Goal: Download file/media

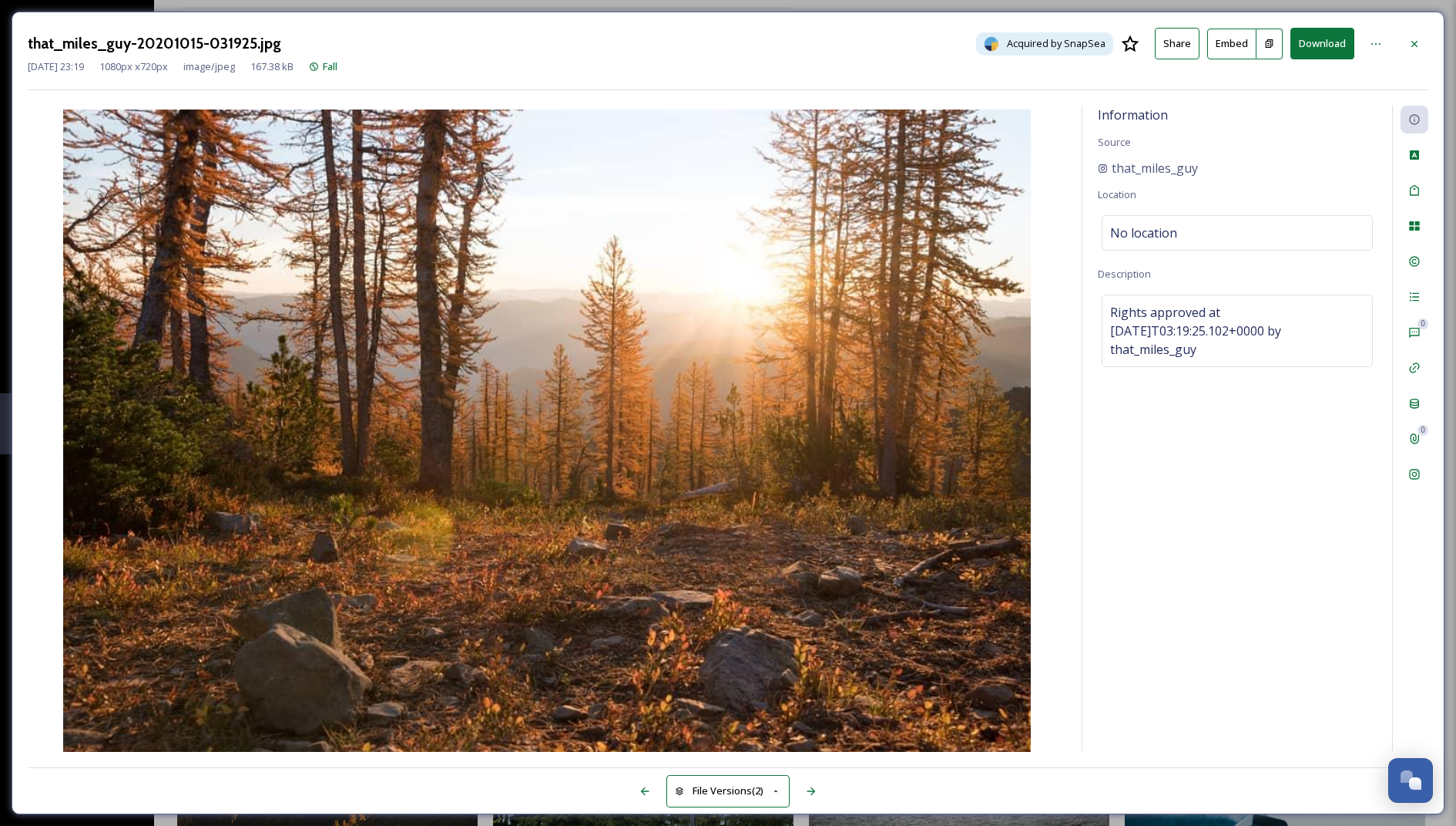
scroll to position [11309, 0]
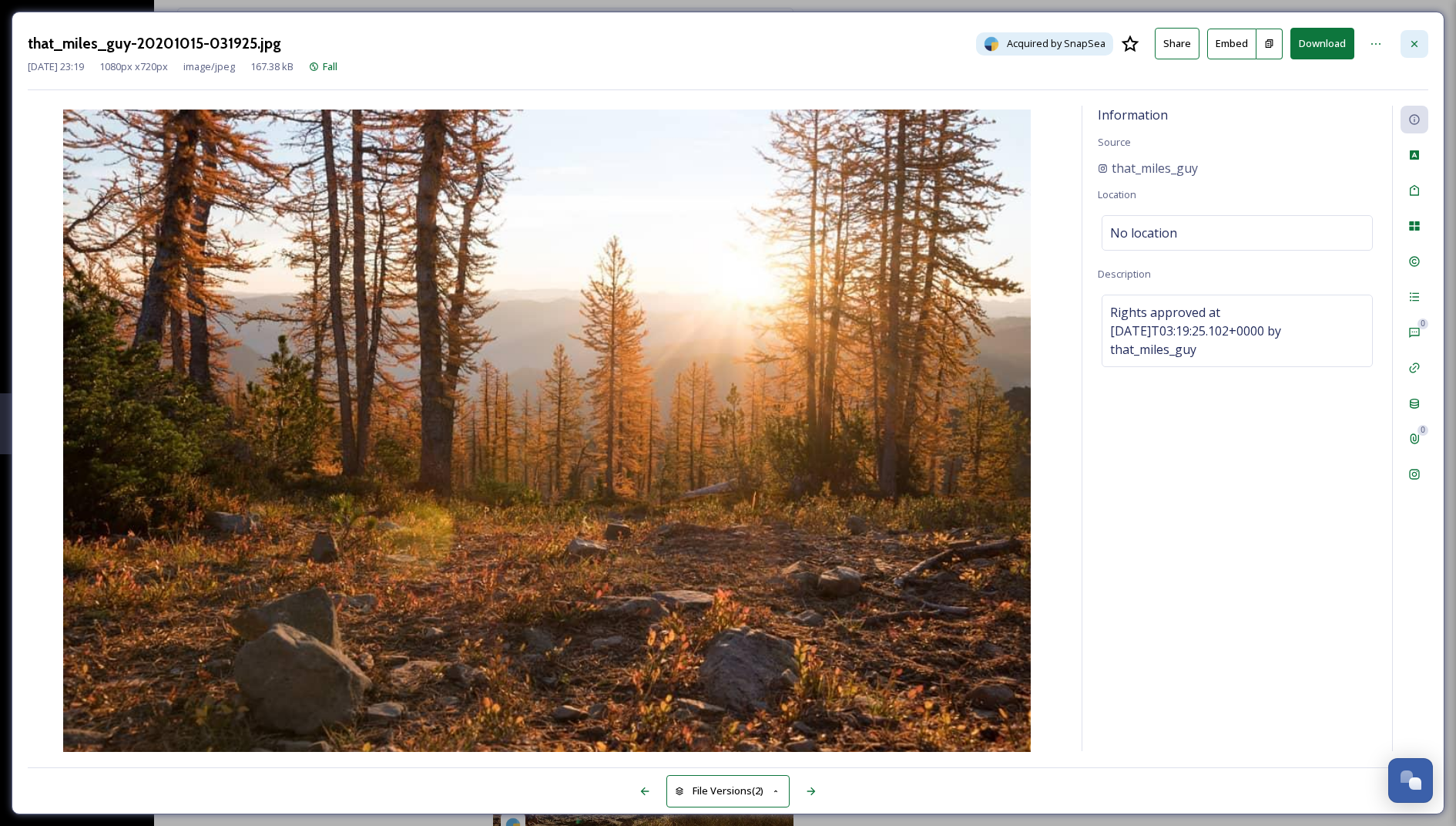
click at [1402, 41] on div at bounding box center [1414, 44] width 28 height 28
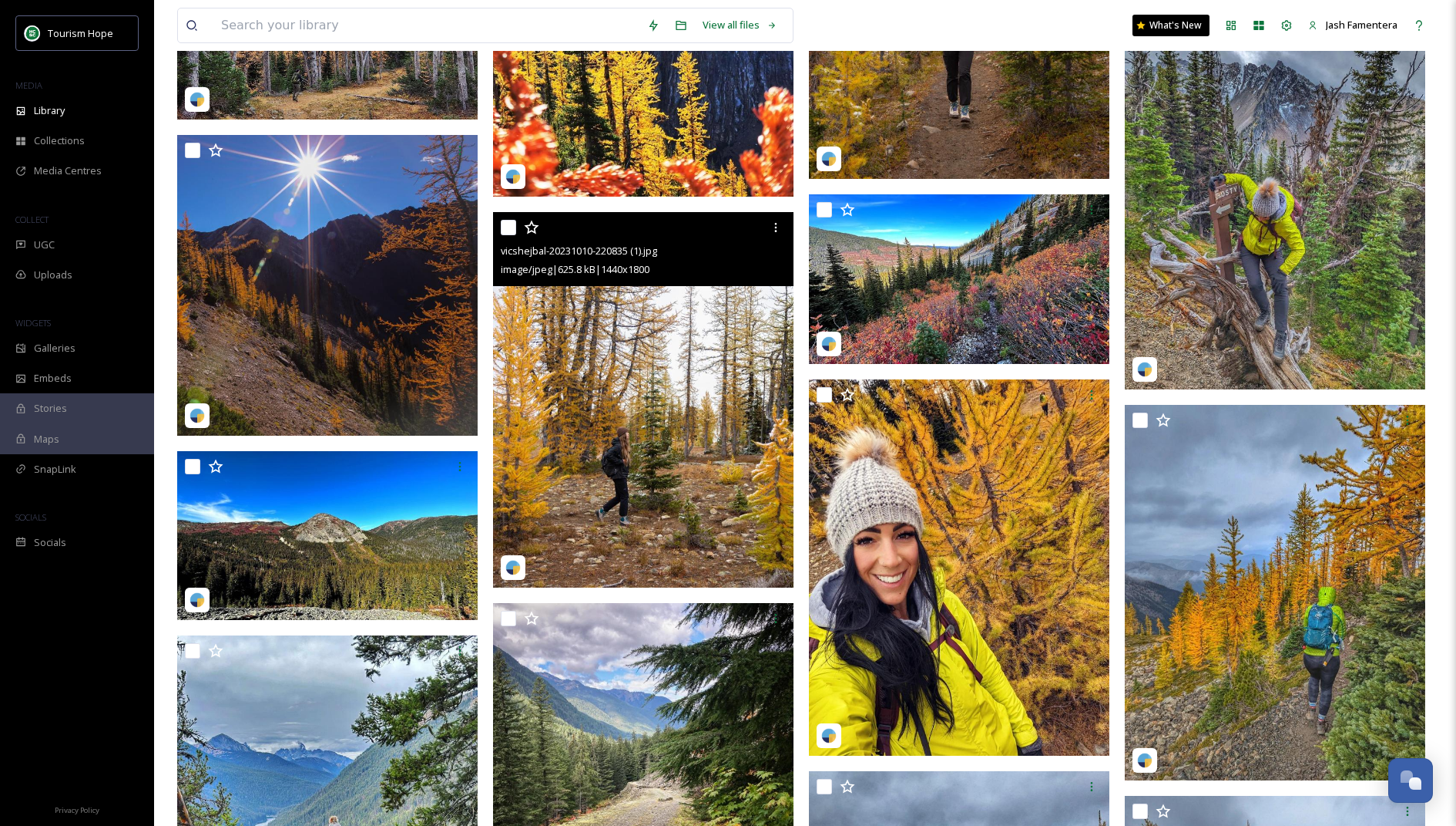
scroll to position [9160, 0]
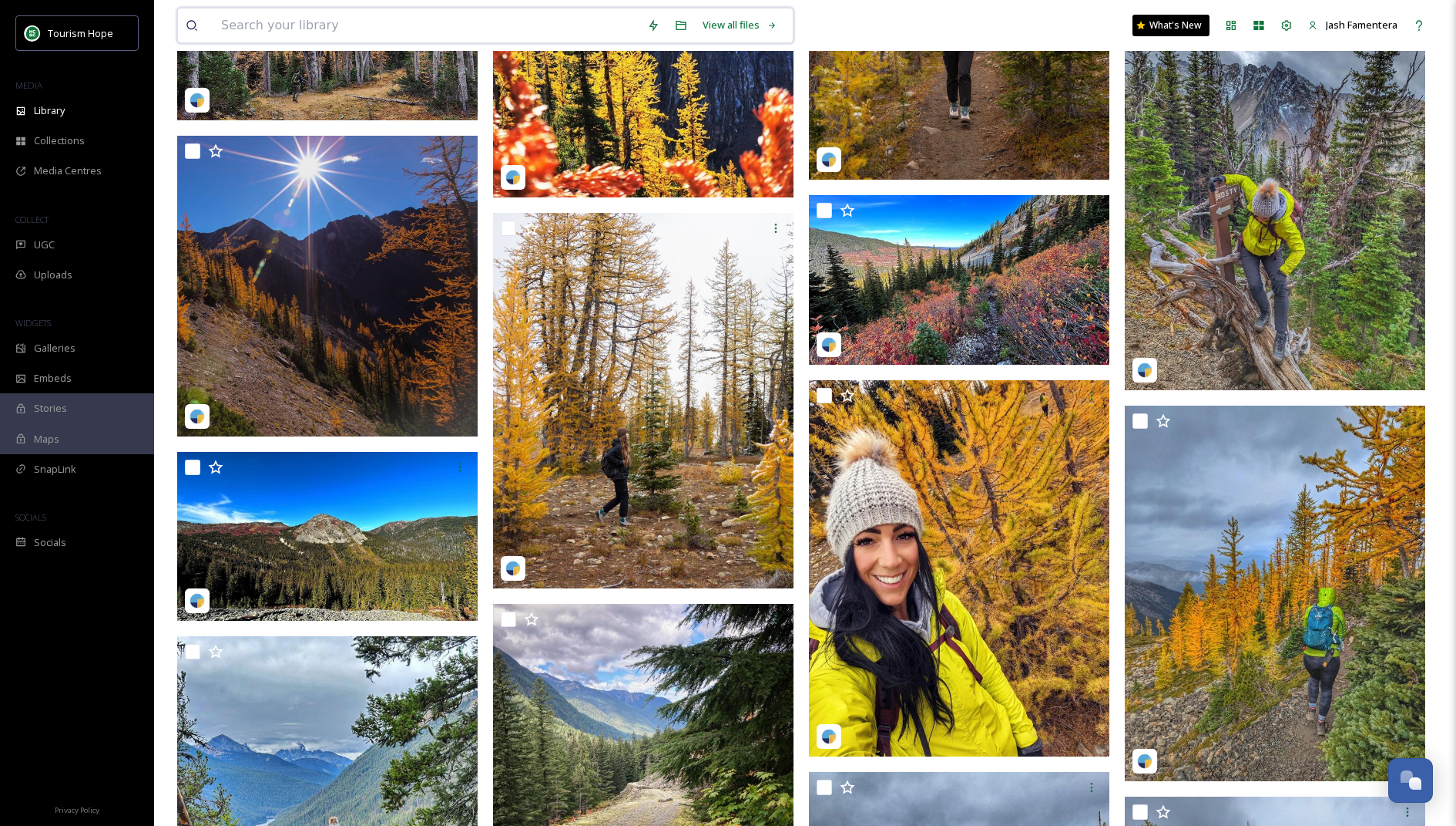
click at [390, 41] on input at bounding box center [426, 25] width 426 height 34
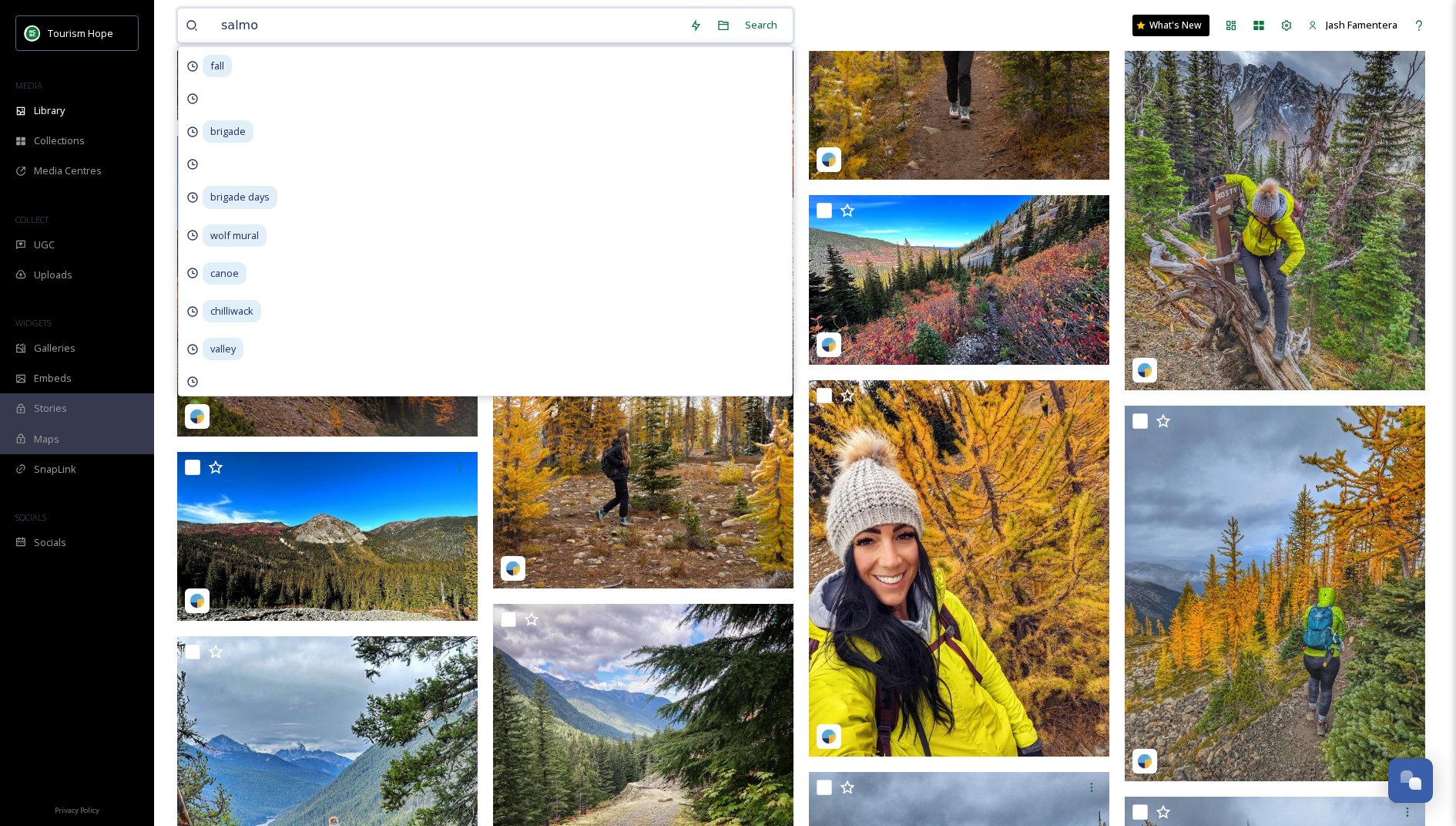
type input "salmon"
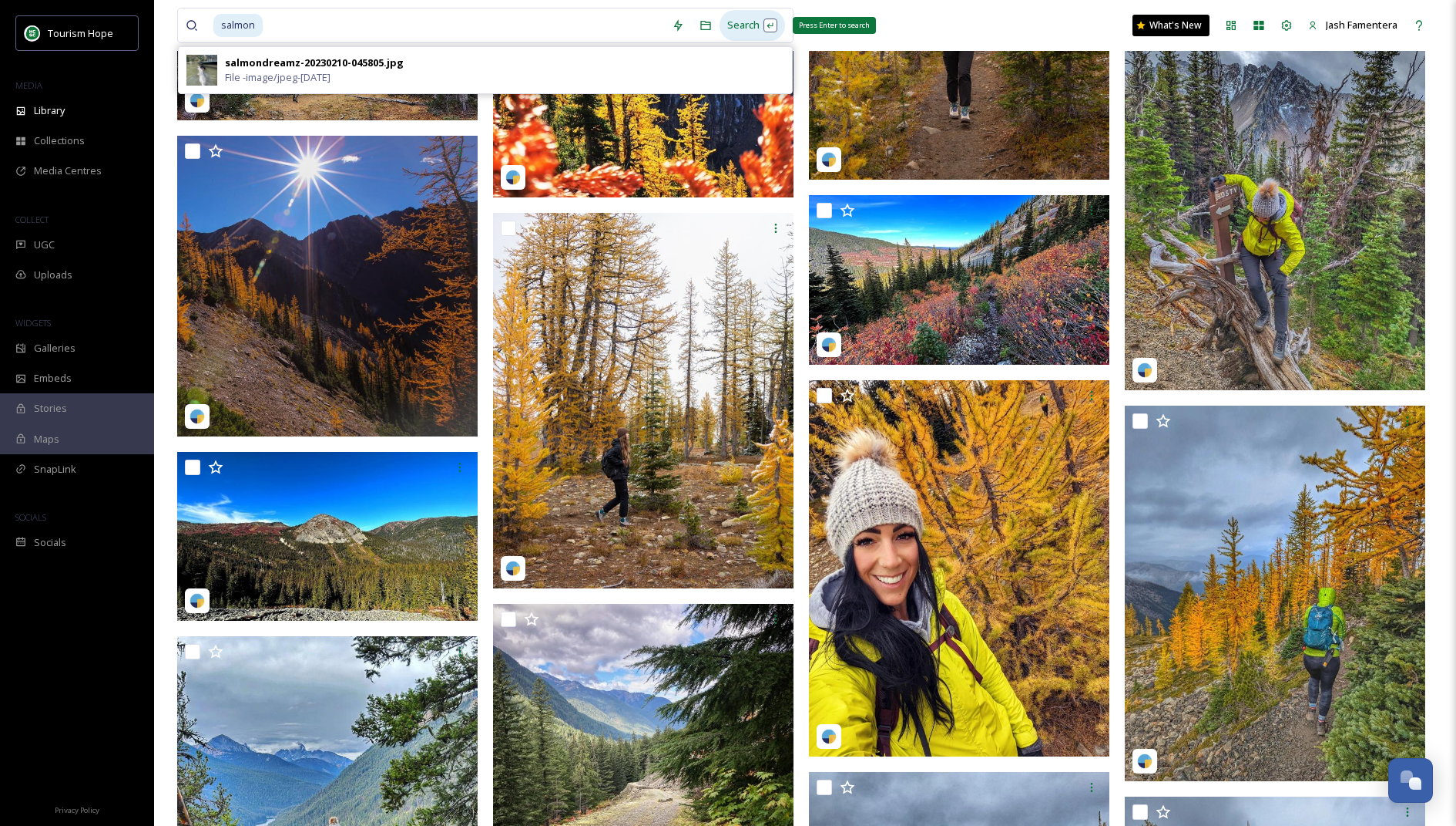
click at [744, 11] on div "Search Press Enter to search" at bounding box center [752, 24] width 65 height 30
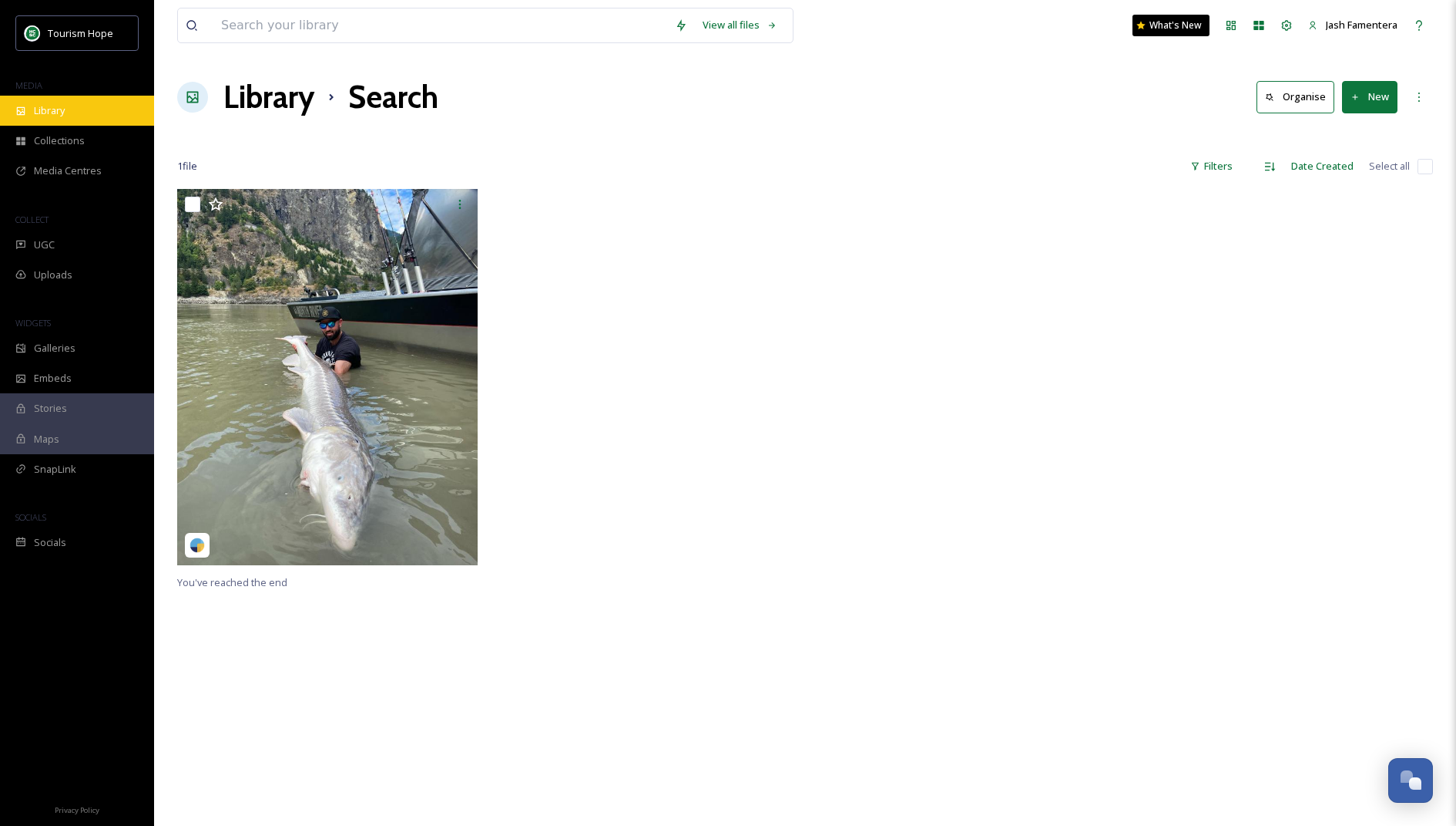
click at [90, 102] on div "Library" at bounding box center [77, 110] width 154 height 30
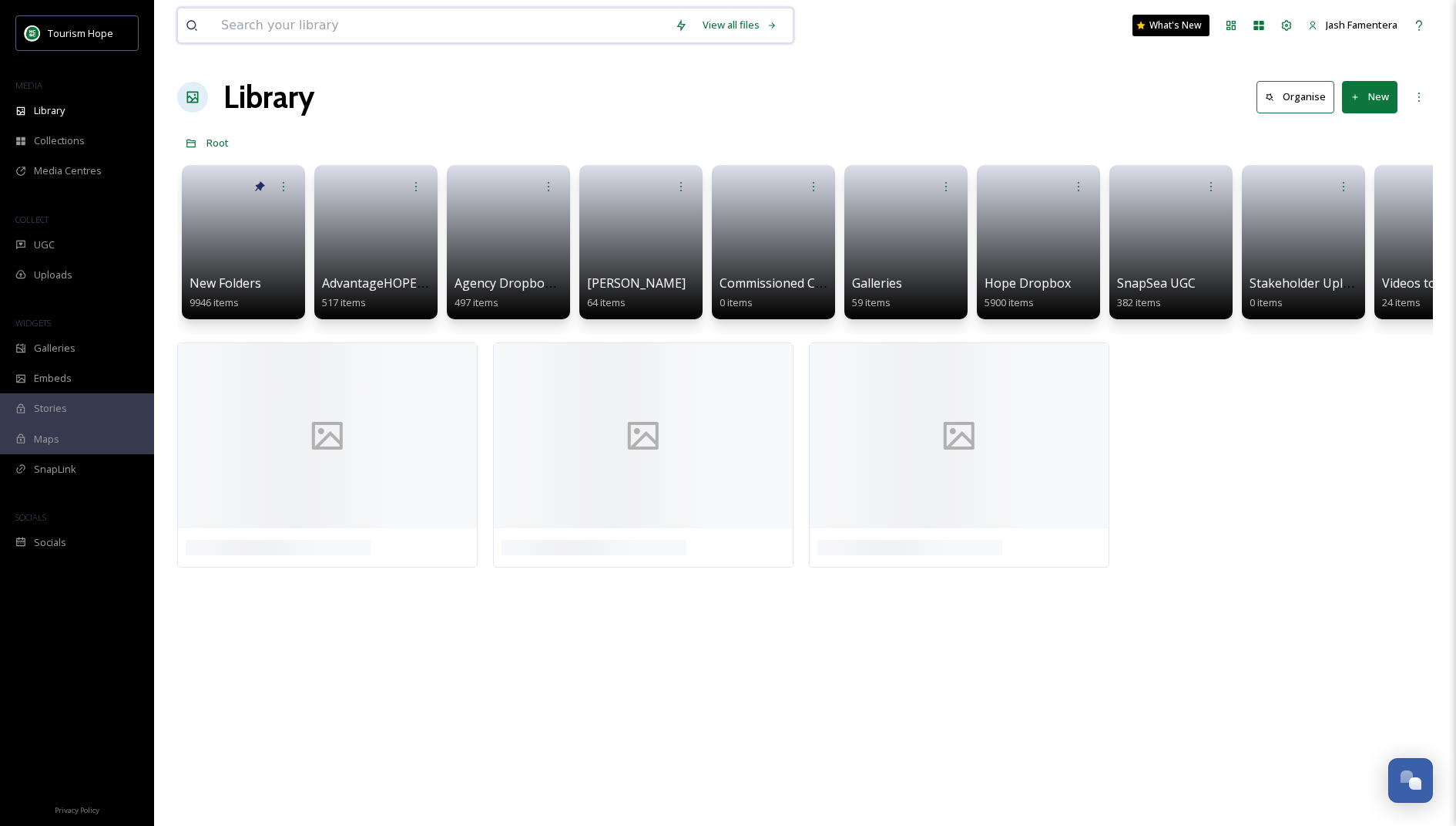
click at [399, 23] on input at bounding box center [440, 25] width 454 height 34
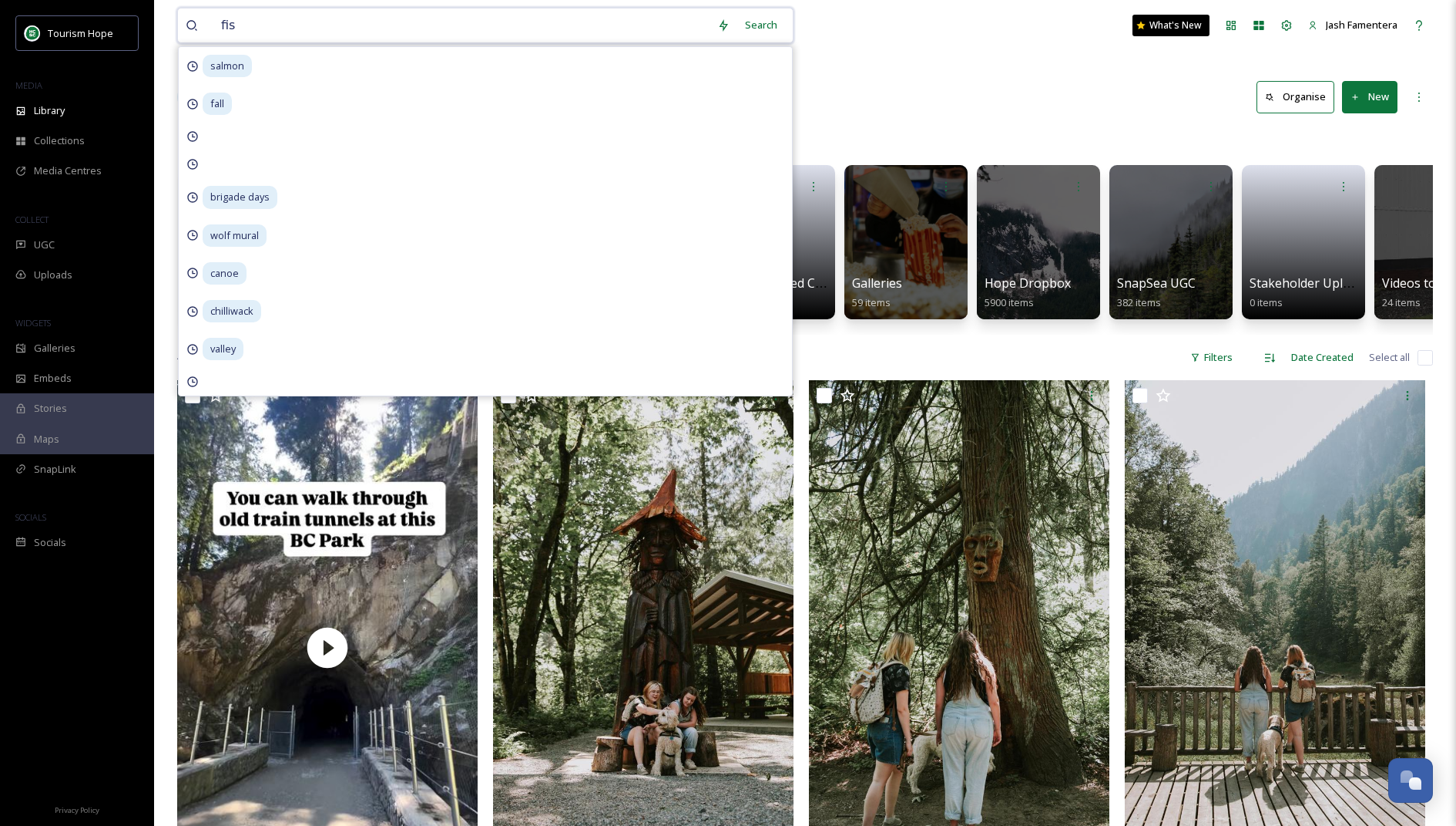
type input "fish"
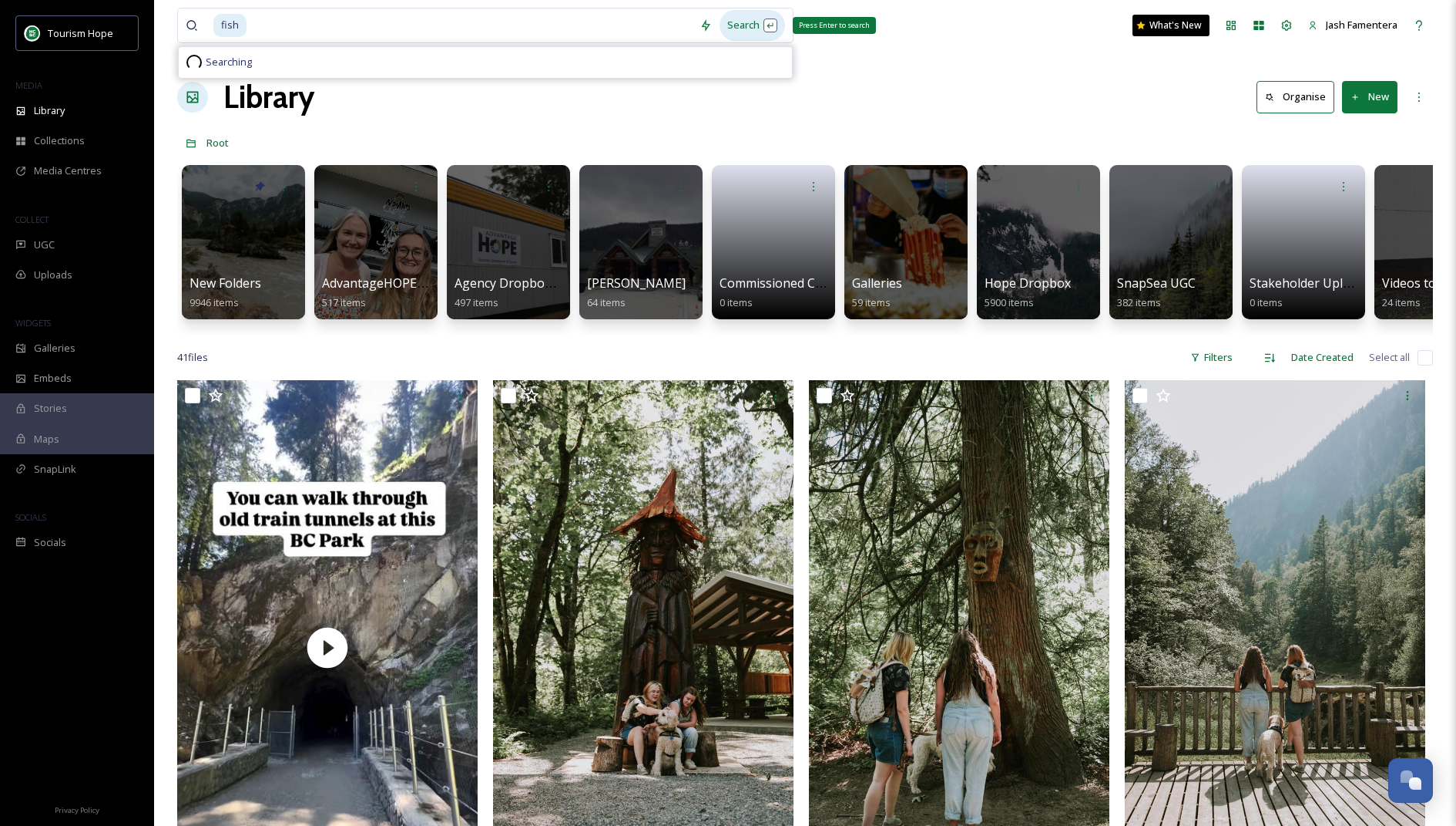
click at [748, 17] on div "Search Press Enter to search" at bounding box center [752, 24] width 65 height 30
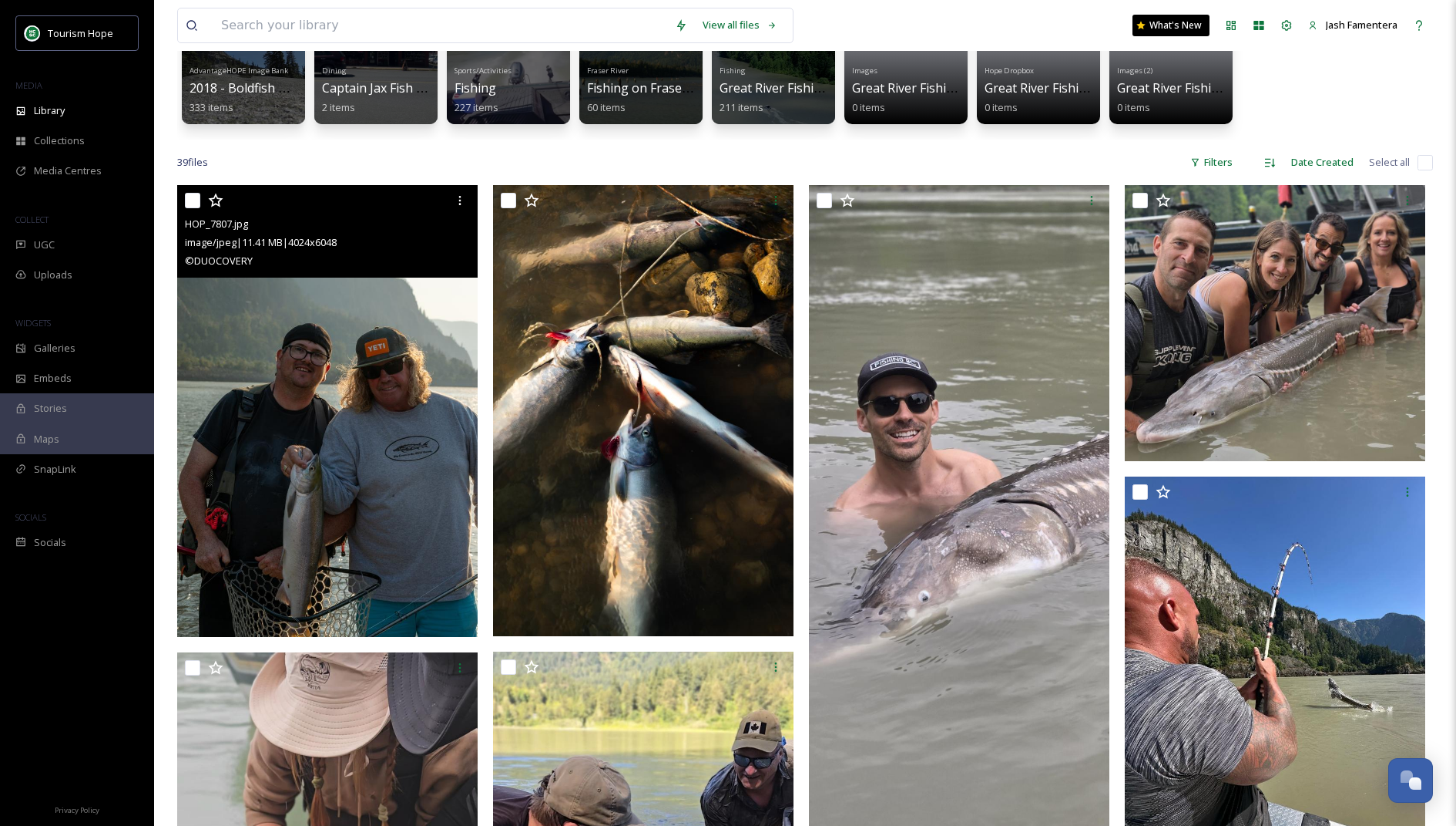
scroll to position [167, 0]
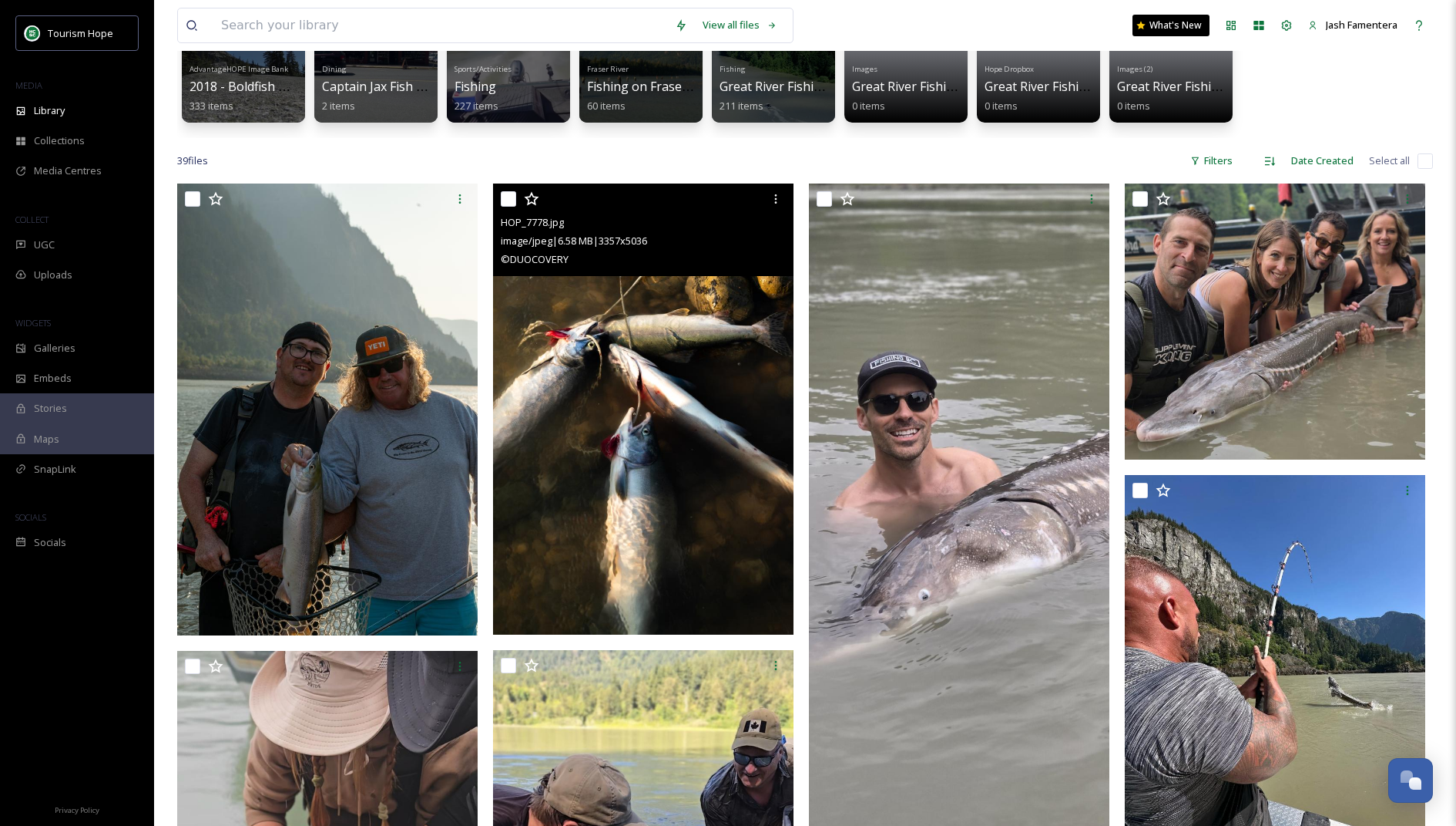
click at [655, 345] on img at bounding box center [643, 410] width 301 height 451
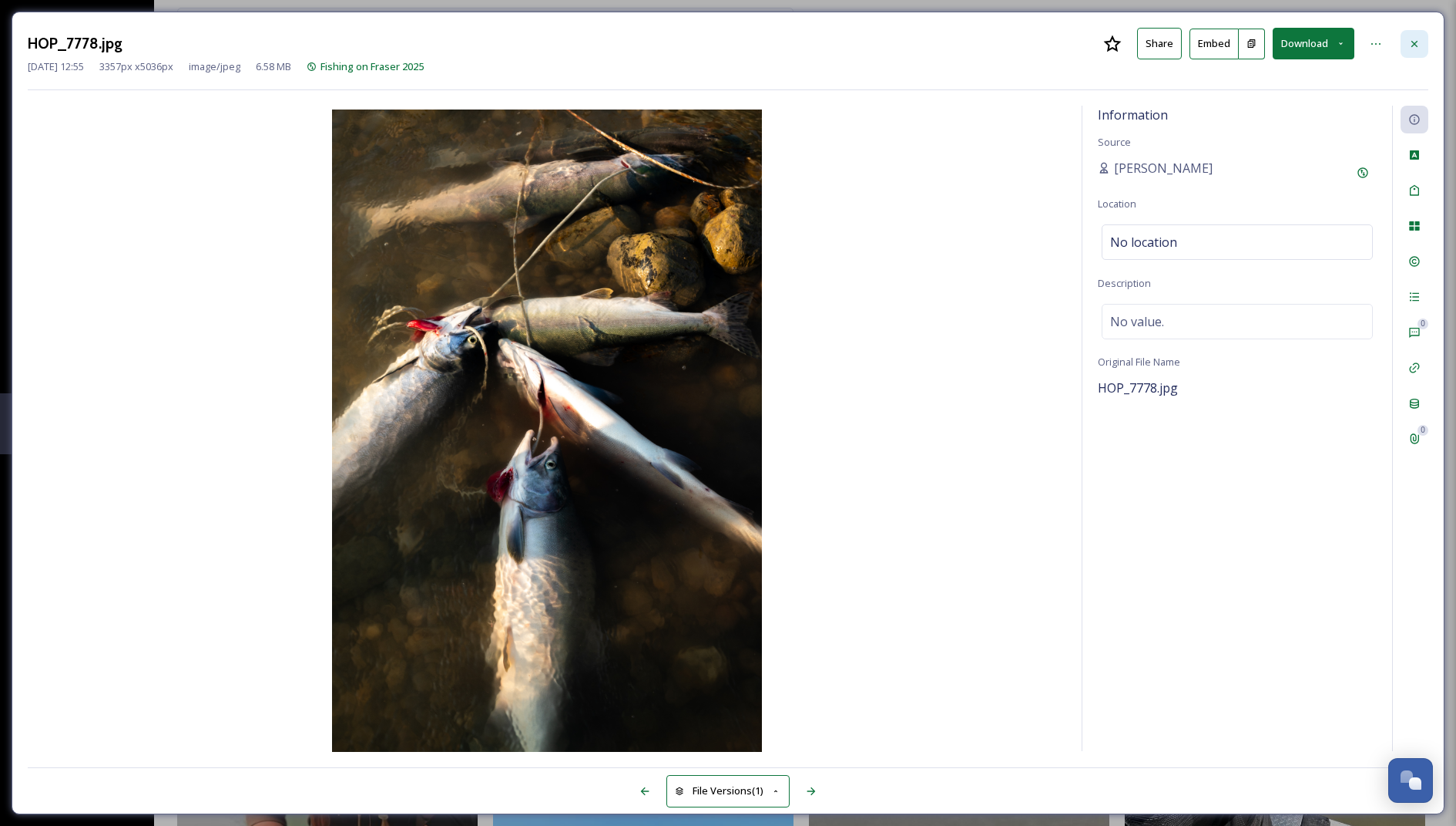
click at [1407, 50] on div at bounding box center [1414, 44] width 28 height 28
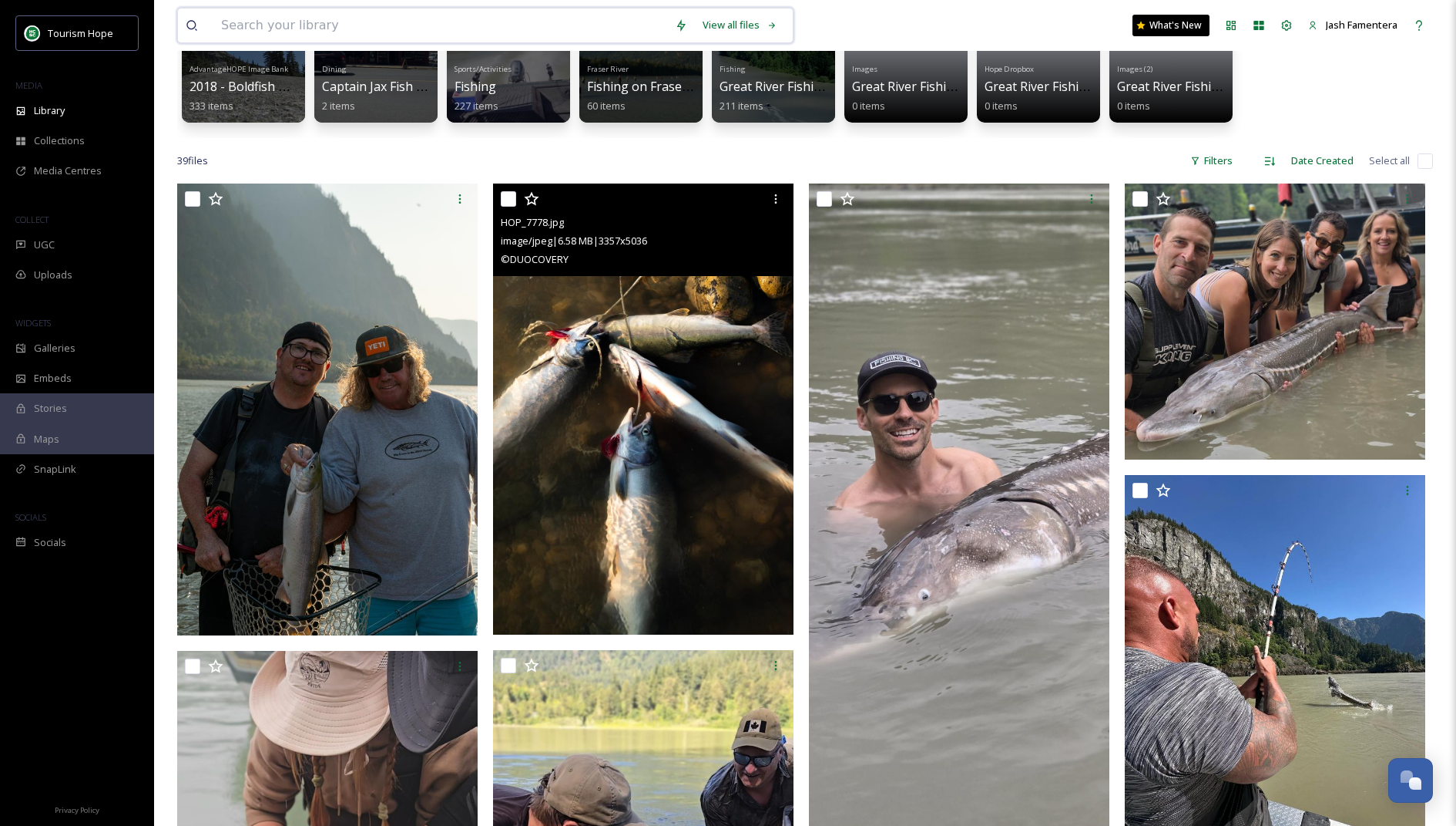
click at [645, 21] on input at bounding box center [440, 25] width 454 height 34
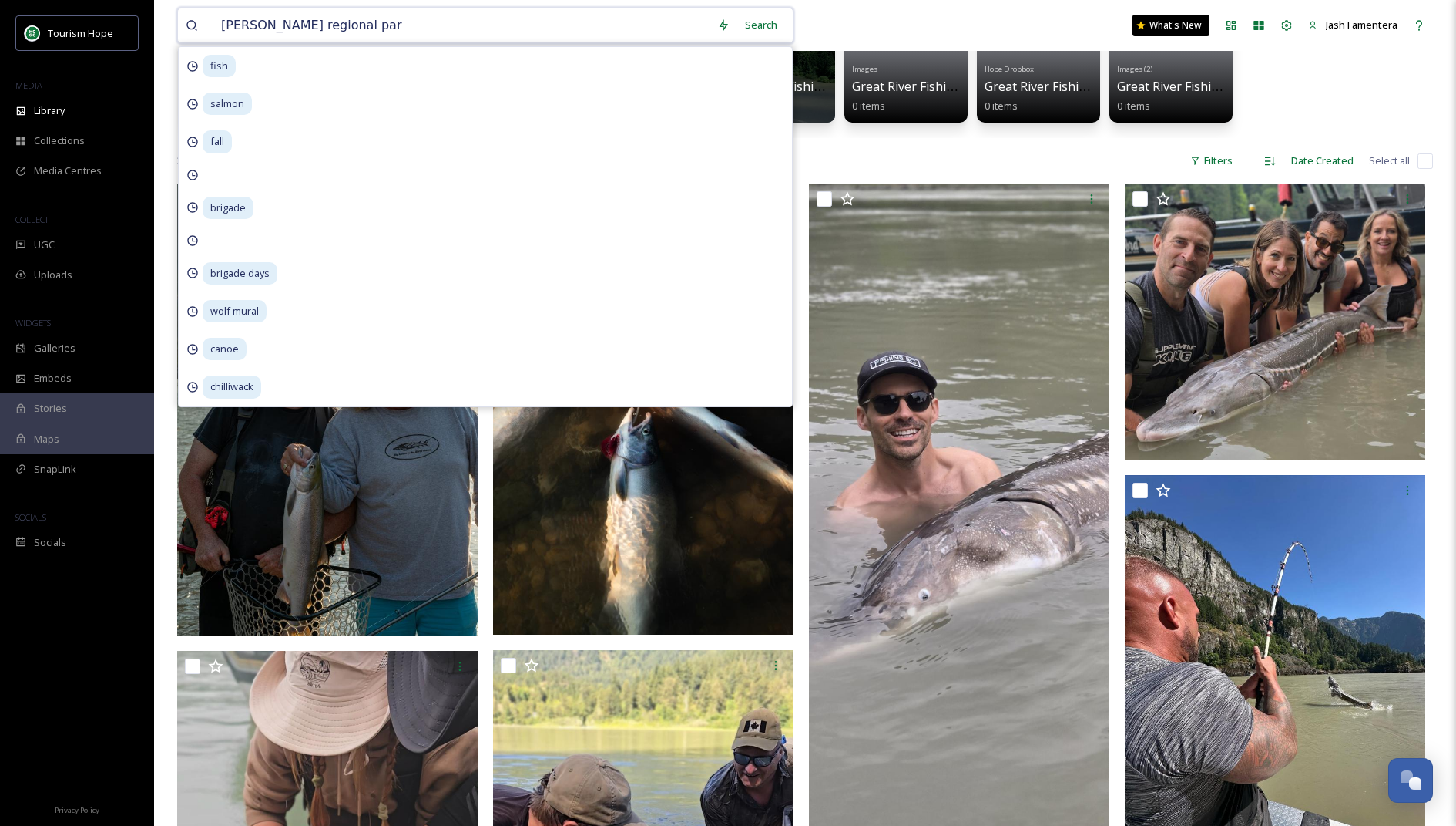
type input "[PERSON_NAME][GEOGRAPHIC_DATA]"
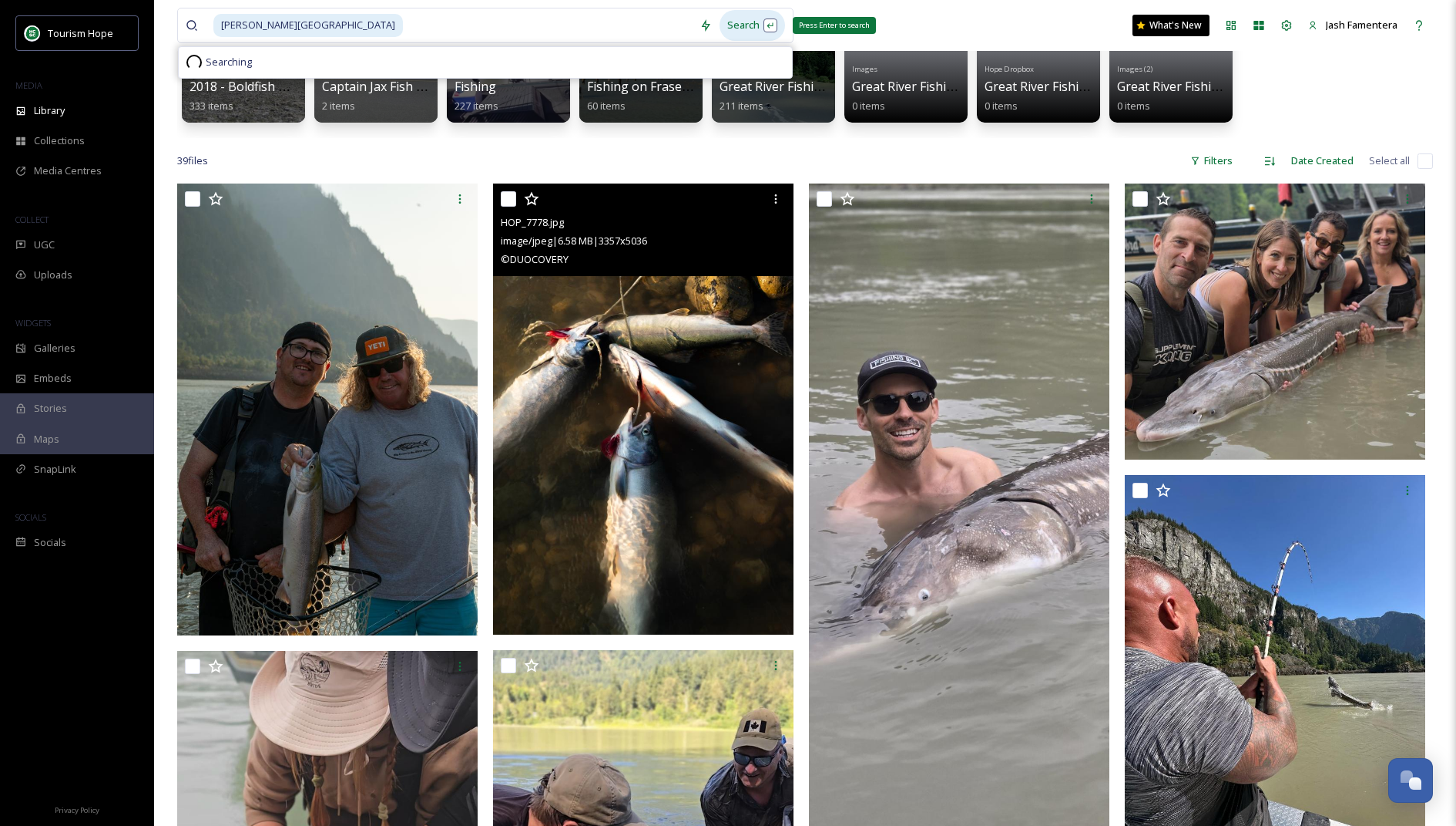
click at [758, 11] on div "Search Press Enter to search" at bounding box center [752, 24] width 65 height 30
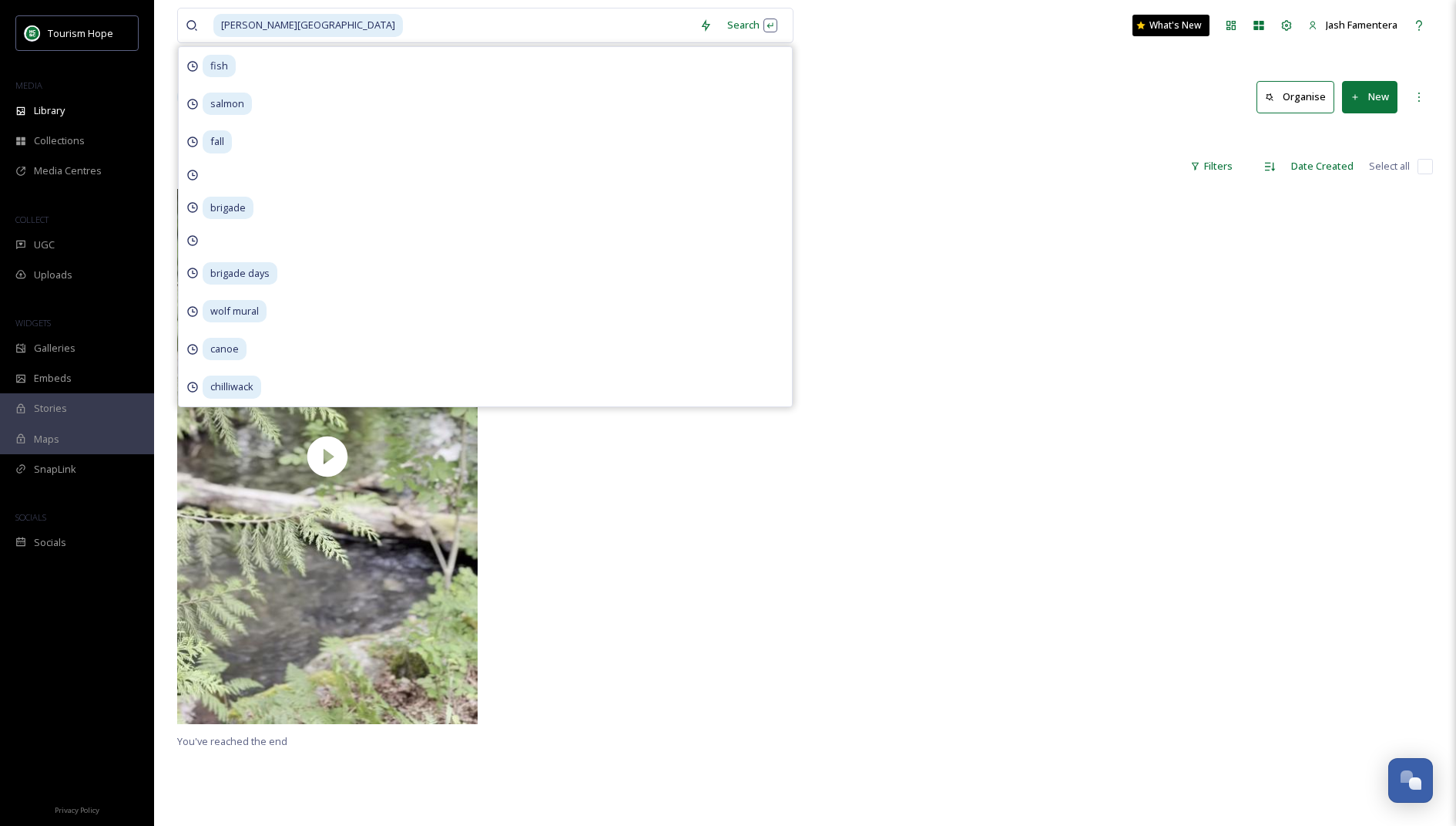
click at [516, 725] on div at bounding box center [647, 459] width 308 height 542
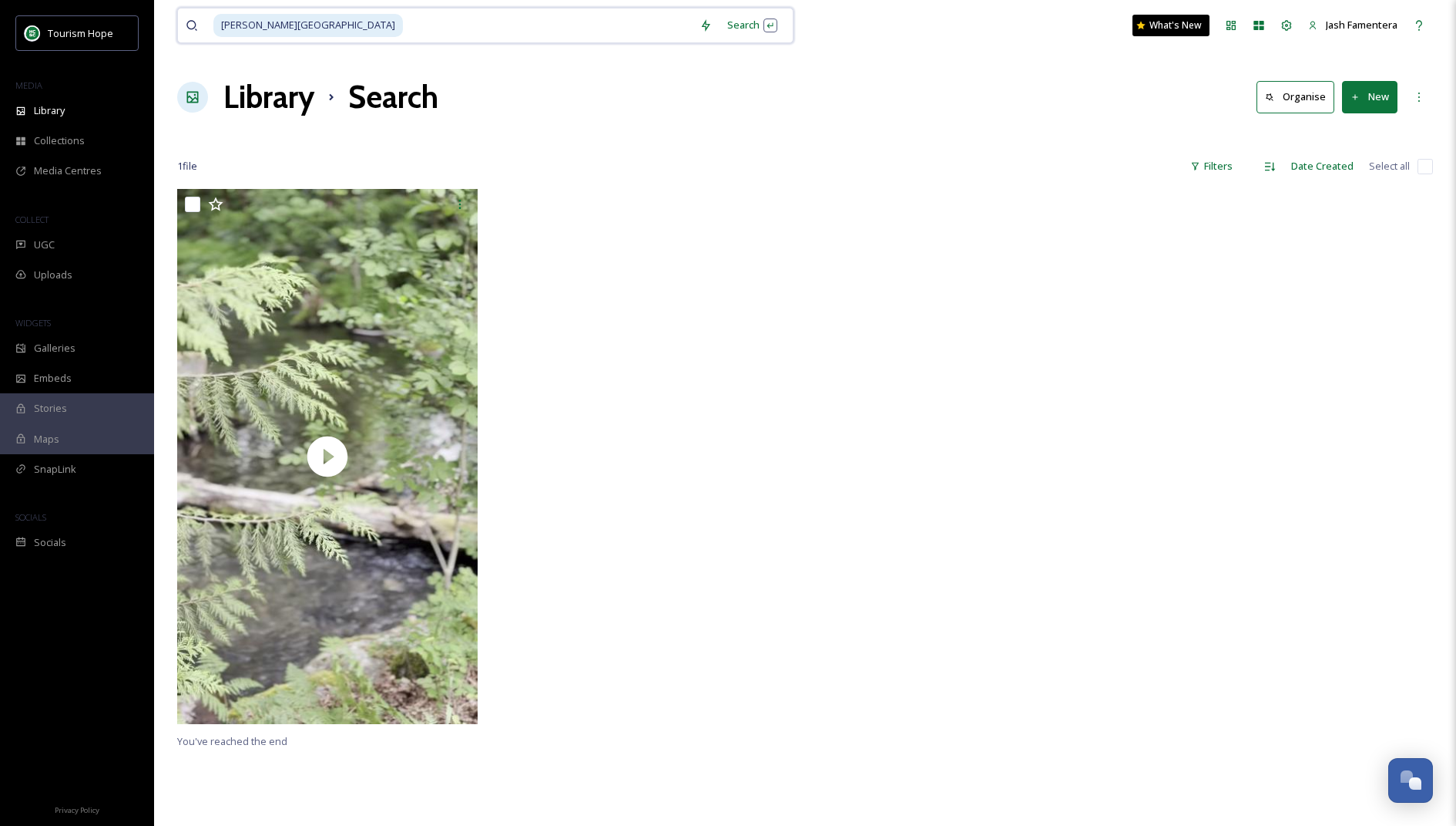
click at [432, 47] on div "[PERSON_NAME] regional park Search What's New Jash Famentera" at bounding box center [804, 25] width 1256 height 51
type input "fishing"
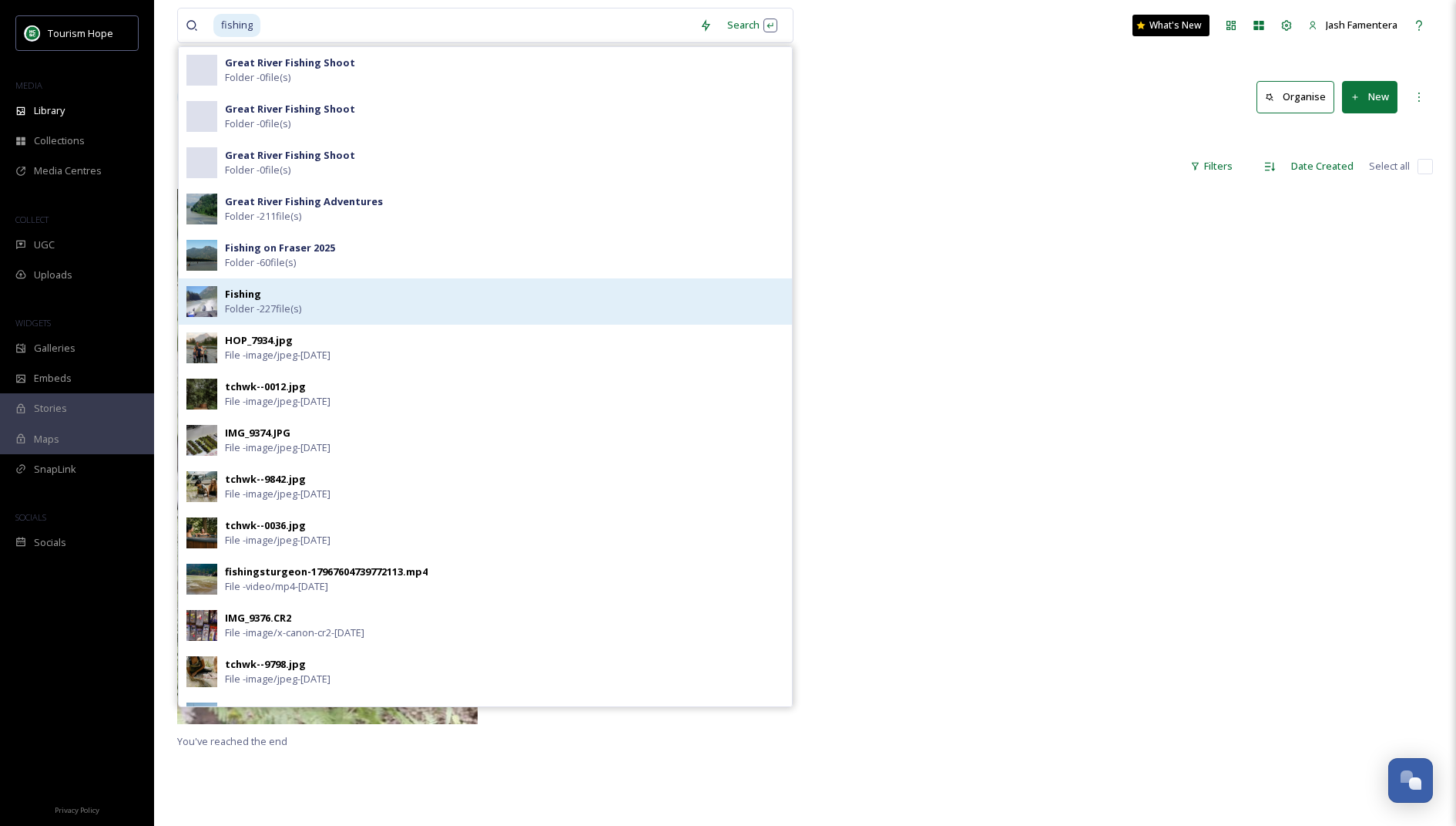
click at [436, 308] on div "Fishing Folder - 227 file(s)" at bounding box center [504, 302] width 559 height 29
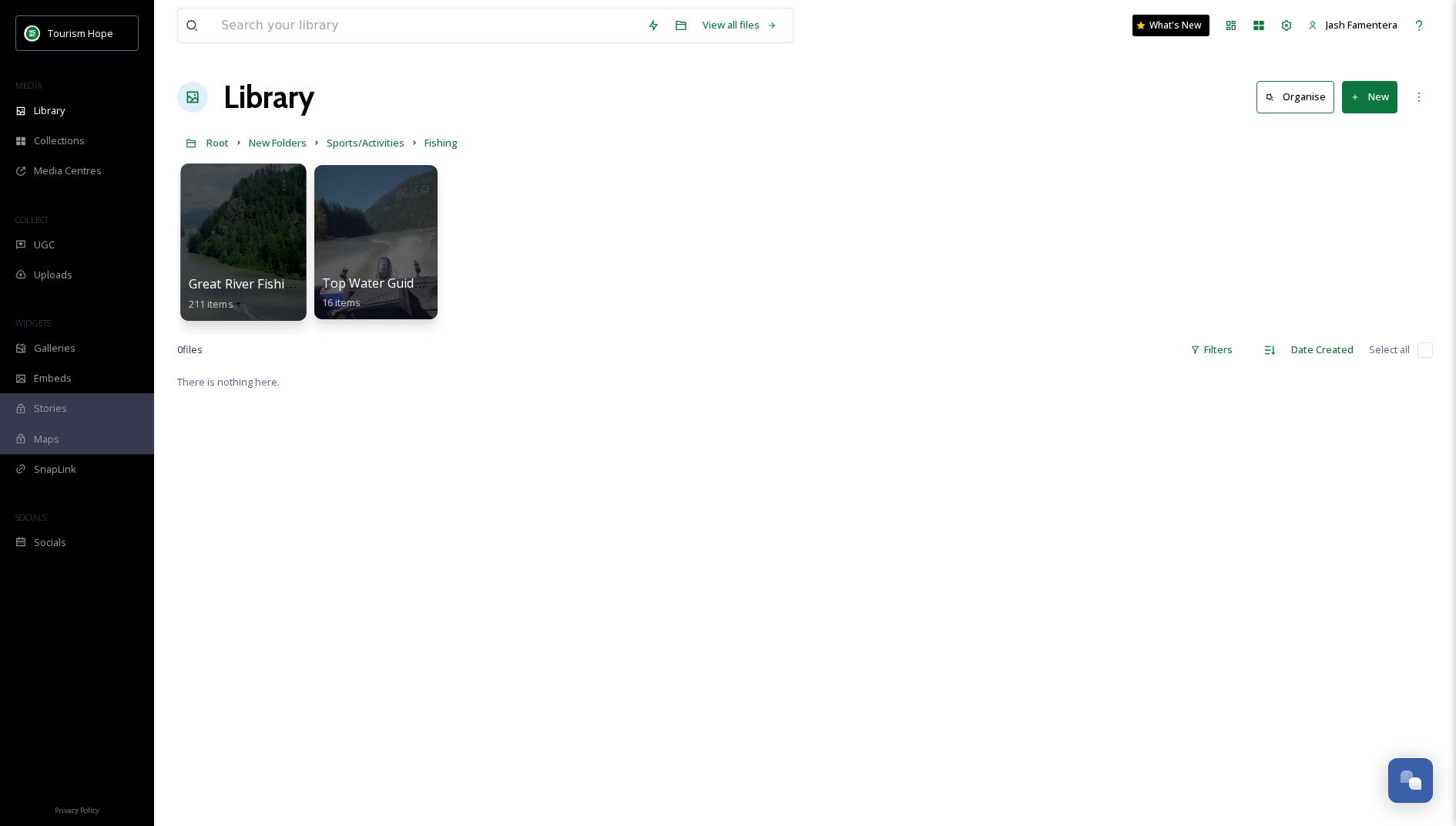
click at [268, 184] on div at bounding box center [243, 185] width 110 height 28
click at [269, 281] on span "Great River Fishing Adventures" at bounding box center [280, 283] width 183 height 17
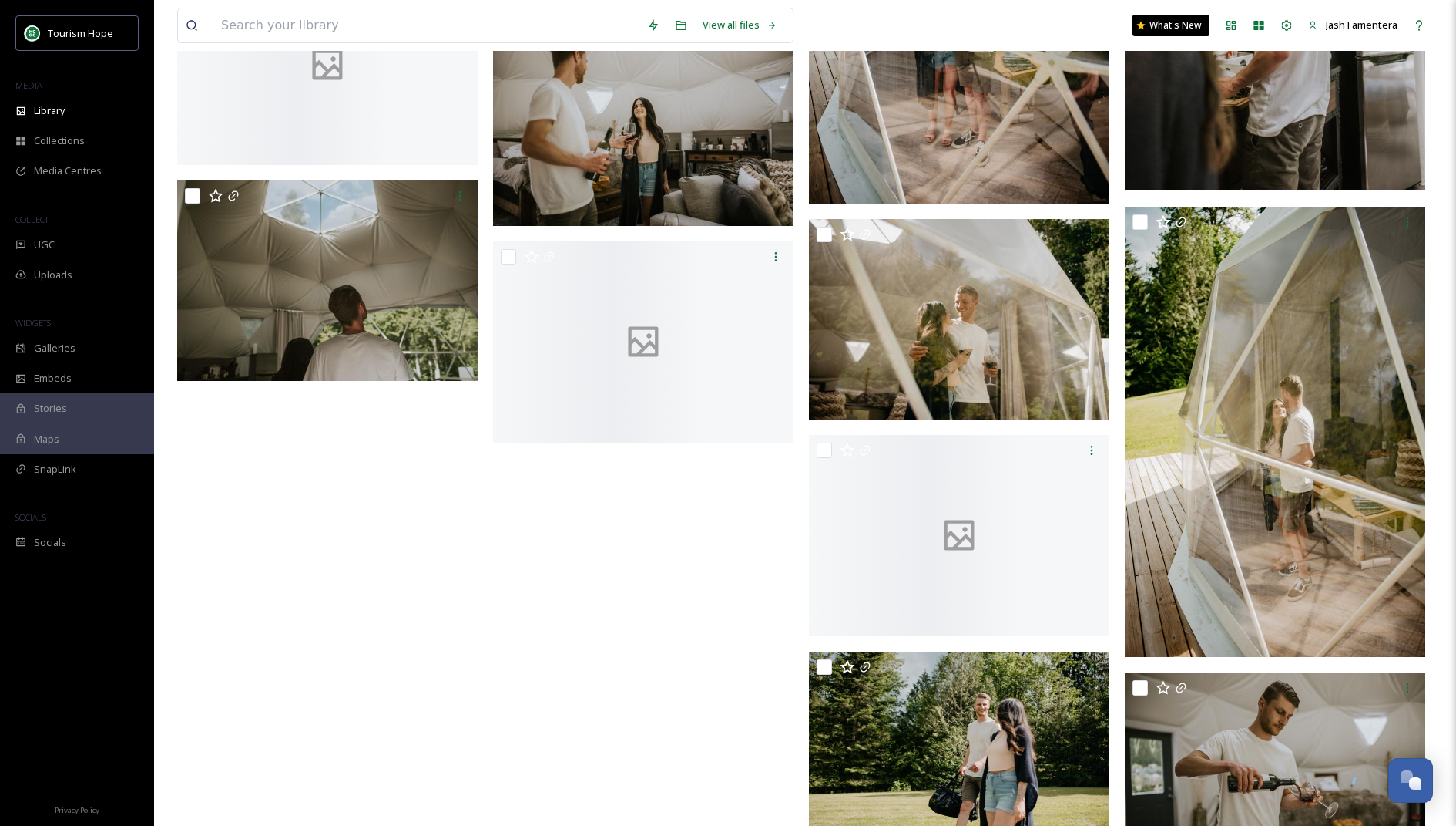
scroll to position [14516, 0]
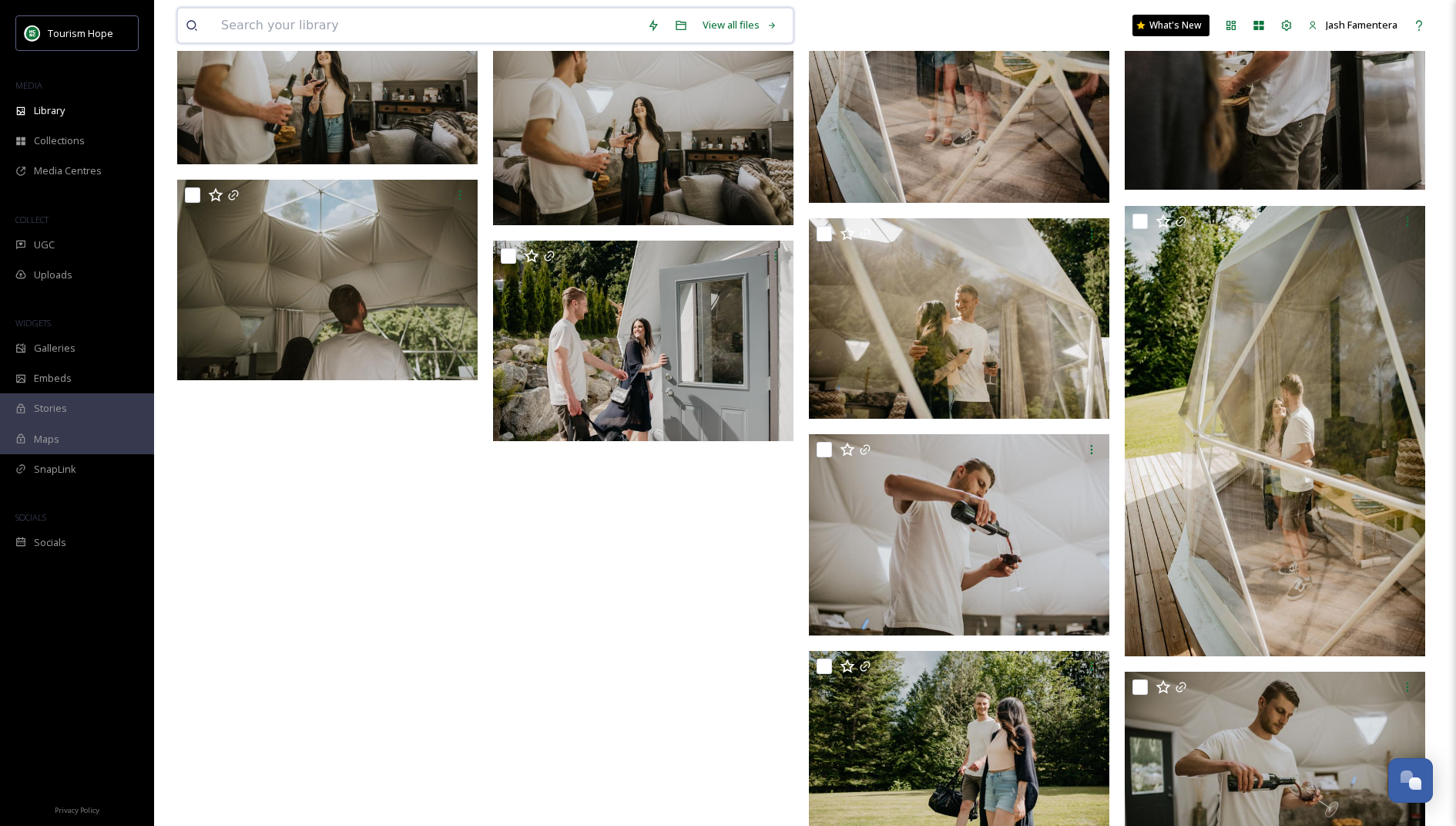
click at [402, 22] on input at bounding box center [426, 25] width 426 height 34
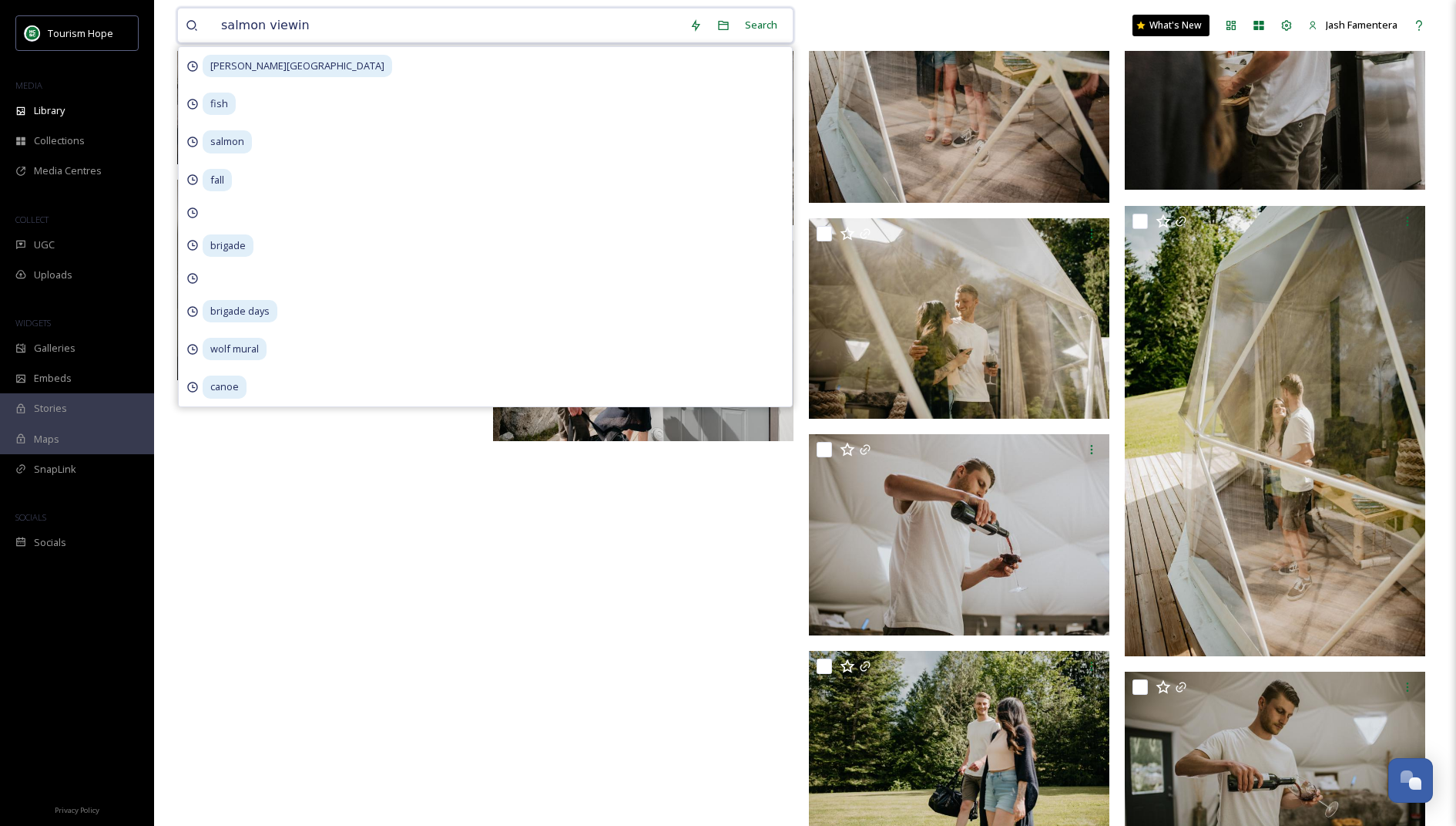
type input "salmon viewing"
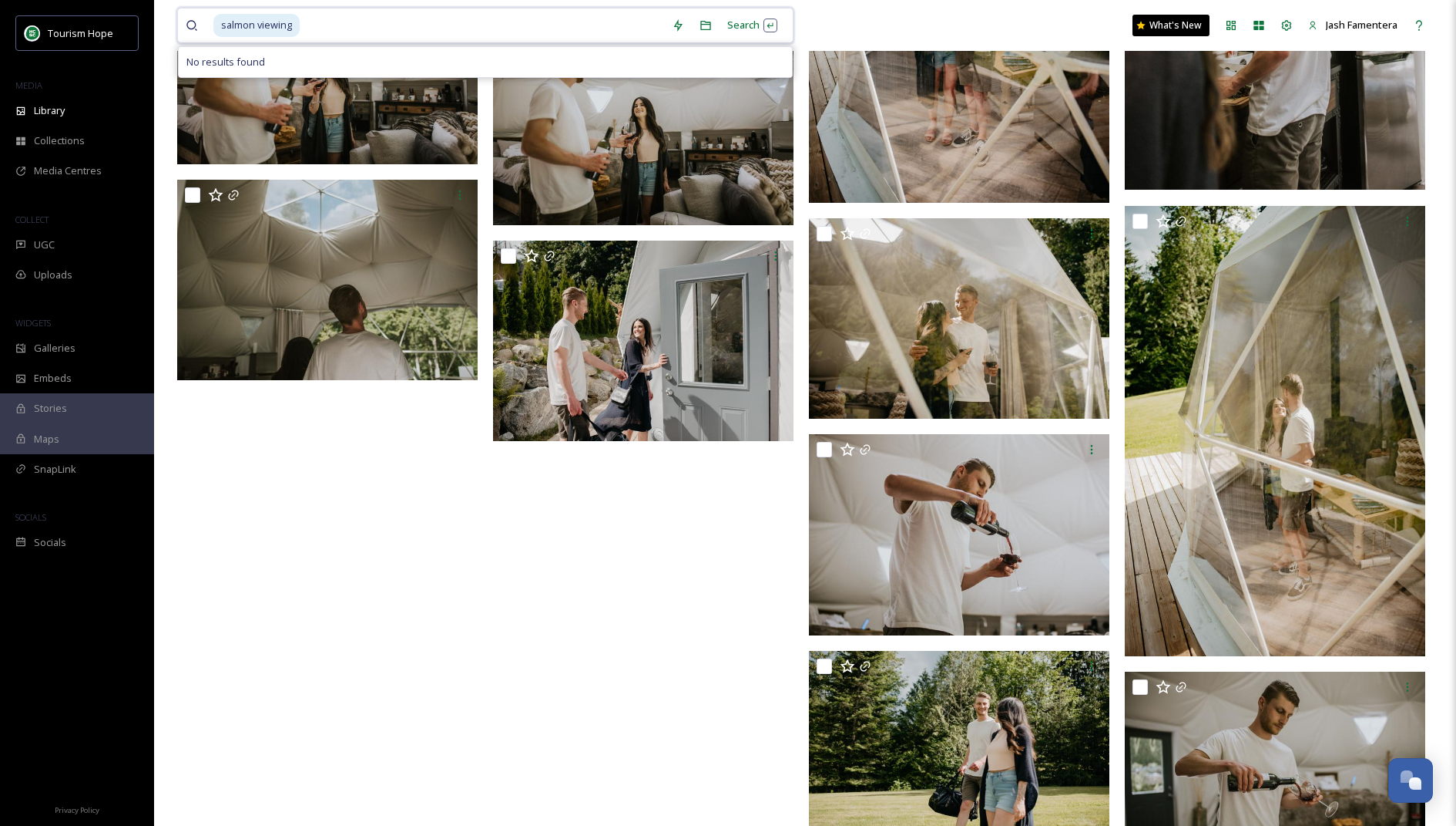
click at [485, 28] on input at bounding box center [482, 25] width 363 height 34
type input "fish"
click at [68, 110] on div "Library" at bounding box center [77, 110] width 154 height 30
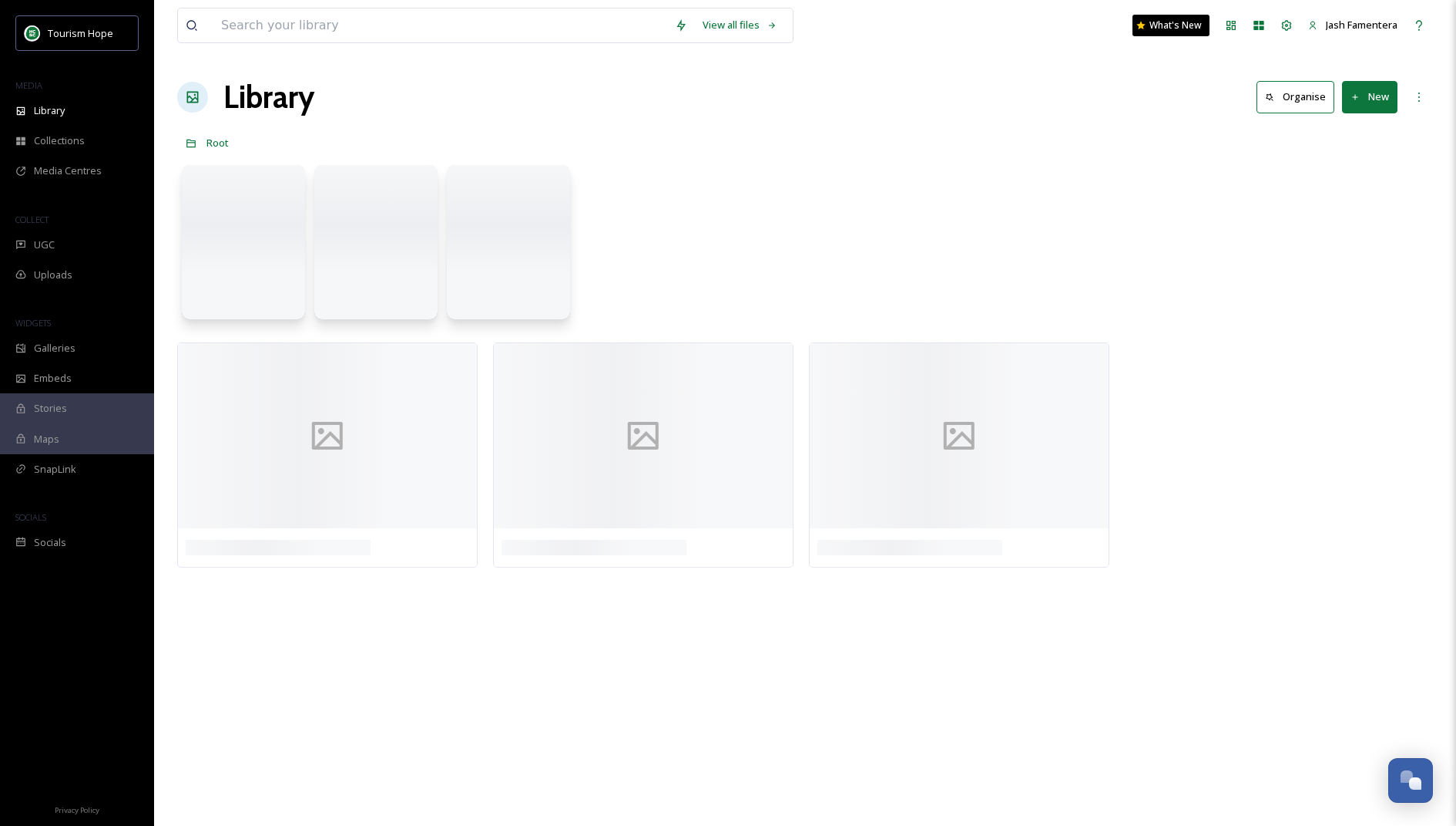
click at [522, 44] on div "View all files What's New Jash Famentera" at bounding box center [804, 25] width 1256 height 51
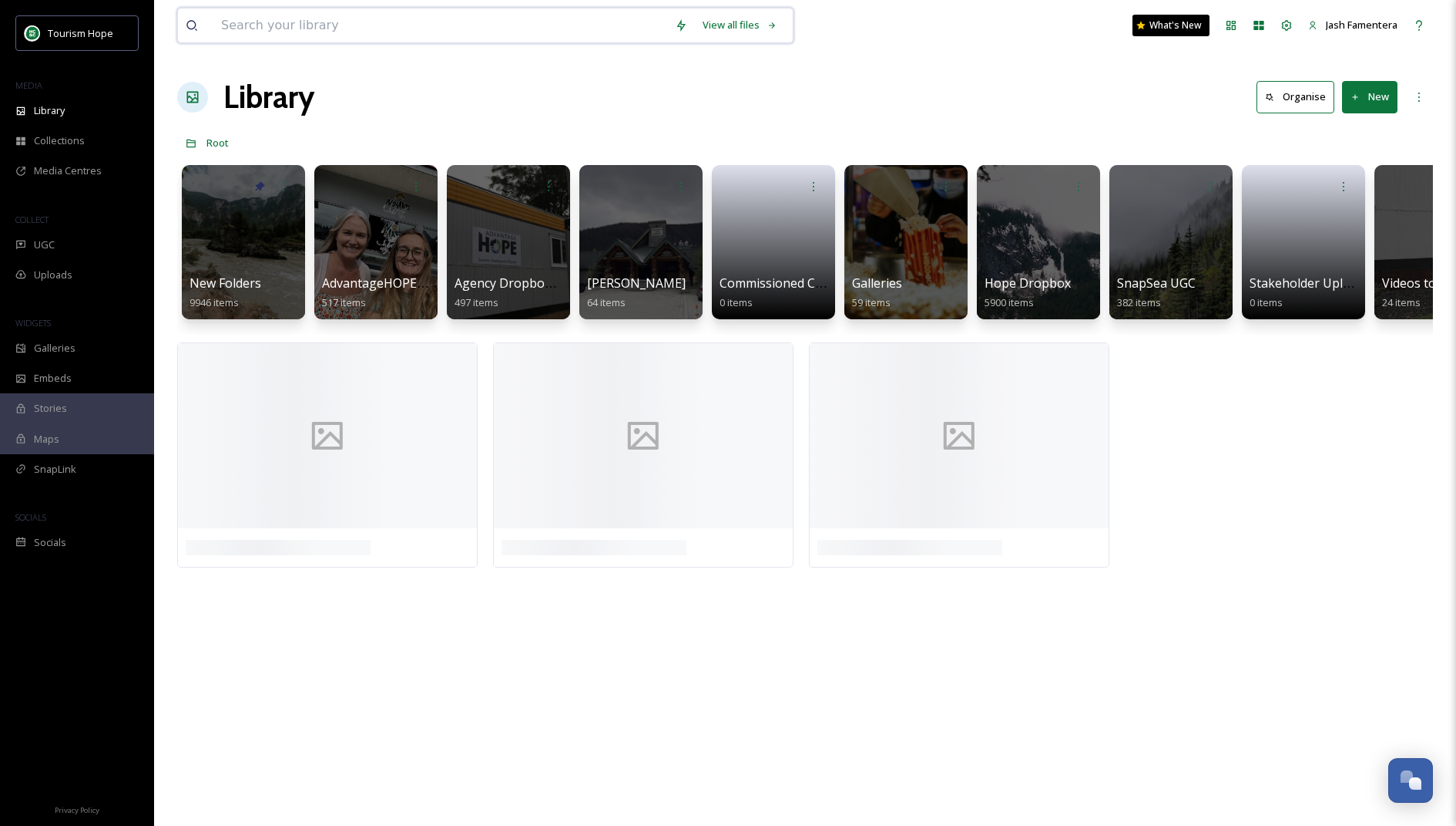
click at [499, 30] on input at bounding box center [440, 25] width 454 height 34
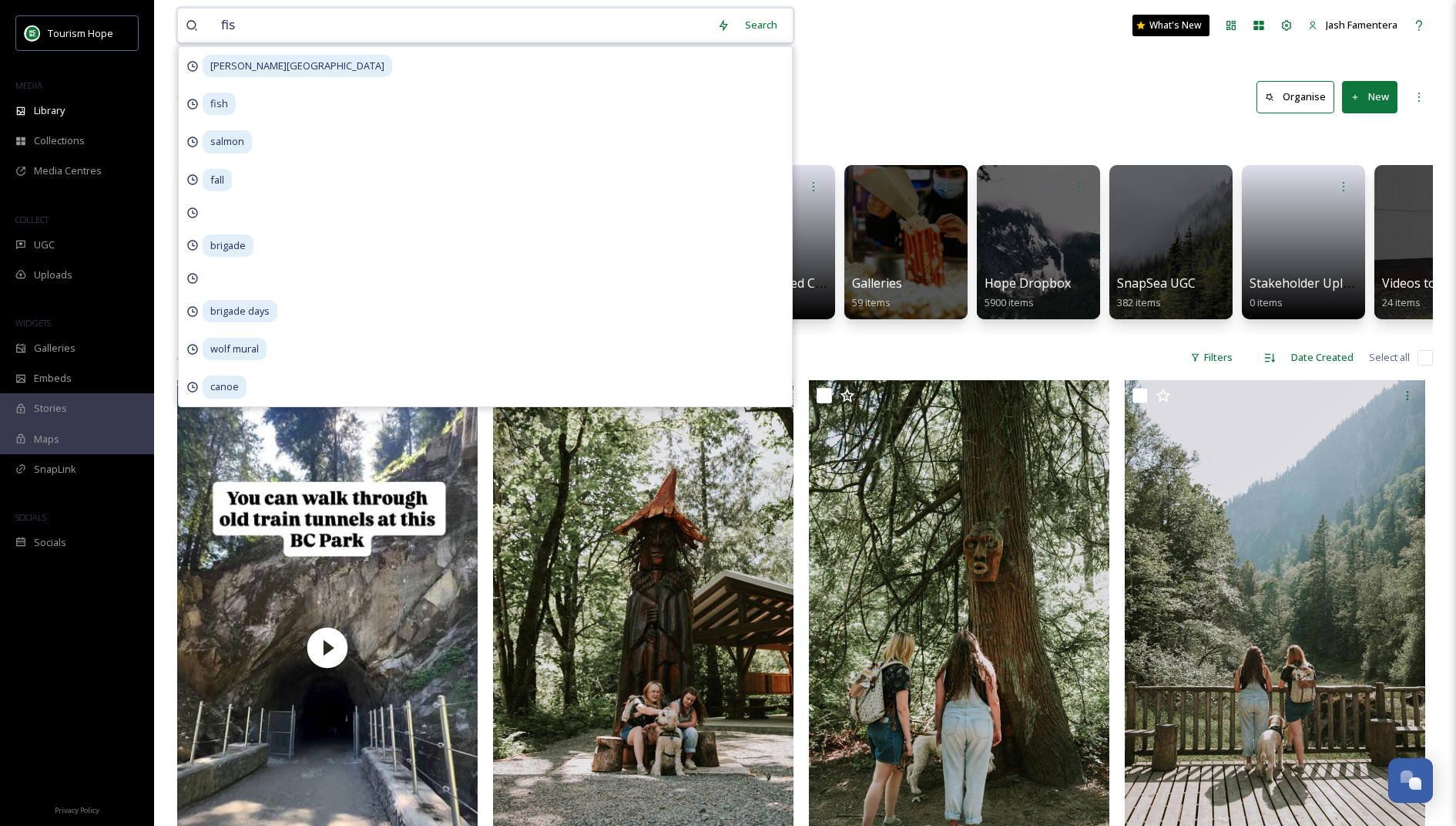
type input "fish"
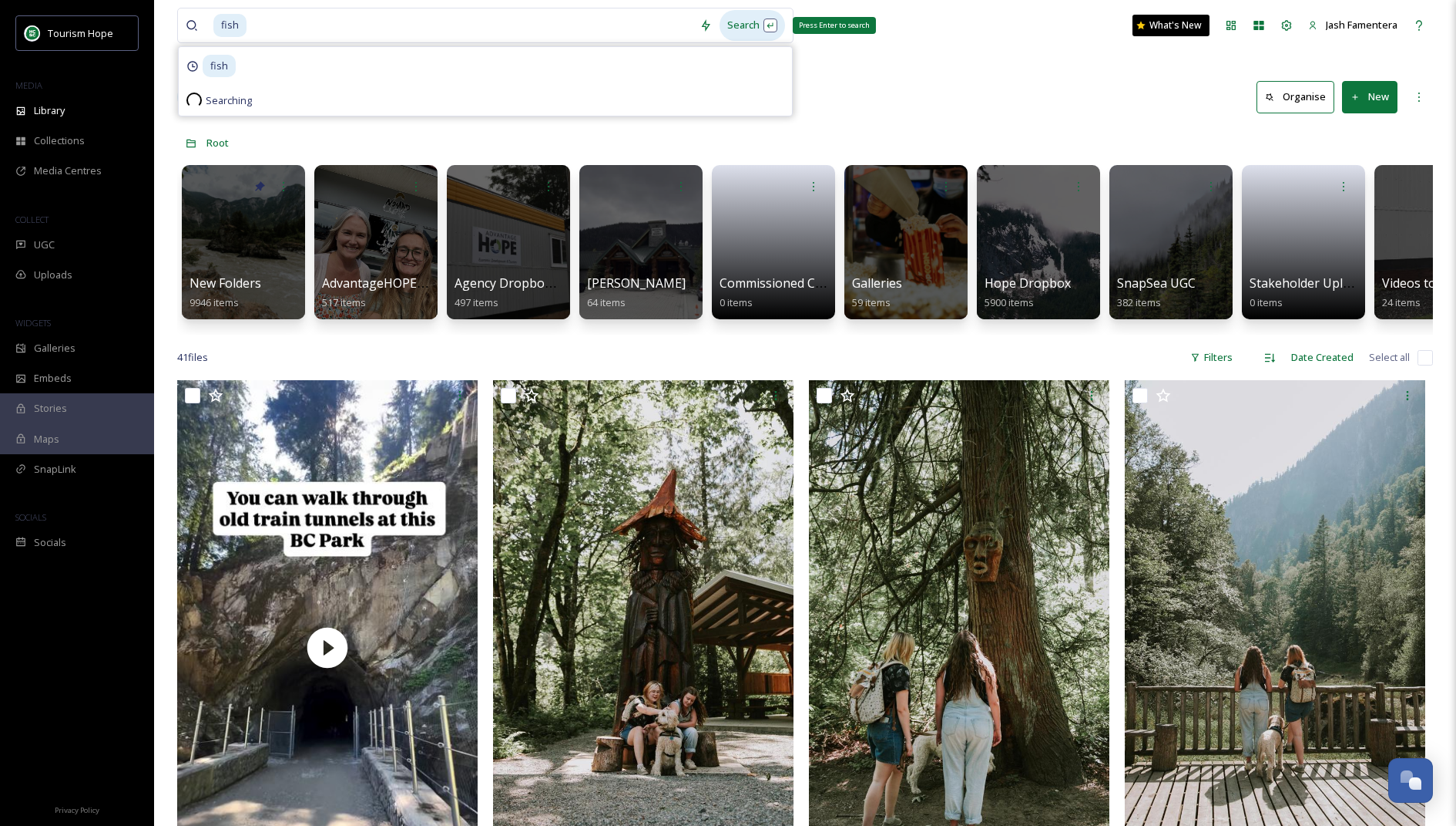
click at [768, 26] on div "Search Press Enter to search" at bounding box center [752, 24] width 65 height 30
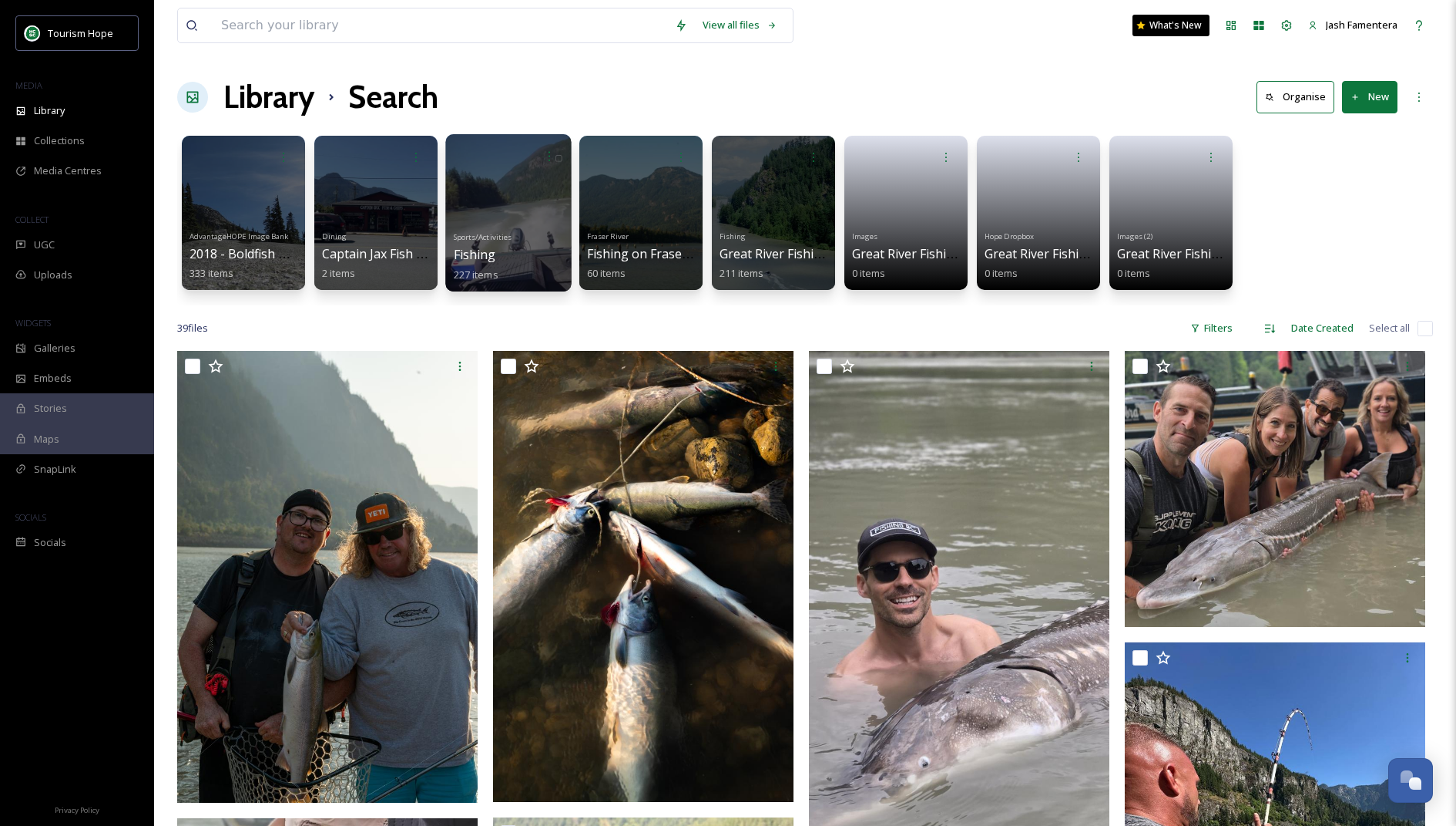
click at [499, 192] on div at bounding box center [508, 213] width 125 height 158
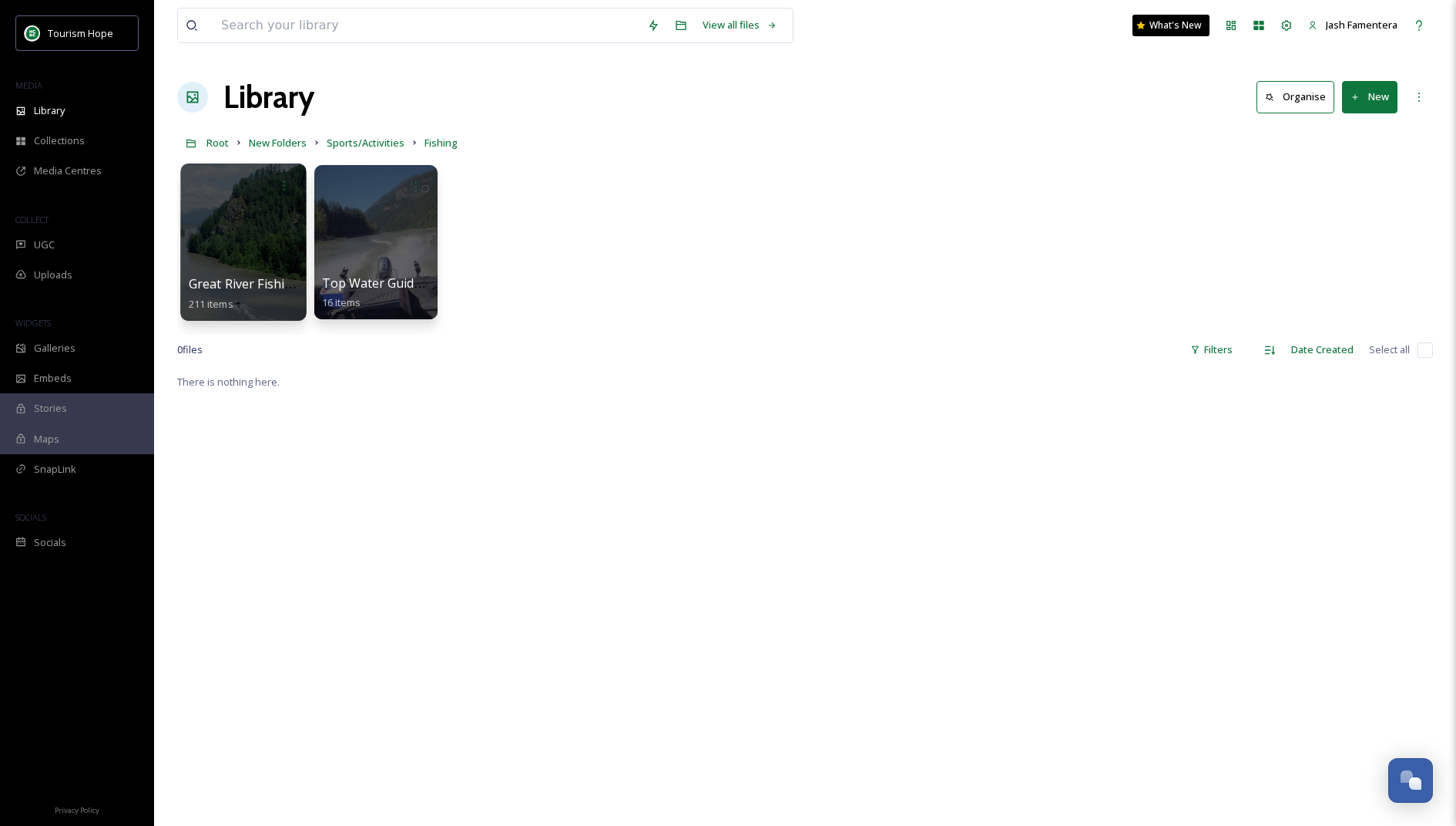
click at [290, 199] on div at bounding box center [242, 242] width 125 height 158
click at [353, 217] on div at bounding box center [375, 242] width 125 height 158
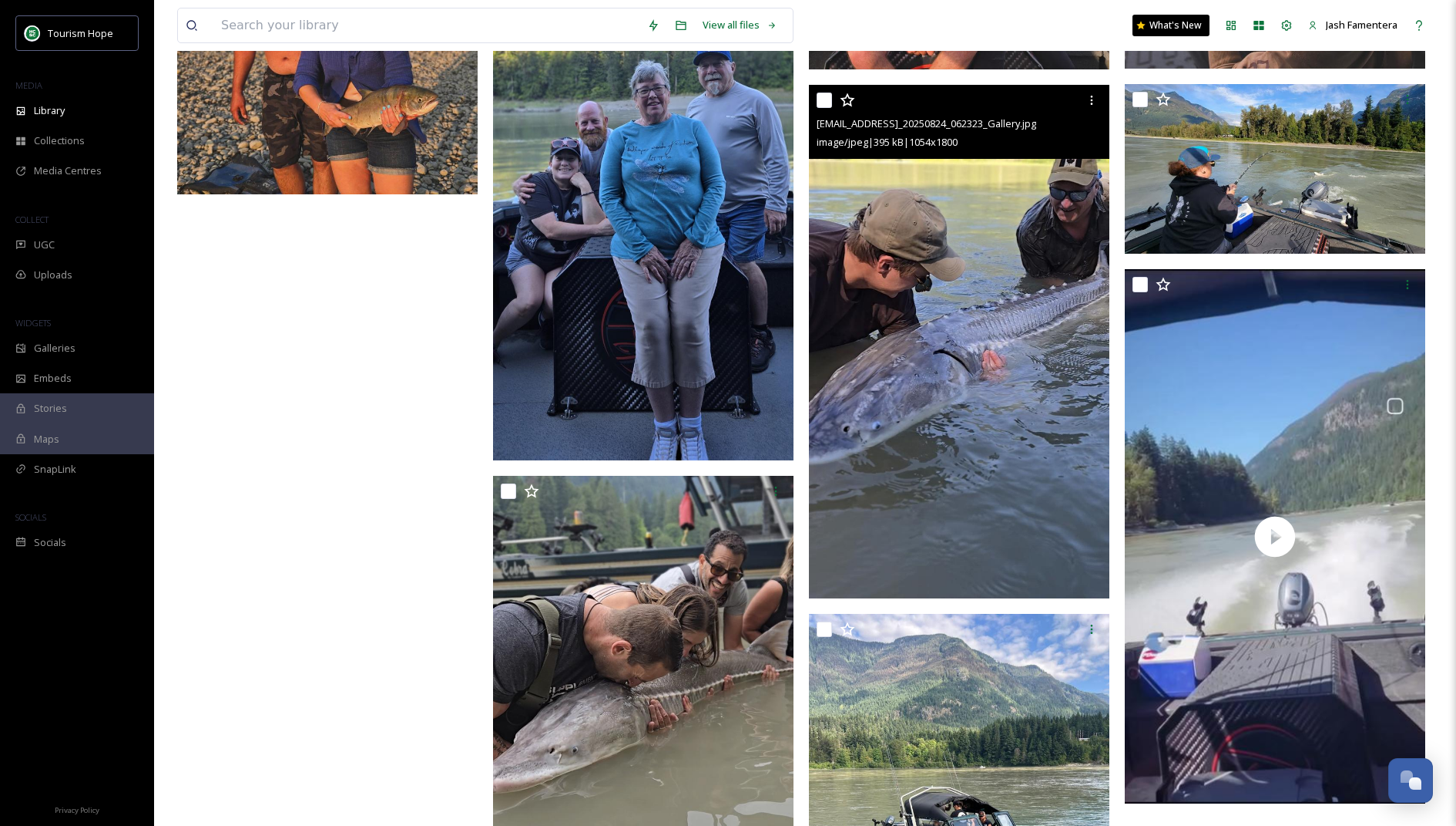
scroll to position [1423, 0]
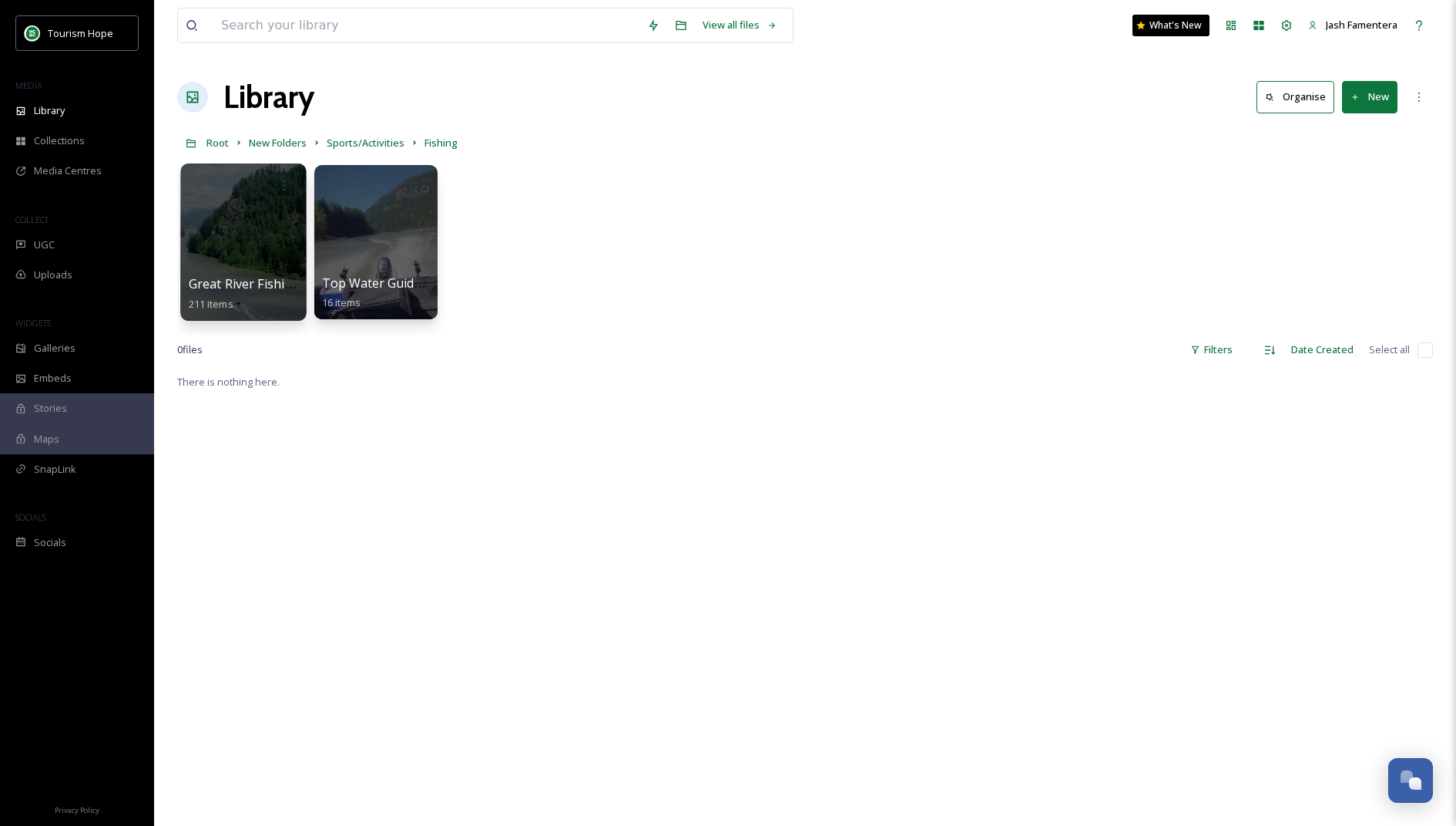
click at [251, 269] on div at bounding box center [242, 242] width 125 height 158
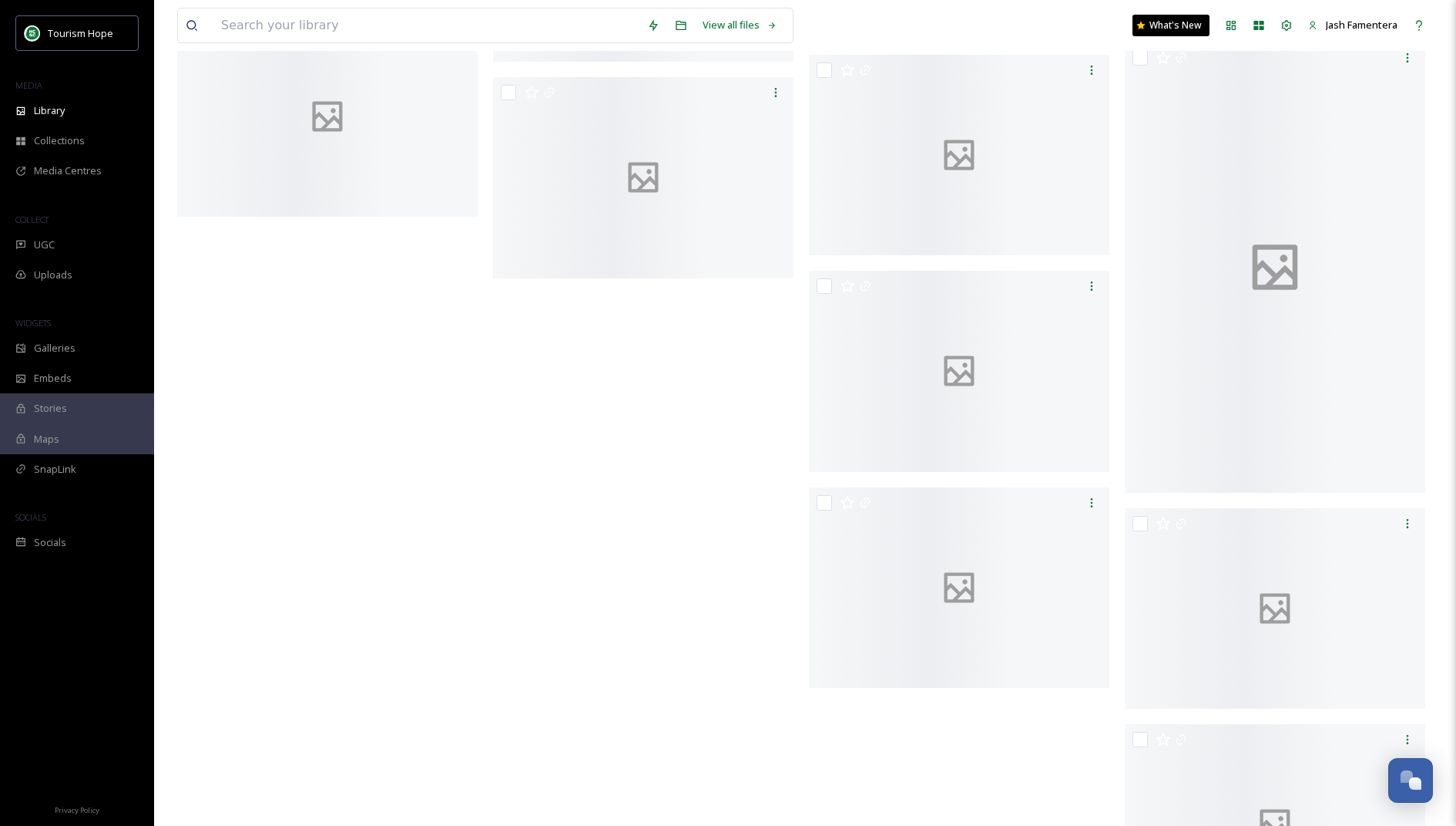
scroll to position [14805, 0]
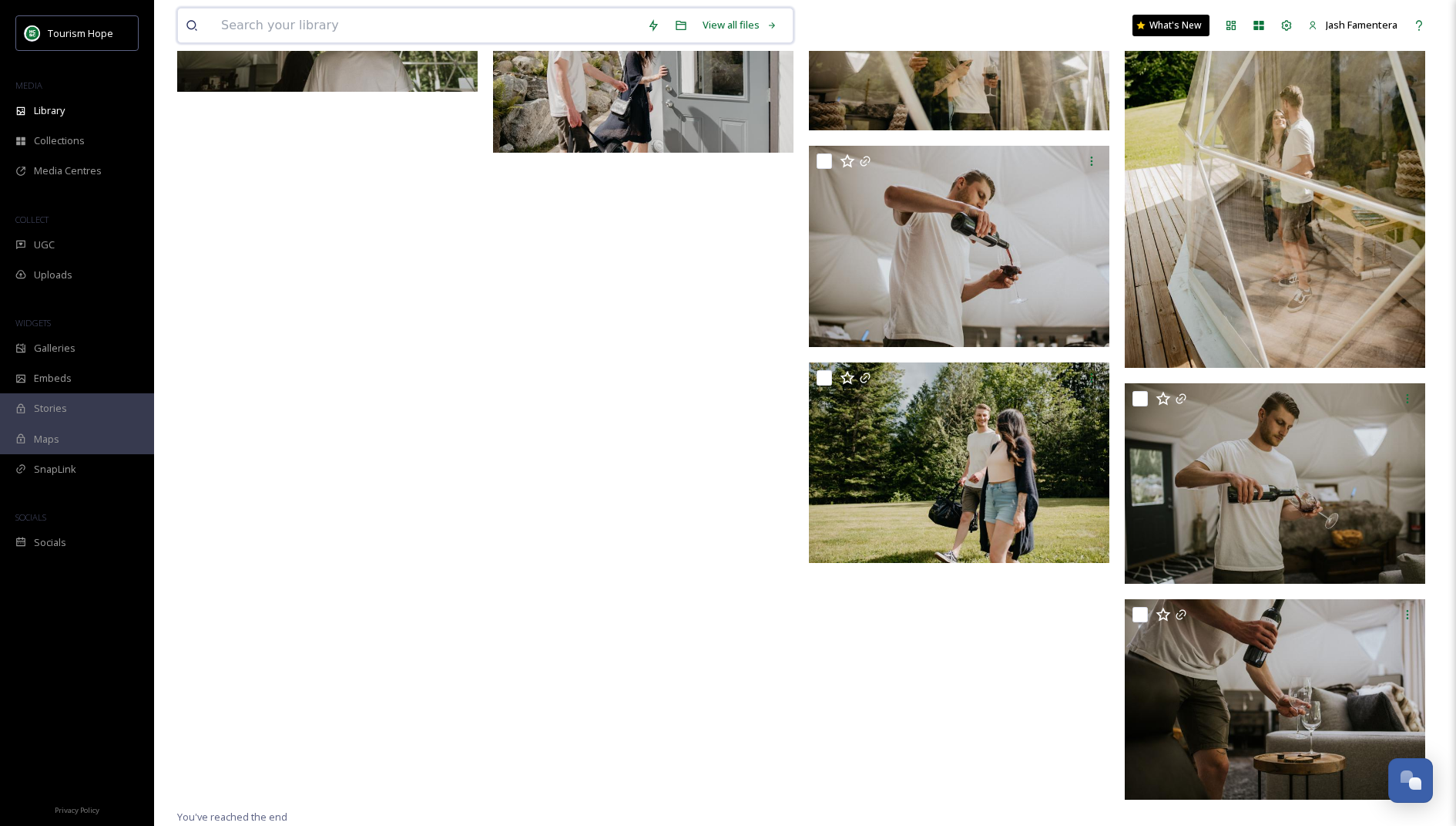
click at [570, 14] on input at bounding box center [426, 25] width 426 height 34
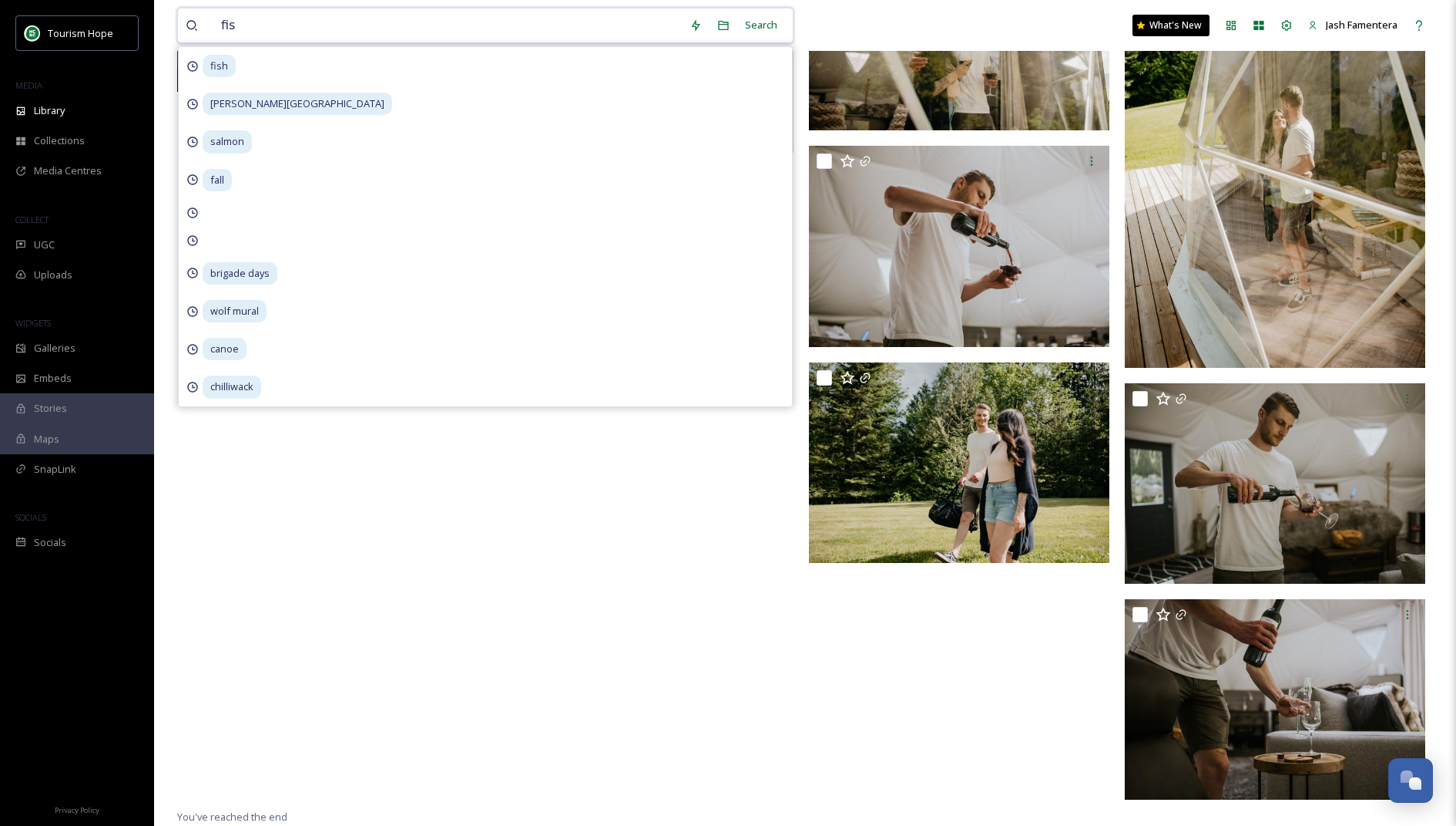
type input "fish"
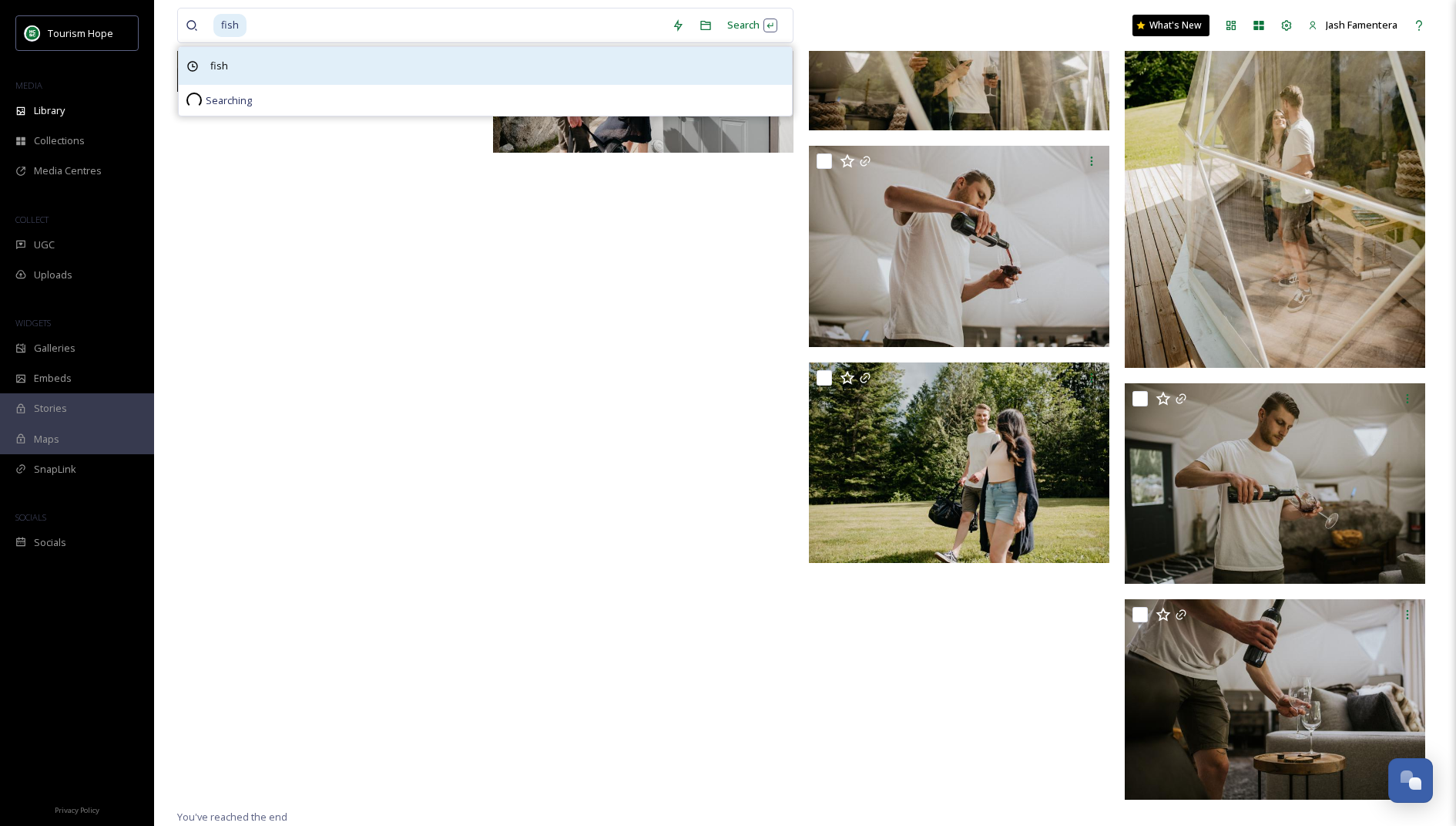
click at [454, 72] on div "fish" at bounding box center [485, 65] width 614 height 38
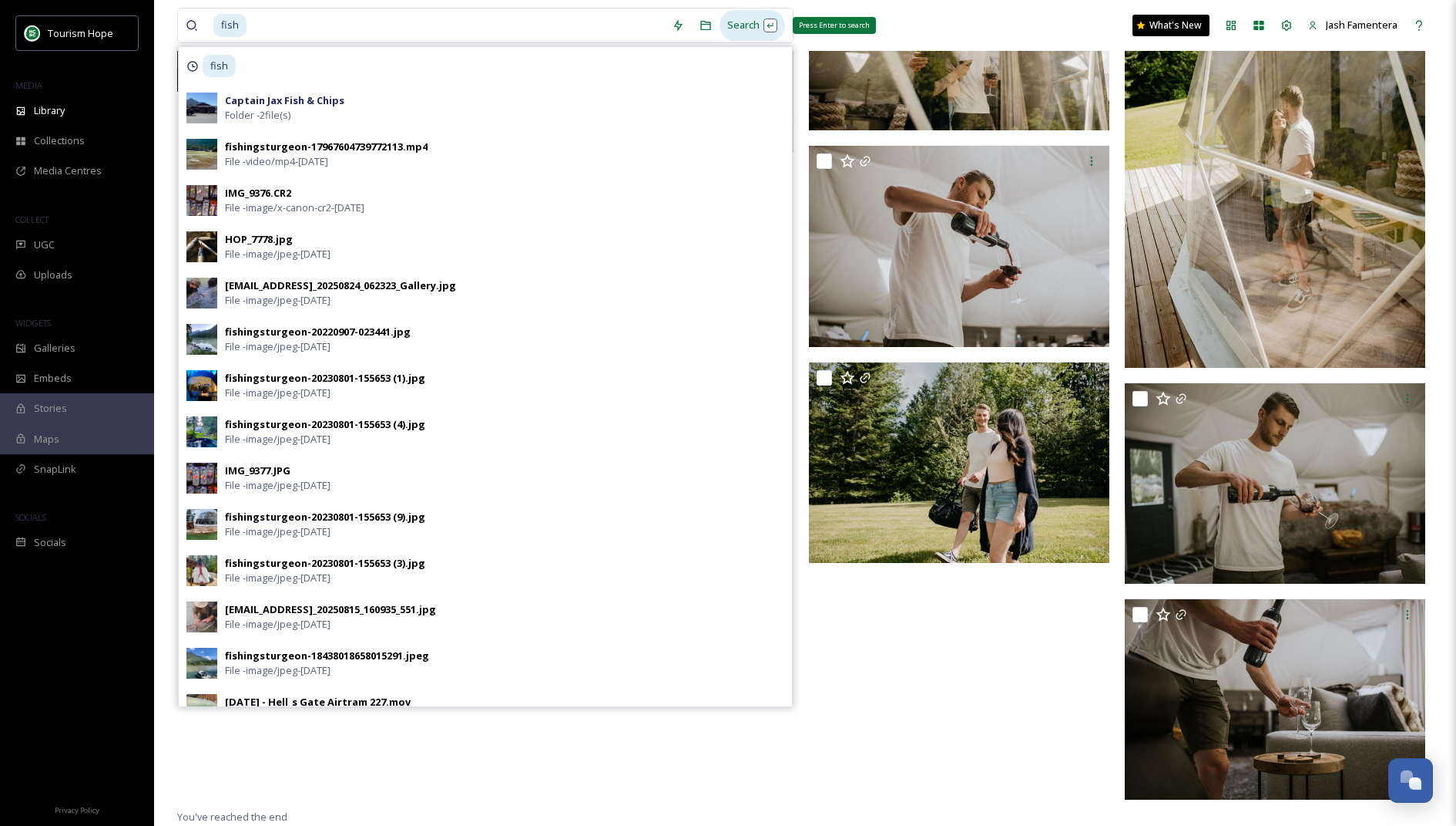
click at [740, 23] on div "Search Press Enter to search" at bounding box center [752, 24] width 65 height 30
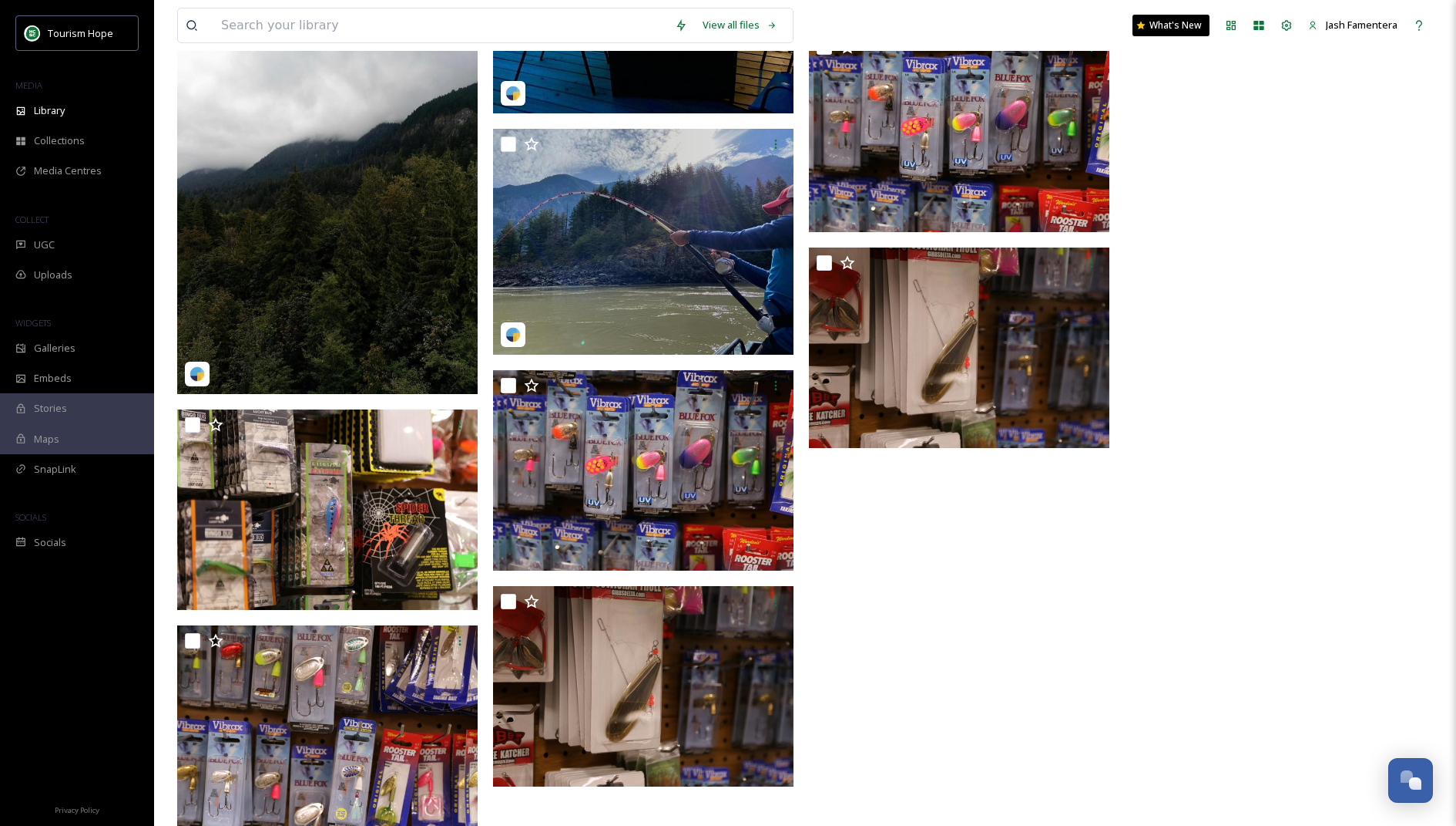
scroll to position [3515, 0]
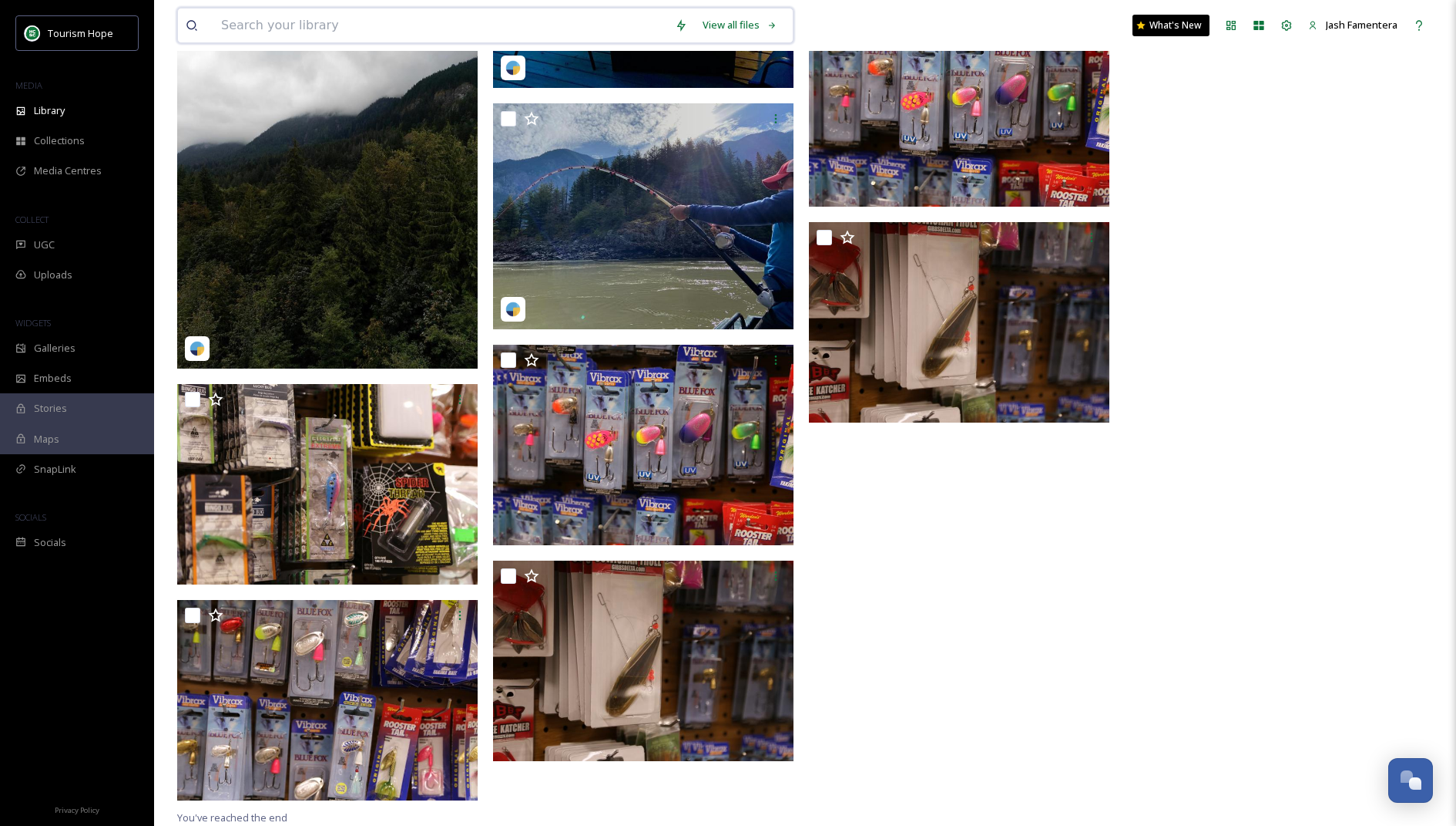
click at [614, 32] on input at bounding box center [440, 25] width 454 height 34
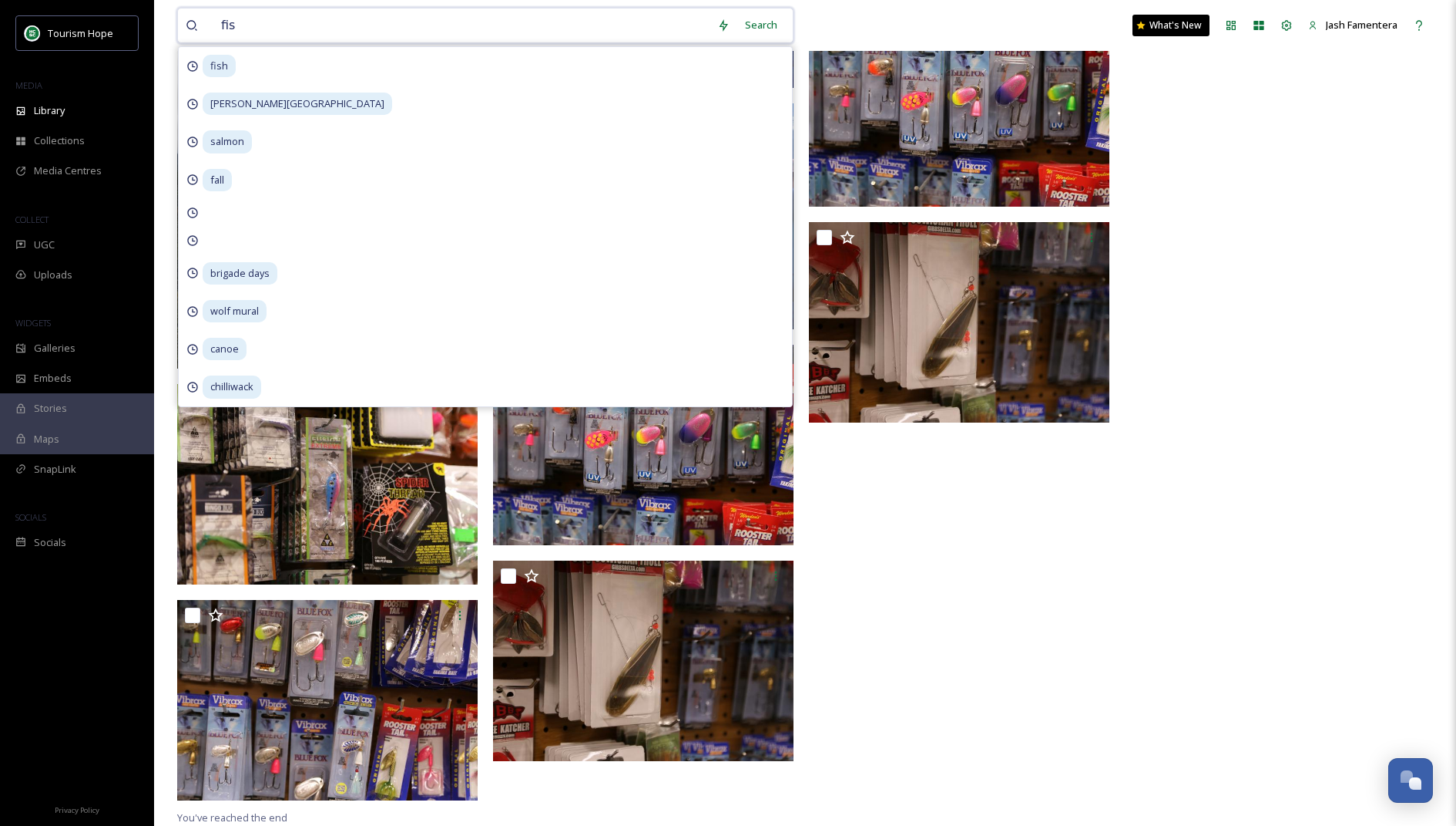
type input "fish"
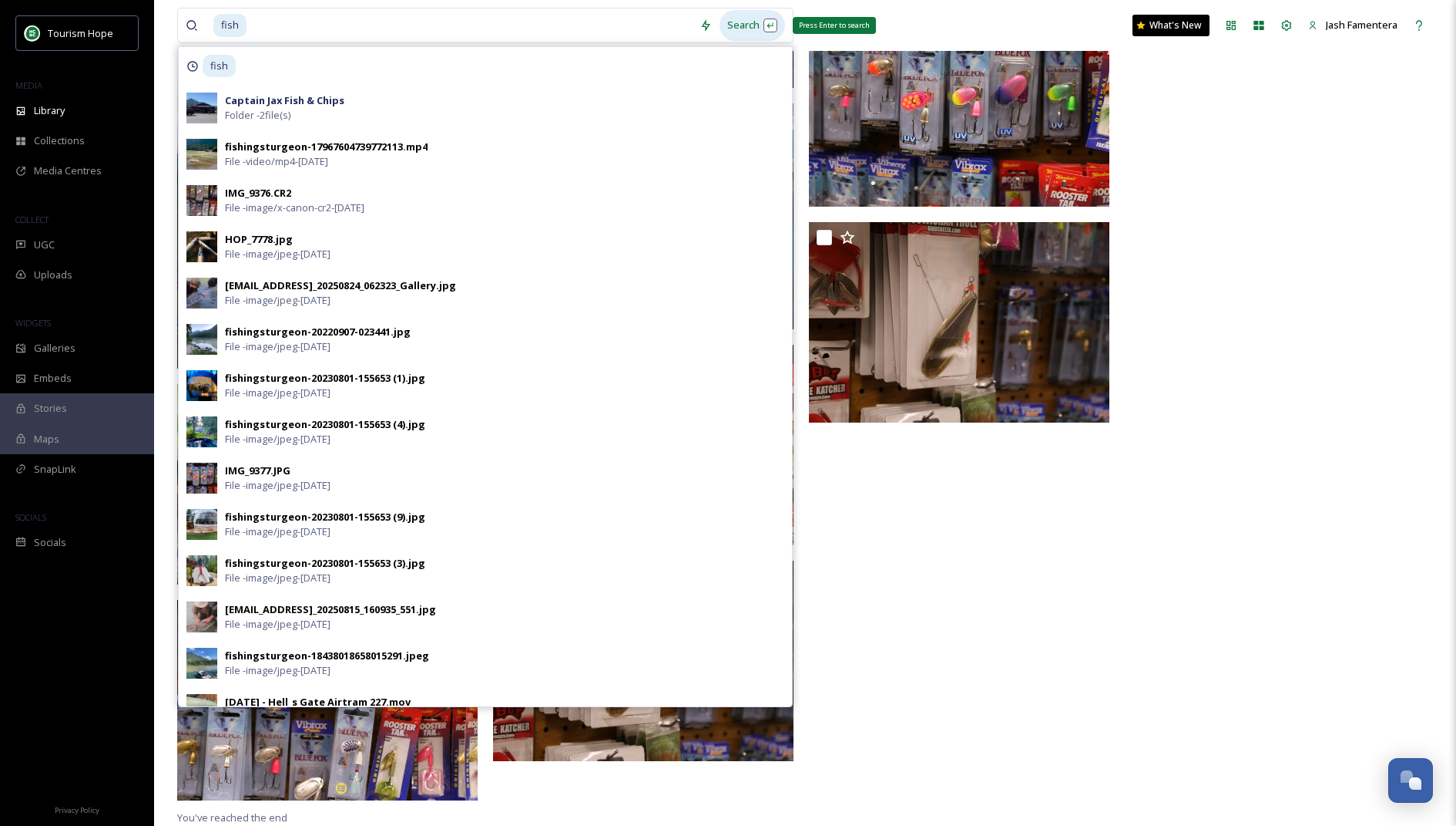
click at [757, 24] on div "Search Press Enter to search" at bounding box center [752, 24] width 65 height 30
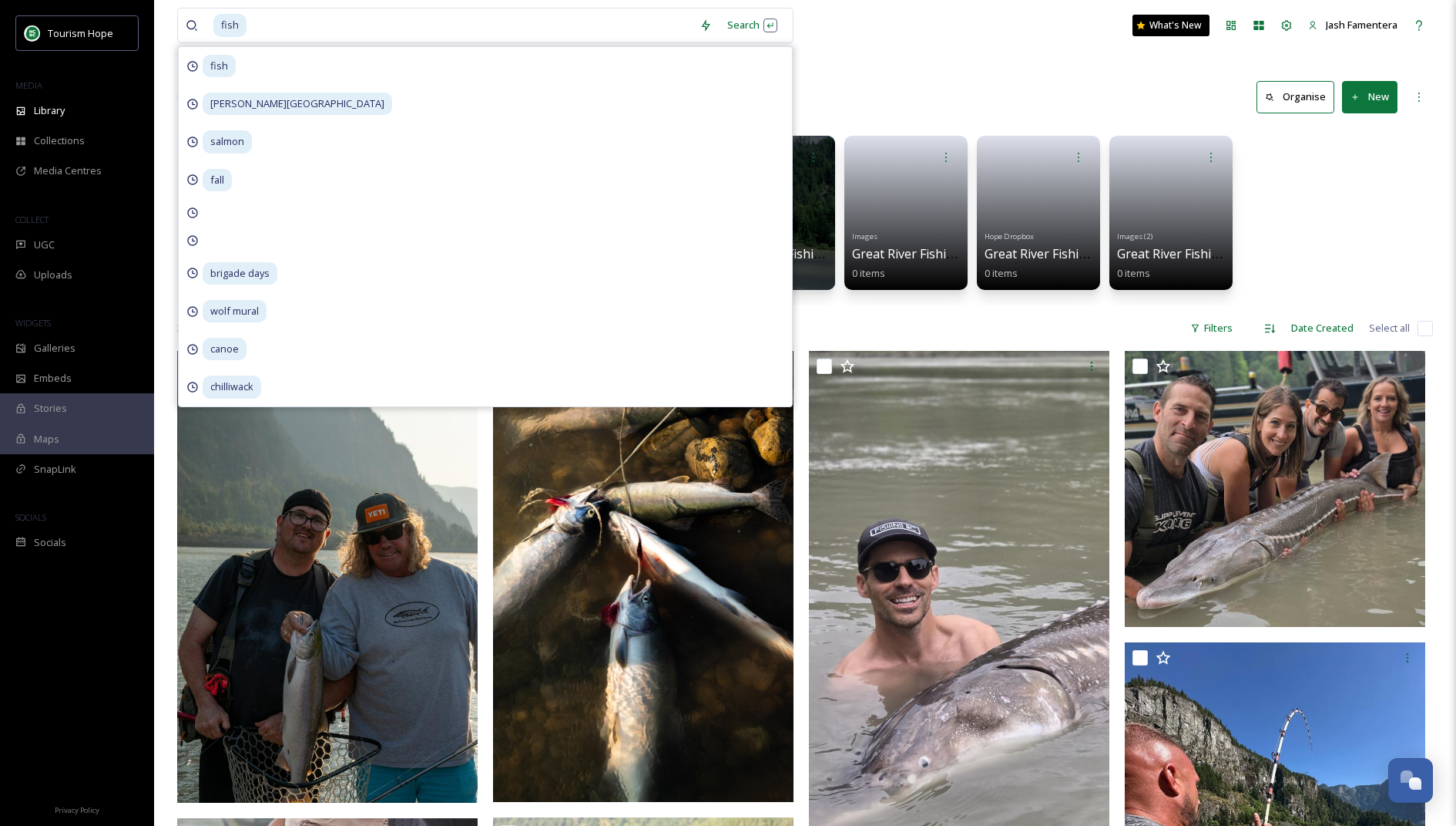
scroll to position [40, 0]
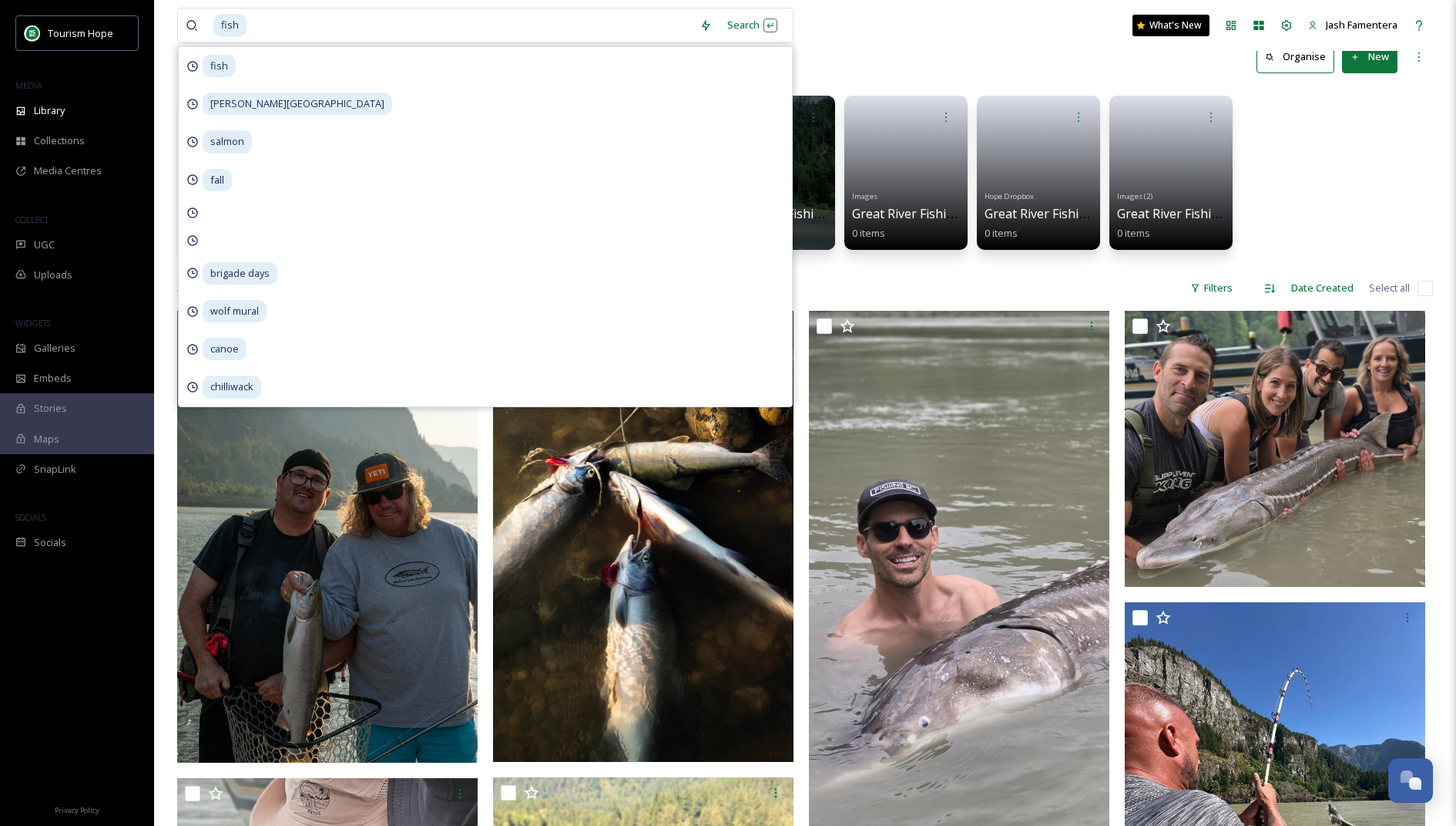
click at [1355, 169] on div "AdvantageHOPE Image Bank 2018 - Boldfish Creative 333 items Dining Captain Jax …" at bounding box center [804, 176] width 1256 height 177
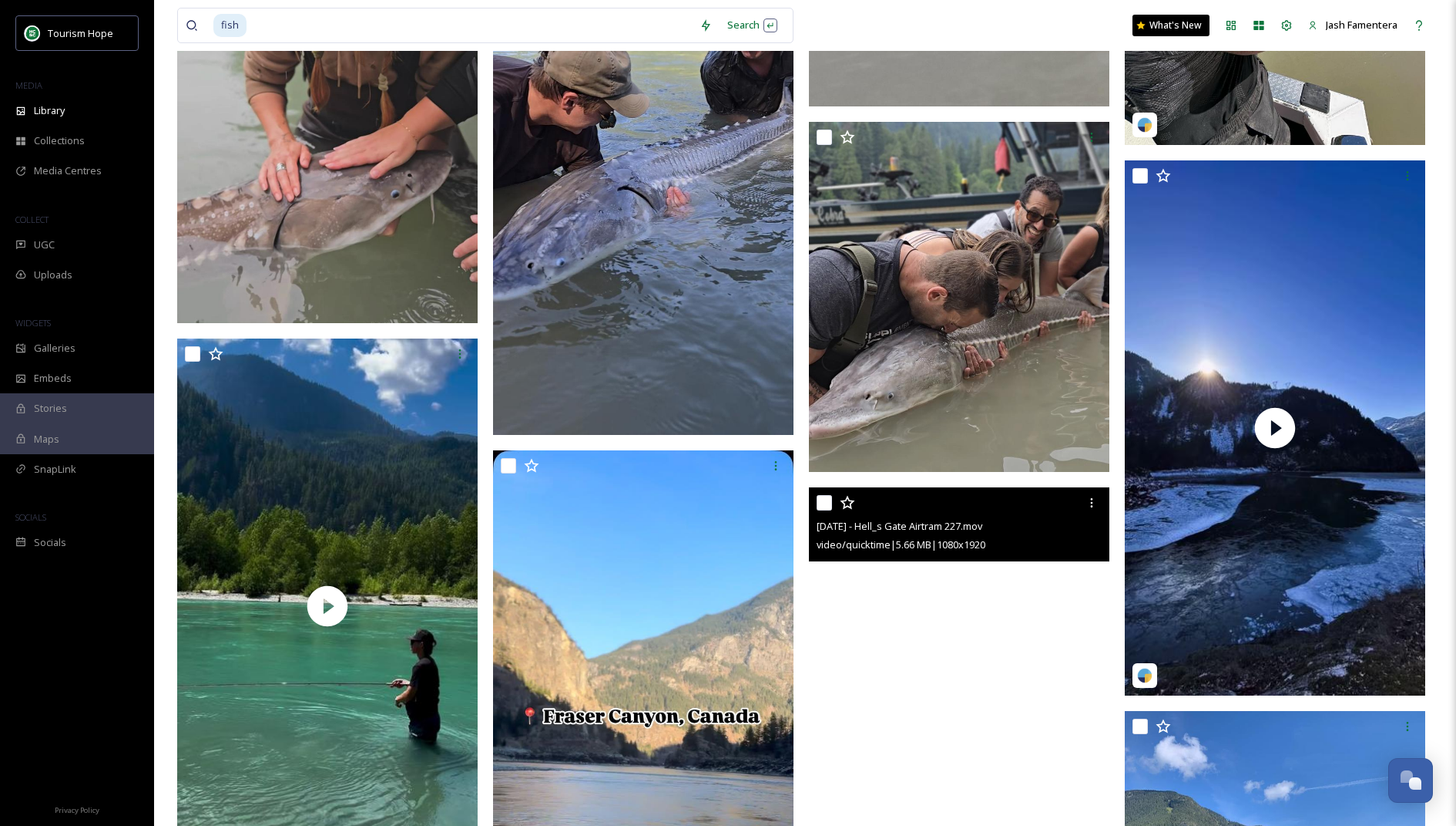
scroll to position [0, 0]
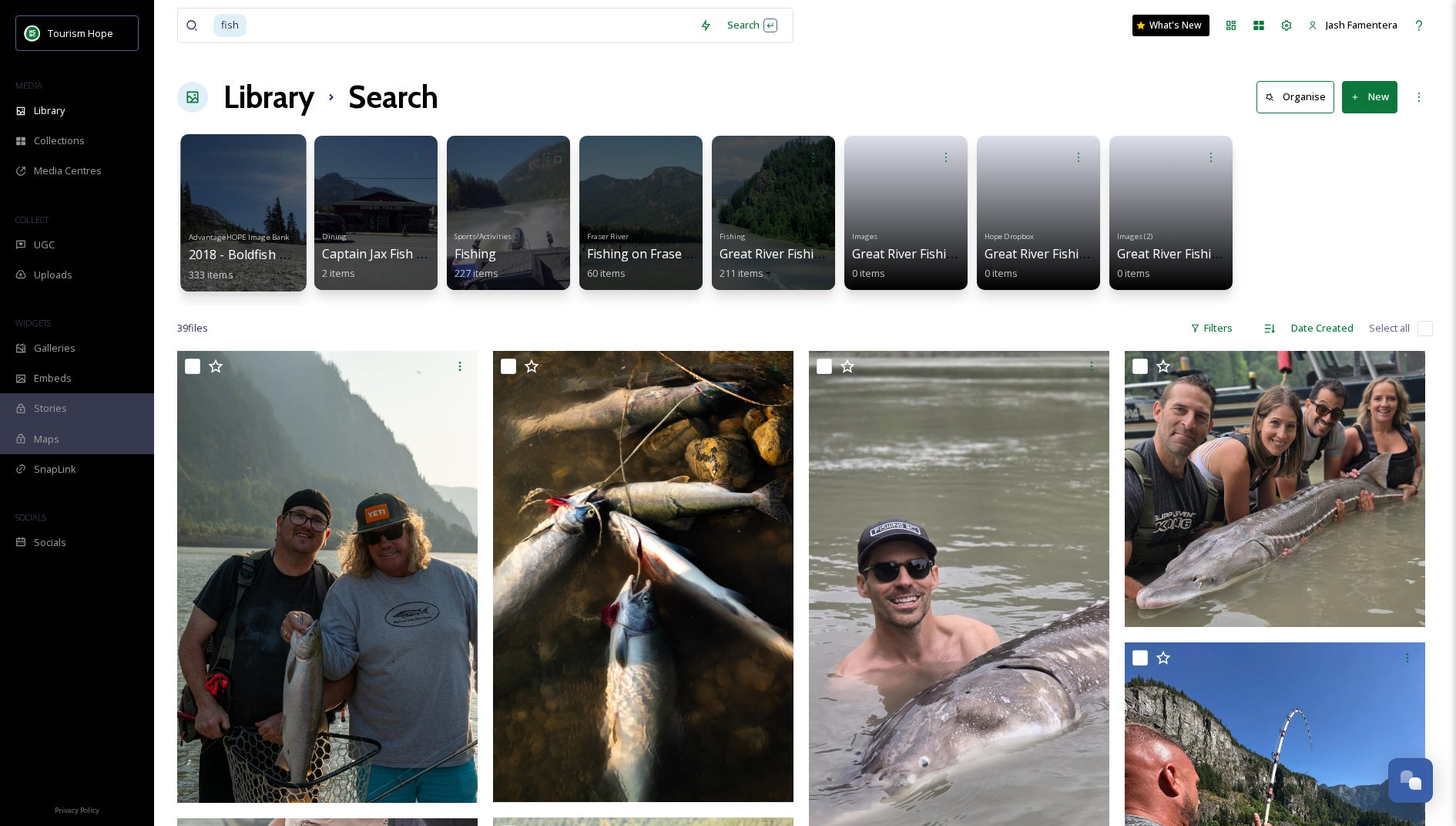
click at [241, 182] on div at bounding box center [242, 213] width 125 height 158
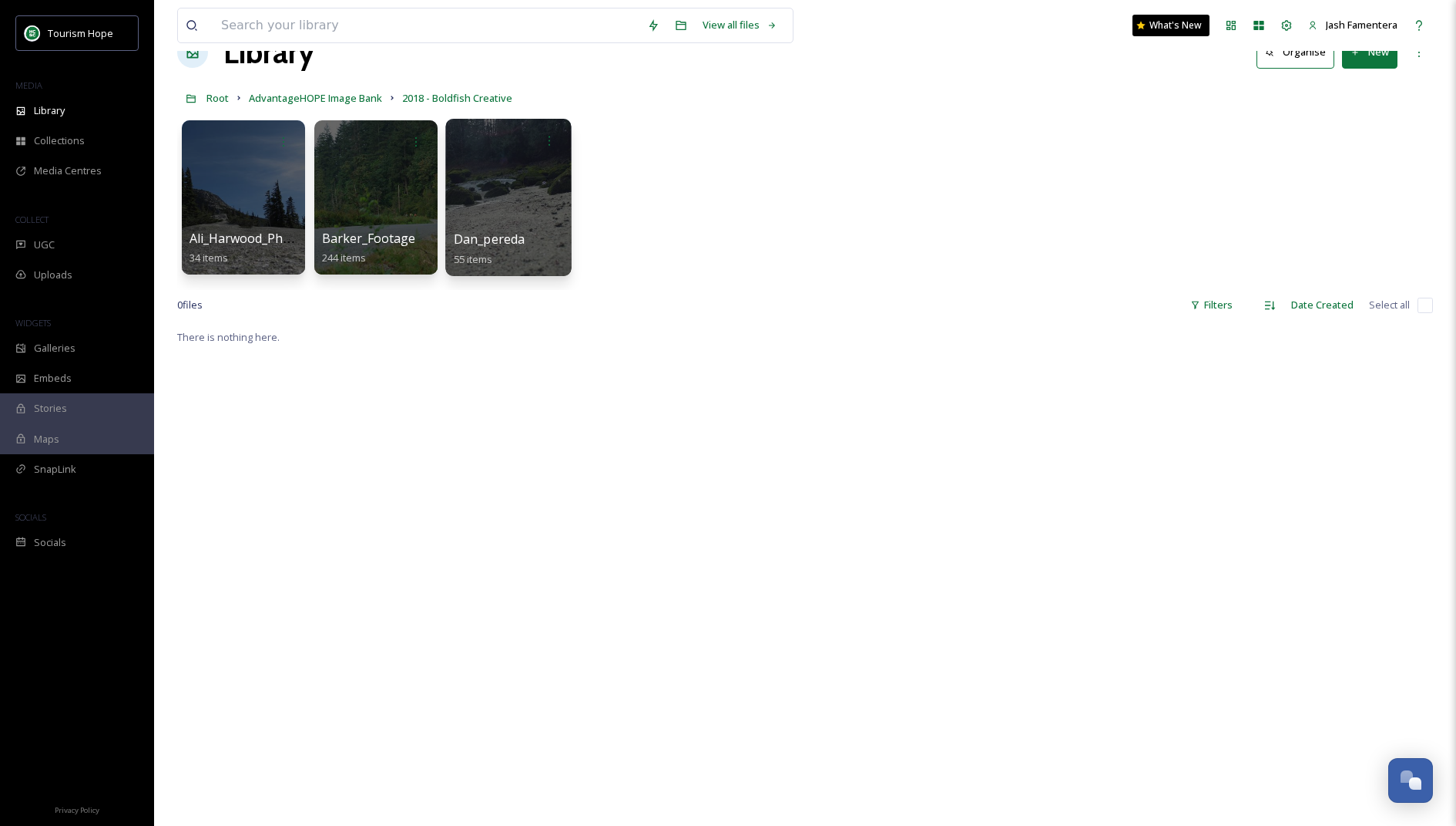
scroll to position [49, 0]
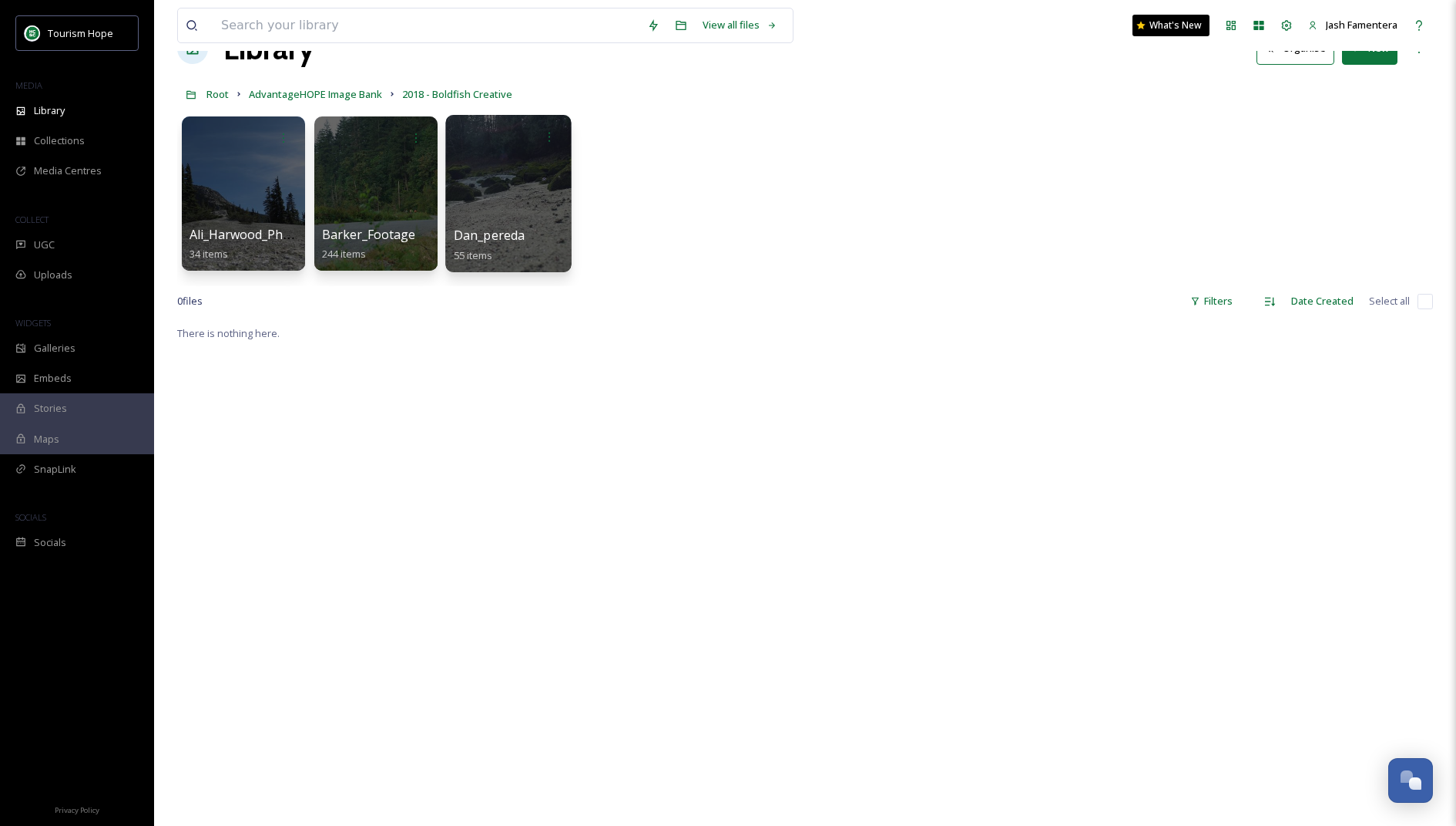
click at [460, 203] on div at bounding box center [508, 194] width 125 height 158
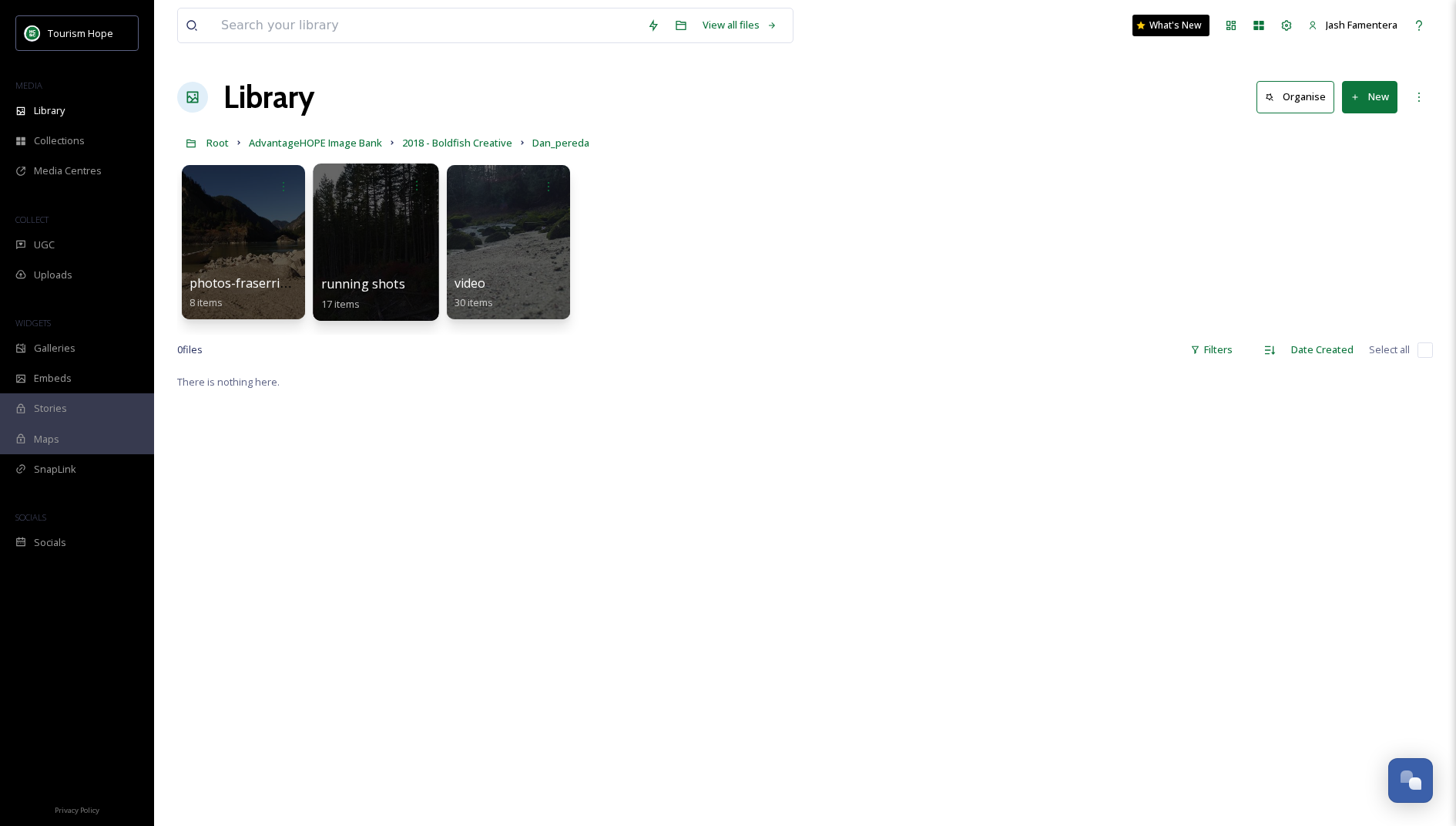
click at [413, 279] on div "running shots 17 items" at bounding box center [375, 294] width 110 height 39
click at [343, 191] on div at bounding box center [375, 185] width 110 height 28
click at [370, 220] on div at bounding box center [375, 242] width 125 height 158
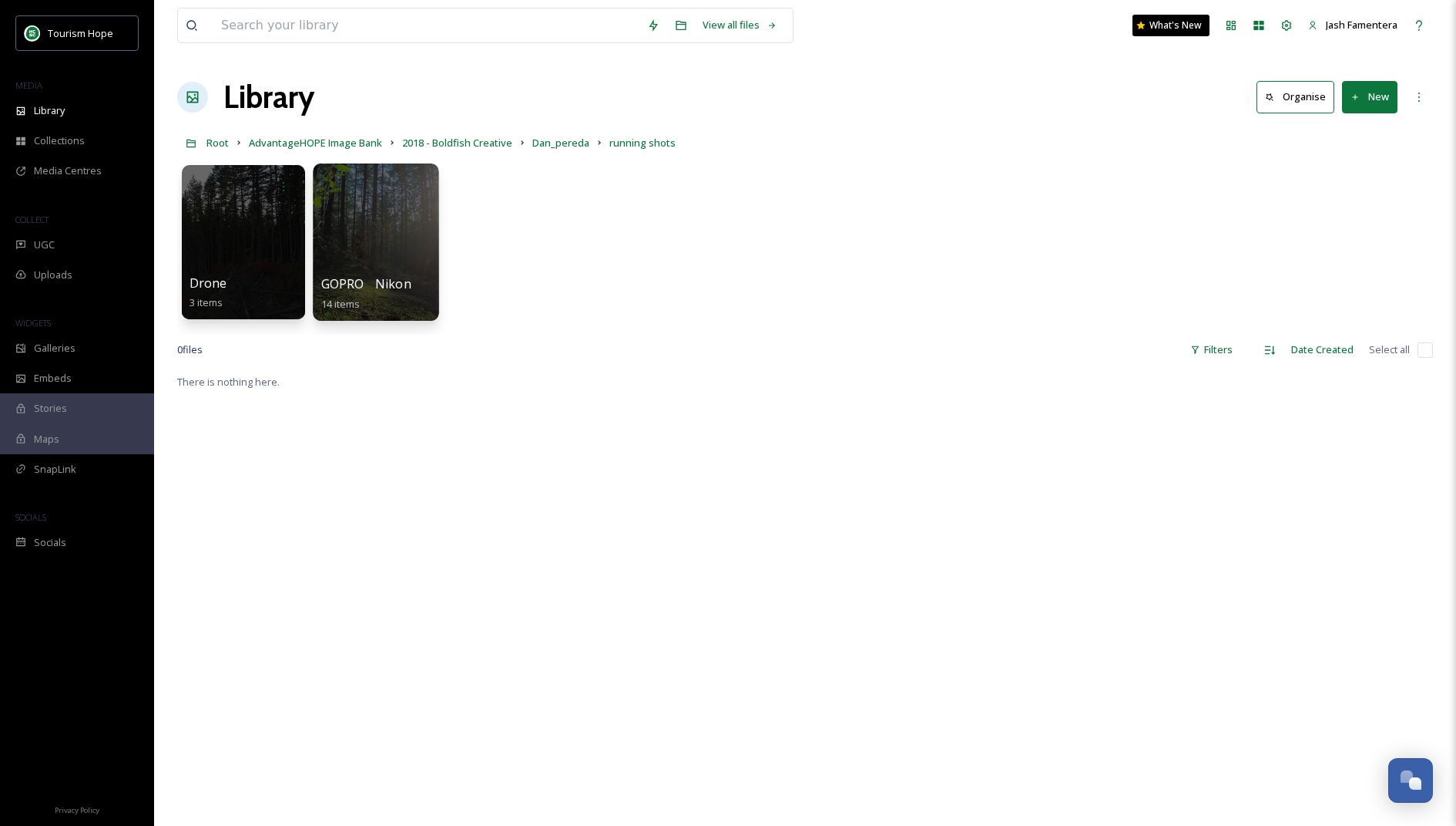
click at [364, 235] on div at bounding box center [375, 242] width 125 height 158
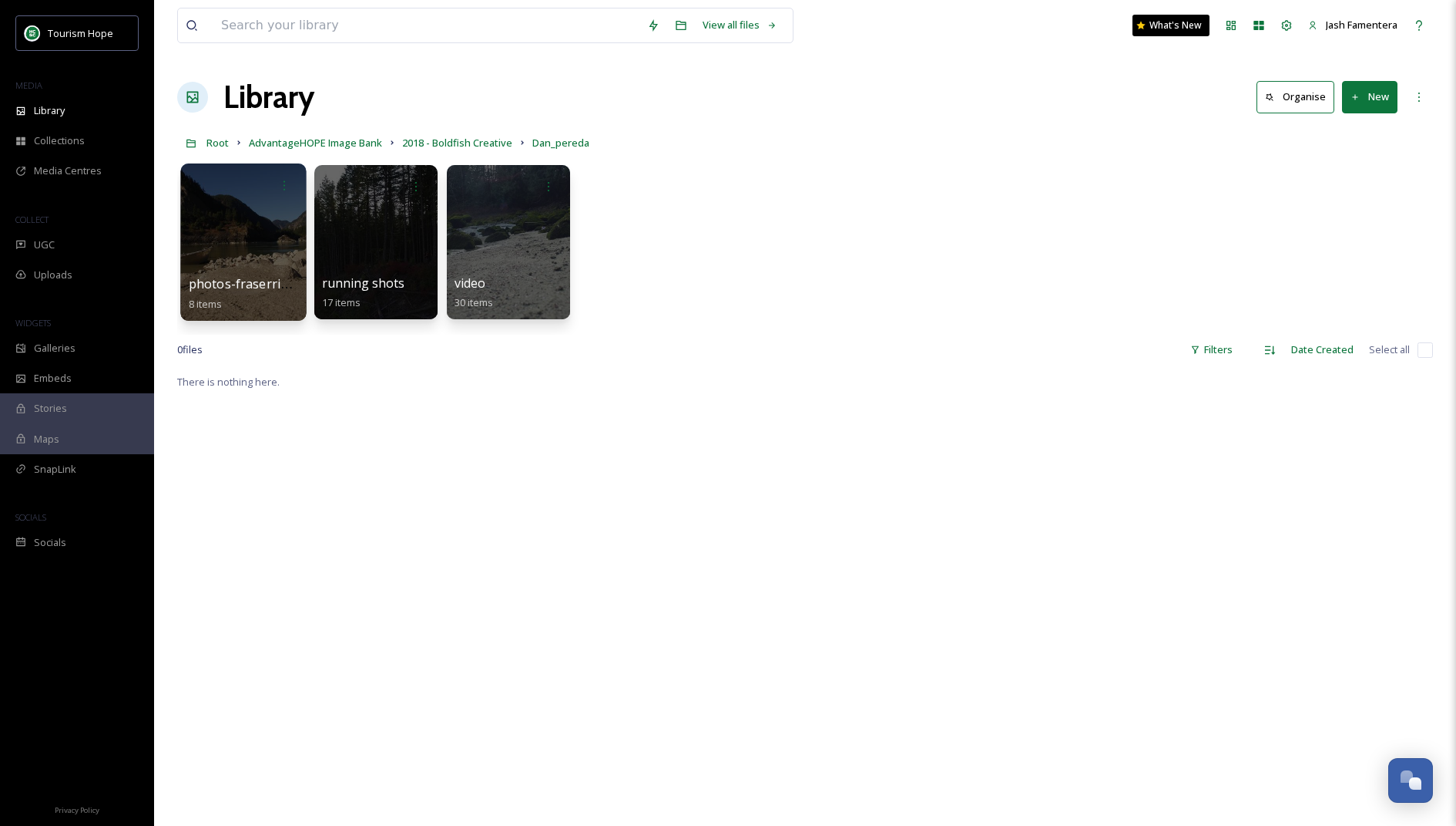
click at [246, 204] on div at bounding box center [242, 242] width 125 height 158
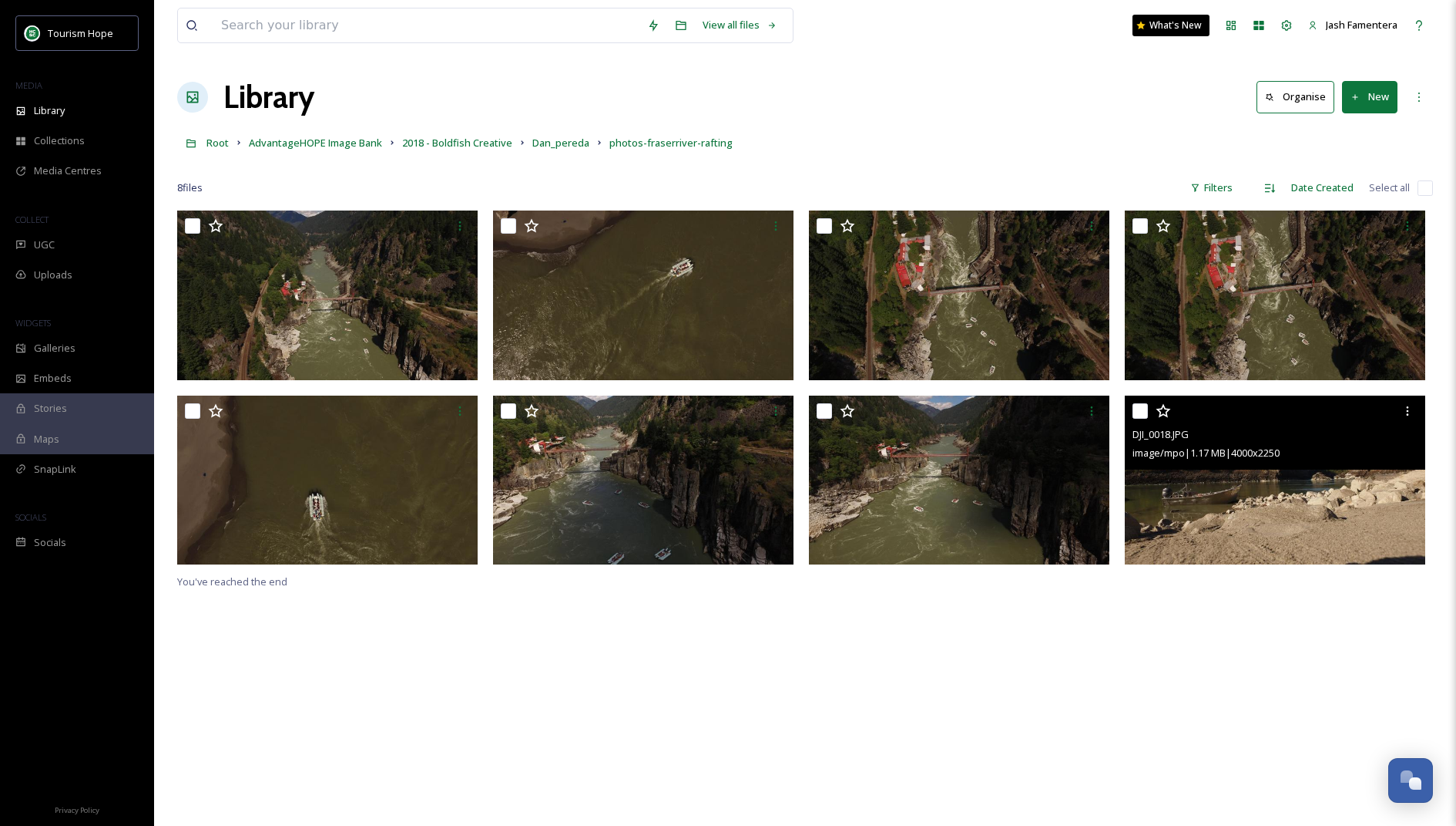
click at [1178, 470] on img at bounding box center [1275, 480] width 301 height 169
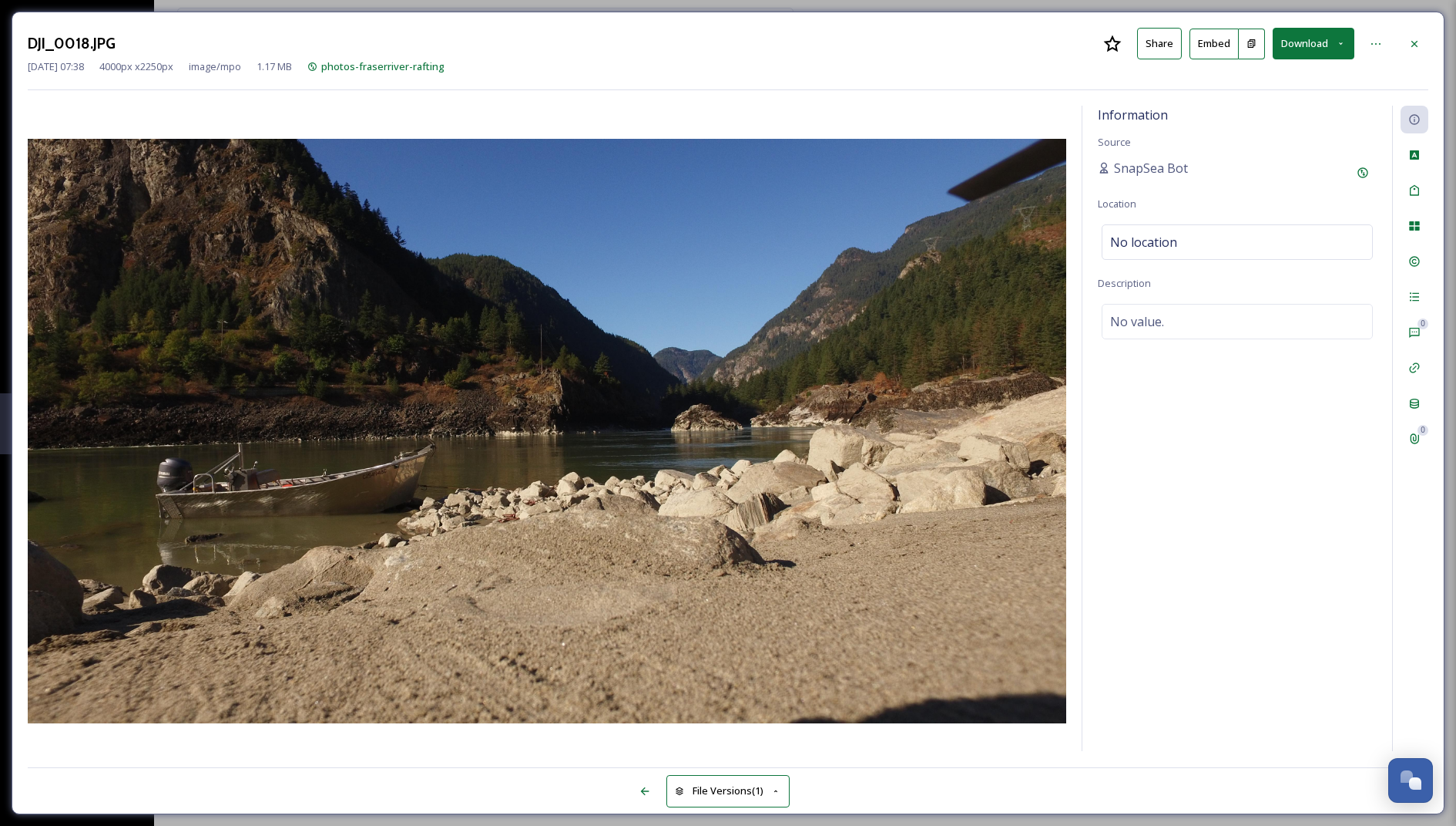
click at [1316, 54] on button "Download" at bounding box center [1314, 44] width 82 height 31
click at [1247, 76] on span "Download Original (4000 x 2250)" at bounding box center [1273, 79] width 146 height 15
click at [1424, 43] on div at bounding box center [1414, 44] width 28 height 28
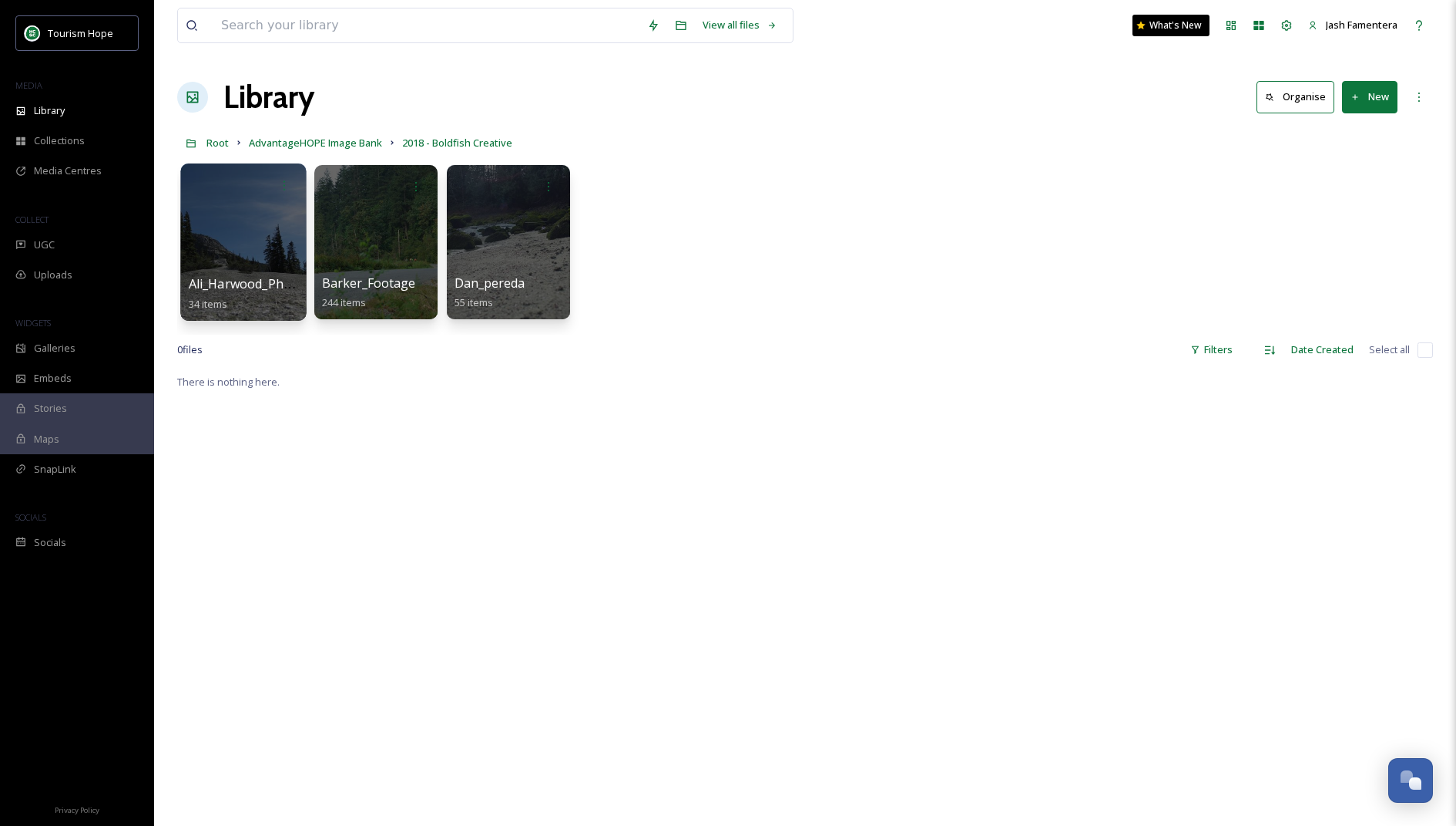
click at [239, 203] on div at bounding box center [242, 242] width 125 height 158
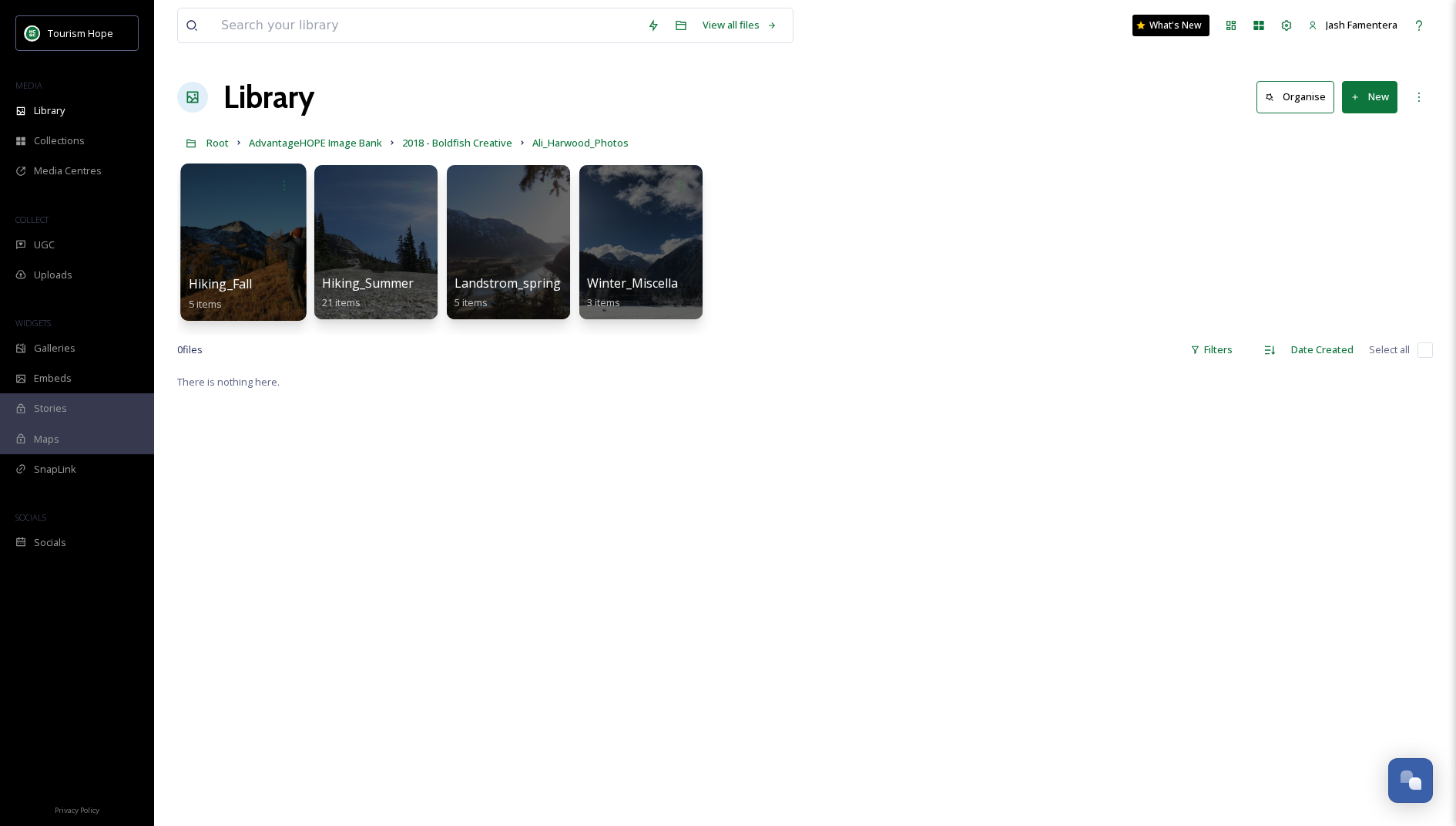
click at [215, 212] on div at bounding box center [242, 242] width 125 height 158
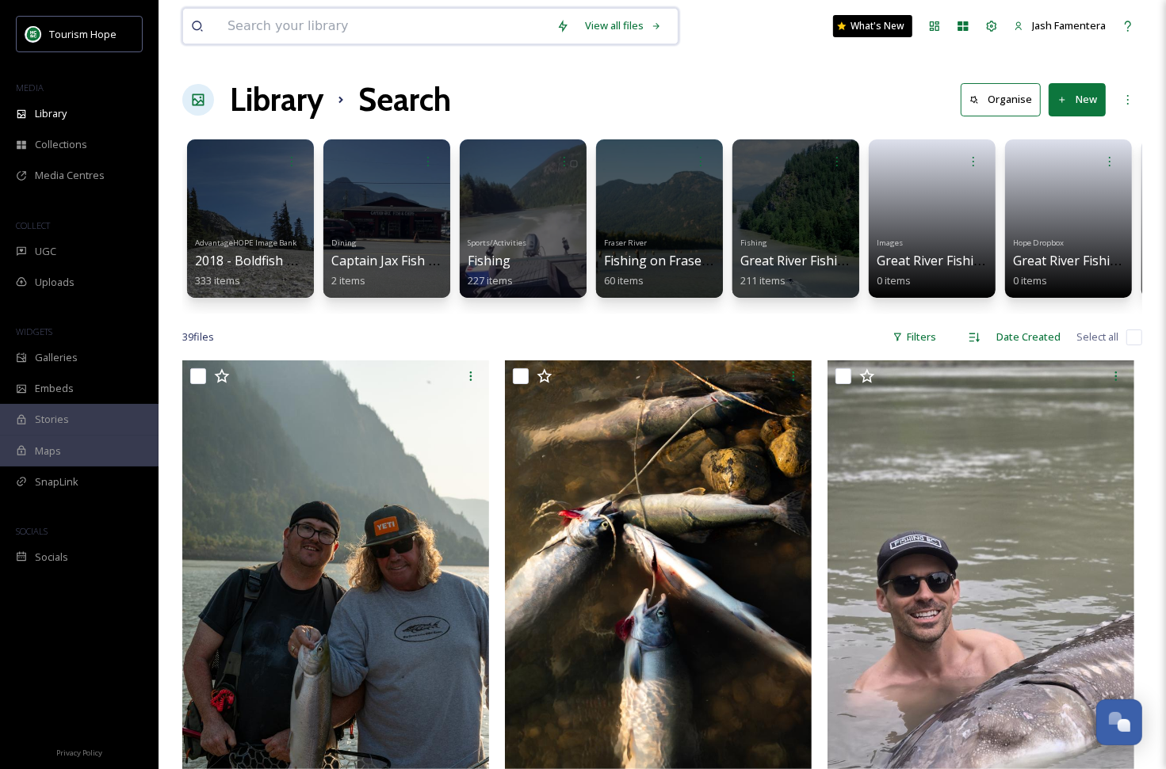
click at [463, 22] on input at bounding box center [383, 26] width 329 height 35
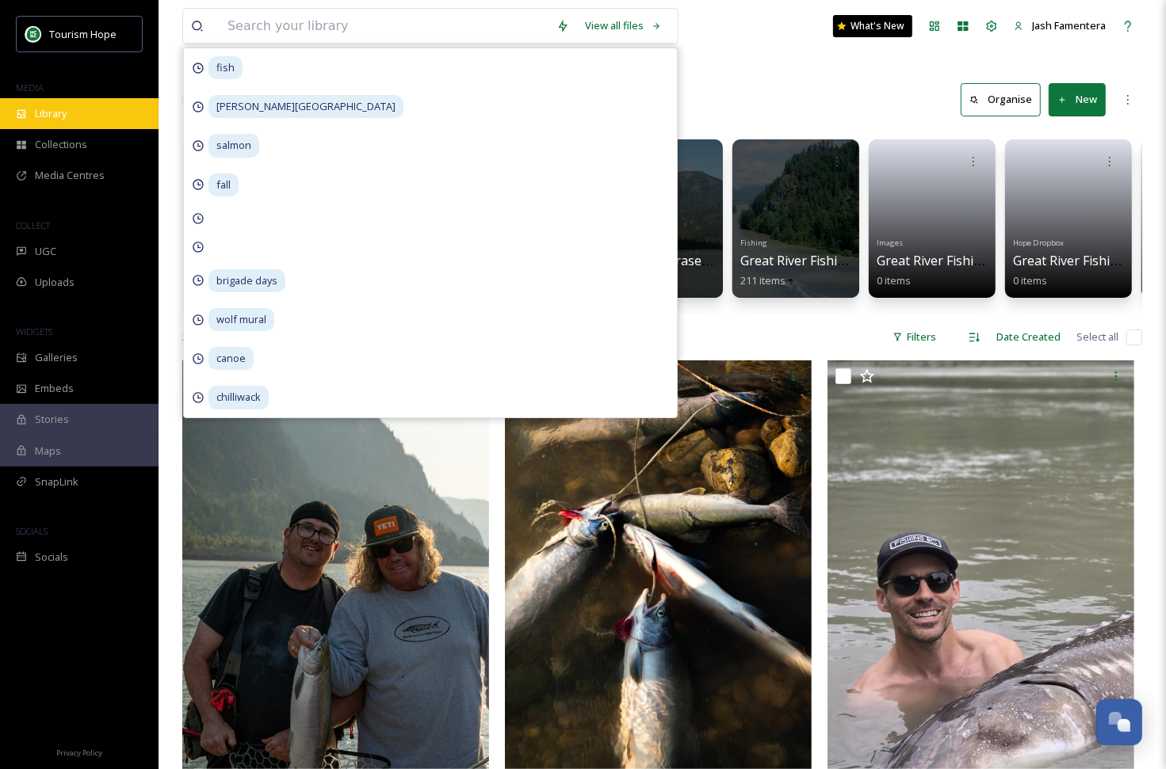
click at [48, 121] on div "Library" at bounding box center [79, 113] width 158 height 31
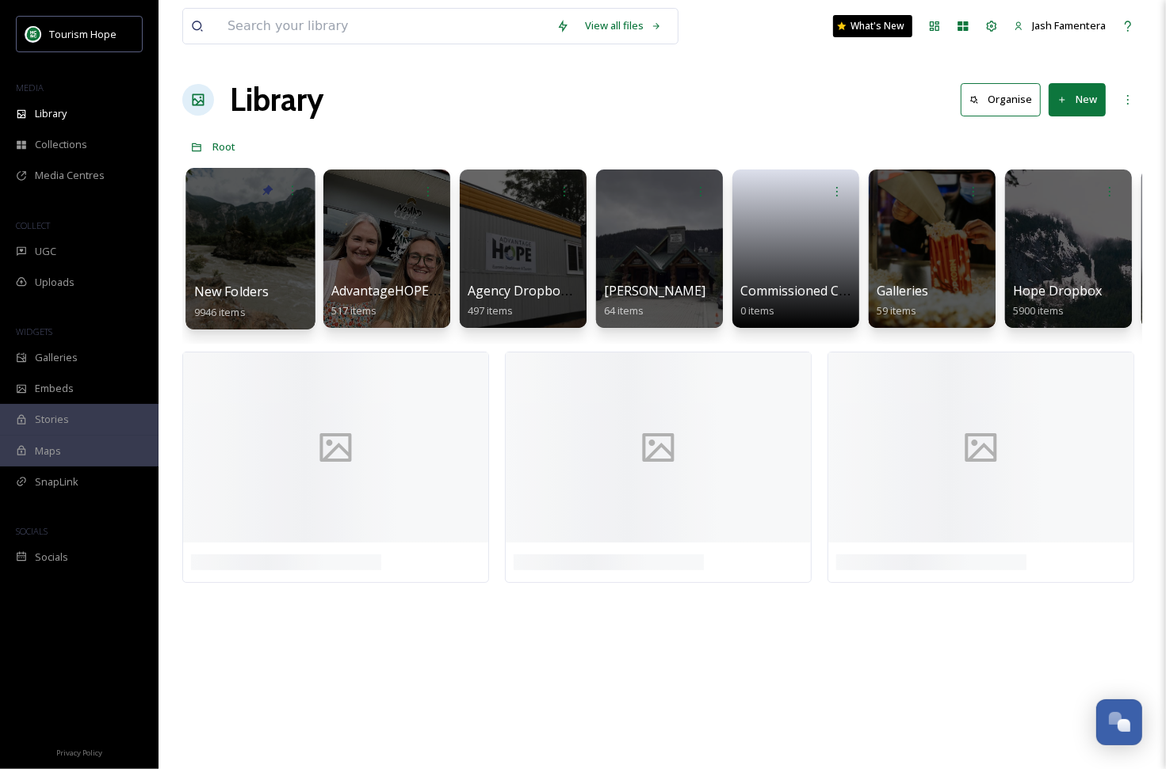
click at [261, 230] on div at bounding box center [249, 249] width 129 height 162
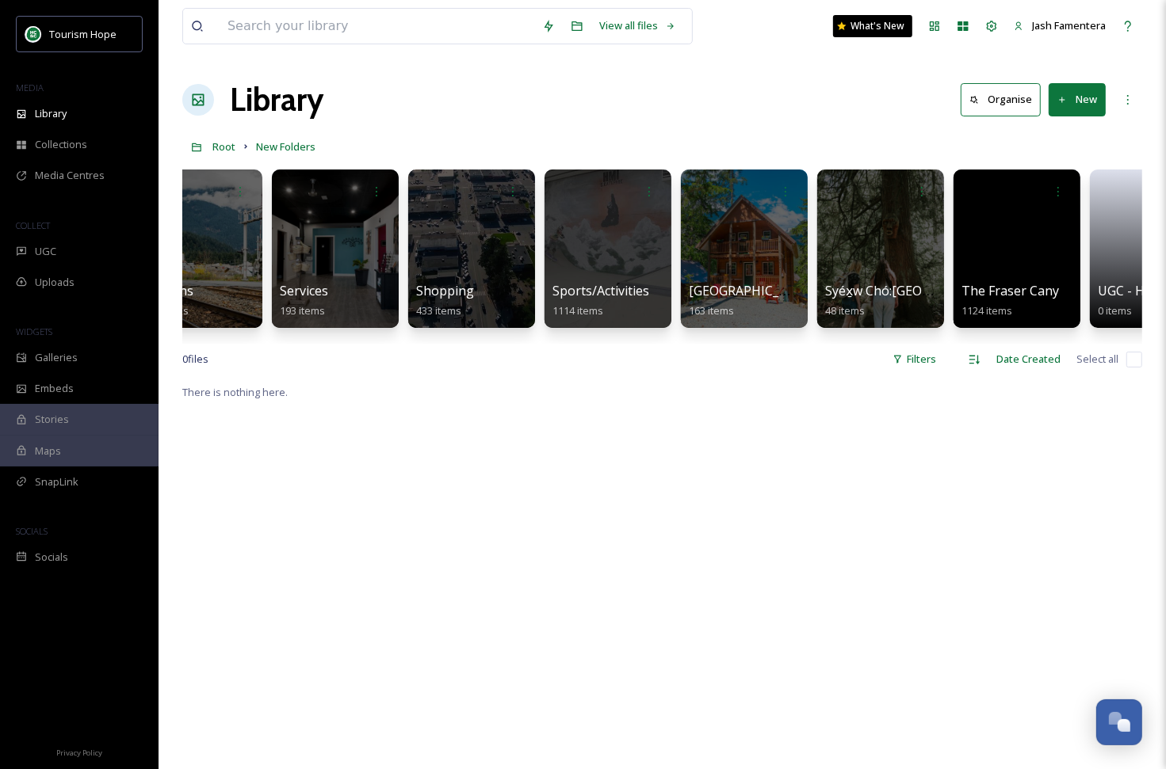
scroll to position [0, 2038]
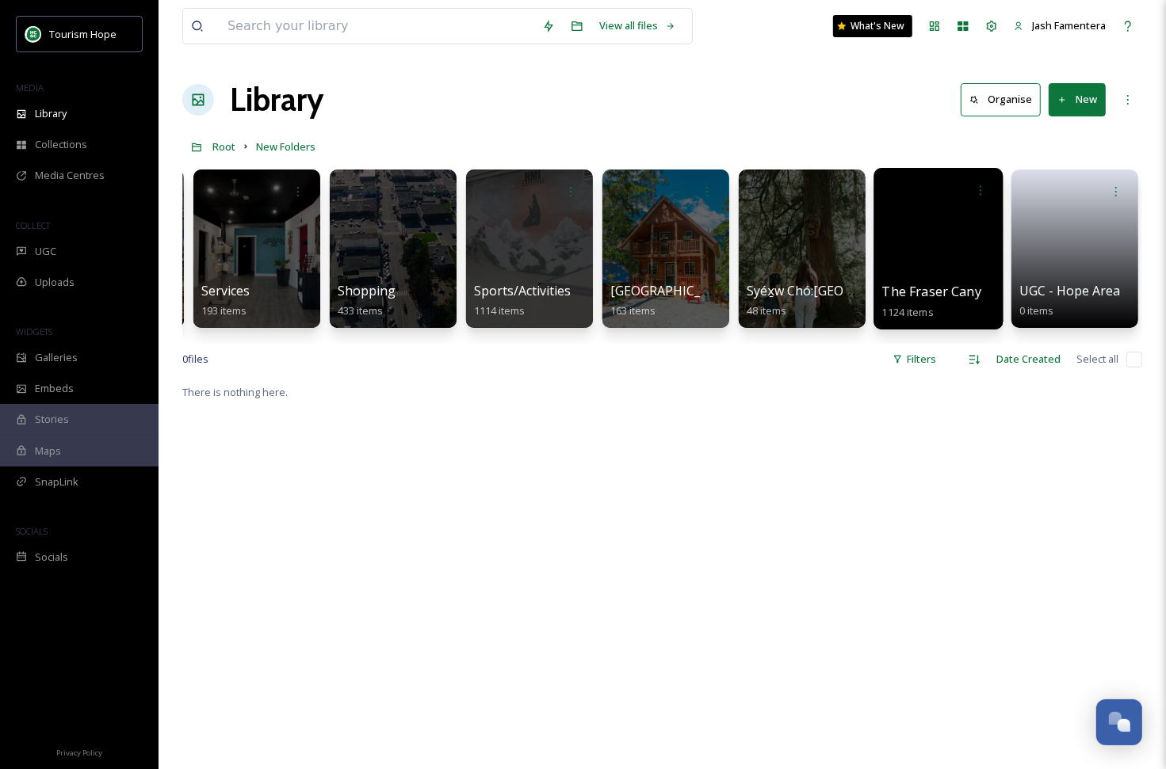
click at [929, 250] on div at bounding box center [937, 249] width 129 height 162
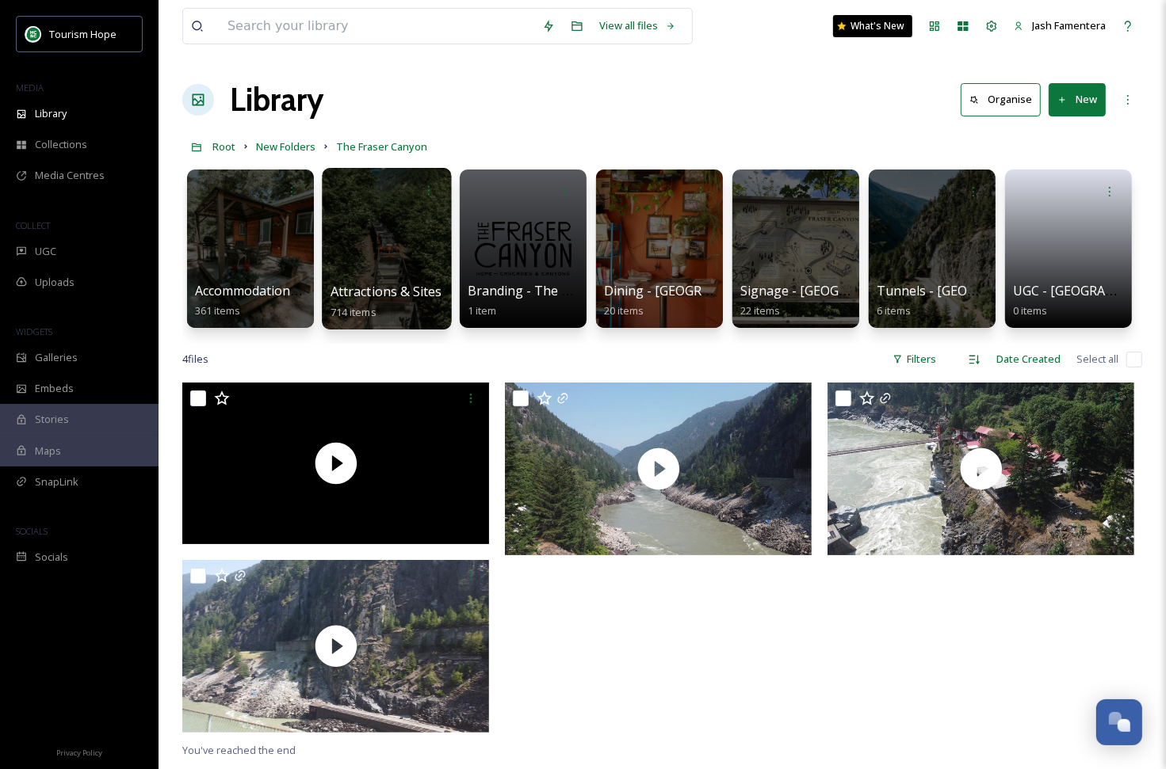
click at [379, 249] on div at bounding box center [386, 249] width 129 height 162
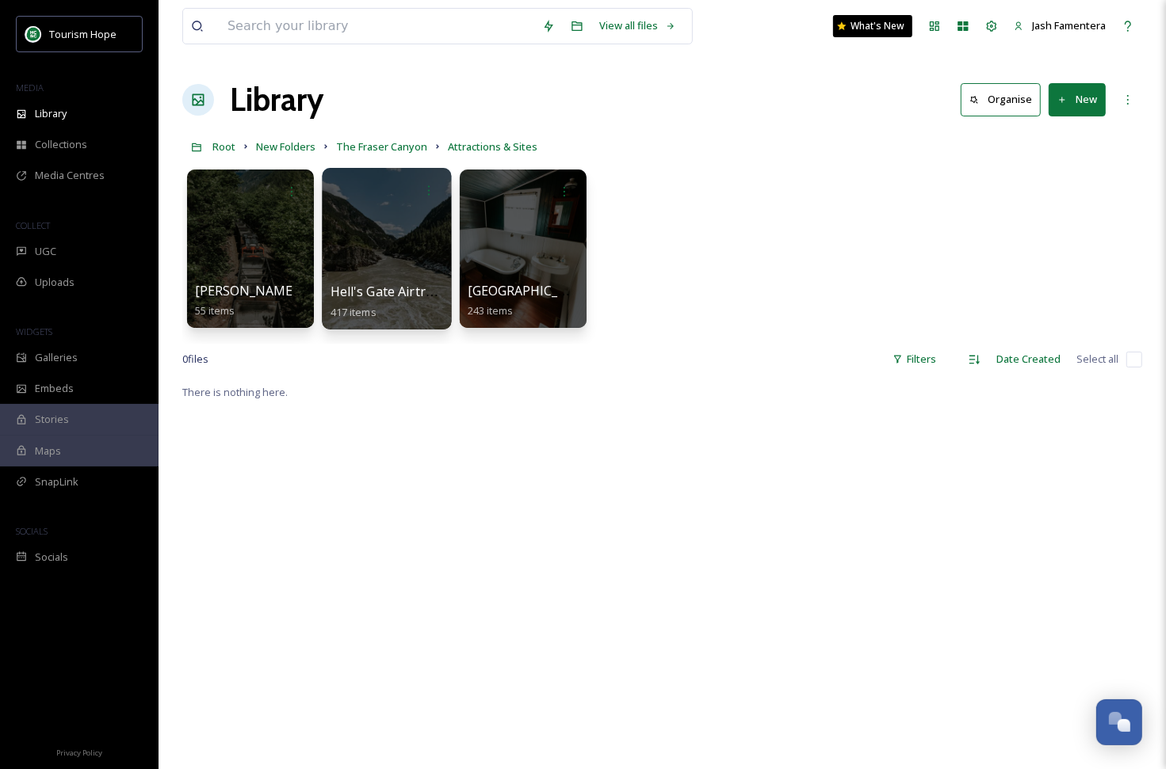
click at [412, 223] on div at bounding box center [386, 249] width 129 height 162
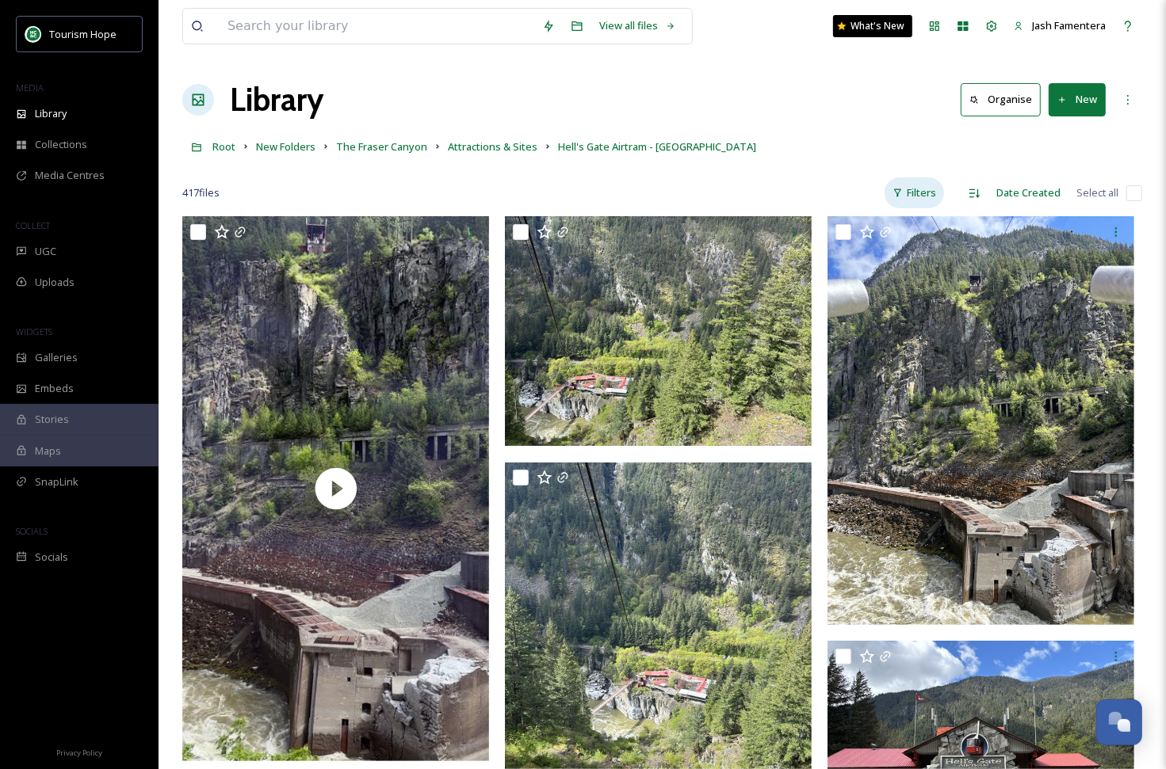
click at [913, 191] on div "Filters" at bounding box center [913, 192] width 59 height 31
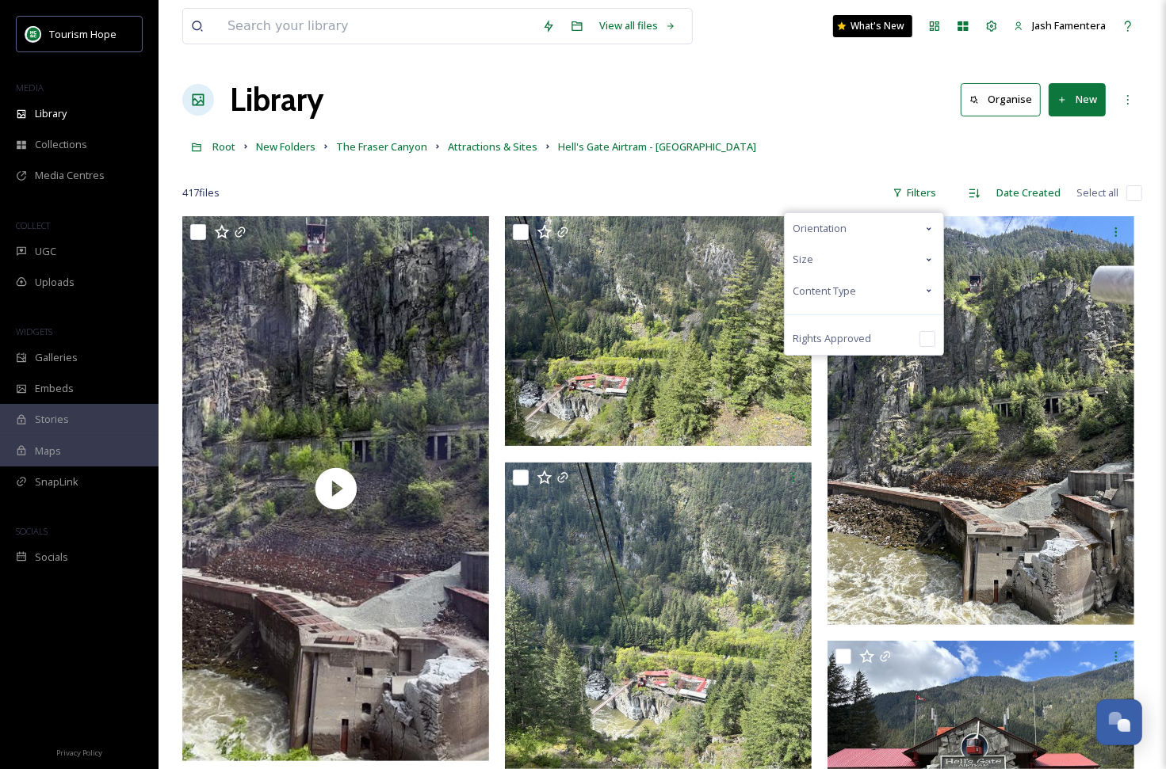
click at [808, 290] on span "Content Type" at bounding box center [823, 291] width 63 height 15
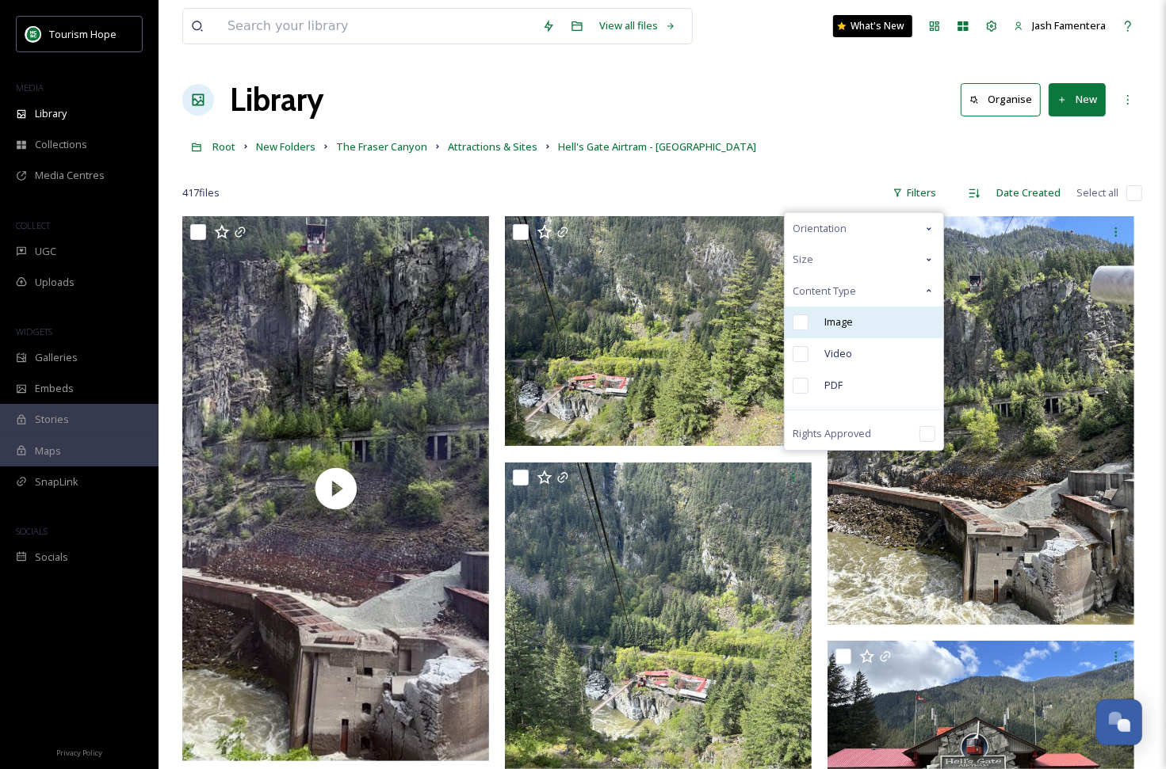
click at [812, 328] on div "Image" at bounding box center [863, 323] width 158 height 32
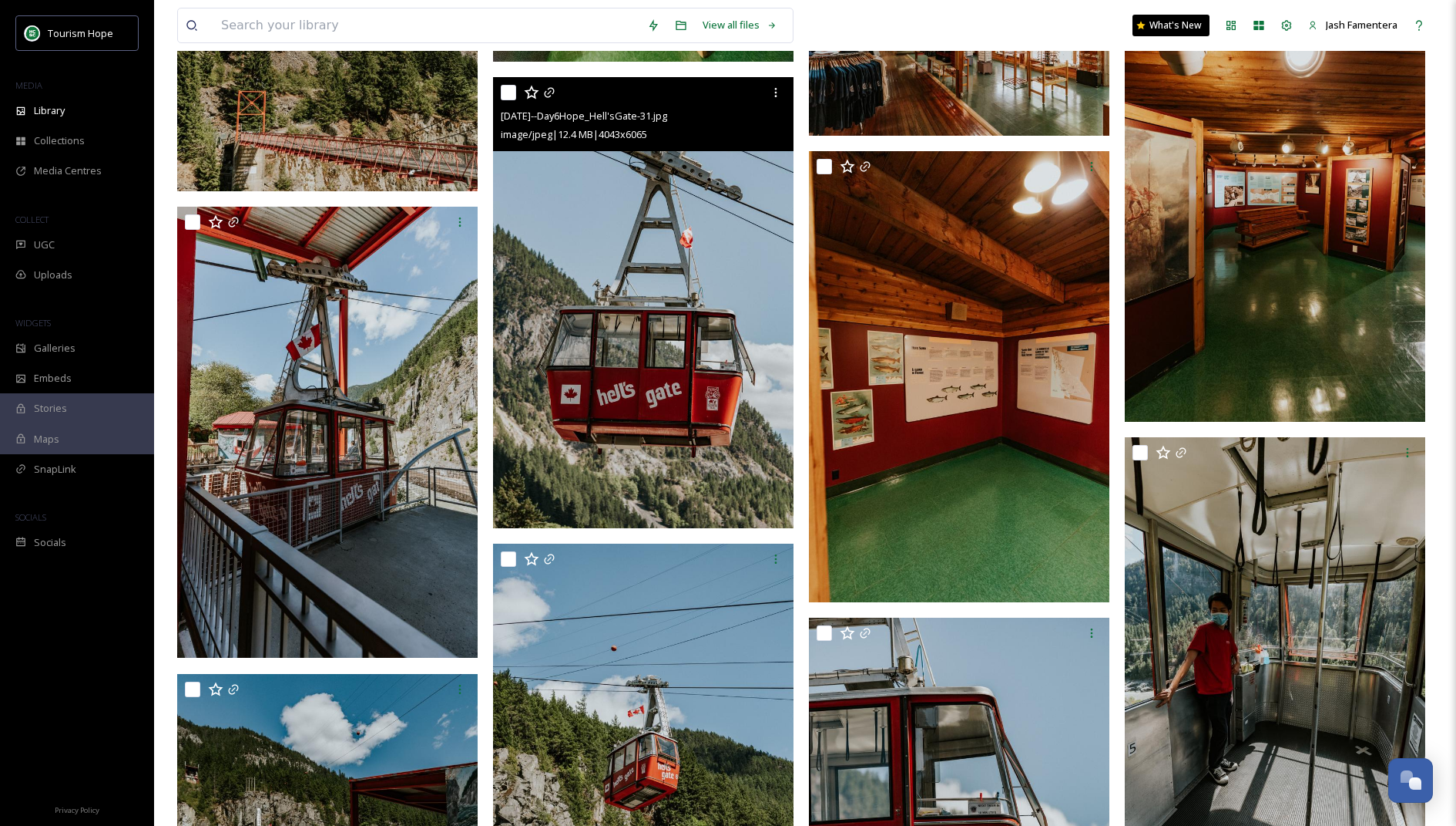
scroll to position [22720, 0]
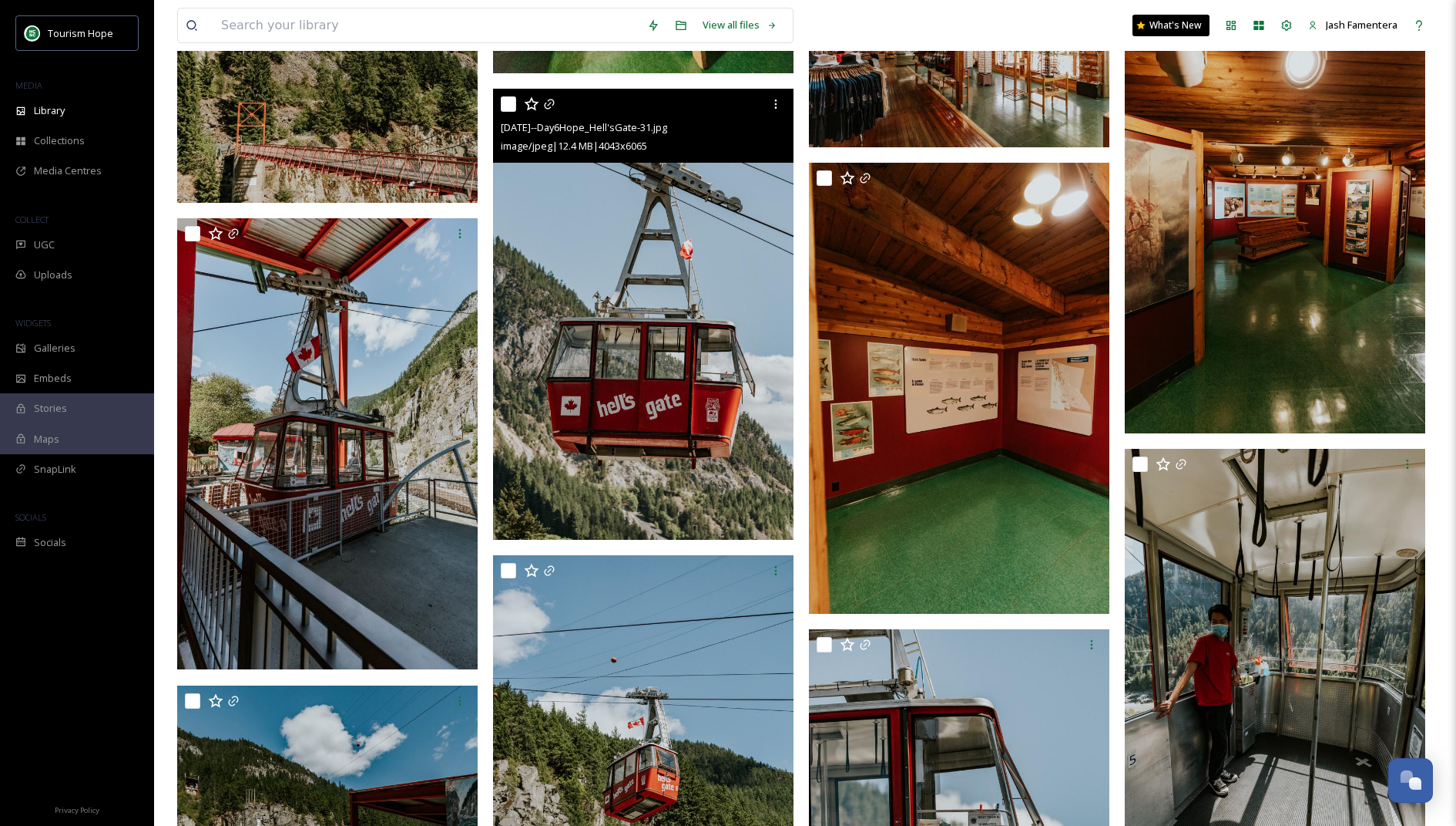
click at [711, 191] on img at bounding box center [643, 314] width 301 height 451
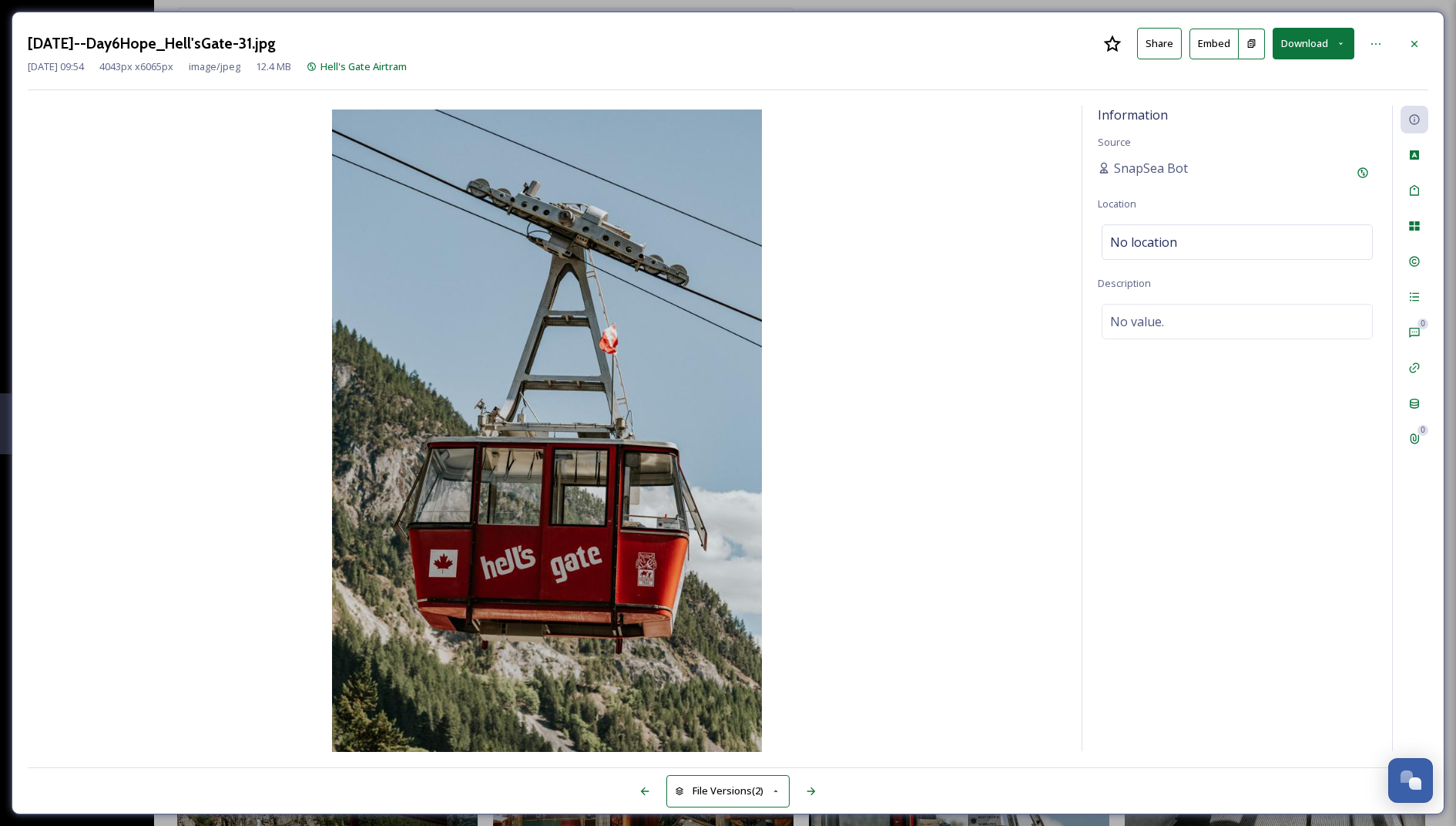
click at [1304, 45] on button "Download" at bounding box center [1314, 44] width 82 height 31
click at [1223, 106] on span "Download Large (1333 x 2000)" at bounding box center [1267, 109] width 135 height 15
click at [1403, 37] on div at bounding box center [1414, 44] width 28 height 28
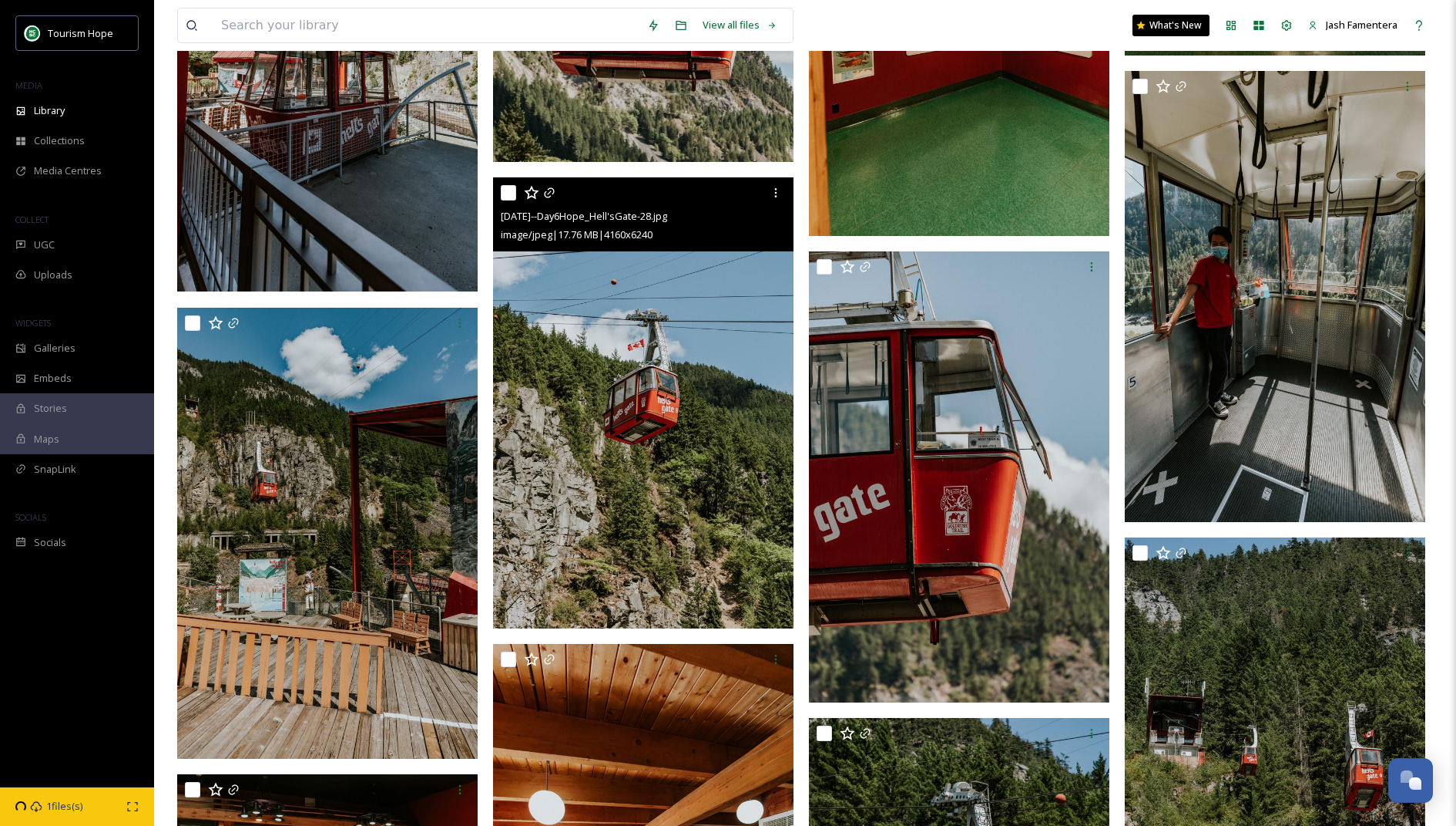
scroll to position [23109, 0]
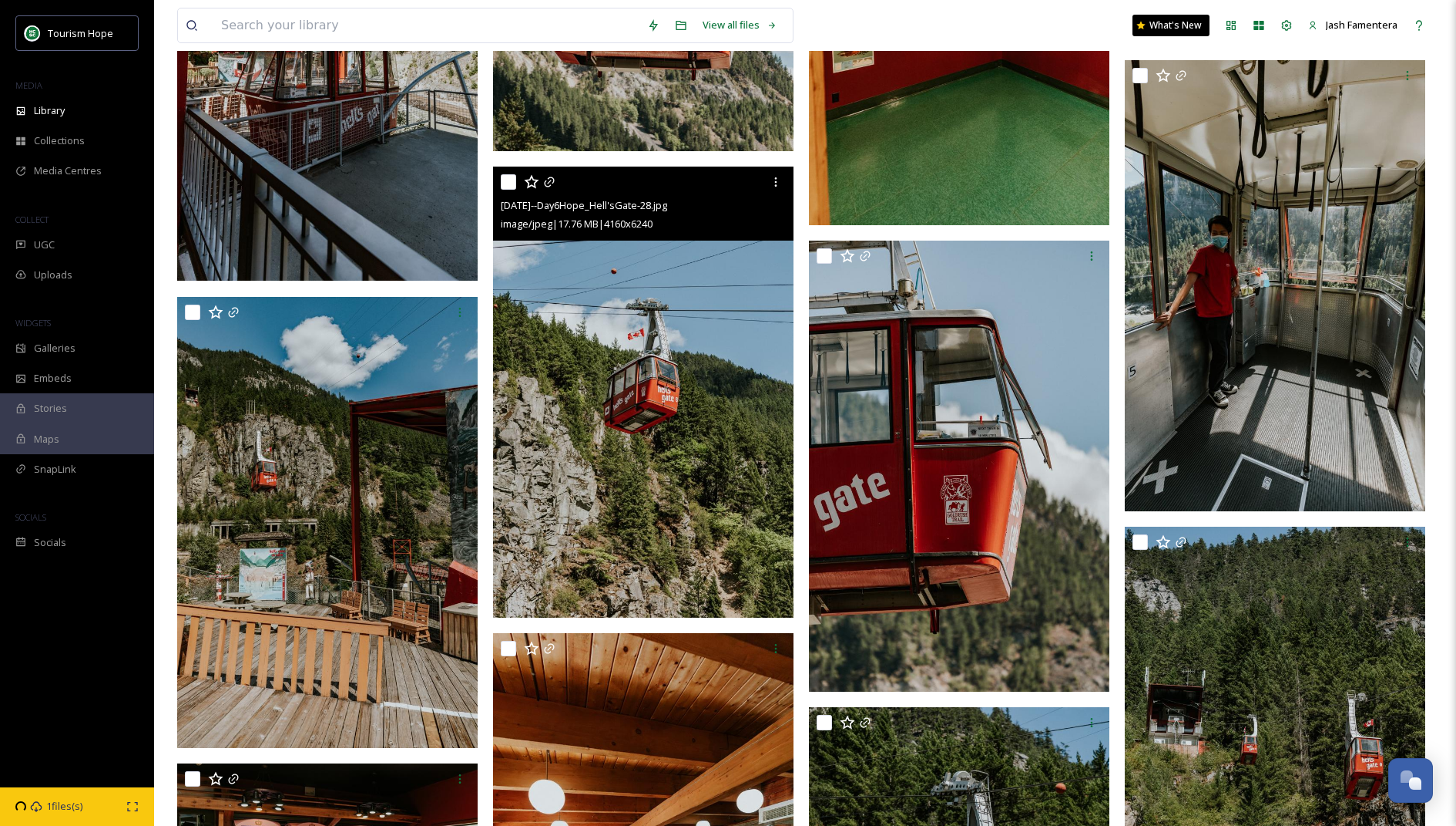
click at [666, 336] on img at bounding box center [643, 392] width 301 height 451
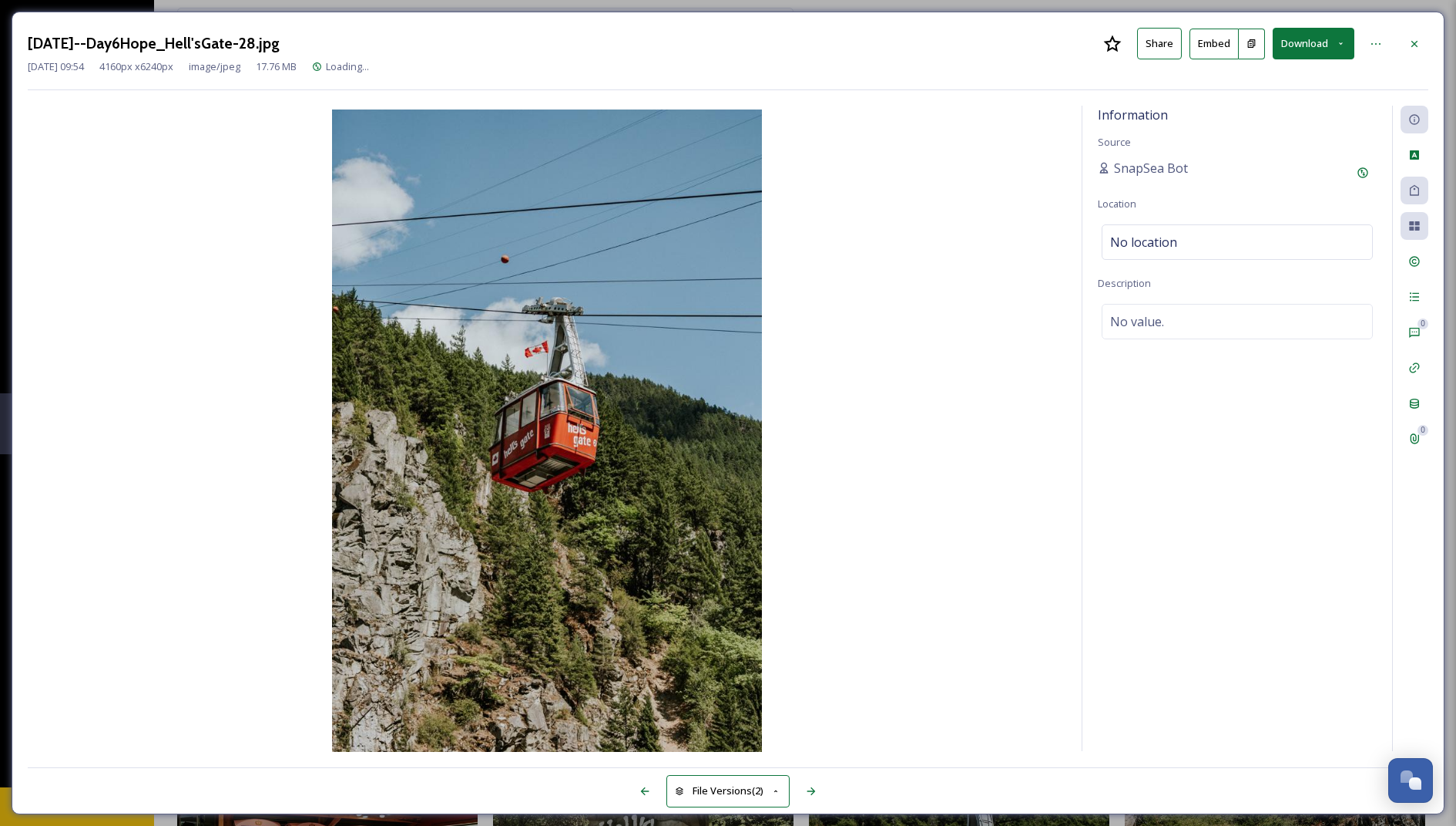
click at [1295, 24] on div "[DATE]--Day6Hope_Hell'sGate-28.jpg Share Embed Download [DATE] 09:54 4160 px x …" at bounding box center [728, 413] width 1434 height 803
click at [1291, 44] on button "Download" at bounding box center [1314, 44] width 82 height 31
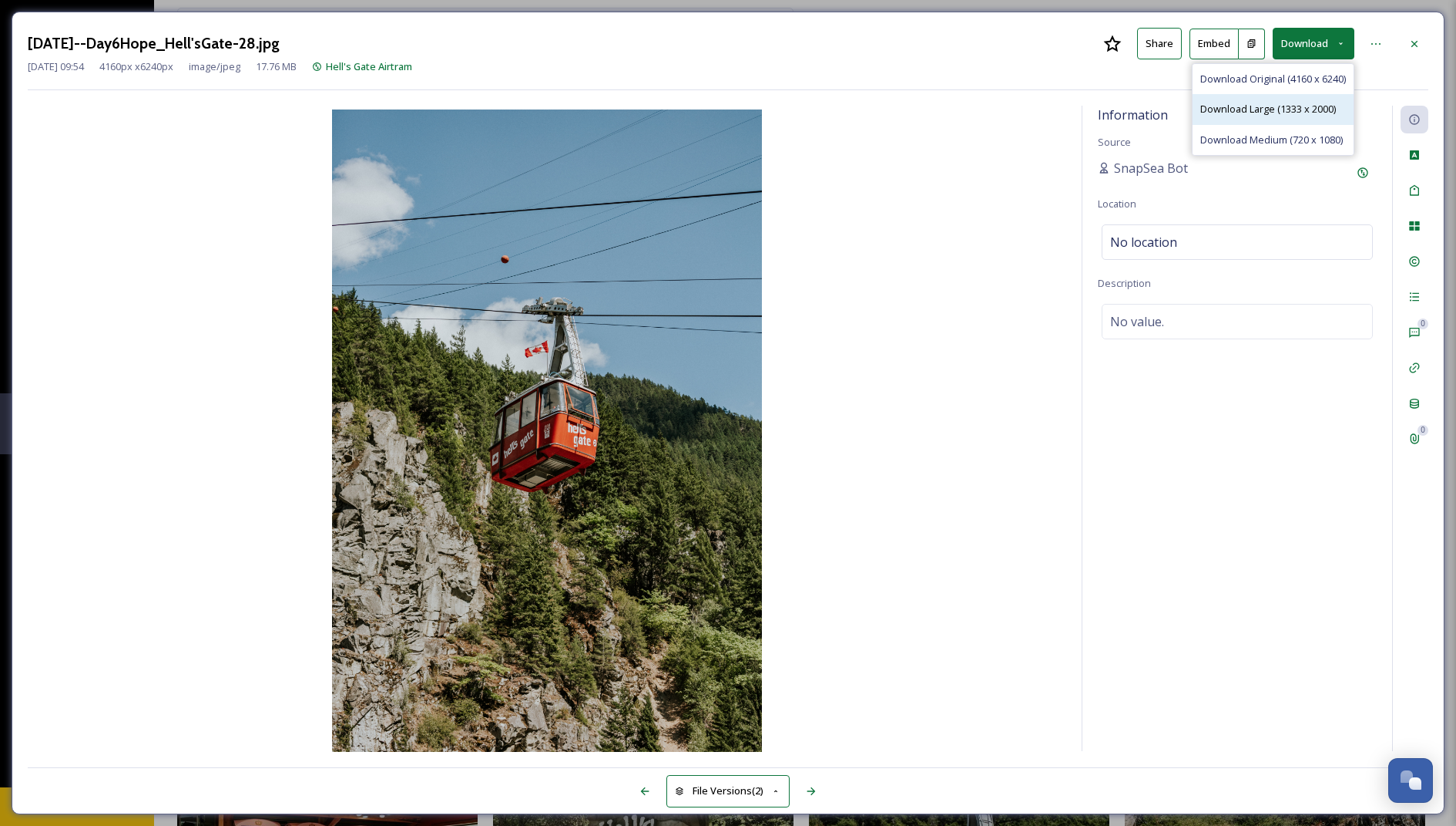
click at [1252, 102] on span "Download Large (1333 x 2000)" at bounding box center [1267, 109] width 135 height 15
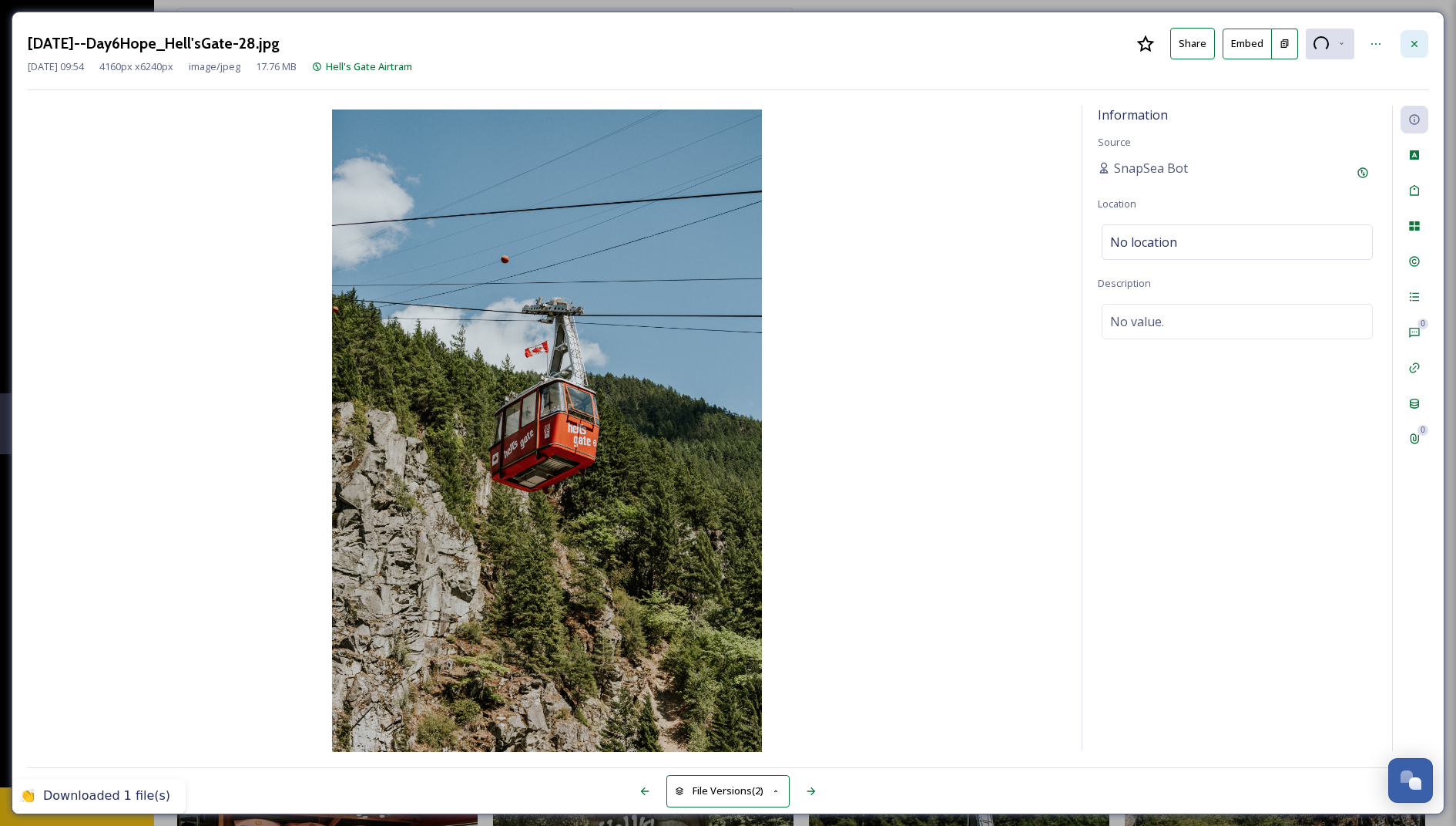
click at [1419, 40] on icon at bounding box center [1414, 44] width 13 height 13
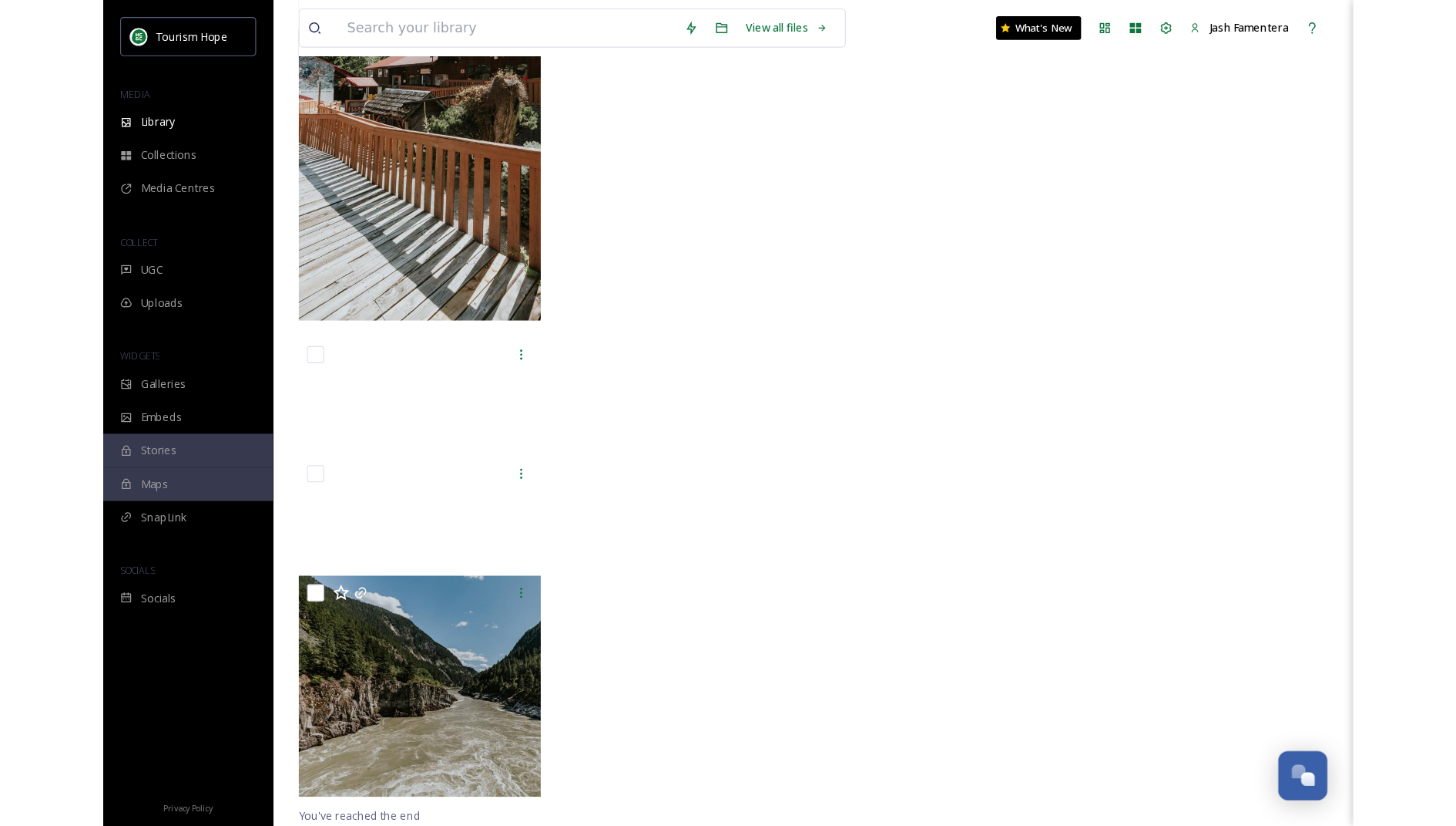
scroll to position [14563, 0]
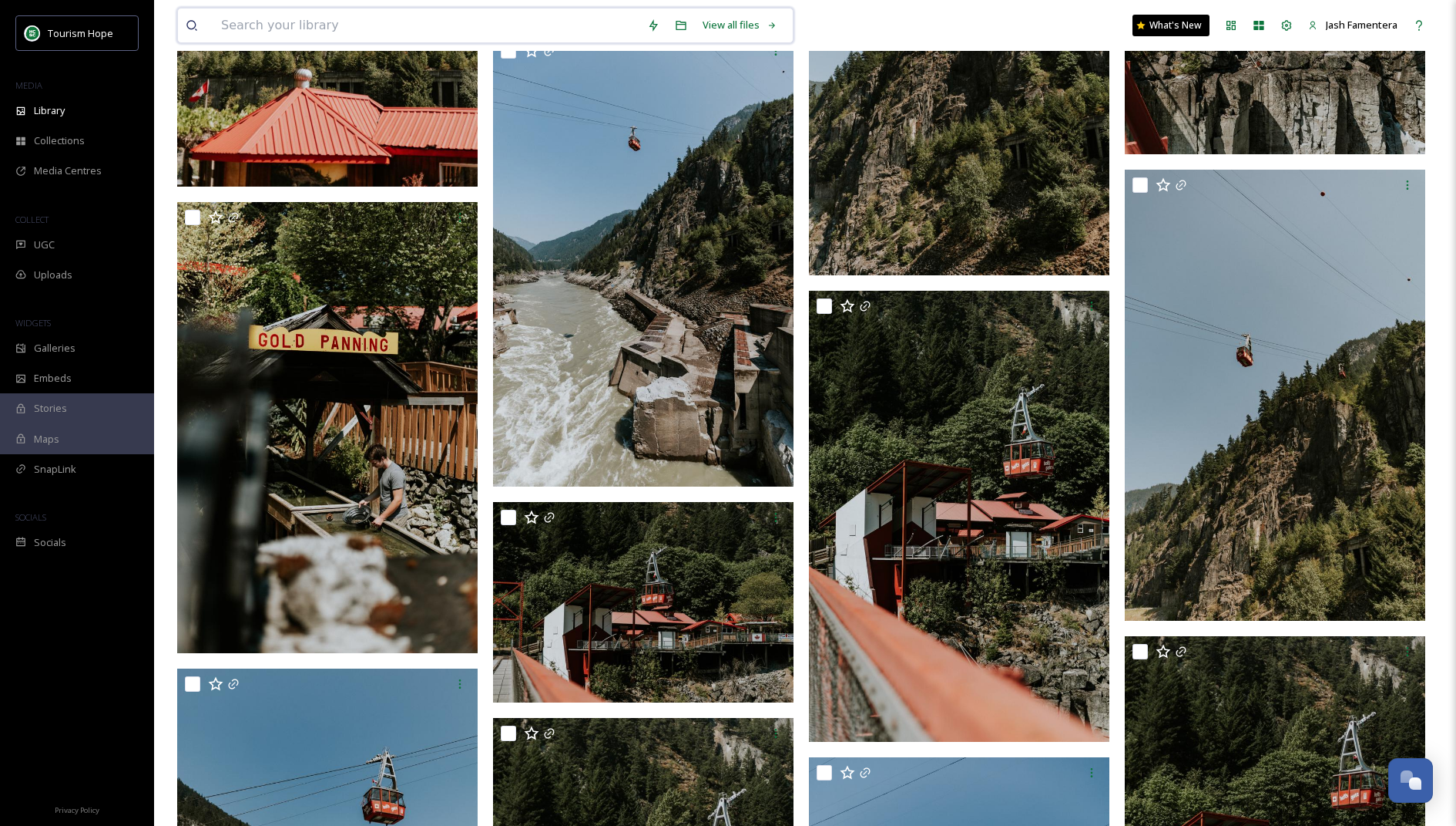
click at [532, 27] on input at bounding box center [426, 25] width 426 height 34
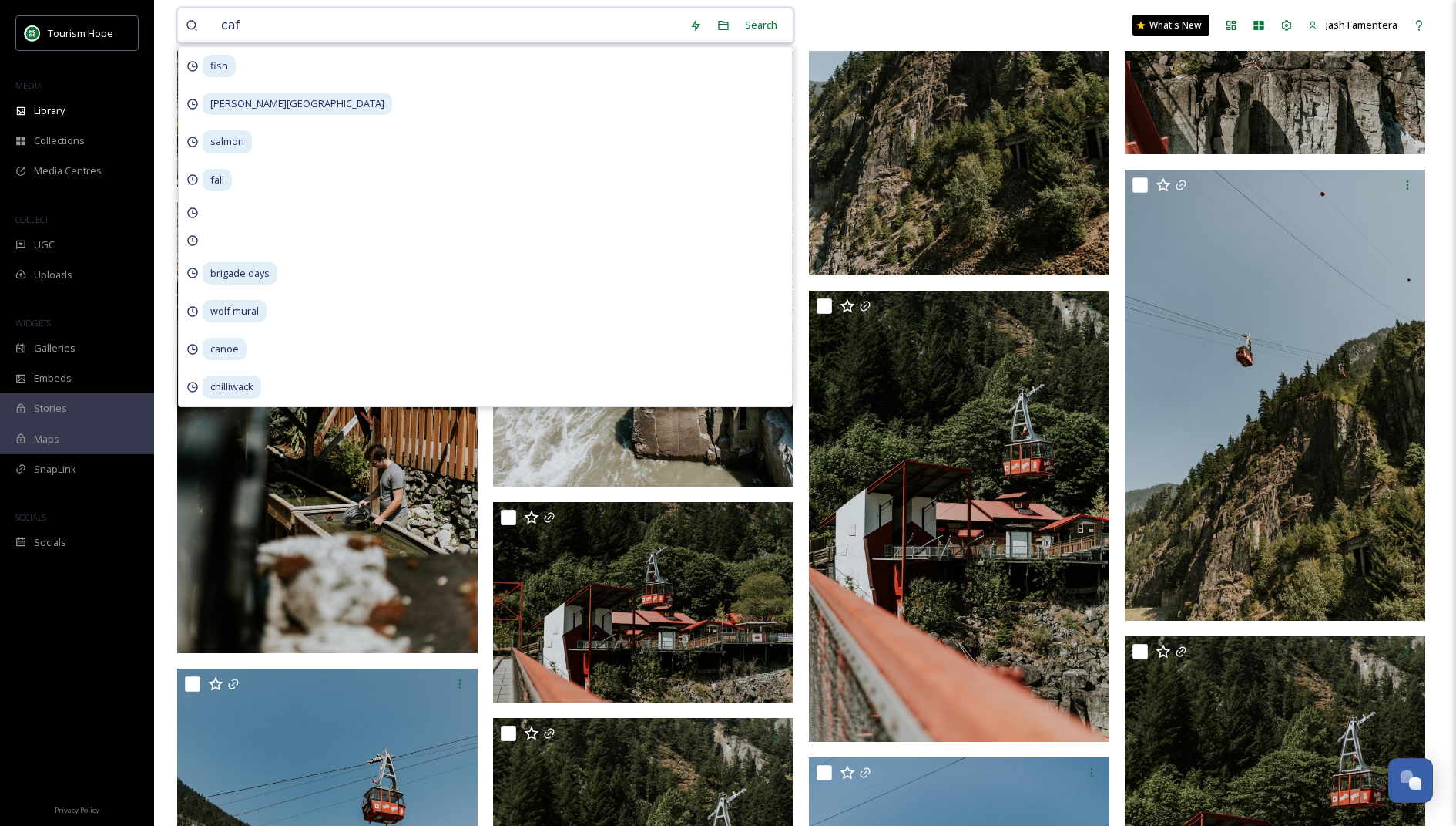
type input "cafe"
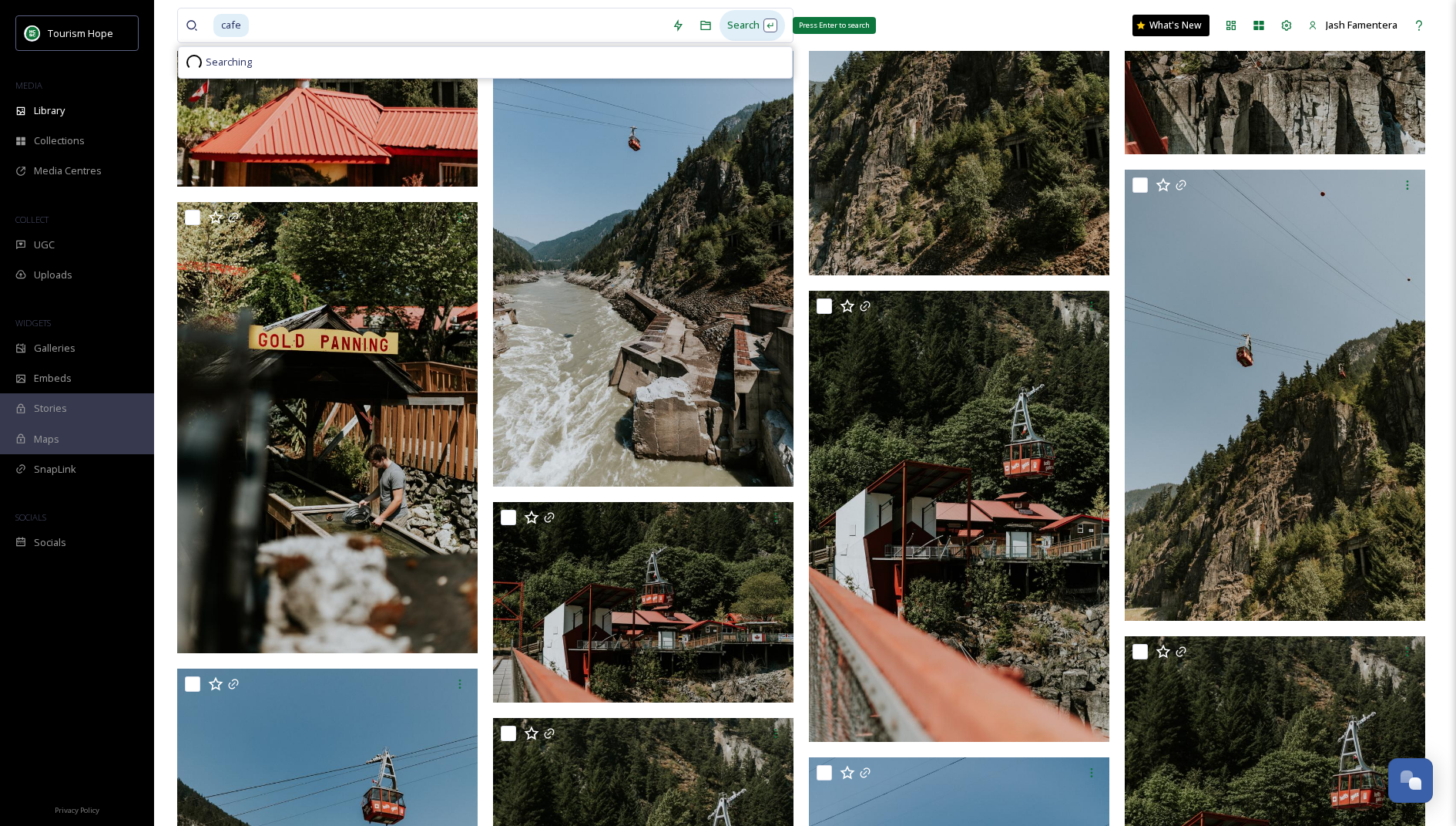
click at [744, 20] on div "Search Press Enter to search" at bounding box center [752, 24] width 65 height 30
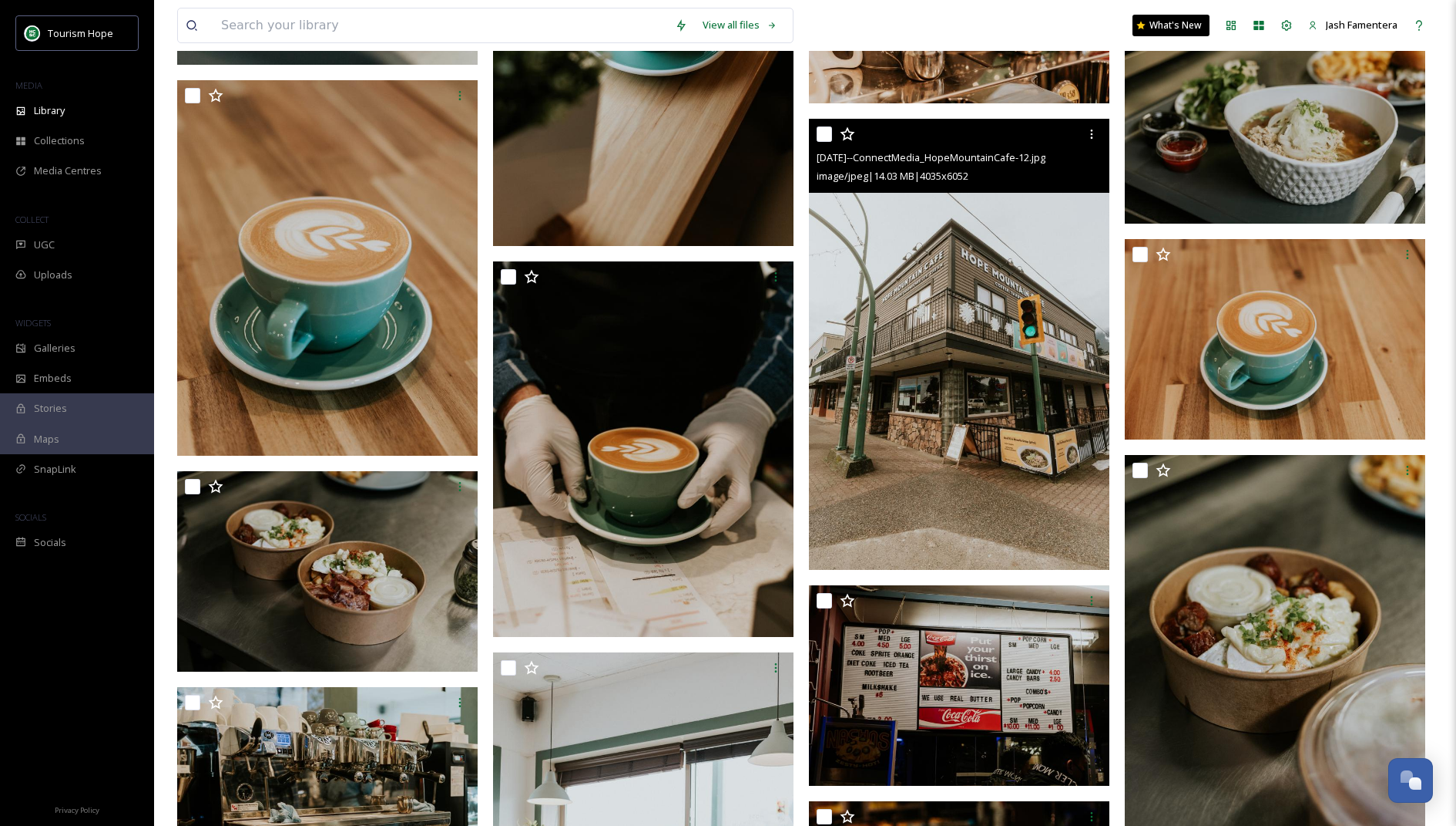
scroll to position [11712, 0]
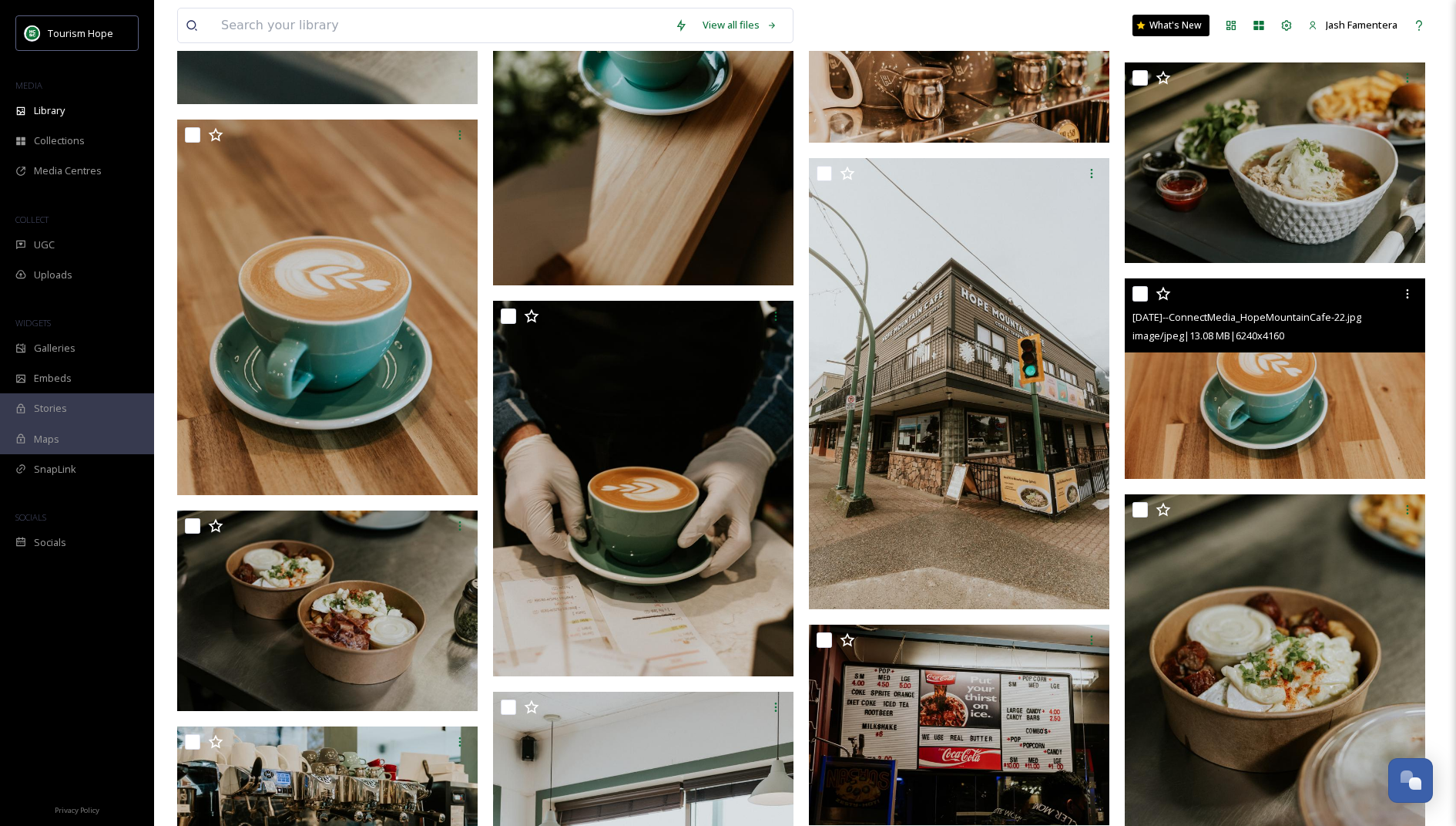
click at [1218, 448] on img at bounding box center [1275, 378] width 301 height 200
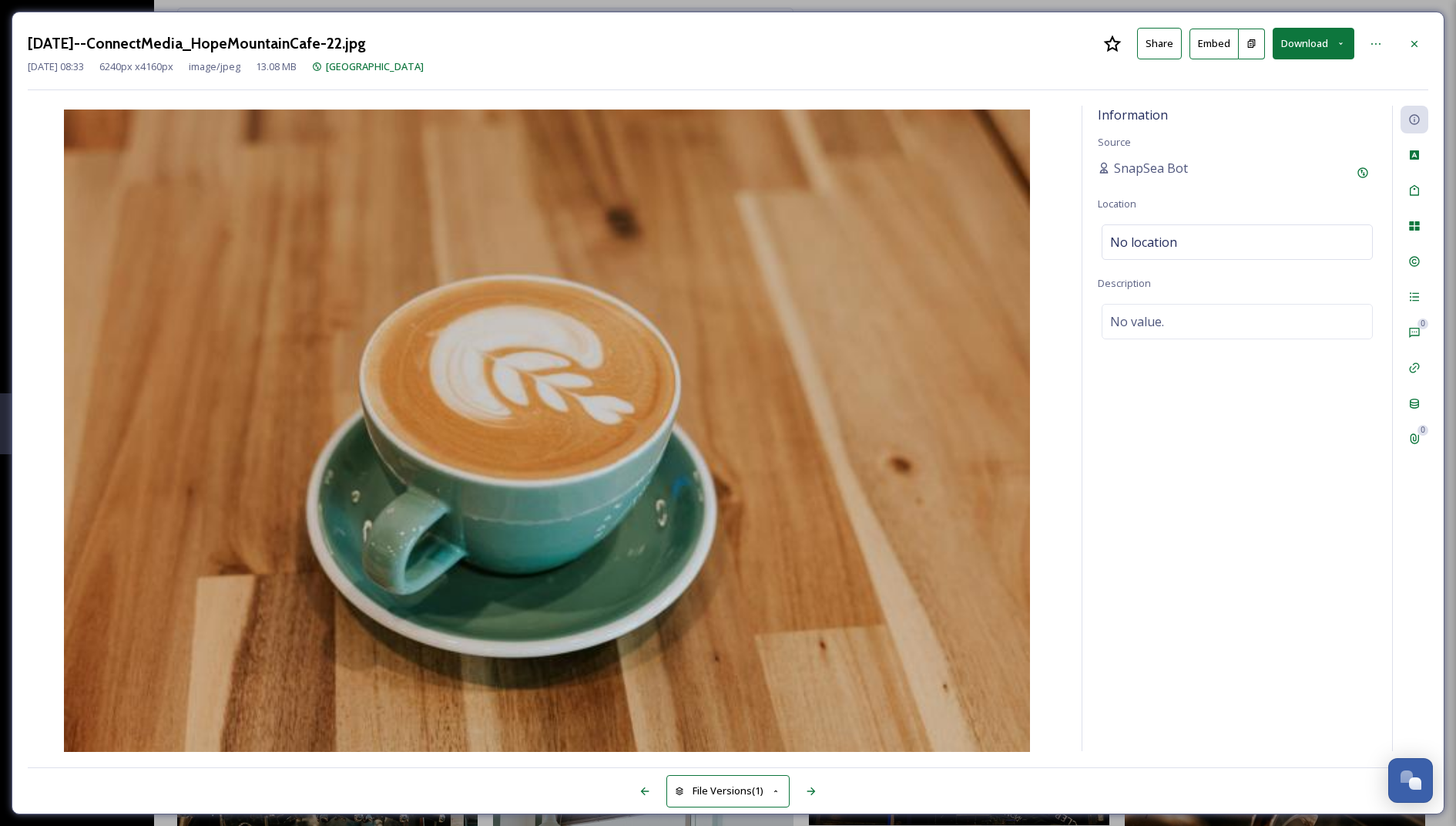
click at [1299, 52] on button "Download" at bounding box center [1314, 44] width 82 height 31
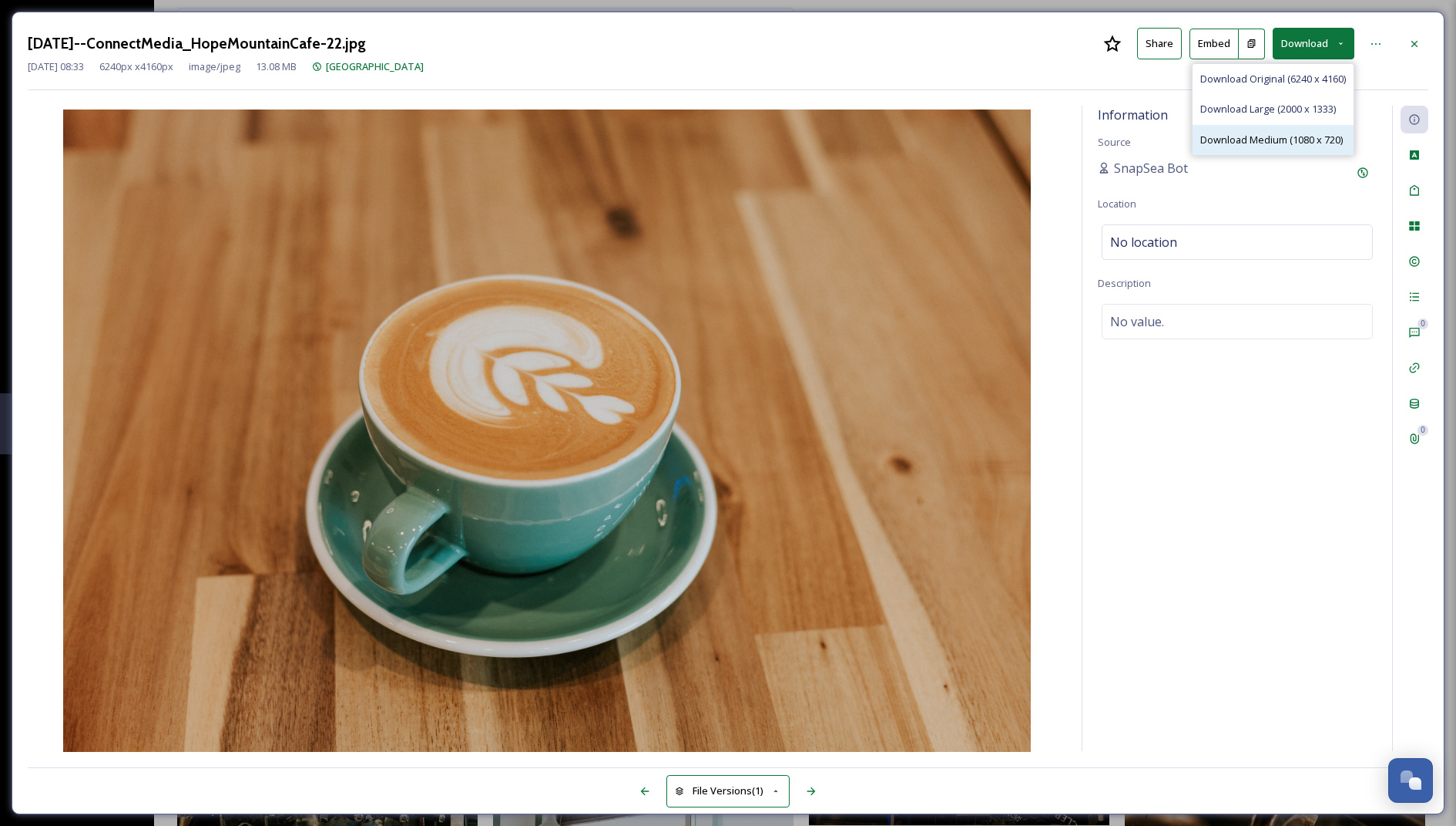
click at [1261, 129] on div "Download Medium (1080 x 720)" at bounding box center [1274, 139] width 161 height 30
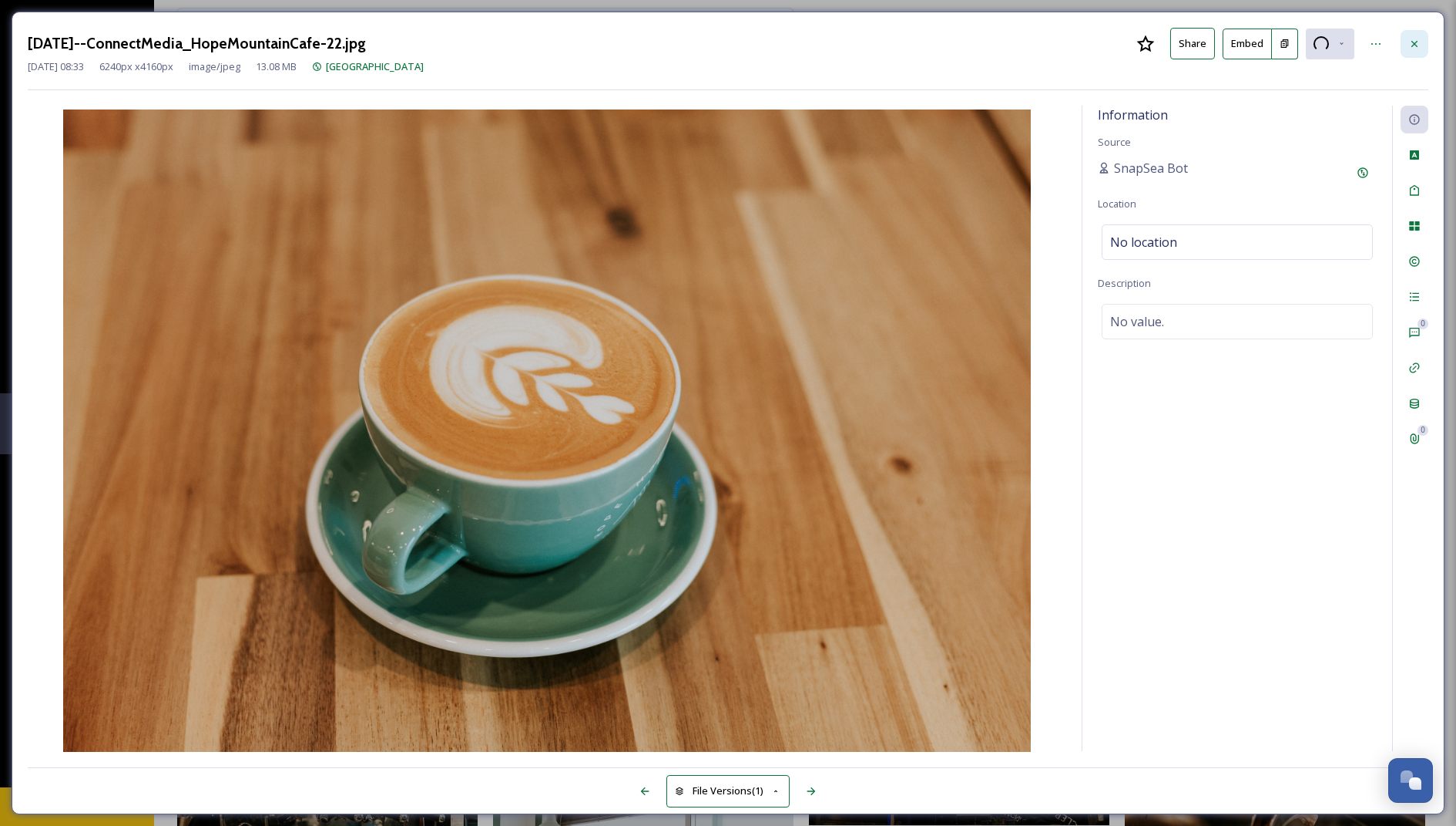
click at [1412, 51] on div at bounding box center [1414, 44] width 28 height 28
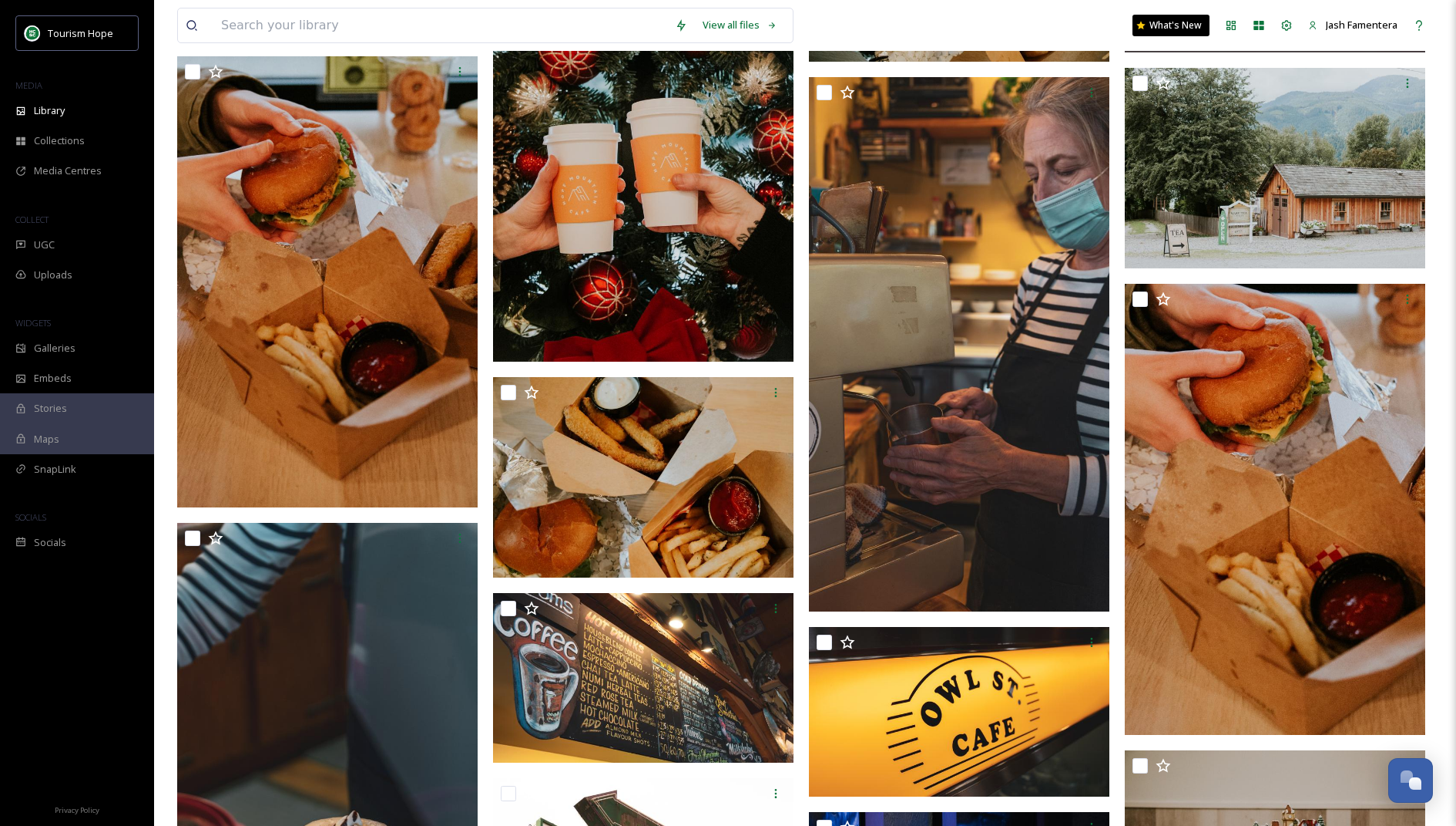
scroll to position [5432, 0]
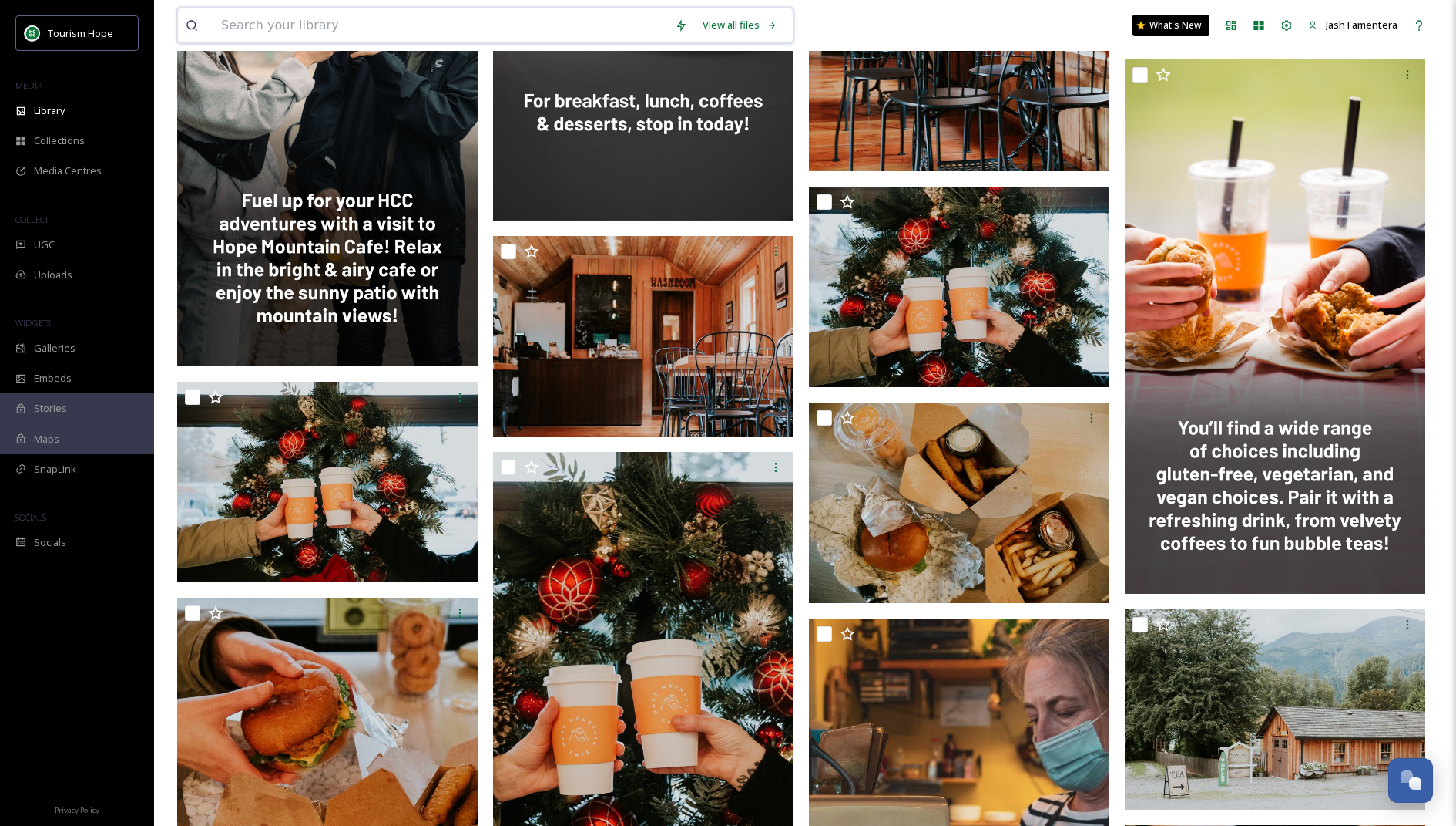
click at [529, 20] on input at bounding box center [440, 25] width 454 height 34
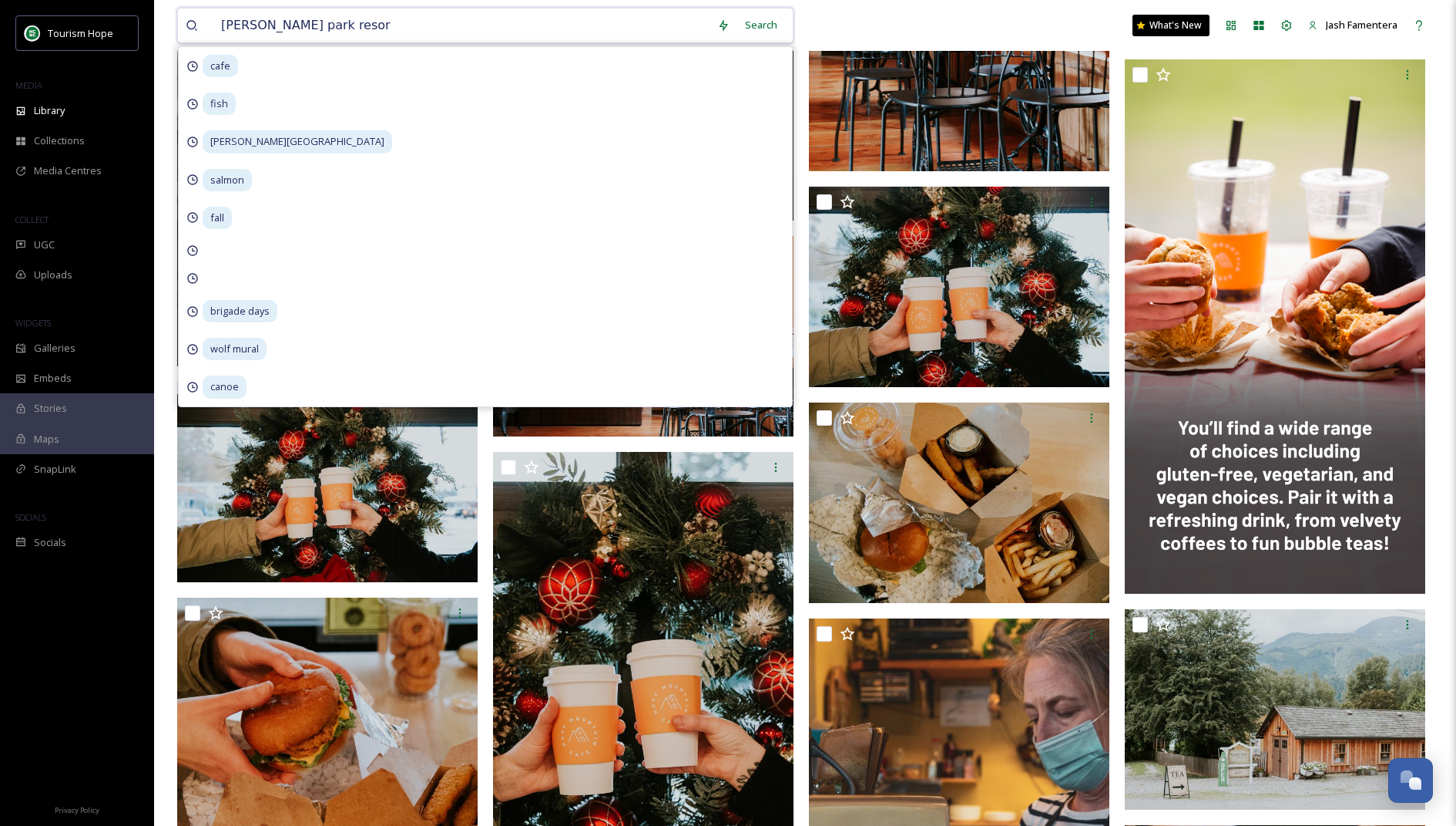
type input "[PERSON_NAME][GEOGRAPHIC_DATA]"
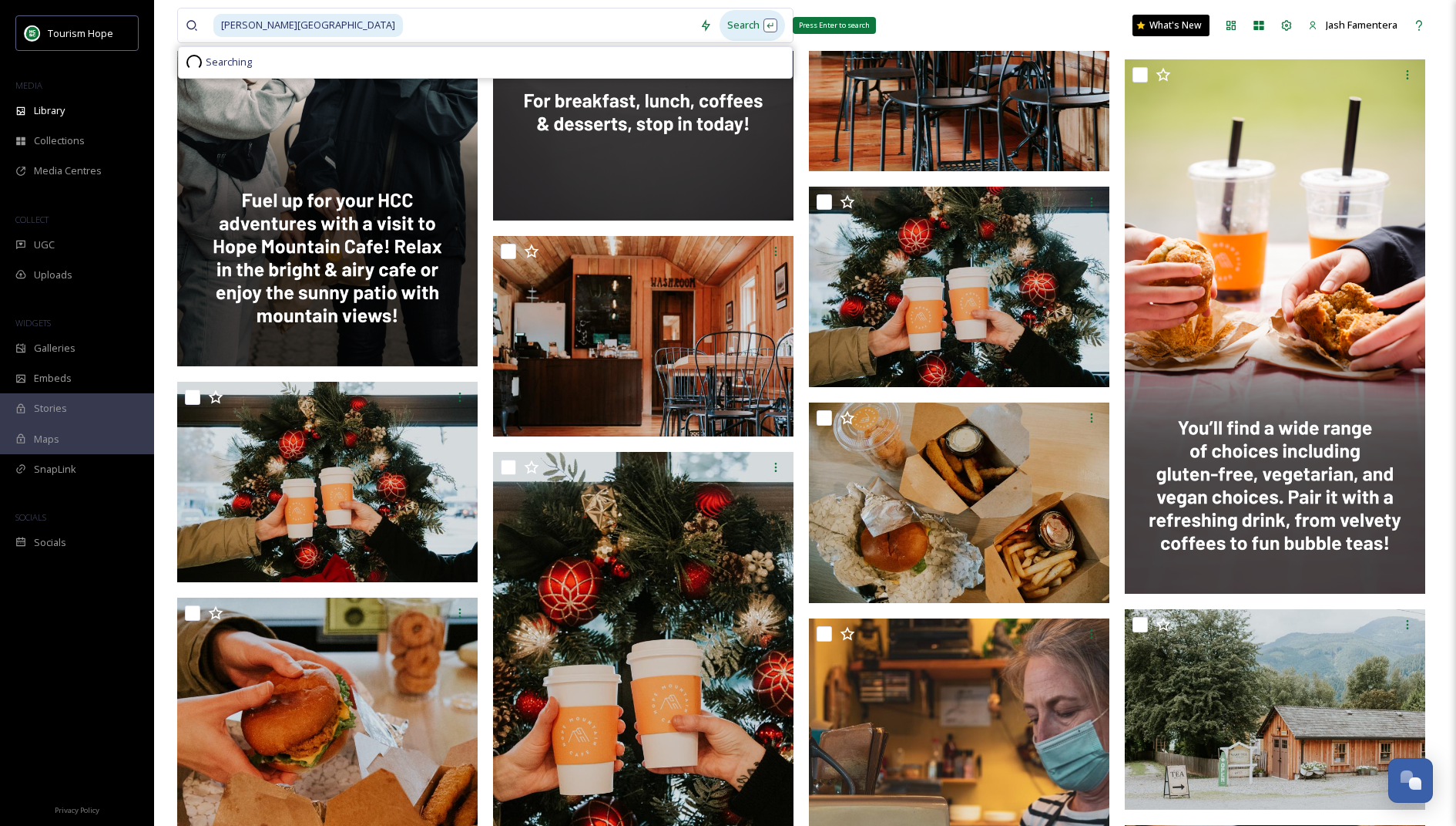
click at [755, 18] on div "Search Press Enter to search" at bounding box center [752, 24] width 65 height 30
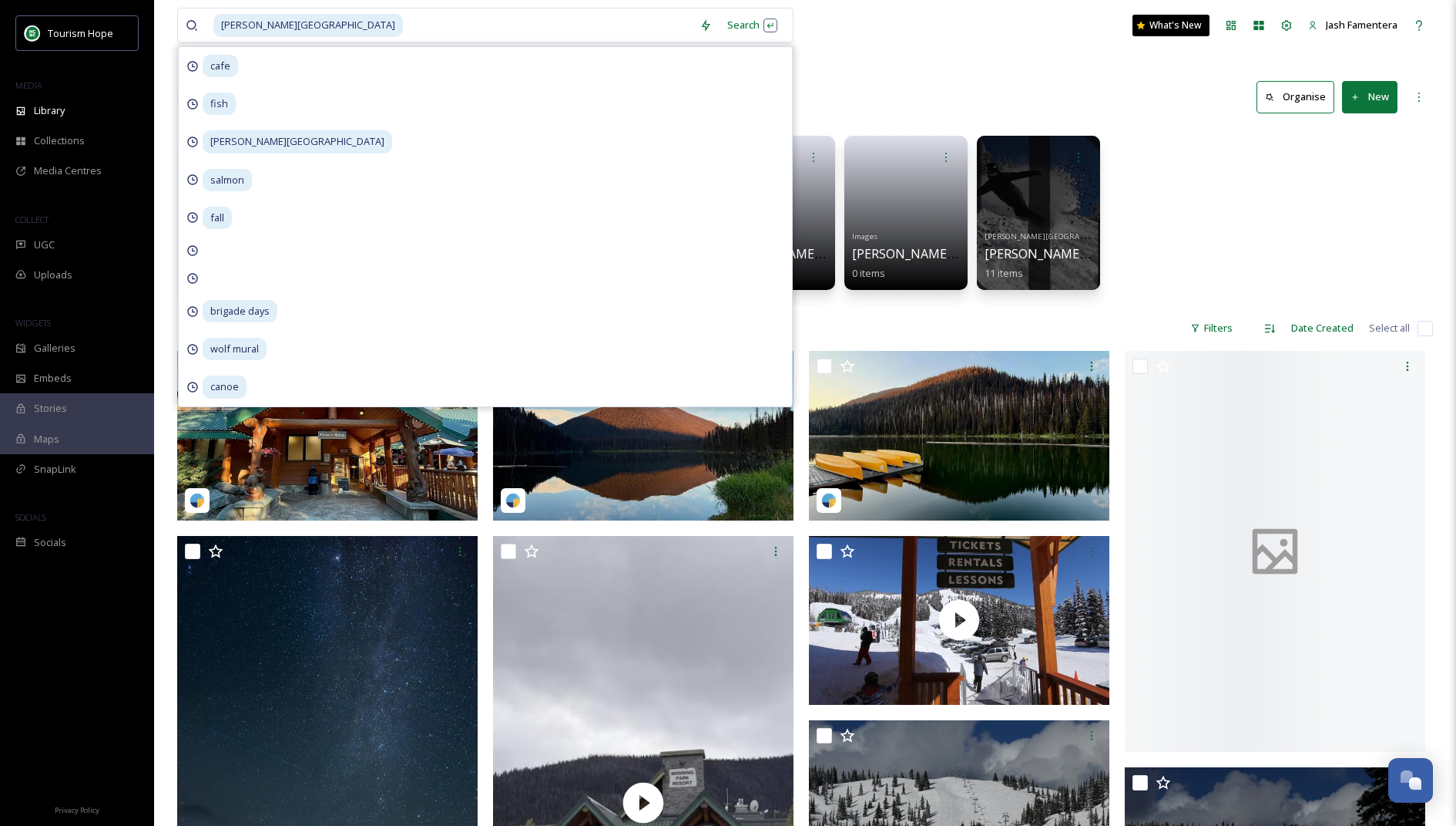
click at [1246, 213] on div "[PERSON_NAME][GEOGRAPHIC_DATA][PERSON_NAME] 8 items Accomms [PERSON_NAME][GEOGR…" at bounding box center [804, 217] width 1256 height 177
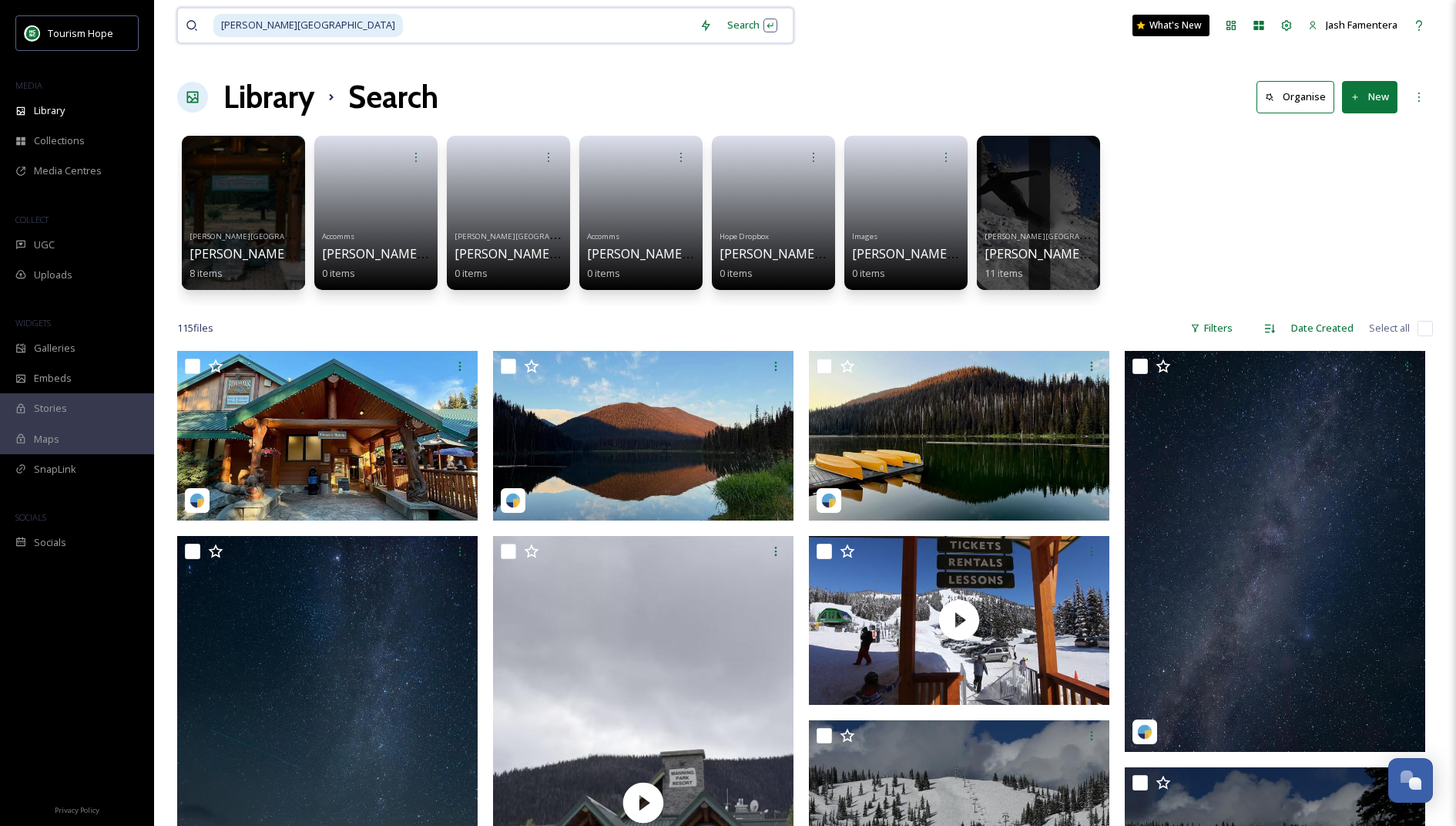
click at [432, 28] on input at bounding box center [549, 25] width 288 height 34
type input "m"
type input "c"
type input "scenic"
click at [748, 24] on div "Search" at bounding box center [752, 24] width 65 height 30
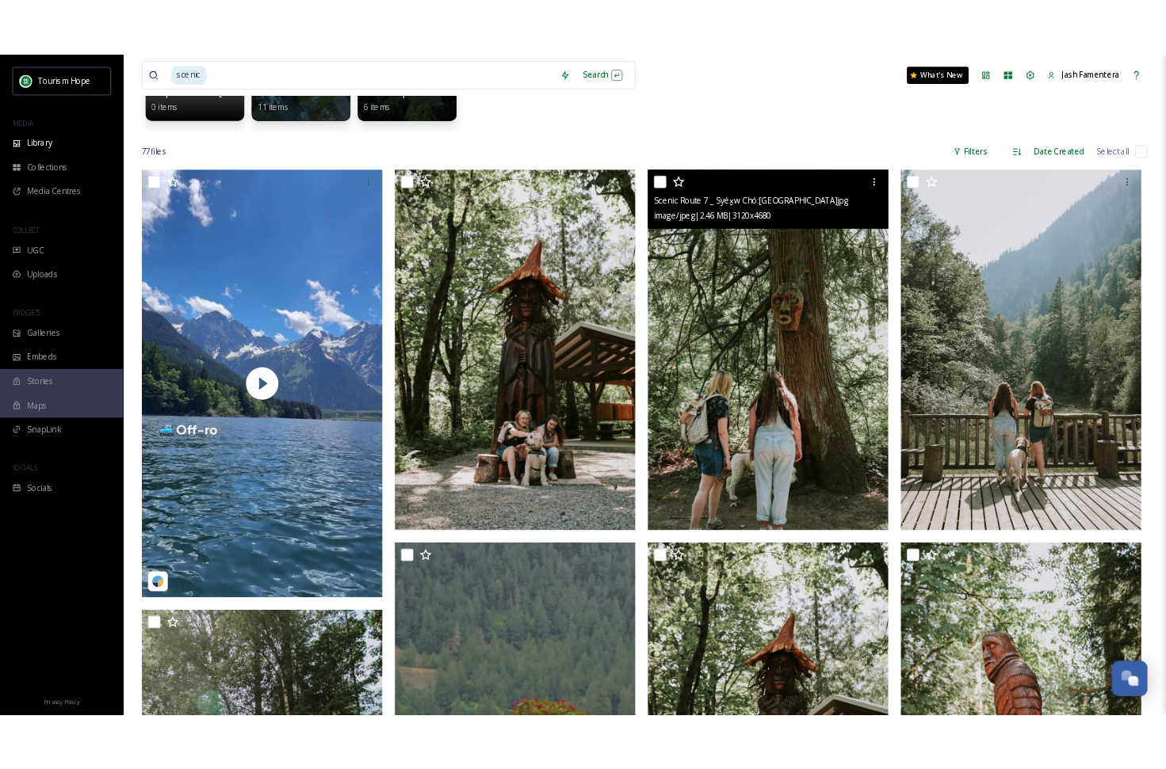
scroll to position [208, 0]
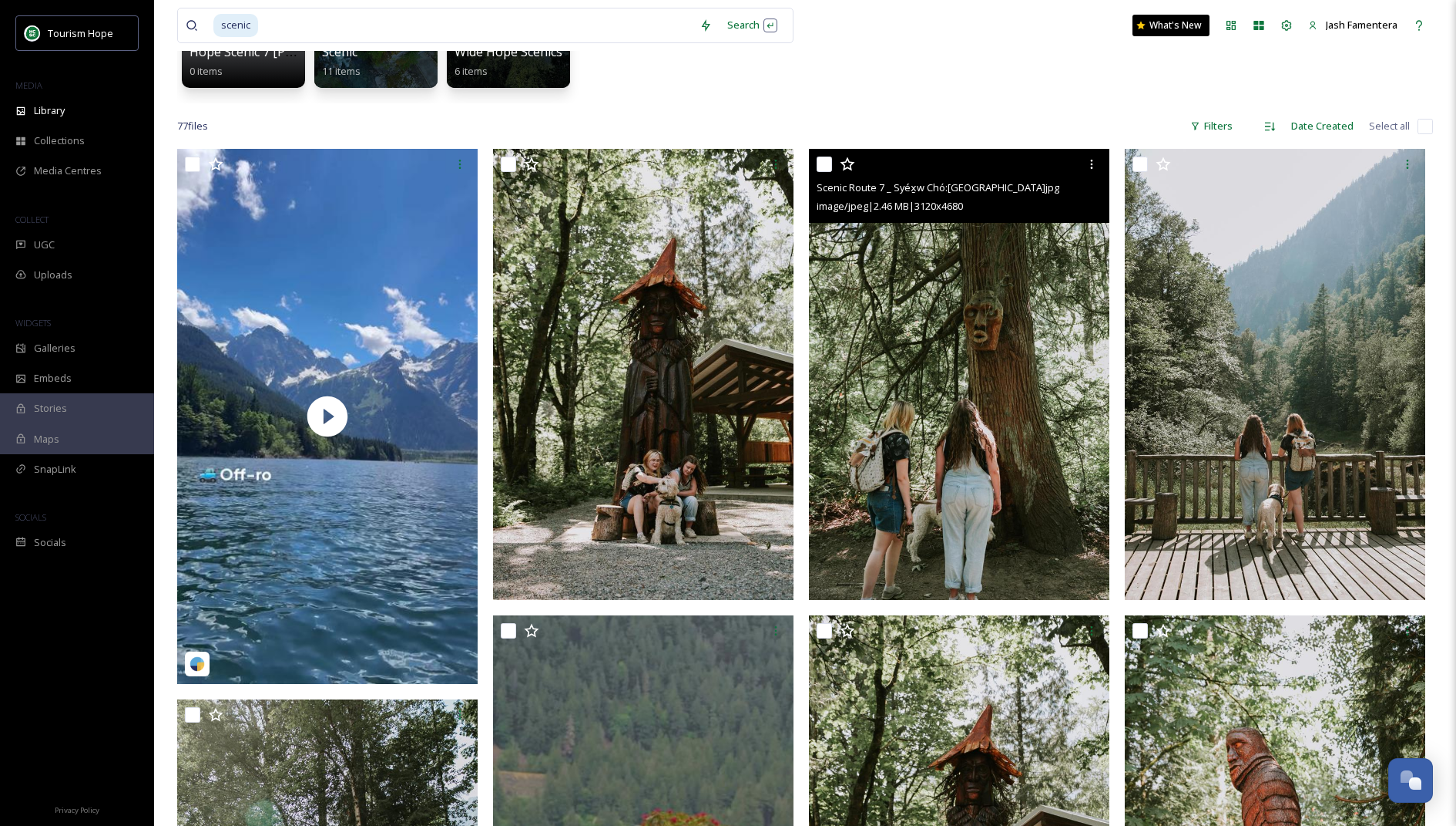
click at [883, 261] on img at bounding box center [959, 375] width 301 height 451
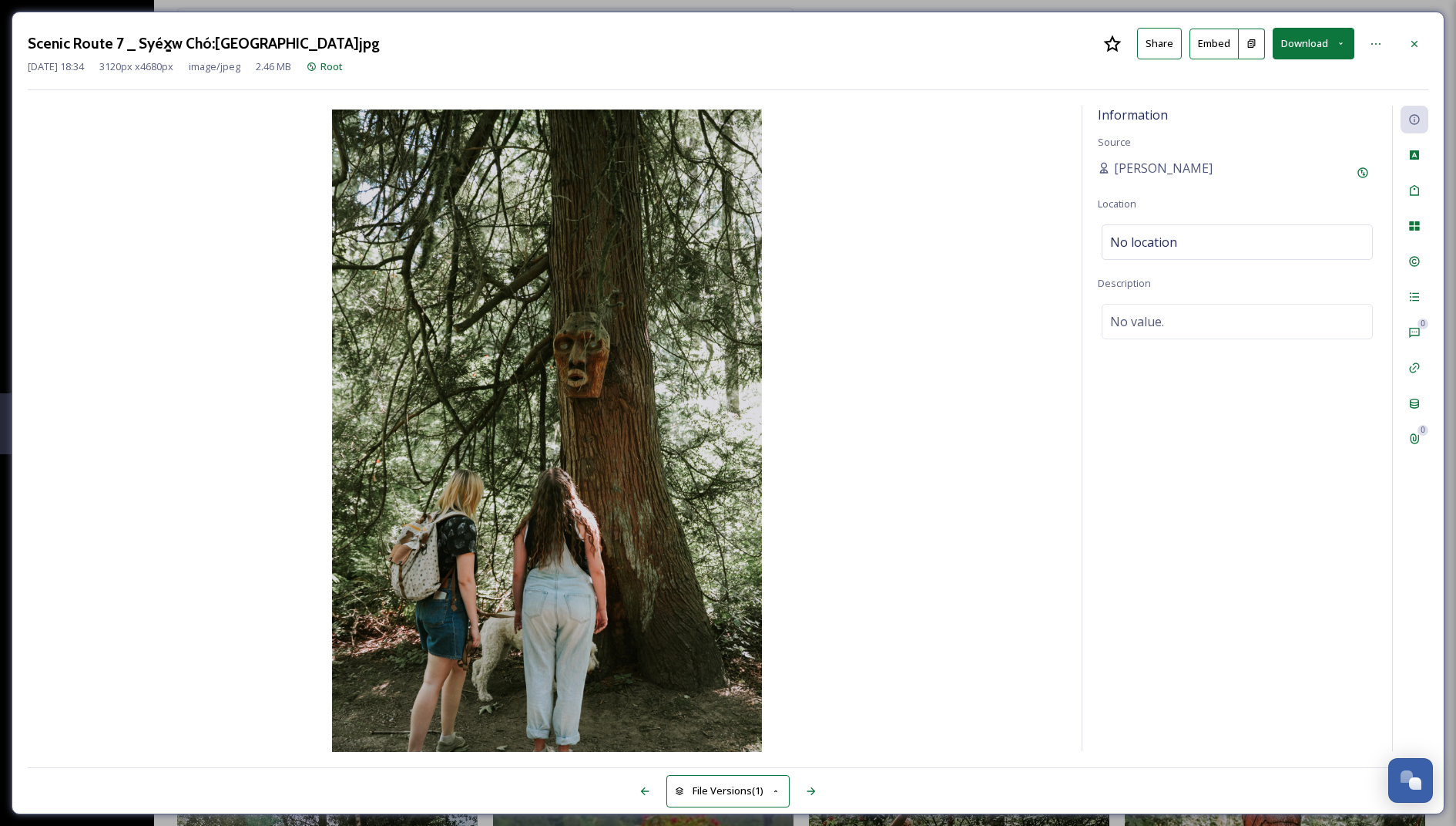
click at [1306, 47] on button "Download" at bounding box center [1314, 44] width 82 height 31
click at [1220, 120] on div "Download Large (1333 x 2000)" at bounding box center [1274, 109] width 161 height 30
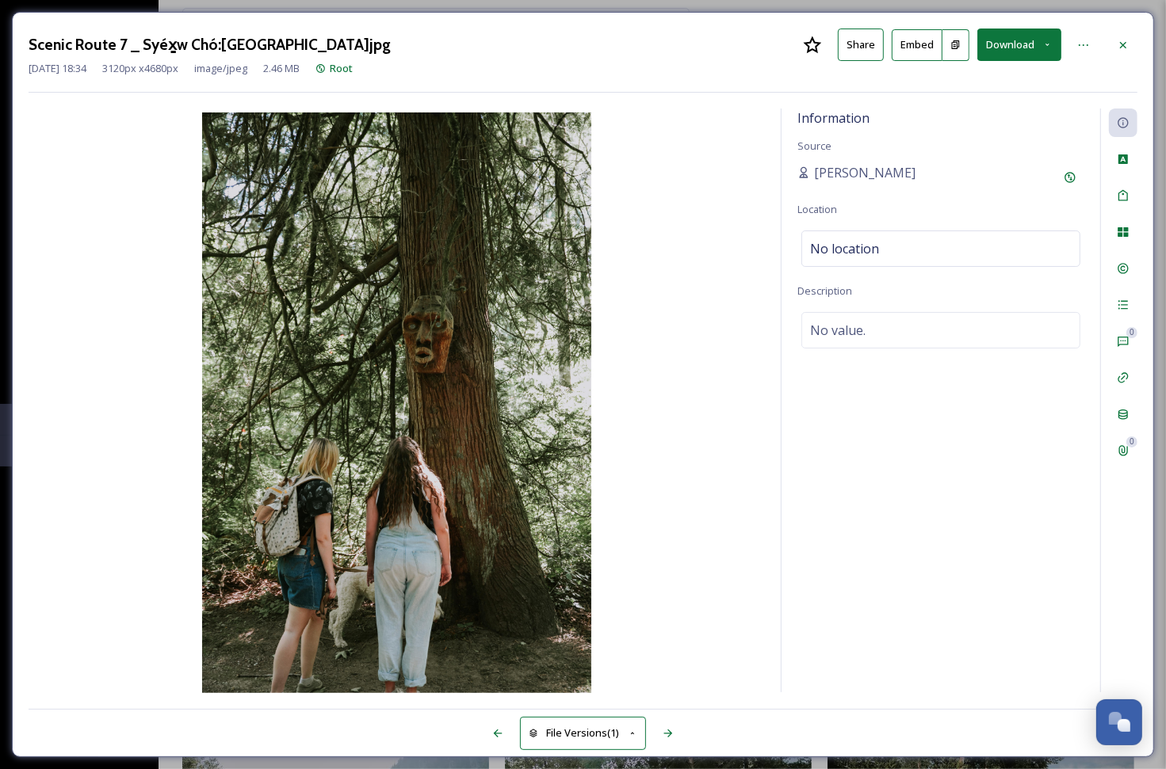
click at [679, 157] on img at bounding box center [397, 405] width 736 height 584
click at [1131, 37] on div at bounding box center [1122, 45] width 29 height 29
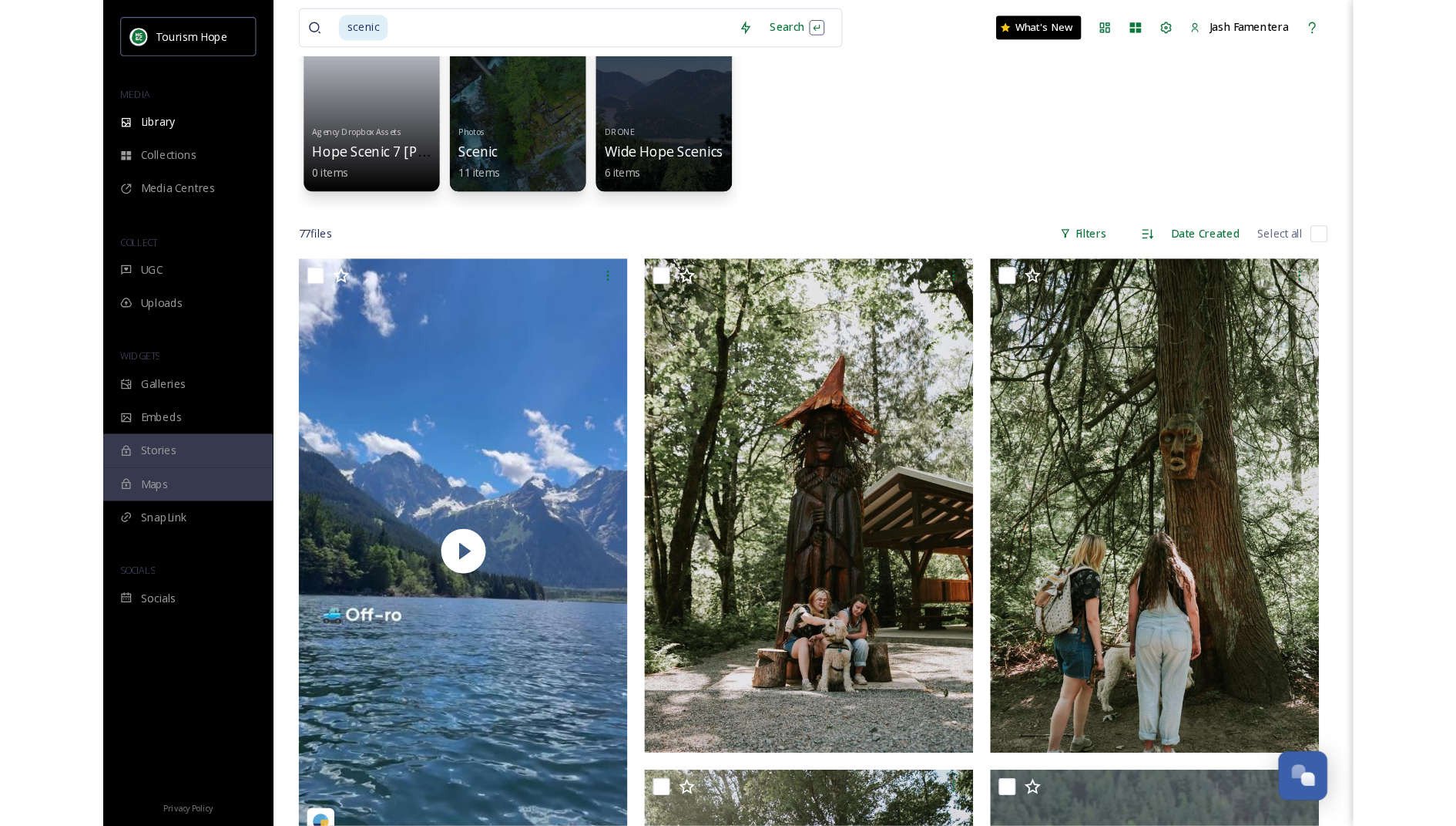
scroll to position [58, 0]
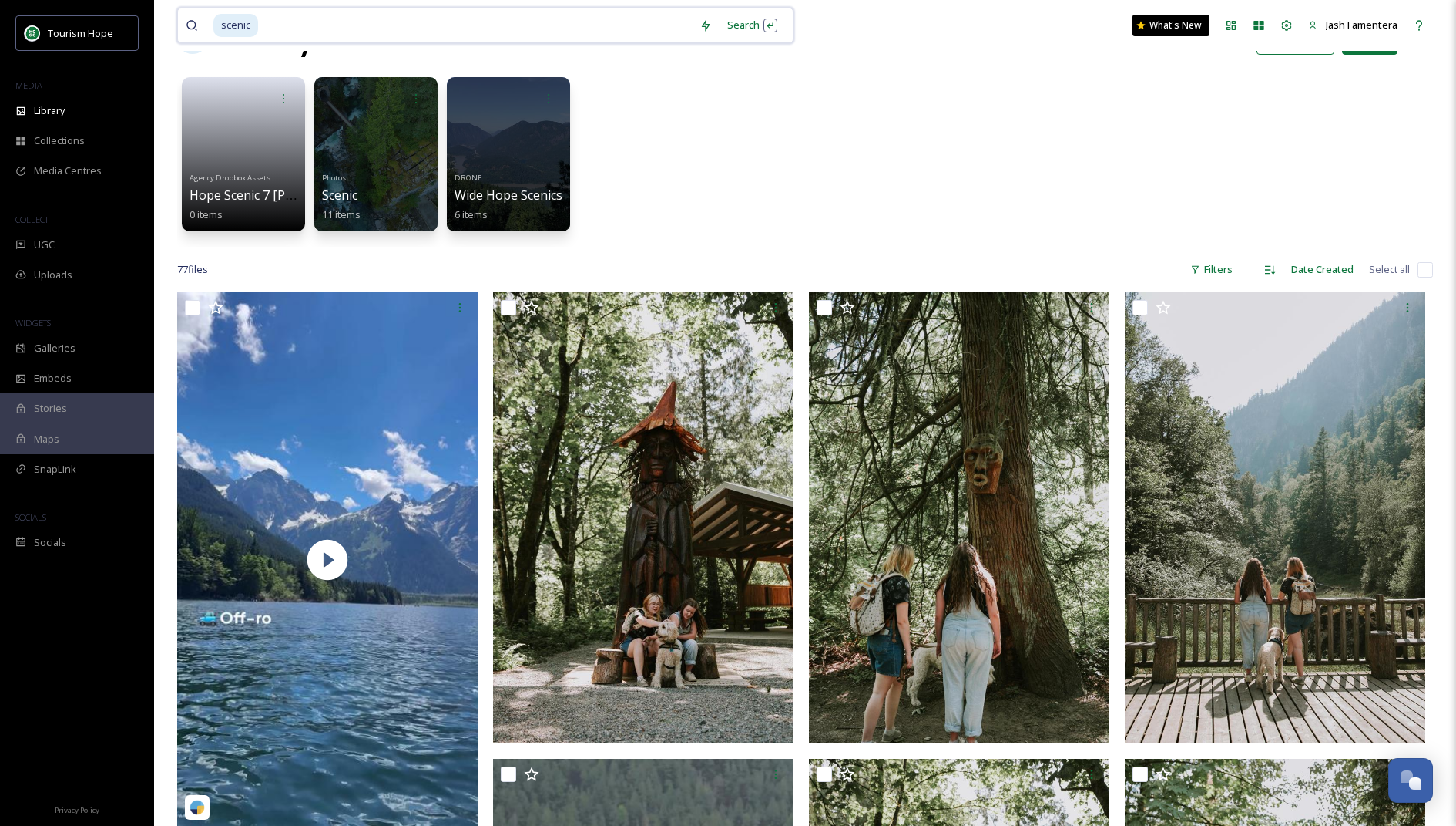
click at [514, 30] on input at bounding box center [476, 25] width 432 height 34
type input "s"
type input "fall"
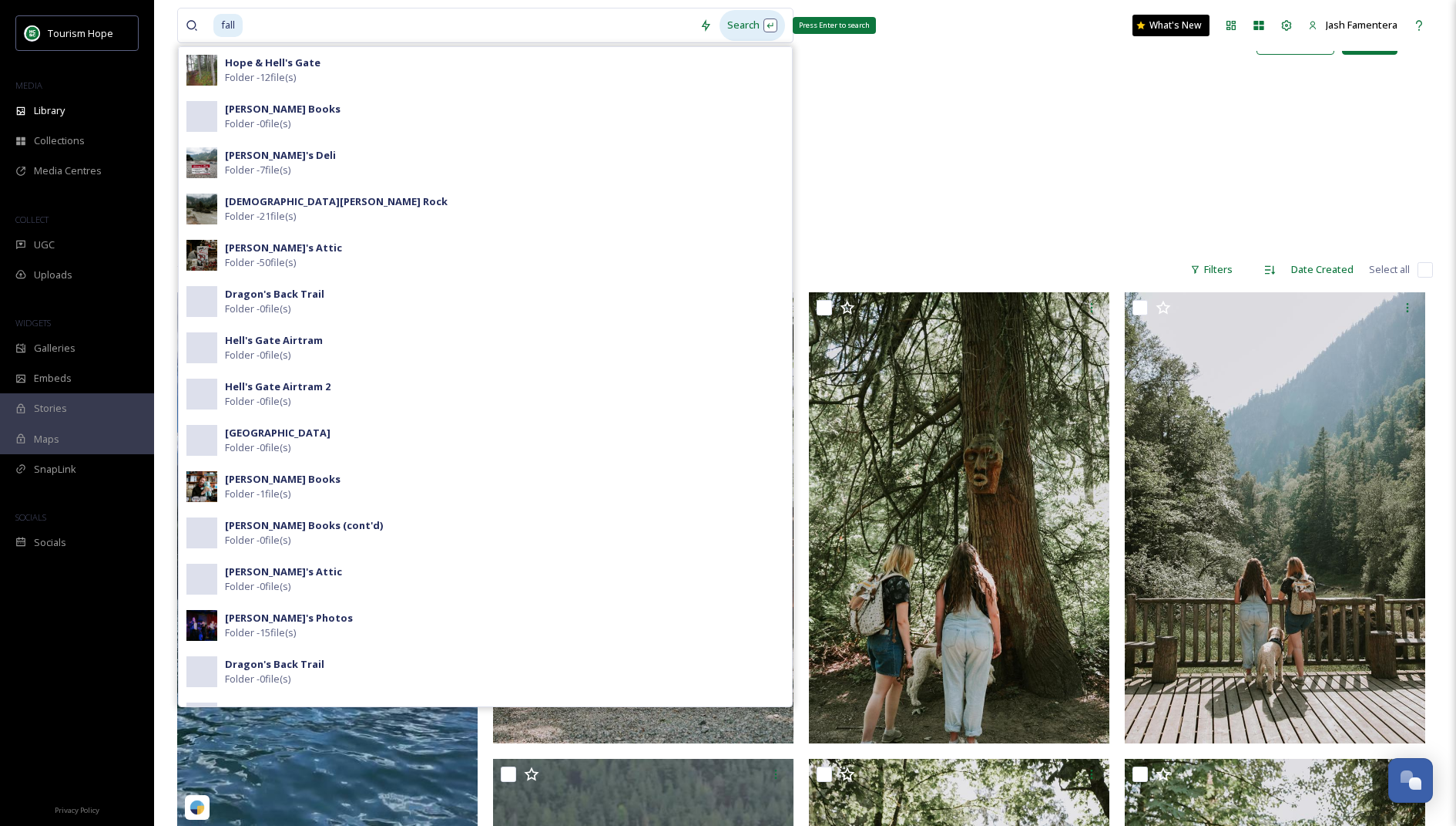
click at [723, 24] on div "Search Press Enter to search" at bounding box center [752, 24] width 65 height 30
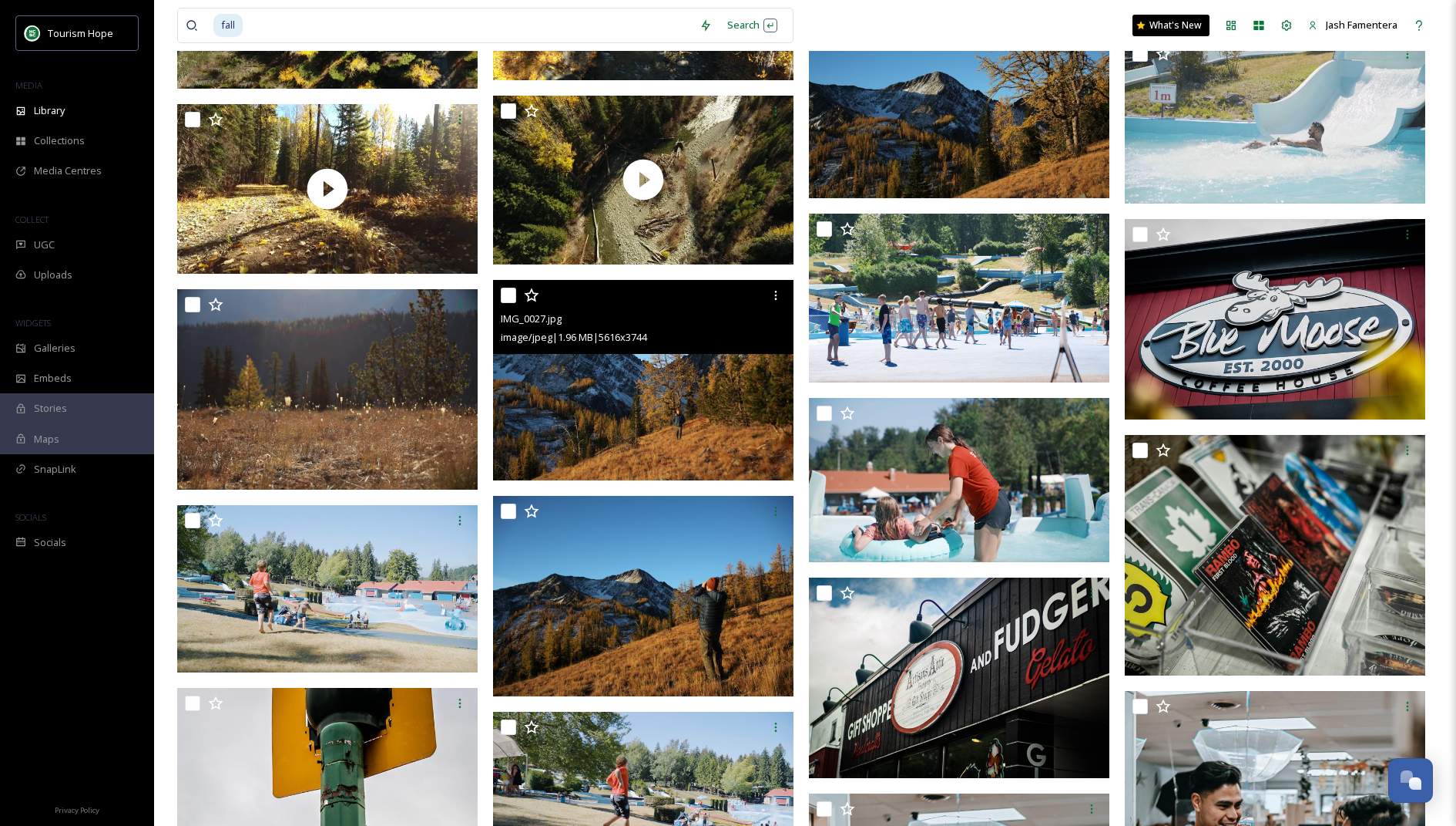
scroll to position [3510, 0]
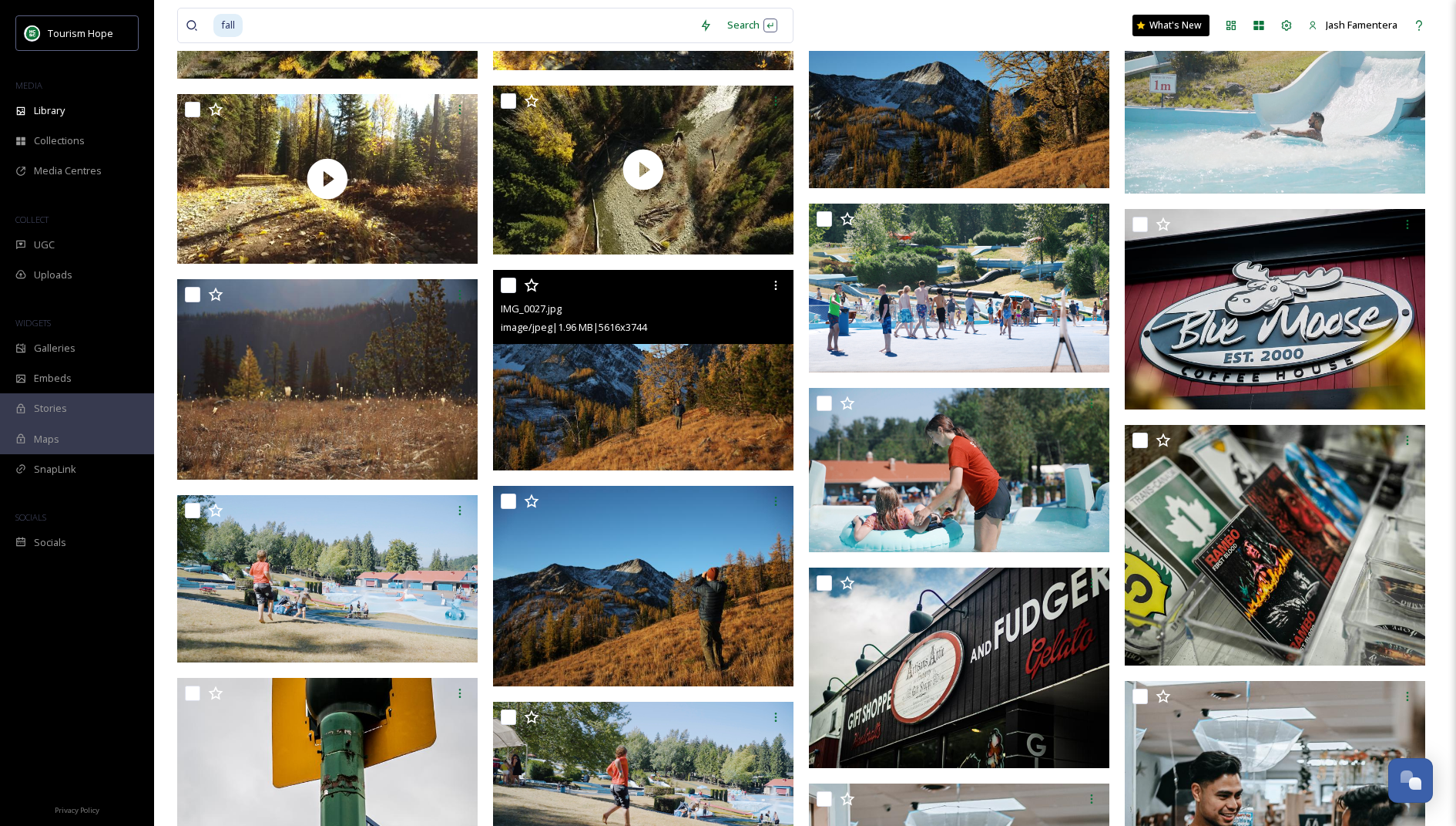
click at [711, 361] on img at bounding box center [643, 370] width 301 height 200
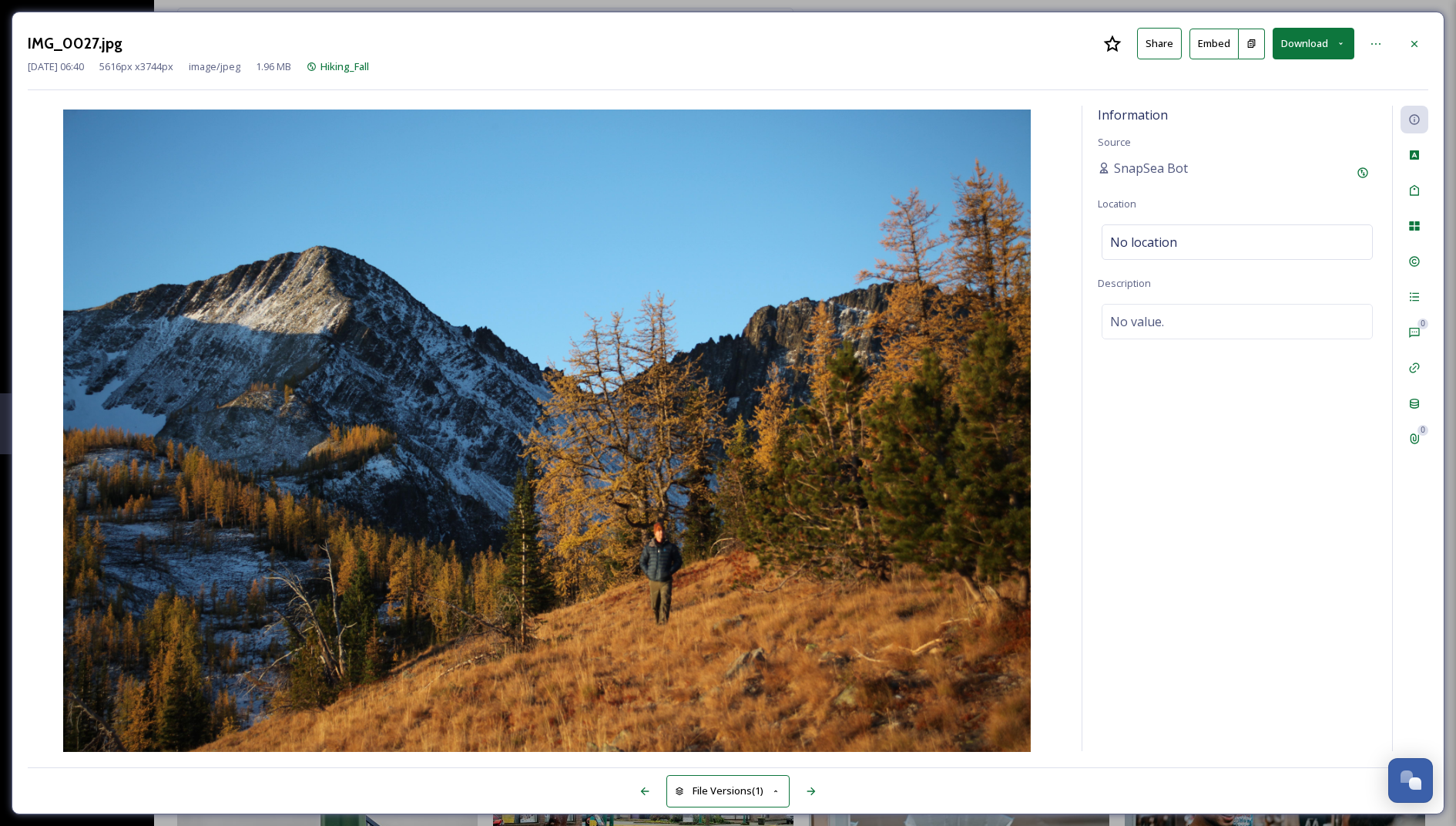
click at [1292, 48] on button "Download" at bounding box center [1314, 44] width 82 height 31
click at [1240, 86] on div "Download Original (5616 x 3744)" at bounding box center [1274, 79] width 161 height 30
click at [1426, 43] on div at bounding box center [1414, 44] width 28 height 28
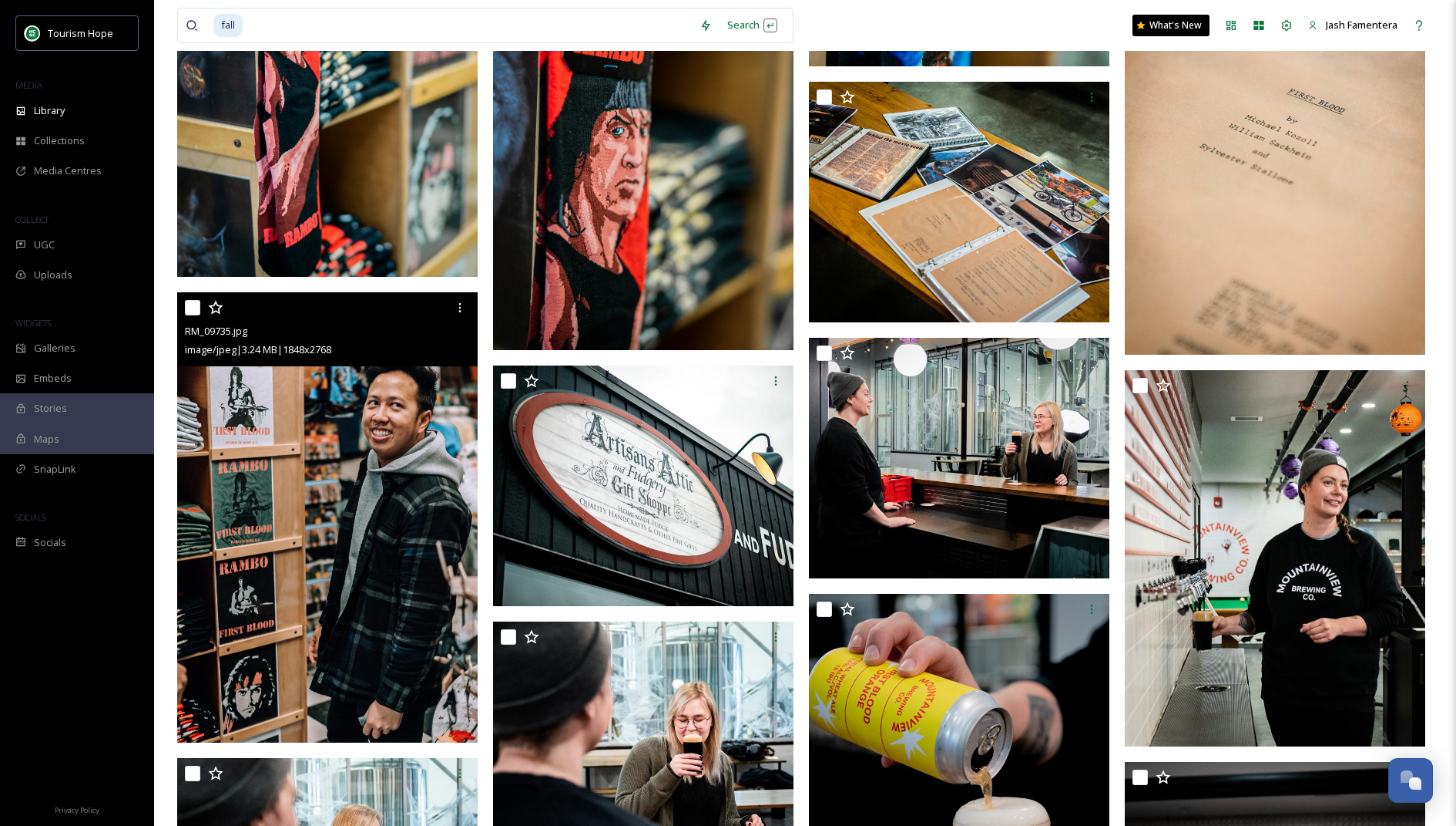
scroll to position [5092, 0]
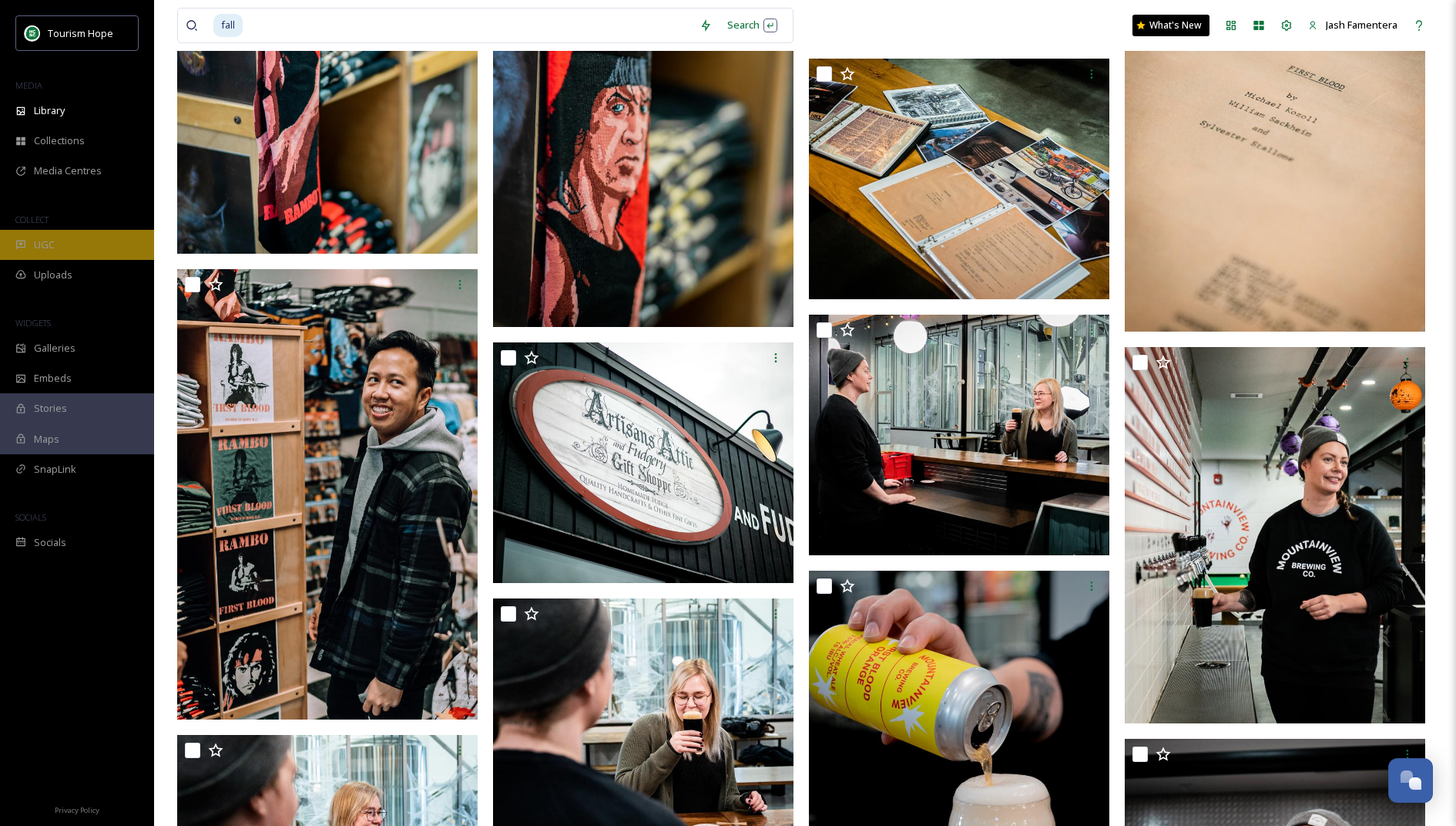
click at [106, 247] on div "UGC" at bounding box center [77, 244] width 154 height 30
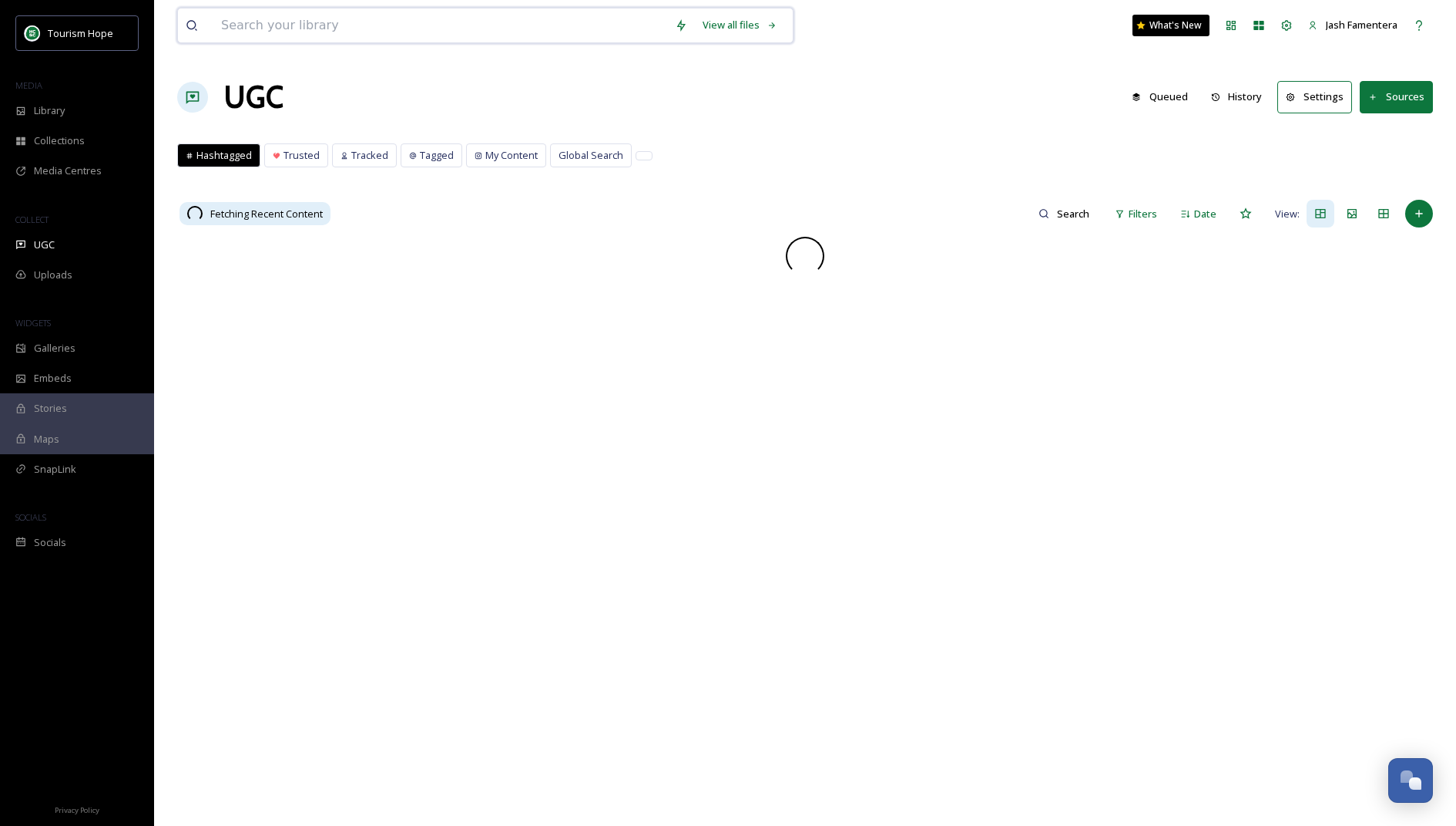
click at [245, 31] on input at bounding box center [440, 25] width 454 height 34
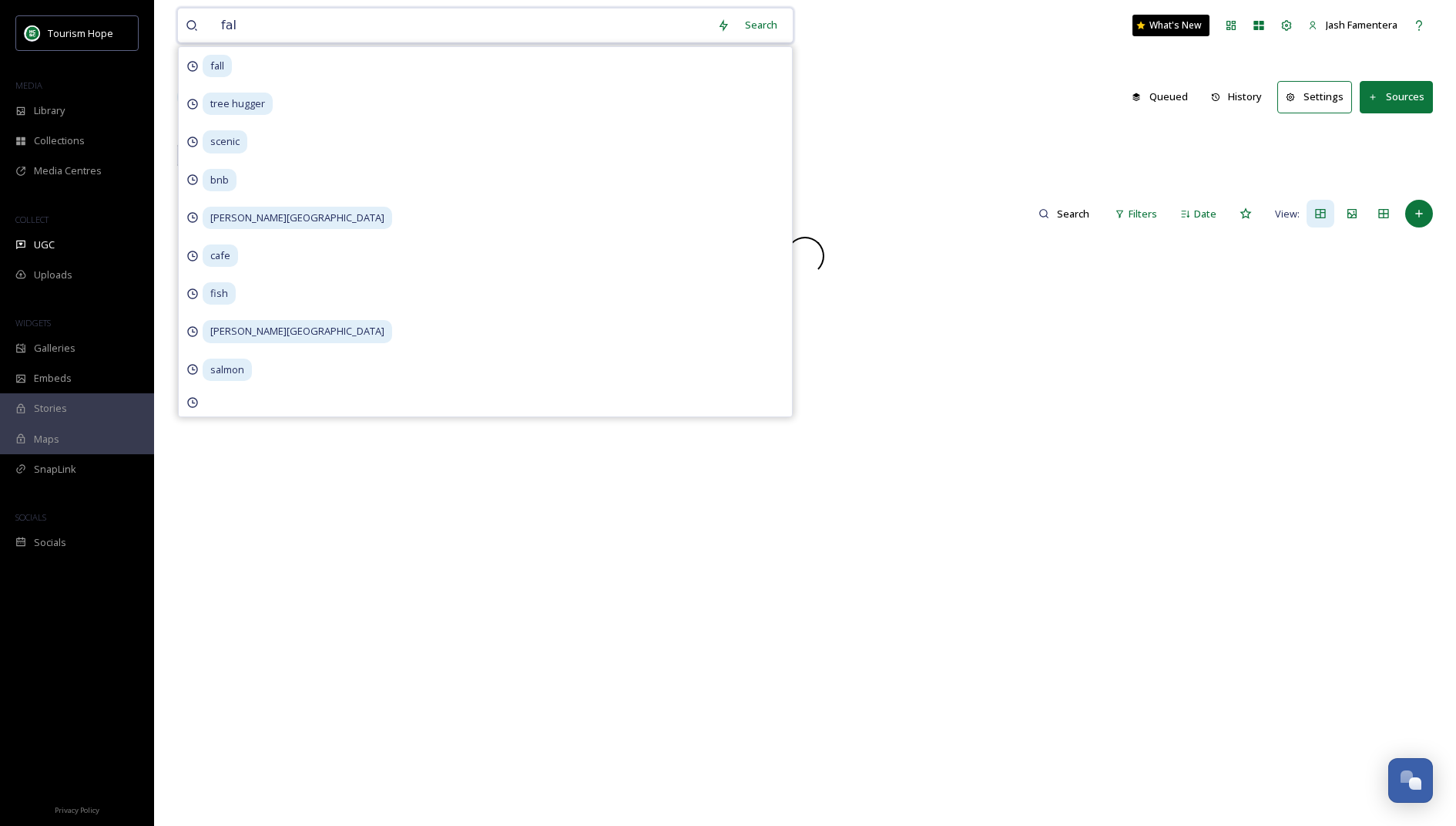
type input "fall"
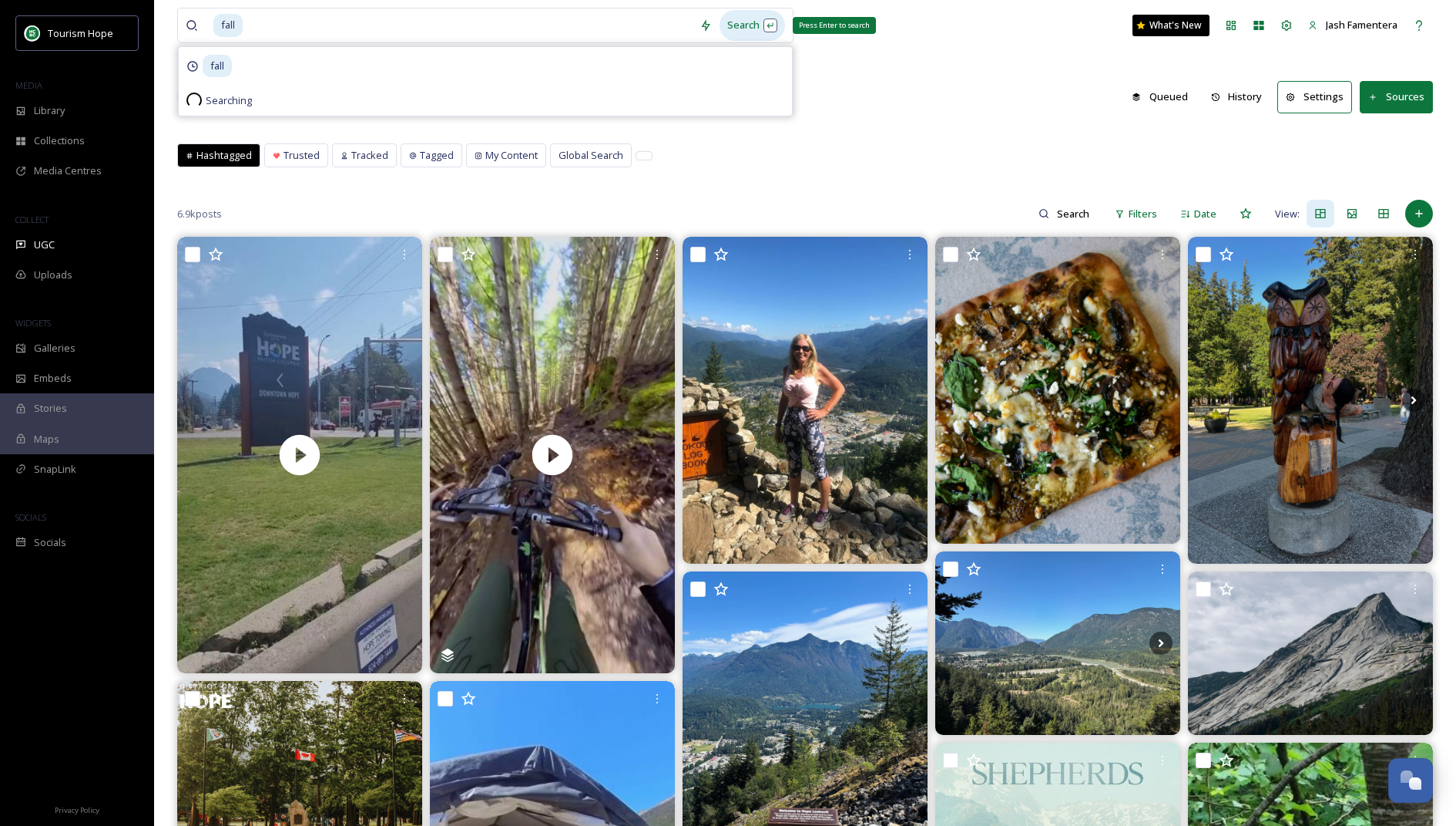
click at [755, 20] on div "Search Press Enter to search" at bounding box center [752, 24] width 65 height 30
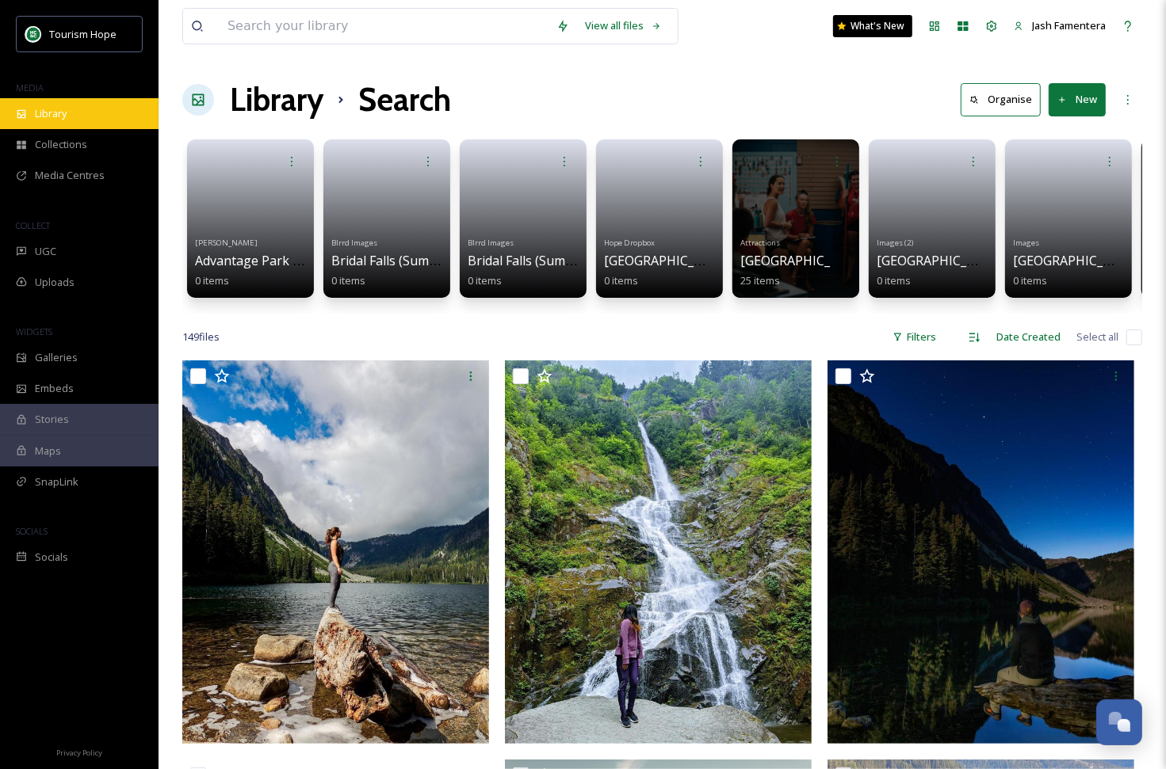
click at [113, 106] on div "Library" at bounding box center [79, 113] width 158 height 31
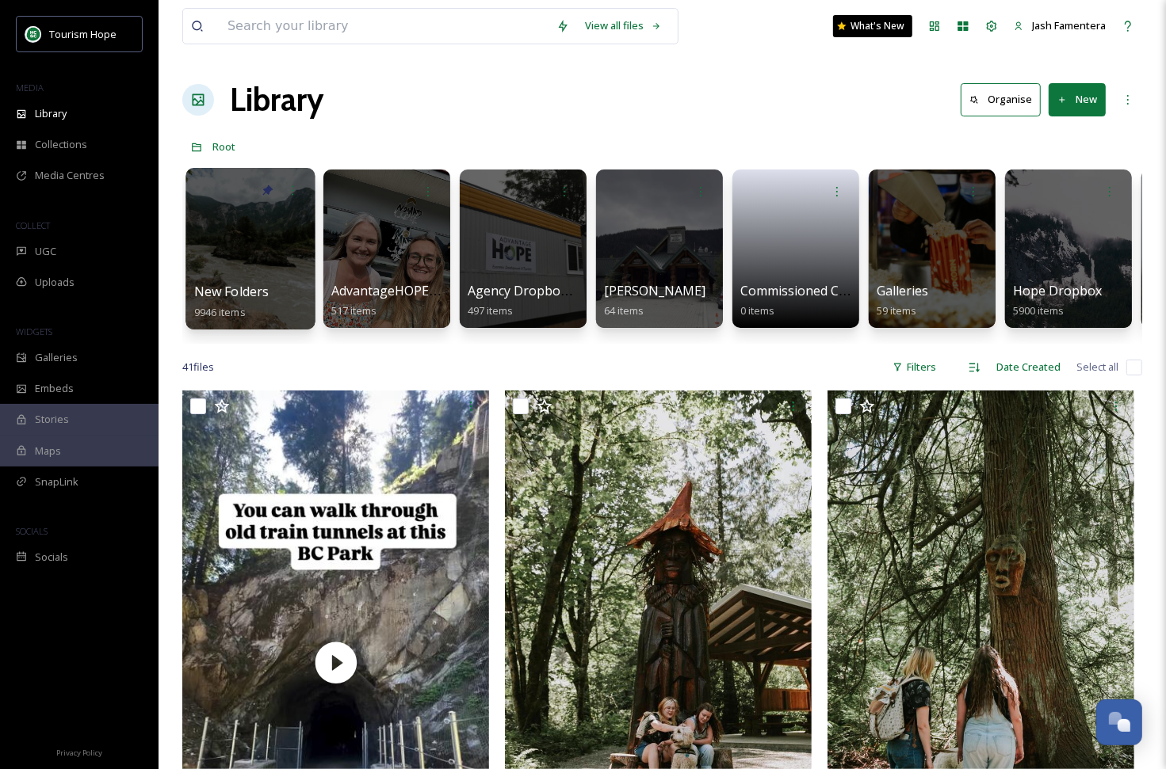
click at [246, 243] on div at bounding box center [249, 249] width 129 height 162
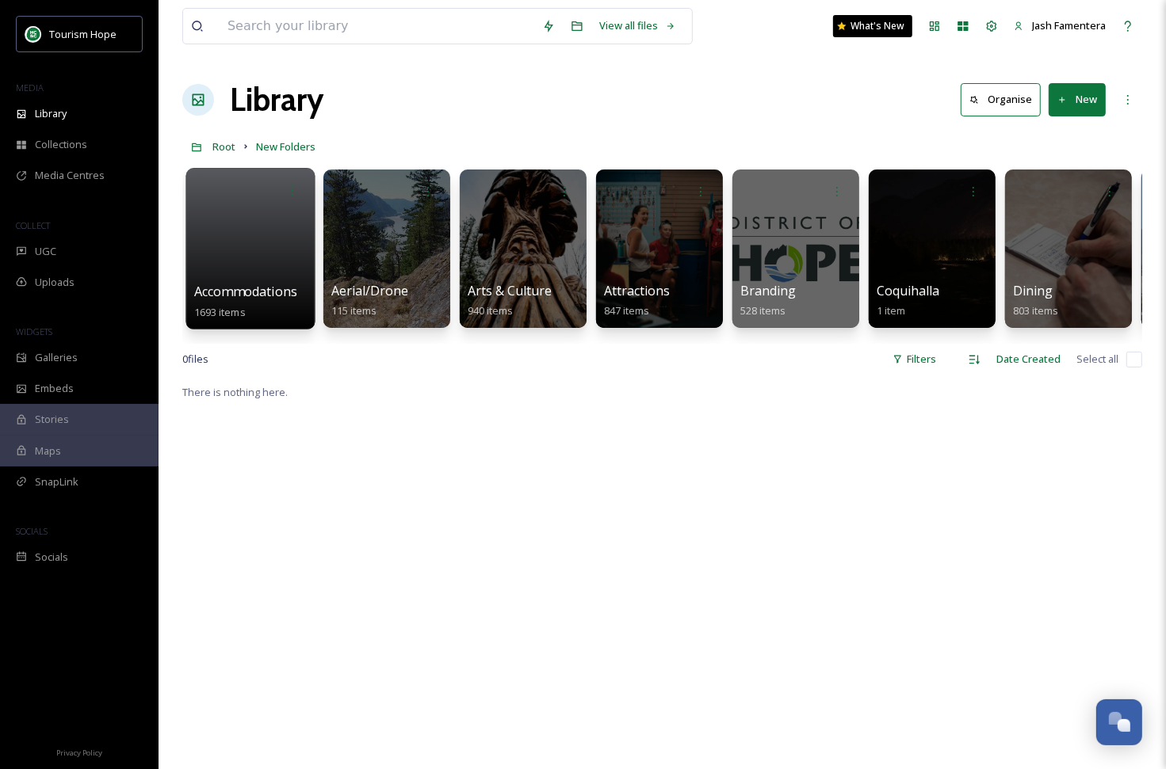
click at [268, 206] on div at bounding box center [249, 249] width 129 height 162
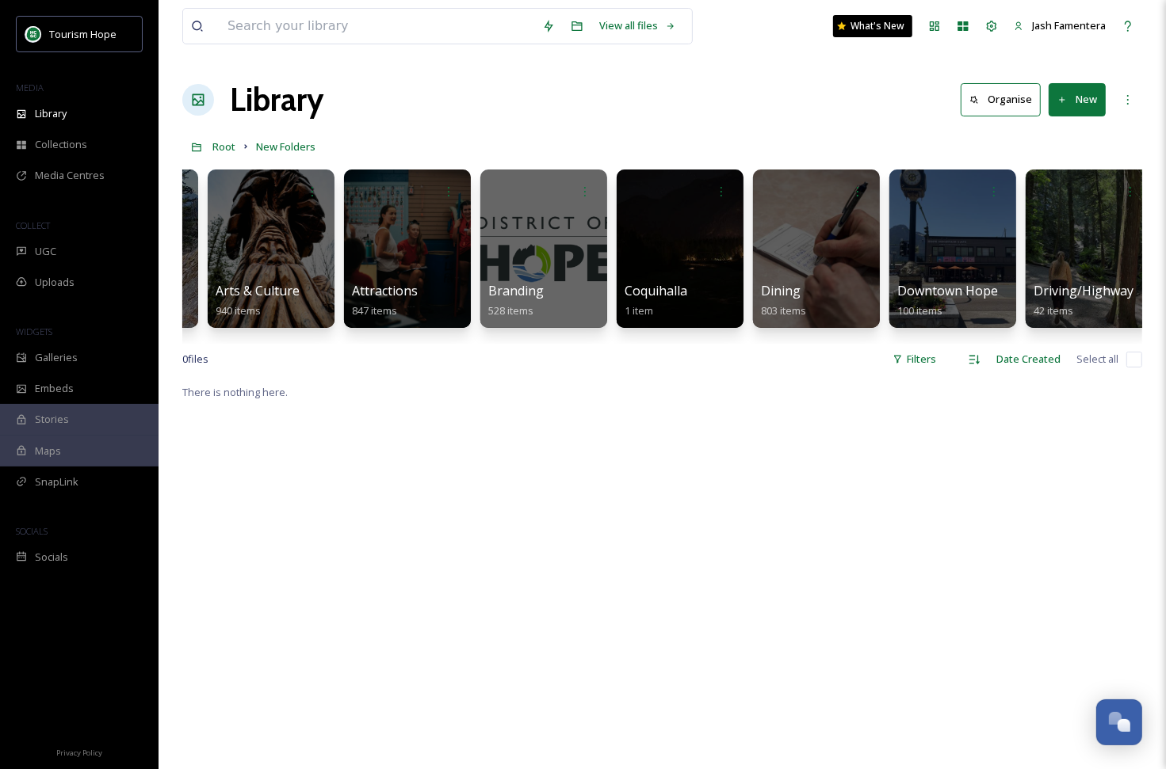
scroll to position [0, 259]
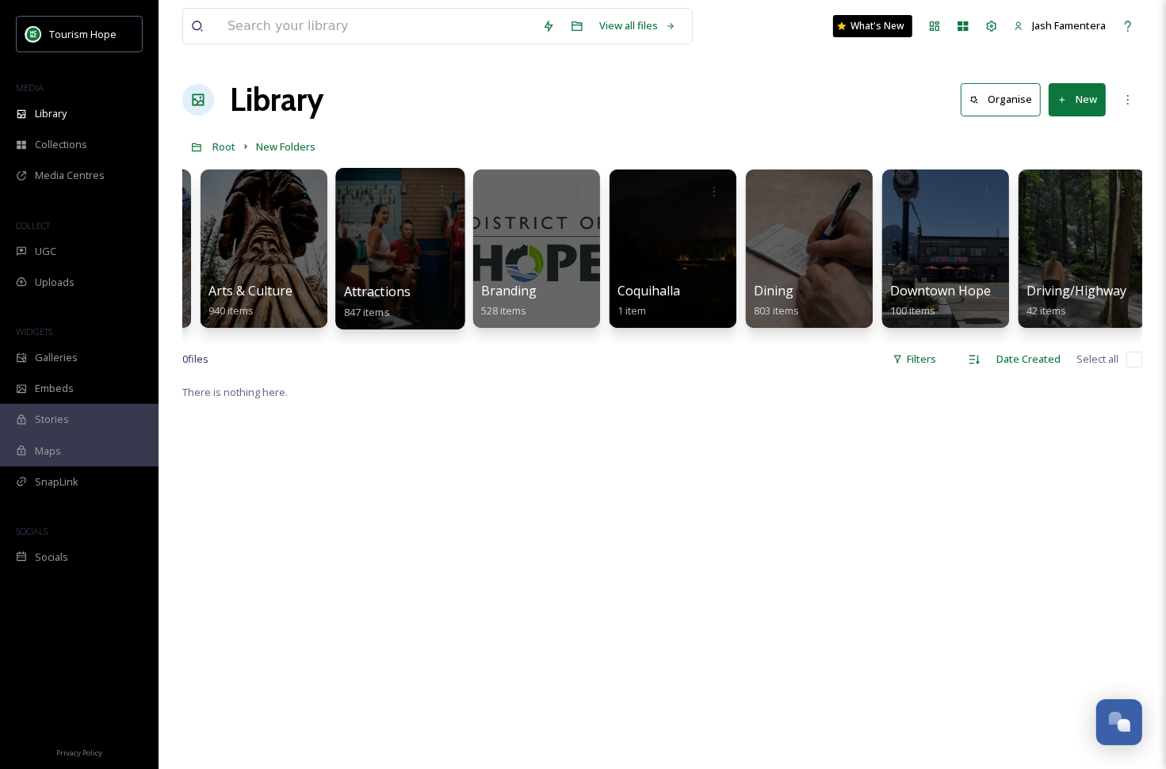
click at [374, 244] on div at bounding box center [399, 249] width 129 height 162
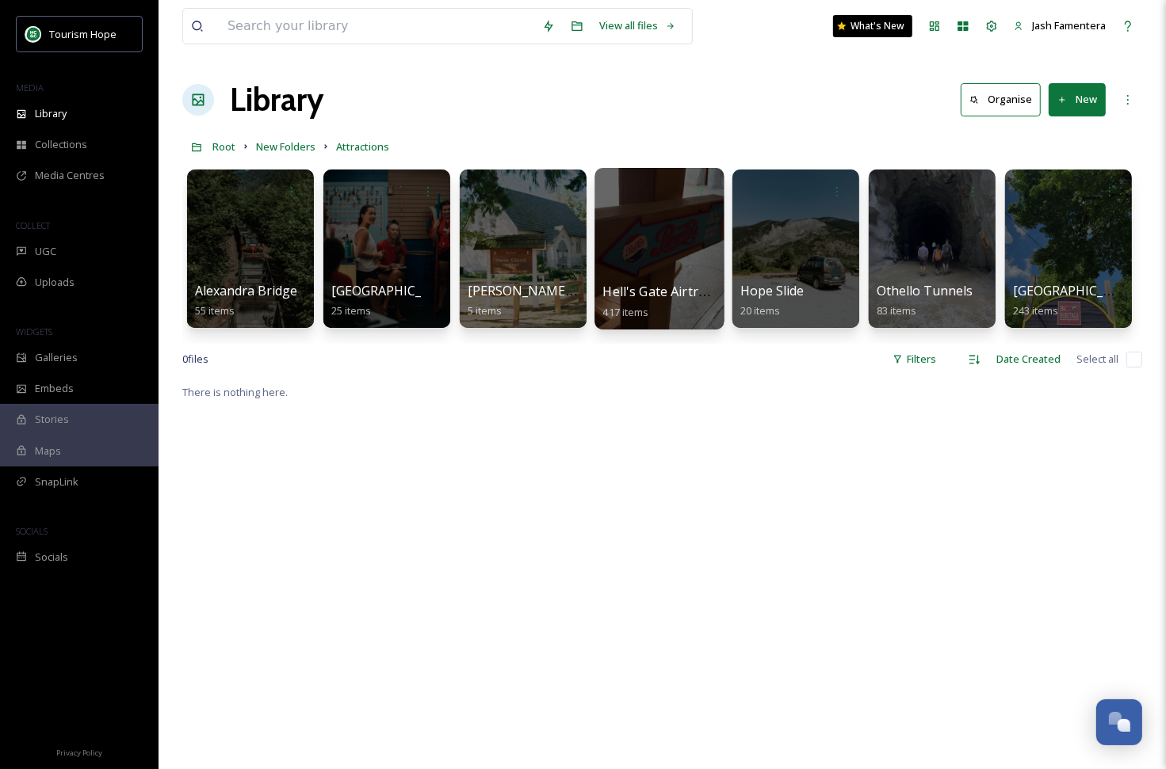
click at [635, 225] on div at bounding box center [658, 249] width 129 height 162
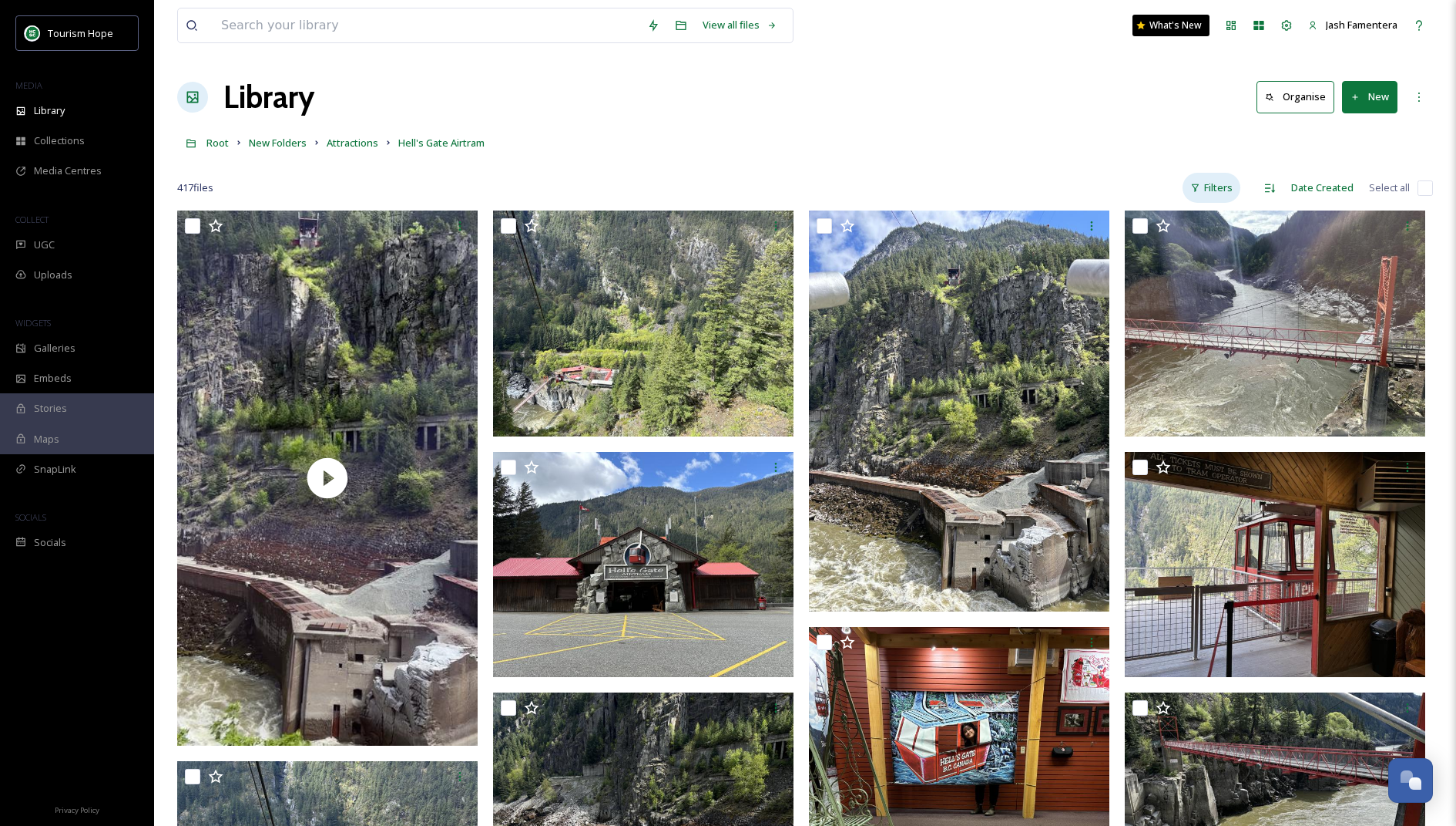
click at [1215, 189] on div "Filters" at bounding box center [1211, 187] width 57 height 30
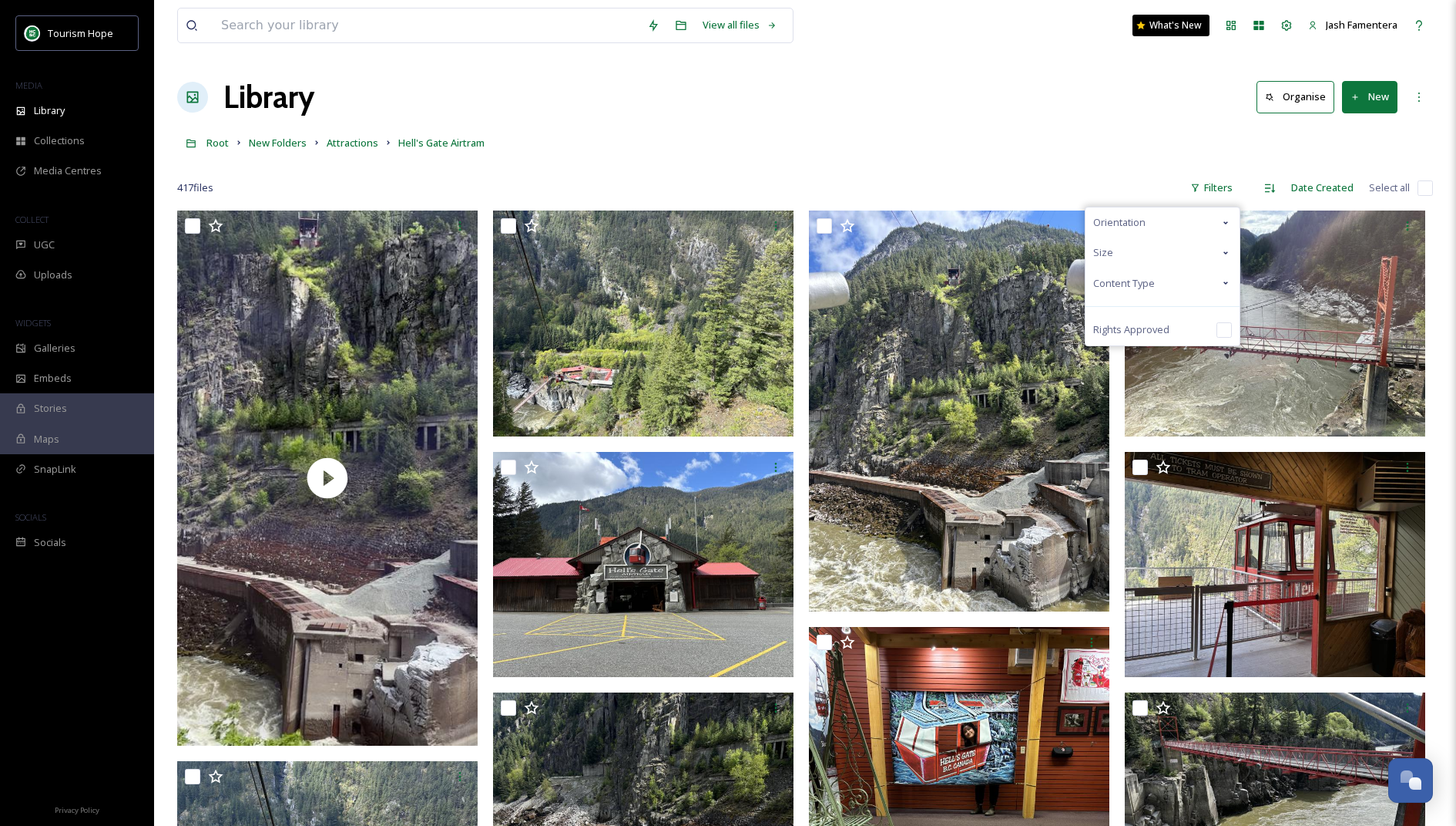
click at [1126, 282] on span "Content Type" at bounding box center [1123, 283] width 61 height 15
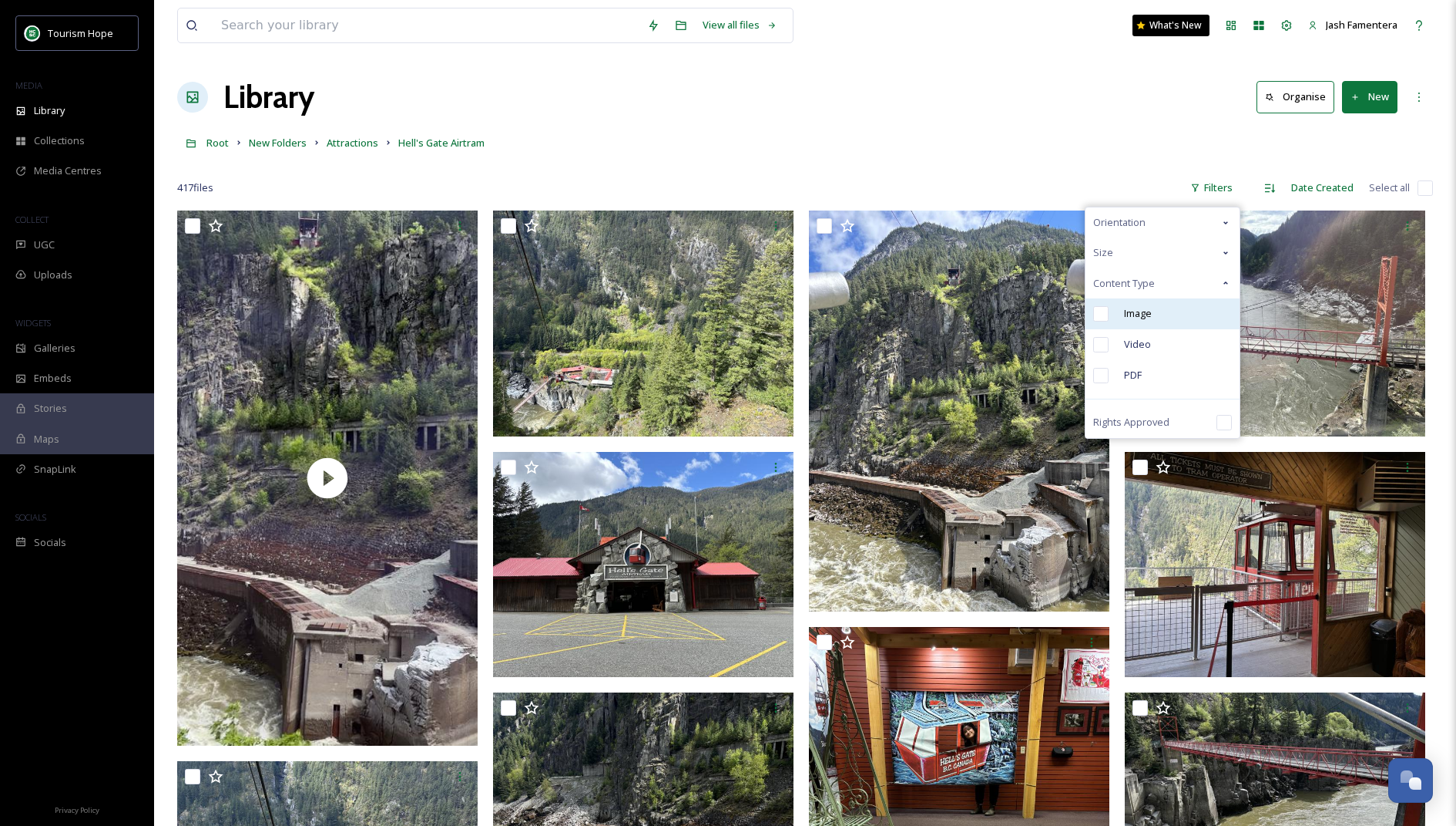
click at [1112, 306] on div "Image" at bounding box center [1162, 314] width 154 height 31
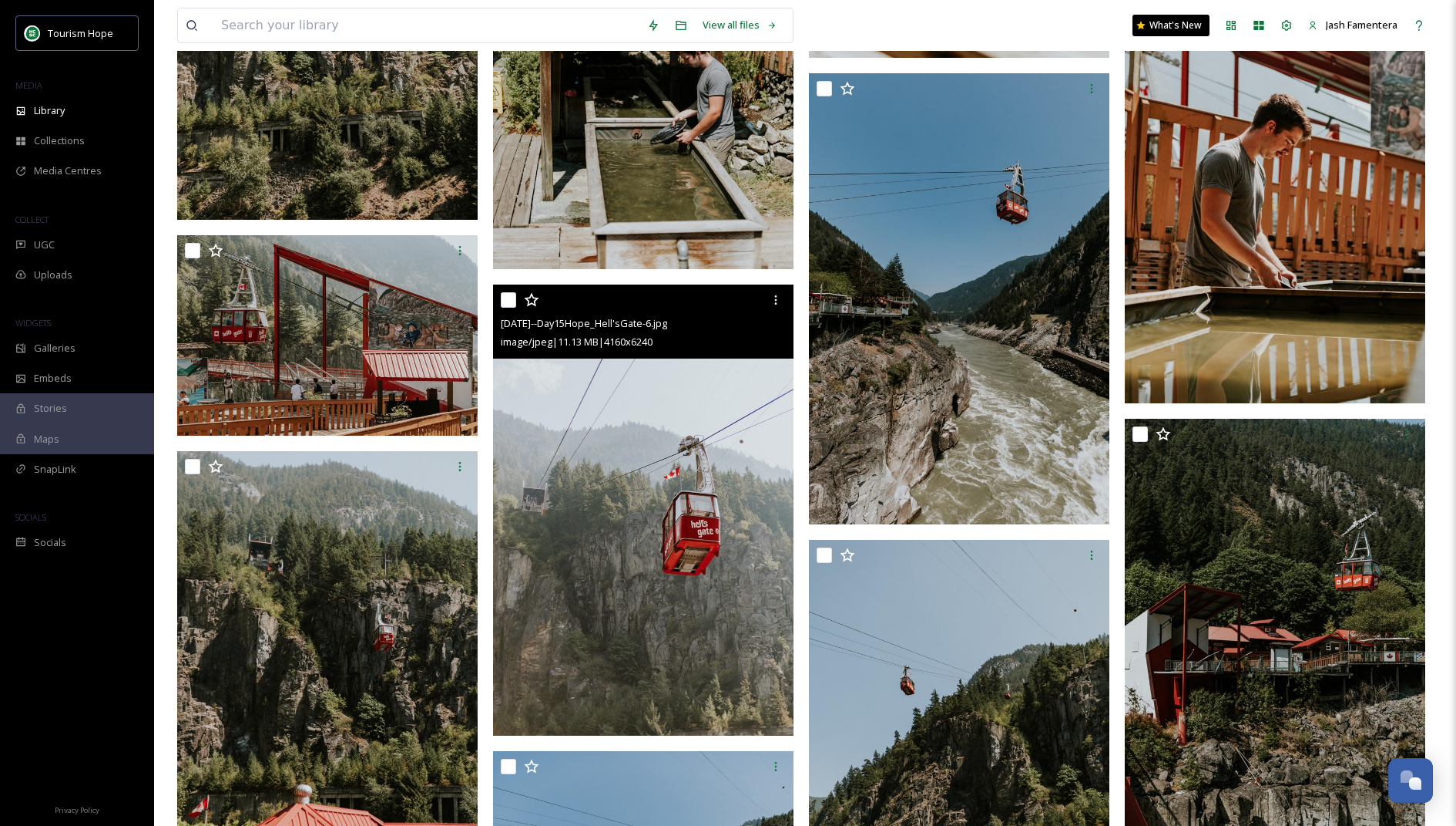
scroll to position [13835, 0]
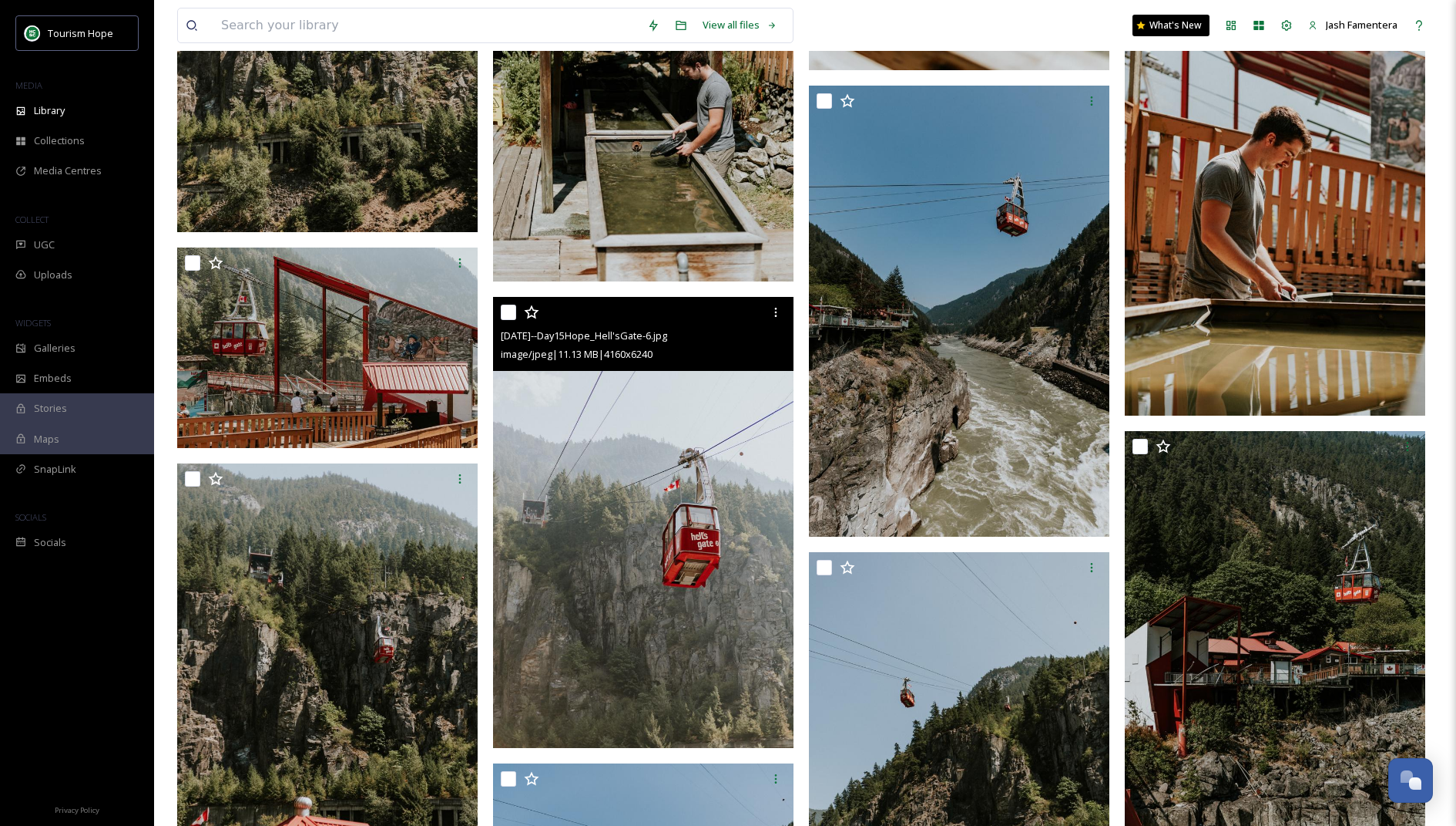
click at [640, 566] on img at bounding box center [643, 522] width 301 height 451
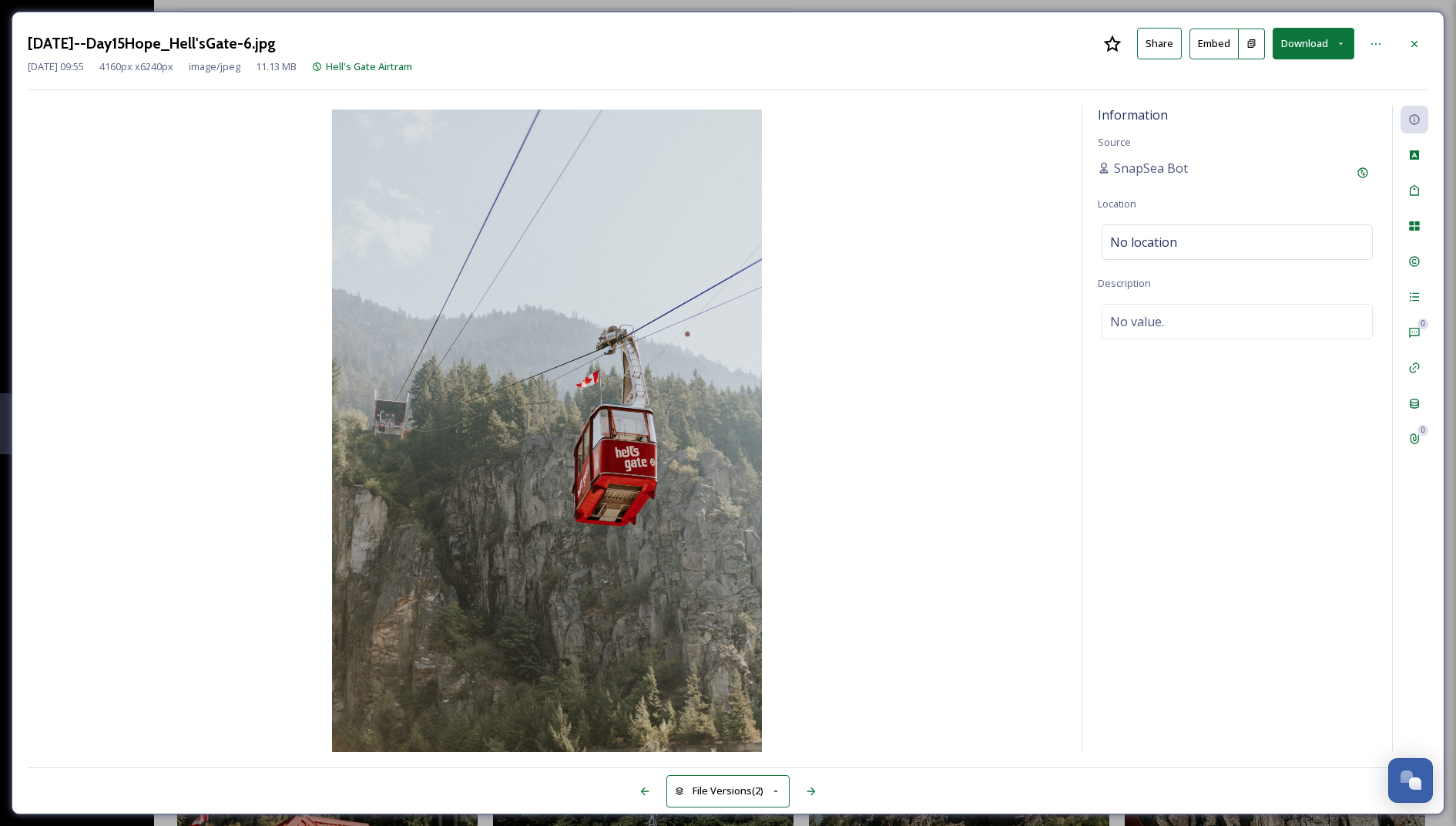
click at [1316, 50] on button "Download" at bounding box center [1314, 44] width 82 height 31
click at [1283, 126] on div "Download Medium (720 x 1080)" at bounding box center [1274, 139] width 161 height 30
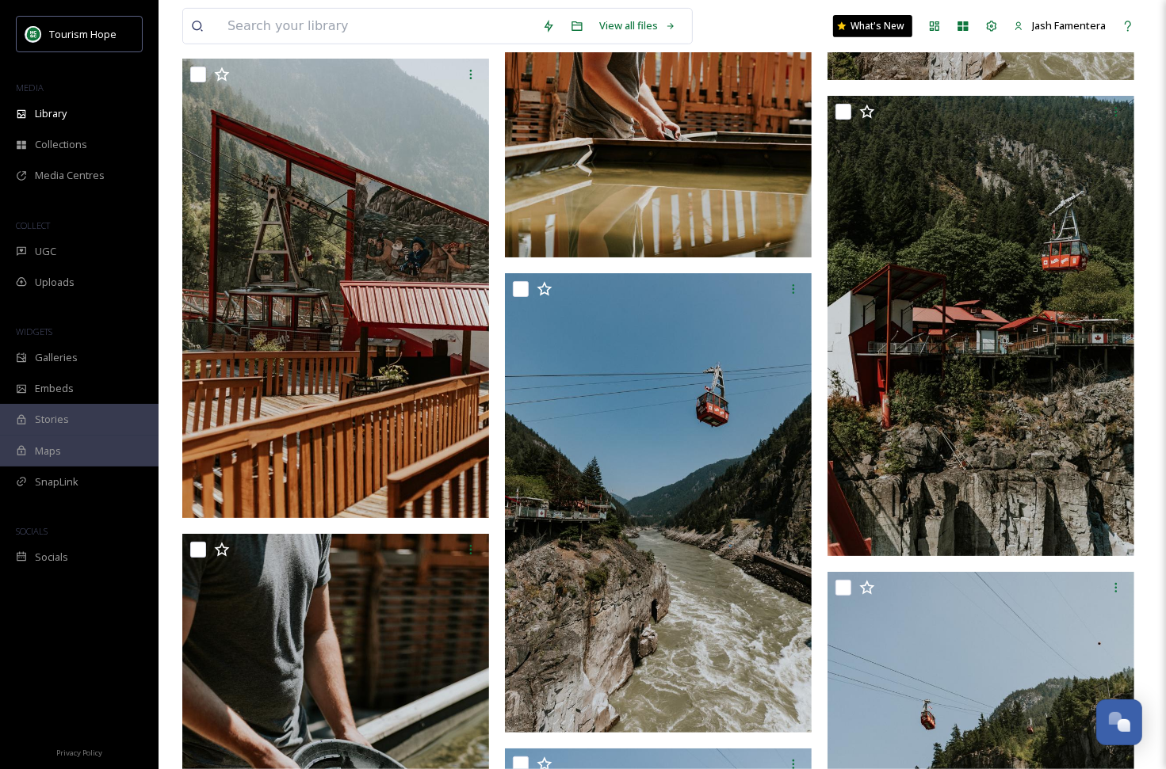
scroll to position [19223, 0]
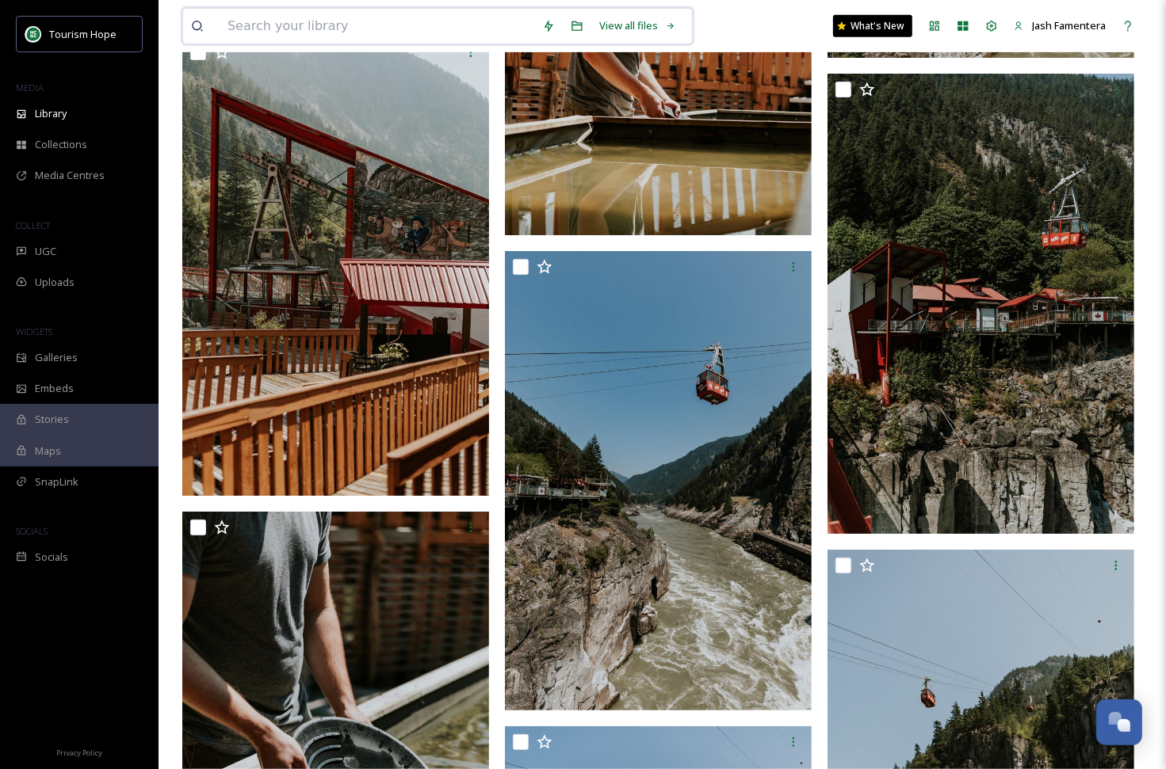
click at [377, 23] on input at bounding box center [376, 26] width 315 height 35
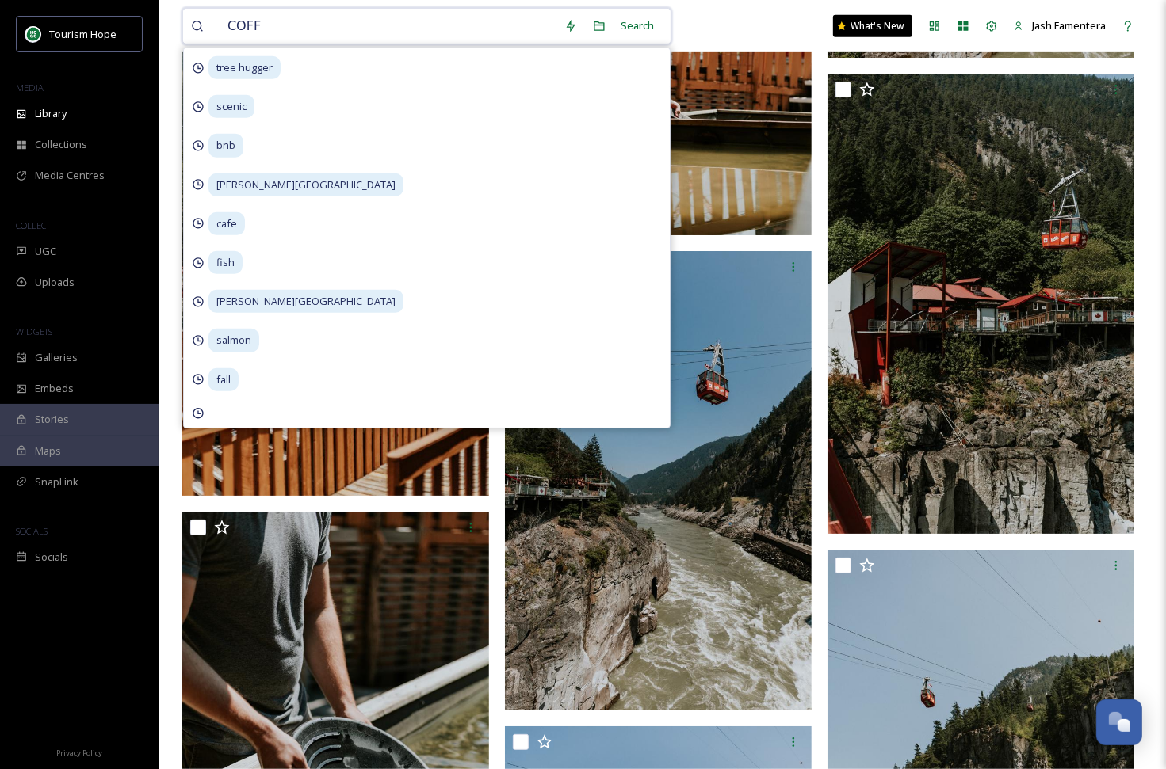
type input "COFFE"
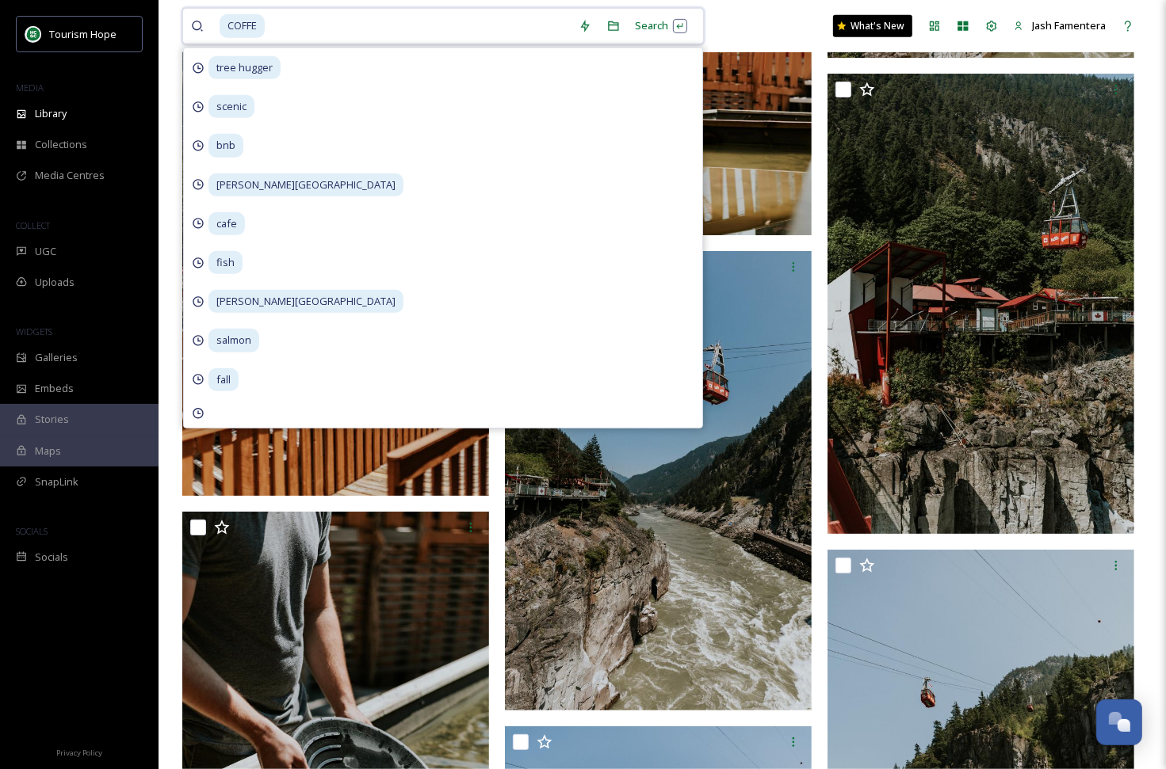
click at [377, 23] on input at bounding box center [418, 26] width 304 height 35
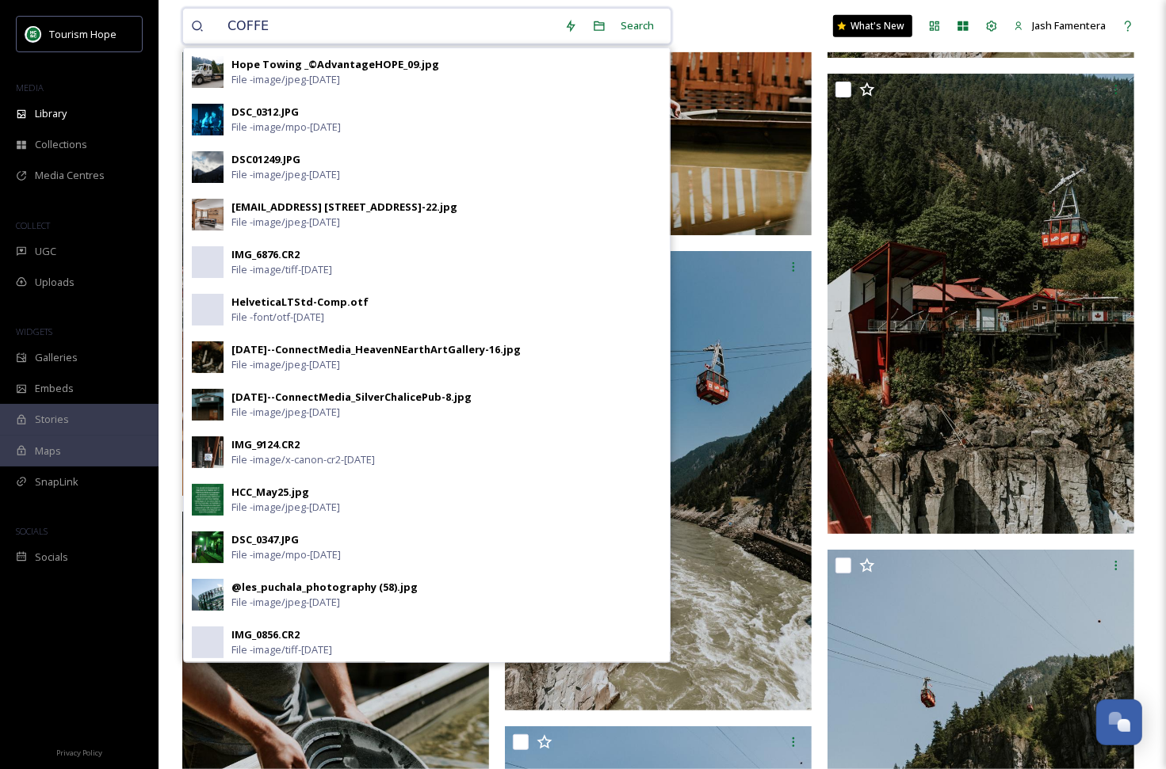
type input "COFFEE"
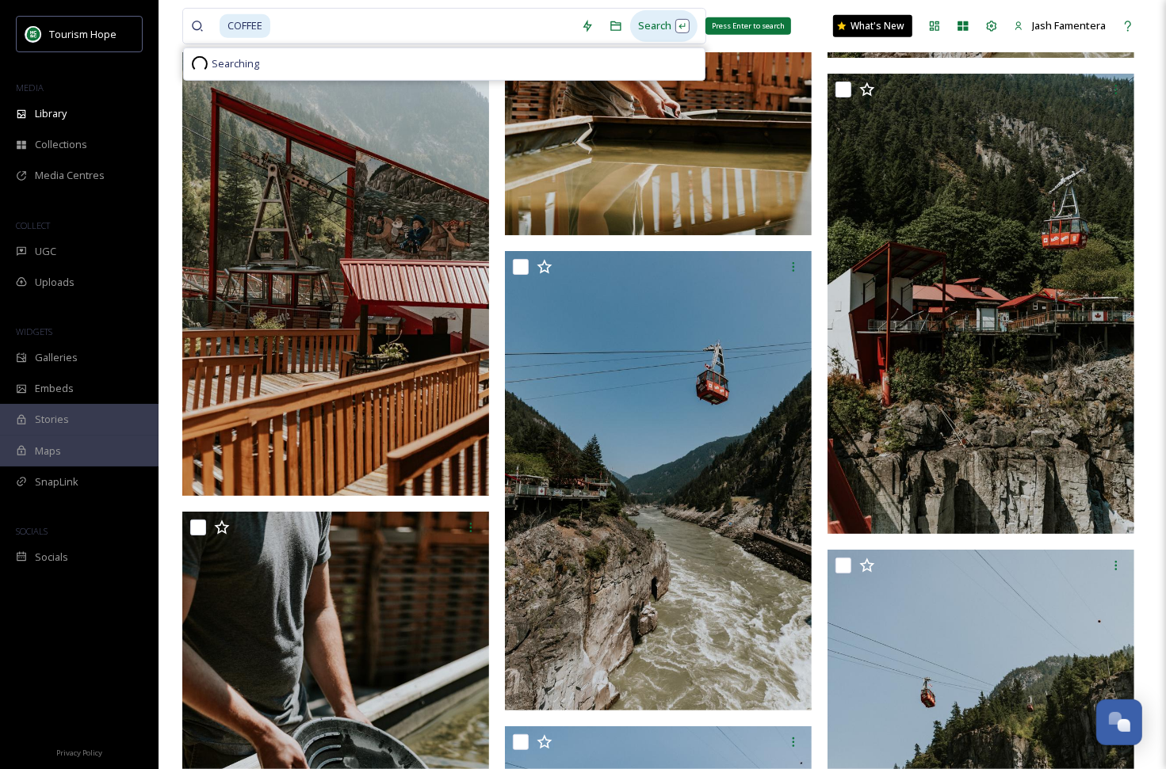
click at [633, 27] on div "Search Press Enter to search" at bounding box center [663, 25] width 67 height 31
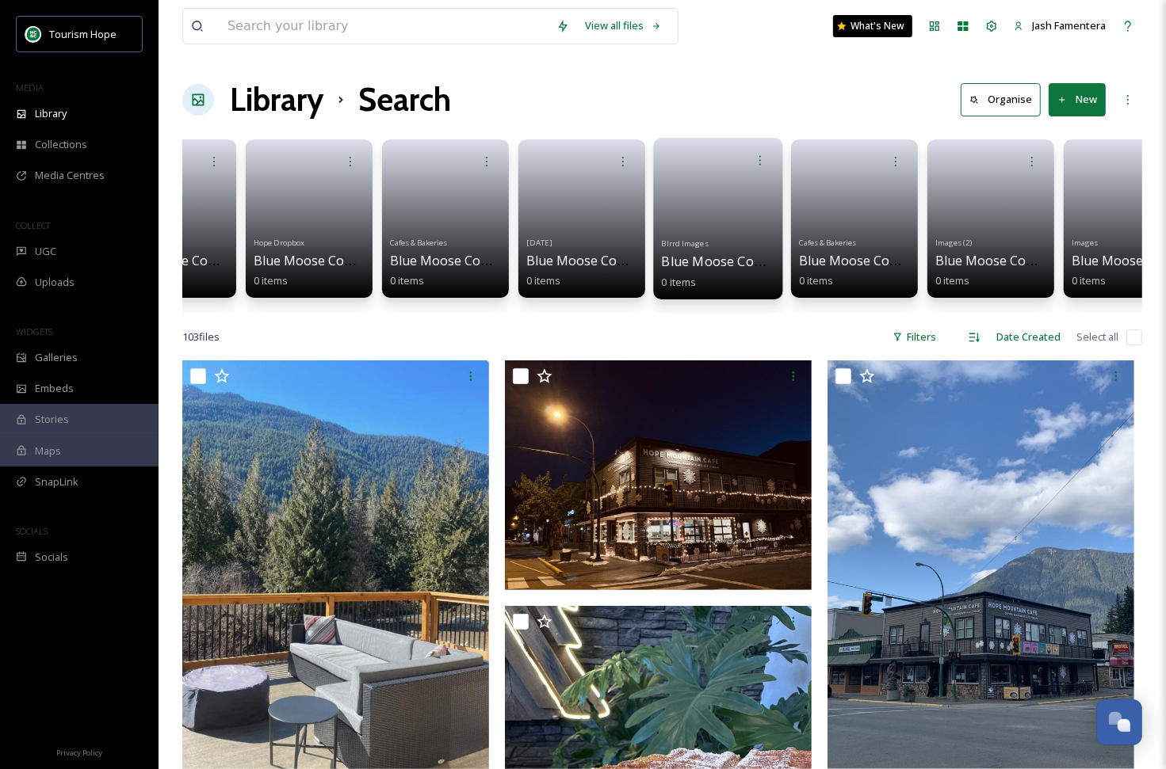
scroll to position [0, 266]
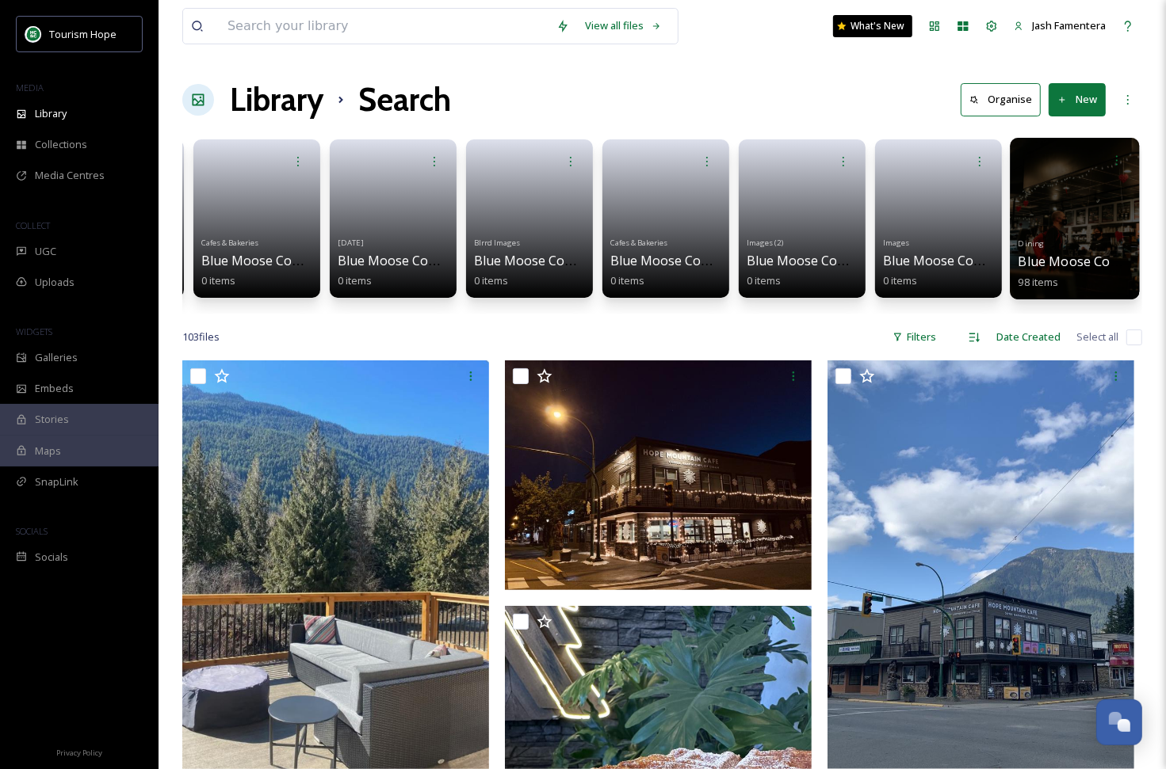
click at [1073, 216] on div at bounding box center [1073, 219] width 129 height 162
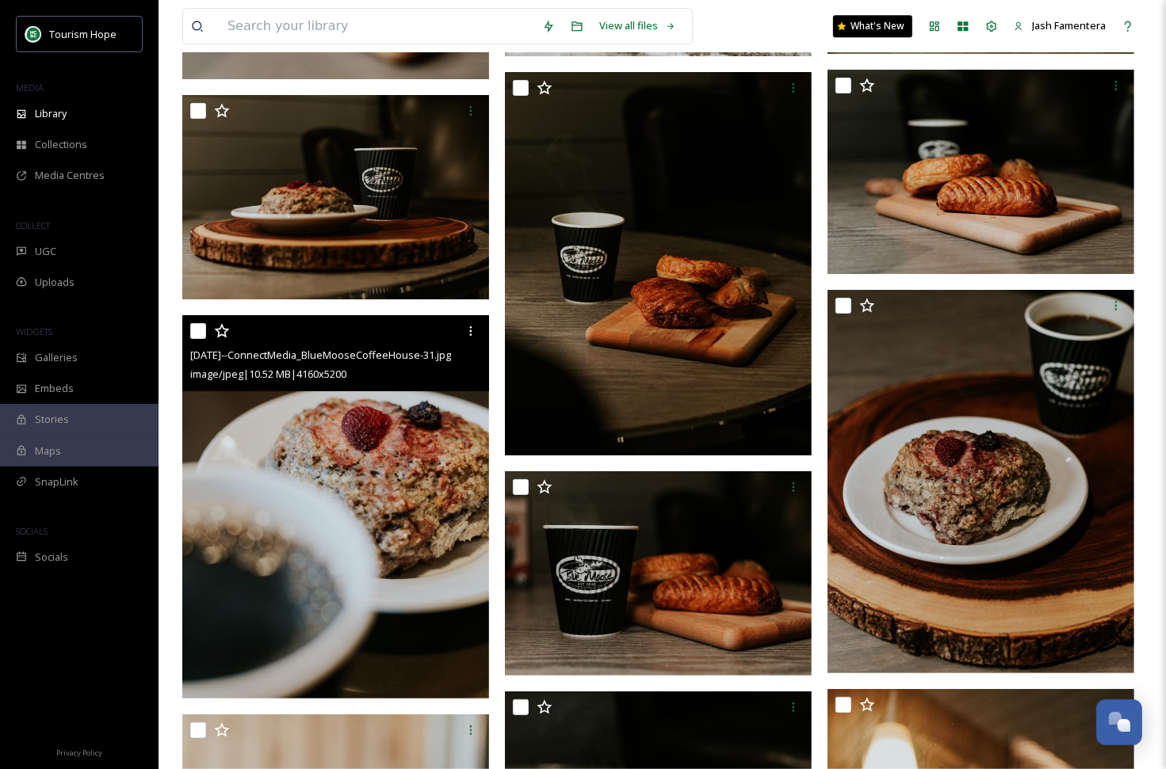
scroll to position [8041, 0]
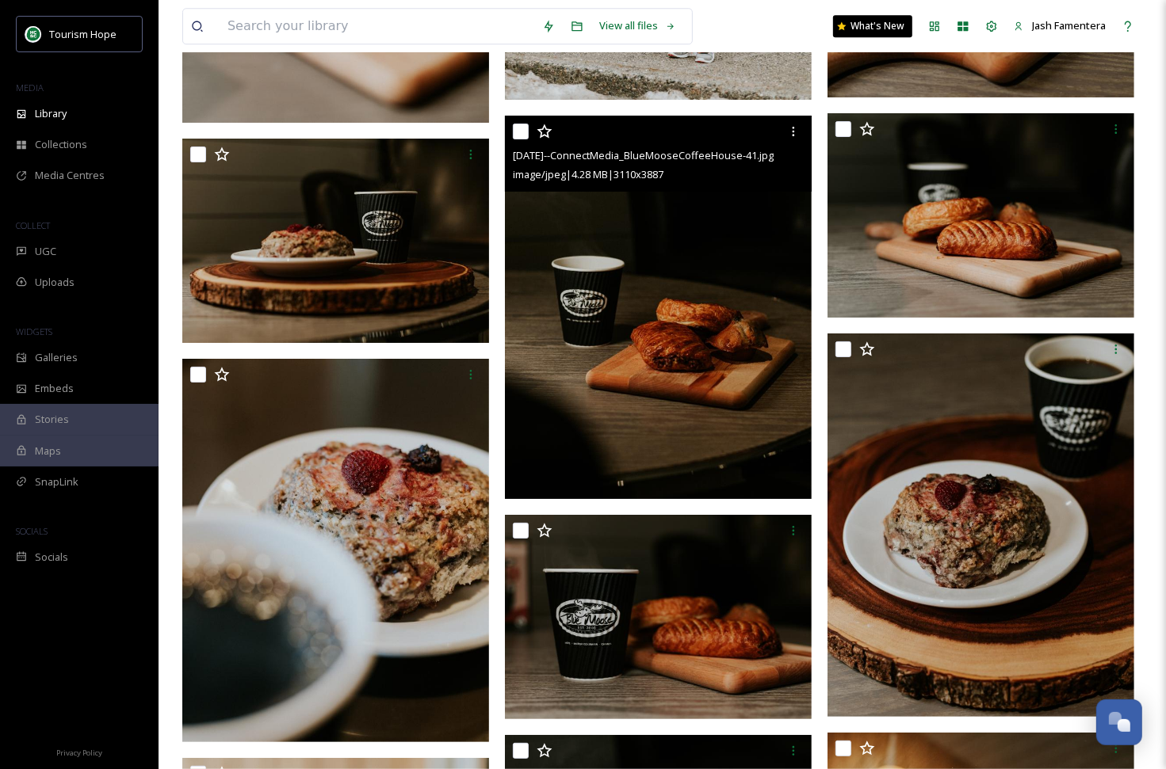
click at [622, 376] on img at bounding box center [658, 307] width 307 height 383
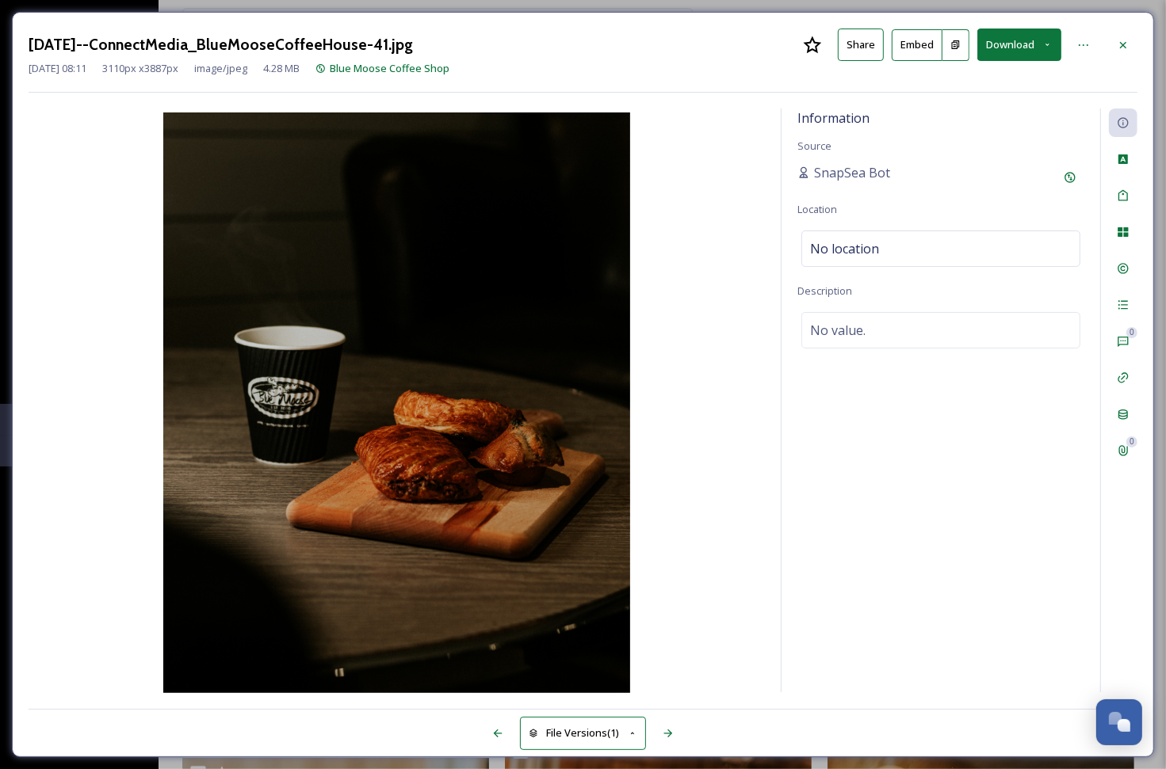
click at [1013, 45] on button "Download" at bounding box center [1019, 45] width 84 height 32
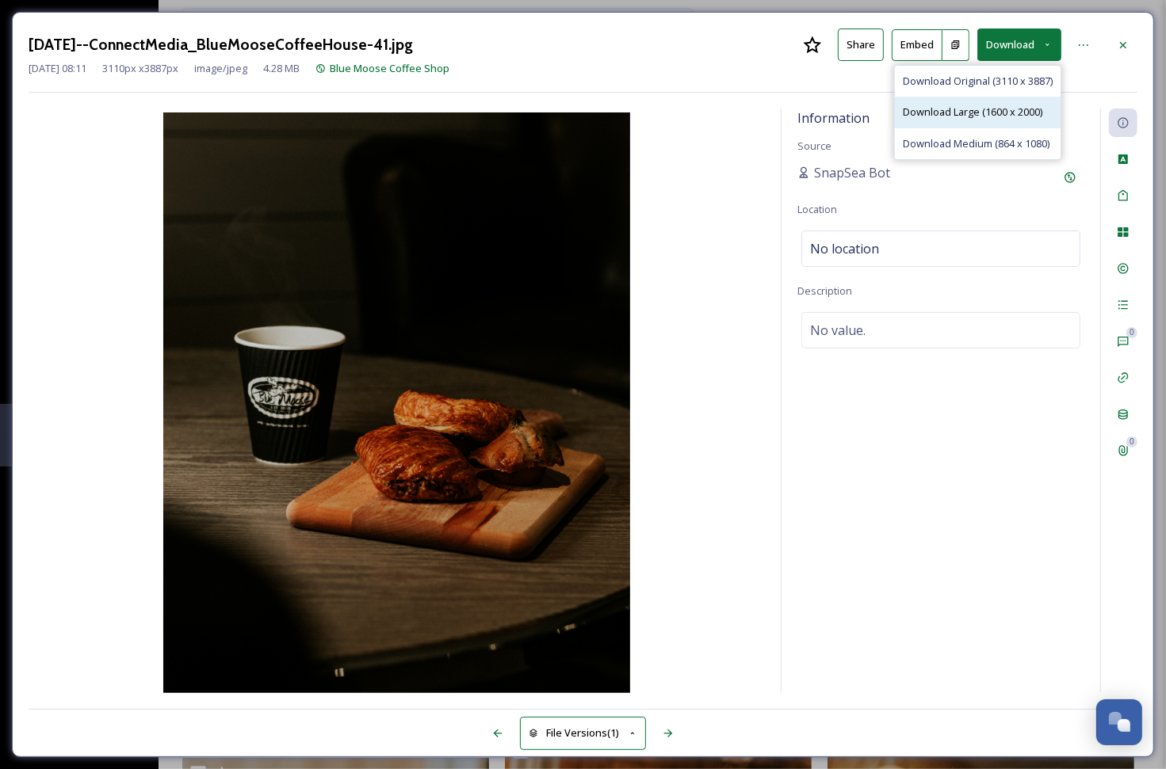
click at [954, 113] on span "Download Large (1600 x 2000)" at bounding box center [971, 112] width 139 height 15
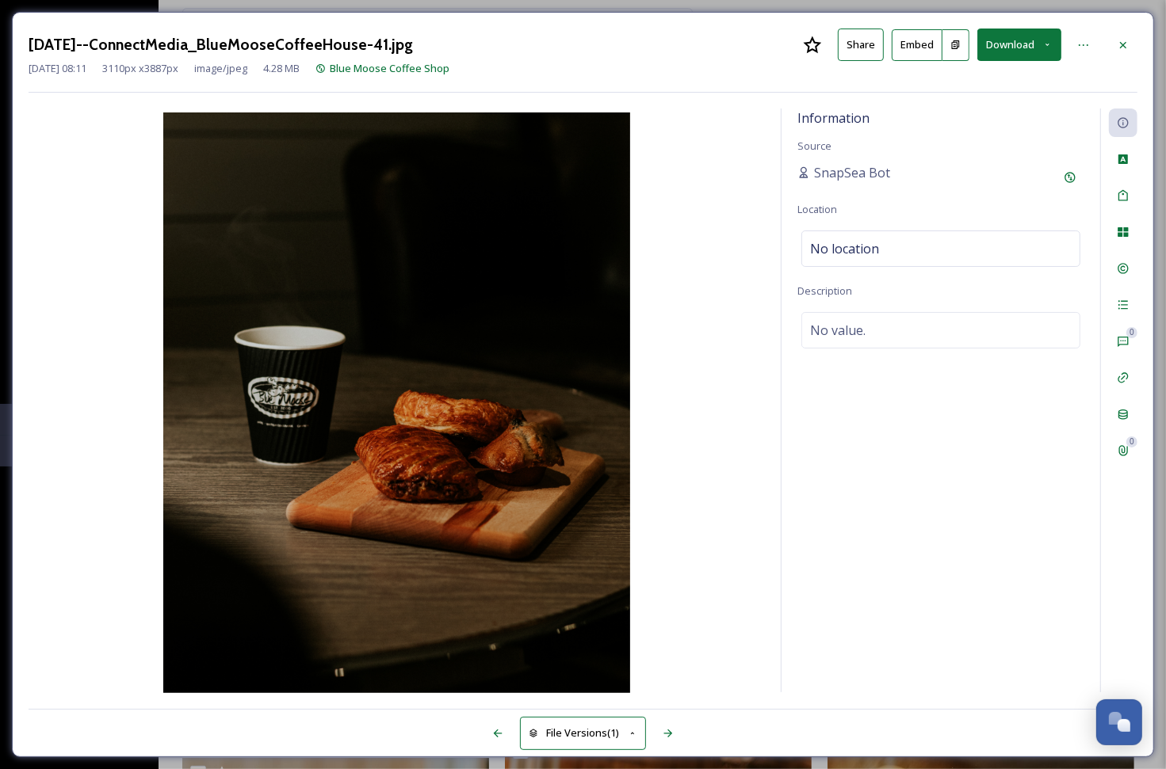
click at [572, 190] on img at bounding box center [397, 405] width 736 height 584
click at [1120, 42] on icon at bounding box center [1122, 45] width 13 height 13
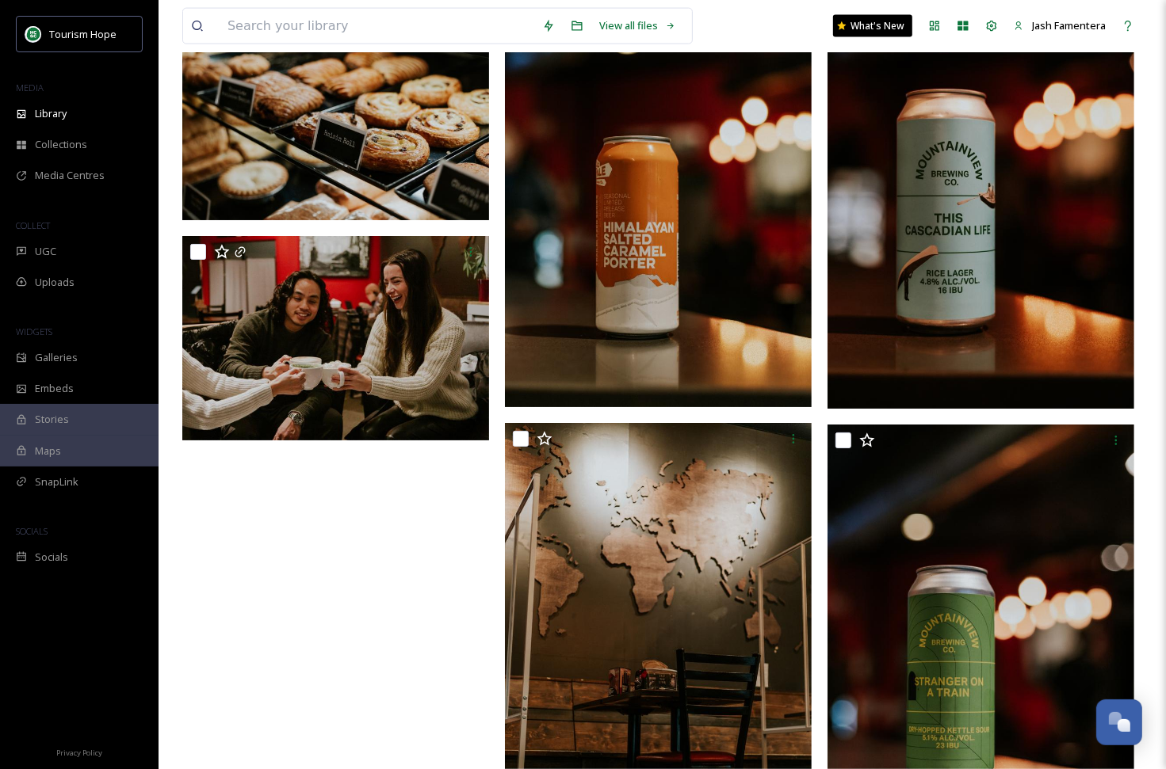
scroll to position [11124, 0]
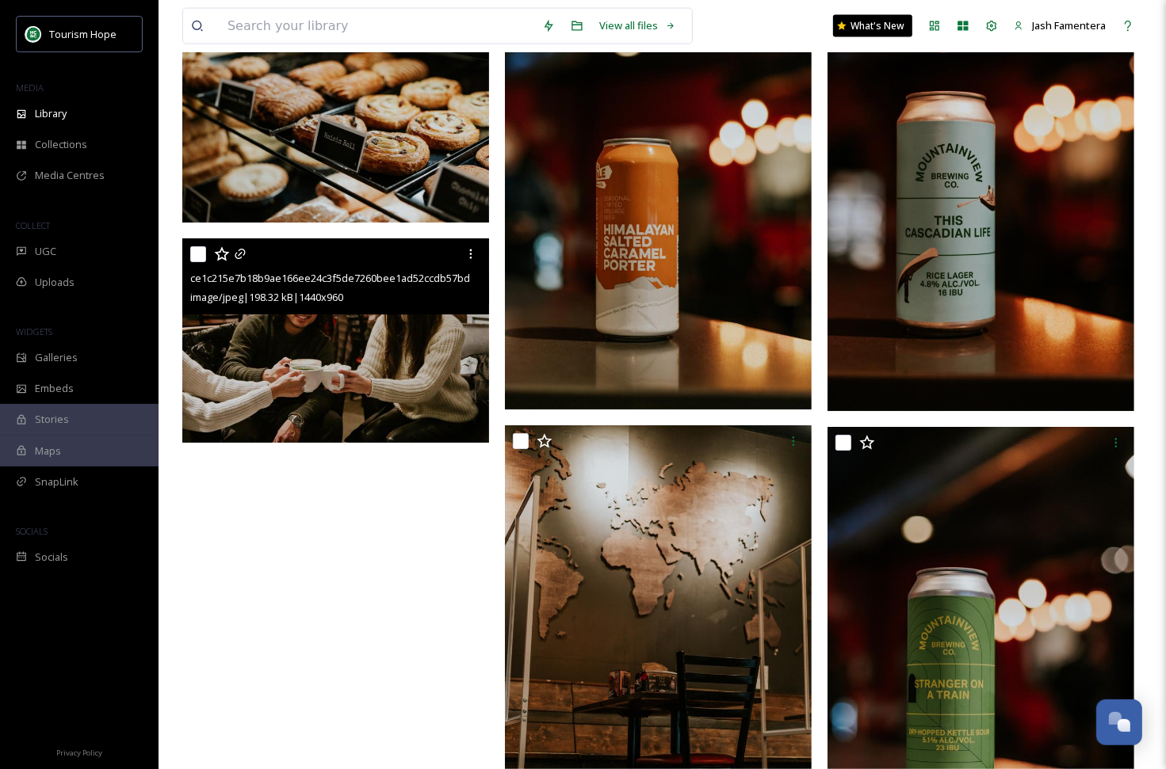
click at [349, 368] on img at bounding box center [335, 340] width 307 height 204
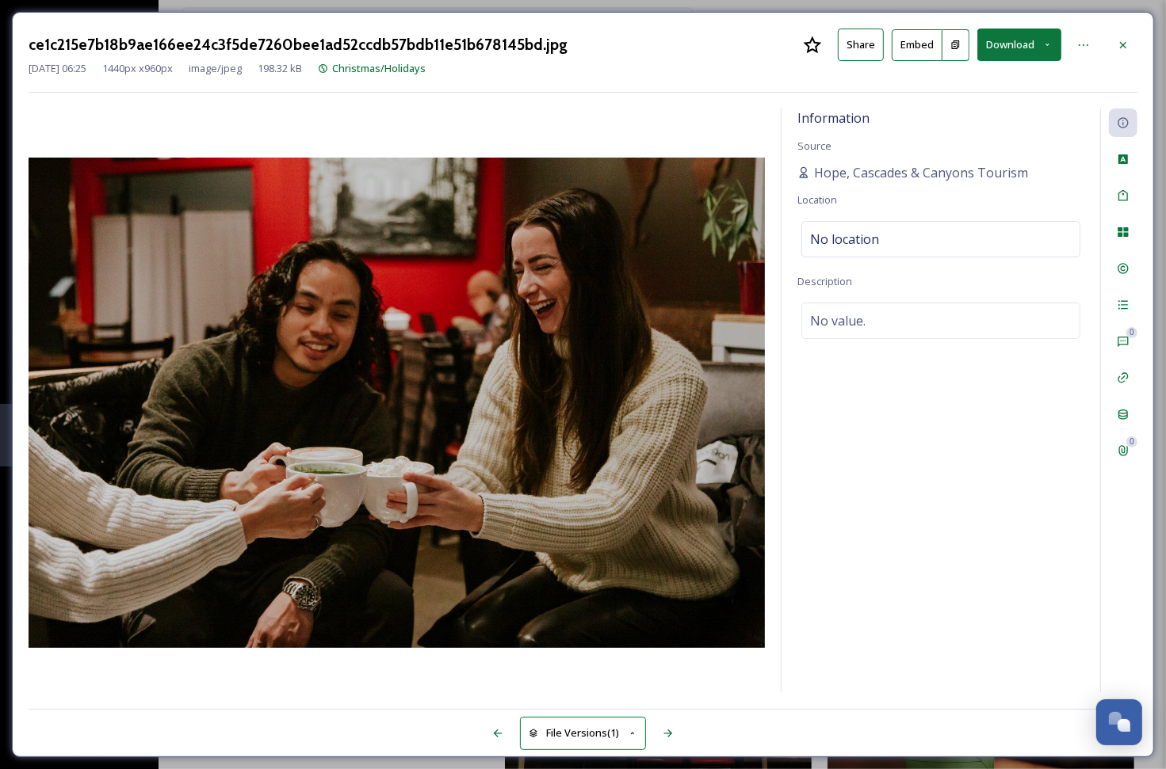
click at [1028, 45] on button "Download" at bounding box center [1019, 45] width 84 height 32
click at [1119, 40] on icon at bounding box center [1122, 45] width 13 height 13
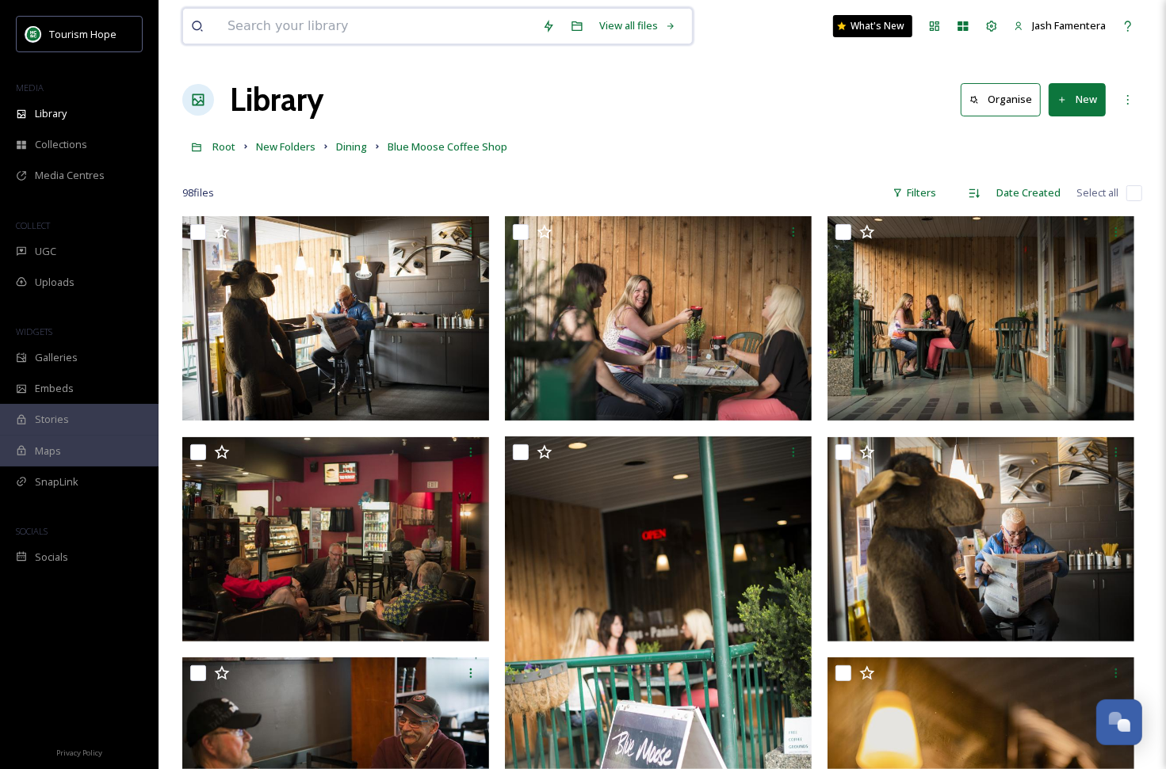
click at [345, 16] on input at bounding box center [376, 26] width 315 height 35
type input "nomad"
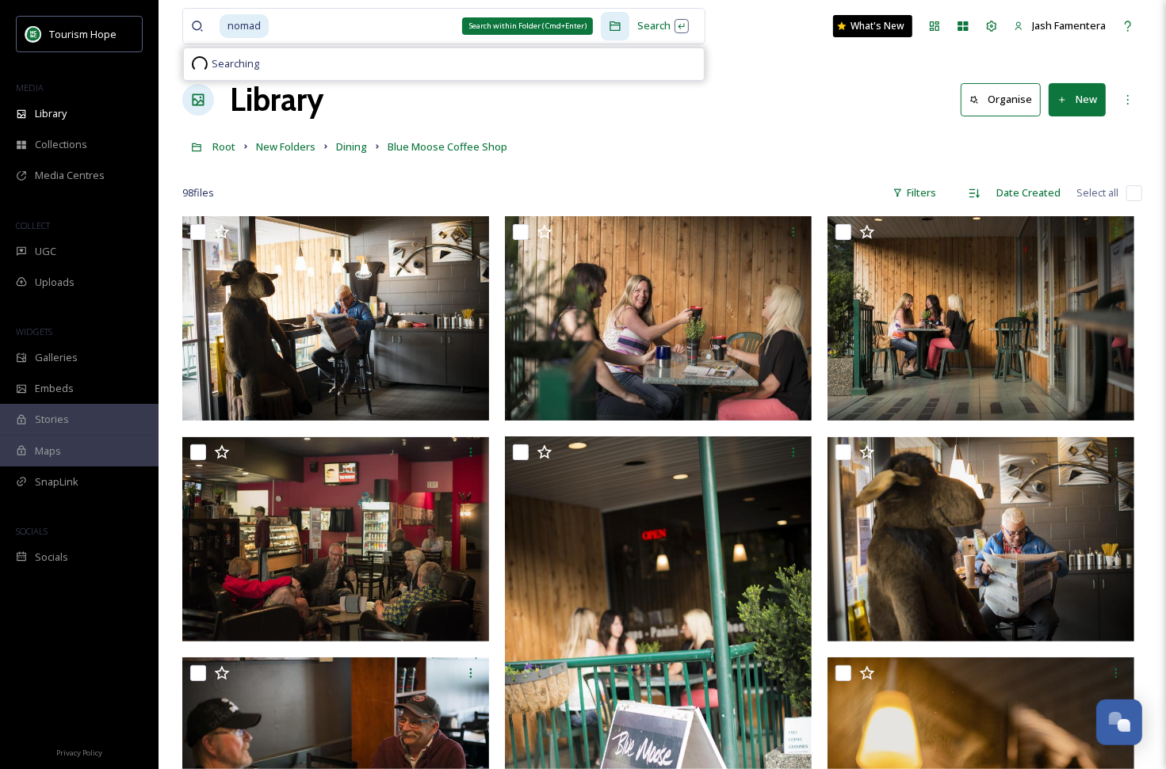
click at [619, 20] on div "Search within Folder (Cmd+Enter)" at bounding box center [615, 26] width 29 height 29
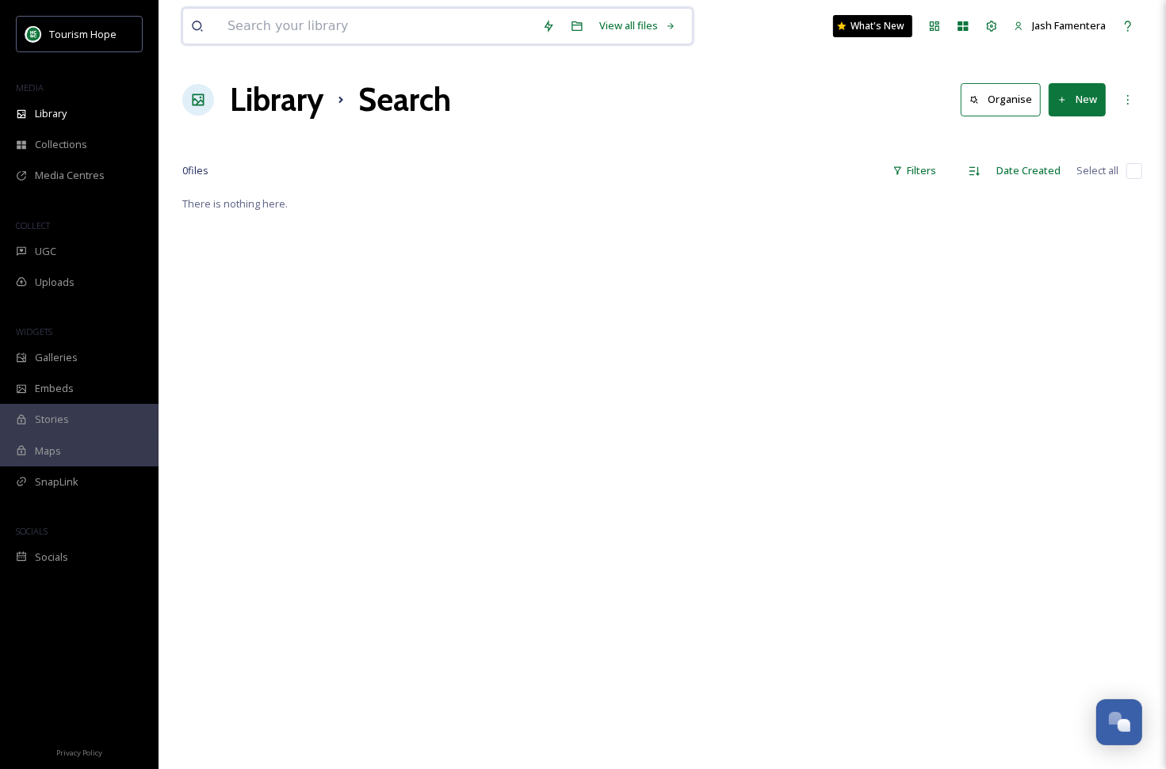
click at [396, 30] on input at bounding box center [376, 26] width 315 height 35
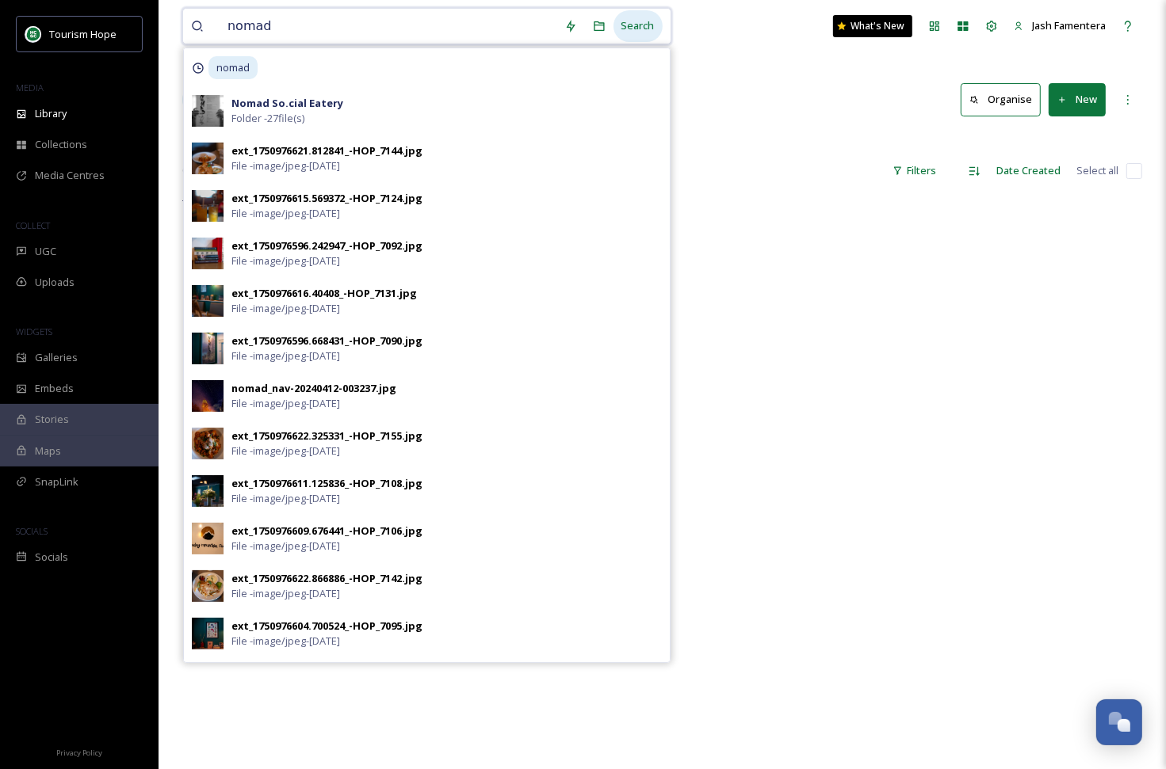
type input "nomad"
click at [641, 21] on div "Search" at bounding box center [637, 25] width 49 height 31
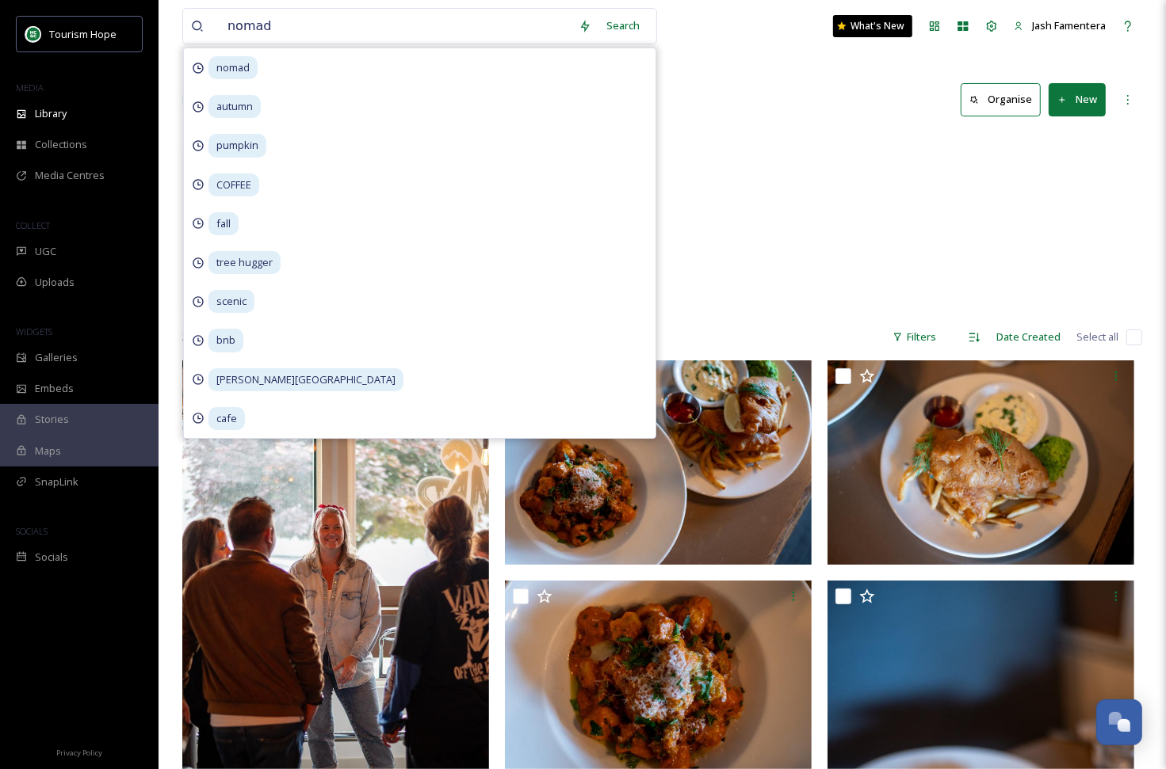
click at [830, 244] on div "Dining Nomad So.cial Eatery 27 items" at bounding box center [662, 223] width 960 height 182
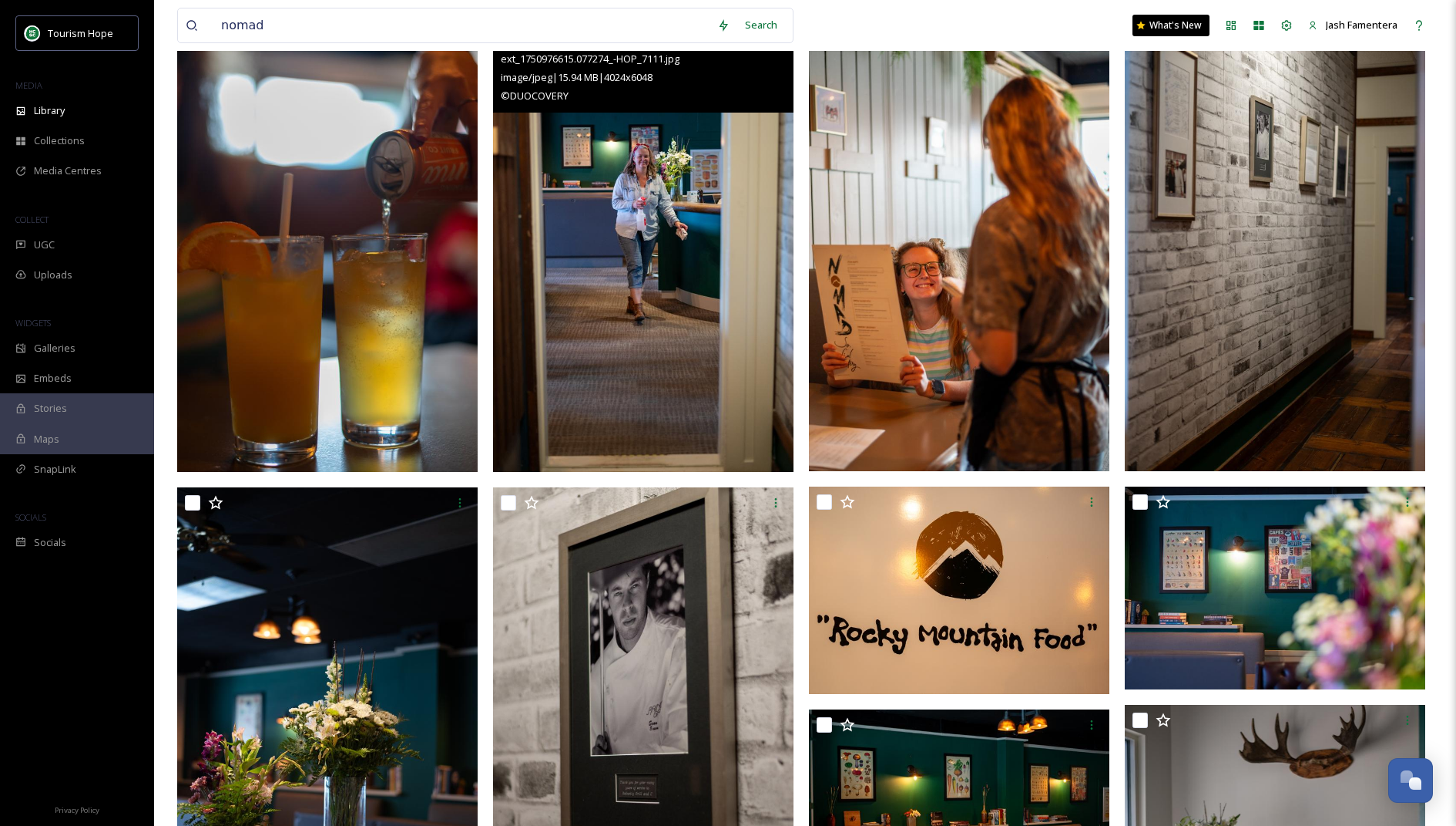
scroll to position [1025, 0]
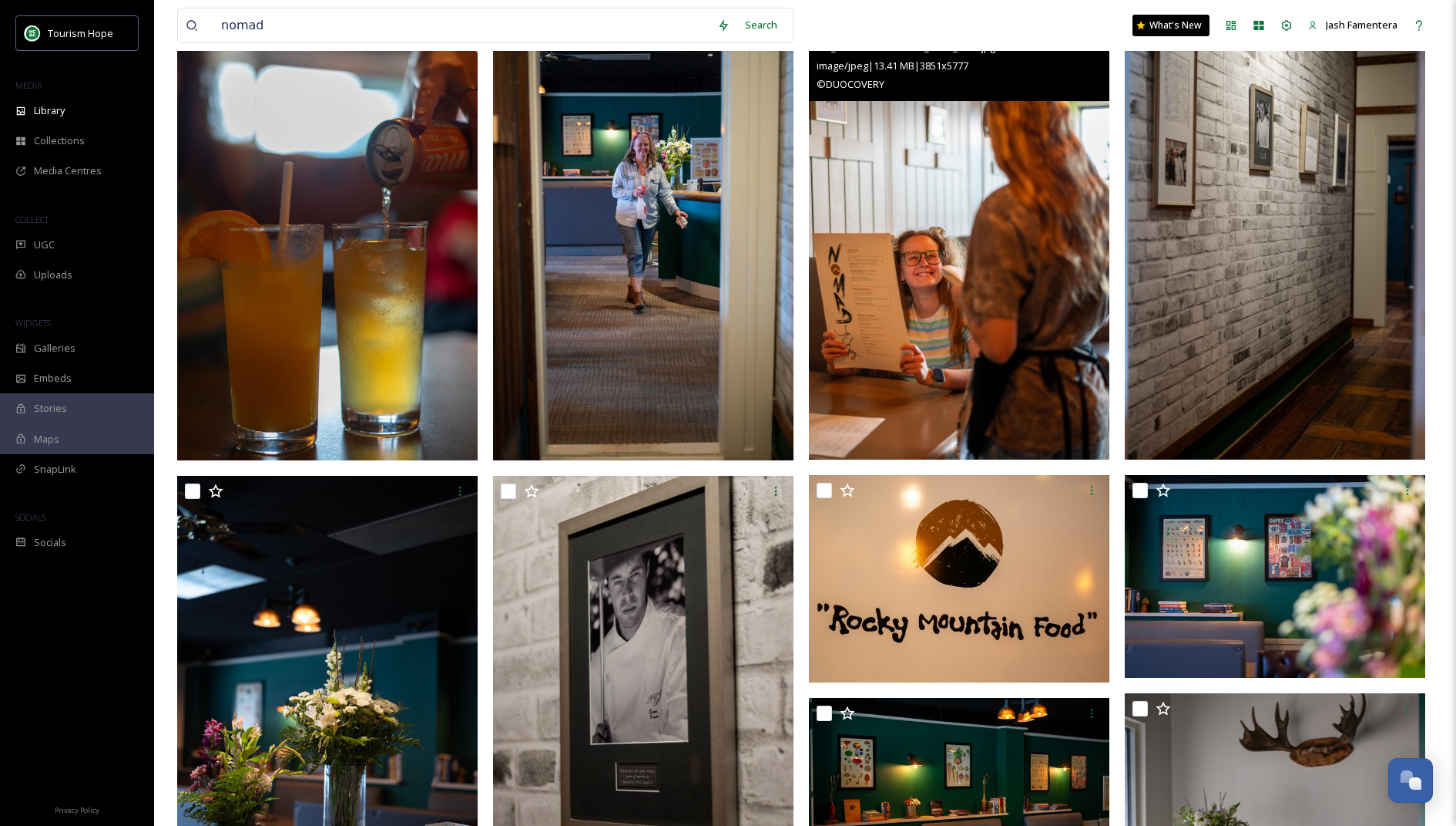
click at [1048, 267] on img at bounding box center [959, 234] width 301 height 451
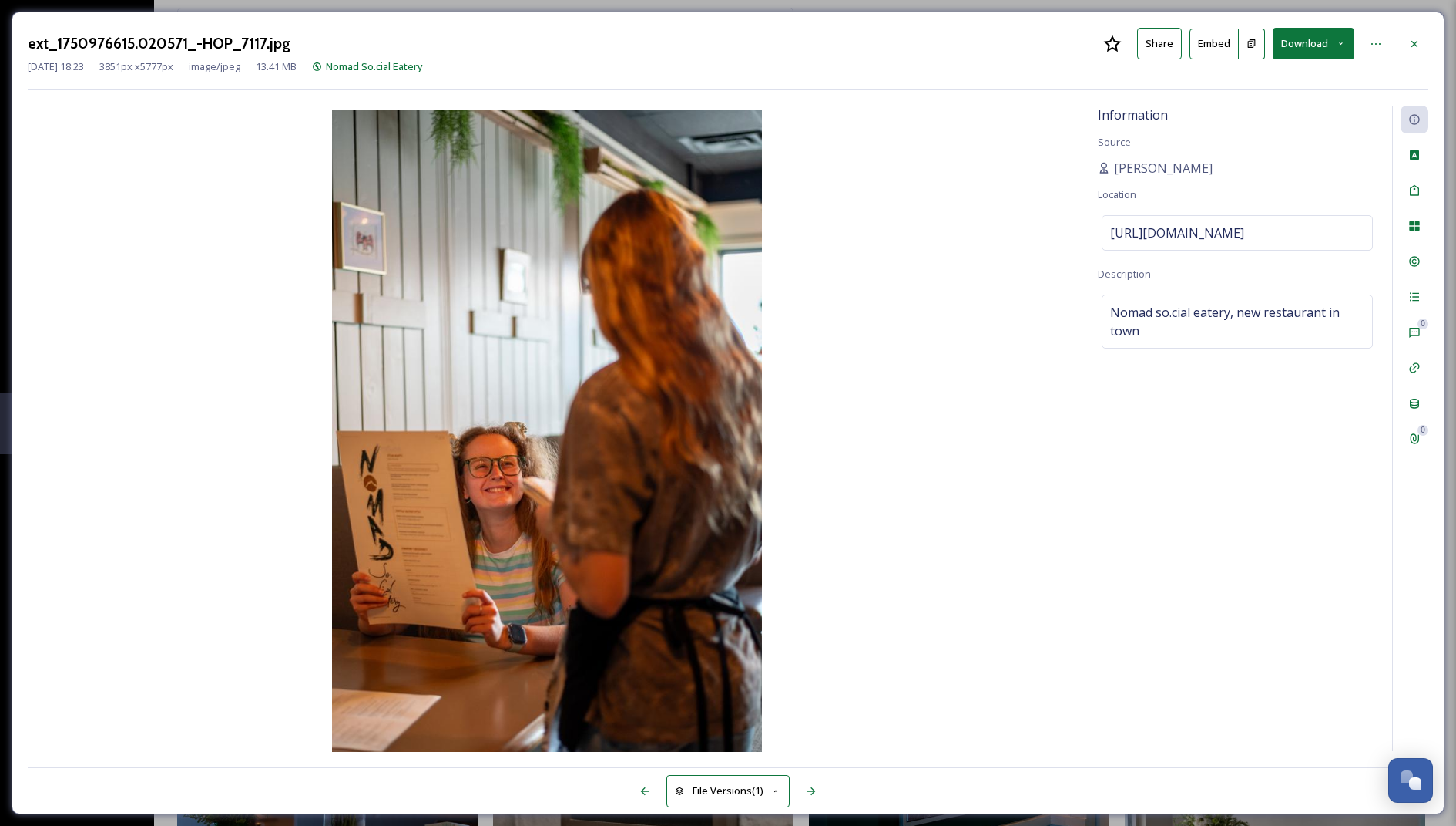
click at [1296, 52] on button "Download" at bounding box center [1314, 44] width 82 height 31
click at [1272, 135] on span "Download Medium (720 x 1080)" at bounding box center [1271, 139] width 143 height 15
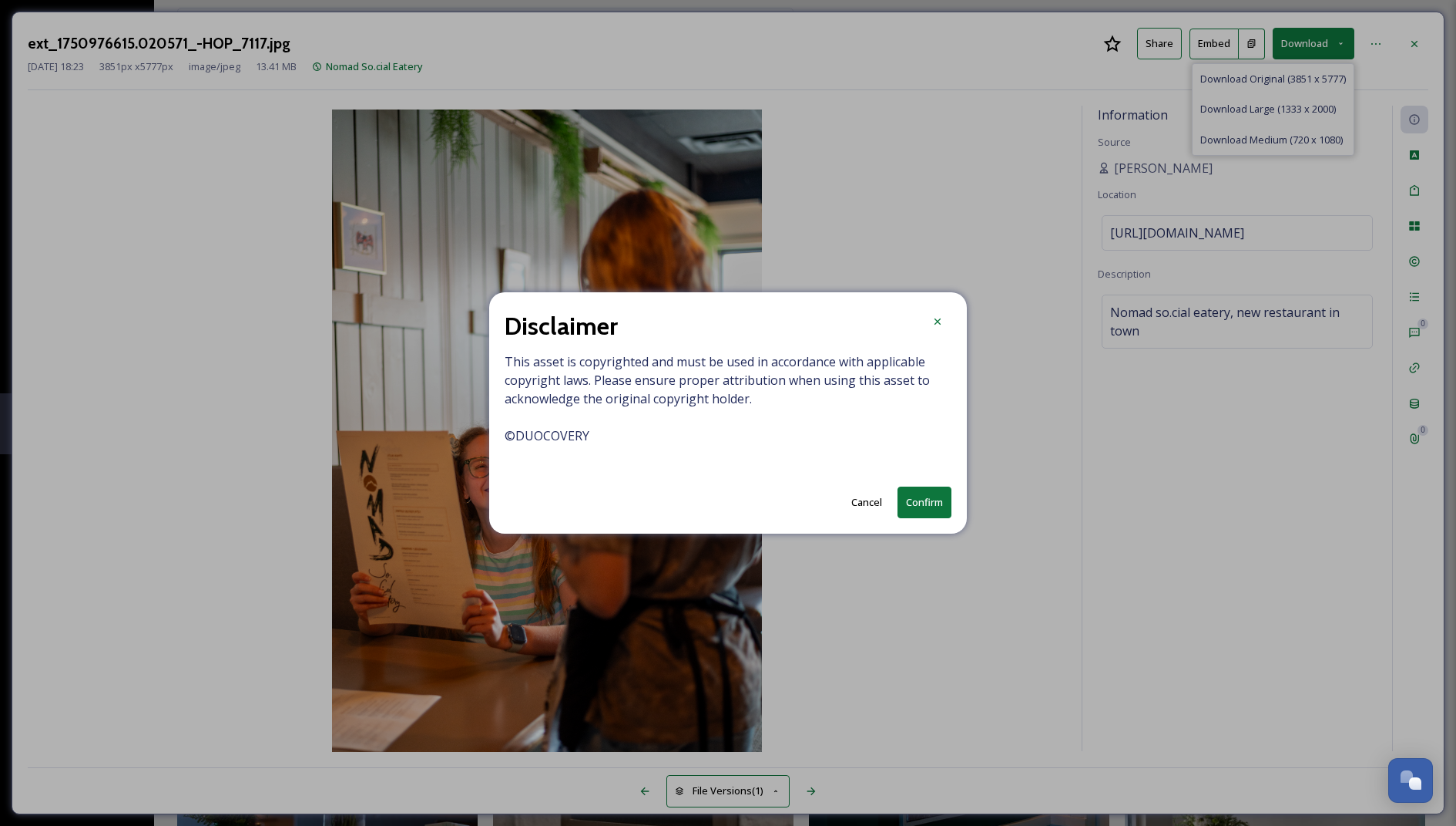
click at [925, 495] on button "Confirm" at bounding box center [924, 502] width 53 height 31
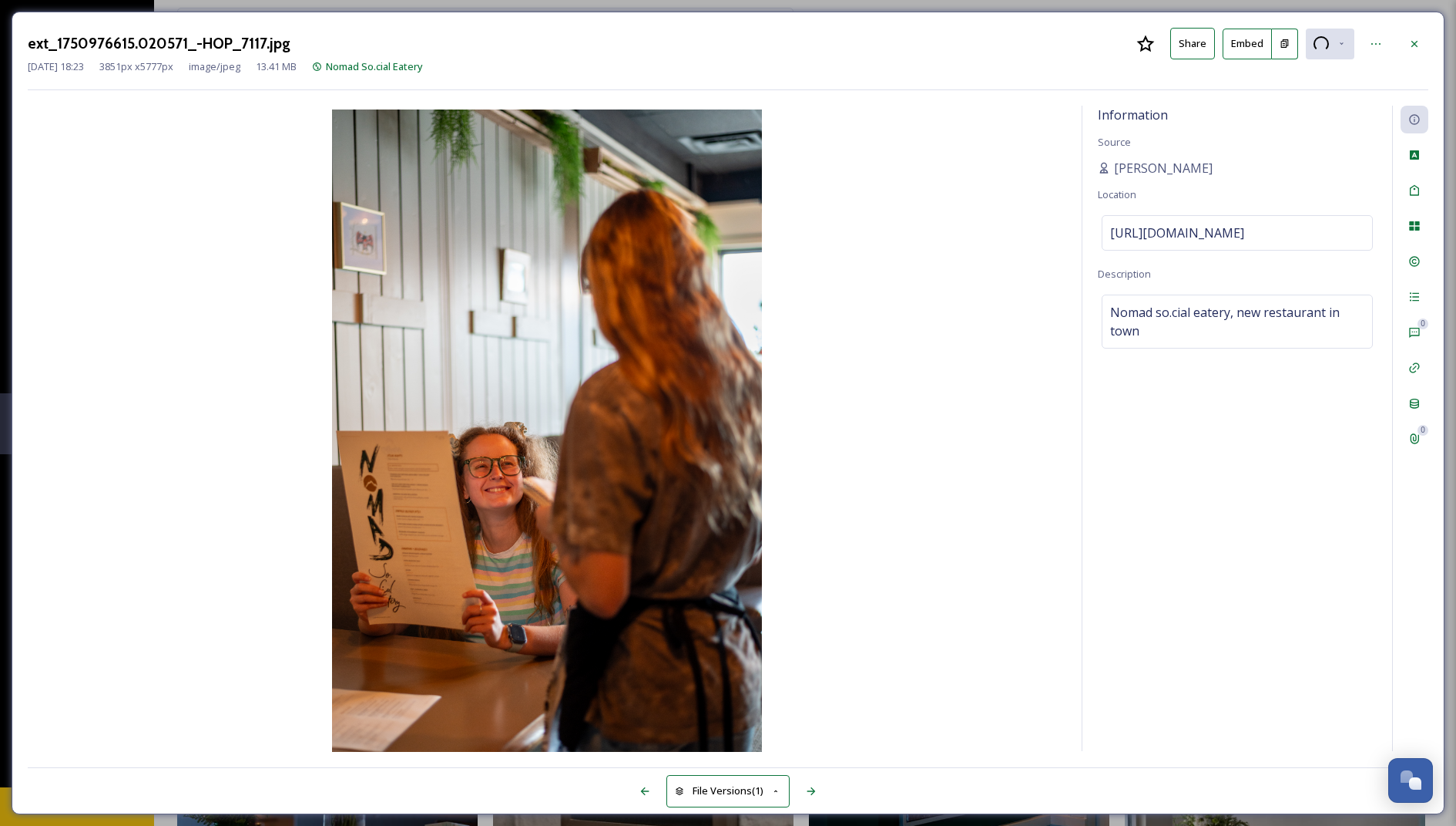
click at [1416, 46] on icon at bounding box center [1414, 44] width 13 height 13
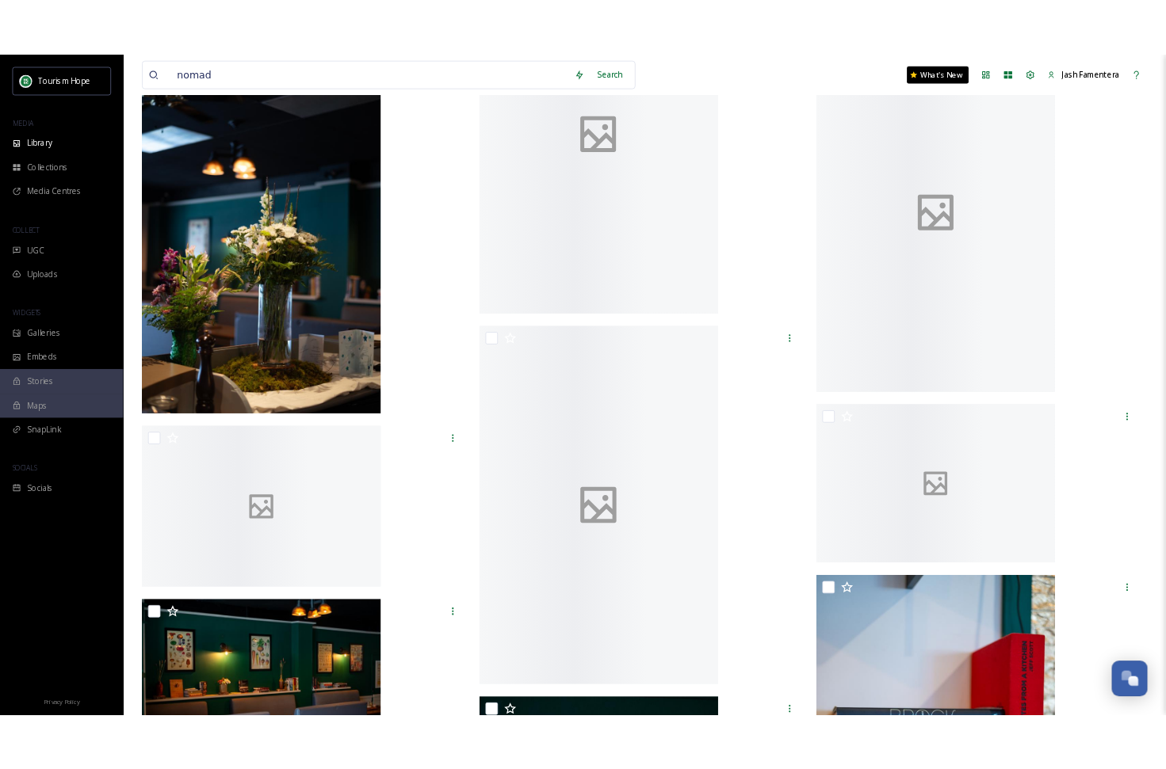
scroll to position [3206, 0]
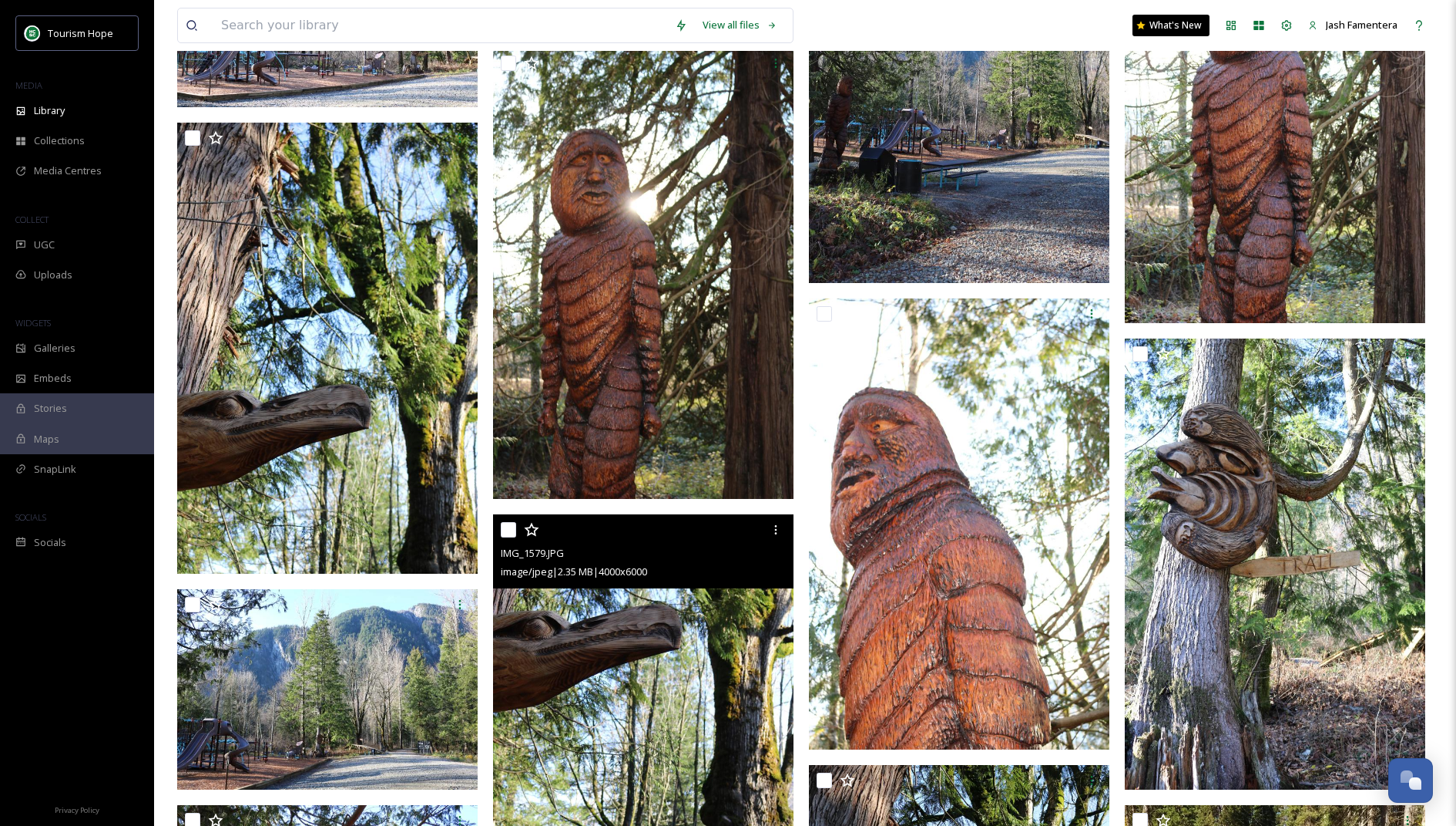
scroll to position [1225, 0]
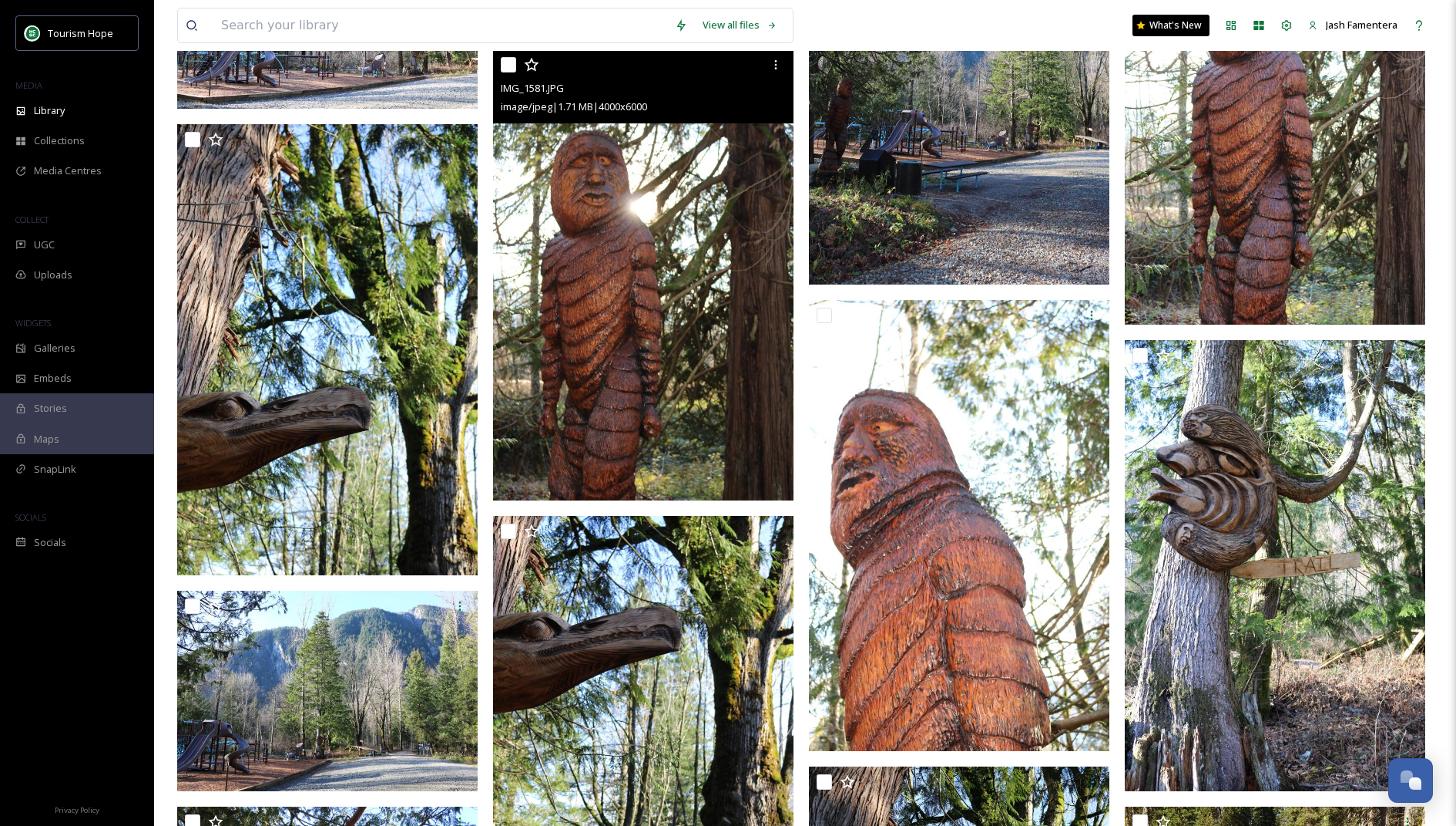
click at [621, 270] on img at bounding box center [643, 275] width 301 height 451
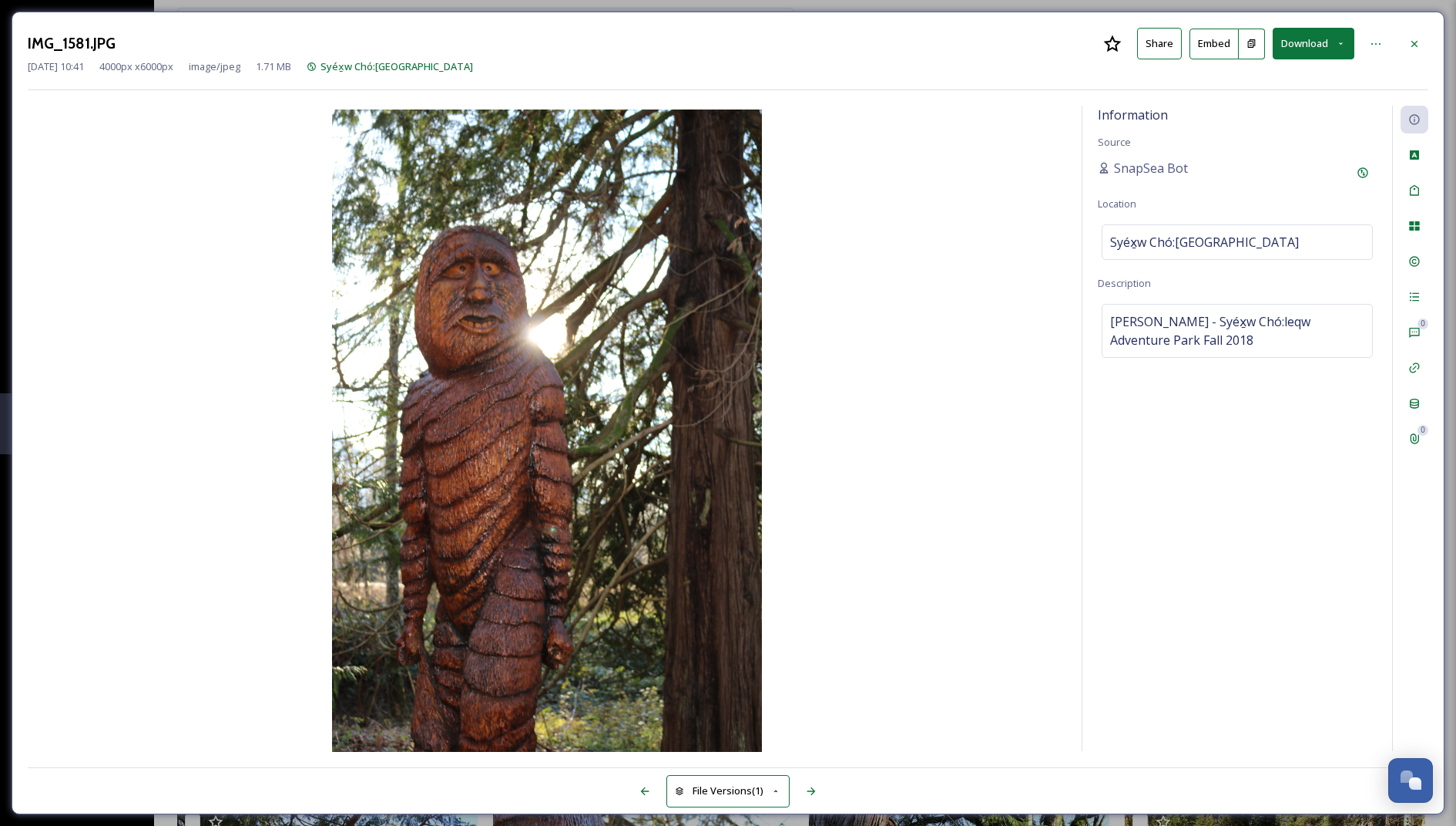
click at [1306, 43] on button "Download" at bounding box center [1314, 44] width 82 height 31
click at [1260, 72] on span "Download Original (4000 x 6000)" at bounding box center [1273, 79] width 146 height 15
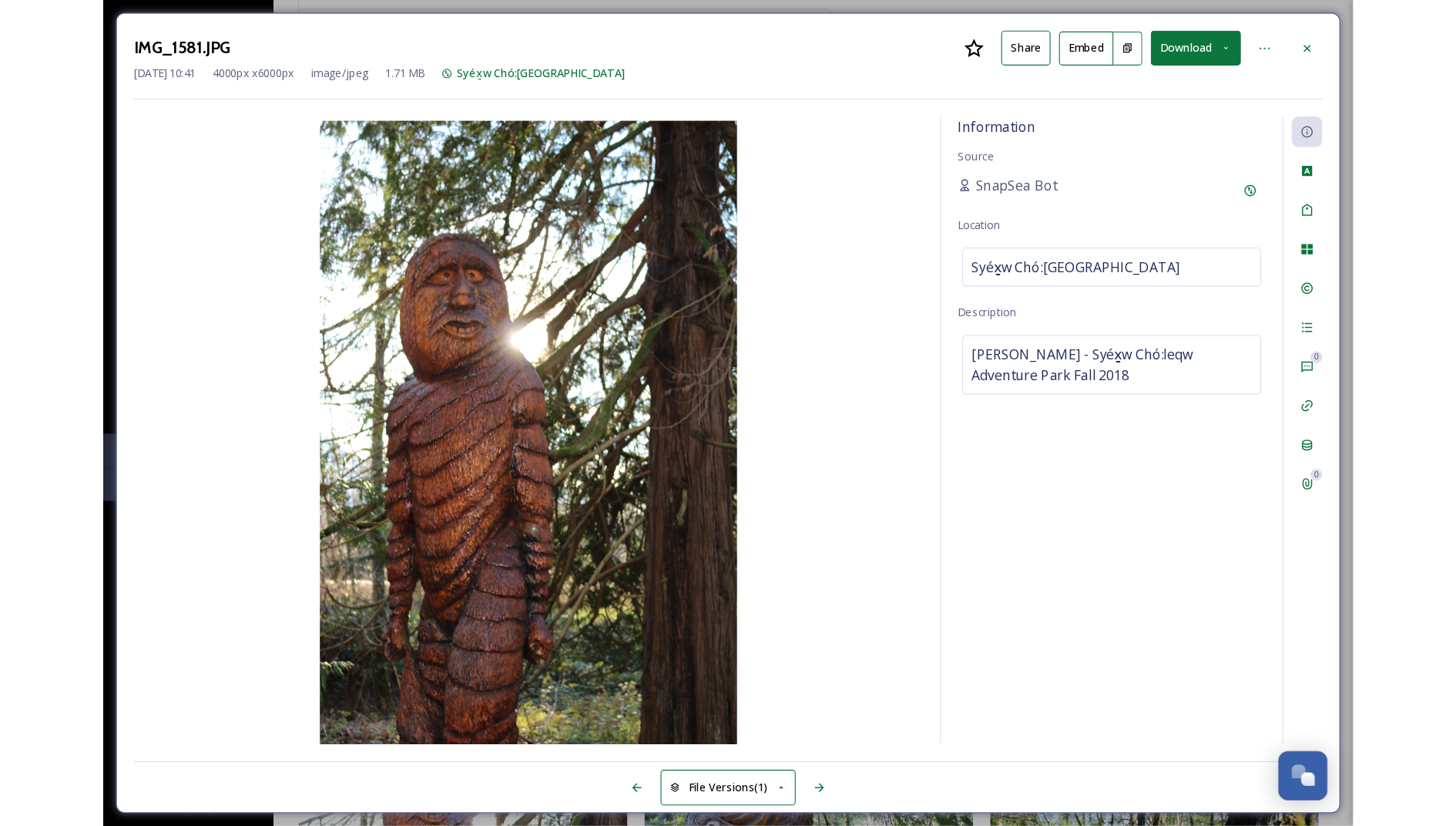
scroll to position [1225, 0]
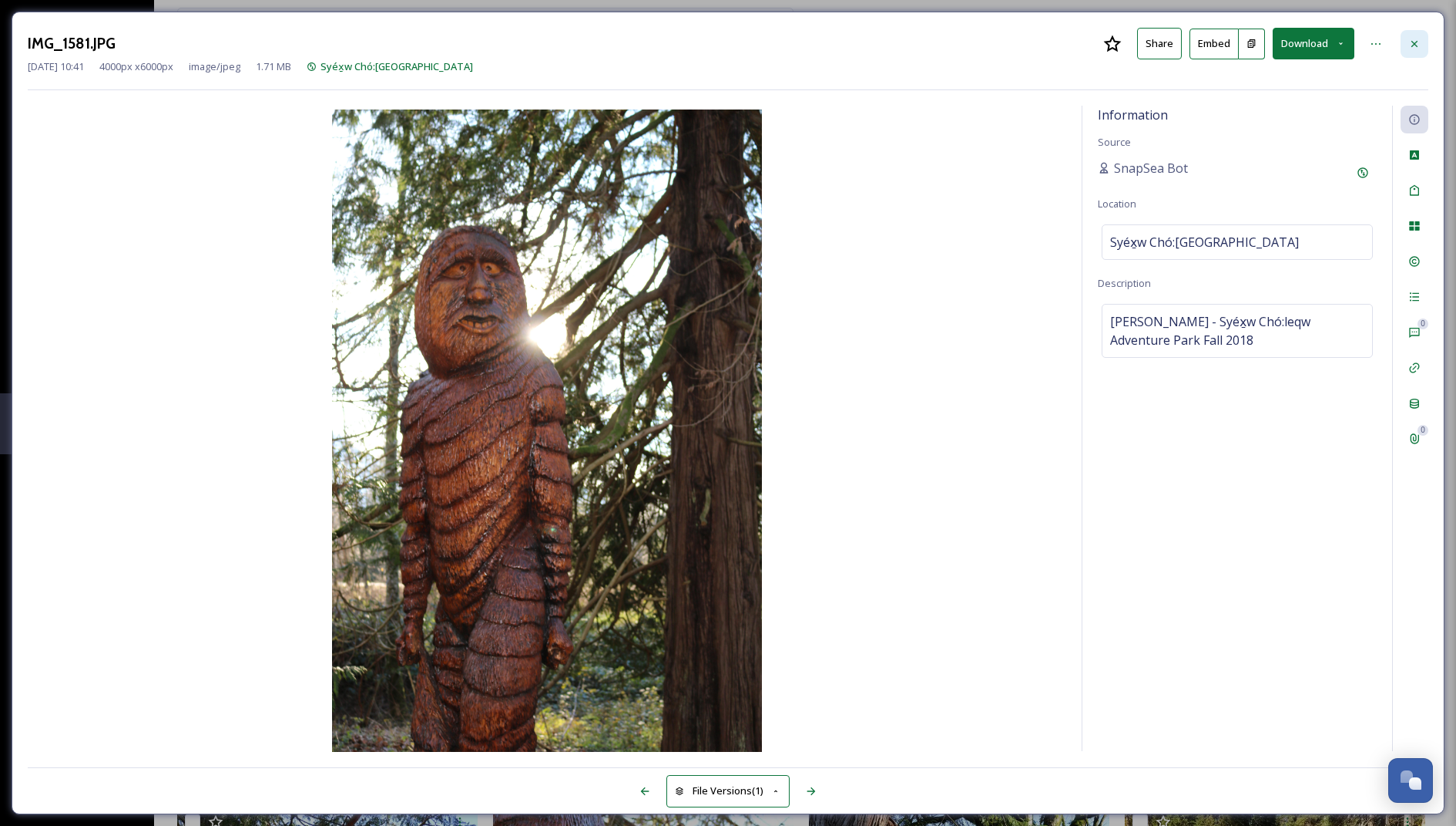
click at [1405, 39] on div at bounding box center [1414, 44] width 28 height 28
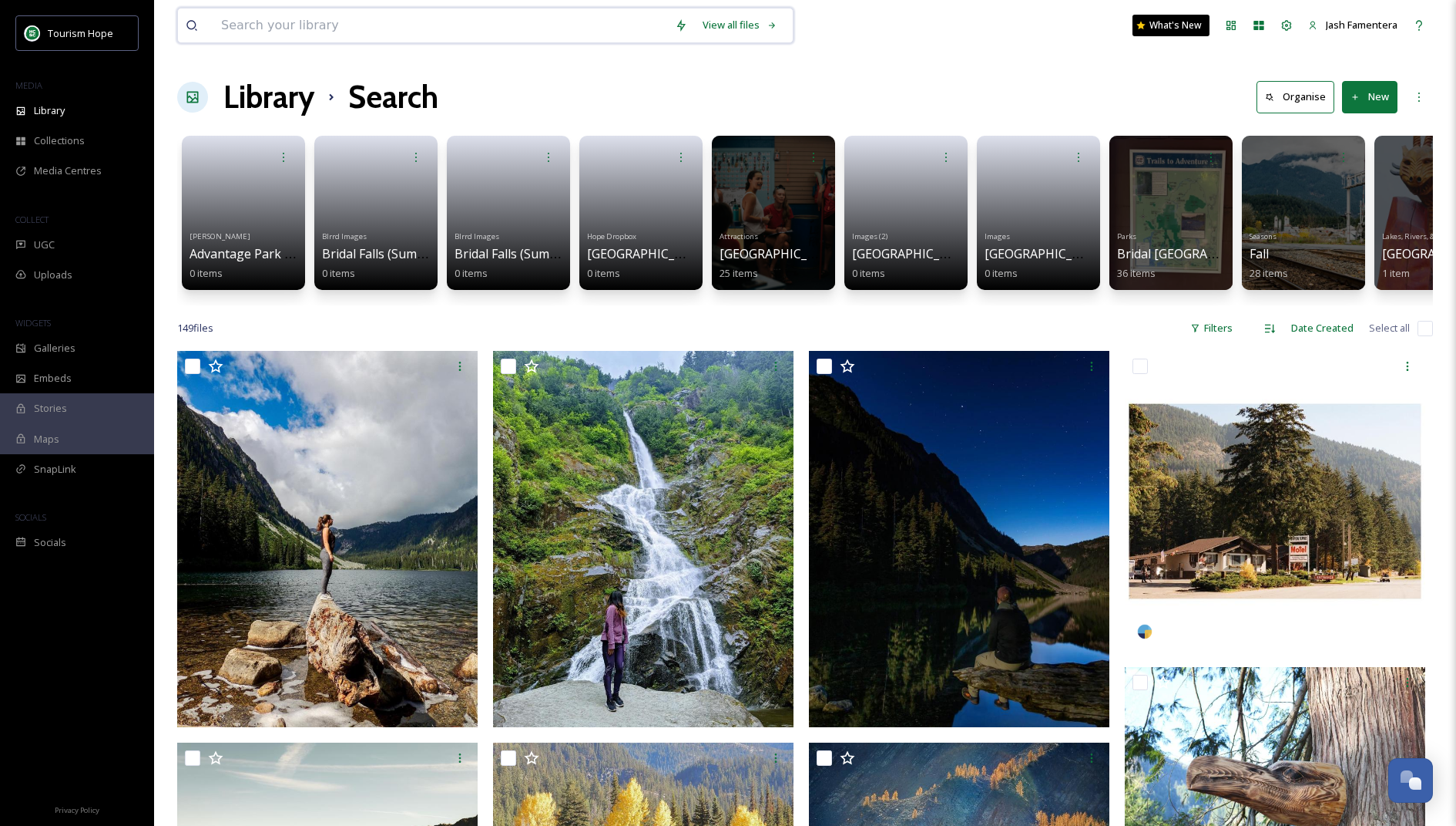
click at [529, 38] on input at bounding box center [440, 25] width 454 height 34
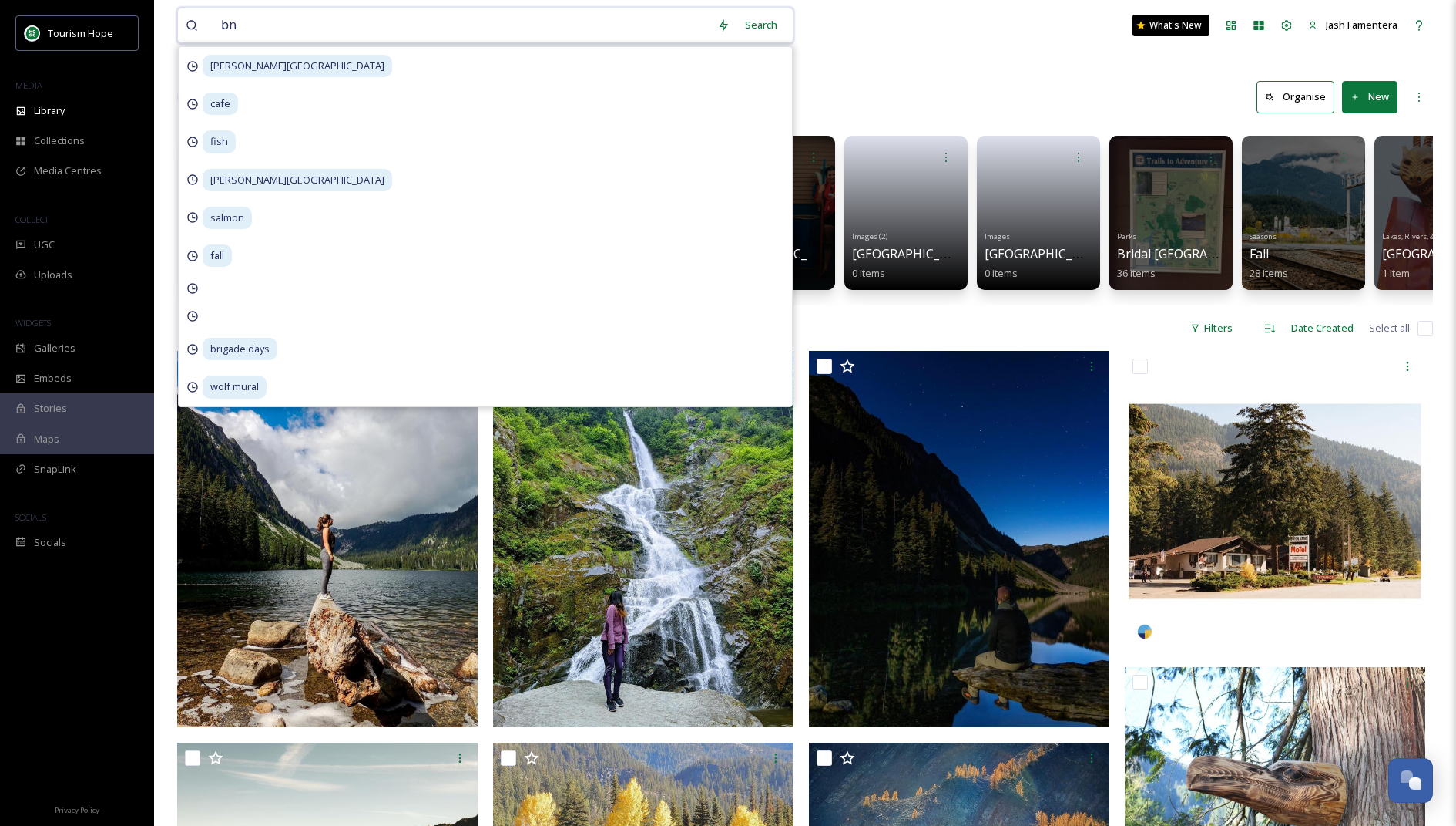
type input "bnb"
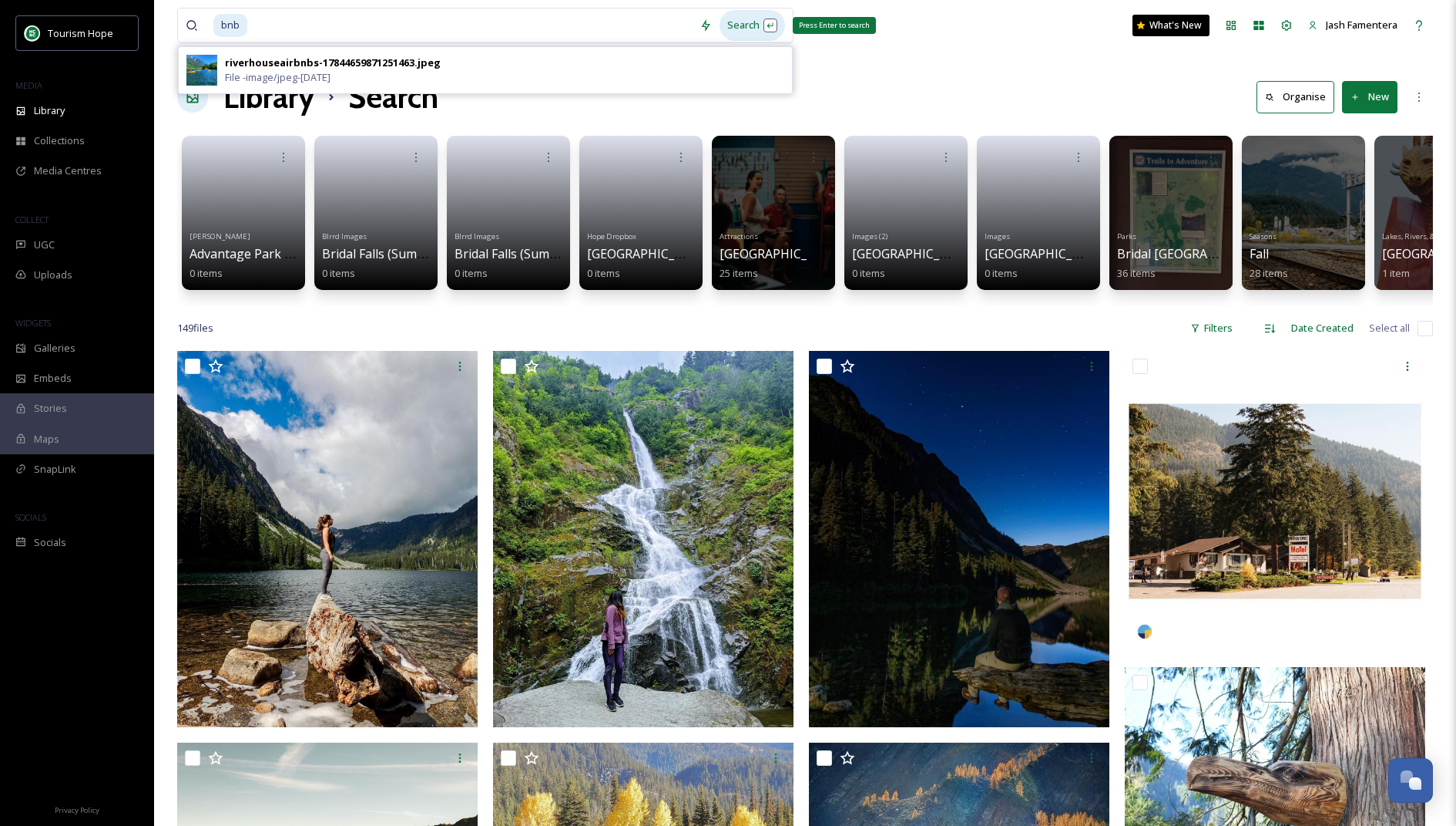
click at [753, 21] on div "Search Press Enter to search" at bounding box center [752, 24] width 65 height 30
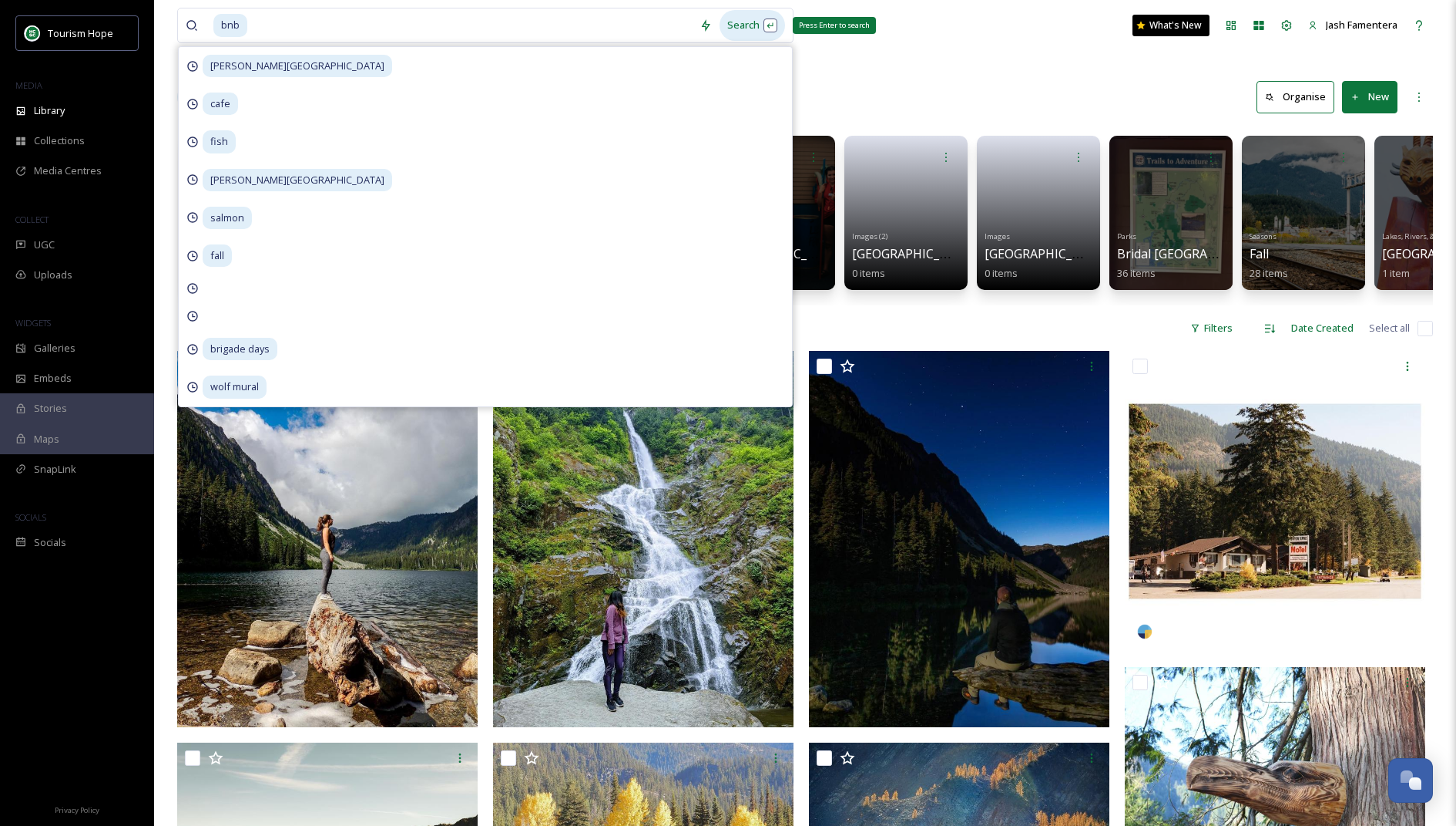
click at [753, 21] on div "Search Press Enter to search" at bounding box center [752, 24] width 65 height 30
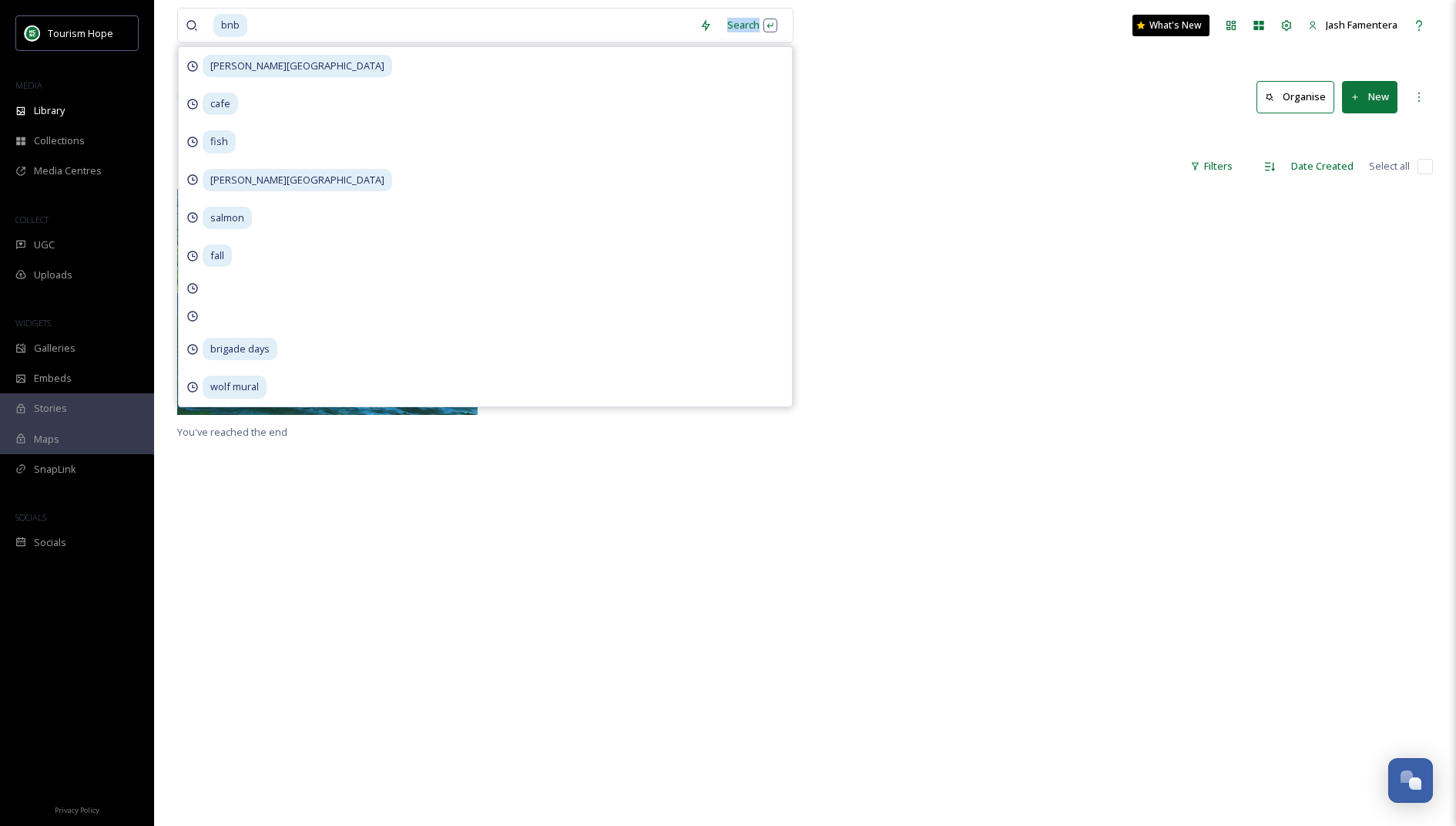
click at [937, 62] on div "bnb Search manning park resort cafe fish thacker regional park salmon fall brig…" at bounding box center [804, 507] width 1302 height 1015
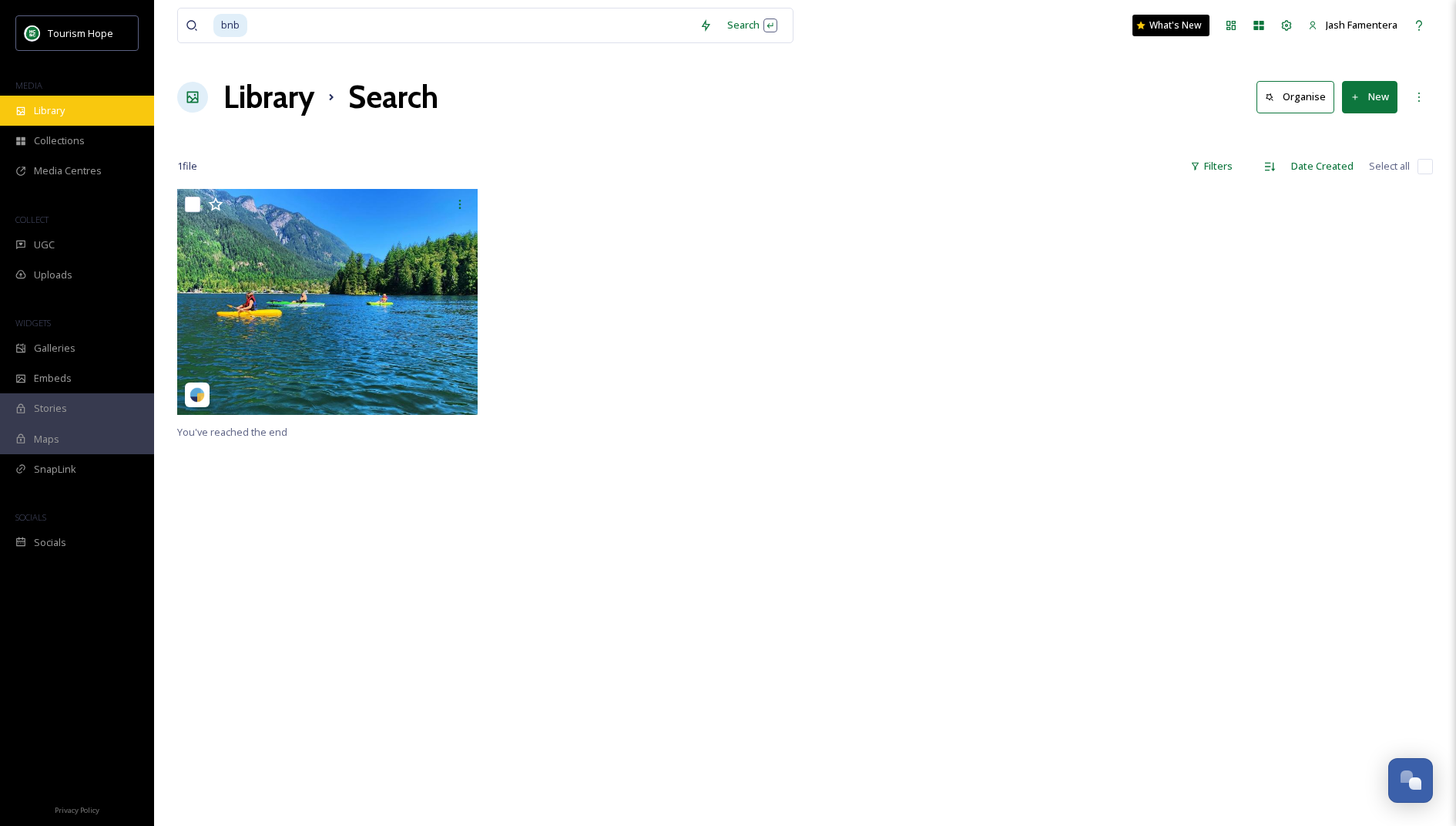
click at [83, 114] on div "Library" at bounding box center [77, 110] width 154 height 30
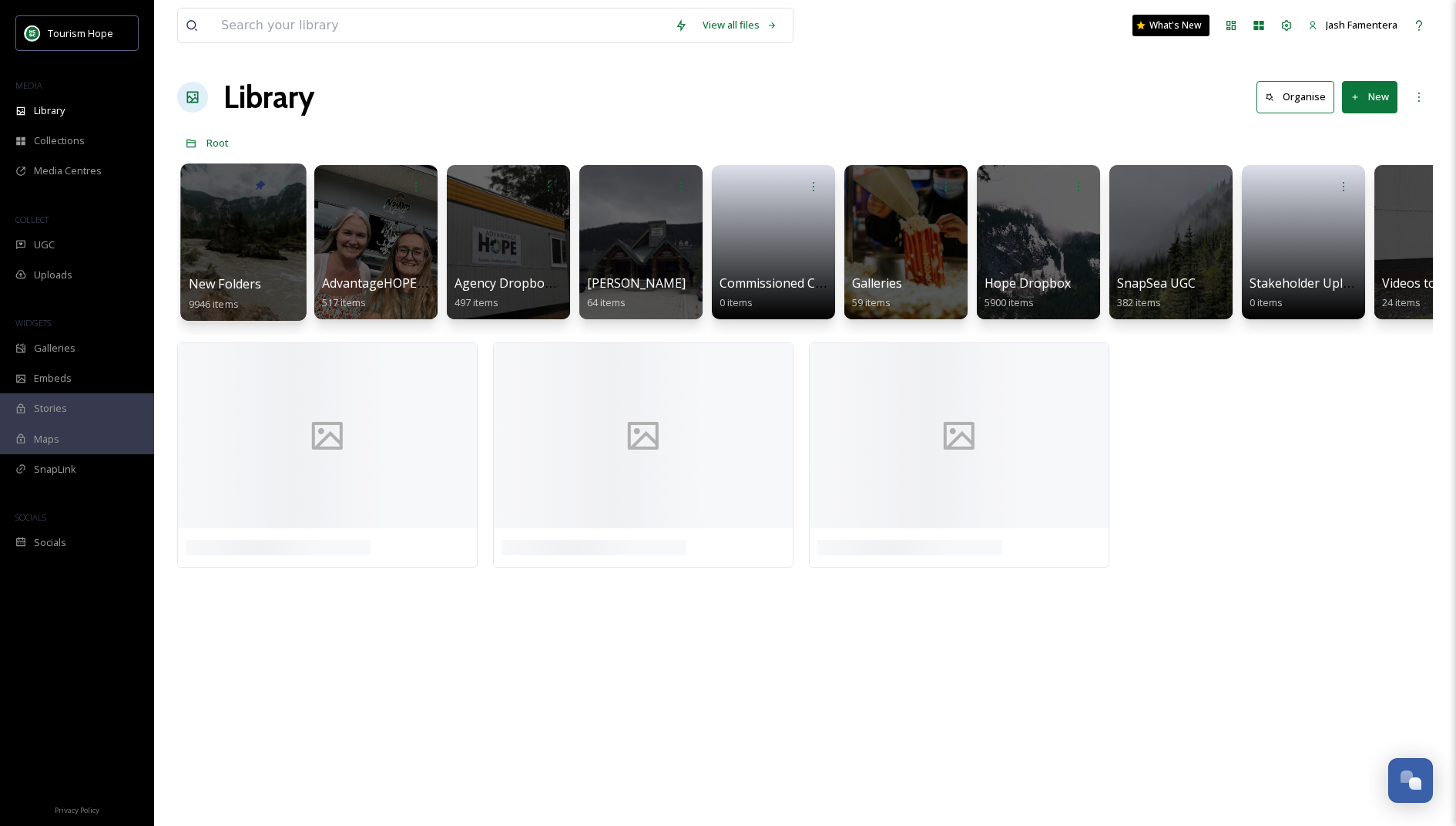
click at [261, 236] on div at bounding box center [242, 242] width 125 height 158
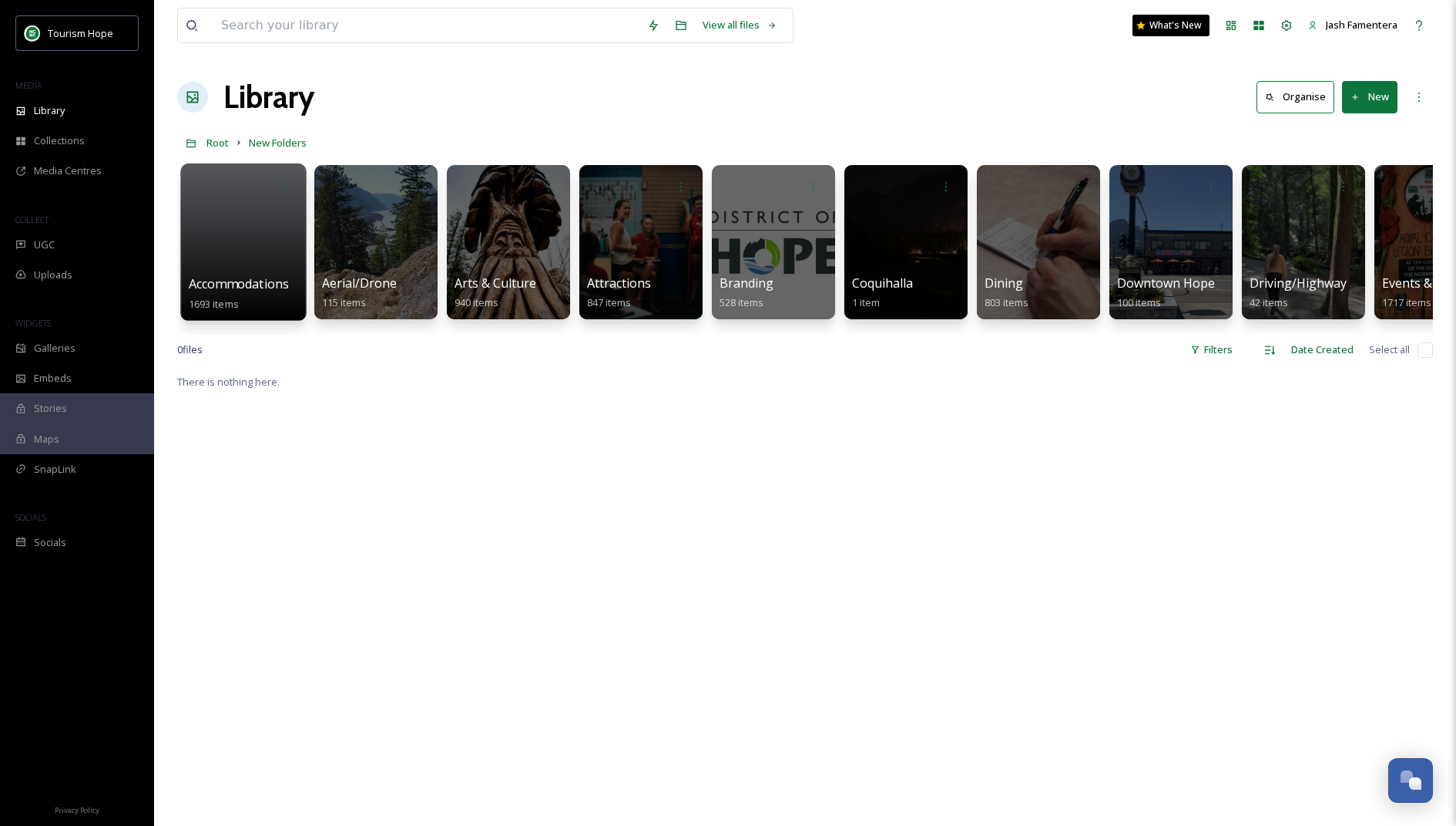
click at [221, 236] on div at bounding box center [242, 242] width 125 height 158
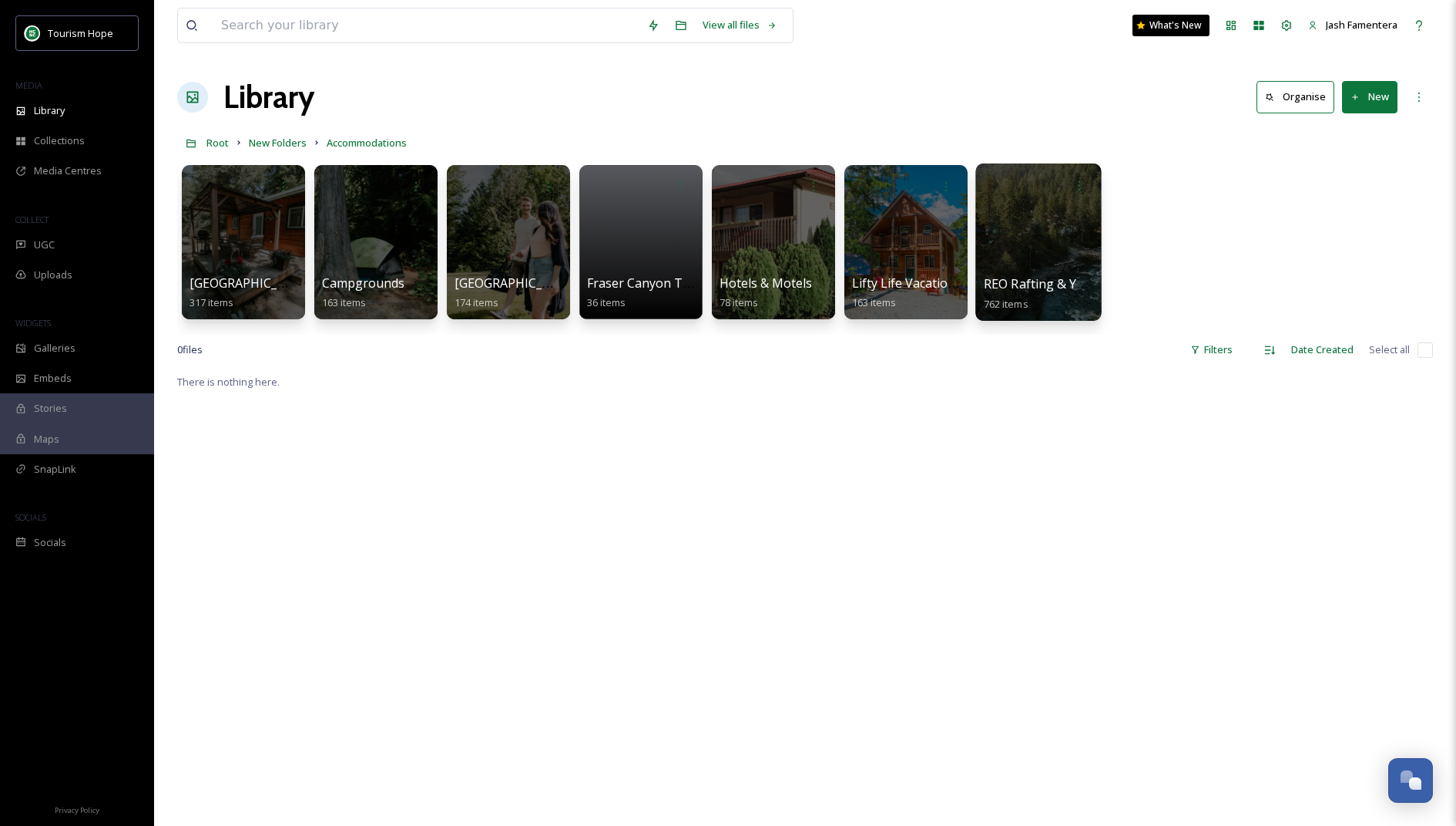
click at [1021, 239] on div at bounding box center [1038, 242] width 125 height 158
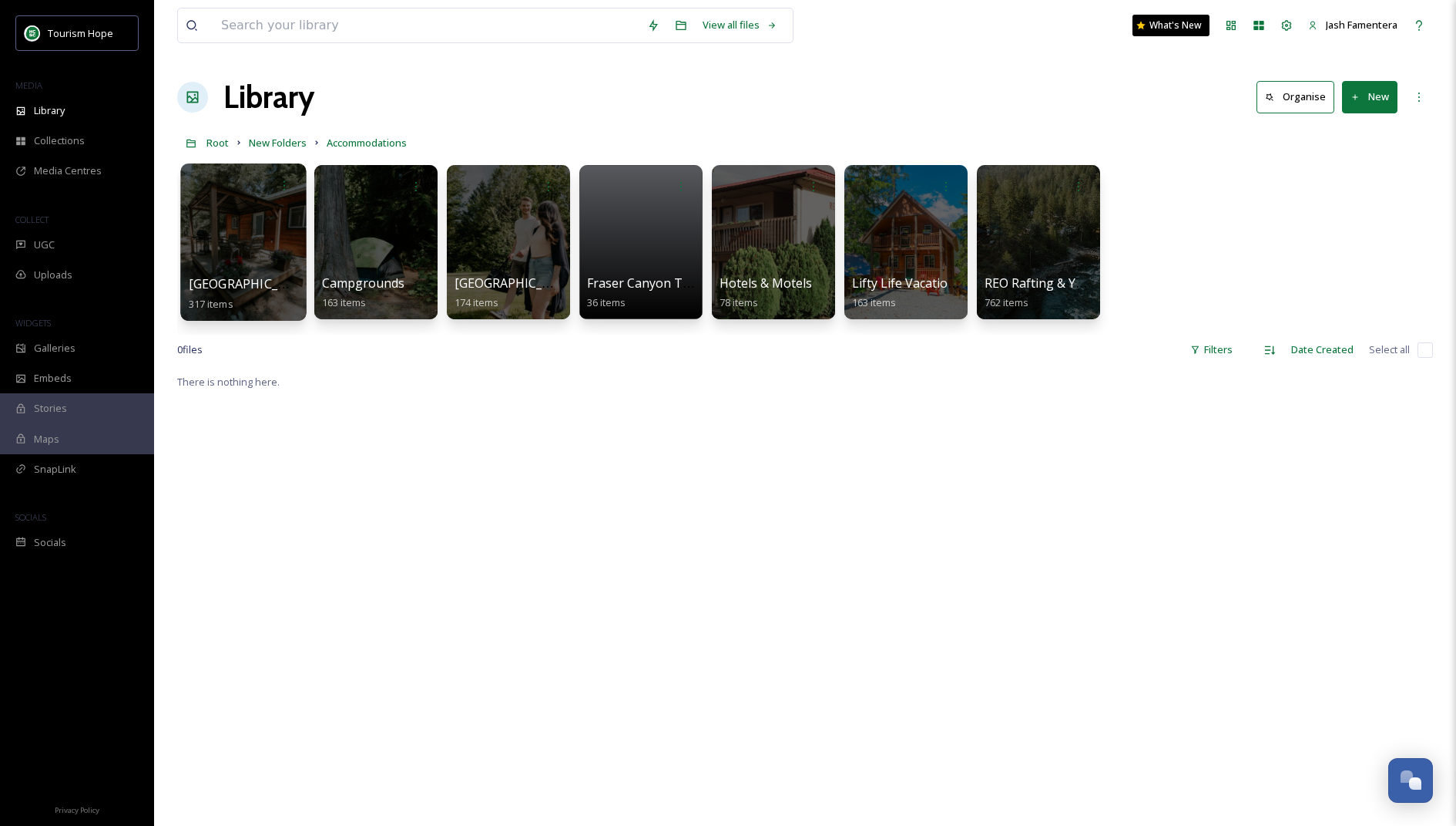
click at [254, 254] on div at bounding box center [242, 242] width 125 height 158
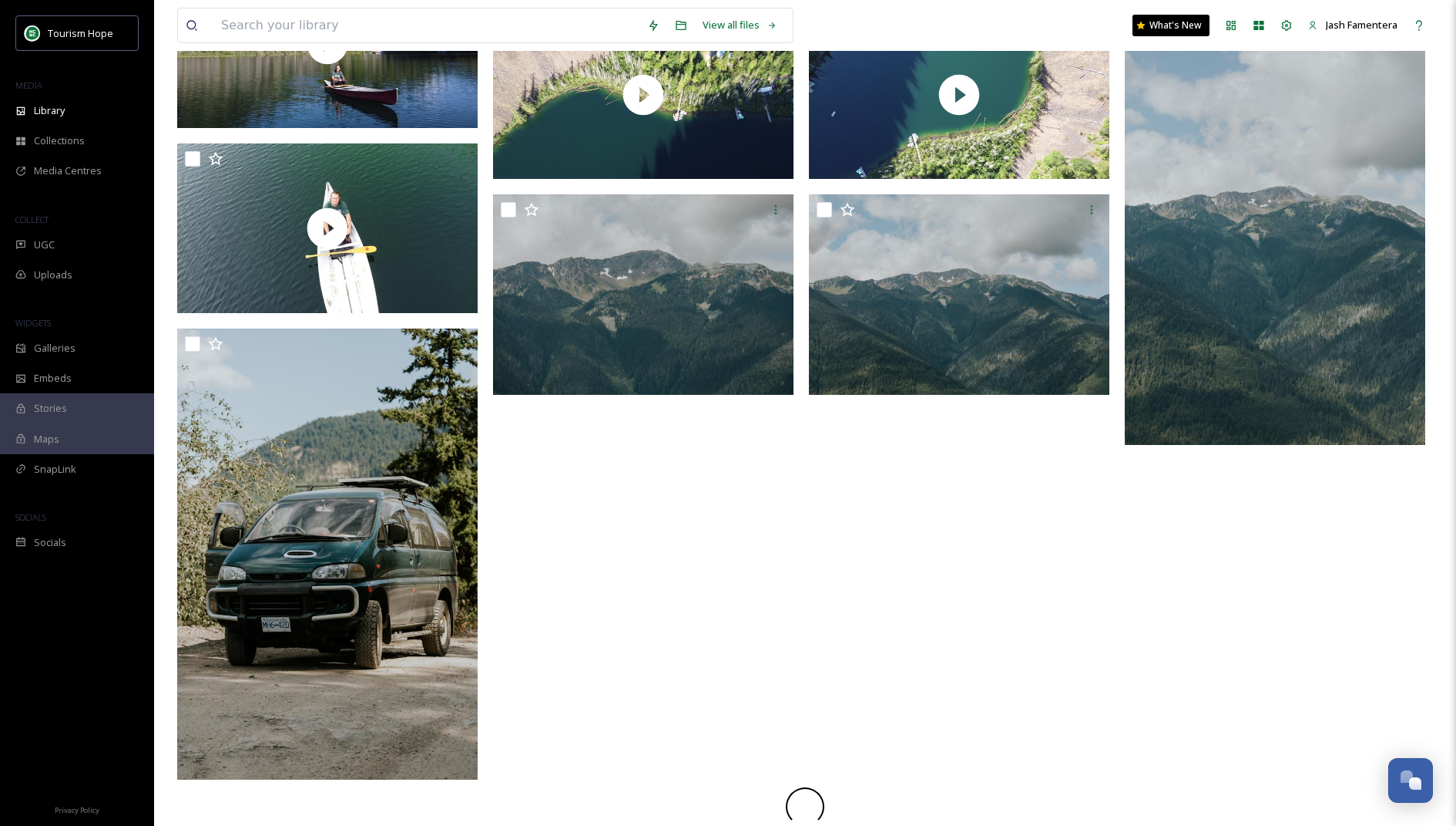
scroll to position [985, 0]
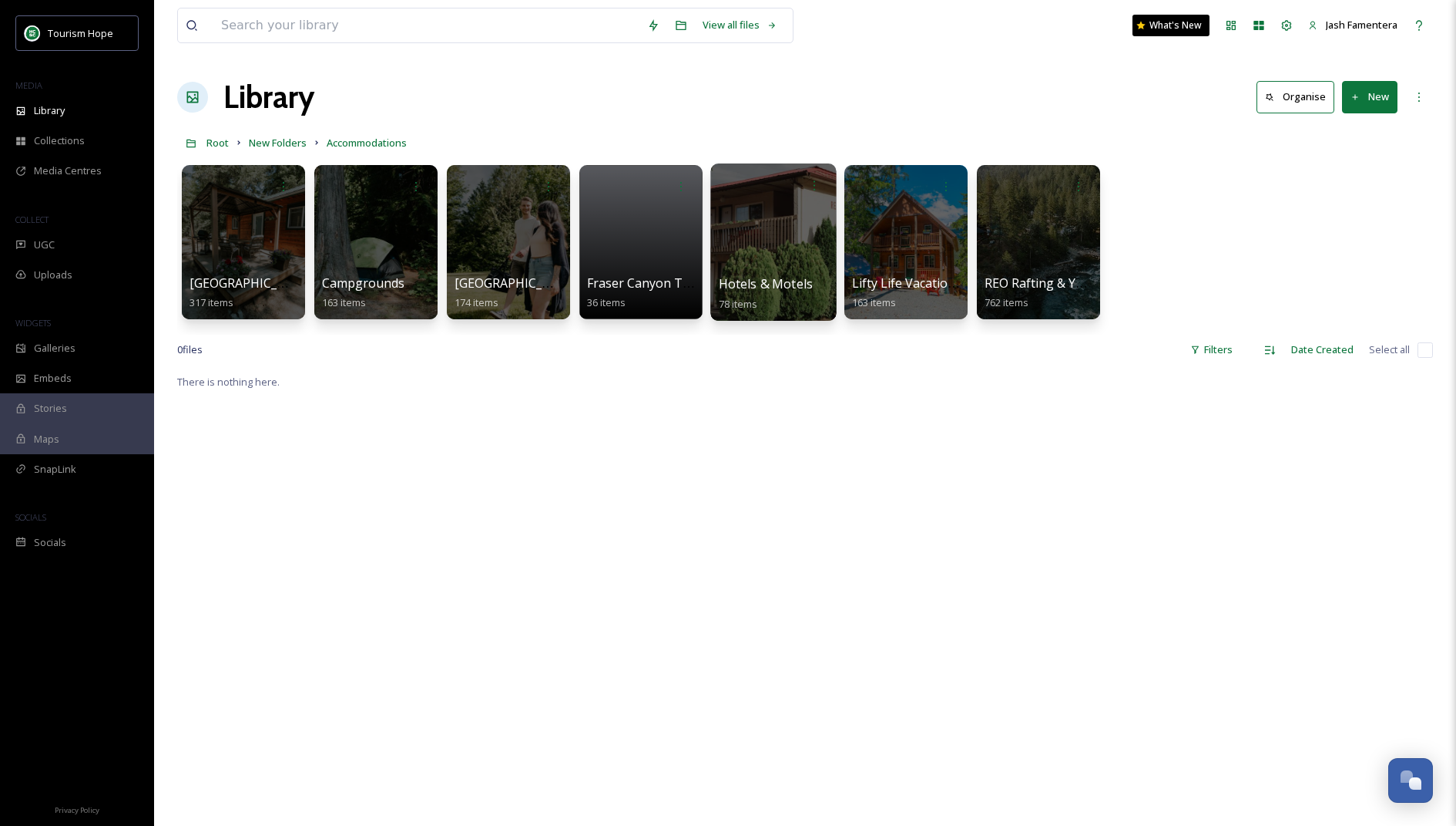
click at [725, 252] on div at bounding box center [773, 242] width 125 height 158
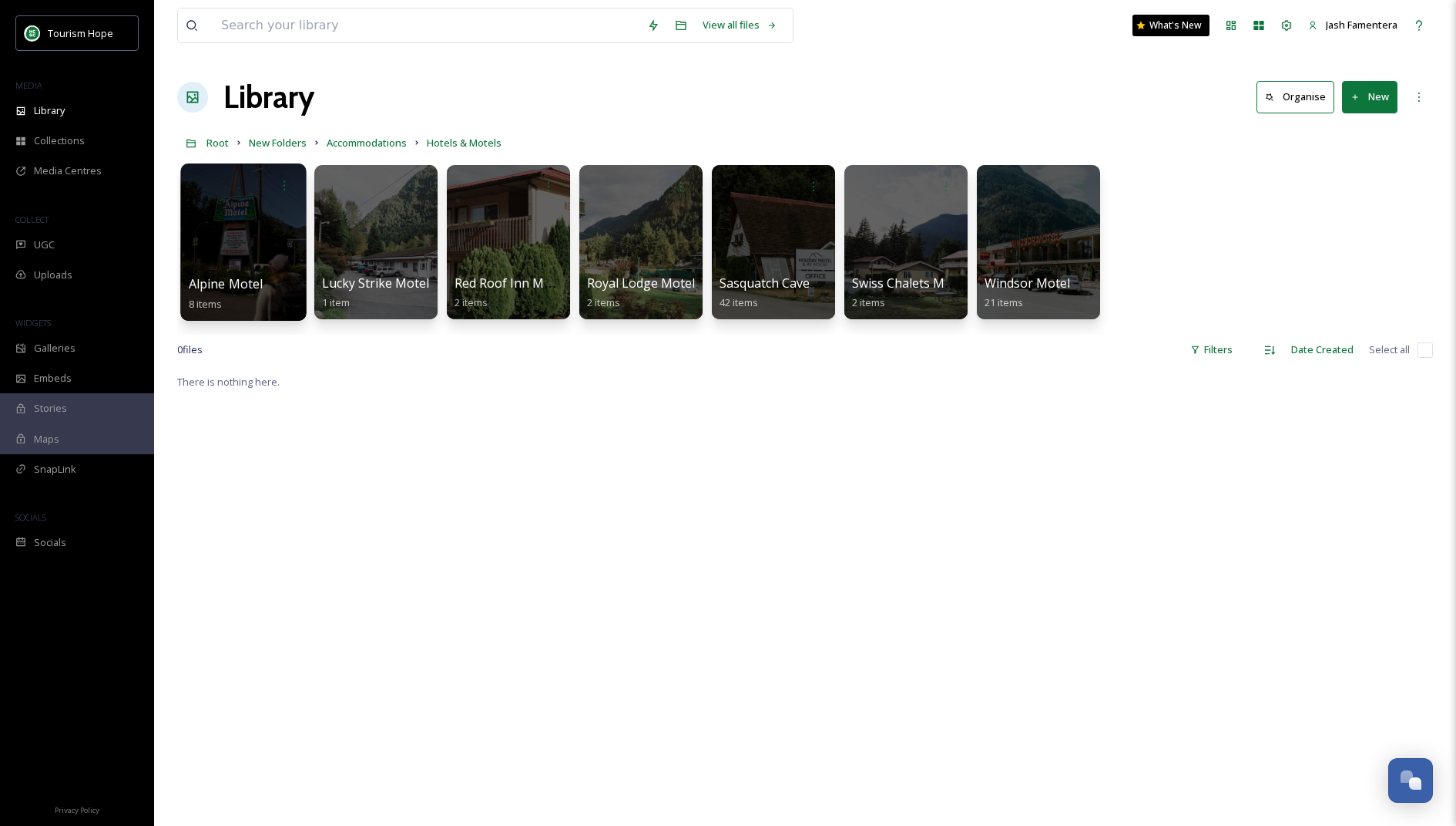
click at [198, 252] on div at bounding box center [242, 242] width 125 height 158
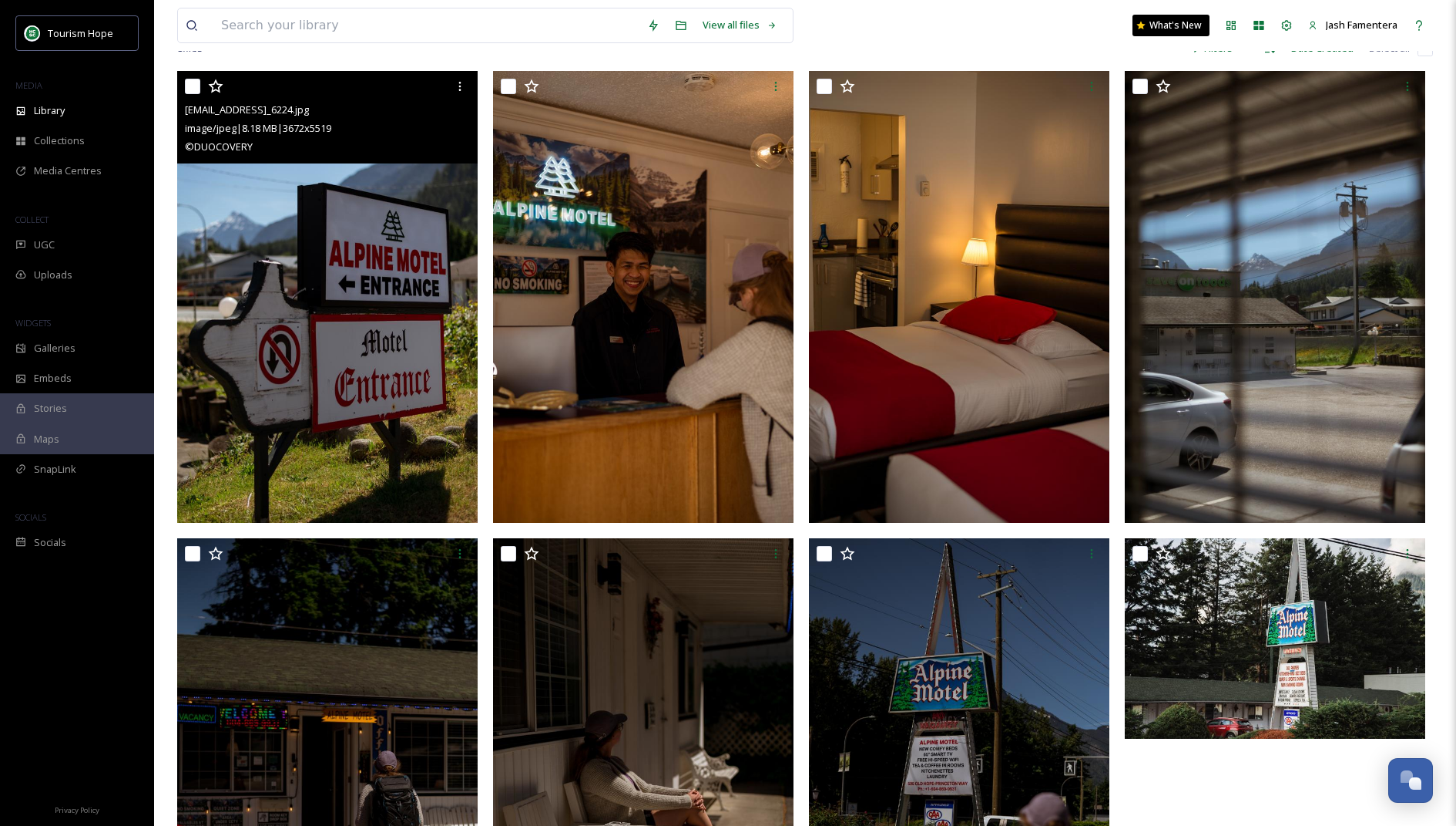
scroll to position [329, 0]
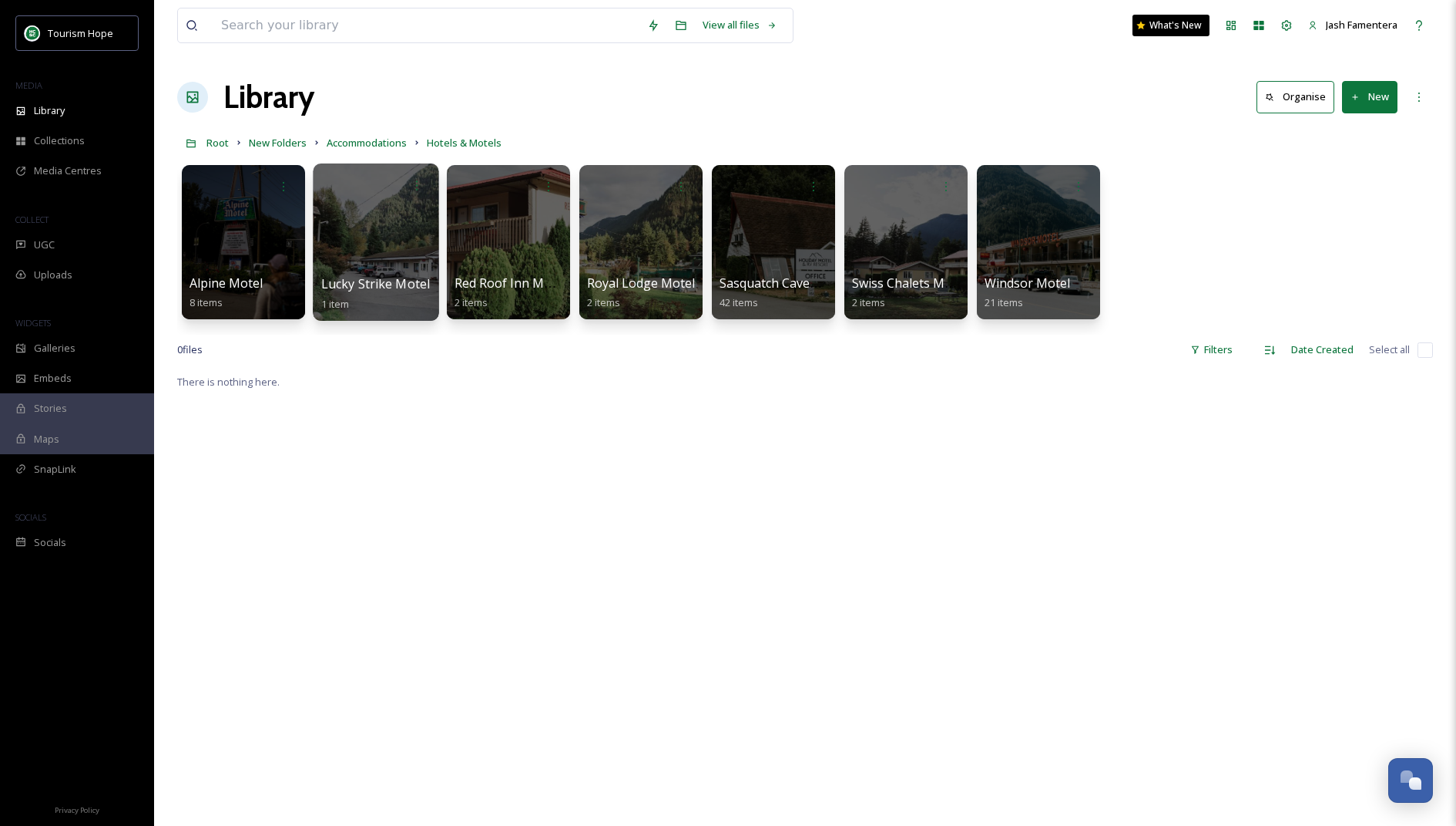
click at [372, 250] on div at bounding box center [375, 242] width 125 height 158
click at [564, 213] on div at bounding box center [508, 242] width 125 height 158
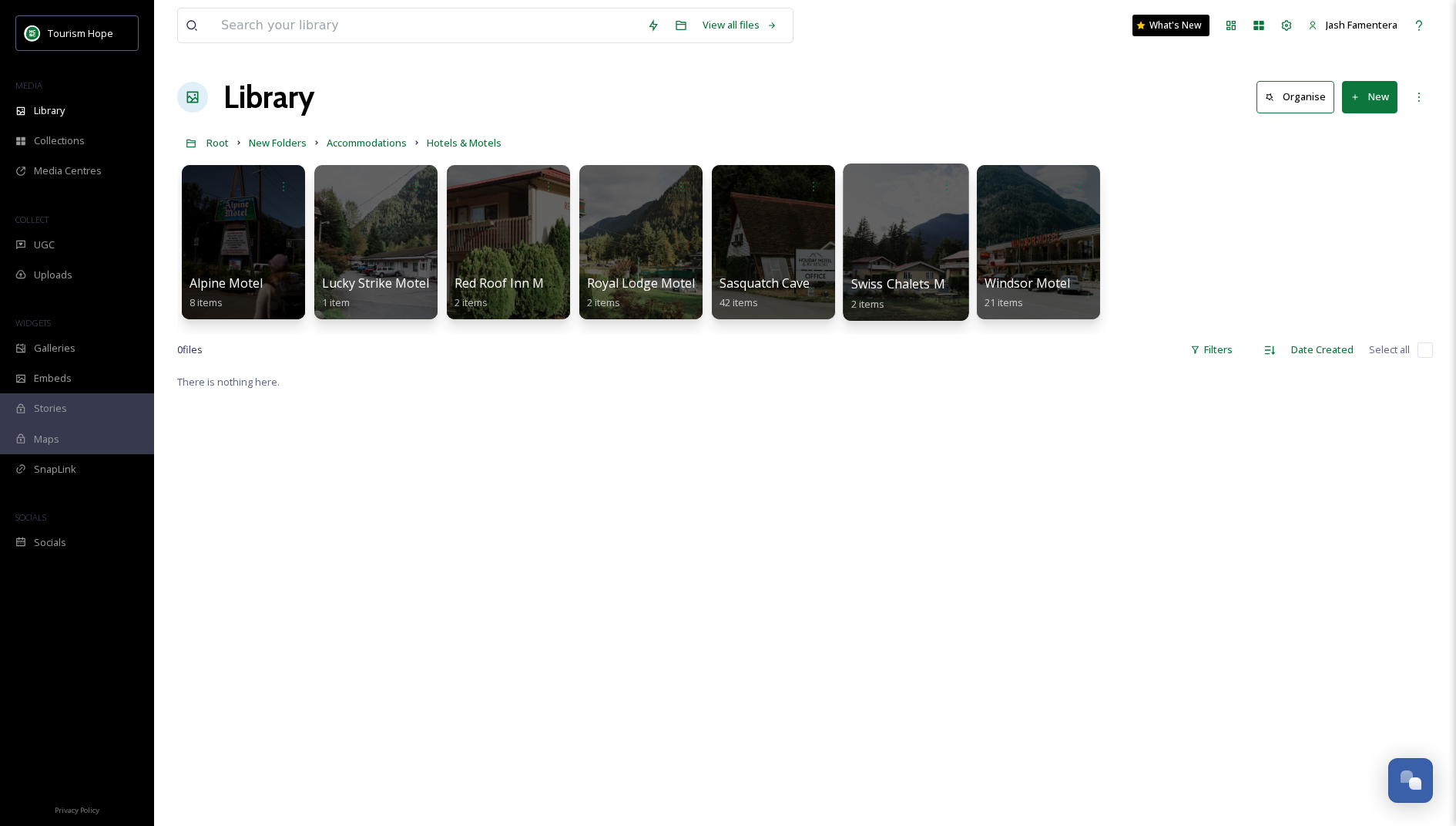
click at [752, 217] on div at bounding box center [773, 242] width 124 height 154
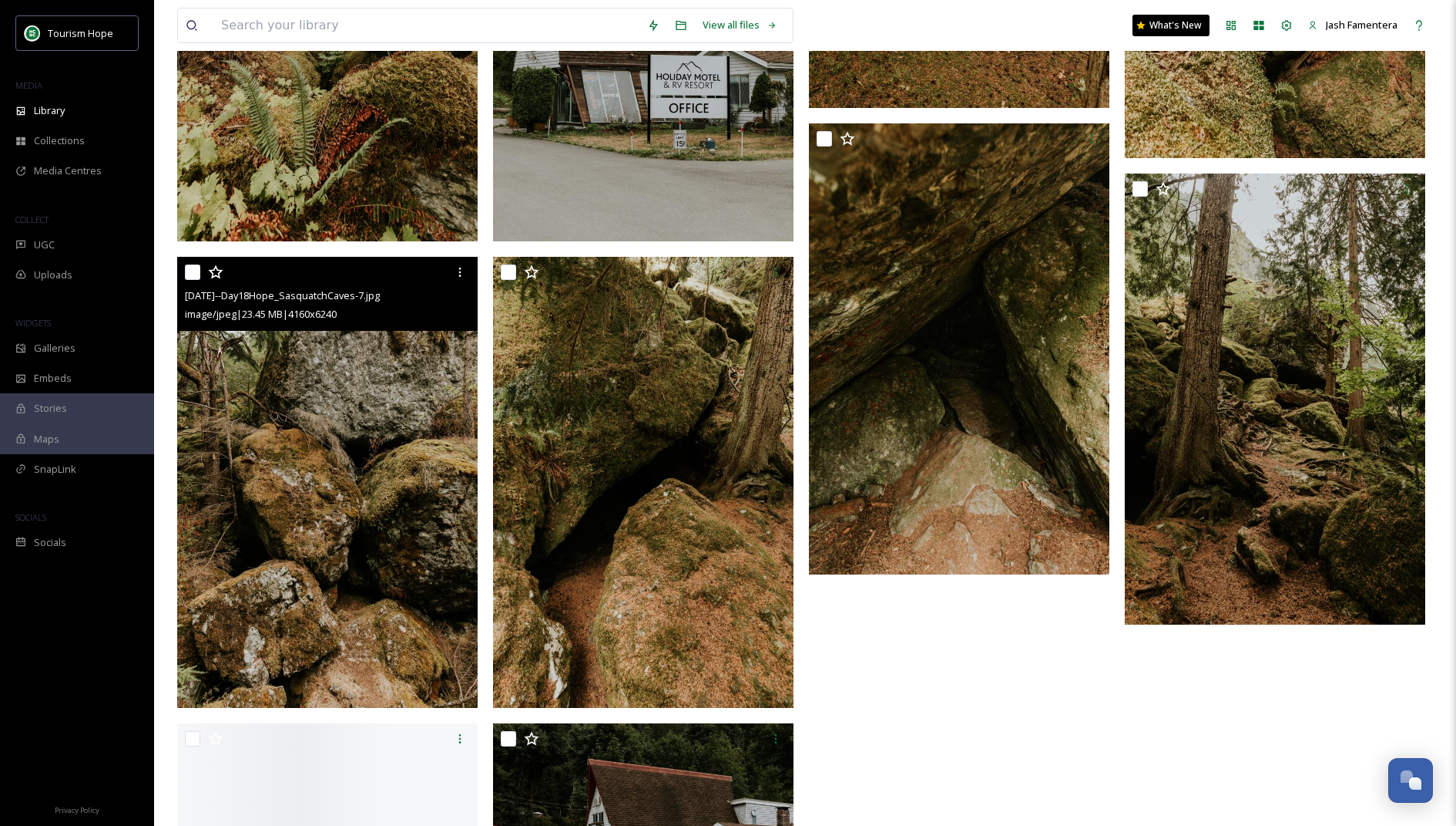
scroll to position [4842, 0]
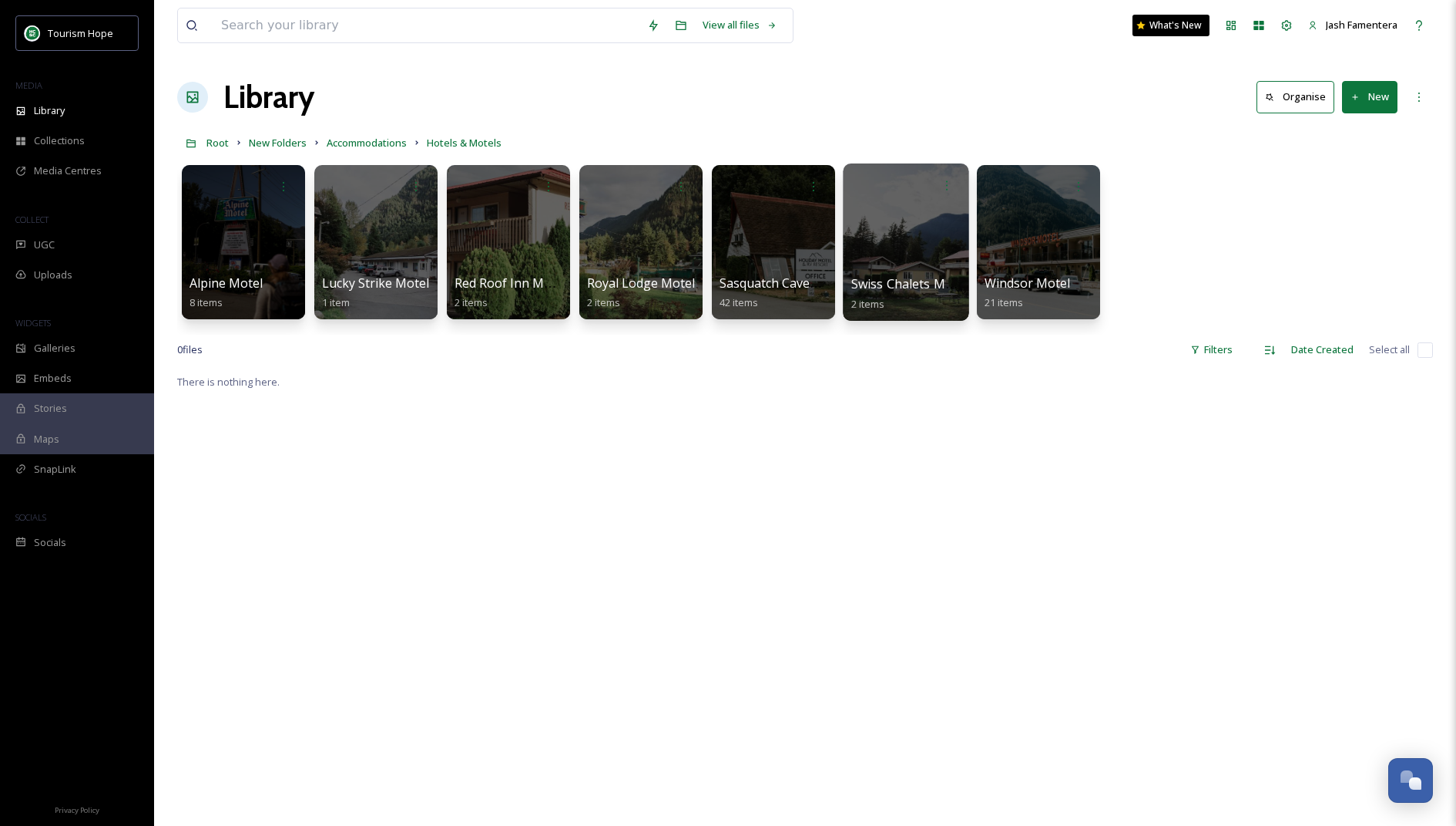
click at [911, 229] on div at bounding box center [906, 242] width 125 height 158
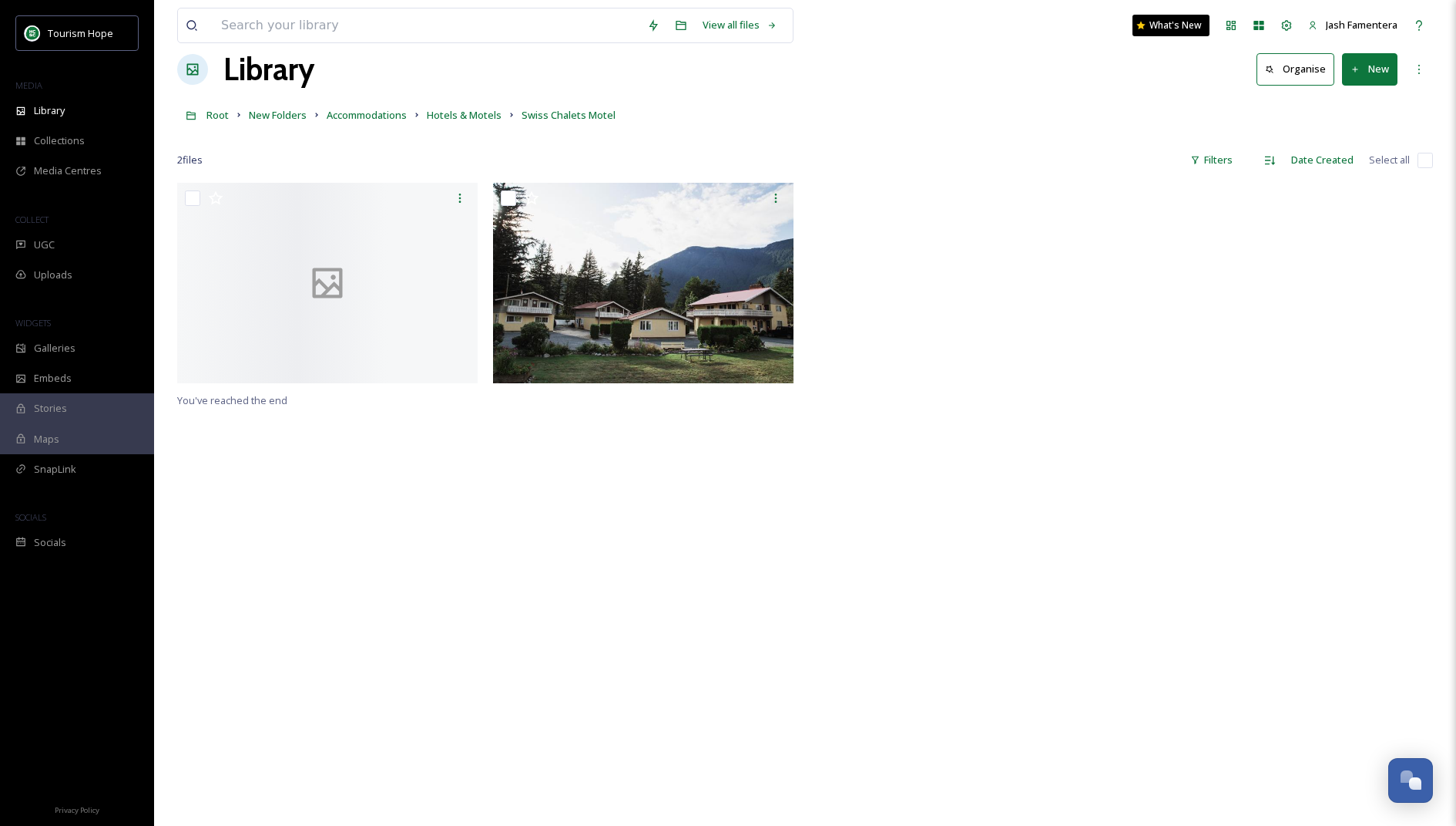
scroll to position [39, 0]
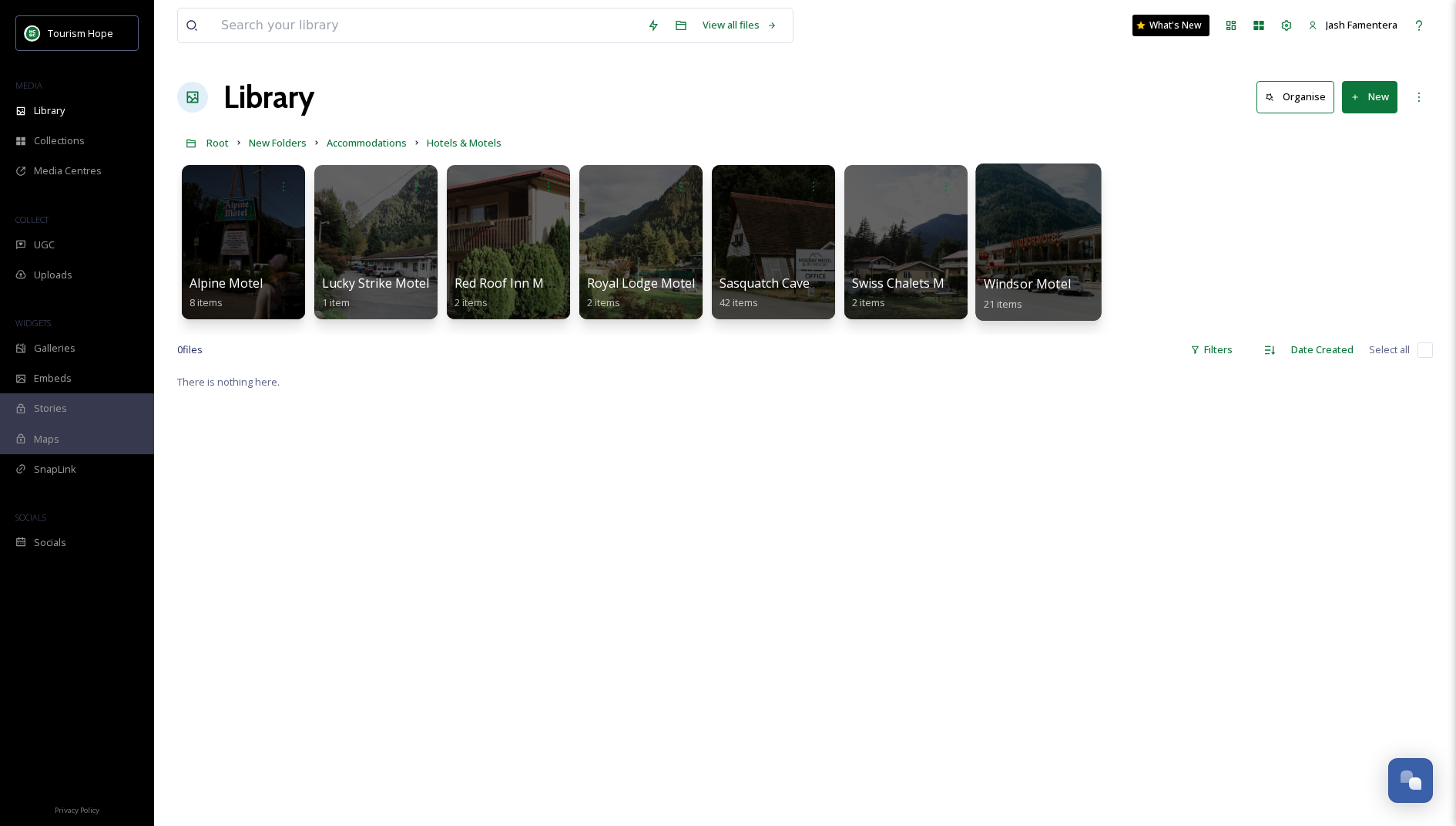
click at [1018, 254] on div at bounding box center [1038, 242] width 125 height 158
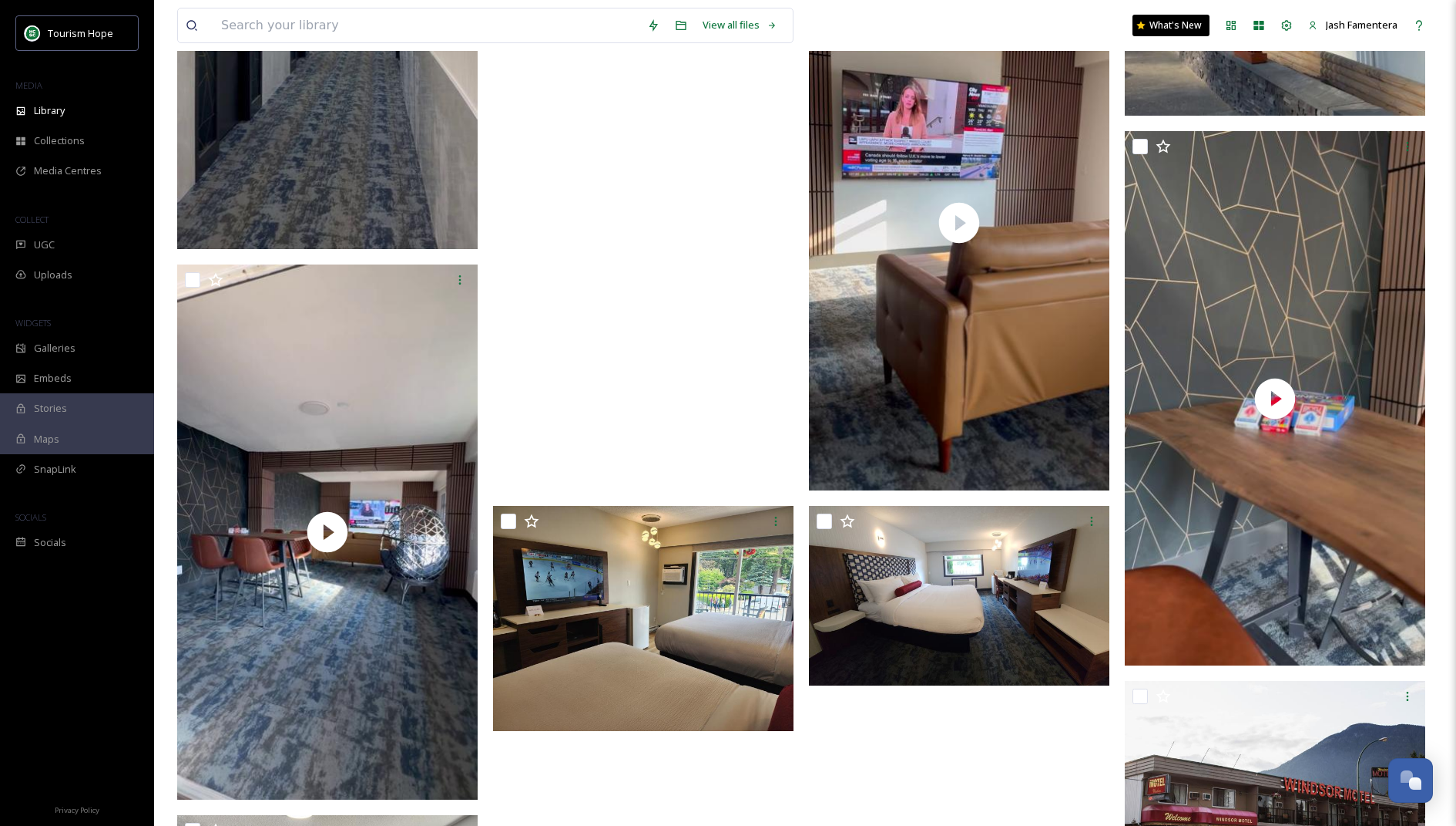
scroll to position [2302, 0]
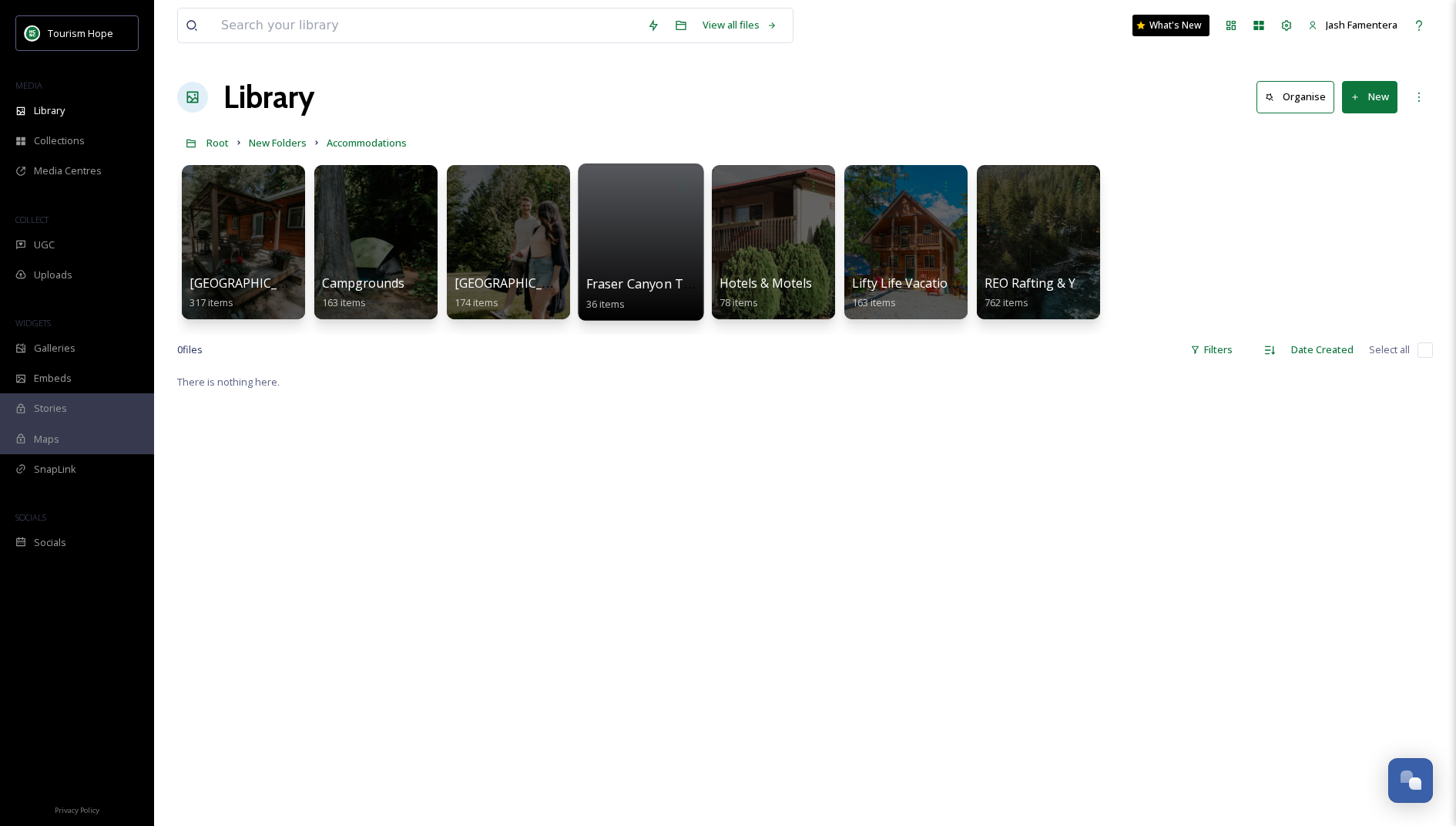
click at [646, 227] on div at bounding box center [640, 242] width 125 height 158
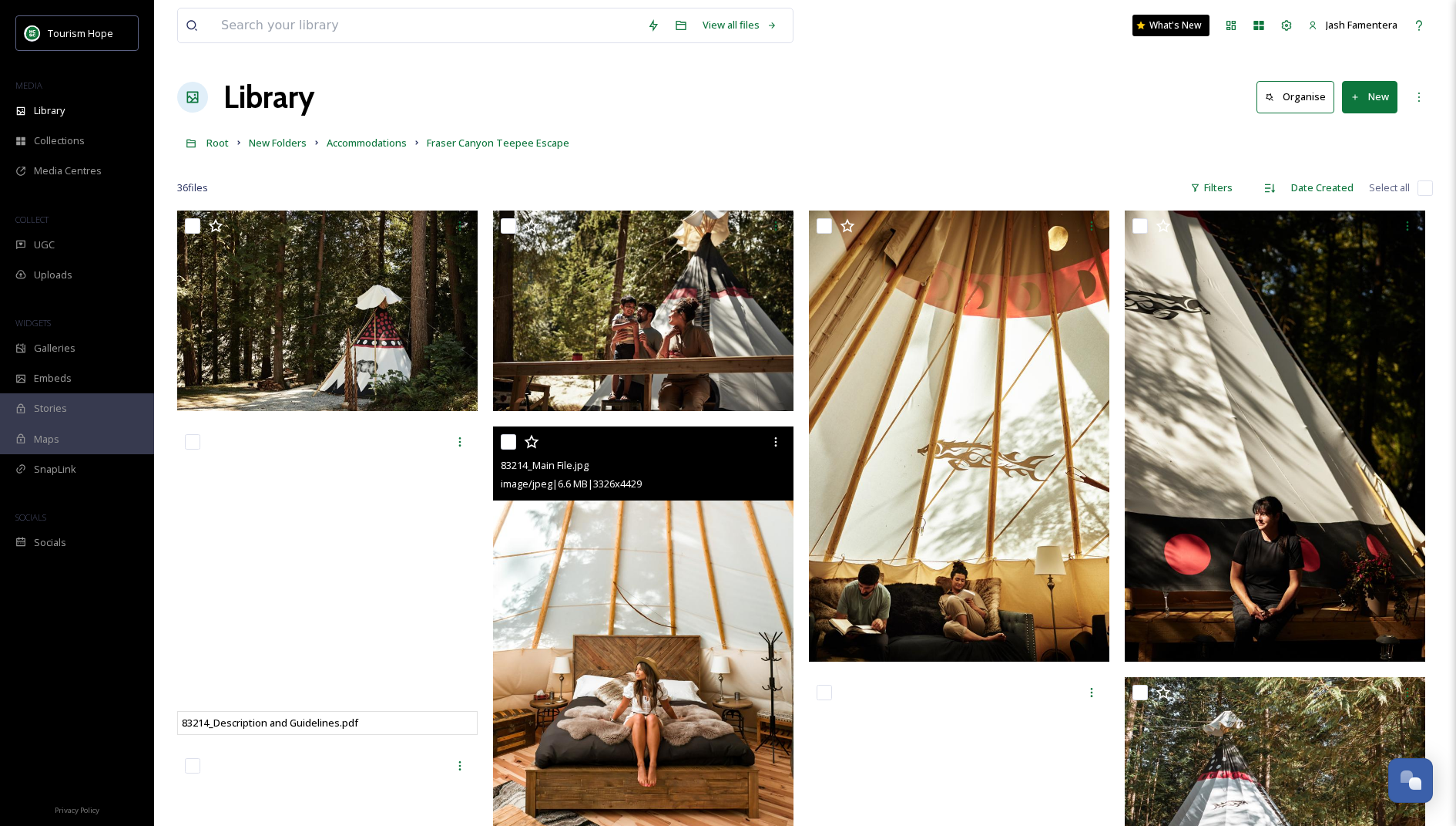
click at [614, 700] on img at bounding box center [643, 626] width 301 height 400
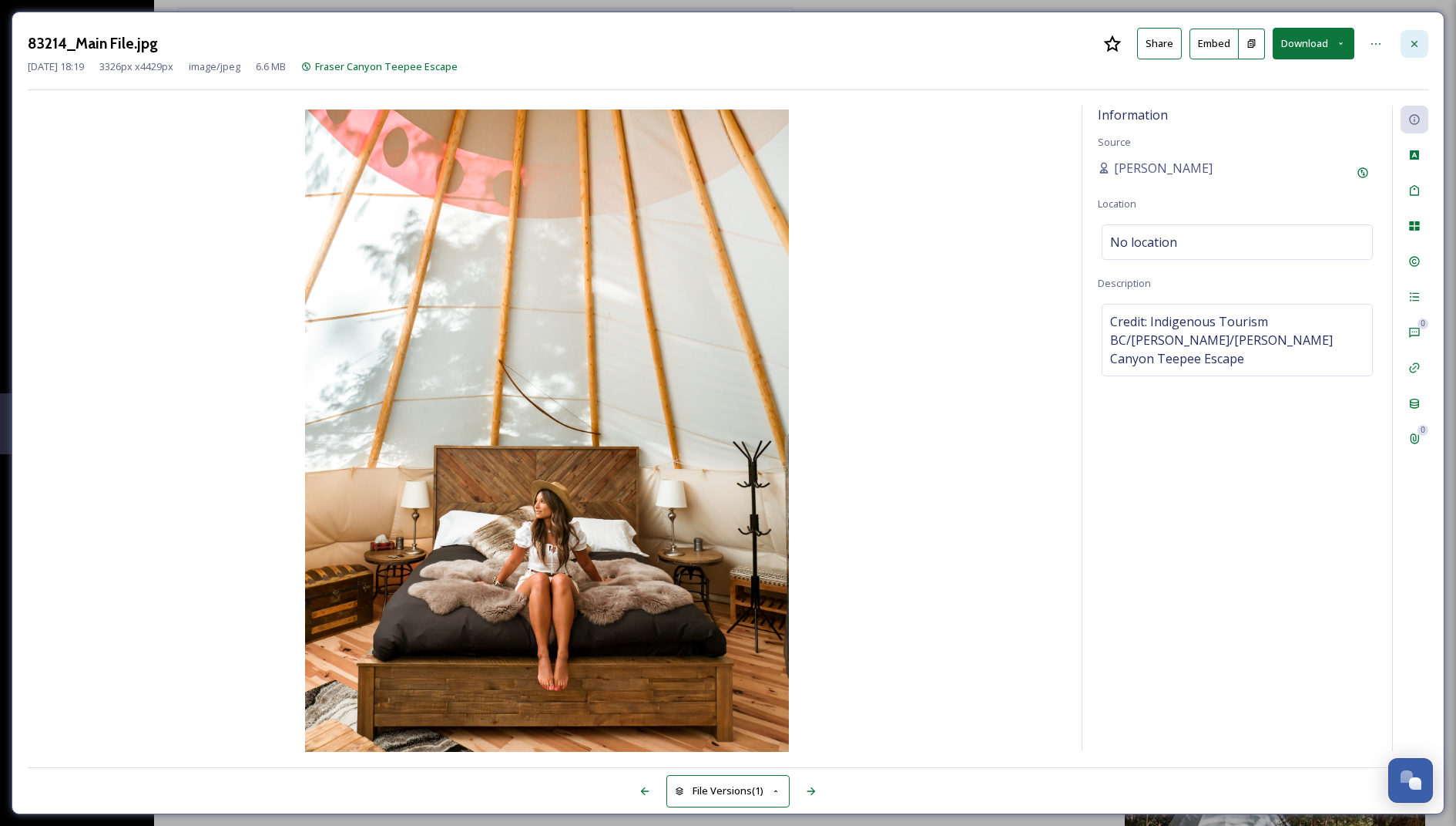
click at [1416, 39] on icon at bounding box center [1414, 44] width 13 height 13
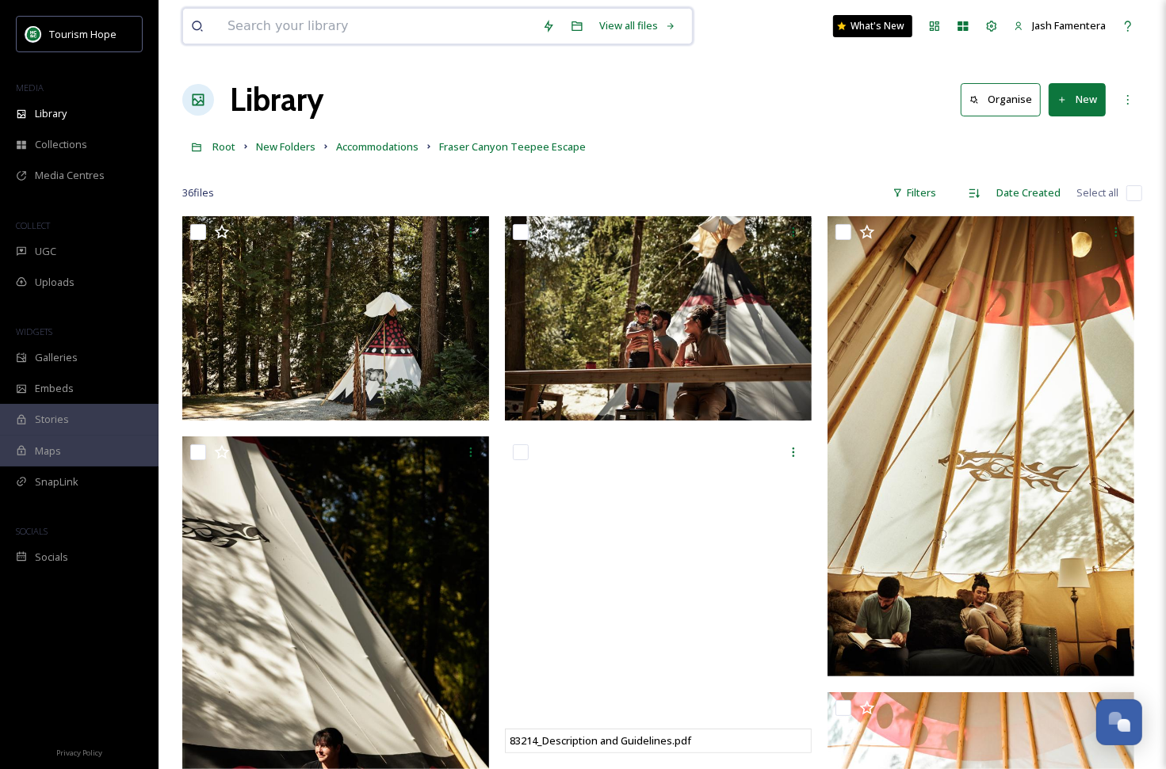
click at [373, 21] on input at bounding box center [376, 26] width 315 height 35
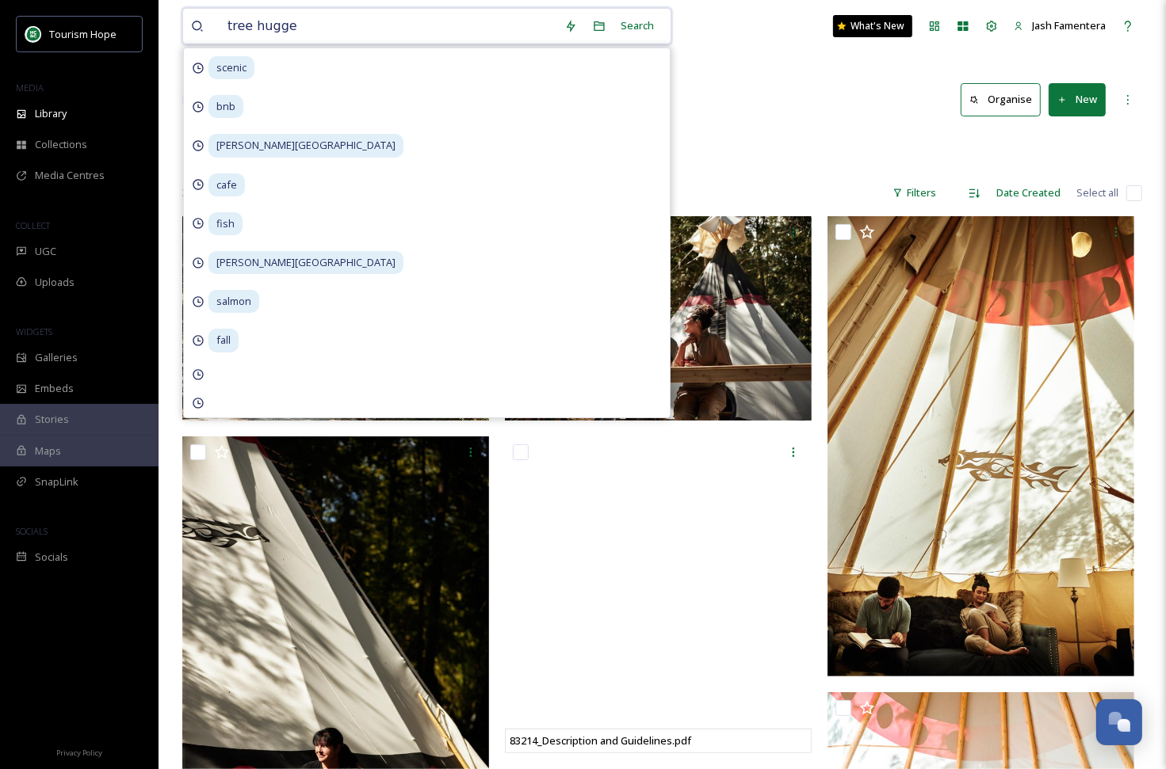
type input "tree hugger"
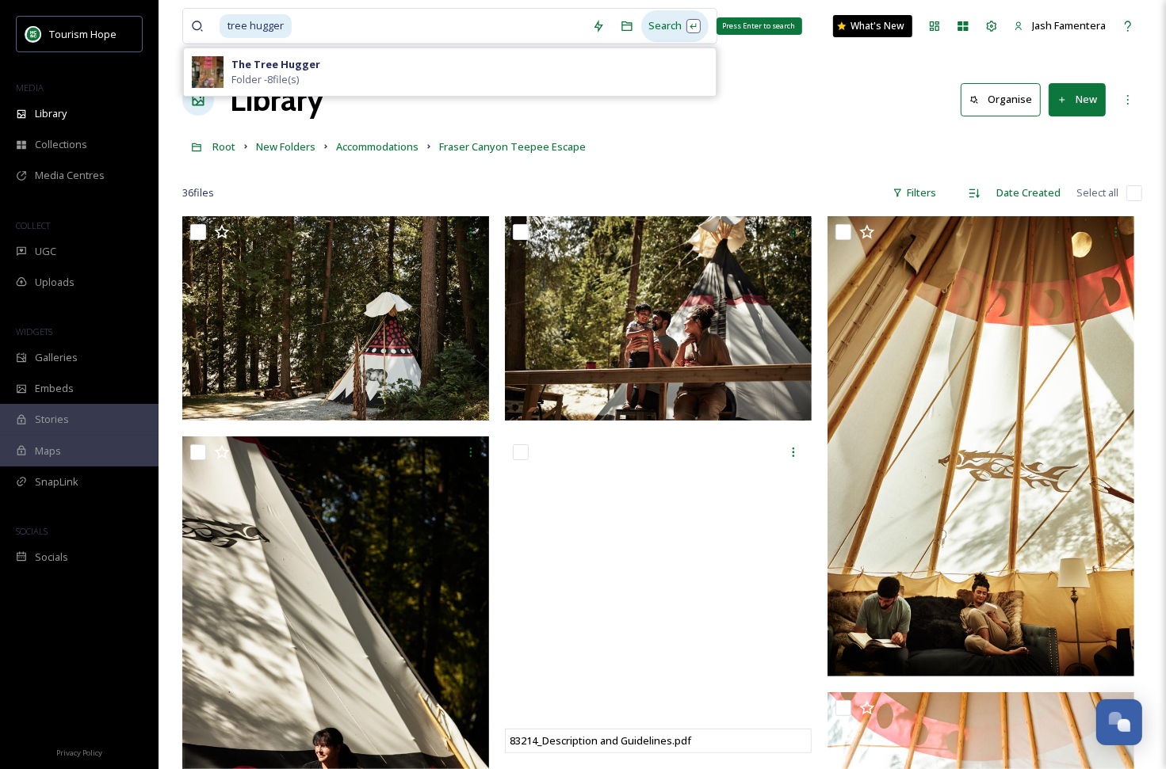
click at [653, 18] on div "Search Press Enter to search" at bounding box center [674, 25] width 67 height 31
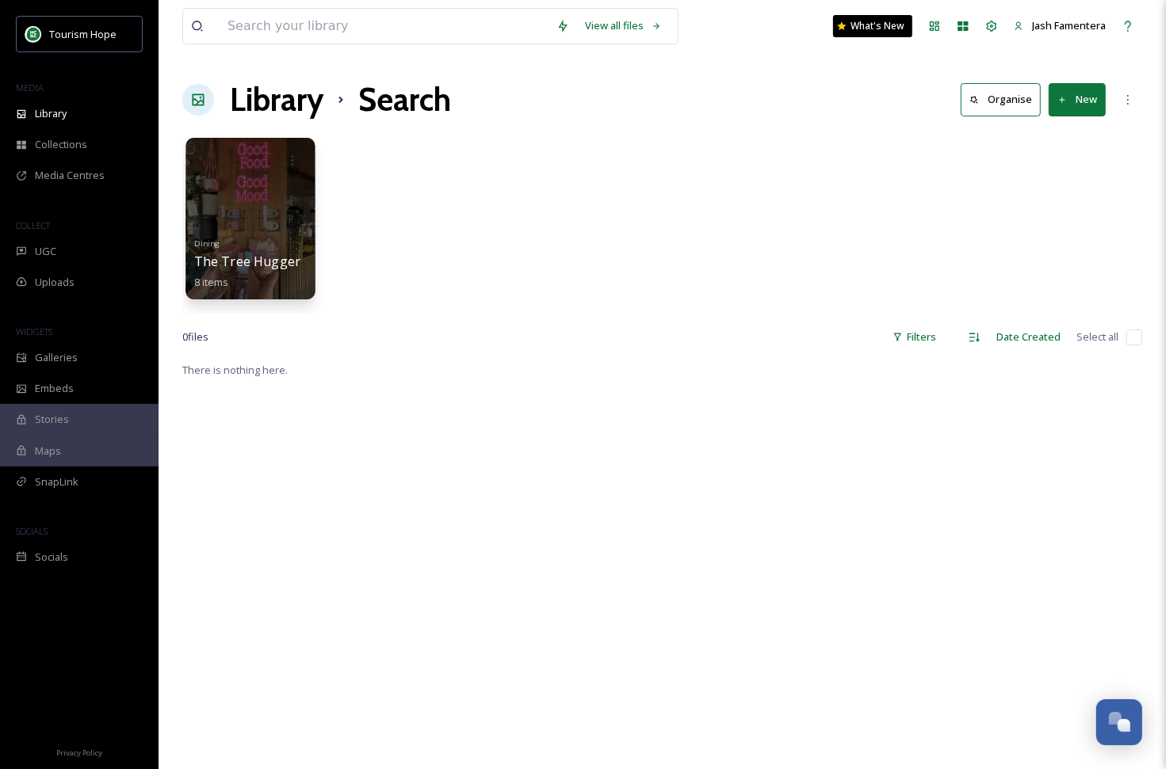
click at [284, 222] on div at bounding box center [249, 219] width 129 height 162
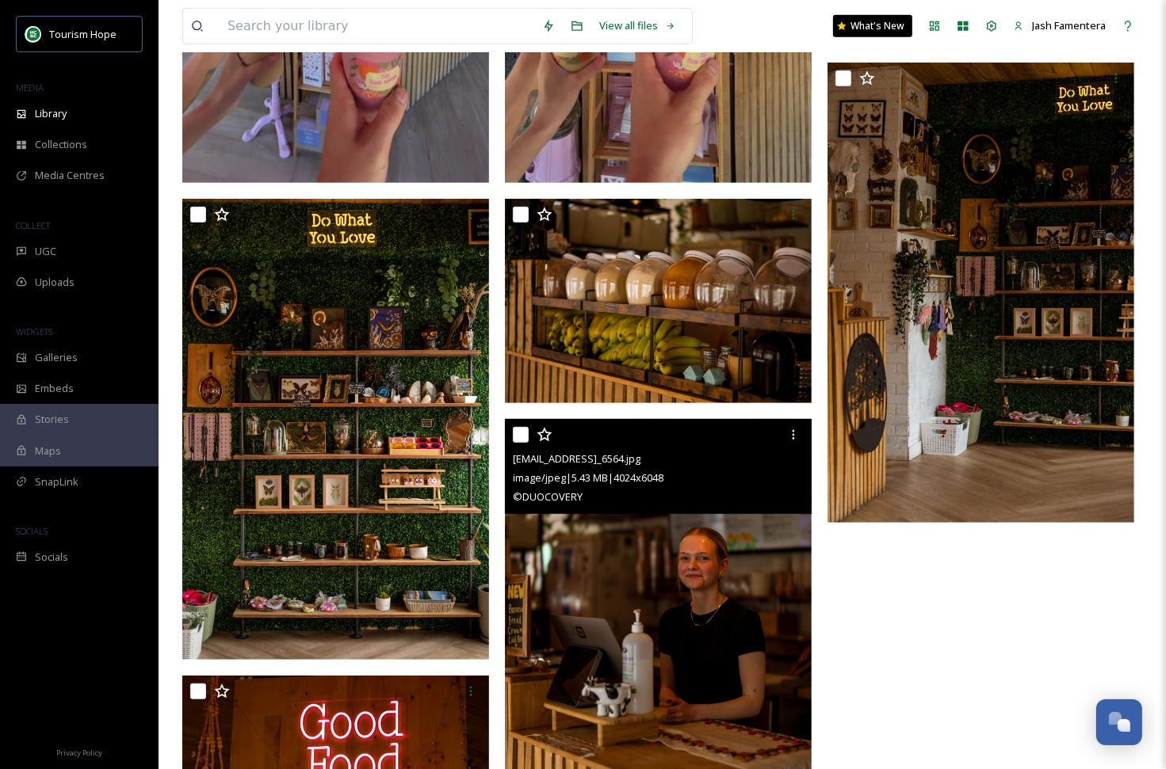
scroll to position [577, 0]
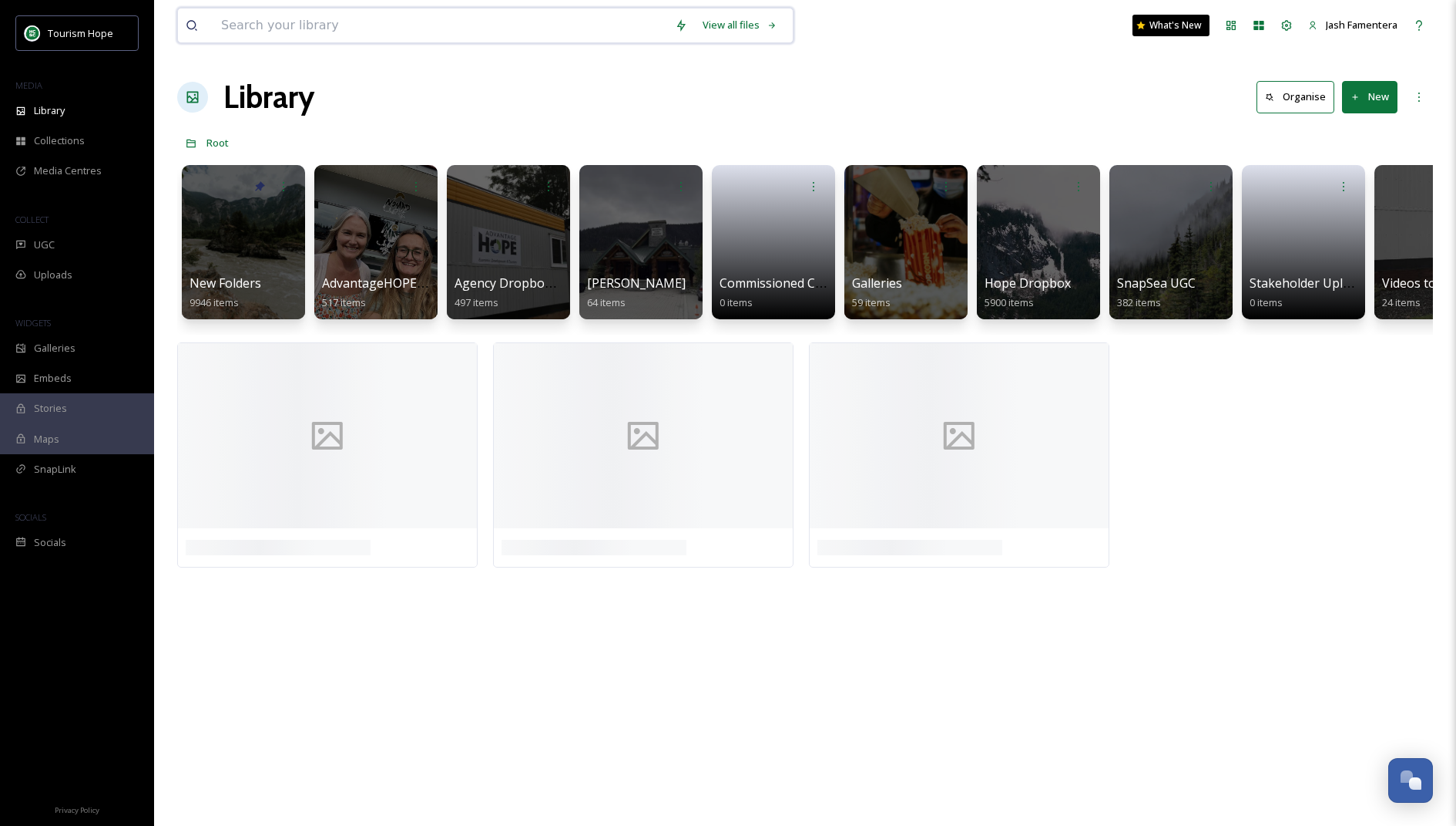
click at [347, 23] on input at bounding box center [440, 25] width 454 height 34
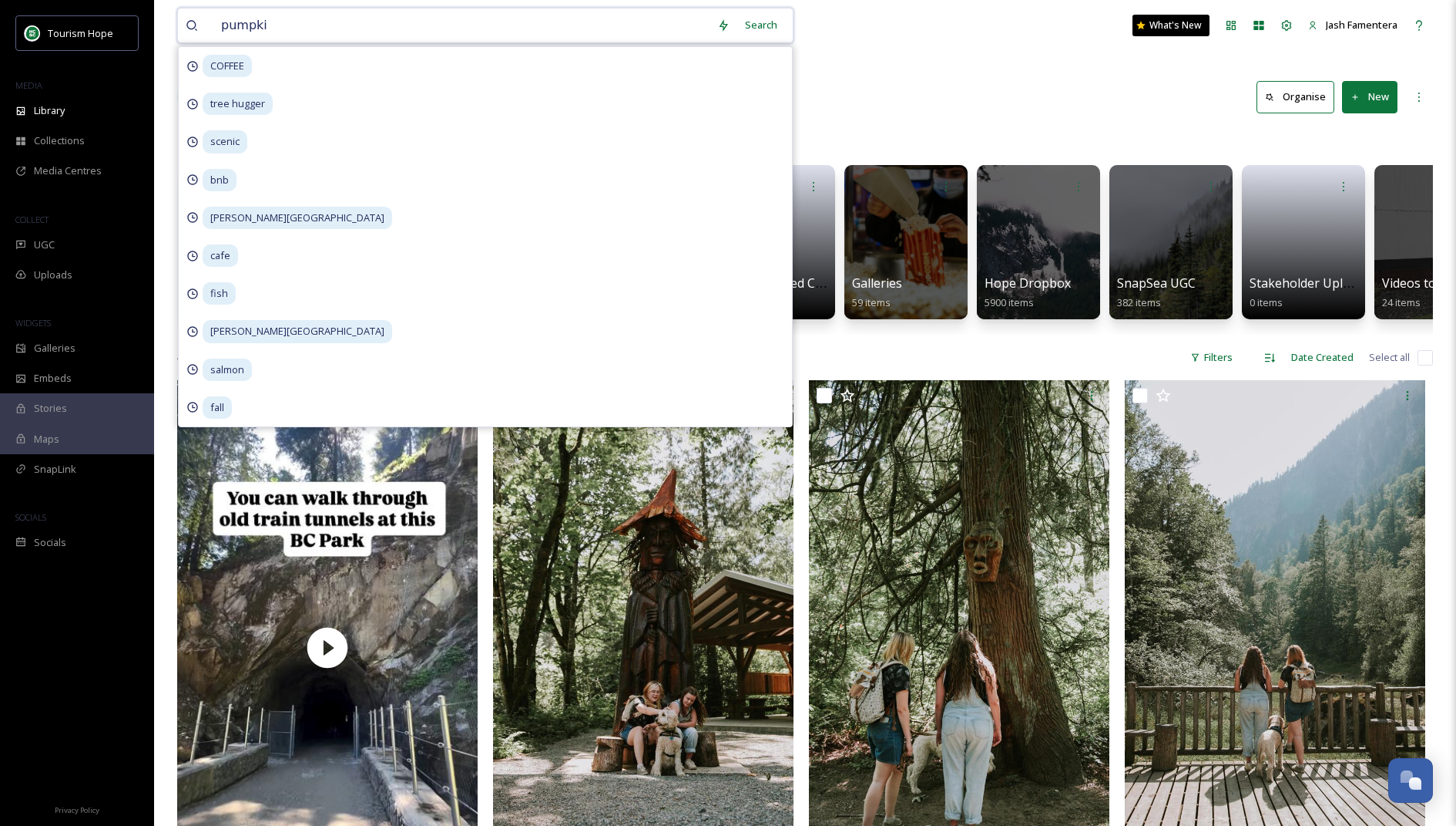
type input "pumpkin"
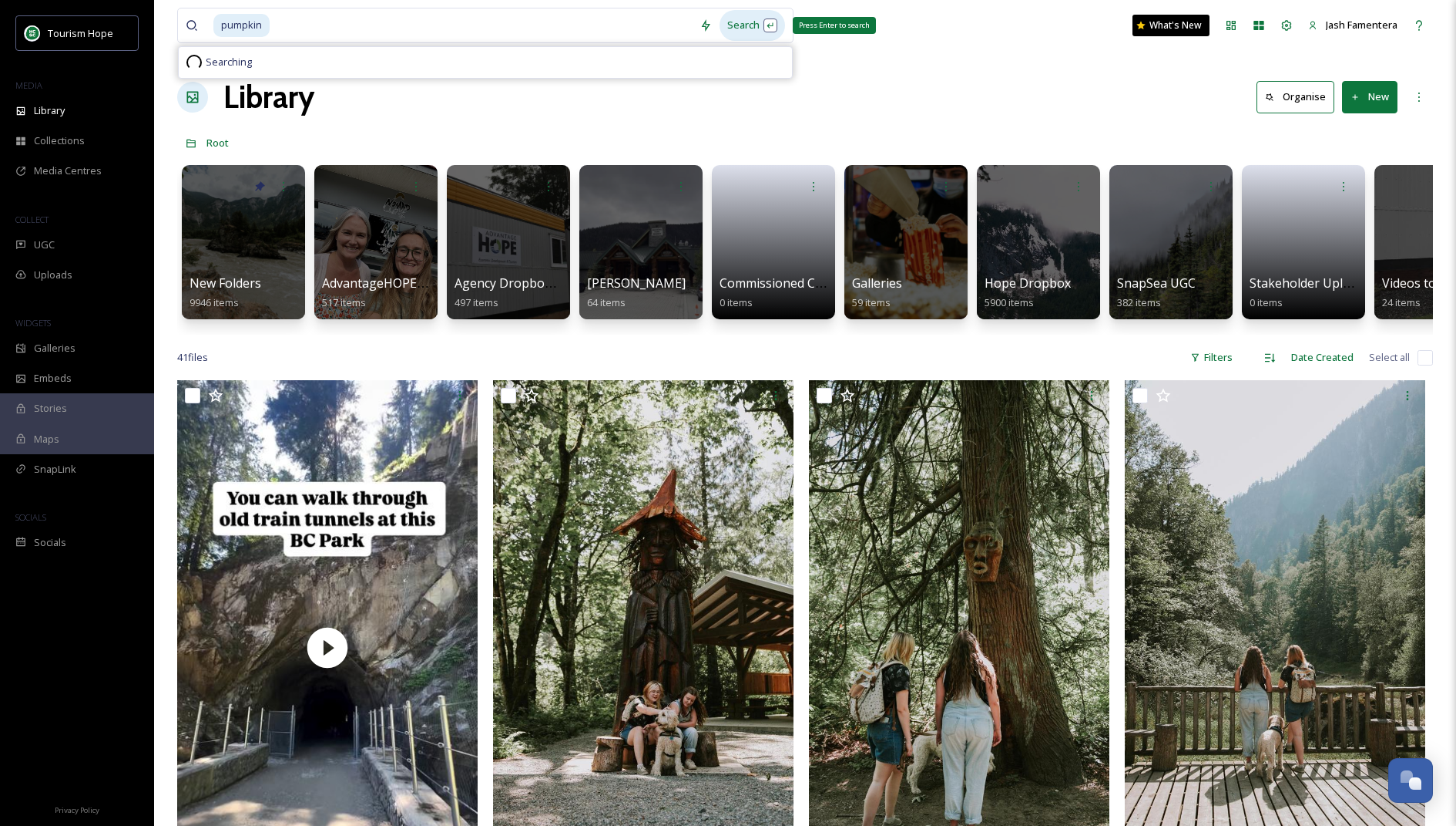
click at [742, 23] on div "Search Press Enter to search" at bounding box center [752, 24] width 65 height 30
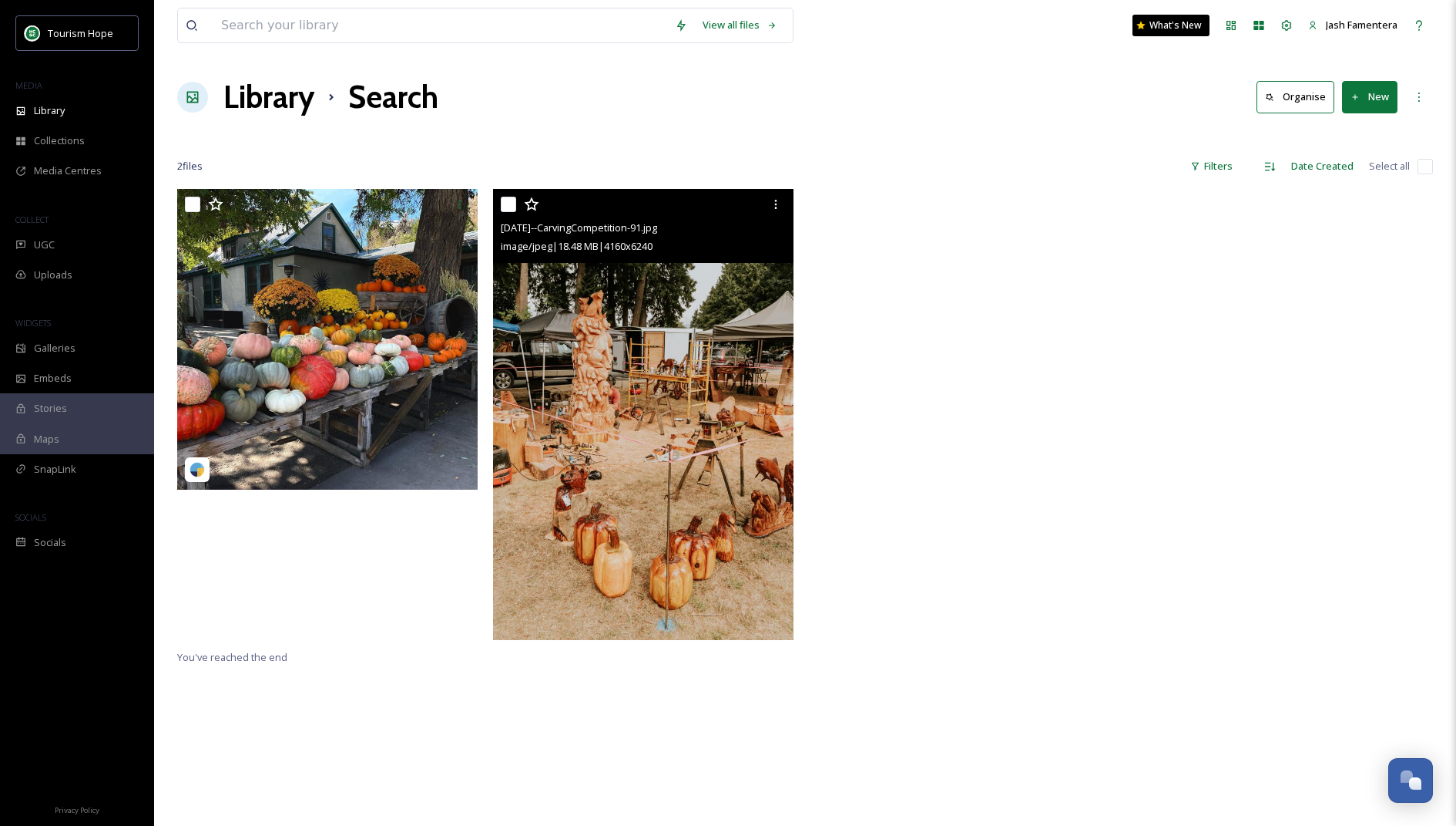
click at [595, 310] on img at bounding box center [643, 414] width 301 height 451
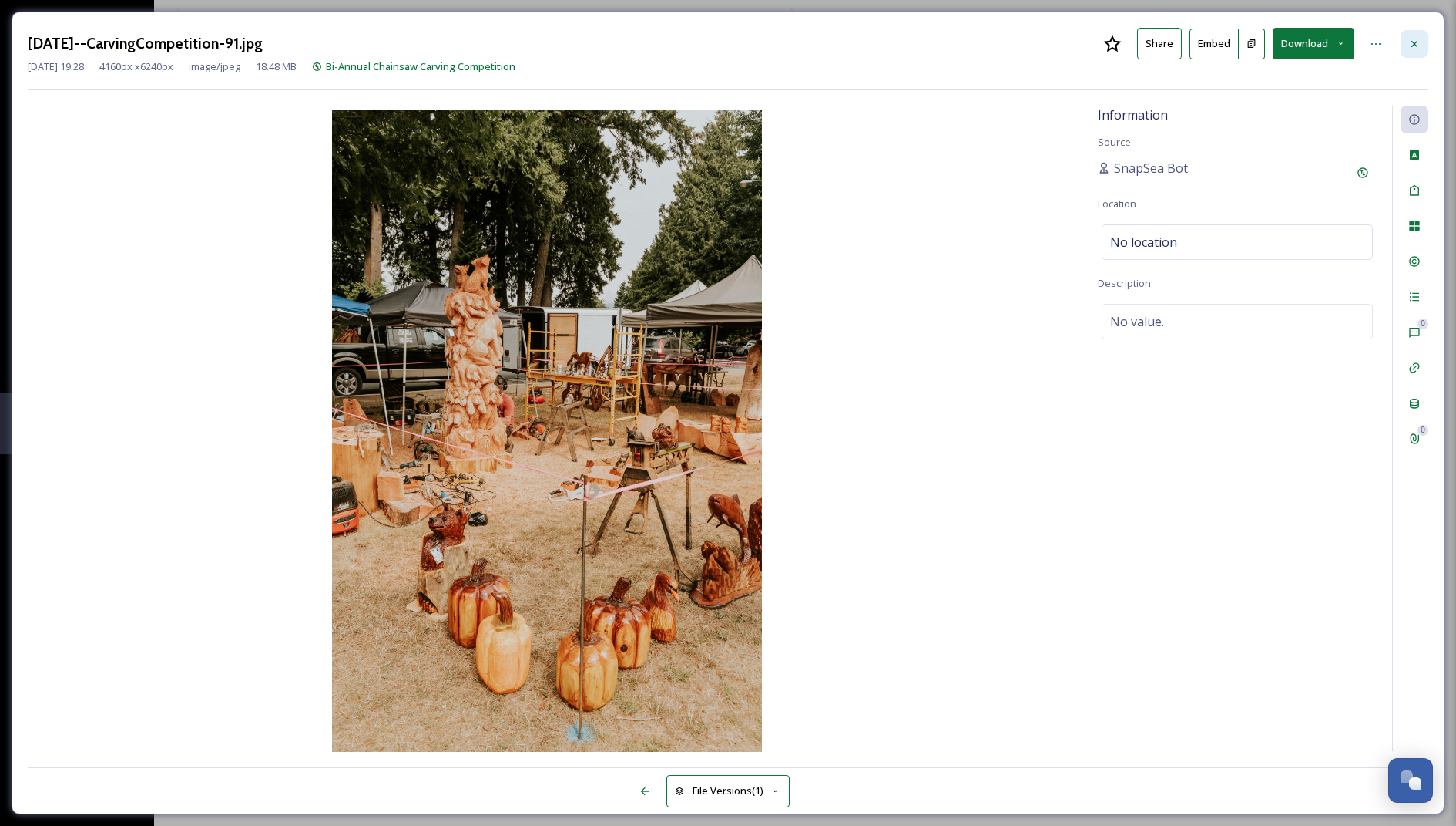
click at [1422, 35] on div at bounding box center [1414, 44] width 28 height 28
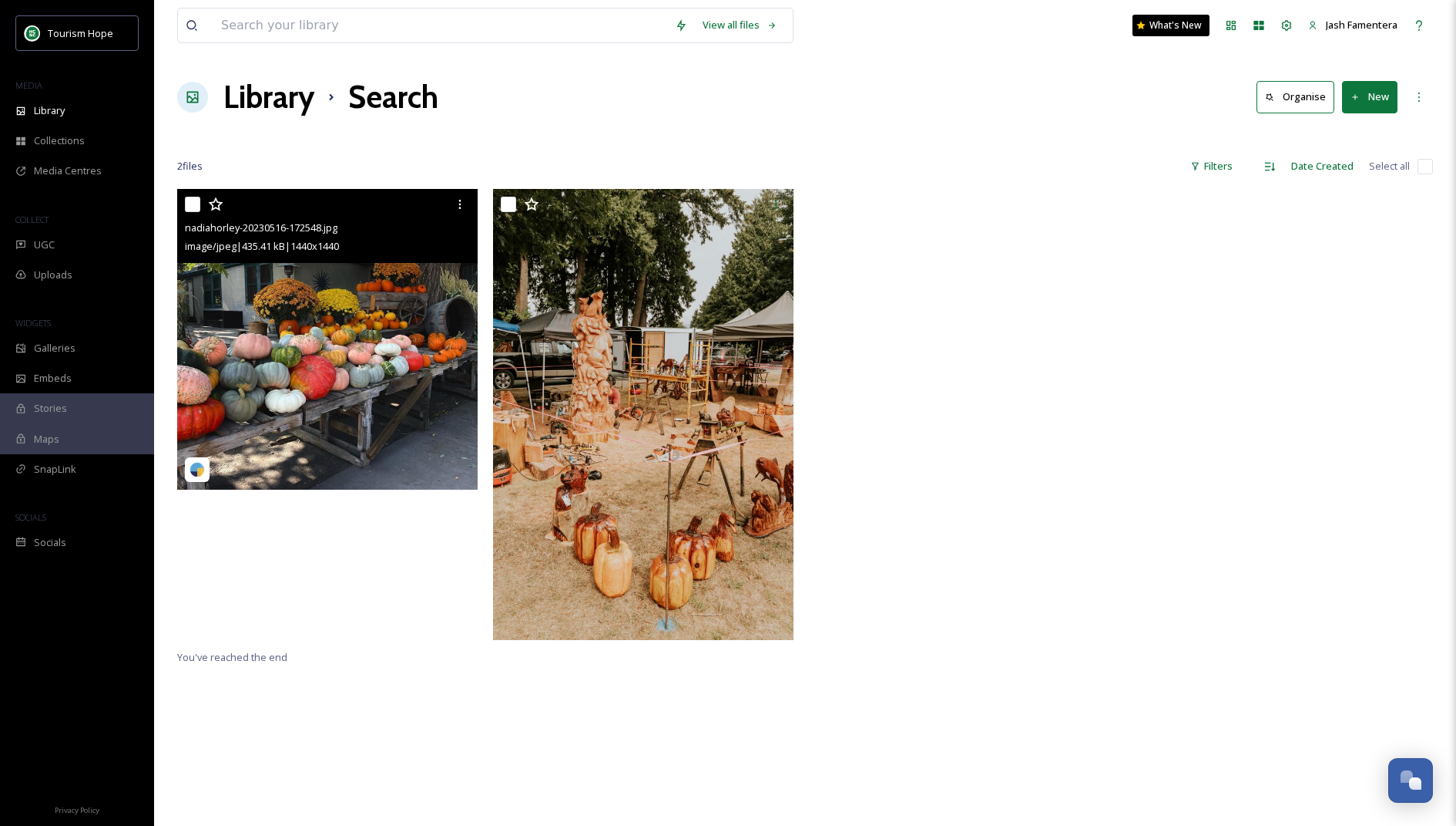
click at [321, 308] on img at bounding box center [327, 339] width 301 height 301
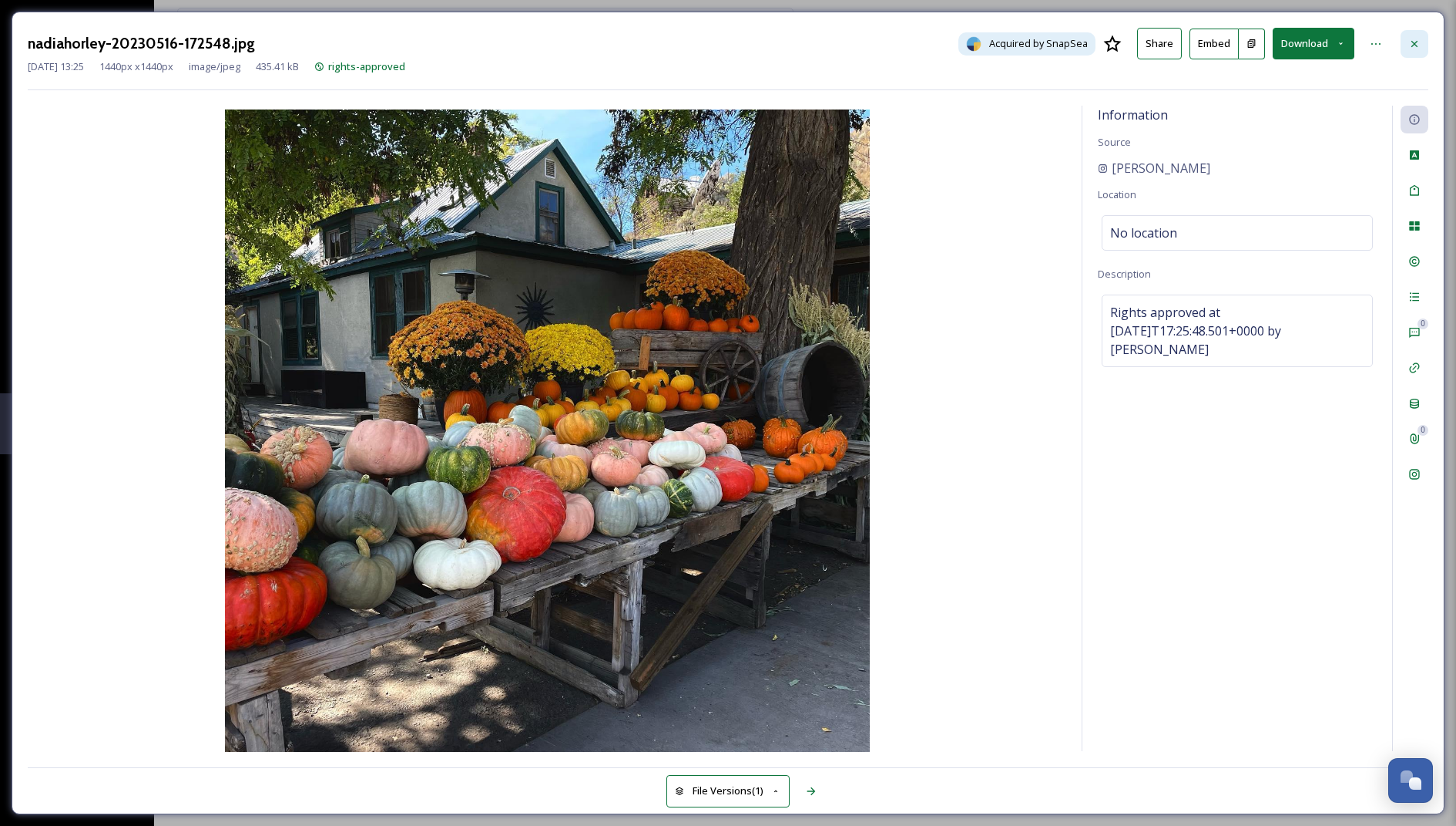
click at [1413, 35] on div at bounding box center [1414, 44] width 28 height 28
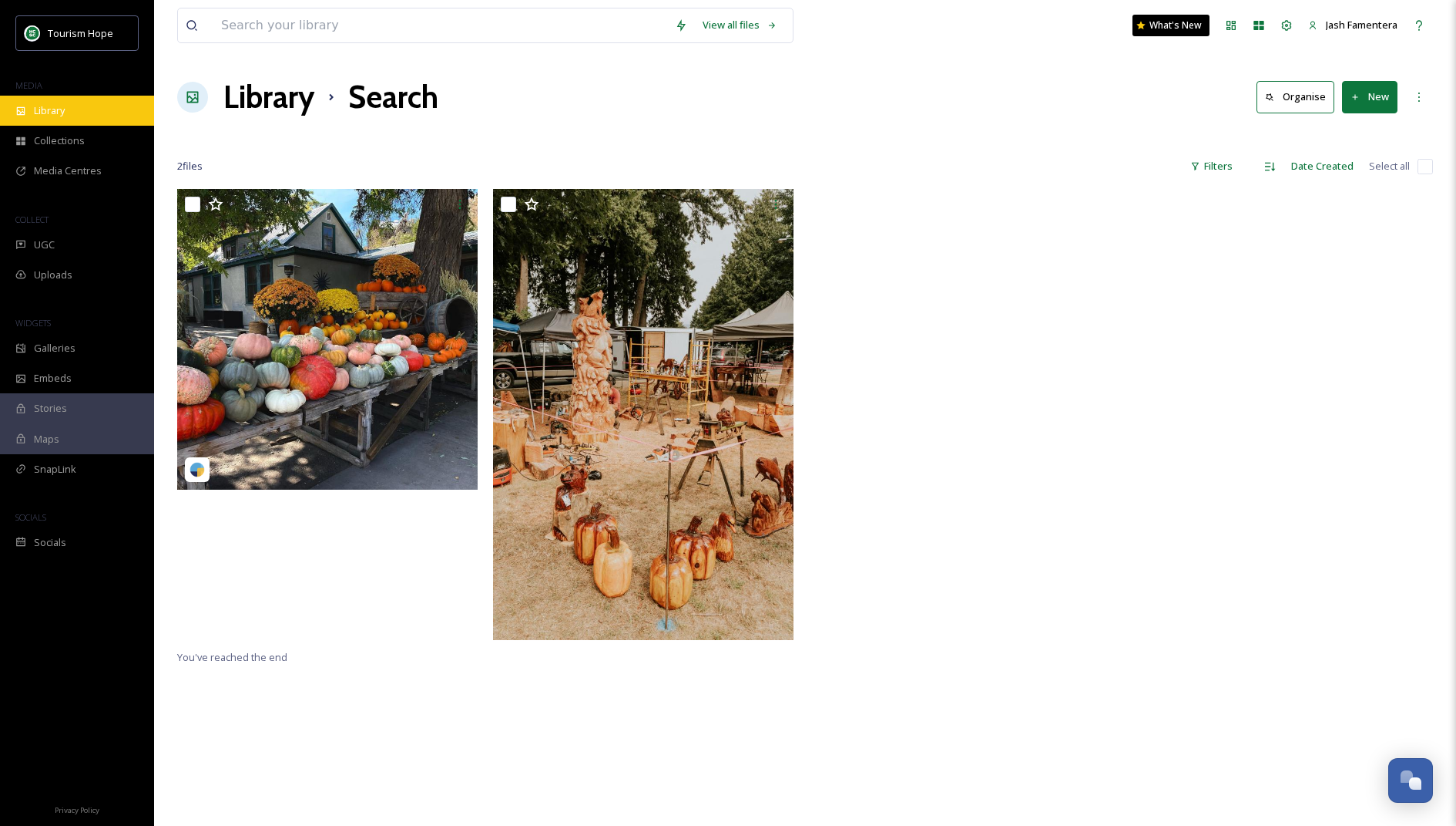
click at [72, 108] on div "Library" at bounding box center [77, 110] width 154 height 30
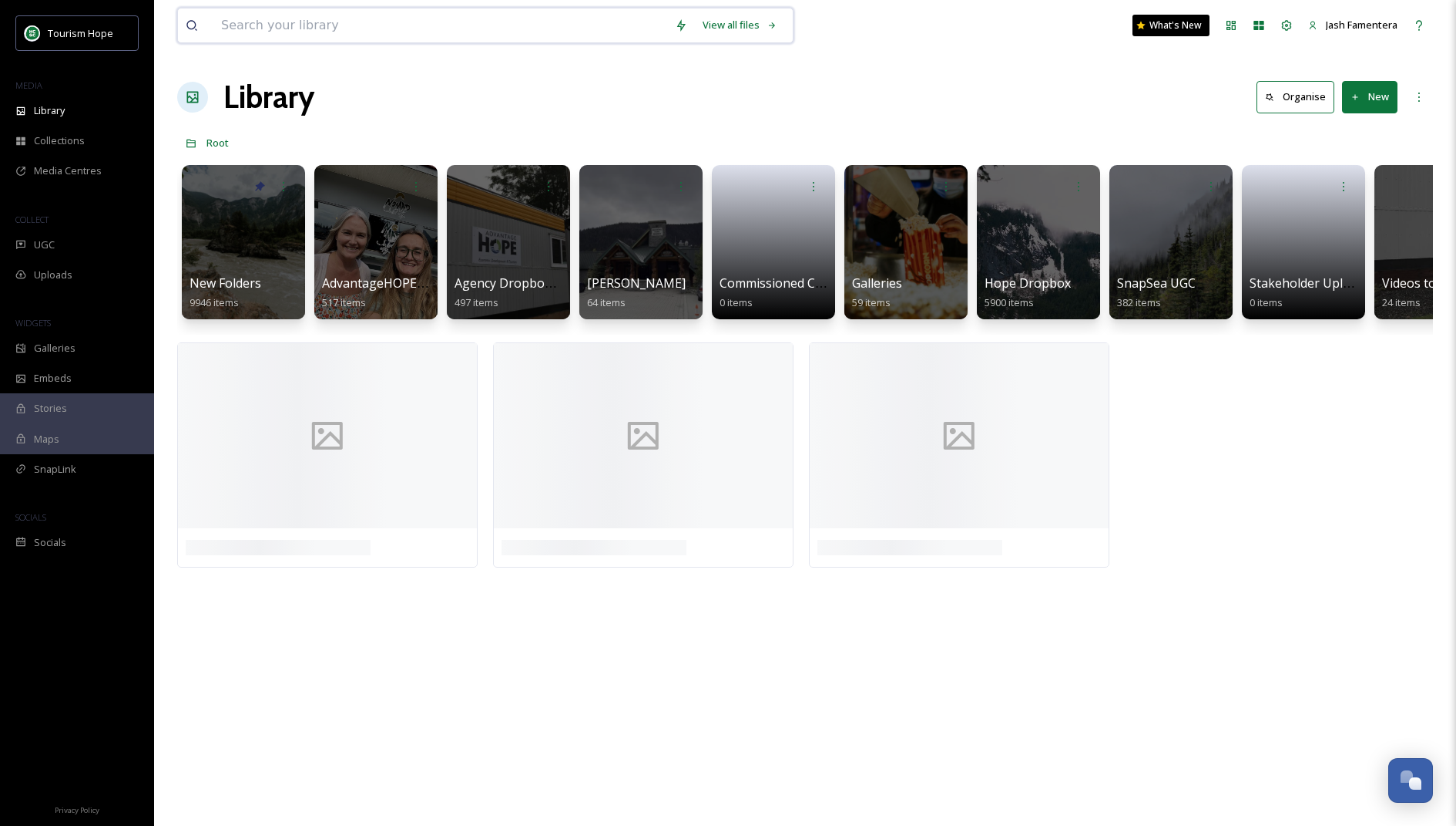
click at [499, 28] on input at bounding box center [440, 25] width 454 height 34
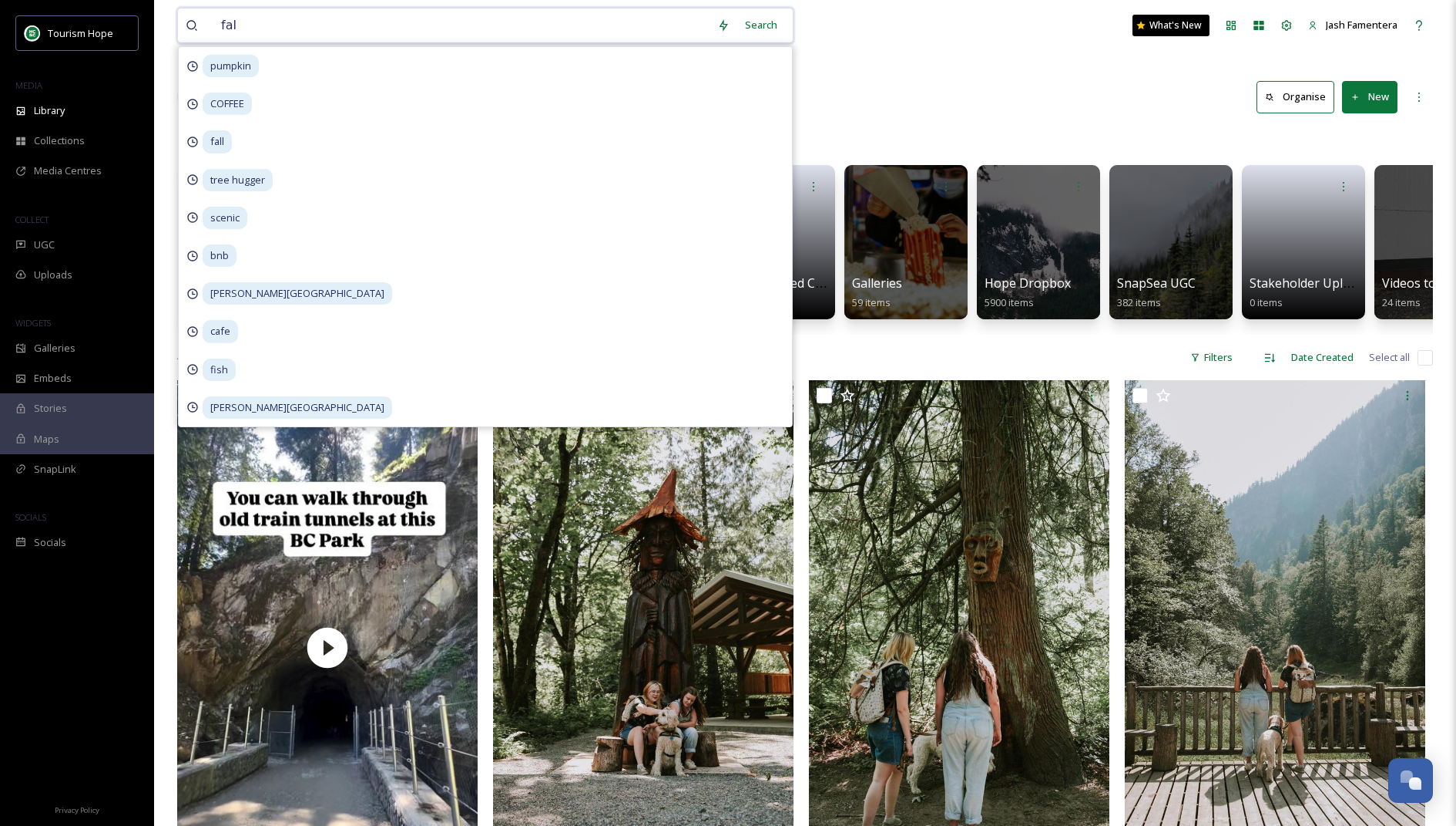
type input "fall"
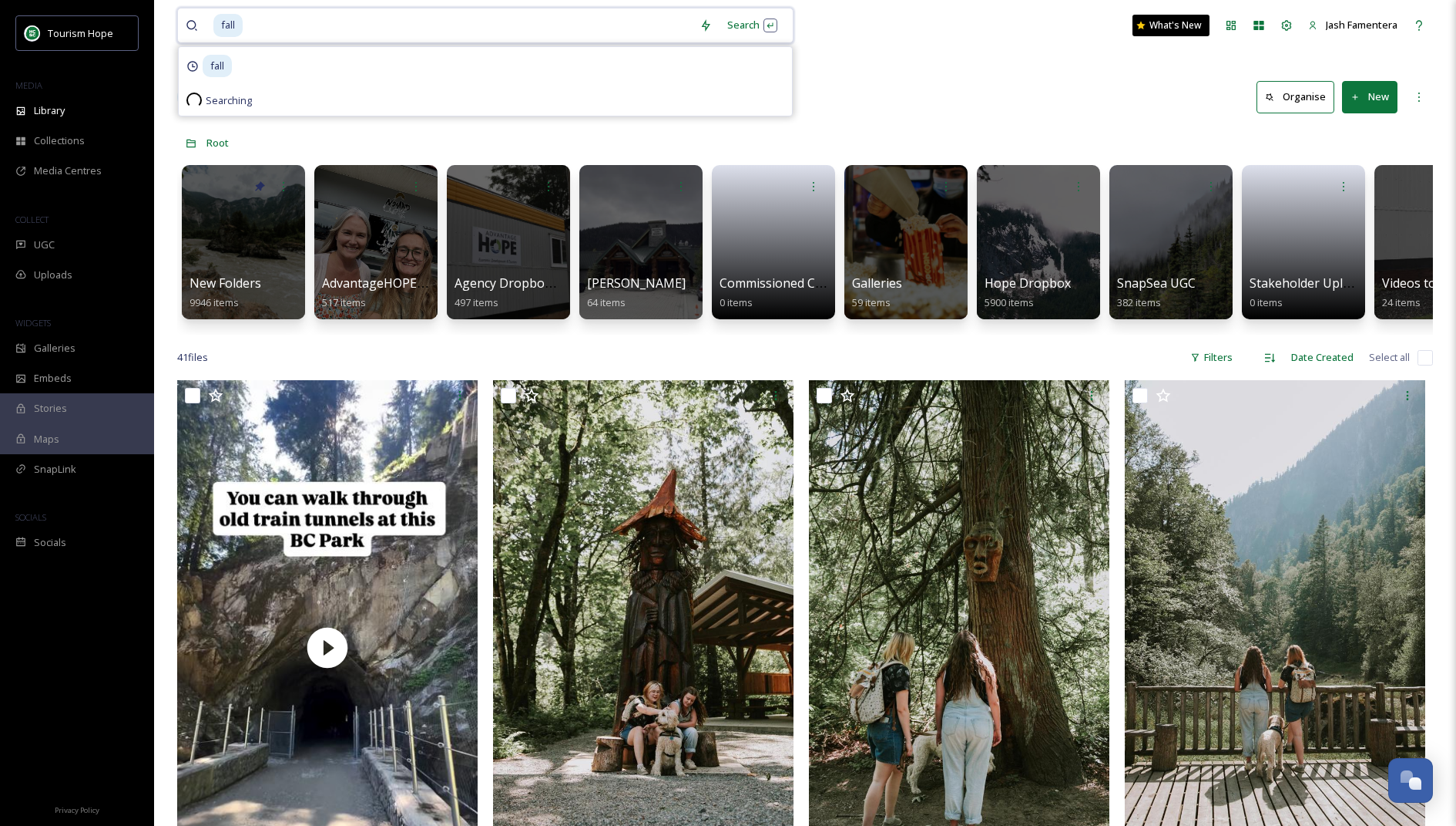
click at [652, 30] on input at bounding box center [468, 25] width 447 height 34
type input "f"
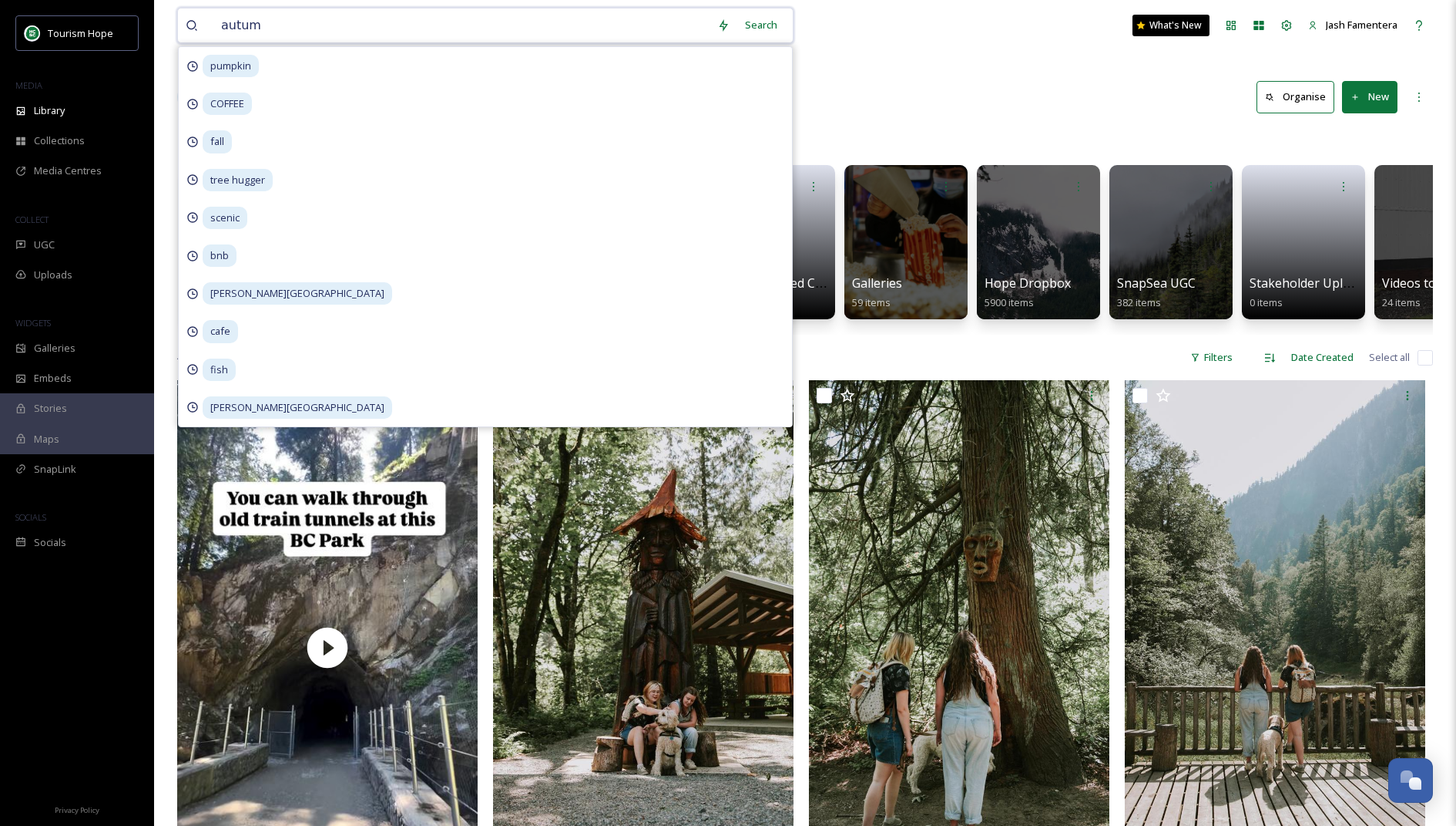
type input "autumn"
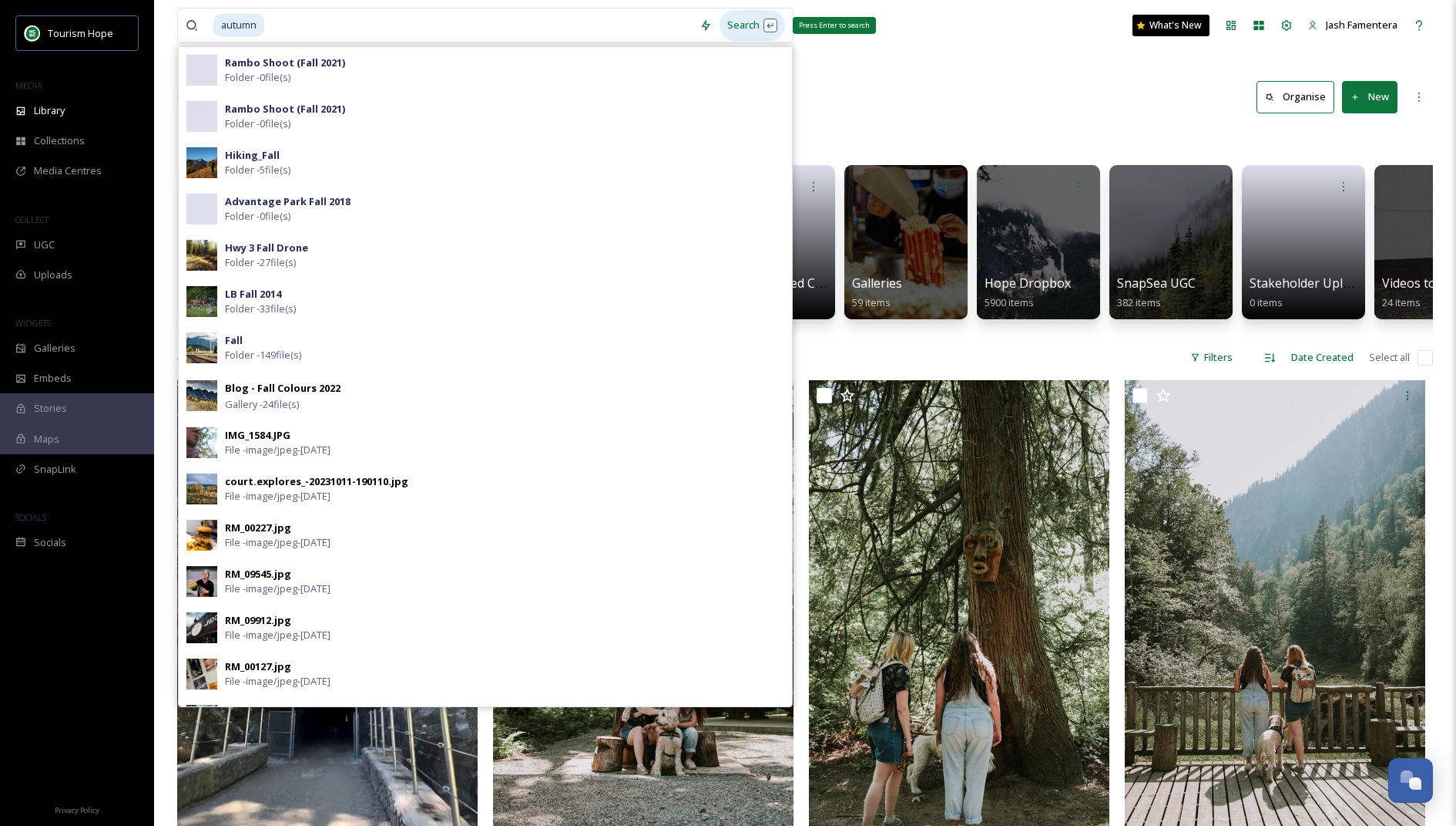
click at [728, 34] on div "Search Press Enter to search" at bounding box center [752, 24] width 65 height 30
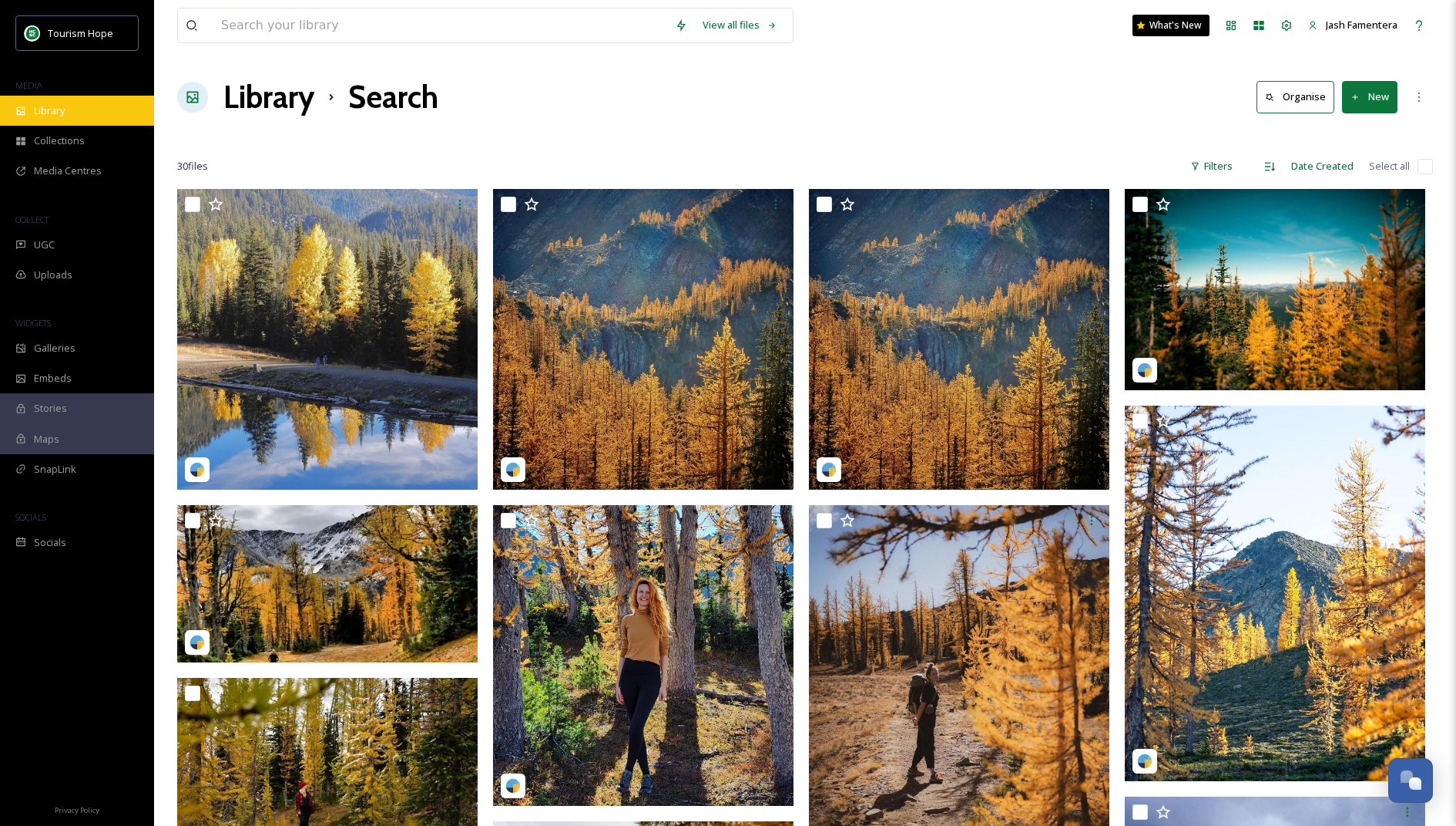
click at [69, 95] on div "Library" at bounding box center [77, 110] width 154 height 30
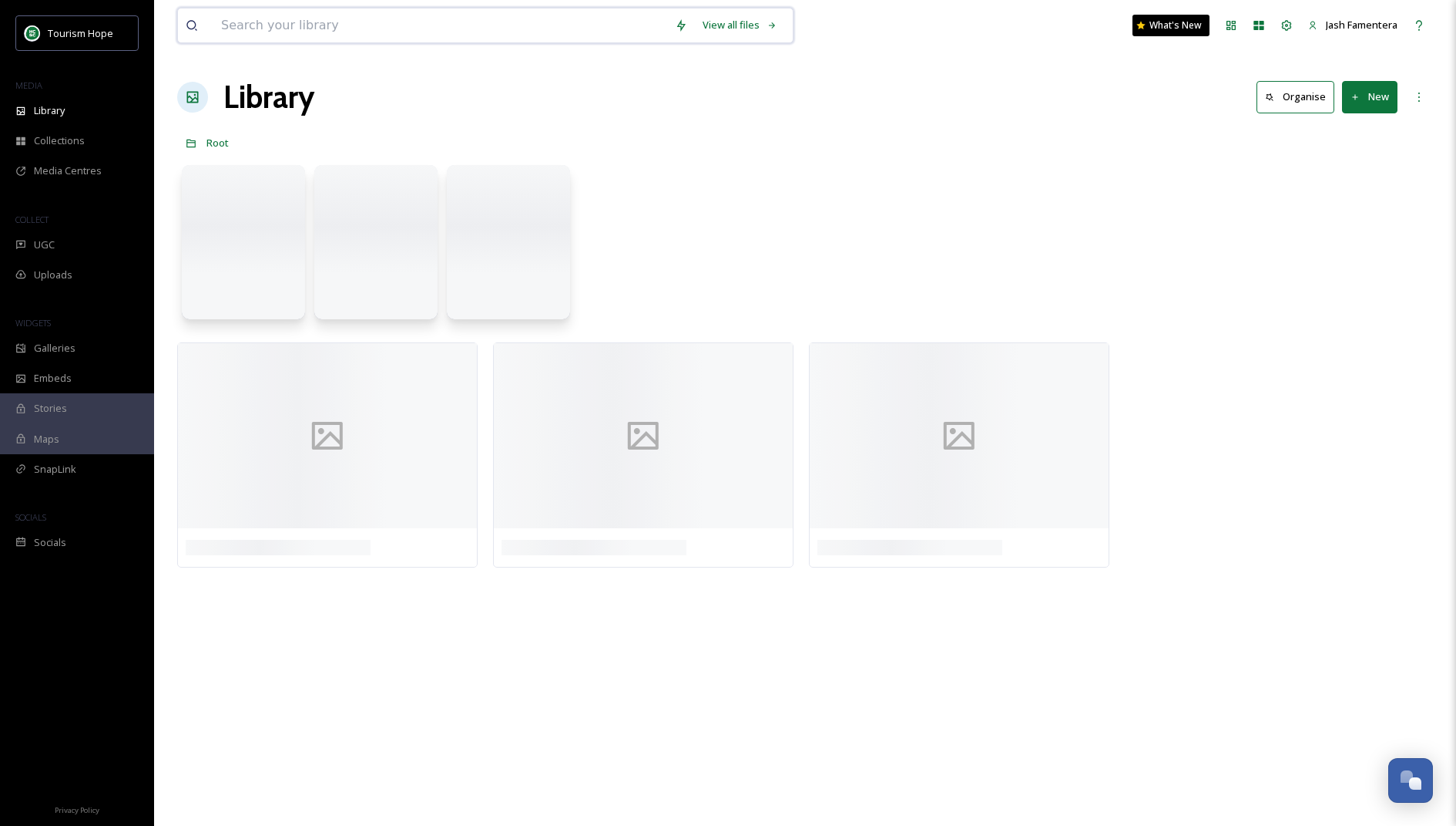
click at [302, 14] on input at bounding box center [440, 25] width 454 height 34
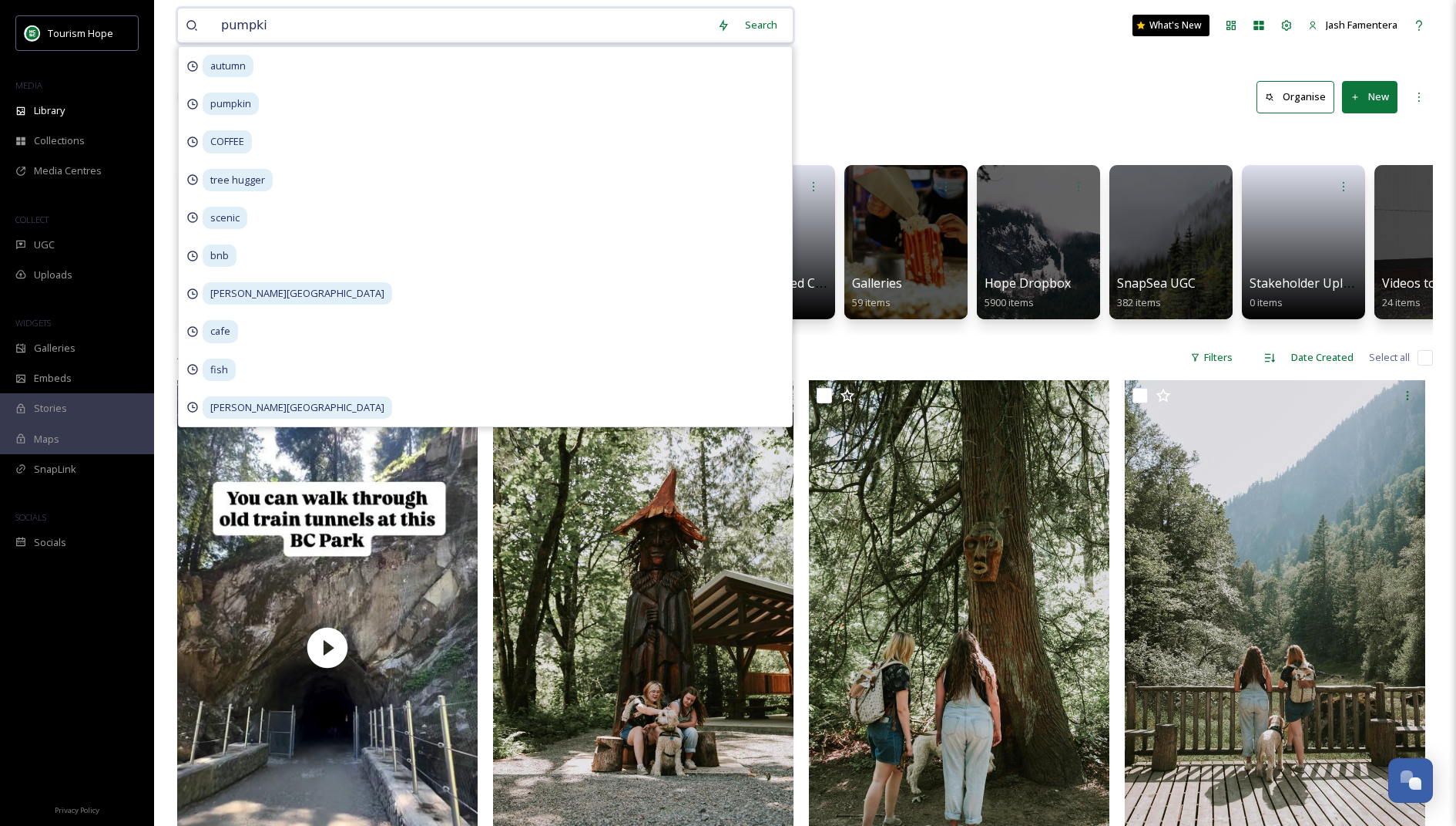
type input "pumpkin"
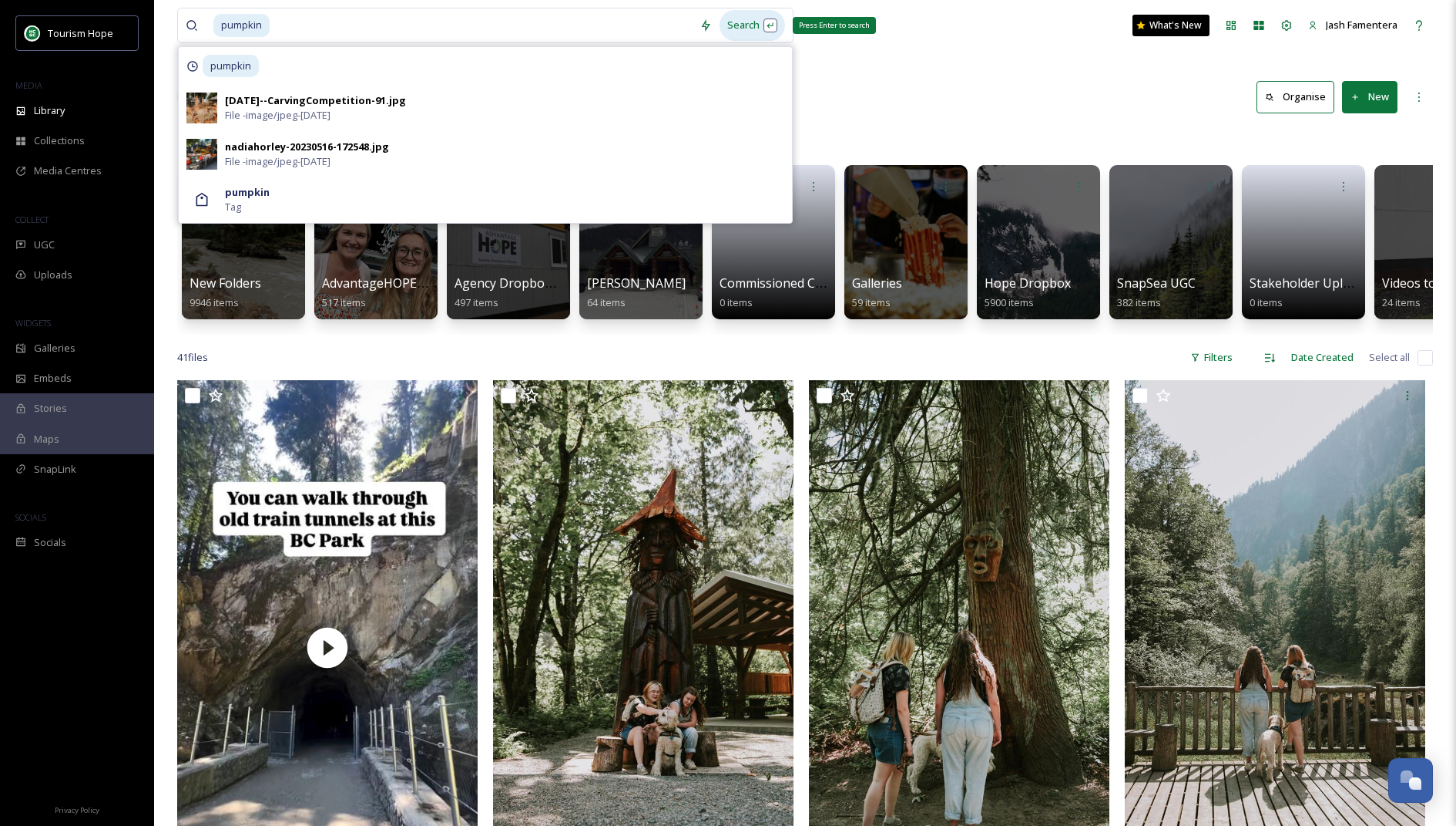
click at [739, 21] on div "Search Press Enter to search" at bounding box center [752, 24] width 65 height 30
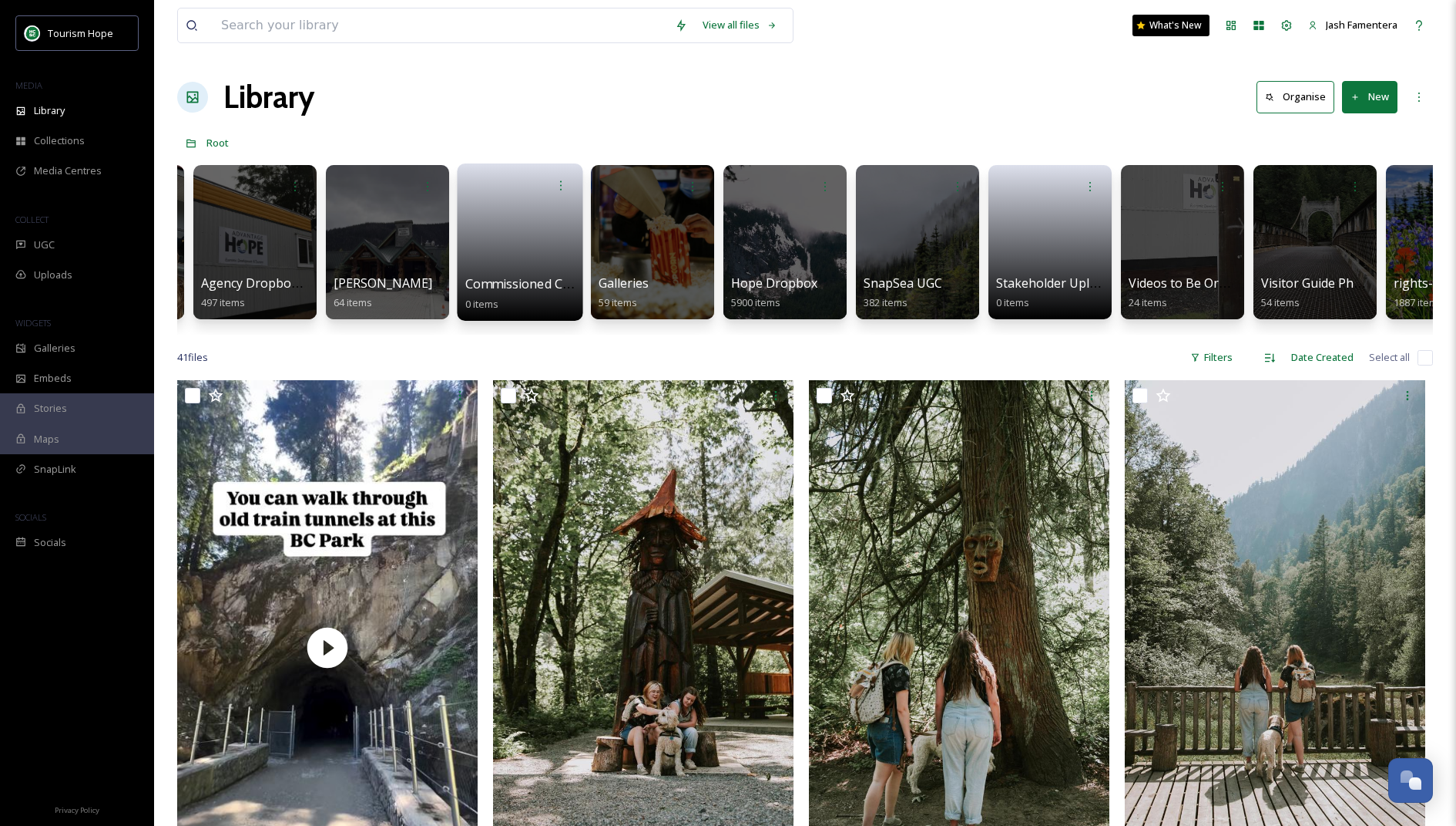
scroll to position [0, 145]
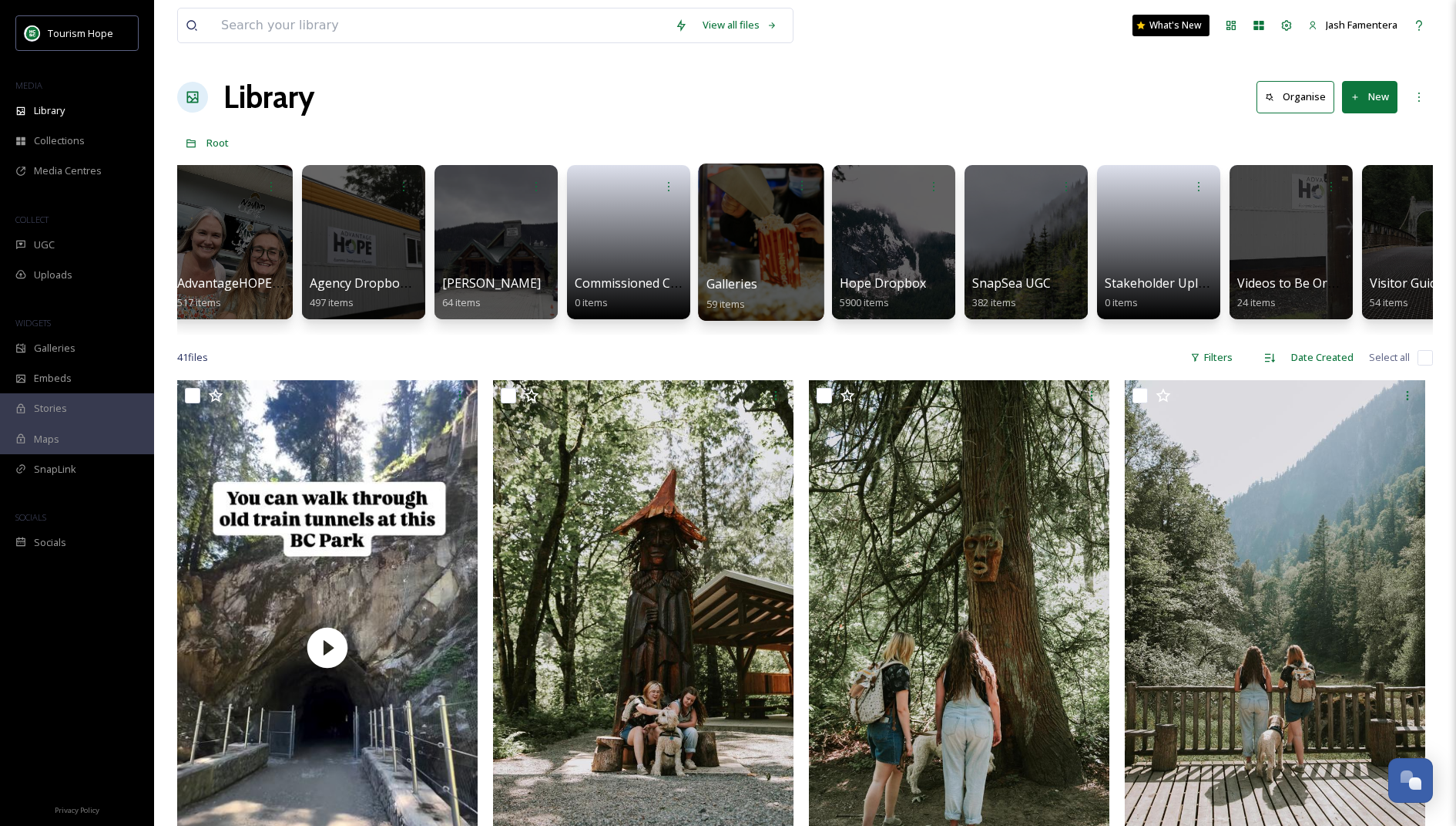
click at [747, 262] on div at bounding box center [761, 242] width 125 height 158
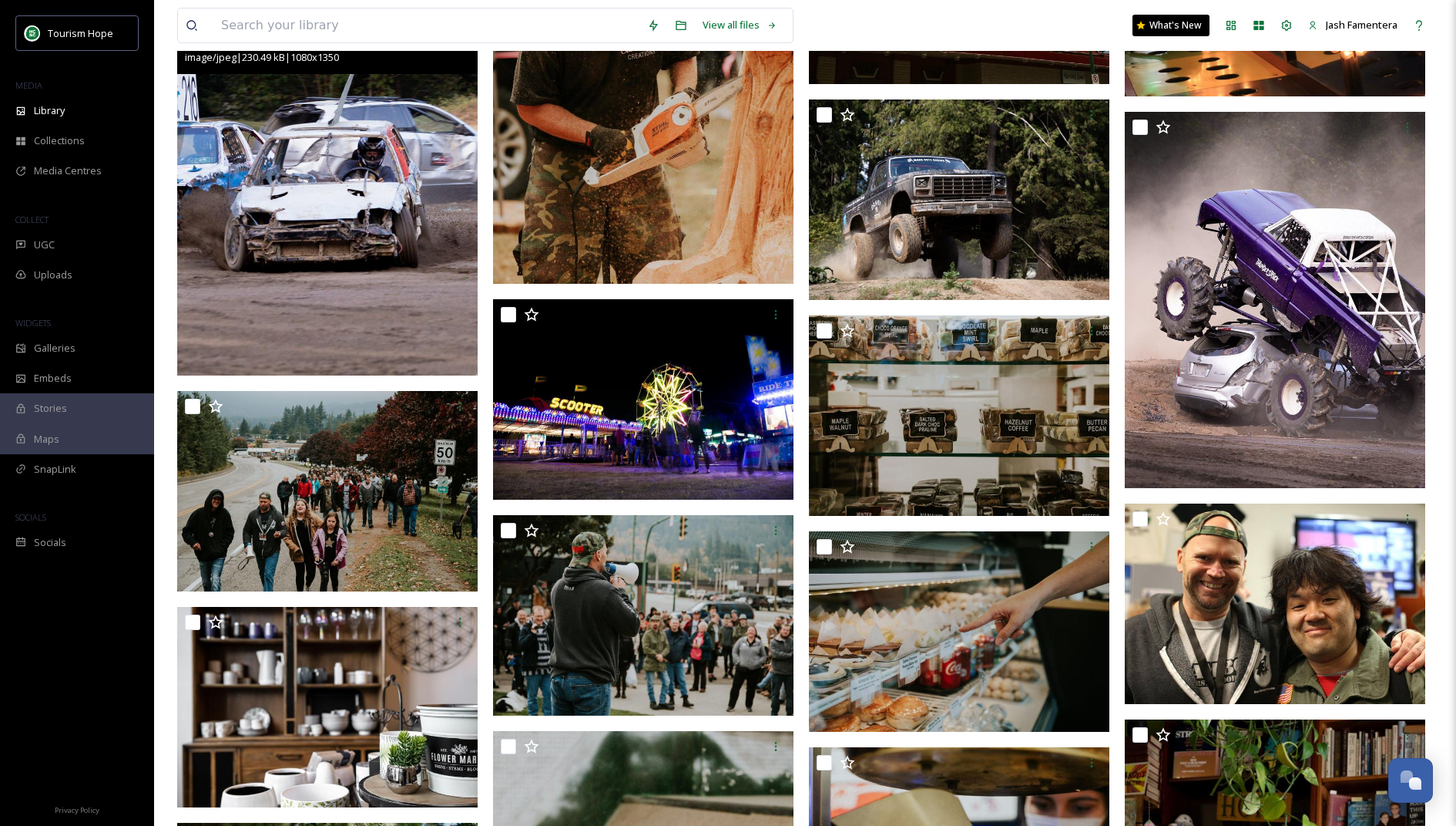
scroll to position [3681, 0]
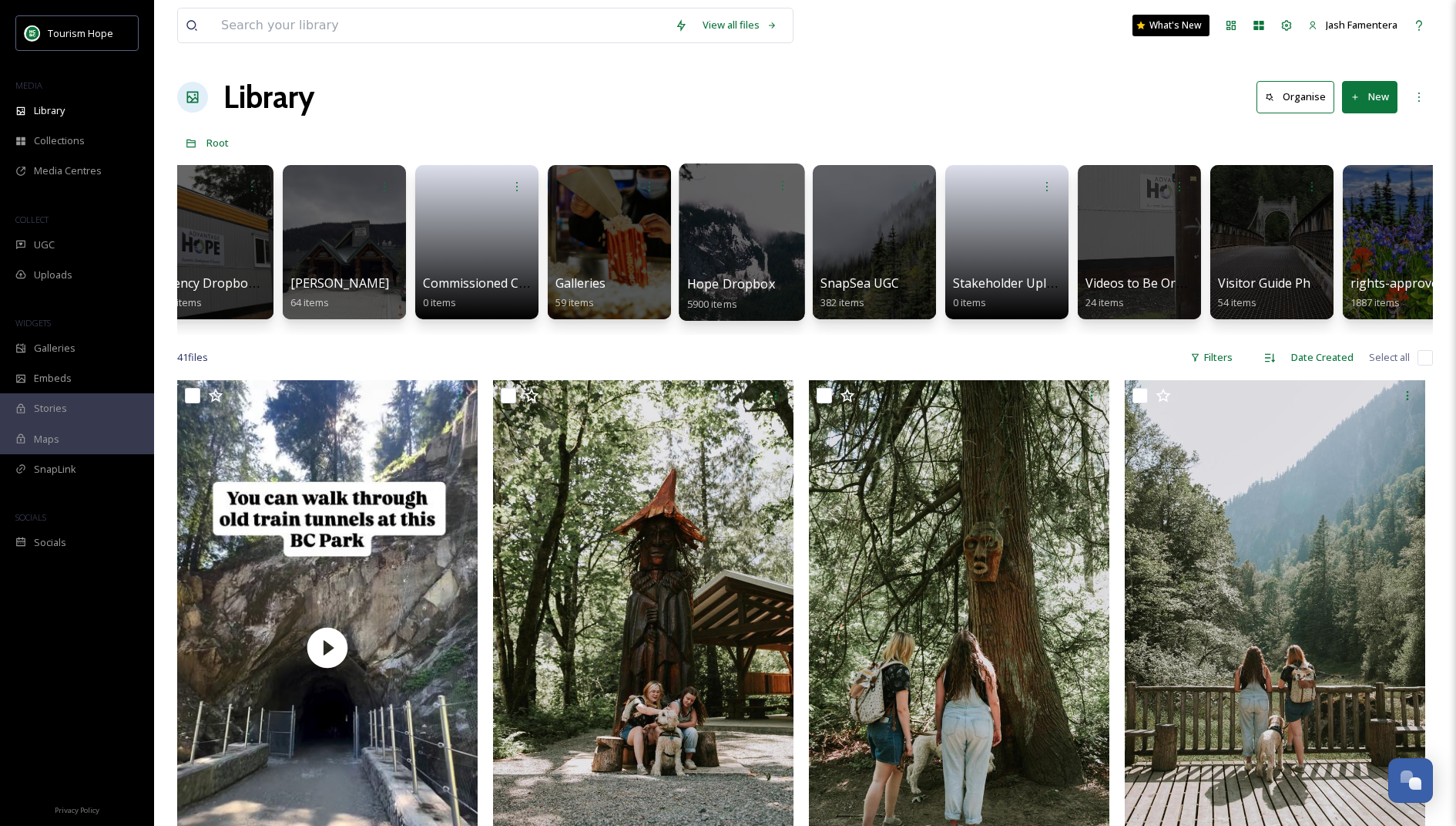
scroll to position [0, 301]
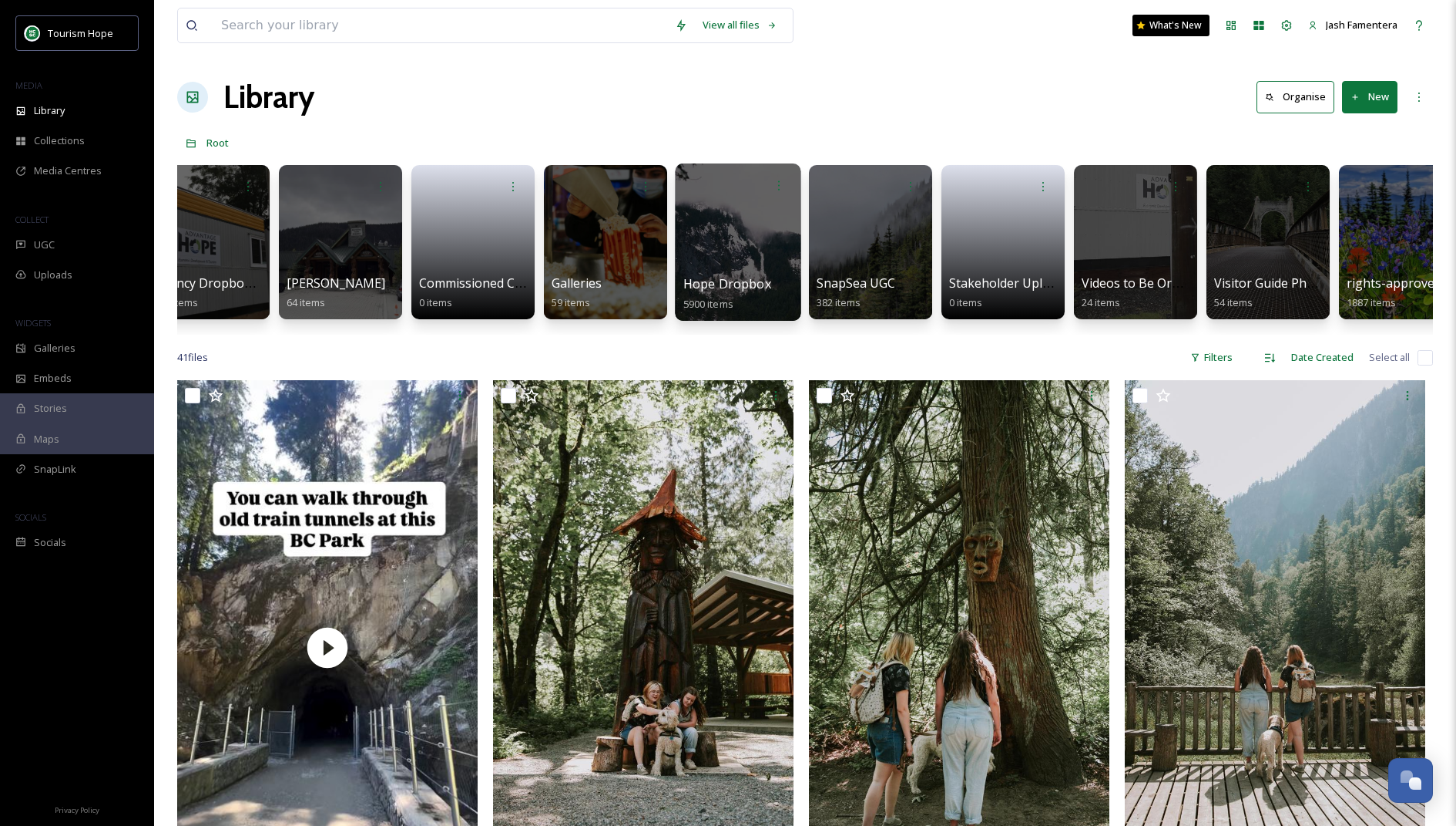
click at [739, 233] on div at bounding box center [737, 242] width 125 height 158
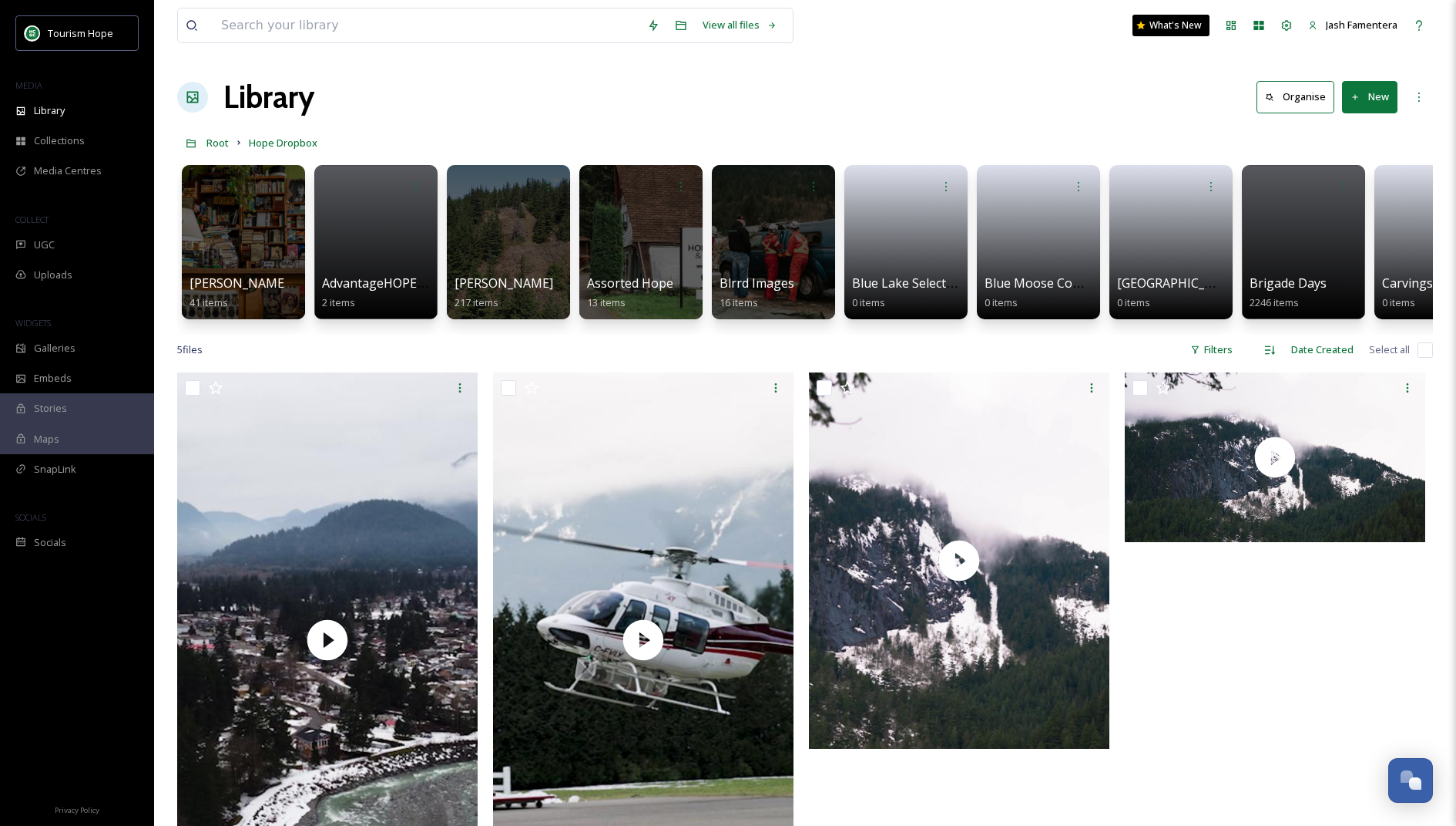
scroll to position [17, 0]
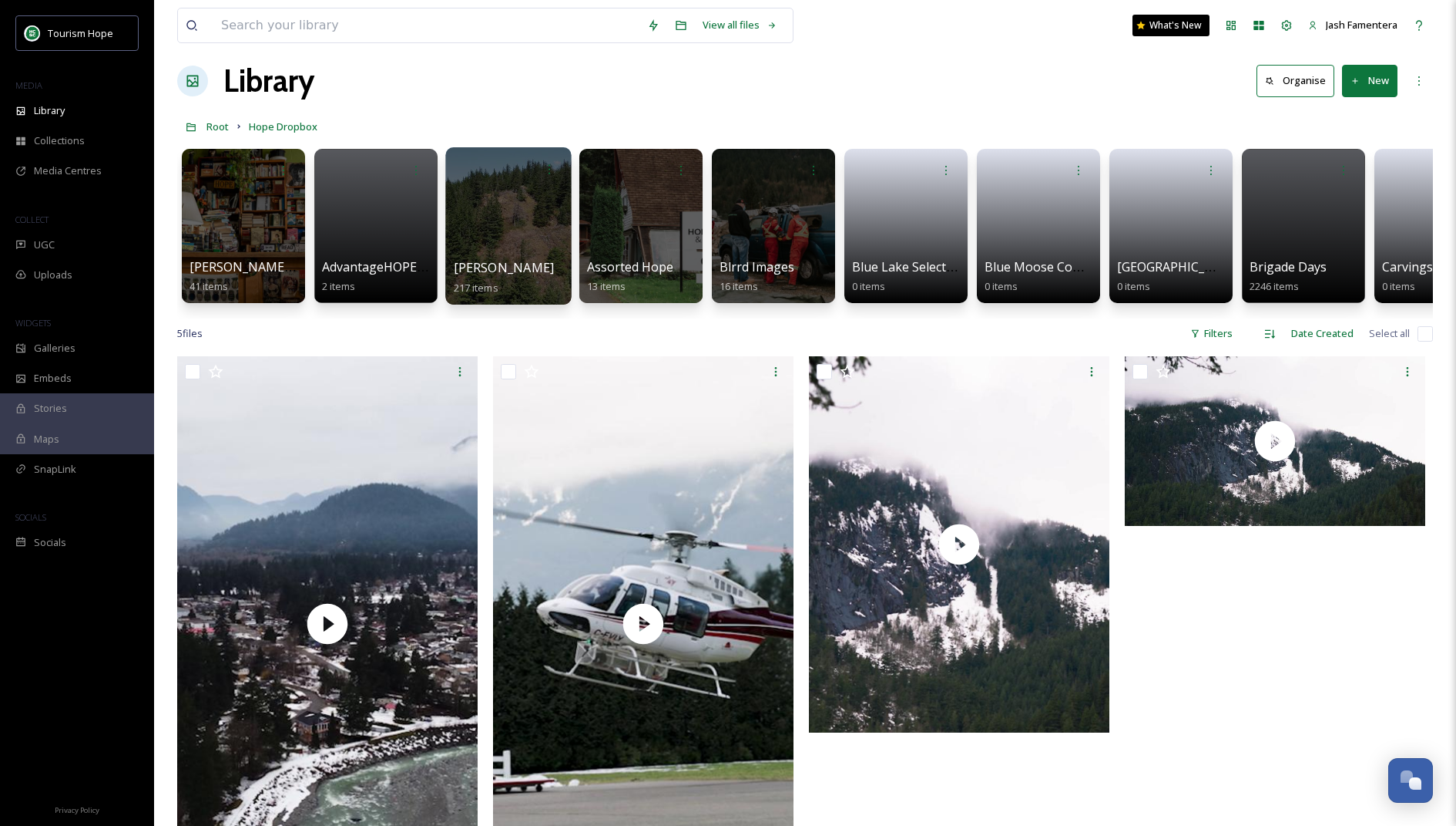
click at [485, 201] on div at bounding box center [508, 226] width 125 height 158
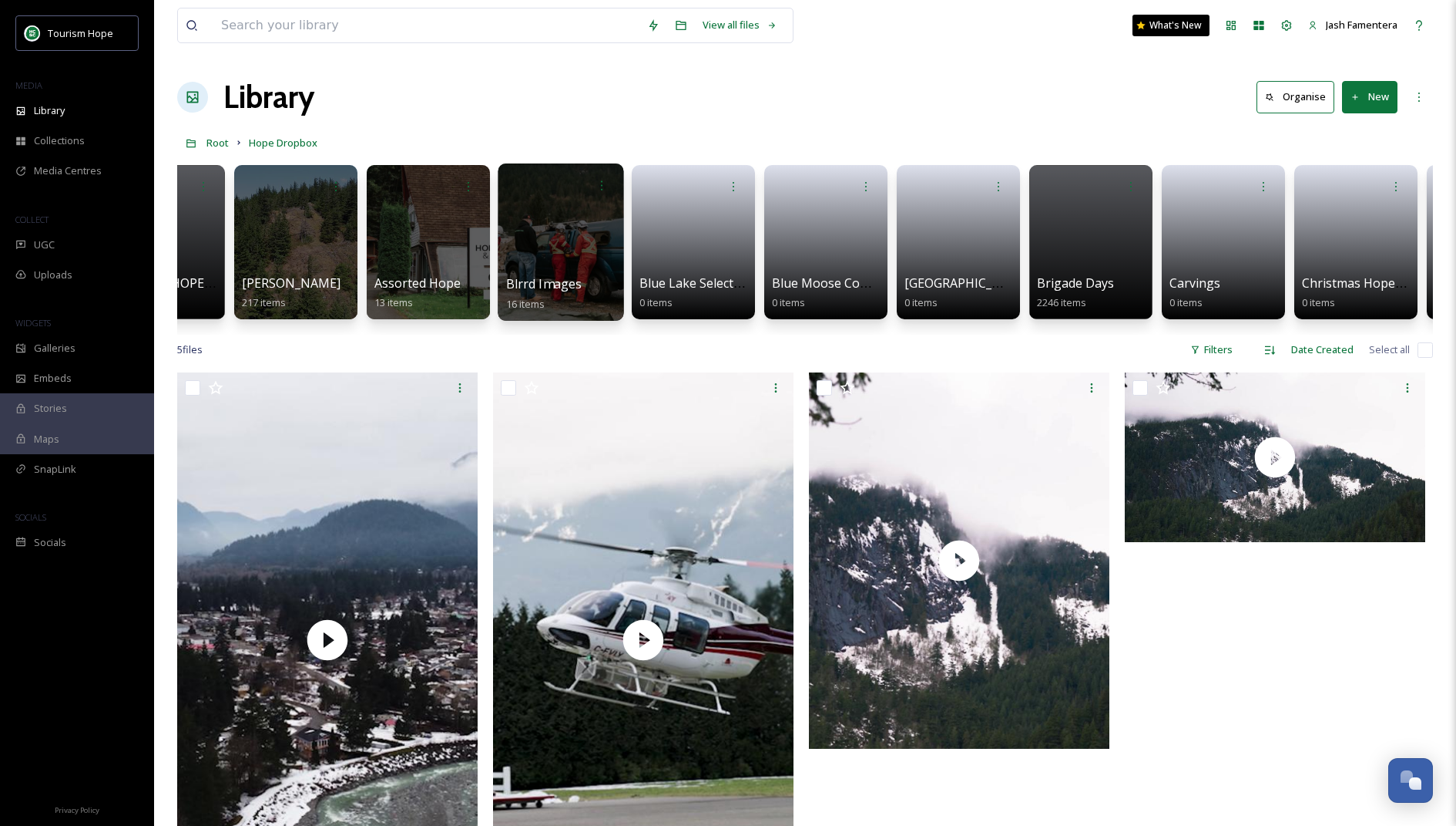
scroll to position [0, 214]
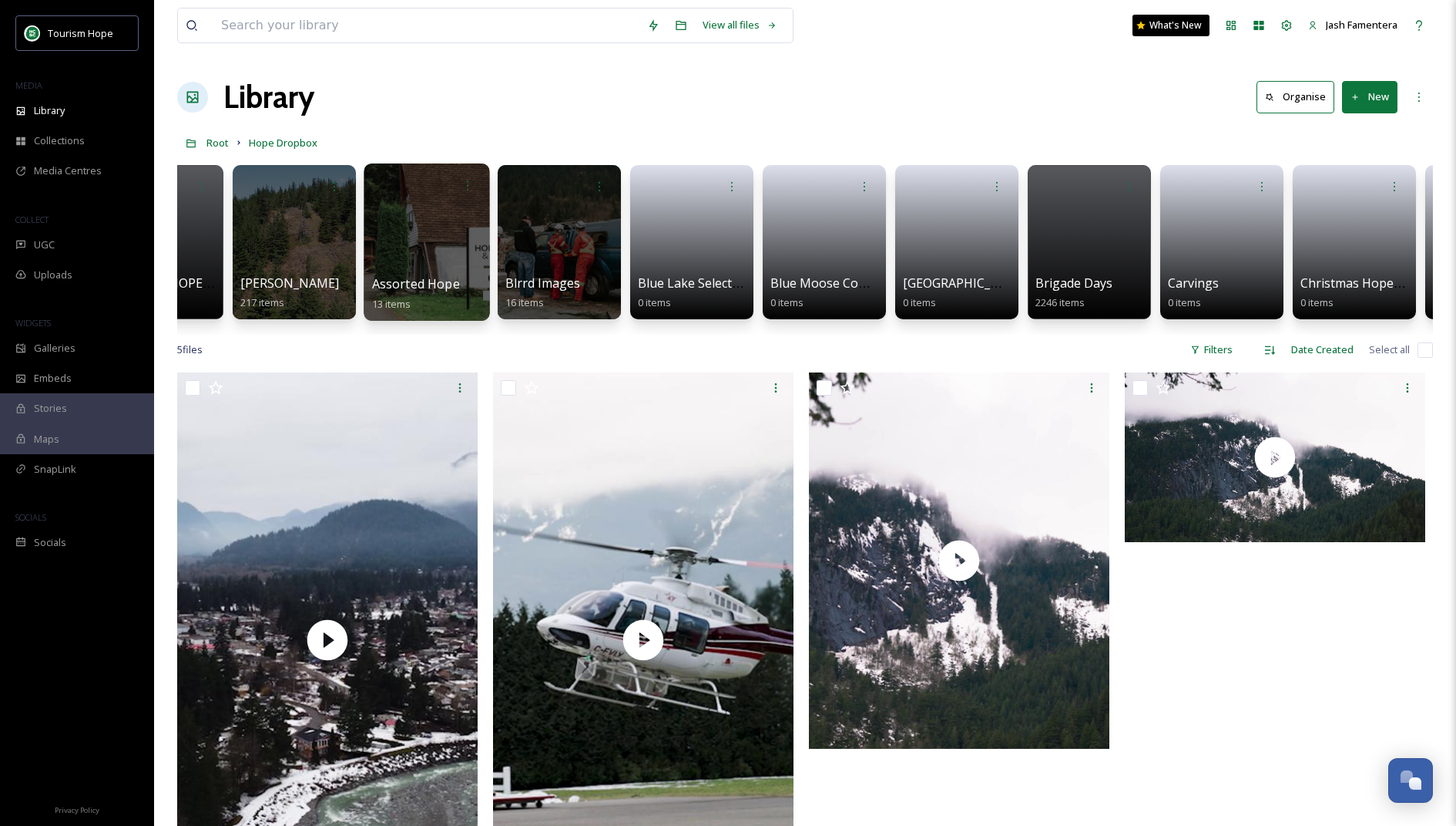
click at [407, 234] on div at bounding box center [426, 242] width 125 height 158
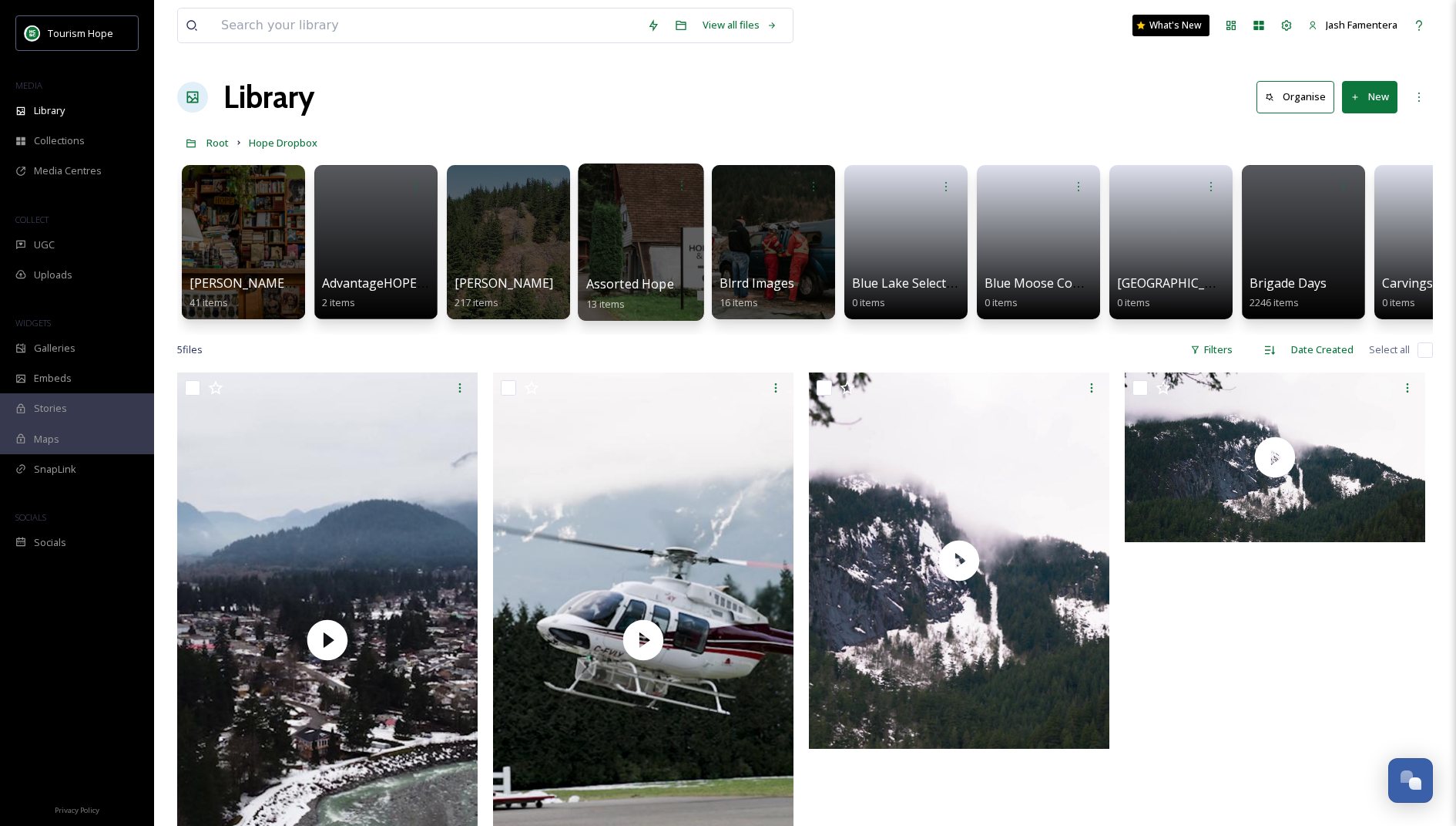
click at [658, 234] on div at bounding box center [640, 242] width 125 height 158
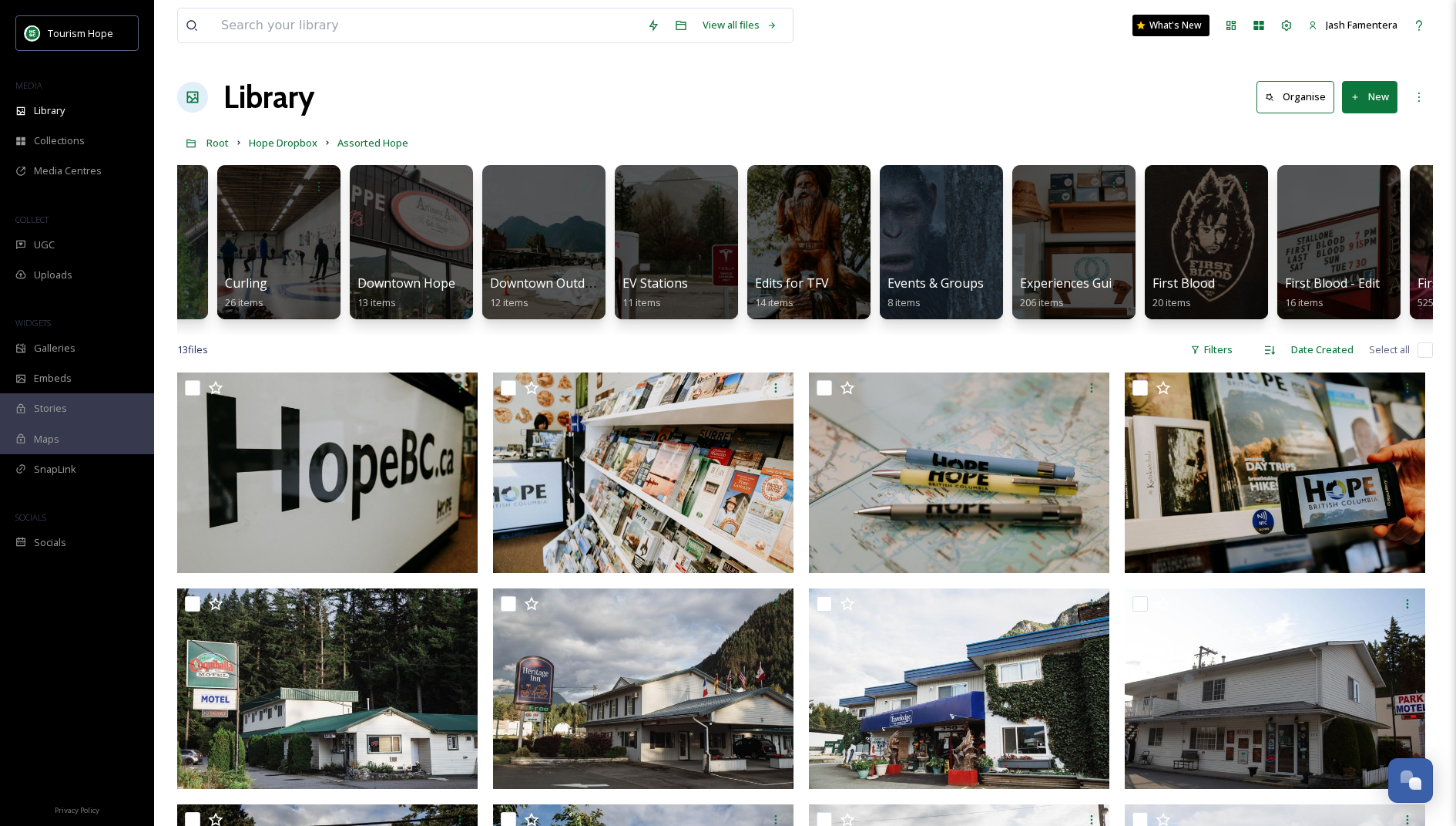
scroll to position [0, 1813]
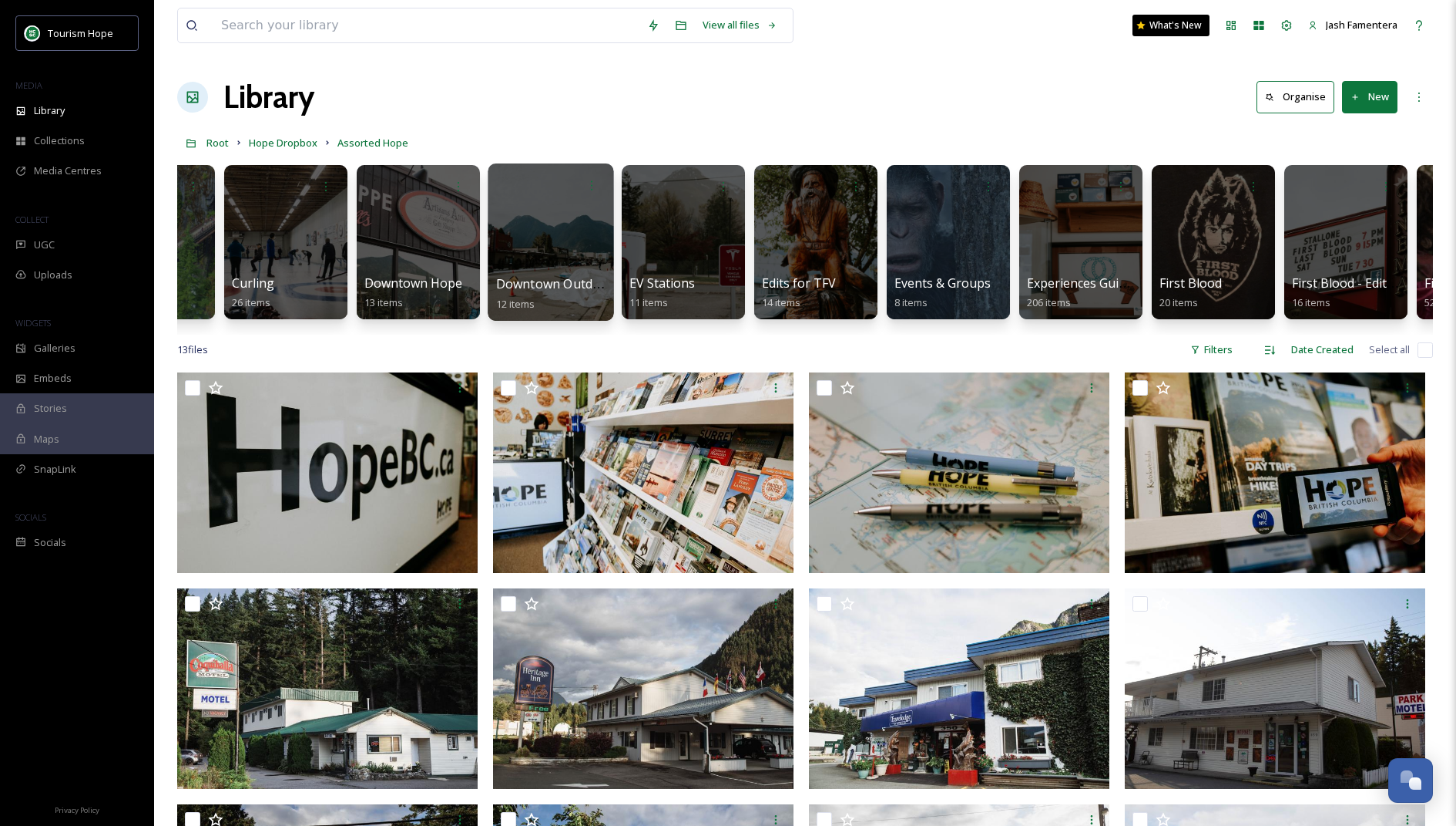
click at [557, 239] on div at bounding box center [550, 242] width 125 height 158
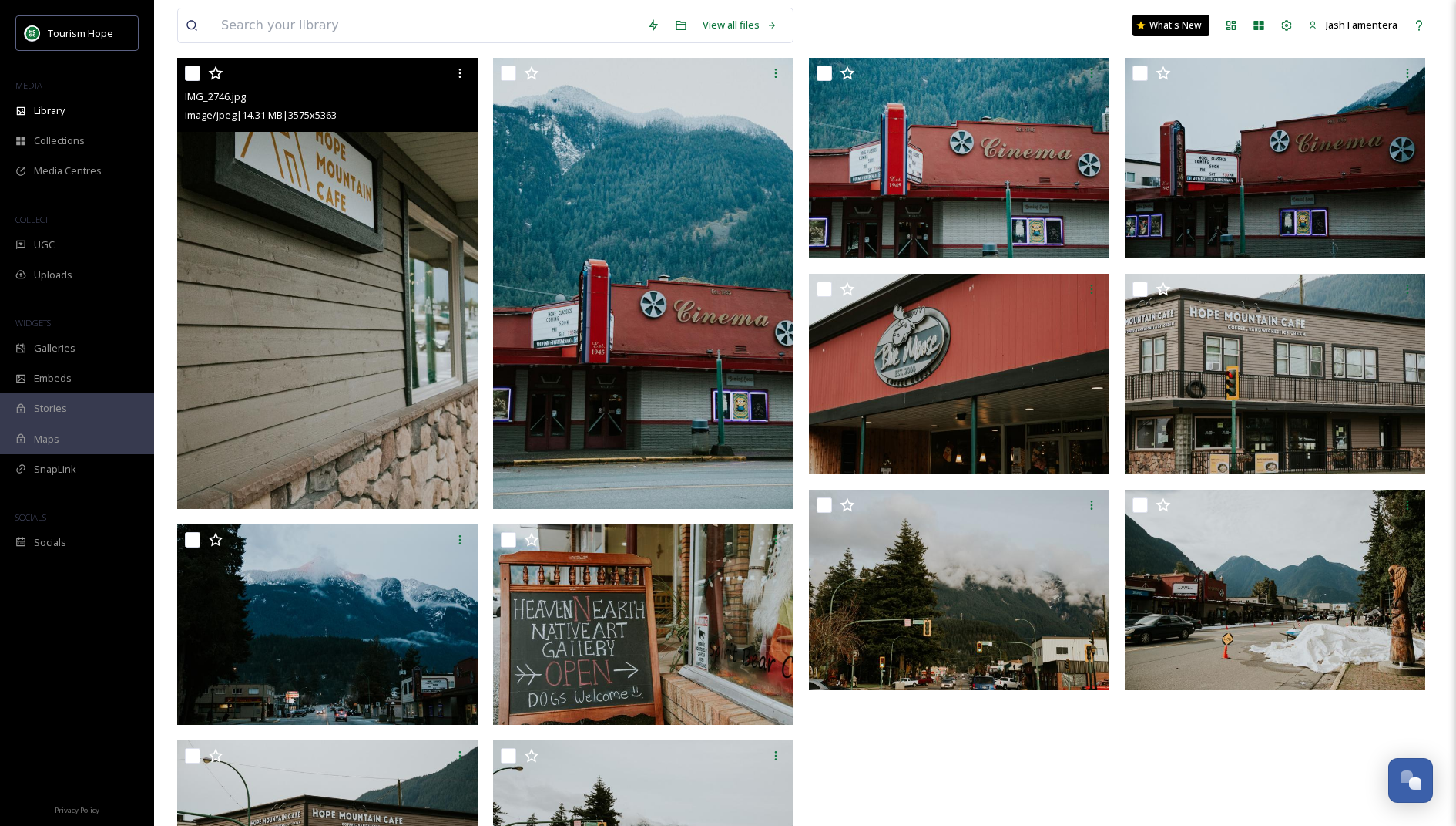
scroll to position [293, 0]
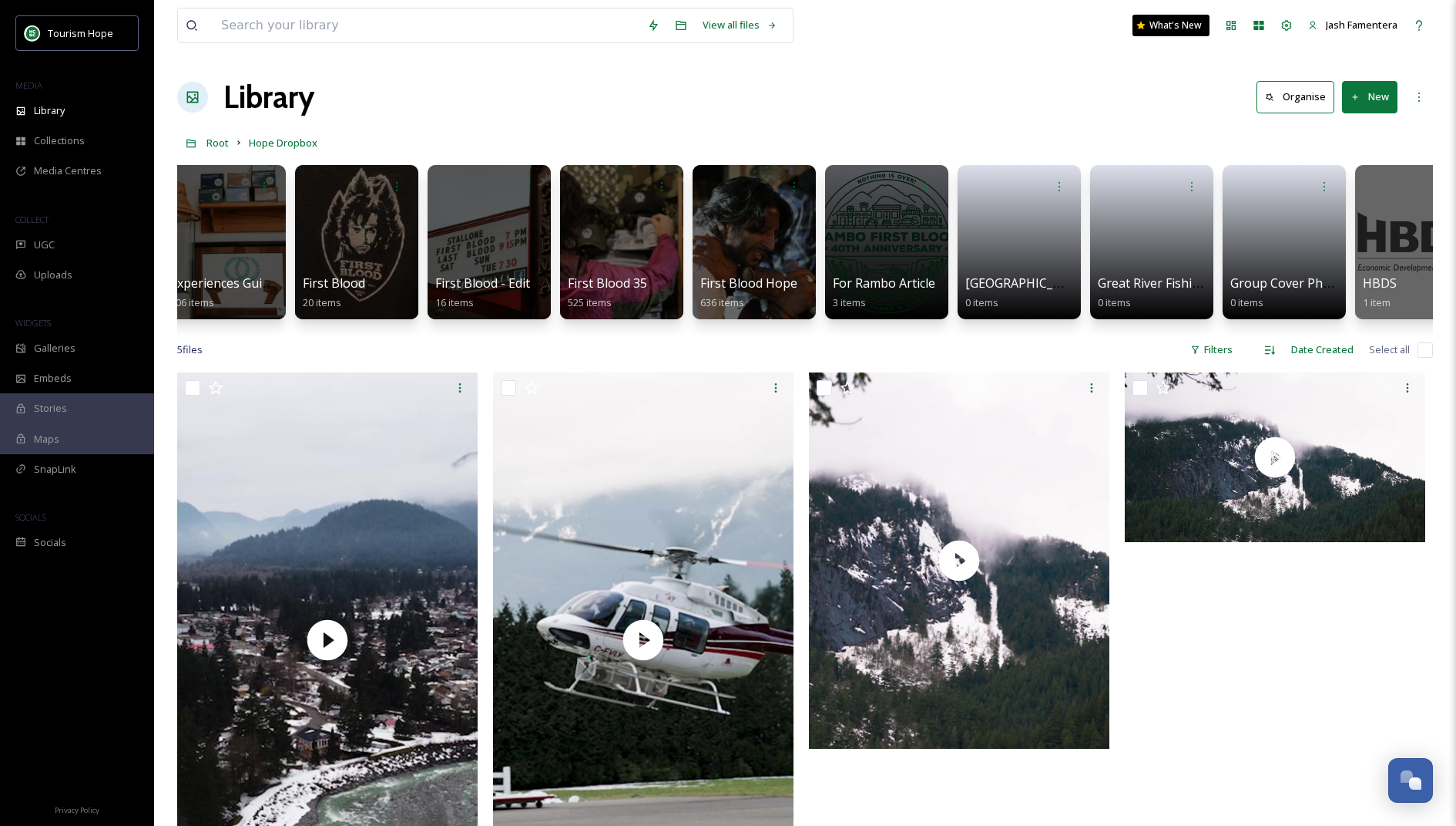
scroll to position [0, 2677]
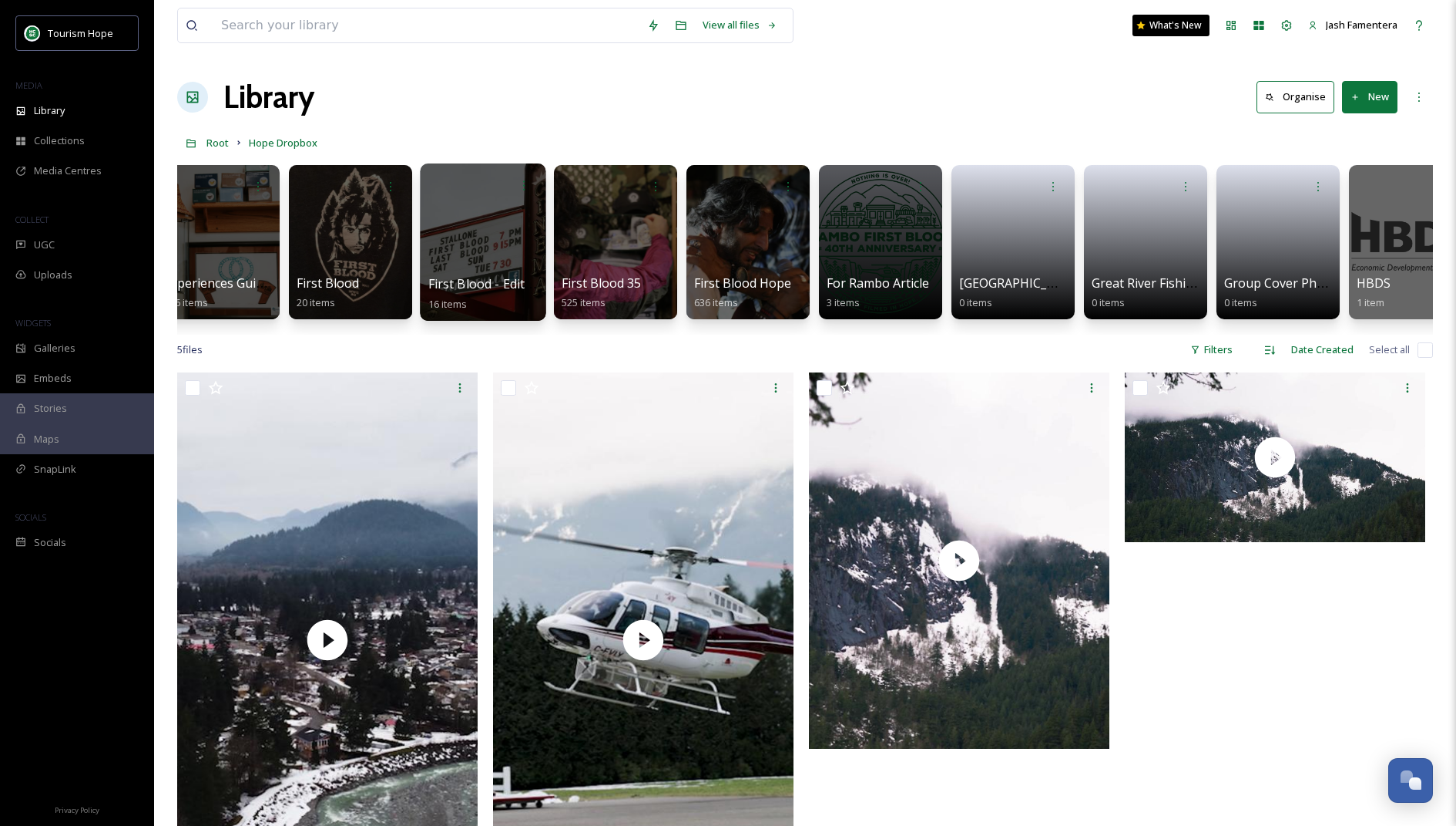
click at [499, 280] on span "First Blood - Edited" at bounding box center [484, 283] width 111 height 17
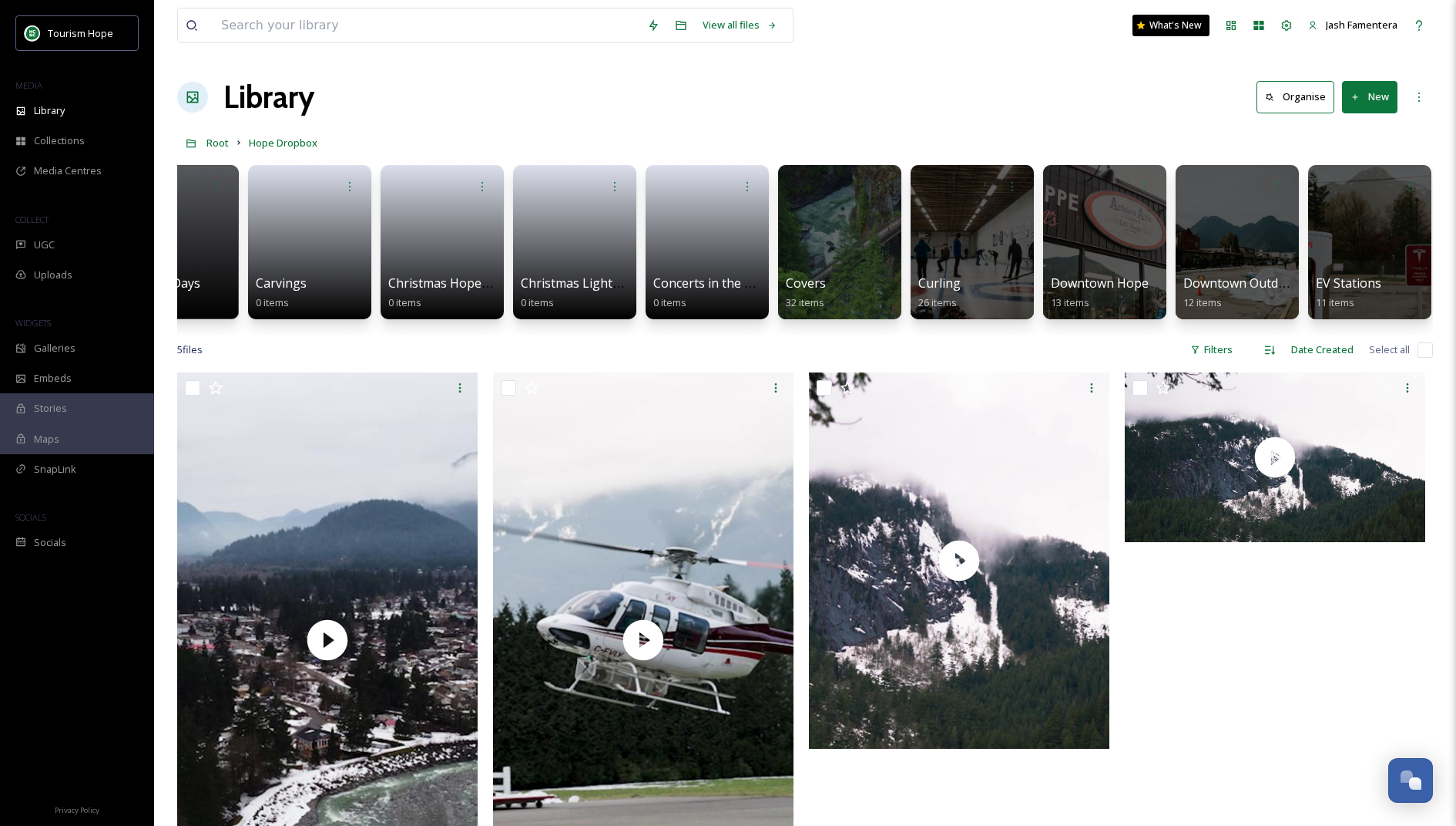
scroll to position [0, 1129]
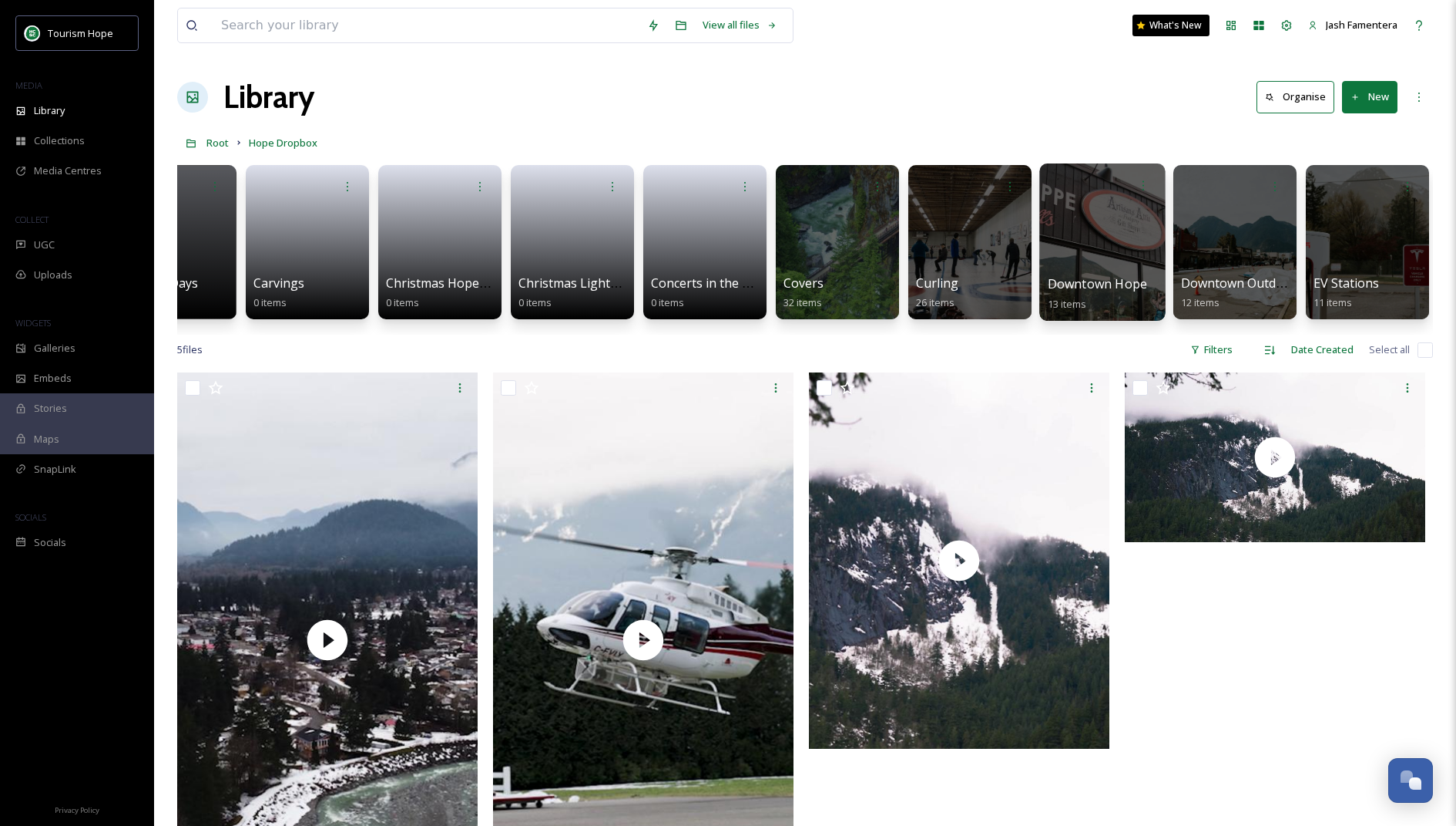
click at [1100, 263] on div at bounding box center [1102, 242] width 125 height 158
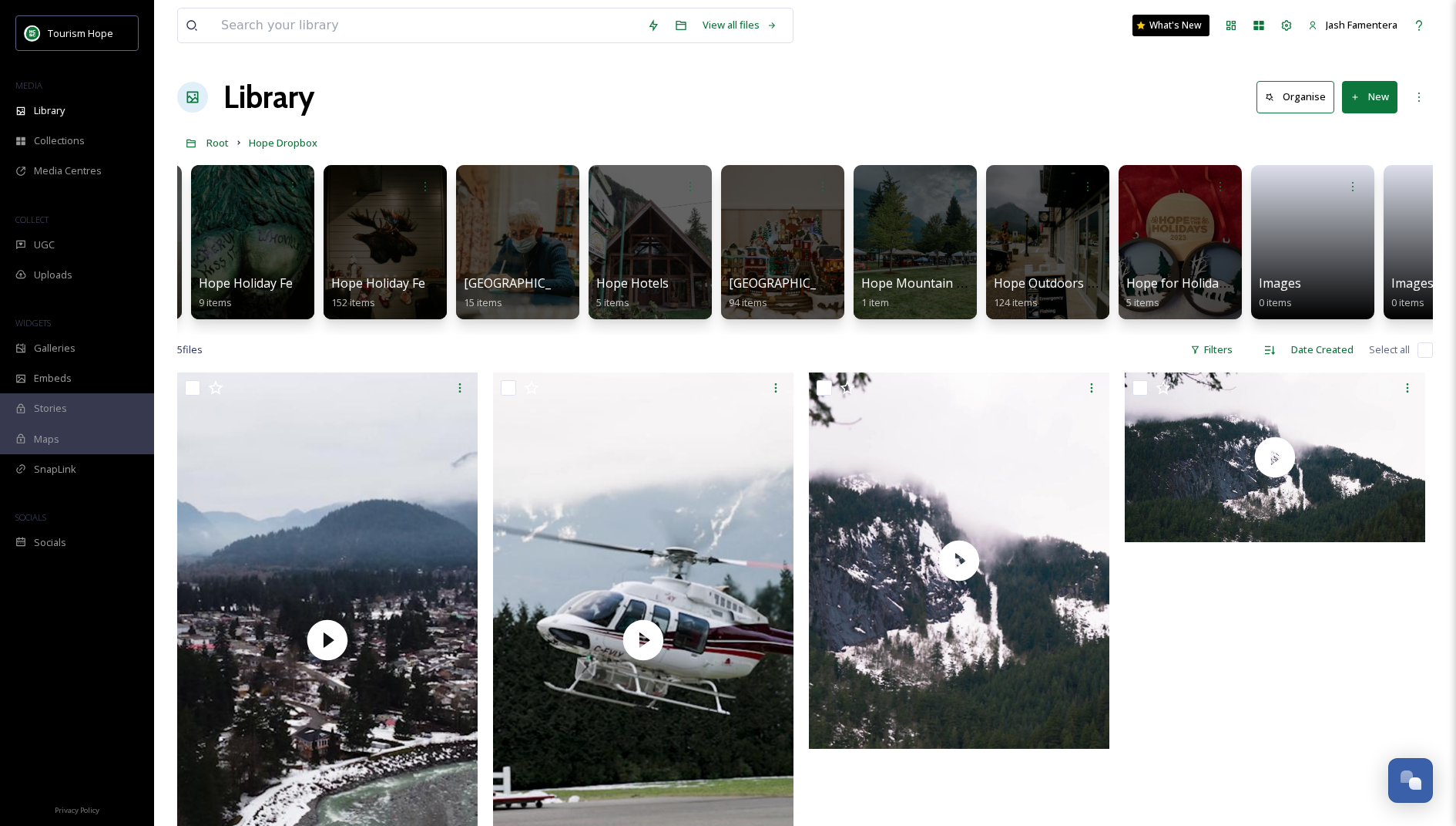
scroll to position [0, 4896]
click at [387, 233] on div at bounding box center [383, 242] width 125 height 158
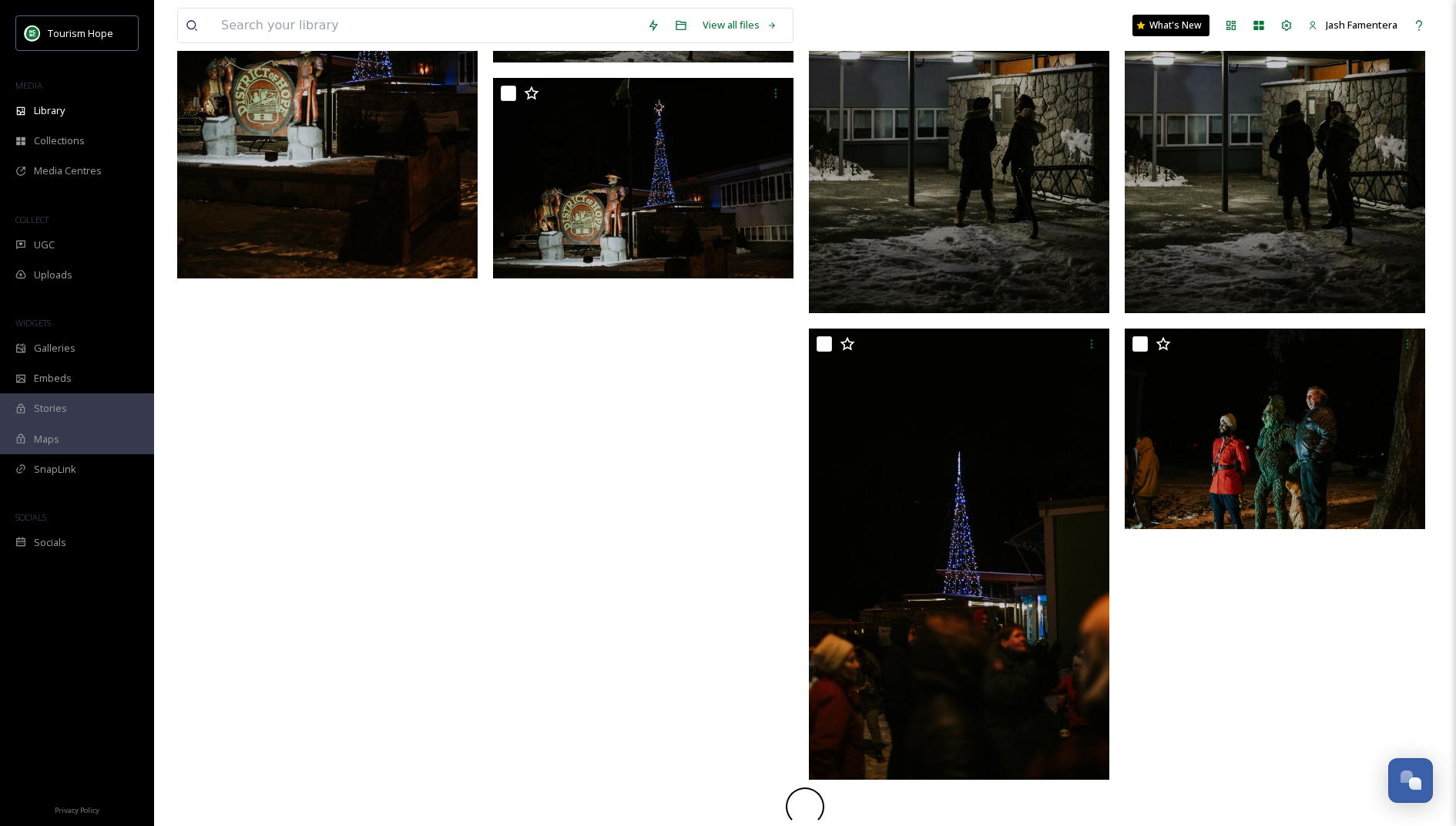
scroll to position [1496, 0]
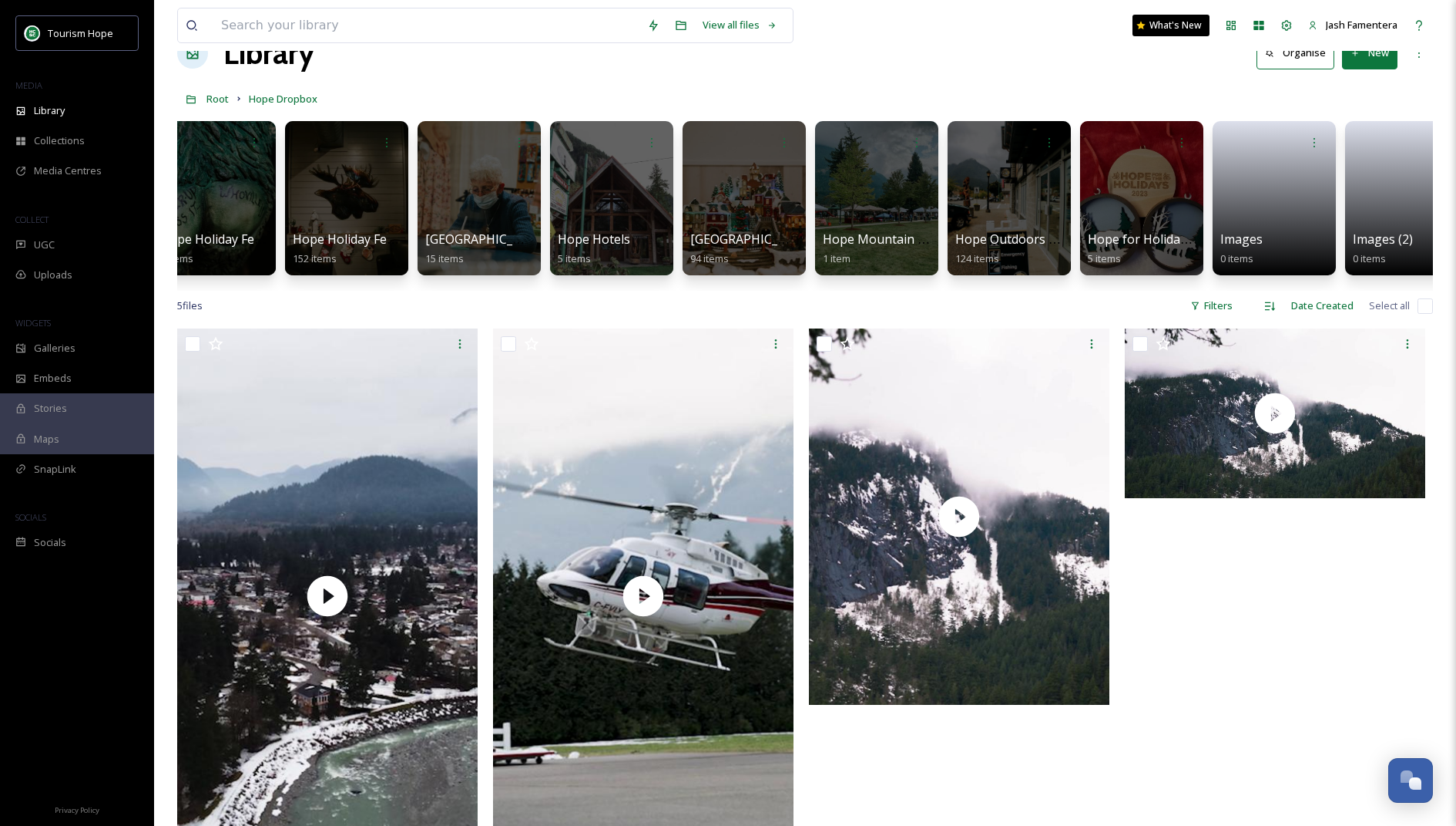
scroll to position [0, 4949]
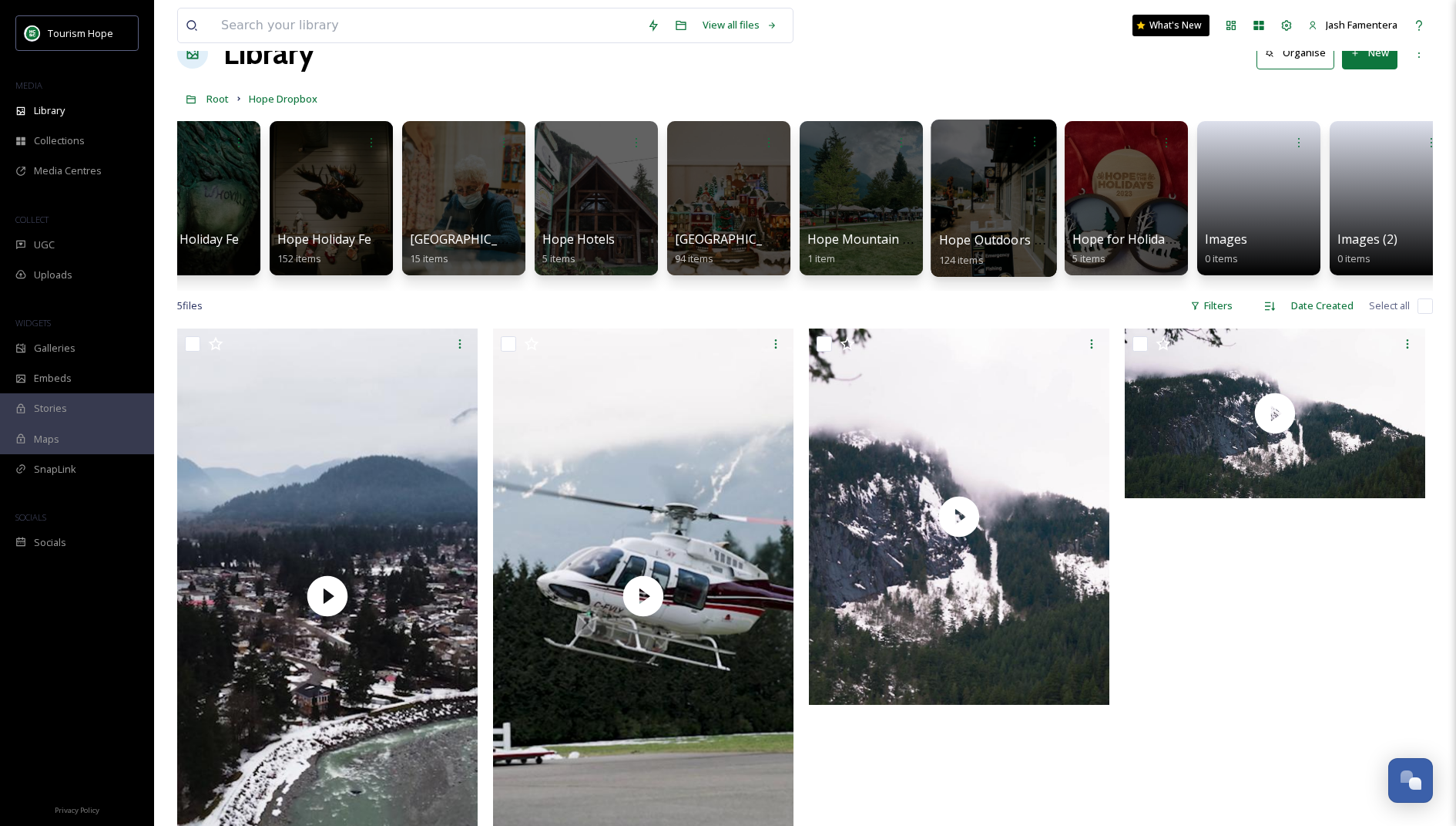
click at [1020, 186] on div at bounding box center [993, 198] width 125 height 158
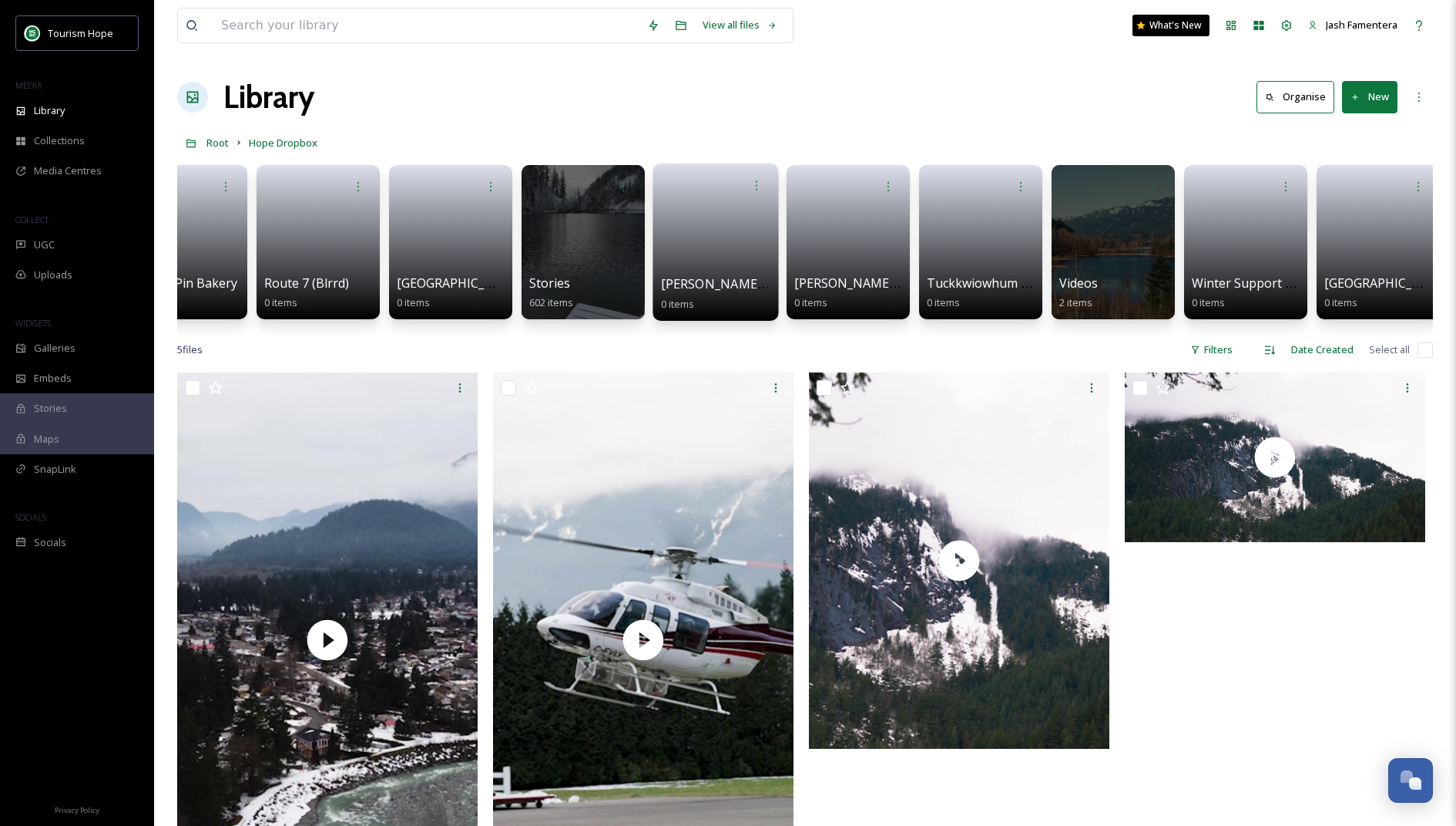
scroll to position [0, 8154]
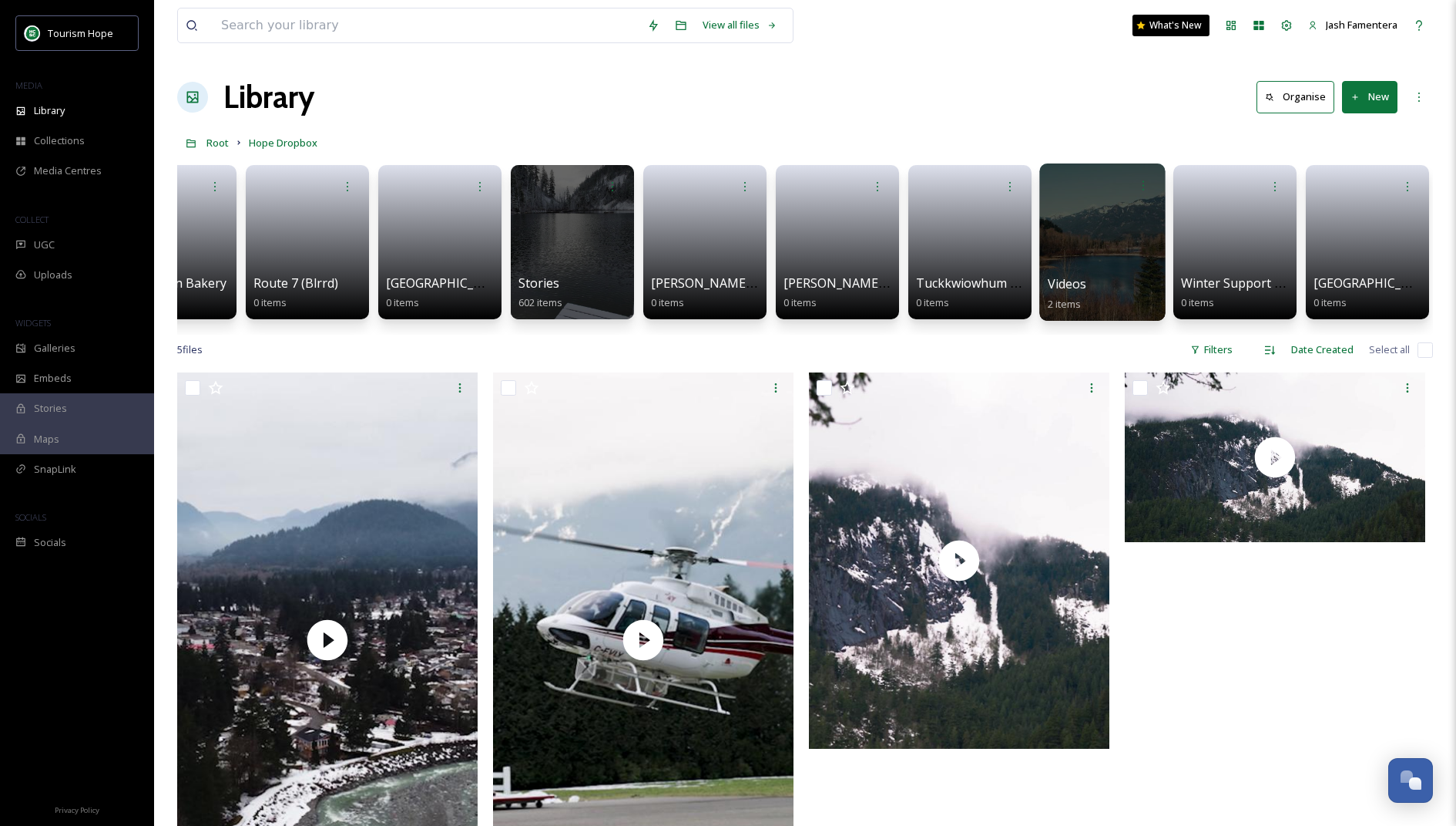
click at [1066, 271] on div at bounding box center [1102, 242] width 125 height 158
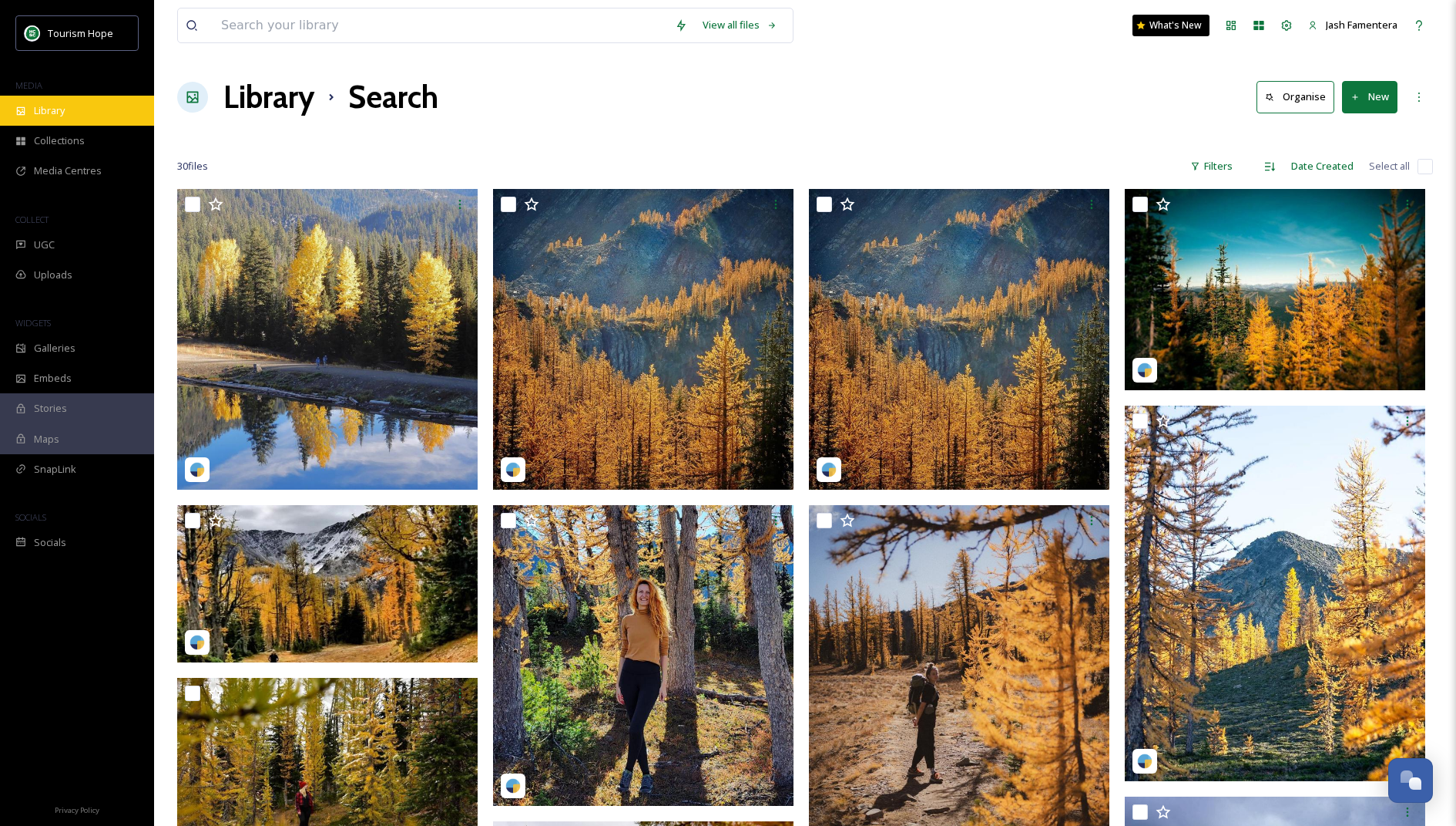
click at [49, 101] on div "Library" at bounding box center [77, 110] width 154 height 30
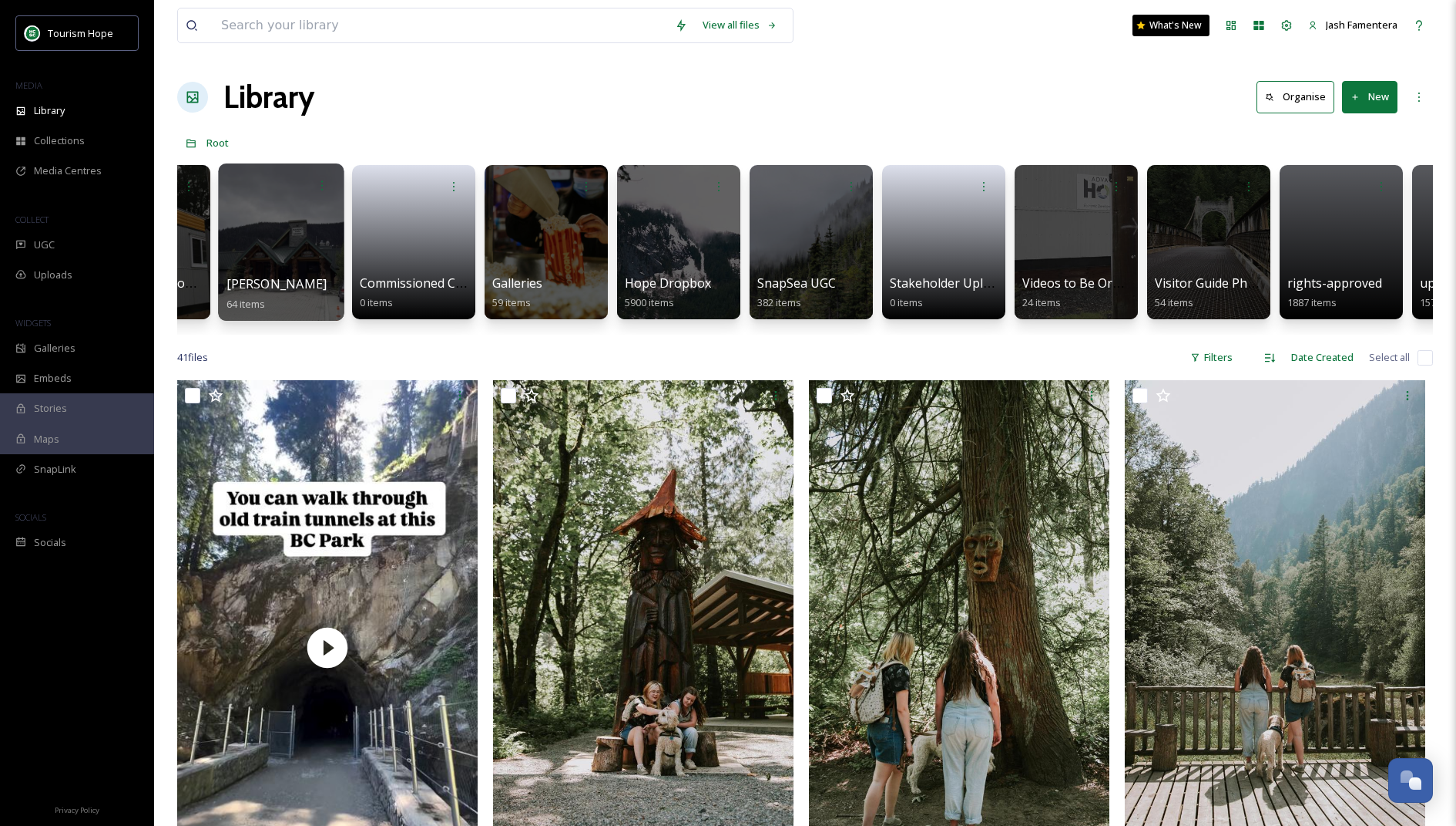
scroll to position [0, 466]
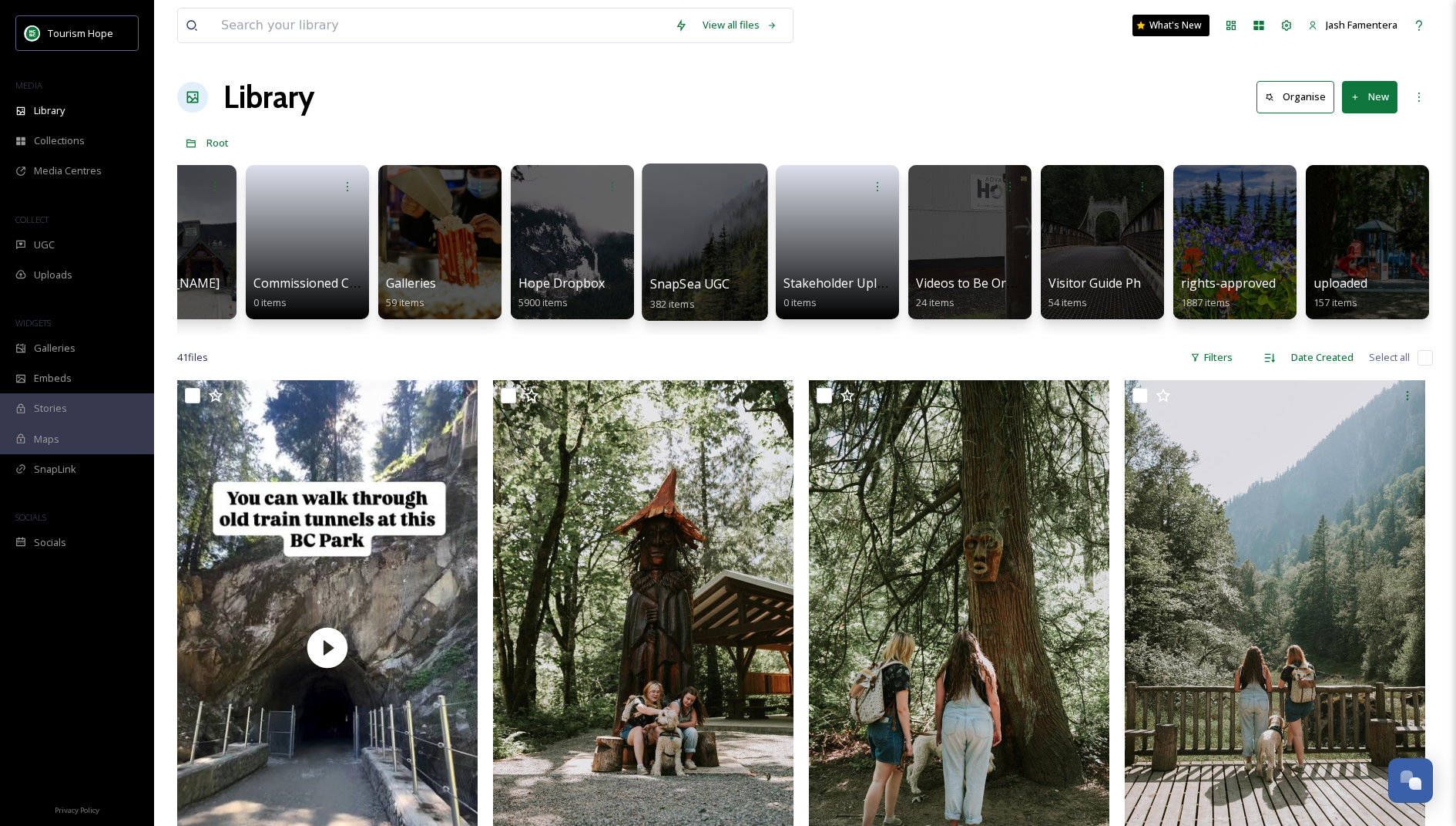
click at [675, 205] on div at bounding box center [704, 242] width 125 height 158
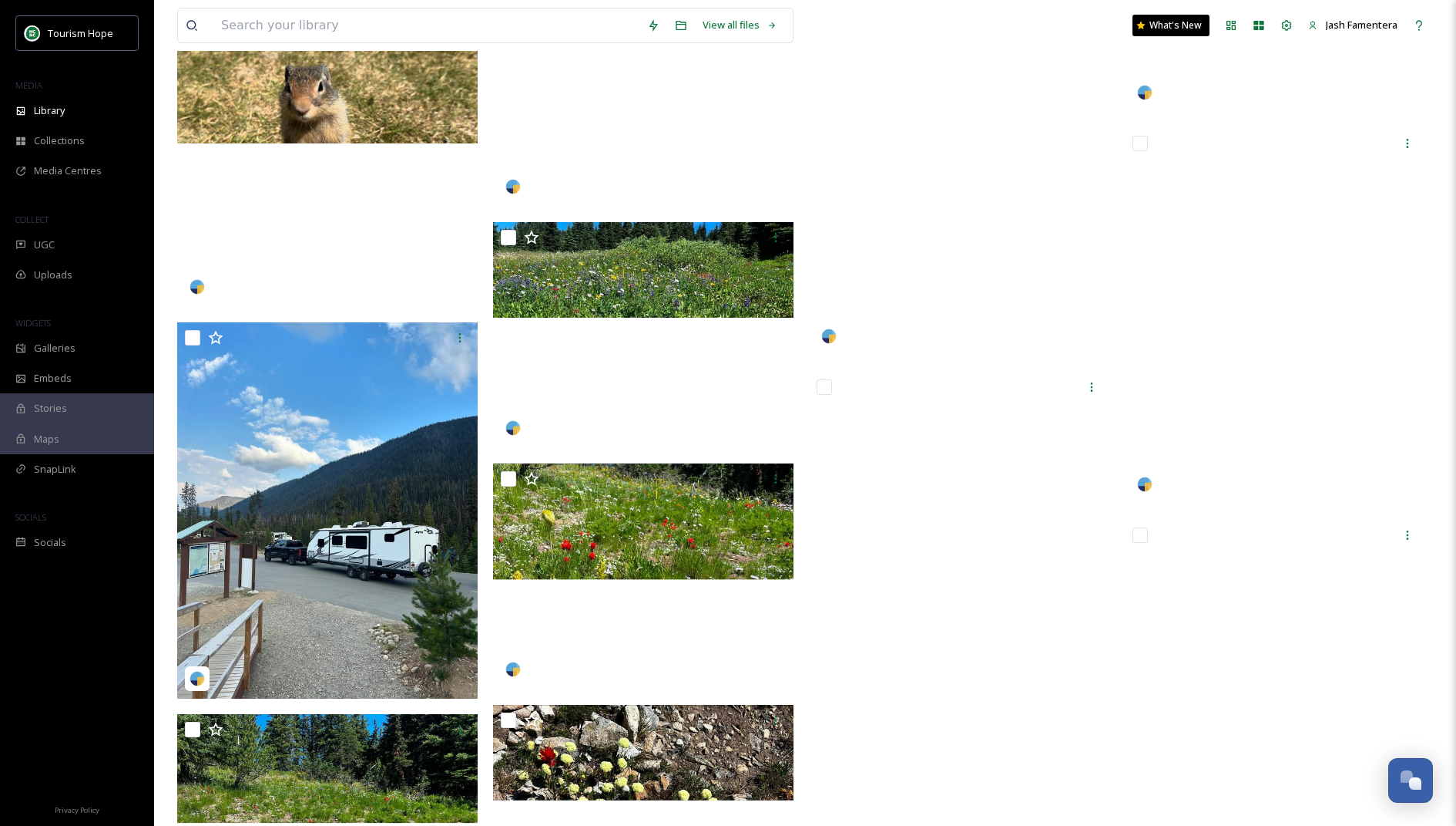
scroll to position [29465, 0]
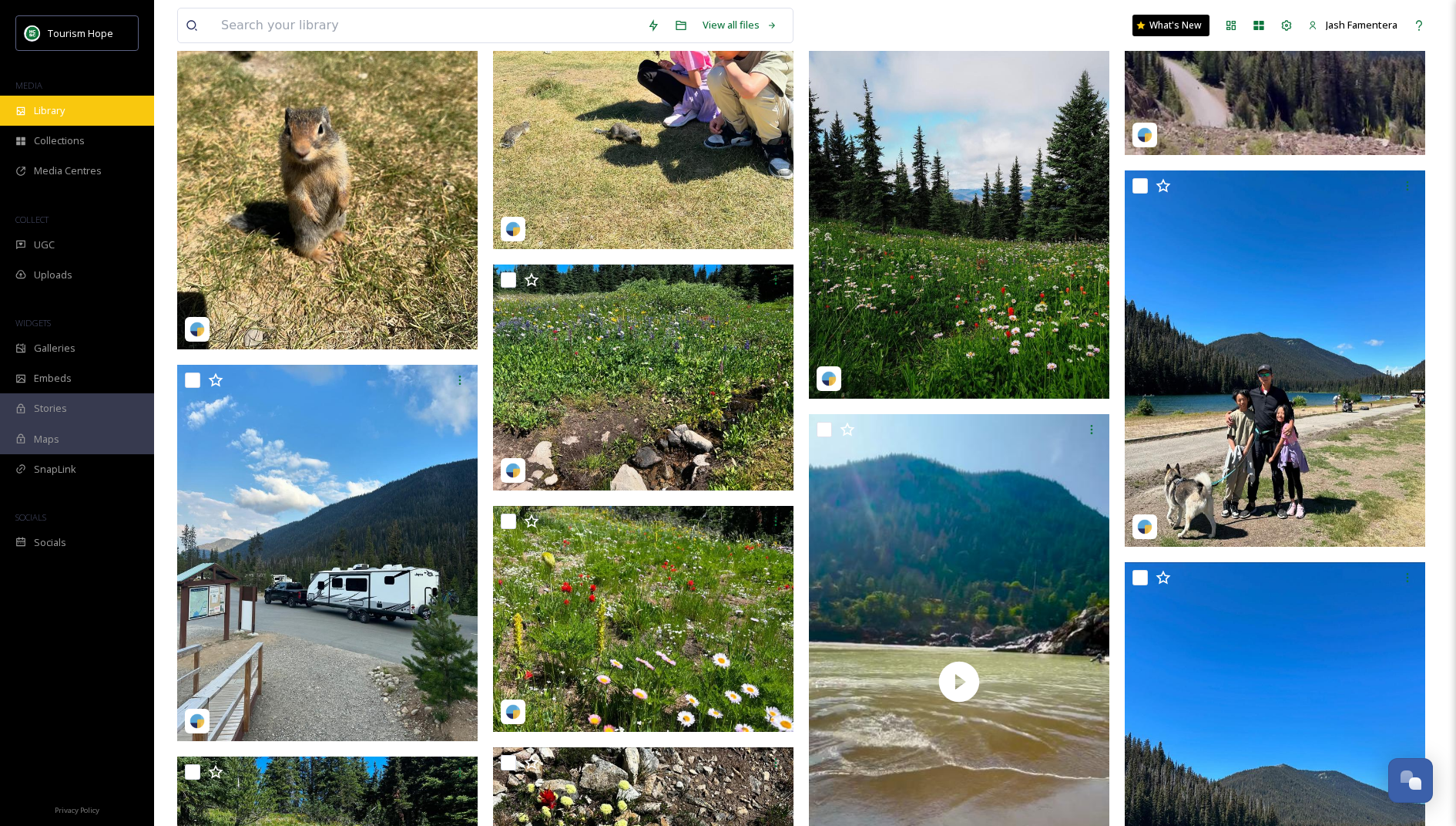
click at [47, 103] on span "Library" at bounding box center [50, 110] width 31 height 15
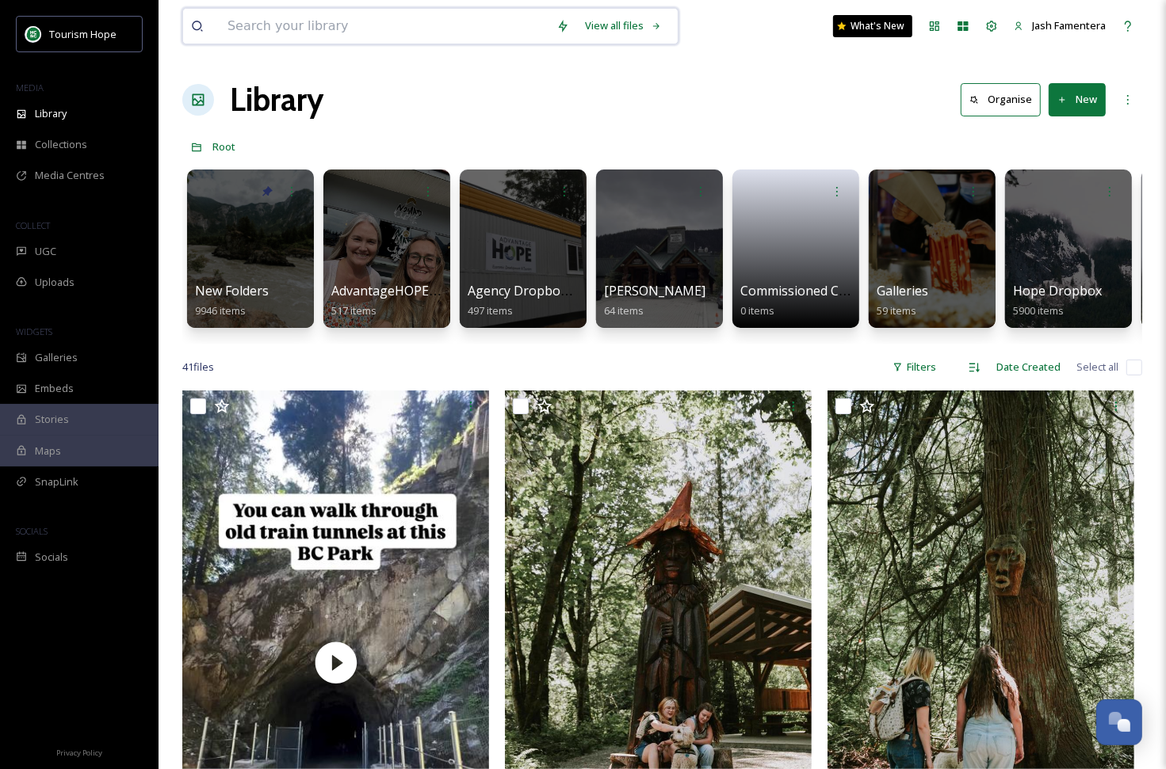
click at [461, 25] on input at bounding box center [383, 26] width 329 height 35
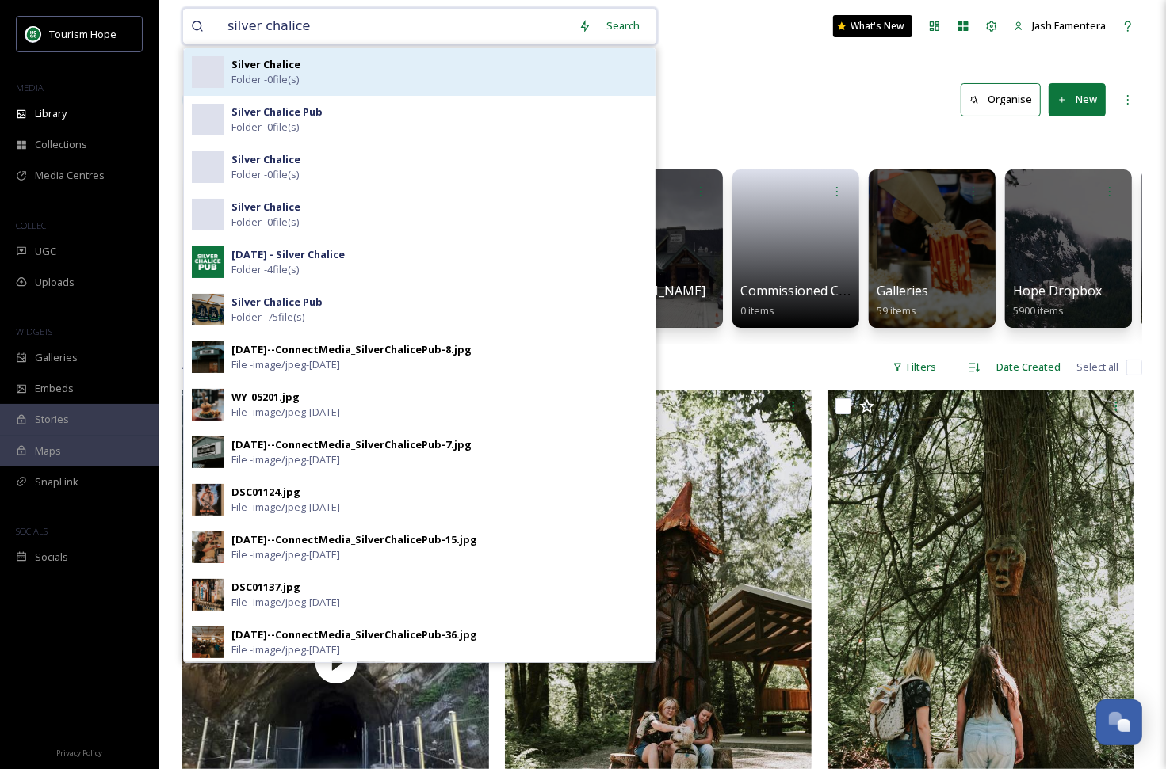
type input "silver chalice"
click at [352, 80] on div "Silver Chalice Folder - 0 file(s)" at bounding box center [439, 72] width 416 height 30
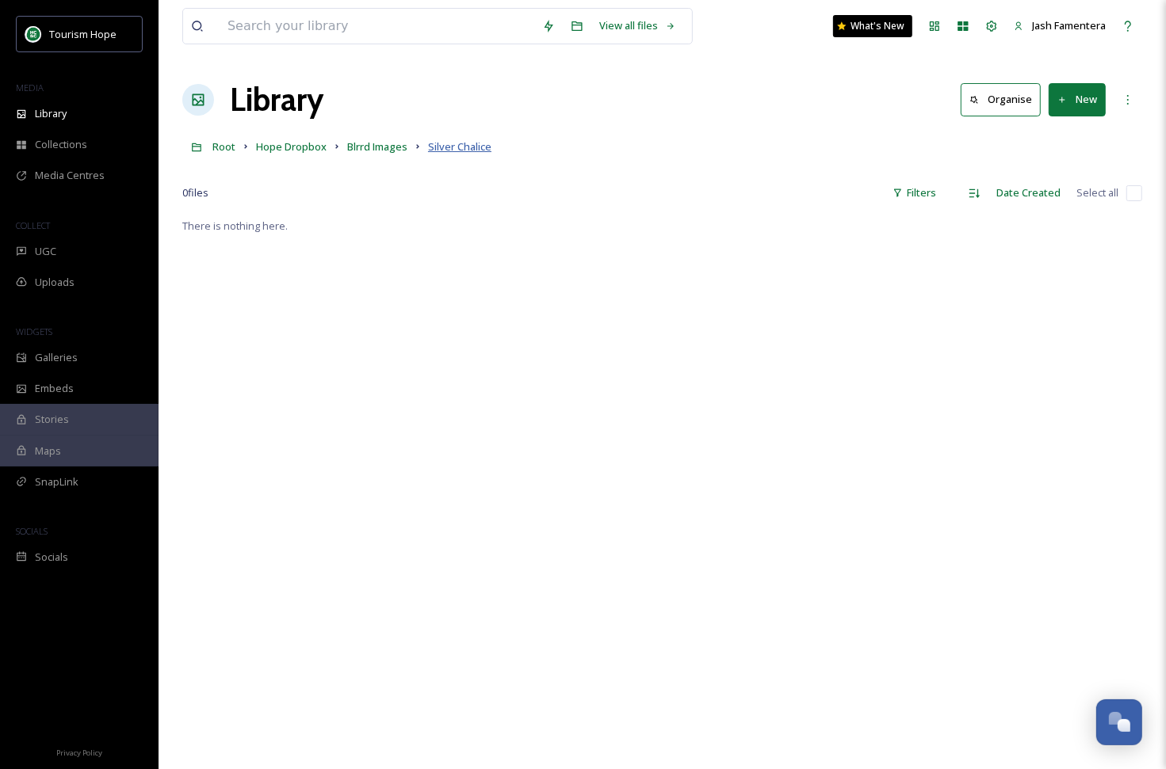
click at [433, 143] on span "Silver Chalice" at bounding box center [459, 146] width 63 height 14
click at [322, 25] on input at bounding box center [376, 26] width 315 height 35
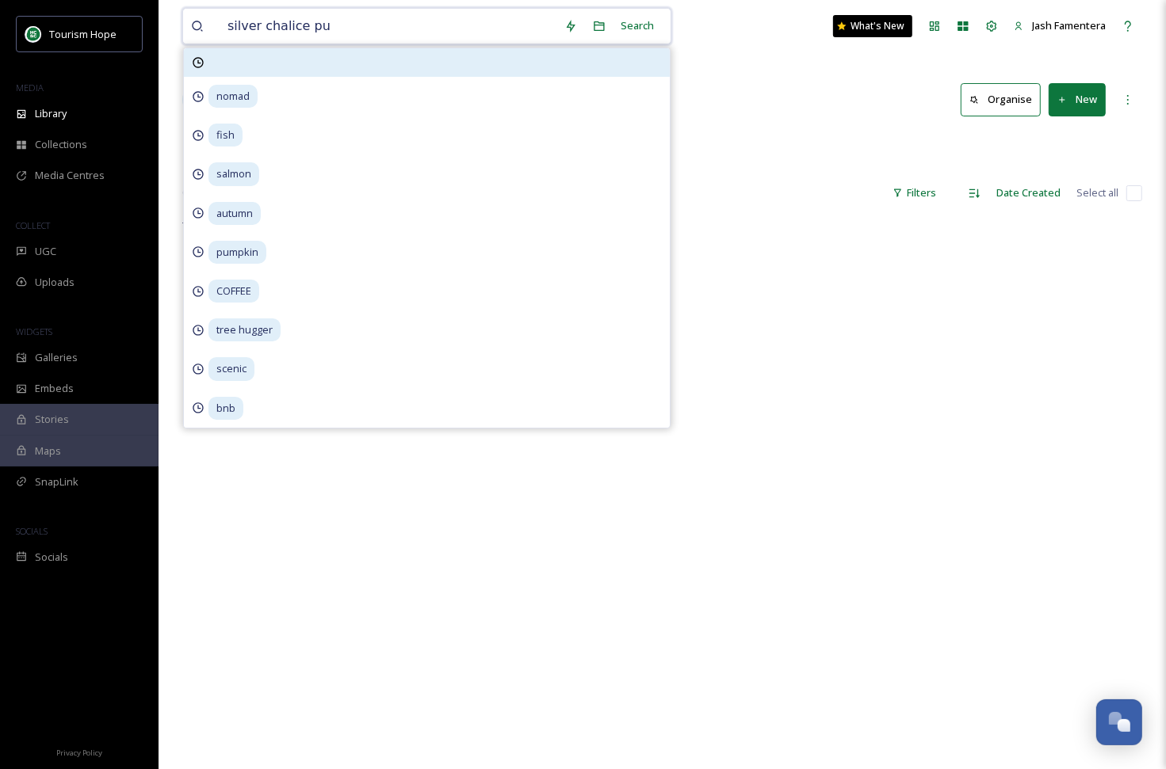
type input "silver chalice pub"
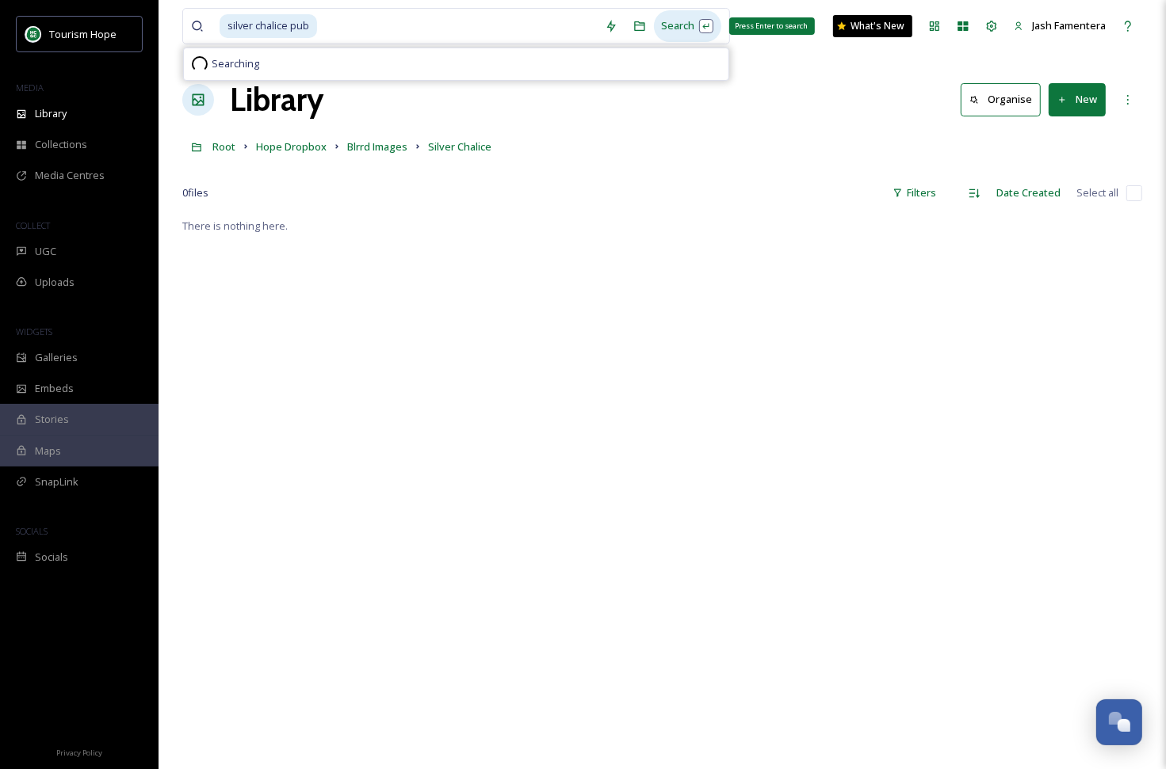
click at [693, 25] on div "Search Press Enter to search" at bounding box center [687, 25] width 67 height 31
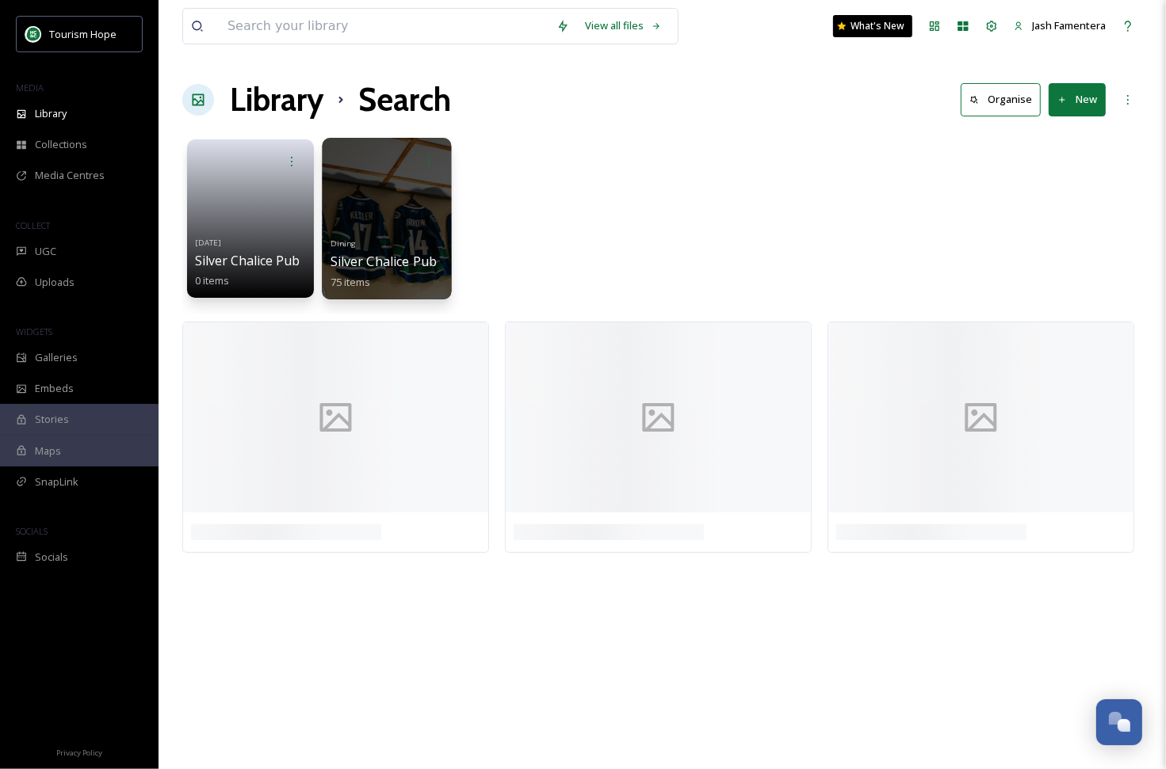
click at [381, 197] on div at bounding box center [386, 219] width 129 height 162
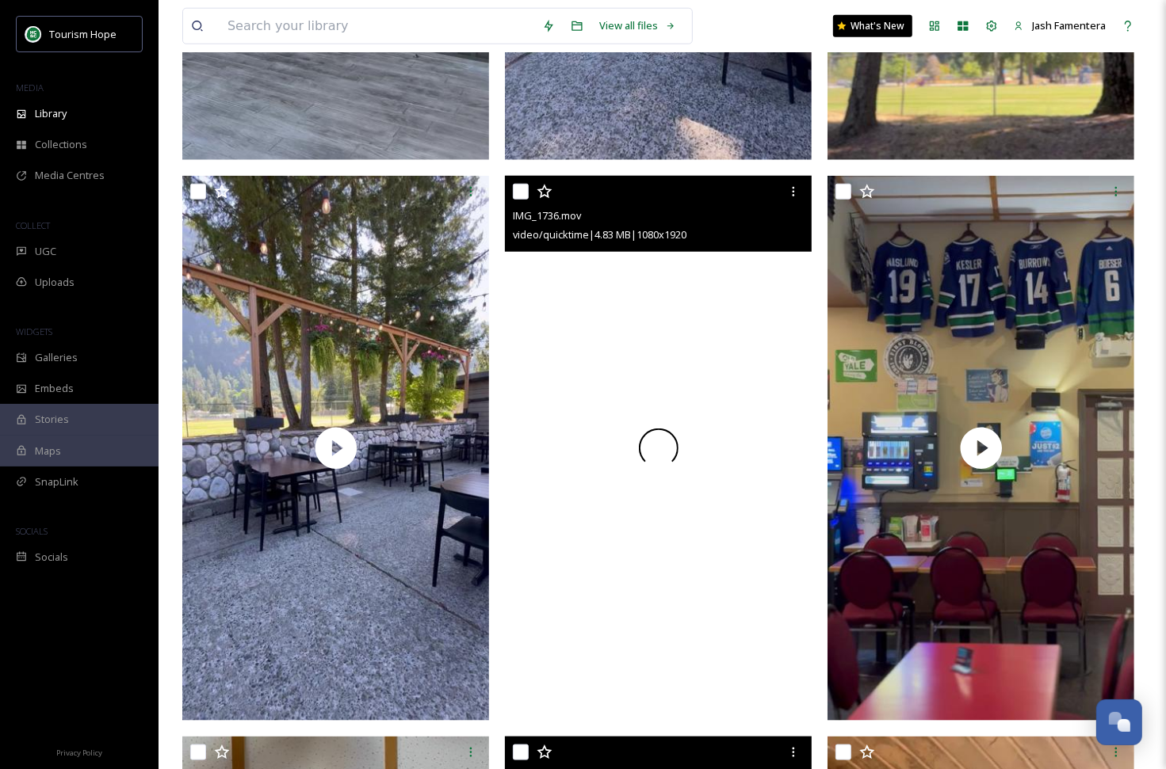
scroll to position [1232, 0]
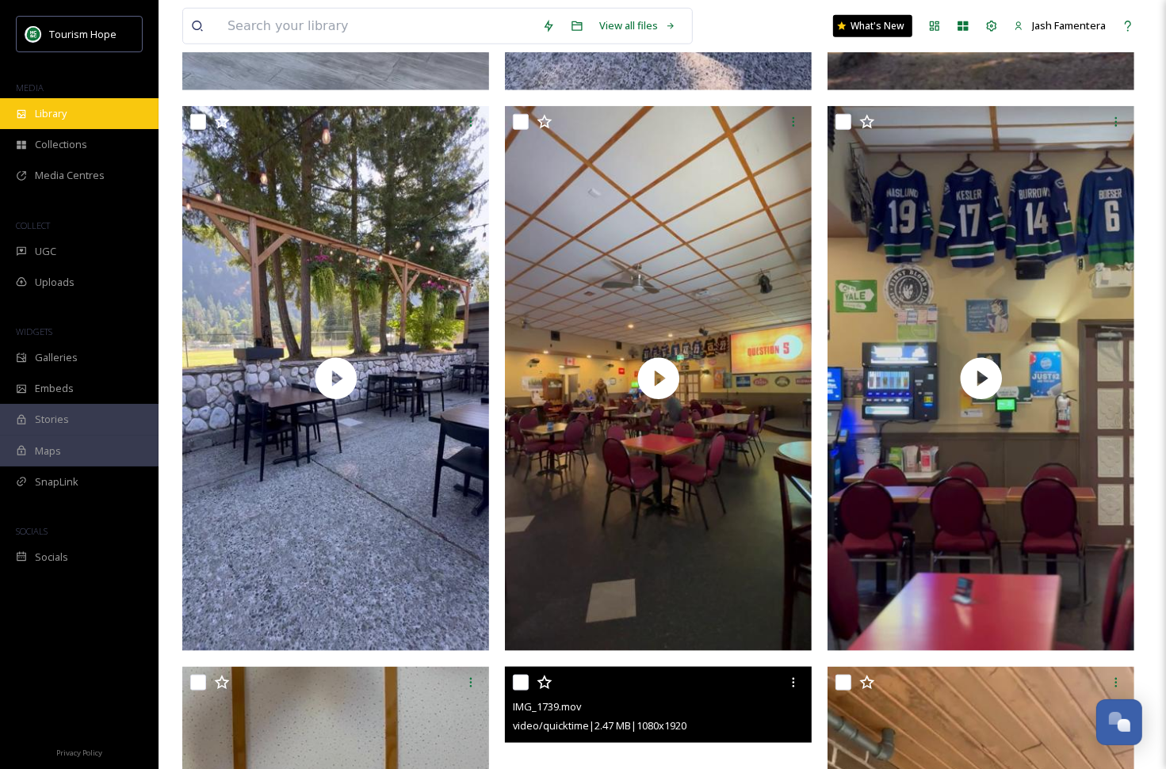
click at [48, 106] on span "Library" at bounding box center [51, 113] width 32 height 15
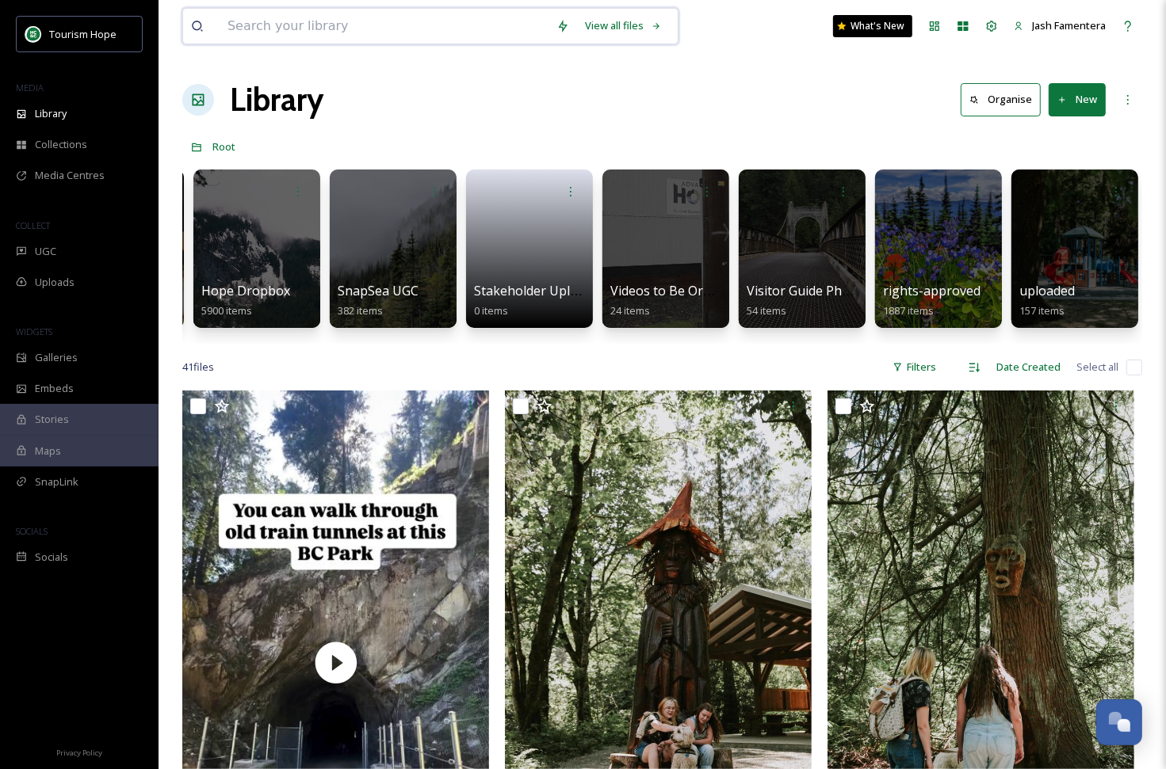
click at [378, 25] on input at bounding box center [383, 26] width 329 height 35
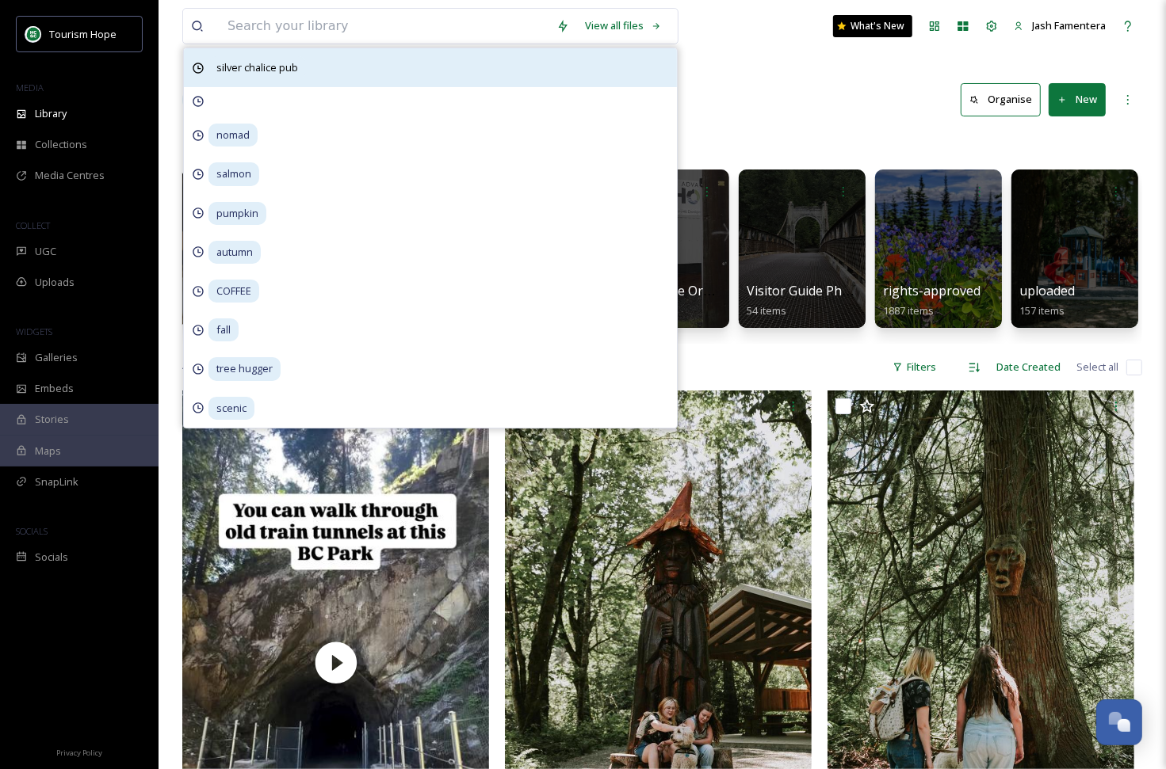
click at [367, 63] on div "silver chalice pub" at bounding box center [430, 67] width 493 height 39
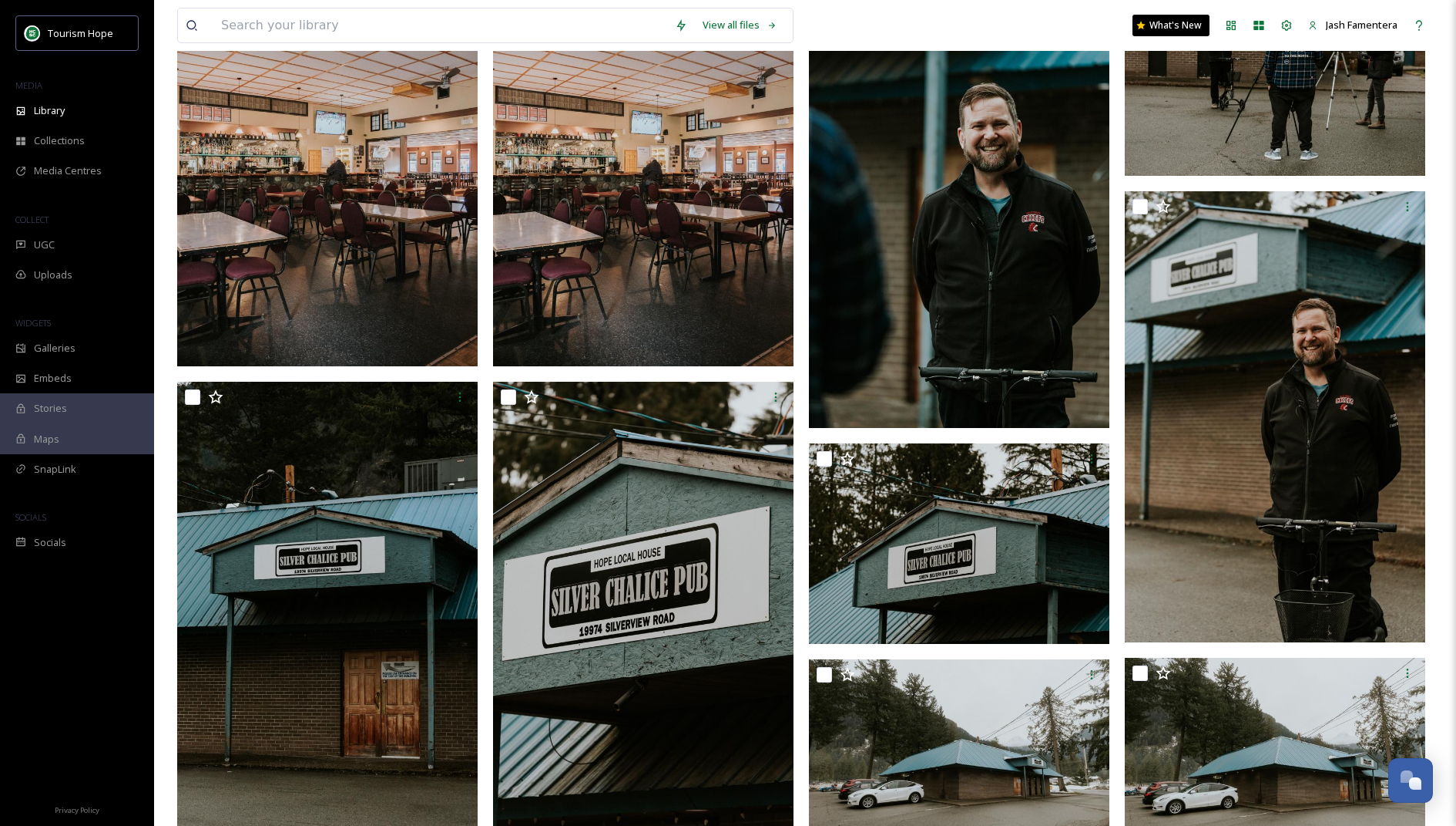
scroll to position [1931, 0]
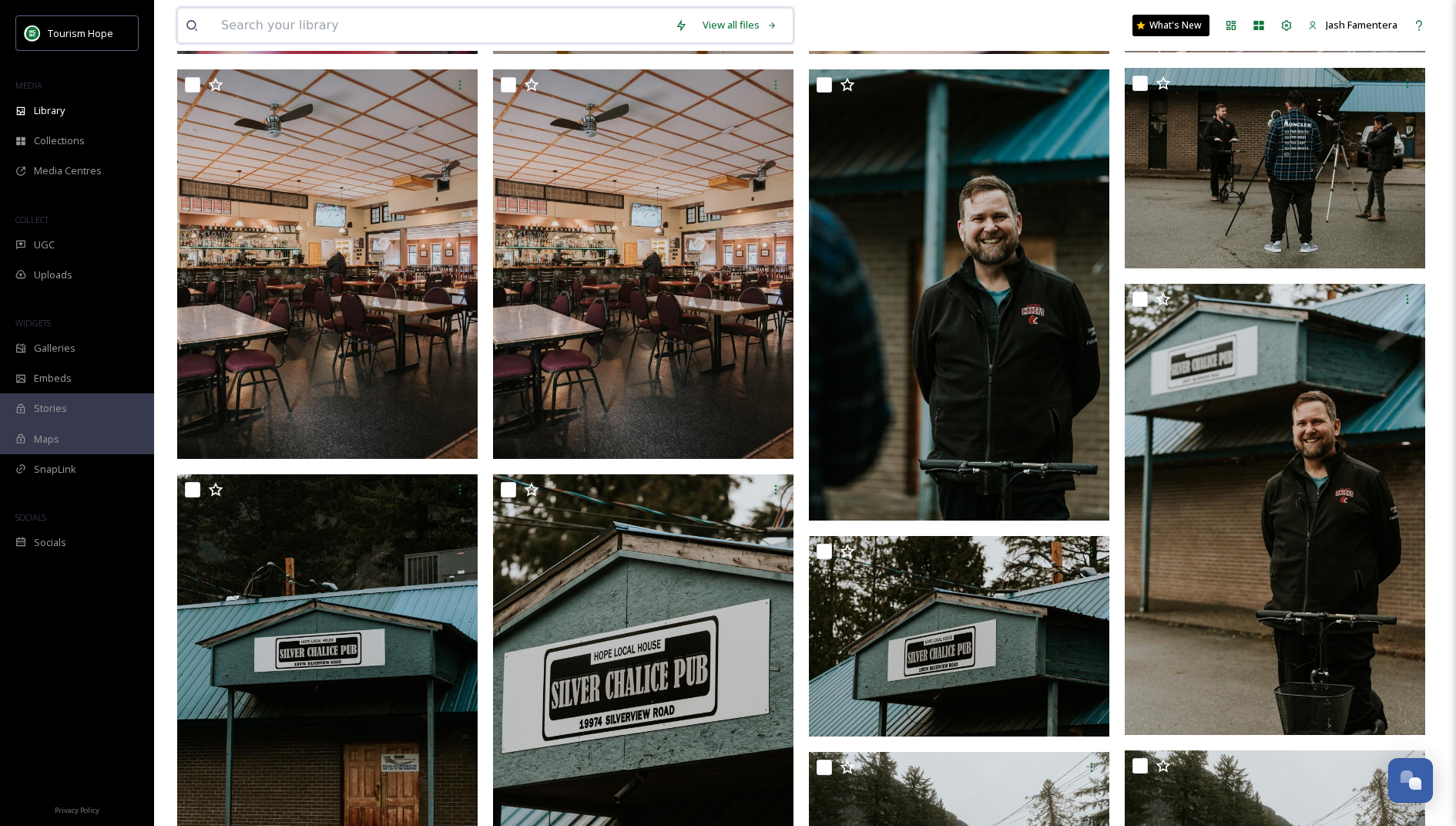
click at [267, 21] on input at bounding box center [440, 25] width 454 height 34
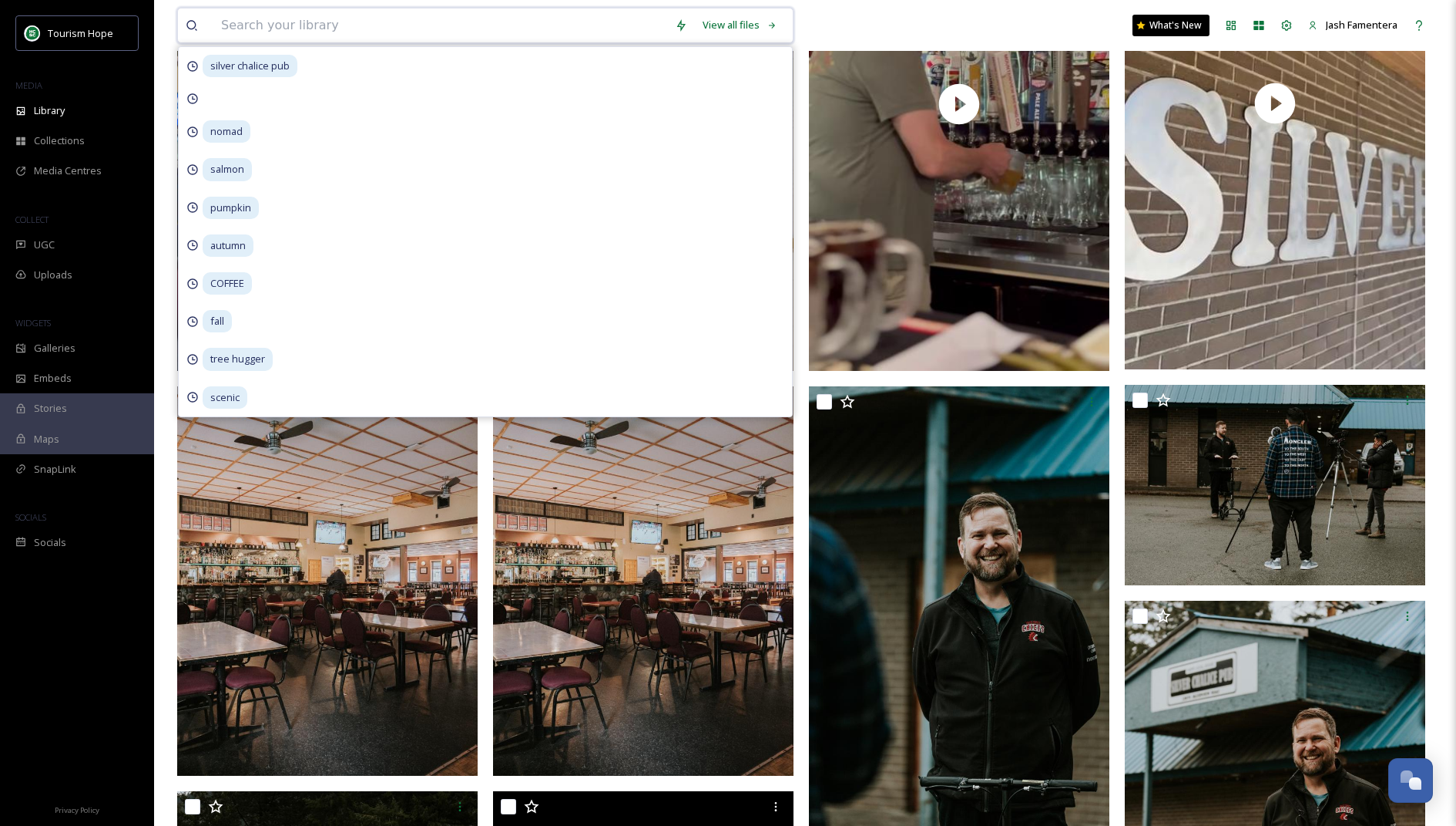
scroll to position [1490, 0]
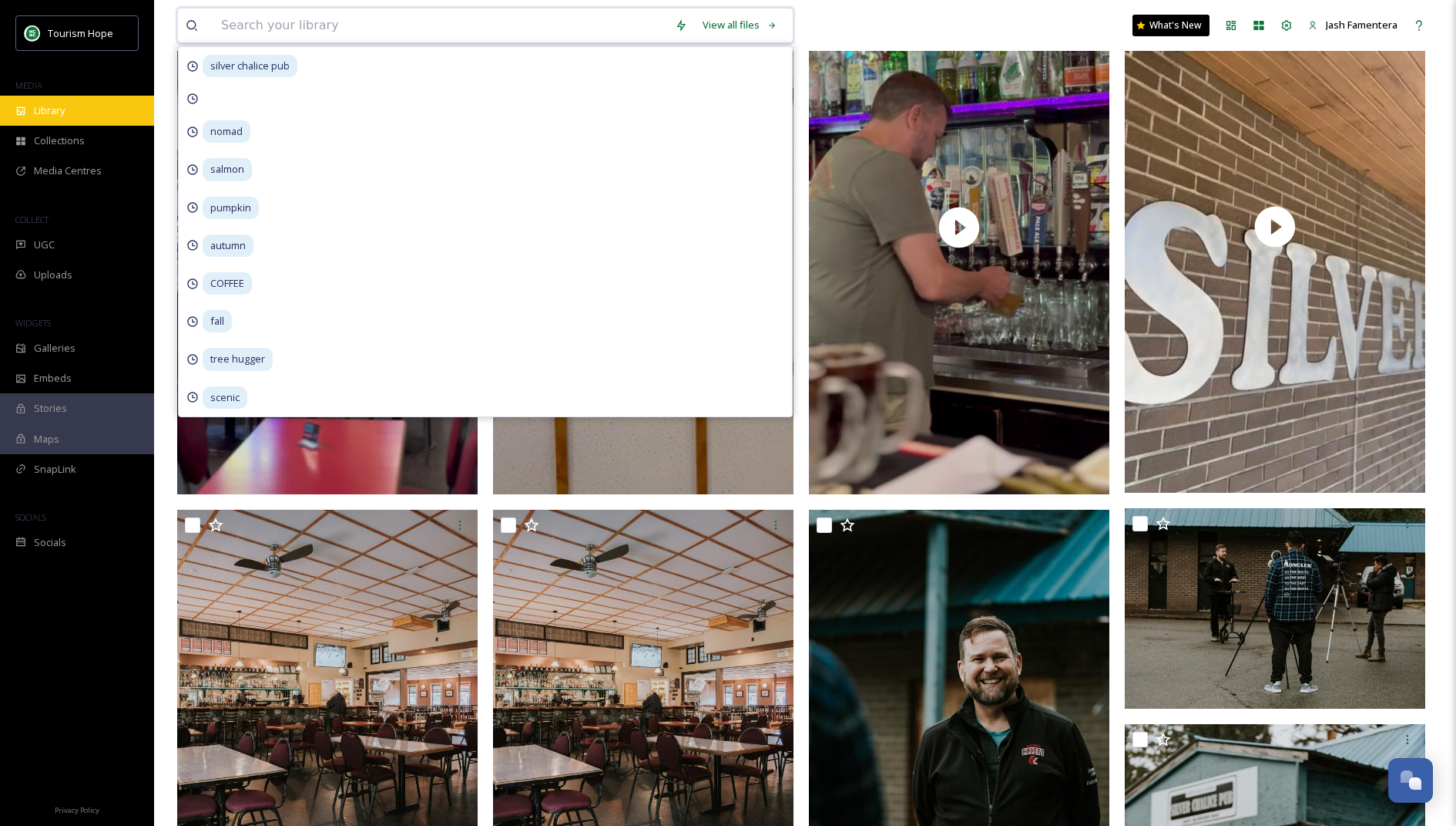
click at [68, 113] on div "Library" at bounding box center [77, 110] width 154 height 30
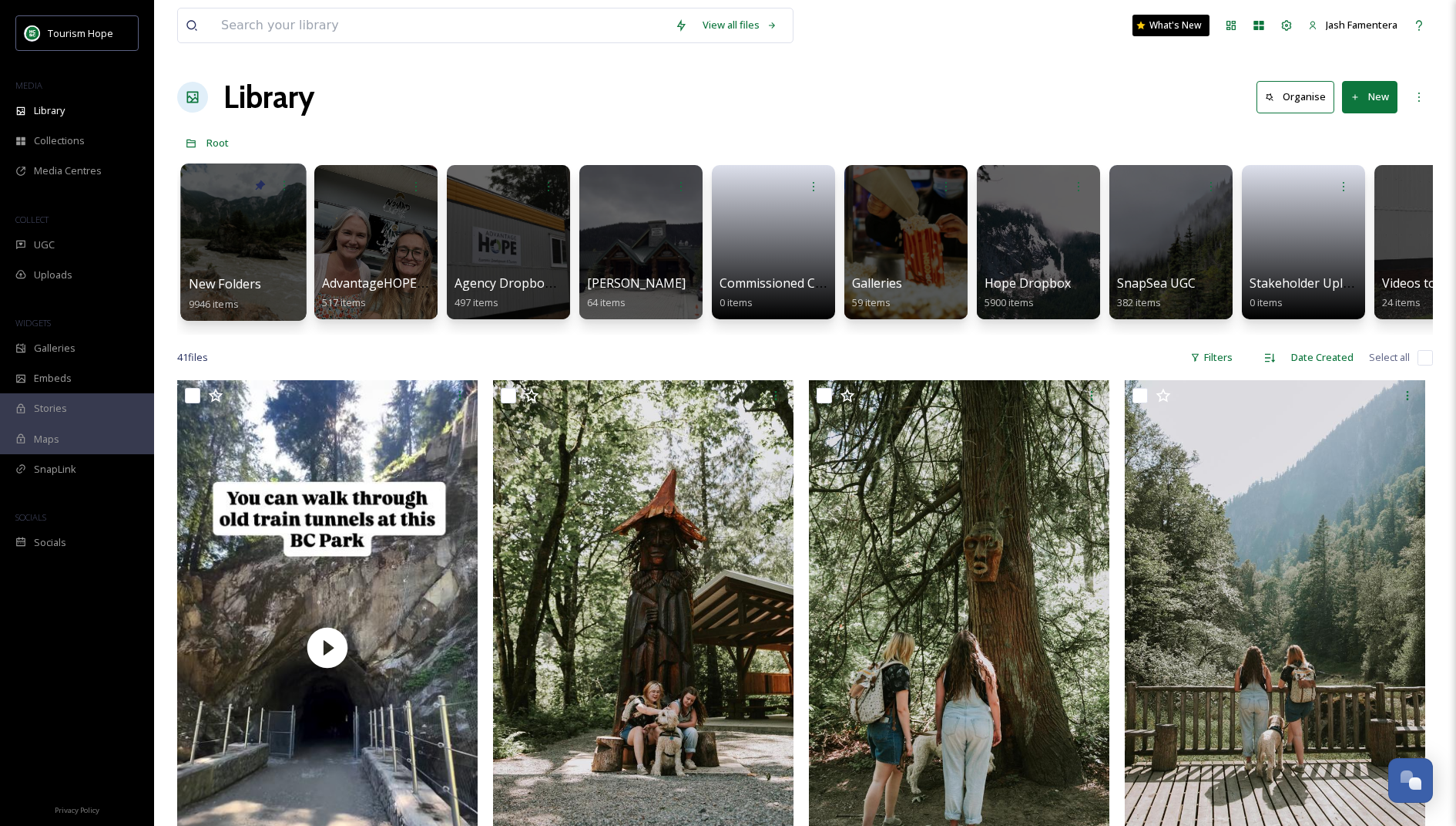
click at [251, 217] on div at bounding box center [242, 242] width 125 height 158
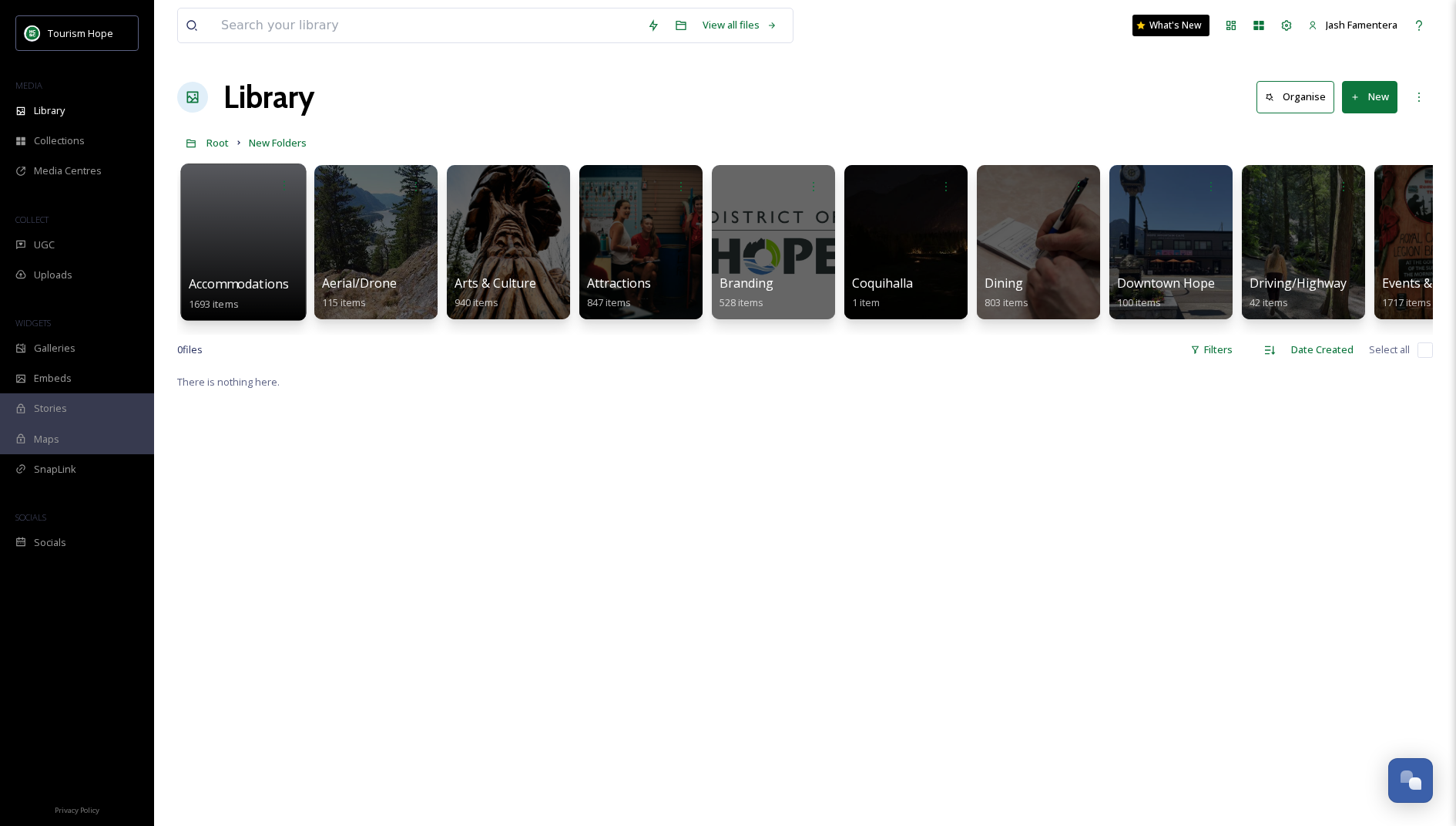
click at [239, 230] on div at bounding box center [242, 242] width 125 height 158
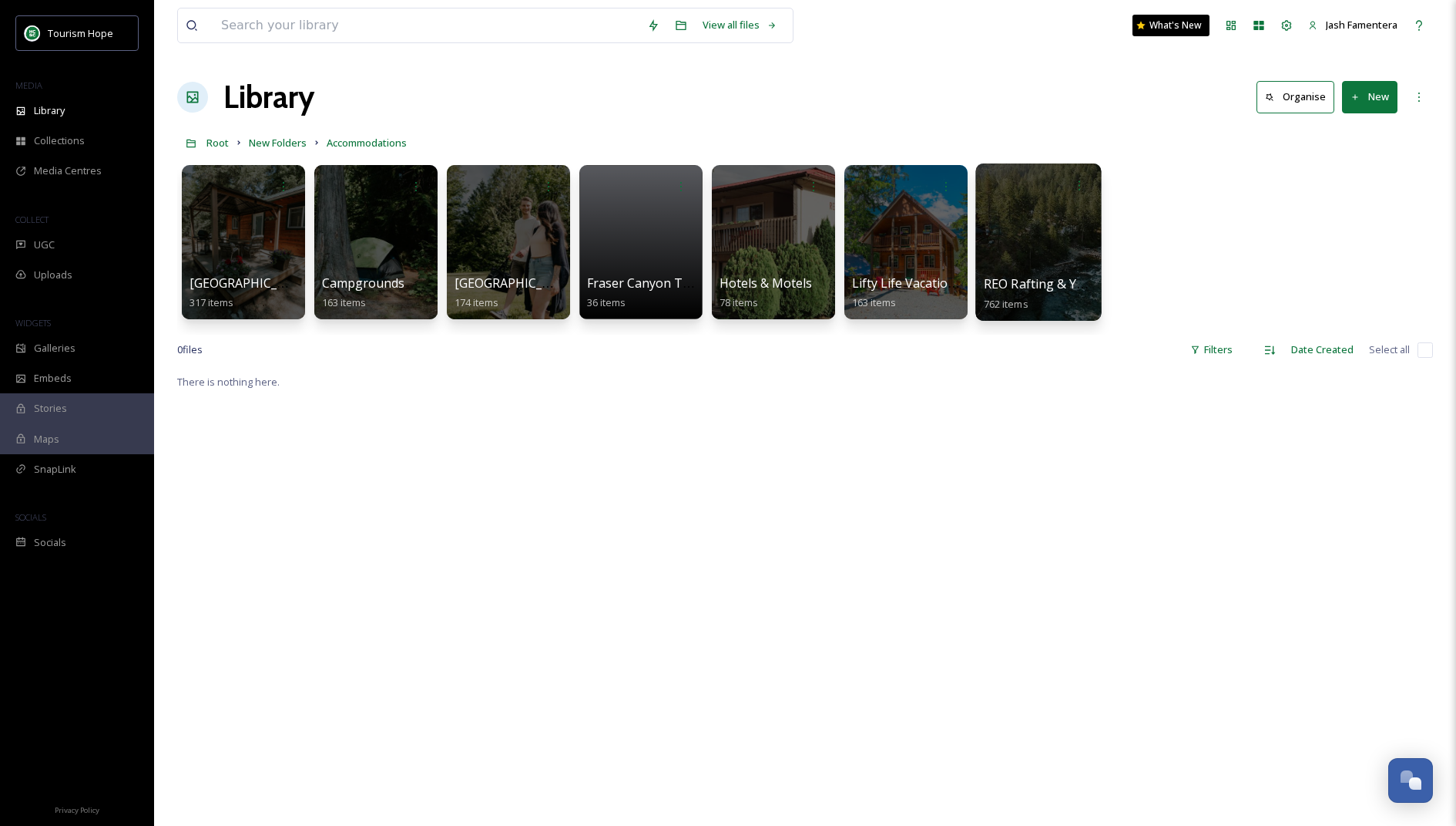
click at [1035, 243] on div at bounding box center [1038, 242] width 125 height 158
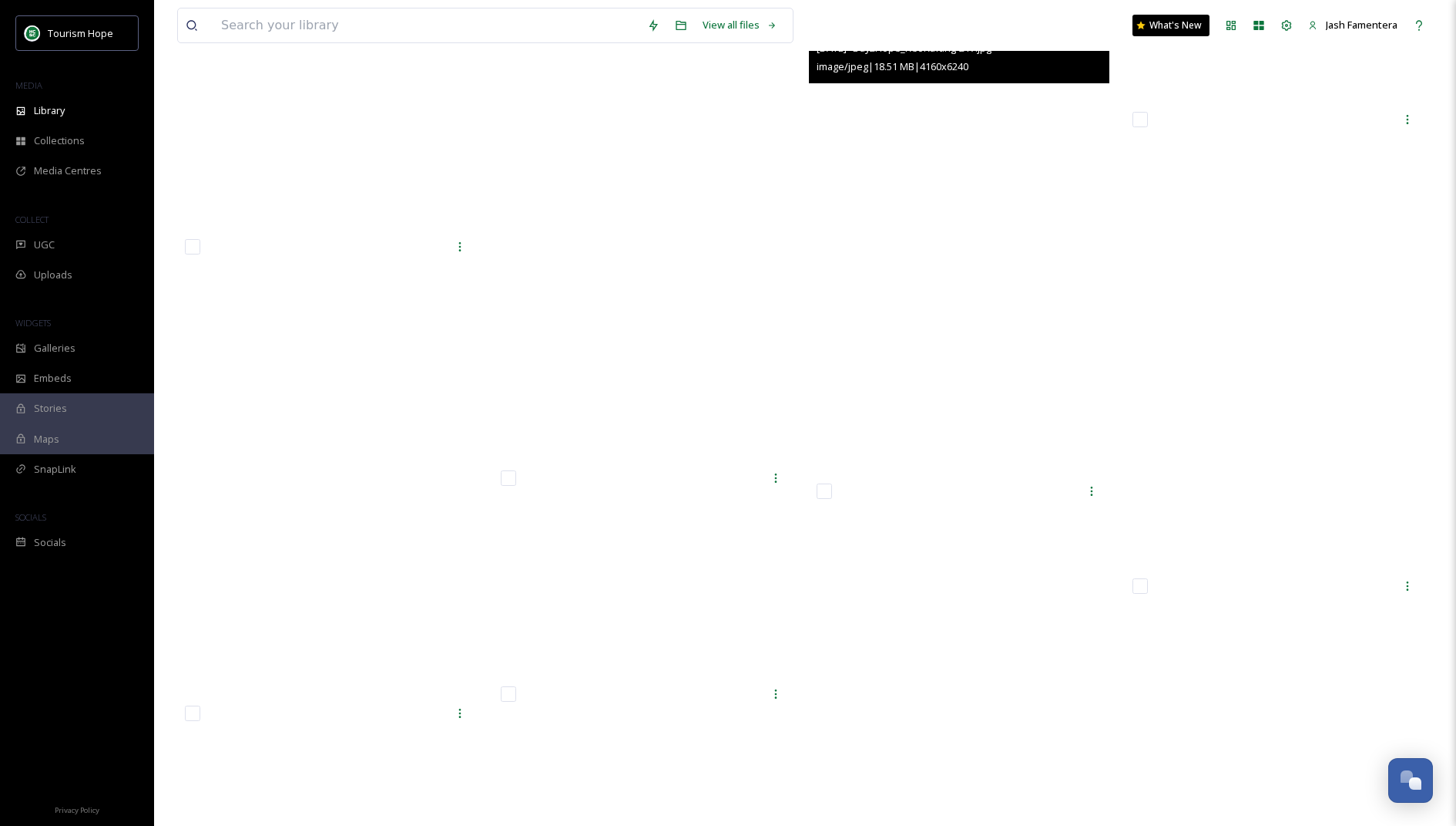
scroll to position [53825, 0]
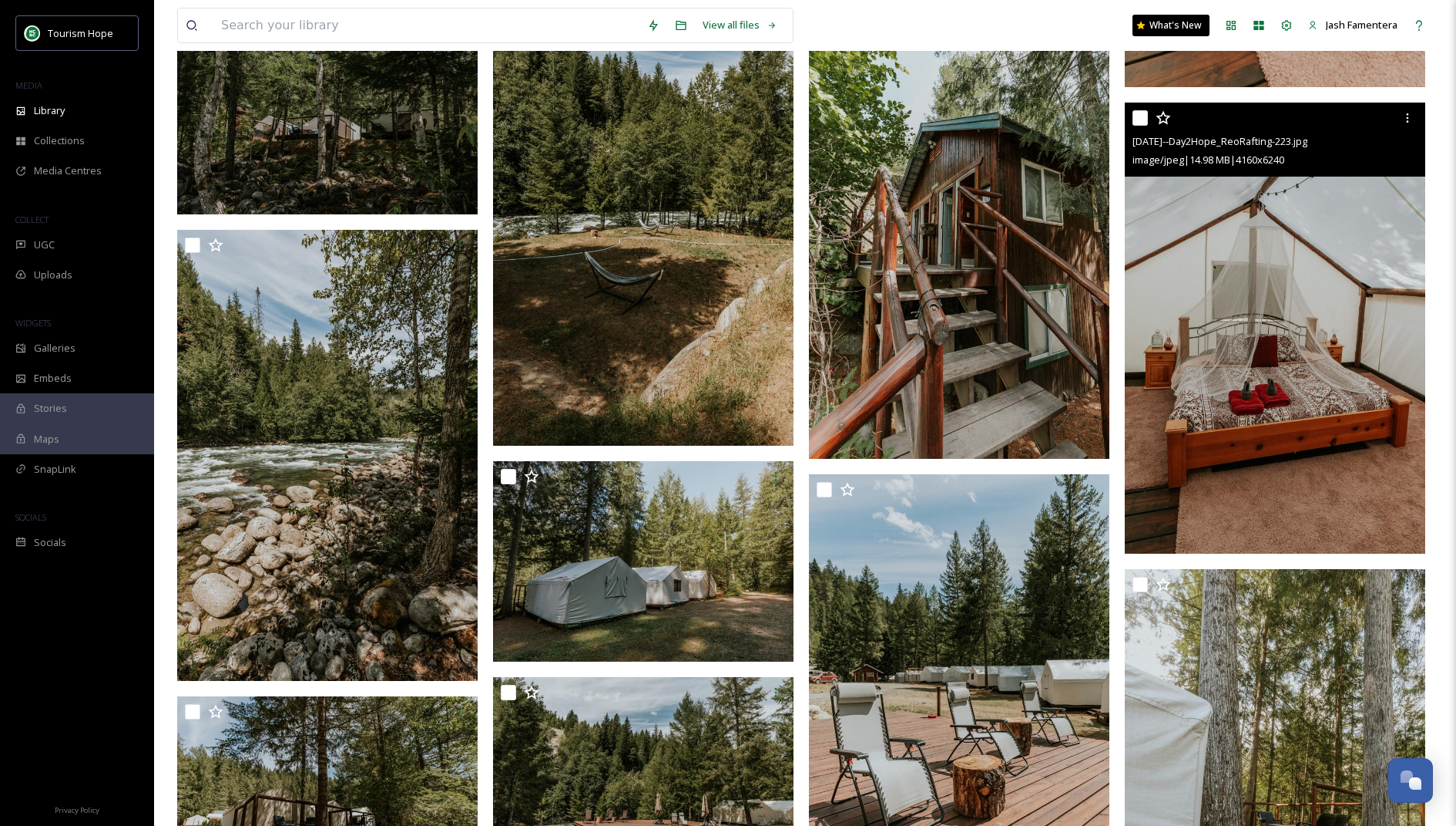
click at [1322, 266] on img at bounding box center [1275, 328] width 301 height 451
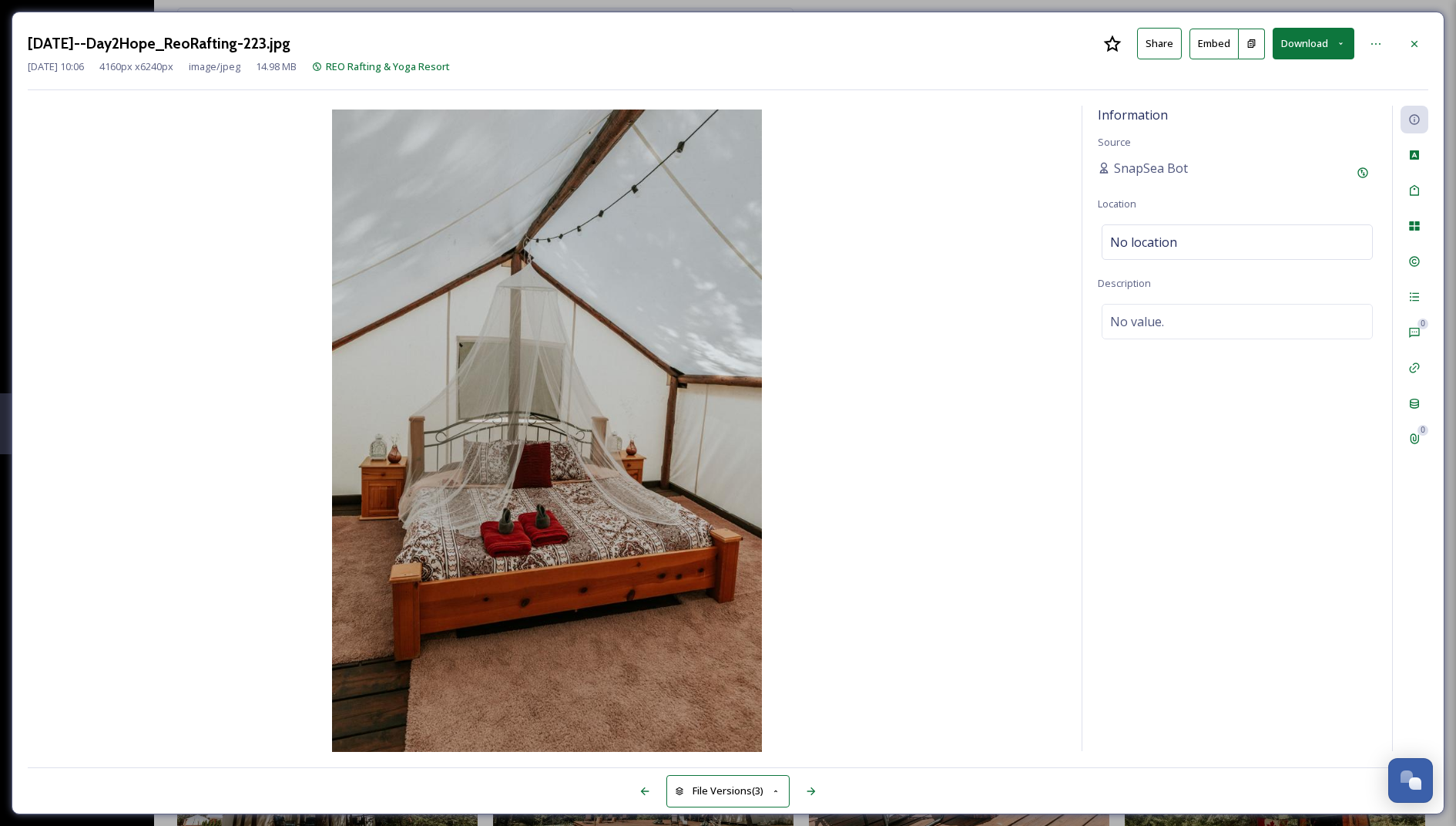
click at [1326, 44] on button "Download" at bounding box center [1314, 44] width 82 height 31
click at [1269, 129] on div "Download Medium (720 x 1080)" at bounding box center [1274, 139] width 161 height 30
click at [1408, 43] on div at bounding box center [1414, 44] width 28 height 28
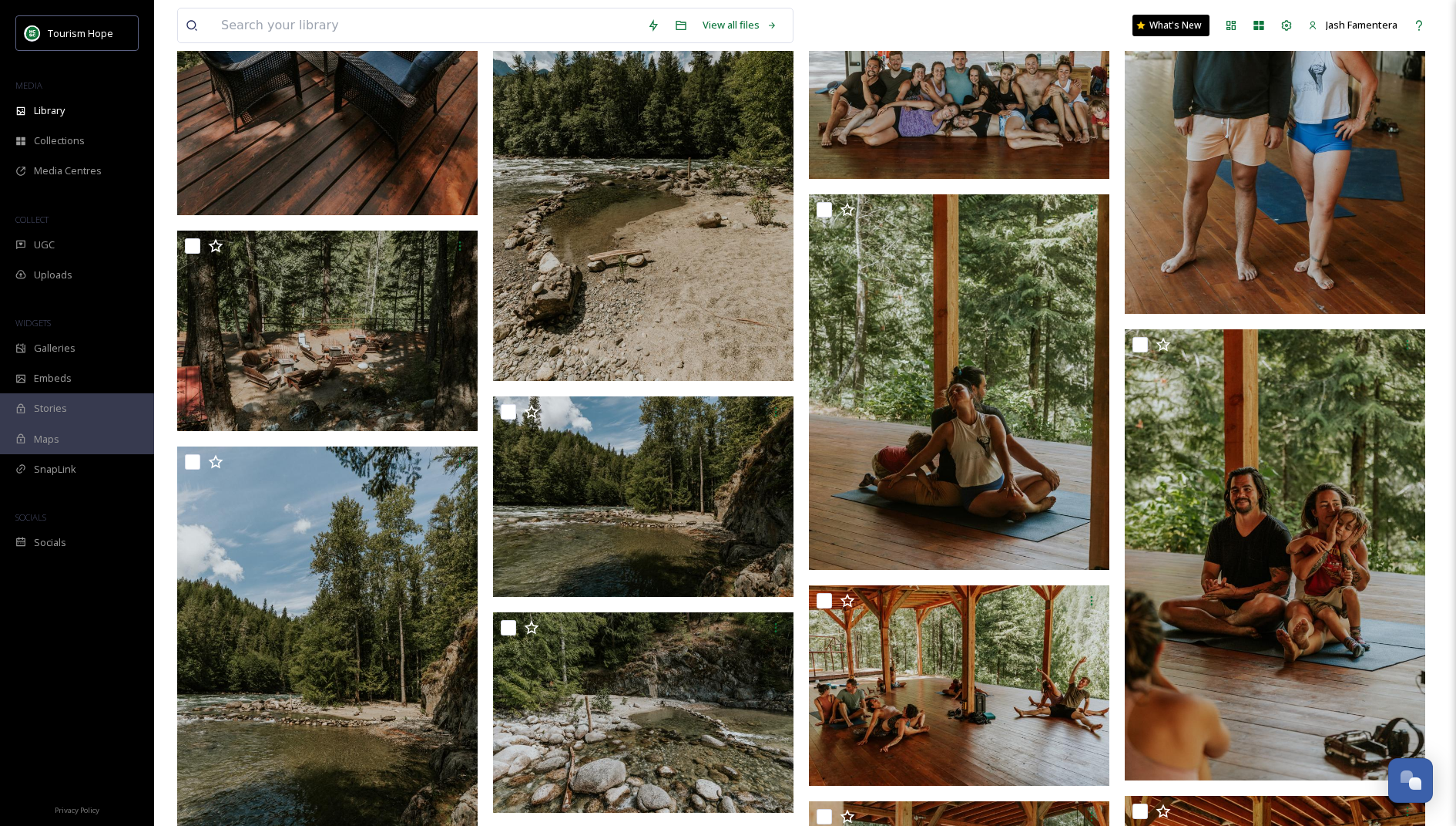
scroll to position [60454, 0]
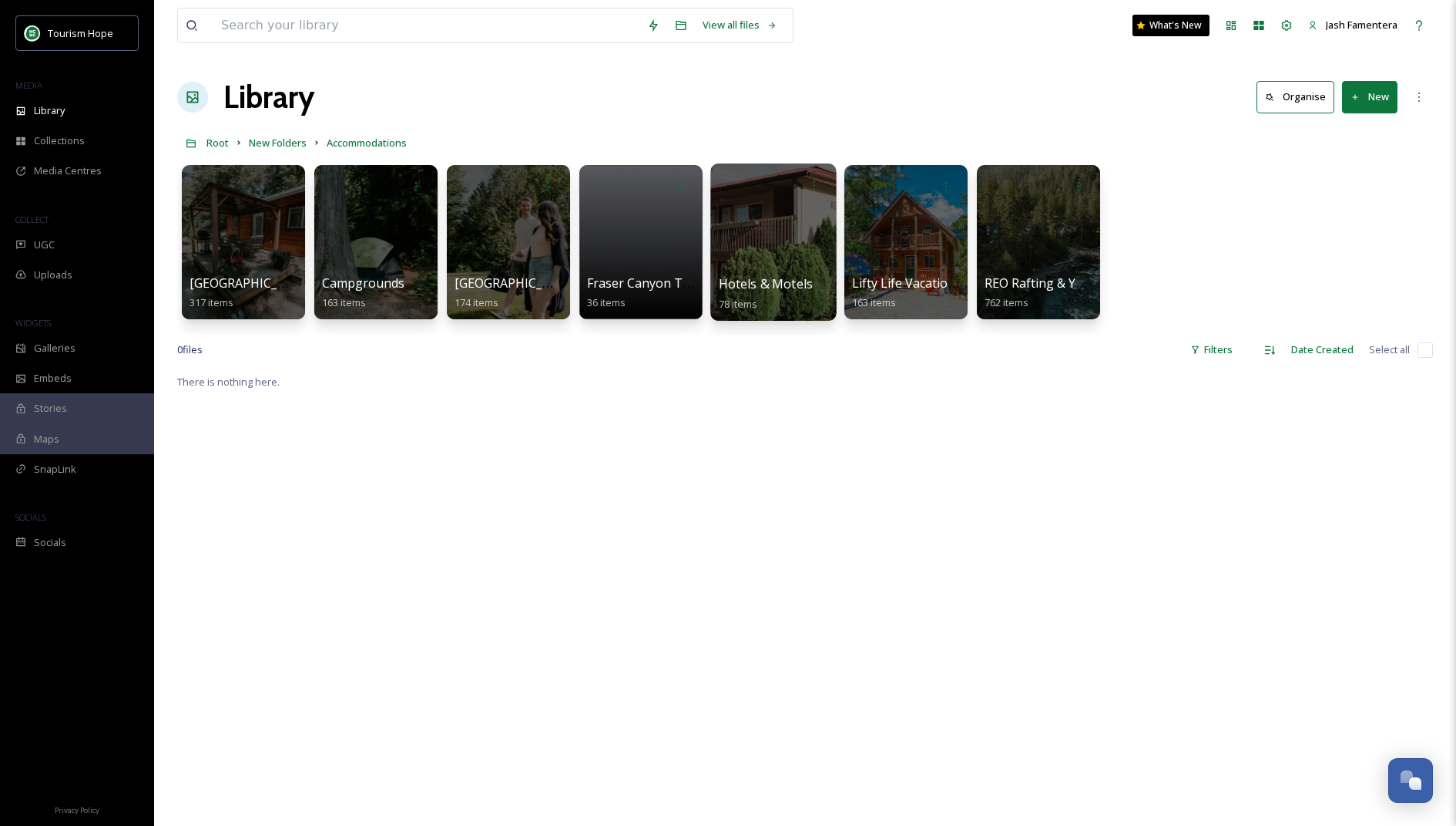
click at [811, 220] on div at bounding box center [773, 242] width 125 height 158
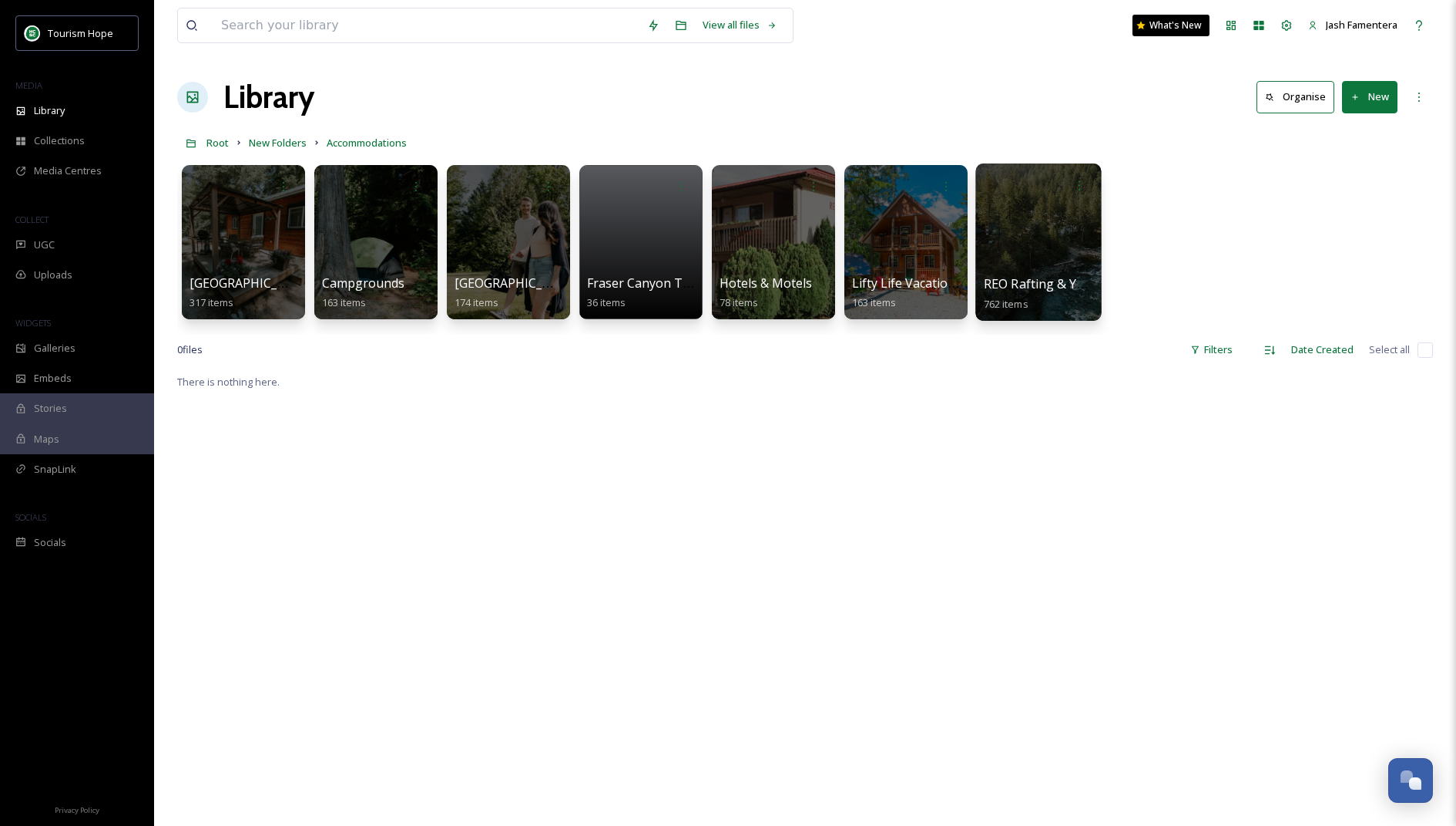
click at [1023, 214] on div at bounding box center [1038, 242] width 125 height 158
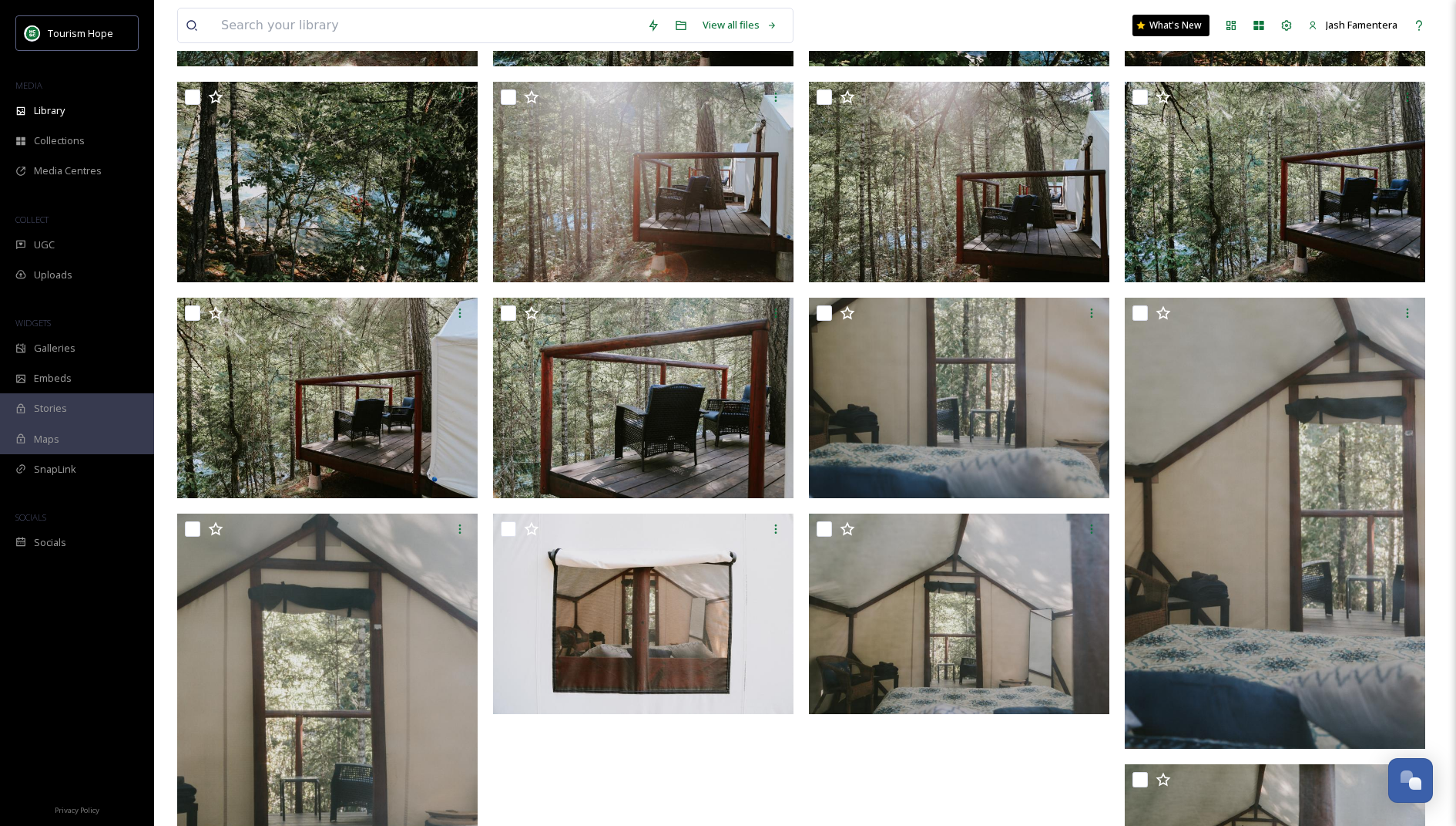
scroll to position [730, 0]
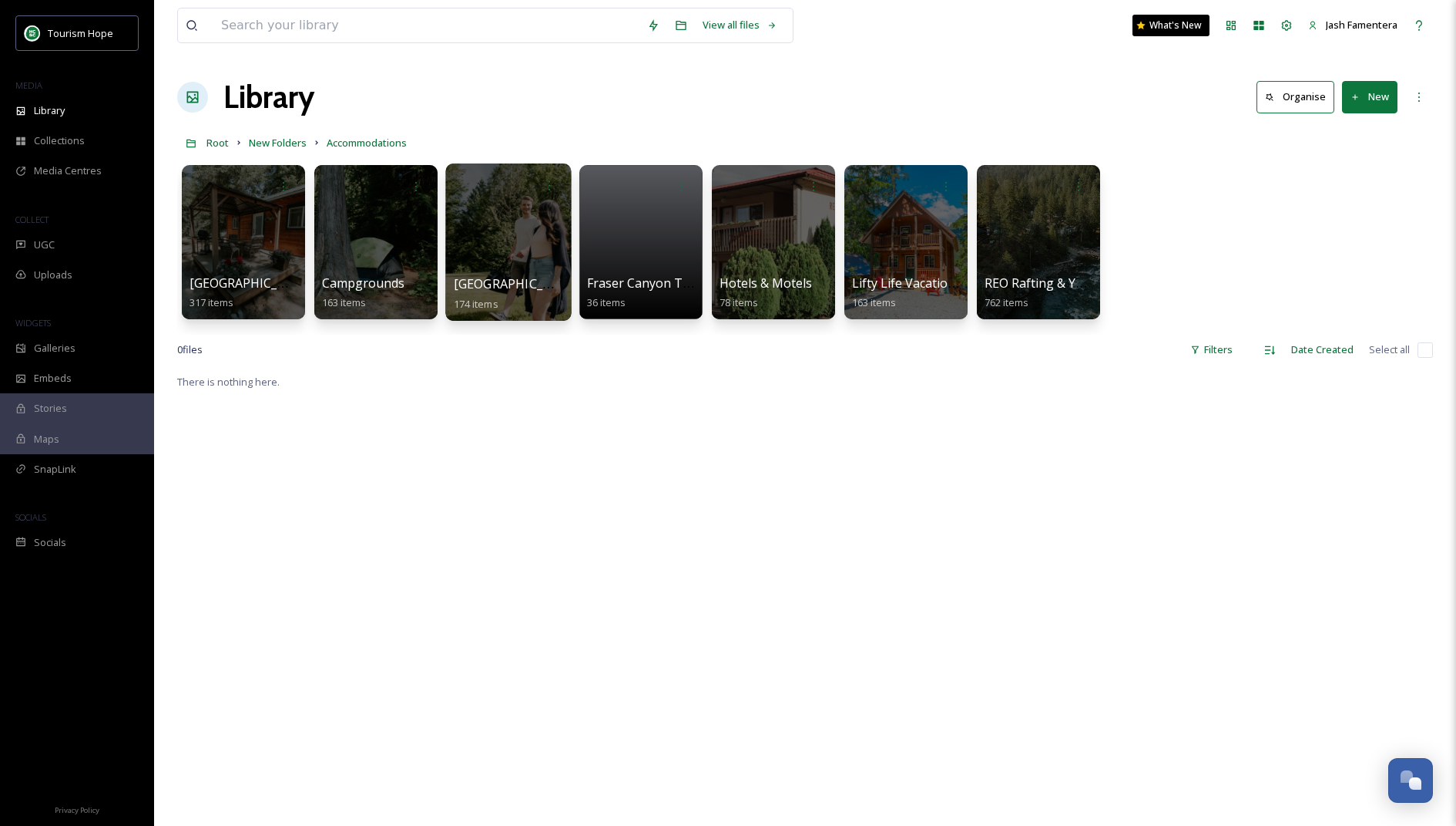
click at [481, 224] on div at bounding box center [508, 242] width 125 height 158
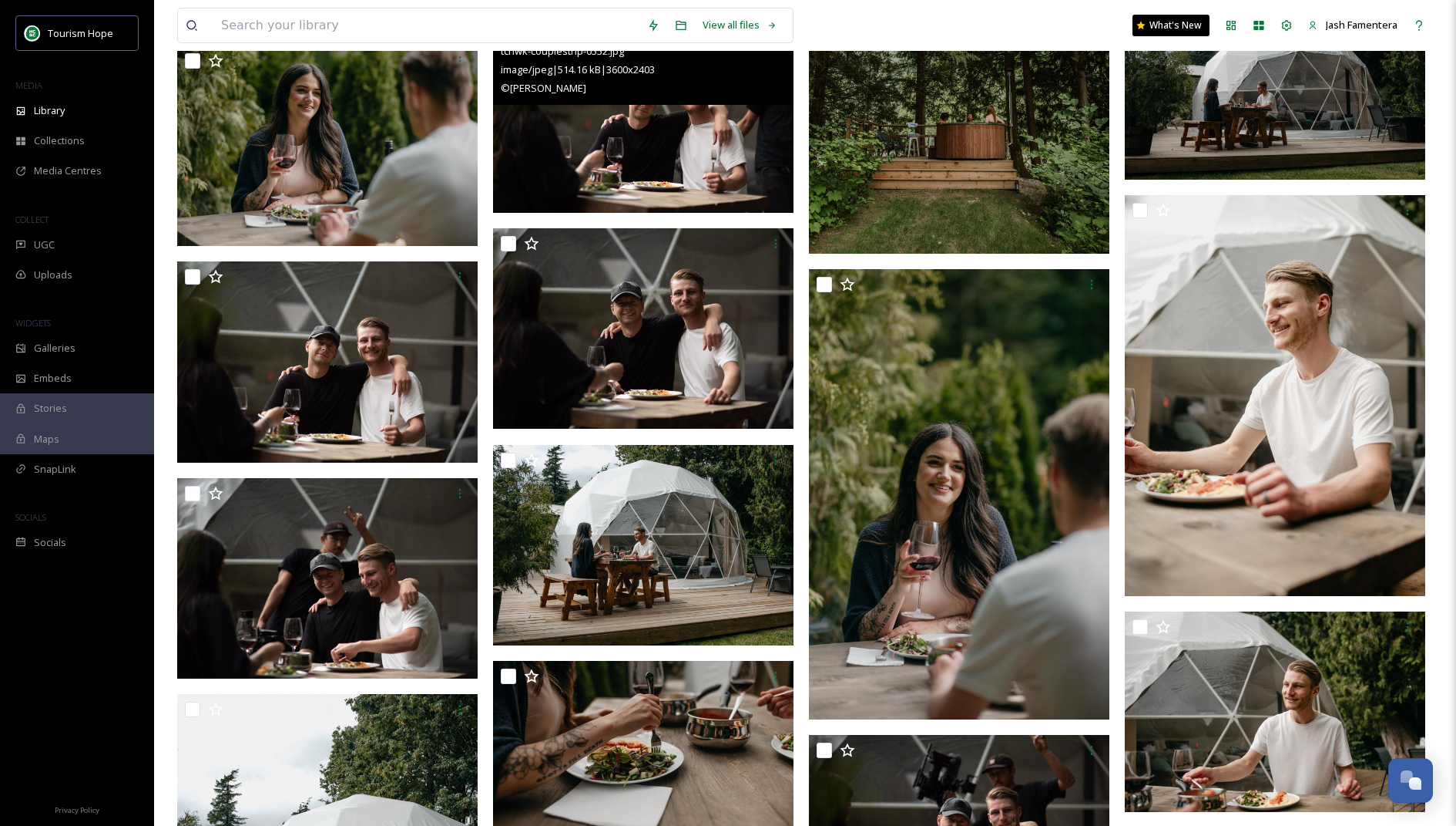
scroll to position [8509, 0]
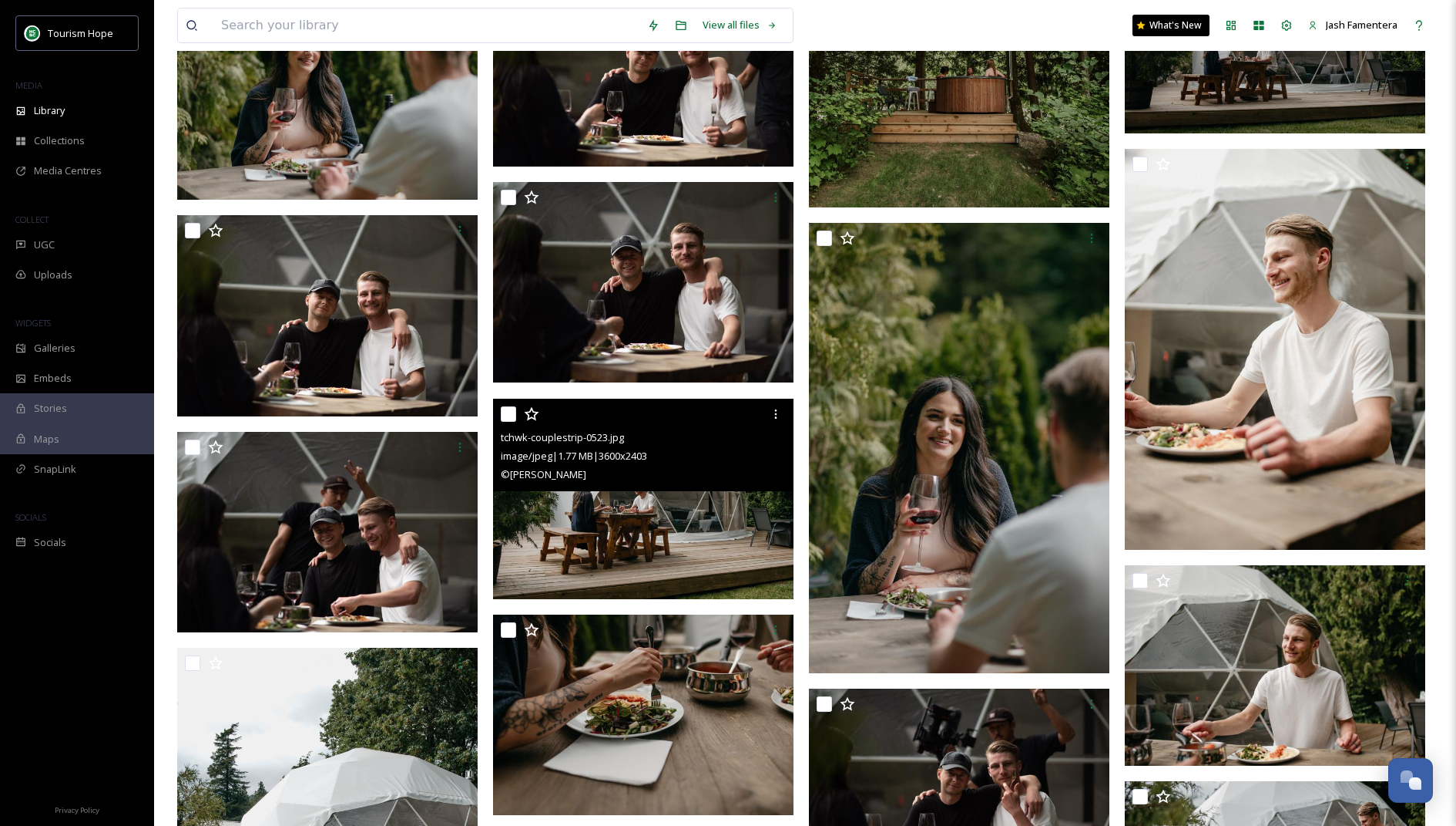
click at [623, 515] on img at bounding box center [643, 499] width 301 height 200
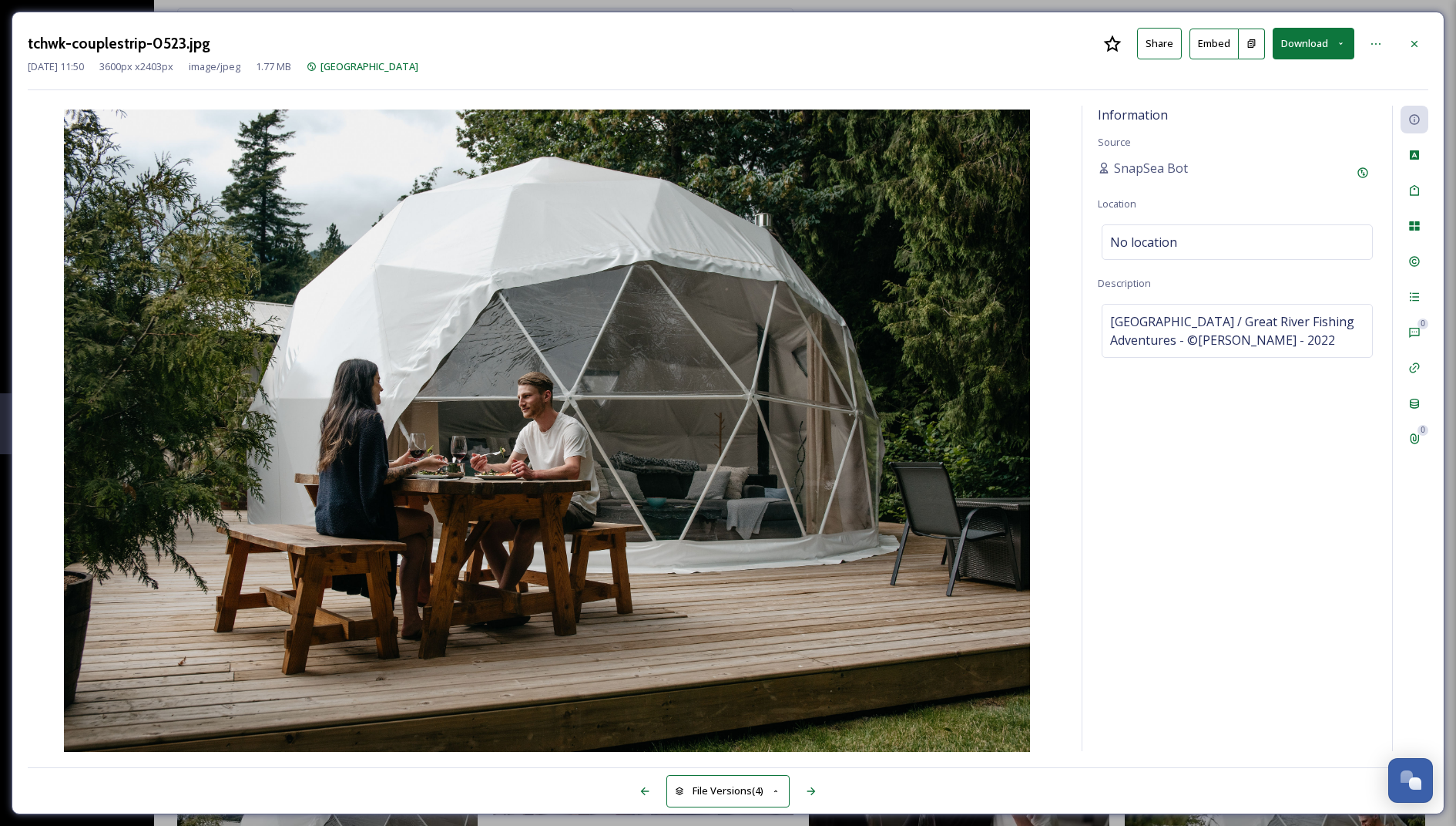
click at [1309, 54] on button "Download" at bounding box center [1314, 44] width 82 height 31
click at [1246, 86] on div "Download Original (3600 x 2403)" at bounding box center [1274, 79] width 161 height 30
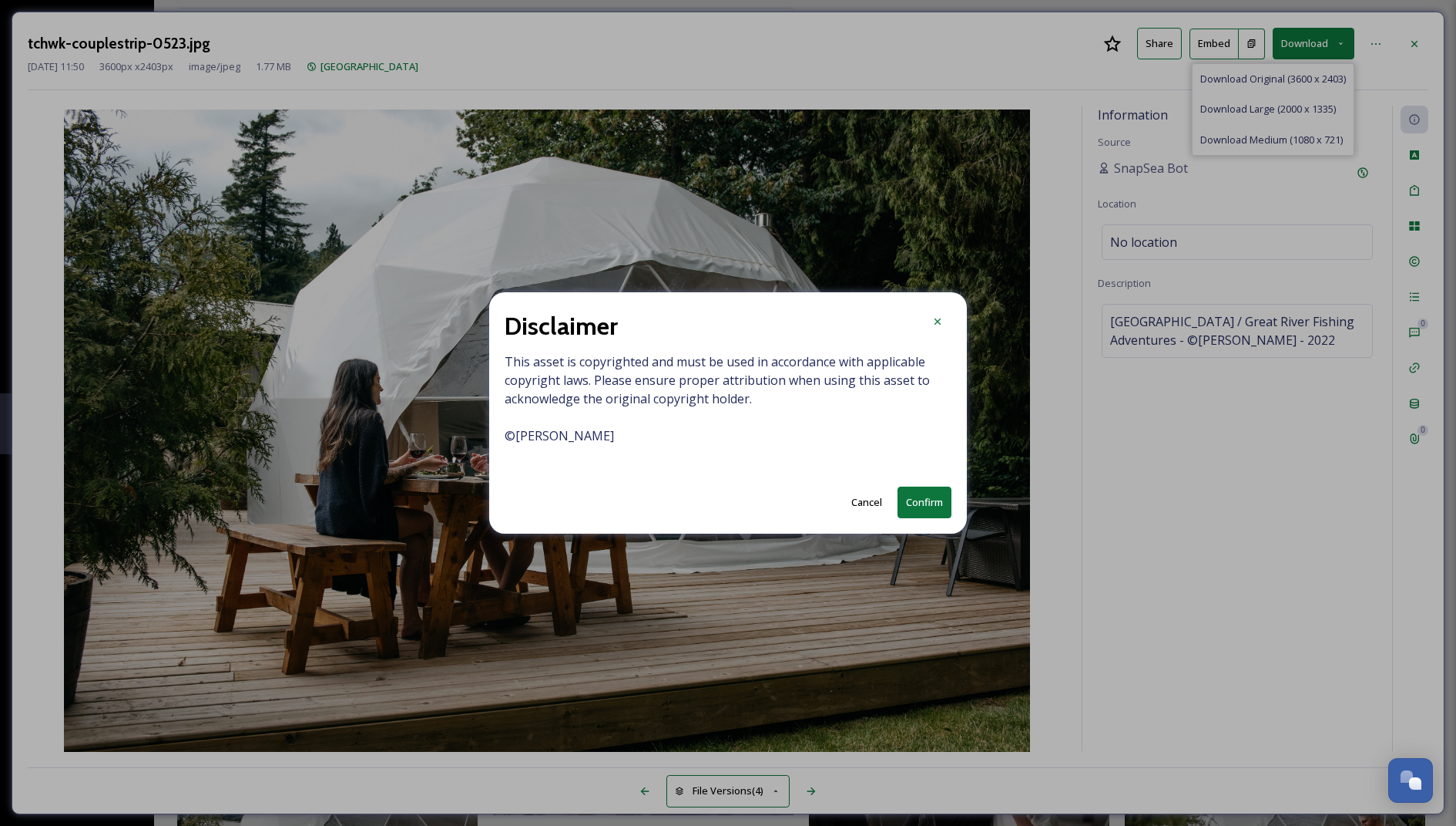
click at [915, 485] on div "Disclaimer This asset is copyrighted and must be used in accordance with applic…" at bounding box center [728, 413] width 478 height 241
click at [915, 507] on button "Confirm" at bounding box center [924, 502] width 53 height 31
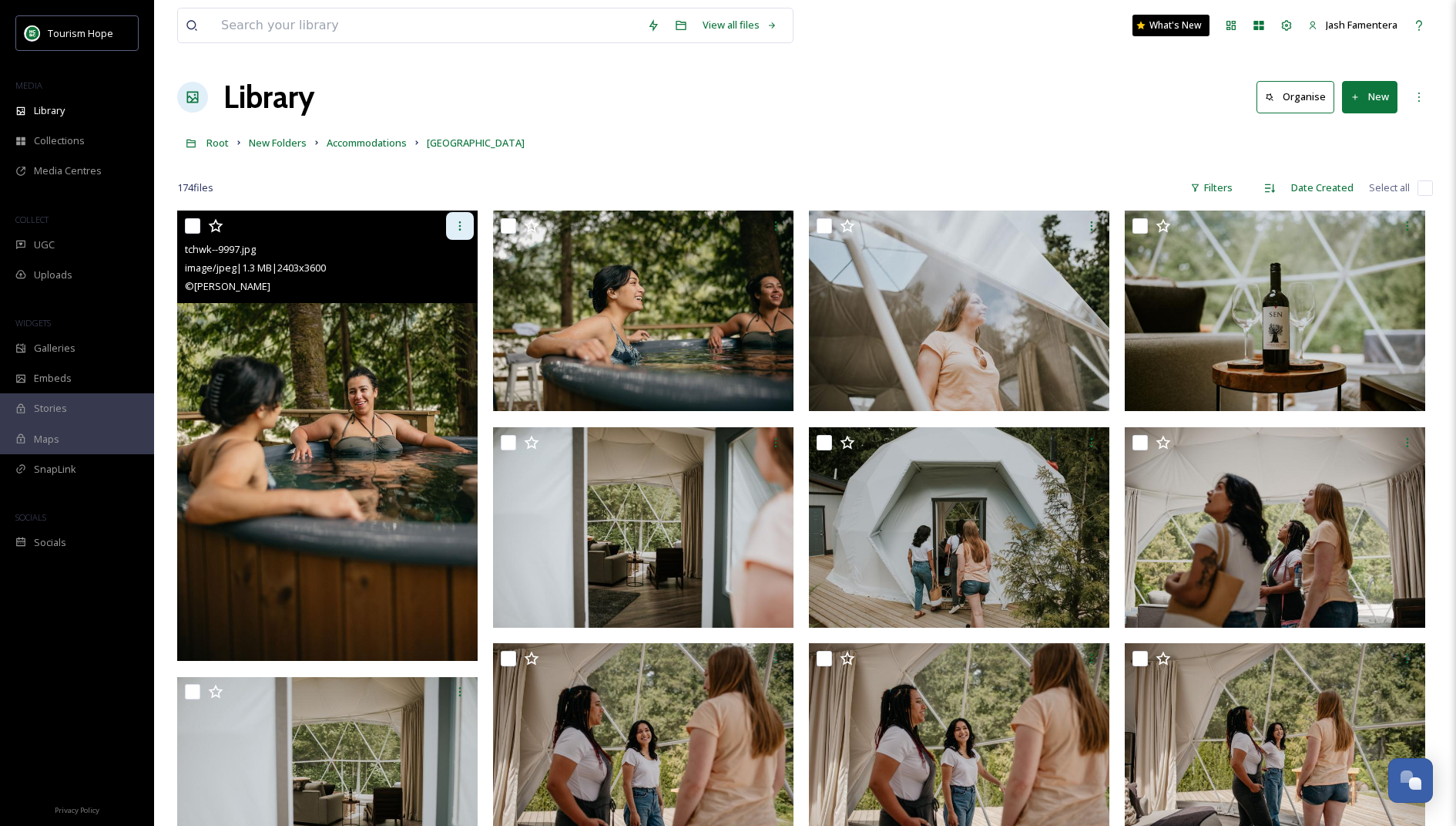
click at [462, 214] on div at bounding box center [460, 226] width 28 height 28
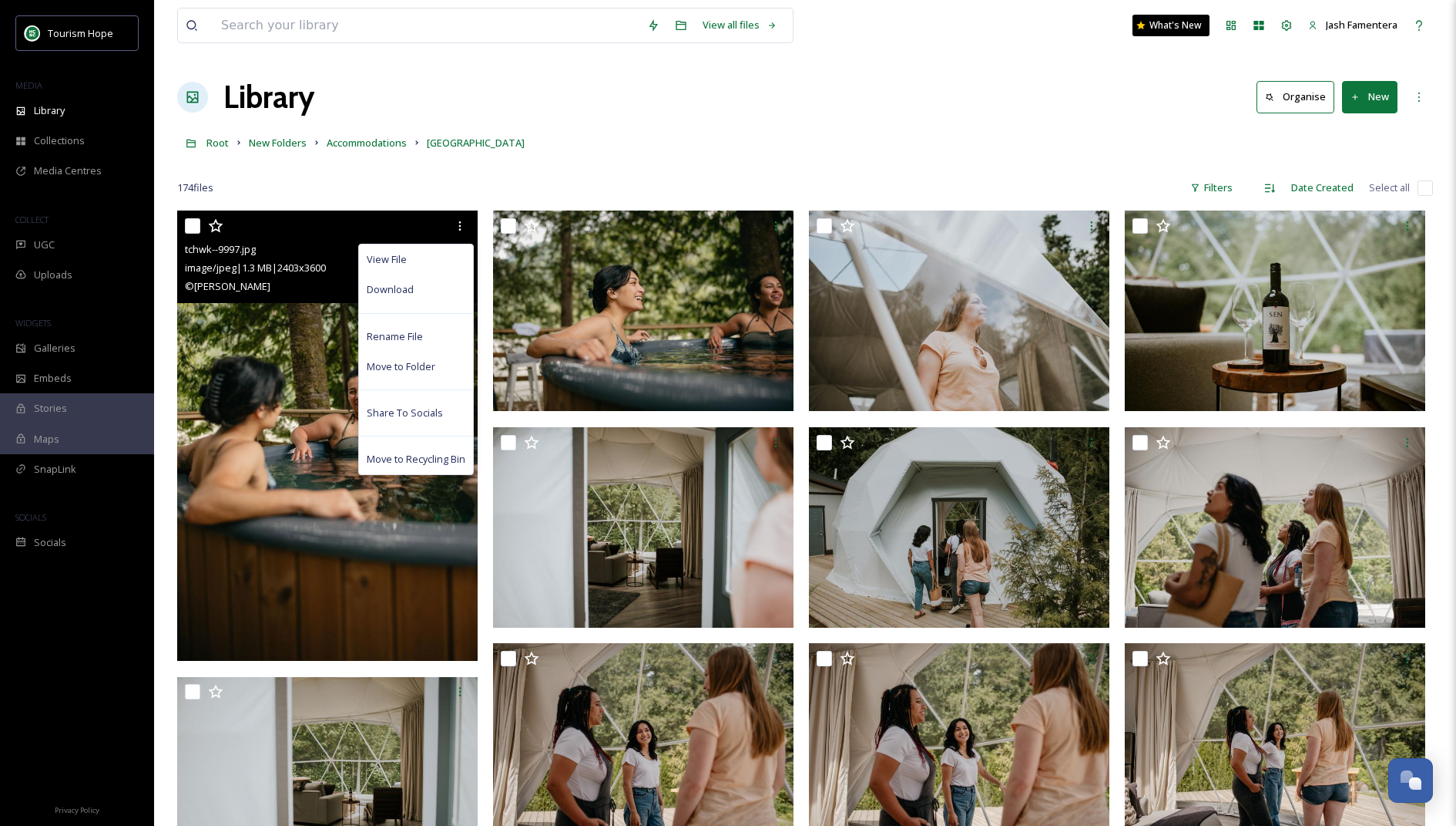
click at [280, 310] on img at bounding box center [327, 435] width 301 height 450
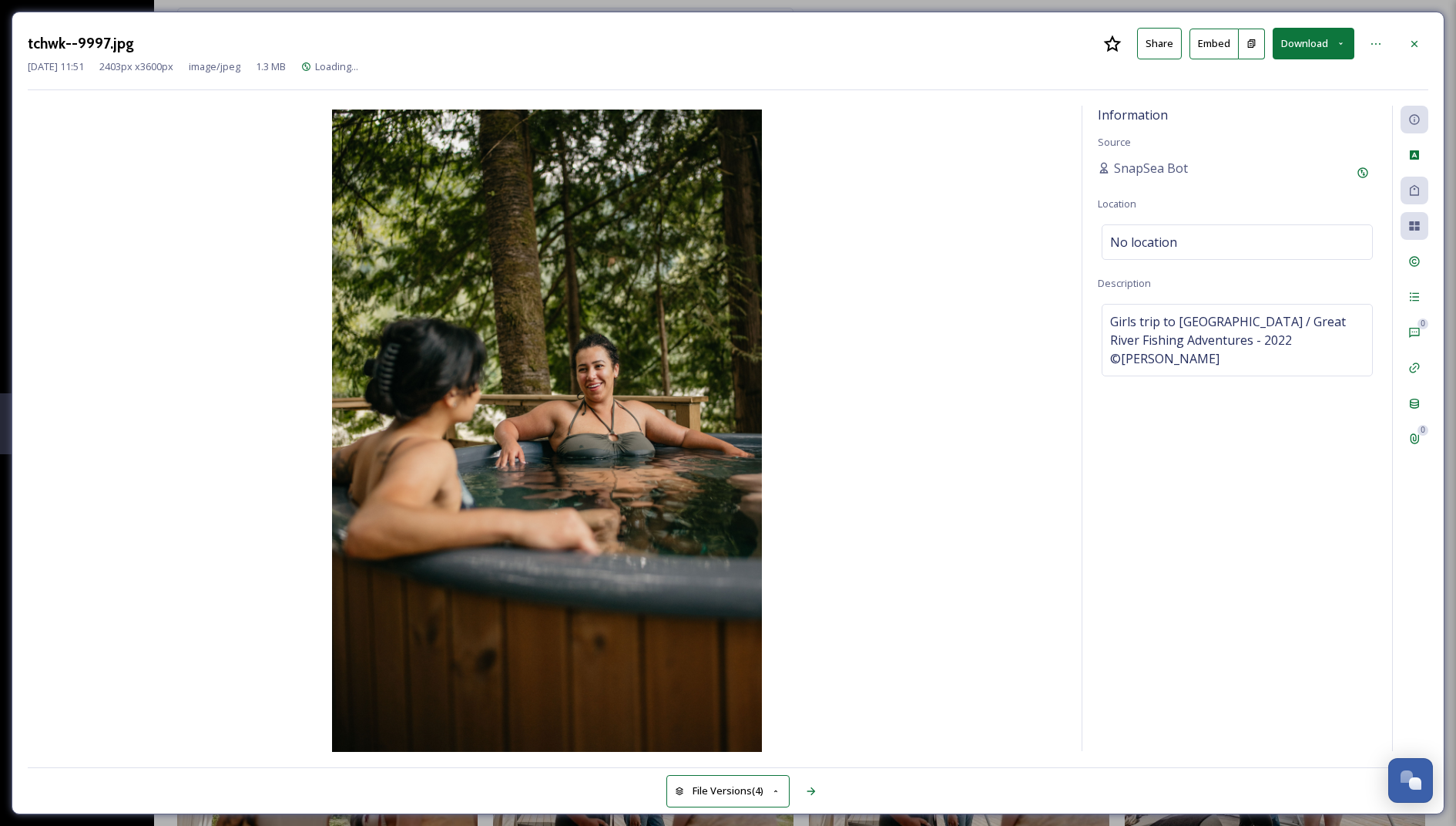
click at [1305, 47] on button "Download" at bounding box center [1314, 44] width 82 height 31
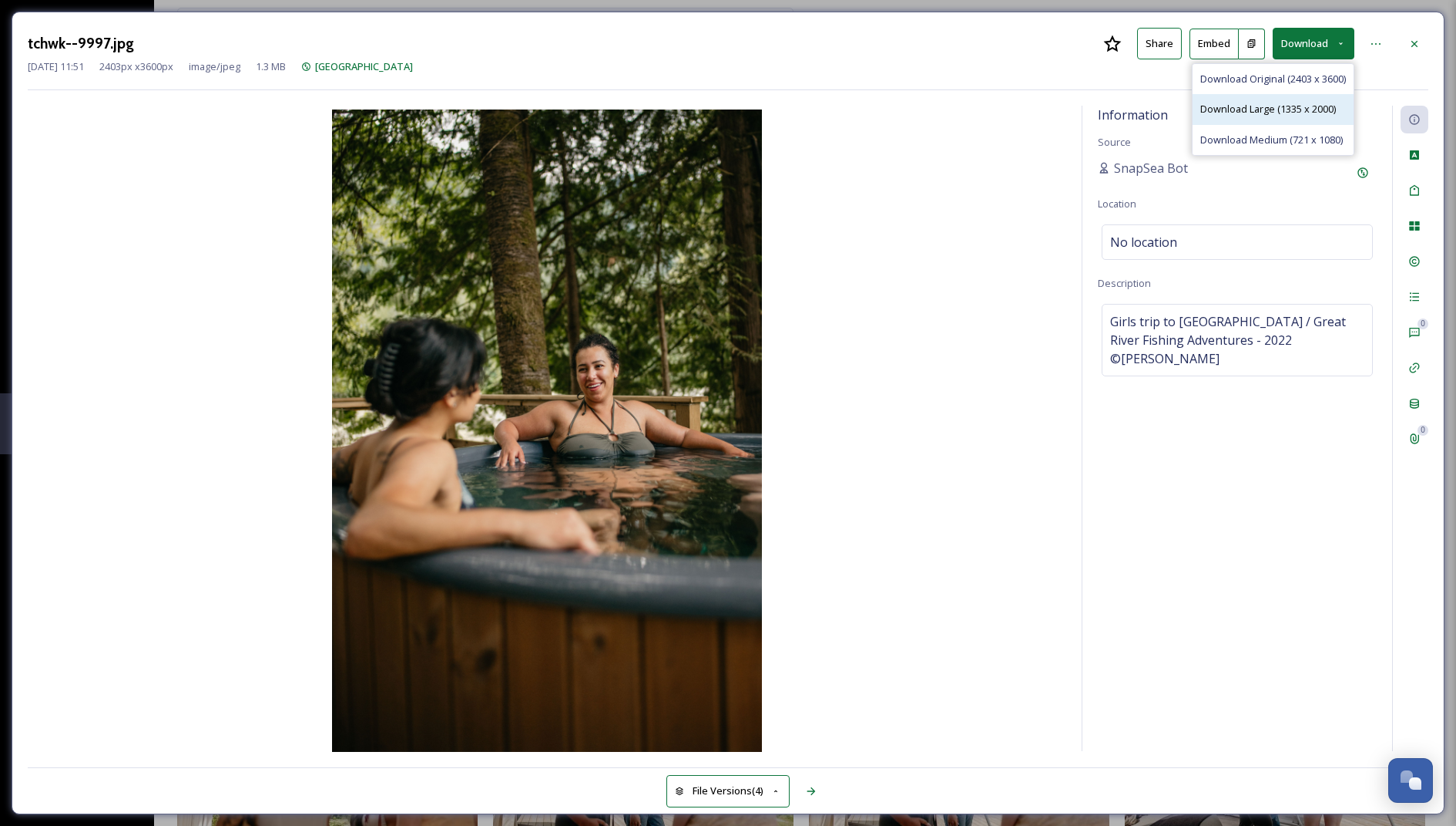
click at [1251, 109] on span "Download Large (1335 x 2000)" at bounding box center [1267, 109] width 135 height 15
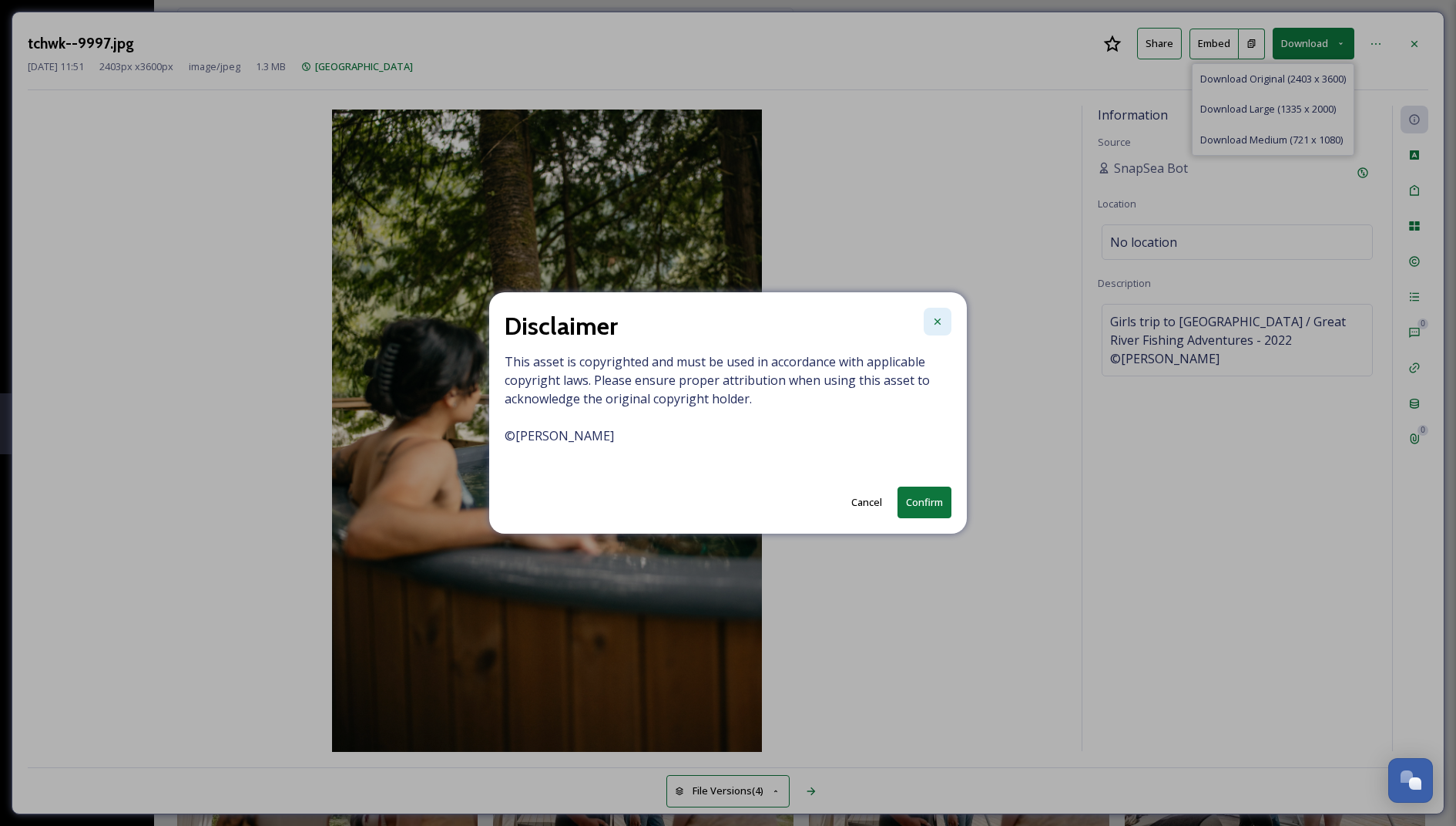
click at [932, 324] on icon at bounding box center [938, 321] width 13 height 13
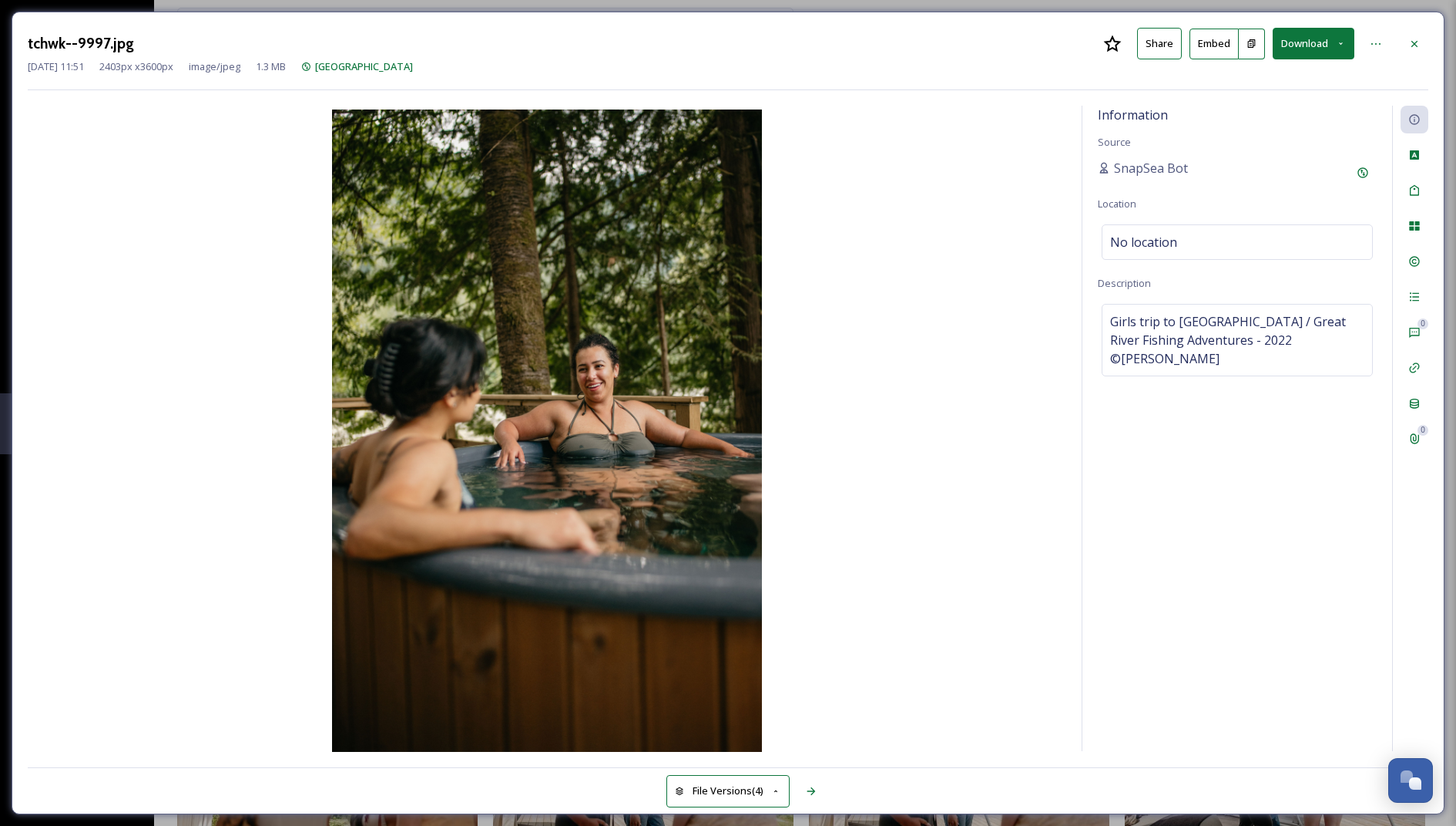
click at [1305, 51] on button "Download" at bounding box center [1314, 44] width 82 height 31
click at [1270, 86] on div "Download Original (2403 x 3600)" at bounding box center [1274, 79] width 161 height 30
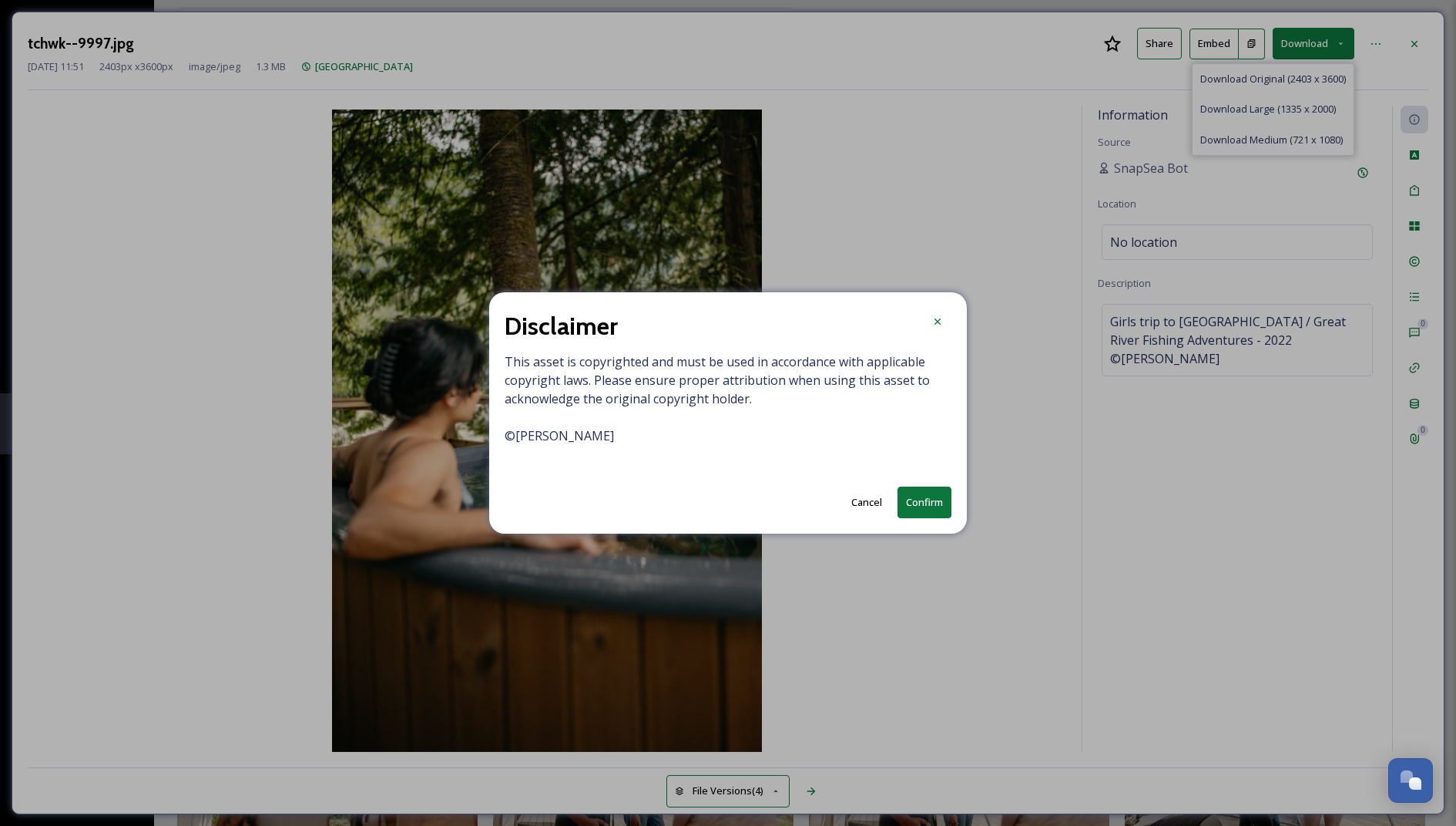
click at [941, 503] on button "Confirm" at bounding box center [924, 502] width 53 height 31
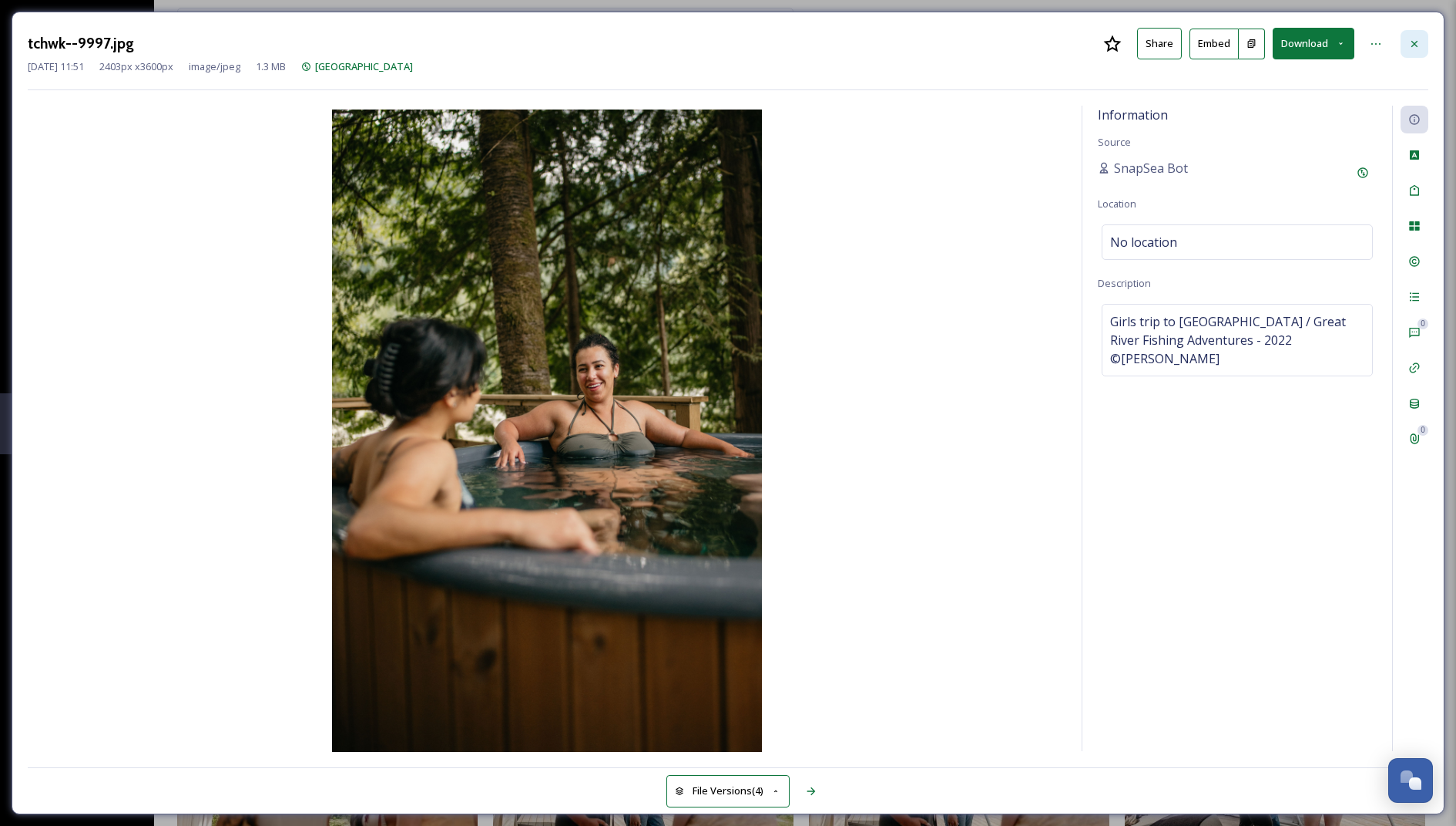
click at [1413, 38] on icon at bounding box center [1414, 44] width 13 height 13
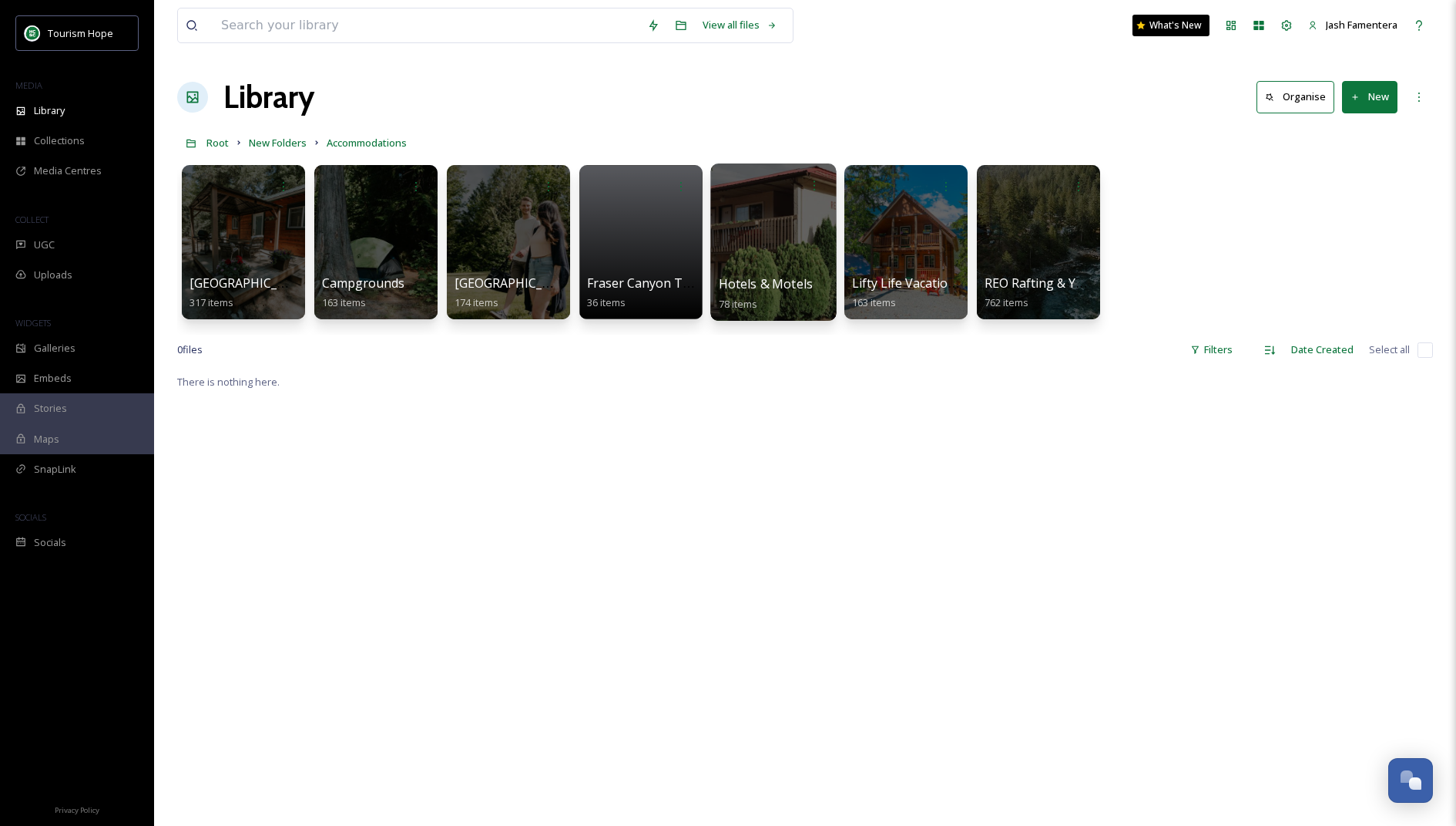
click at [821, 250] on div at bounding box center [773, 242] width 125 height 158
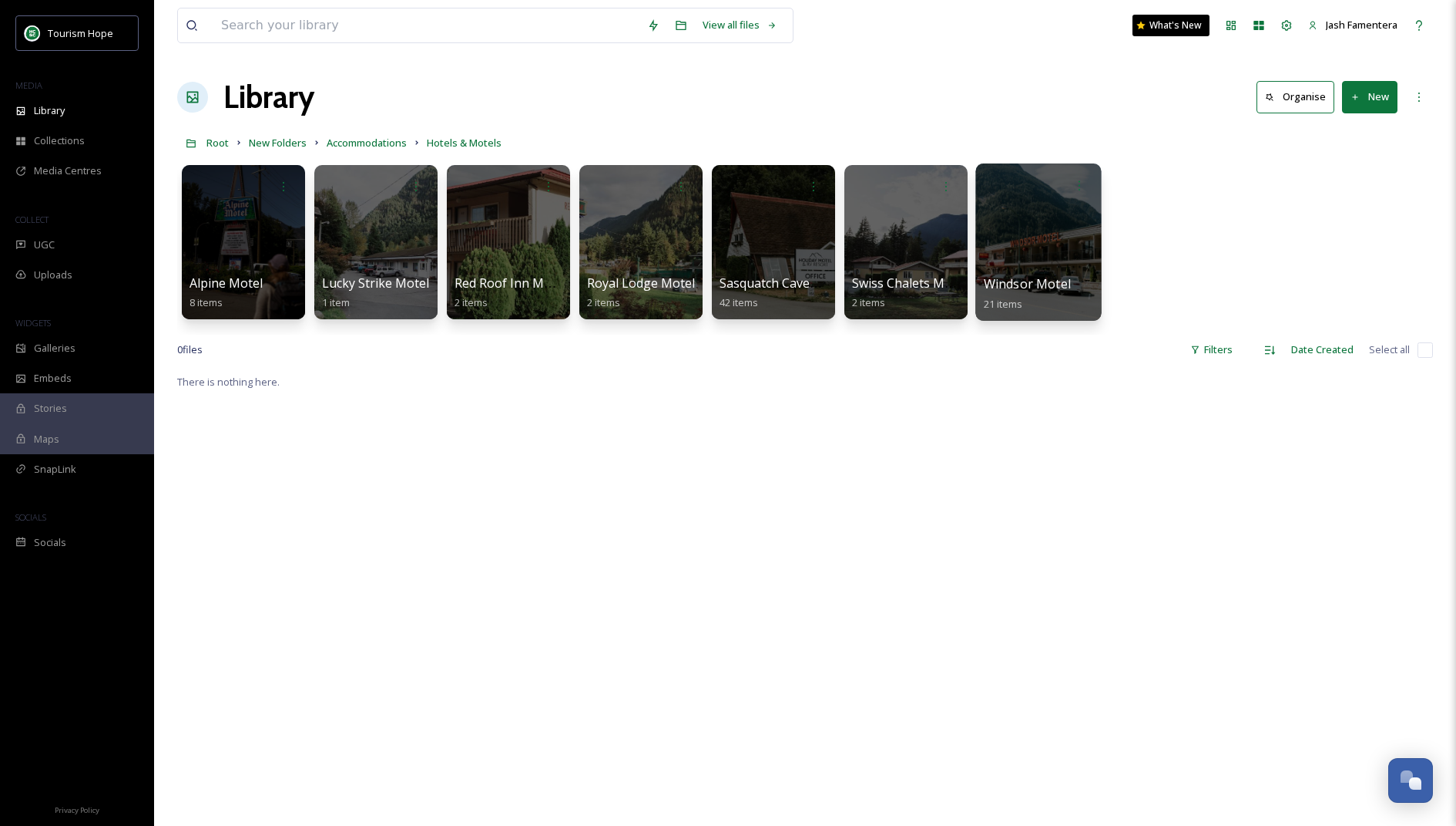
click at [1037, 215] on div at bounding box center [1038, 242] width 125 height 158
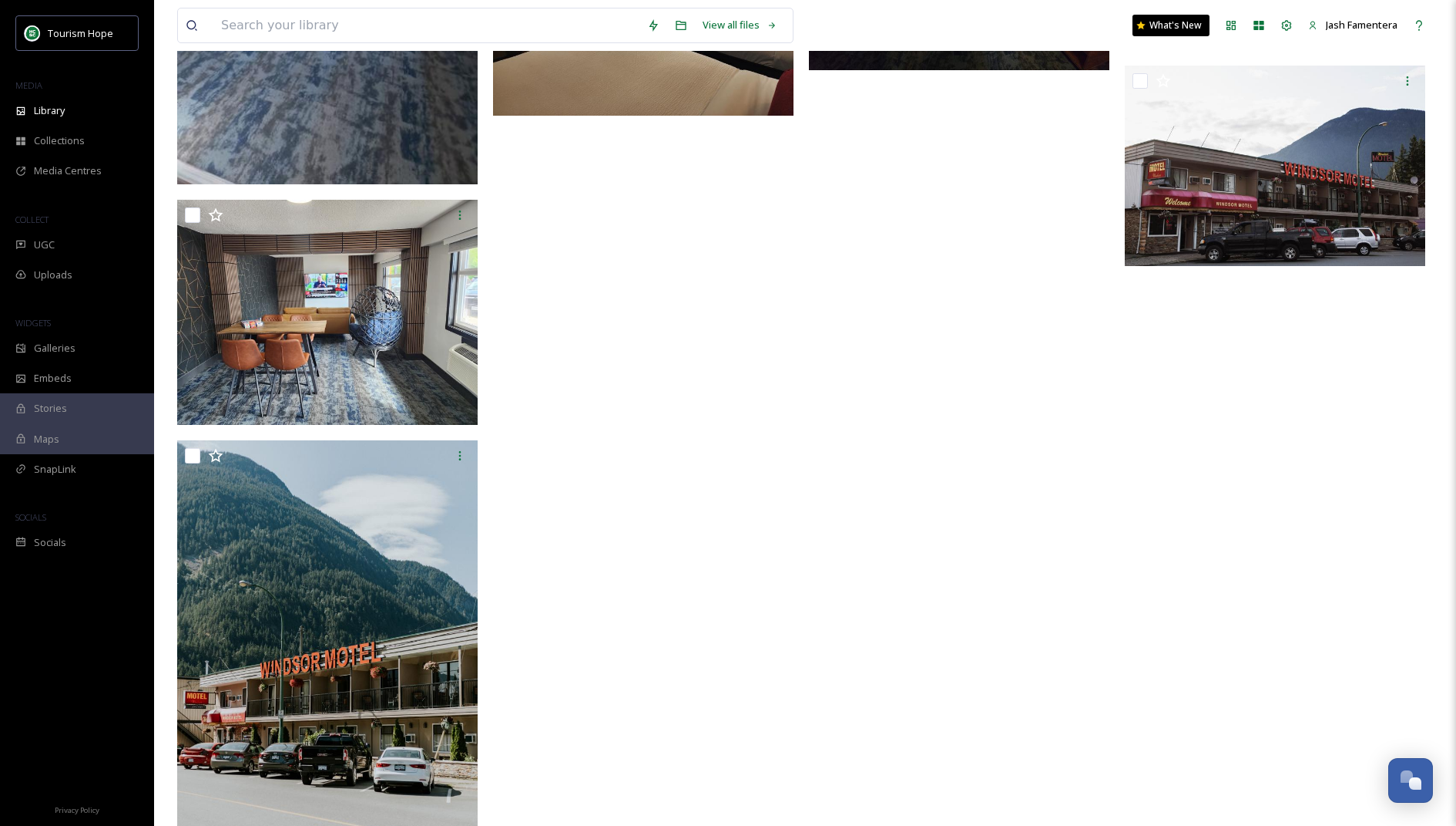
scroll to position [2222, 0]
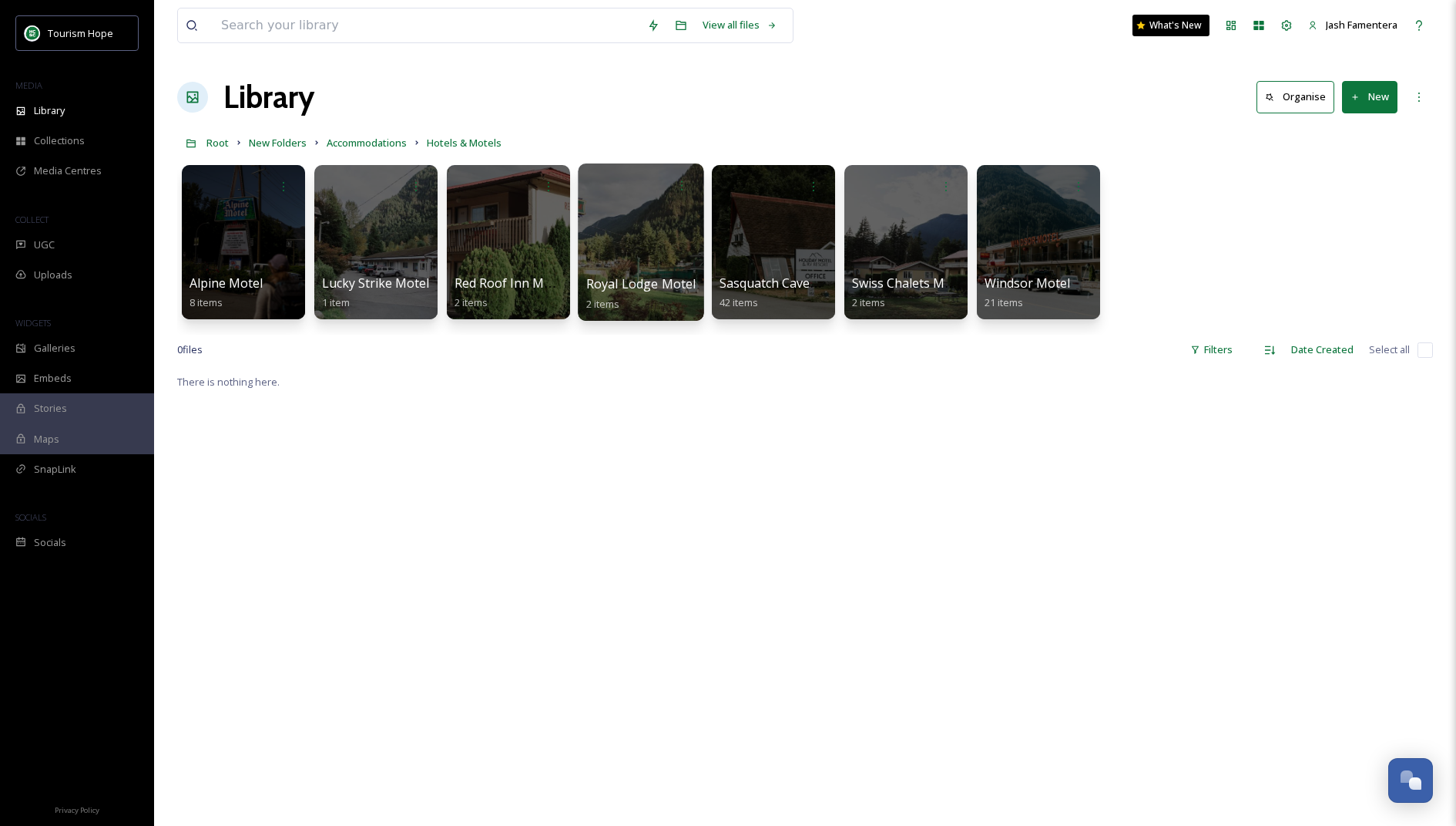
click at [654, 232] on div at bounding box center [640, 242] width 125 height 158
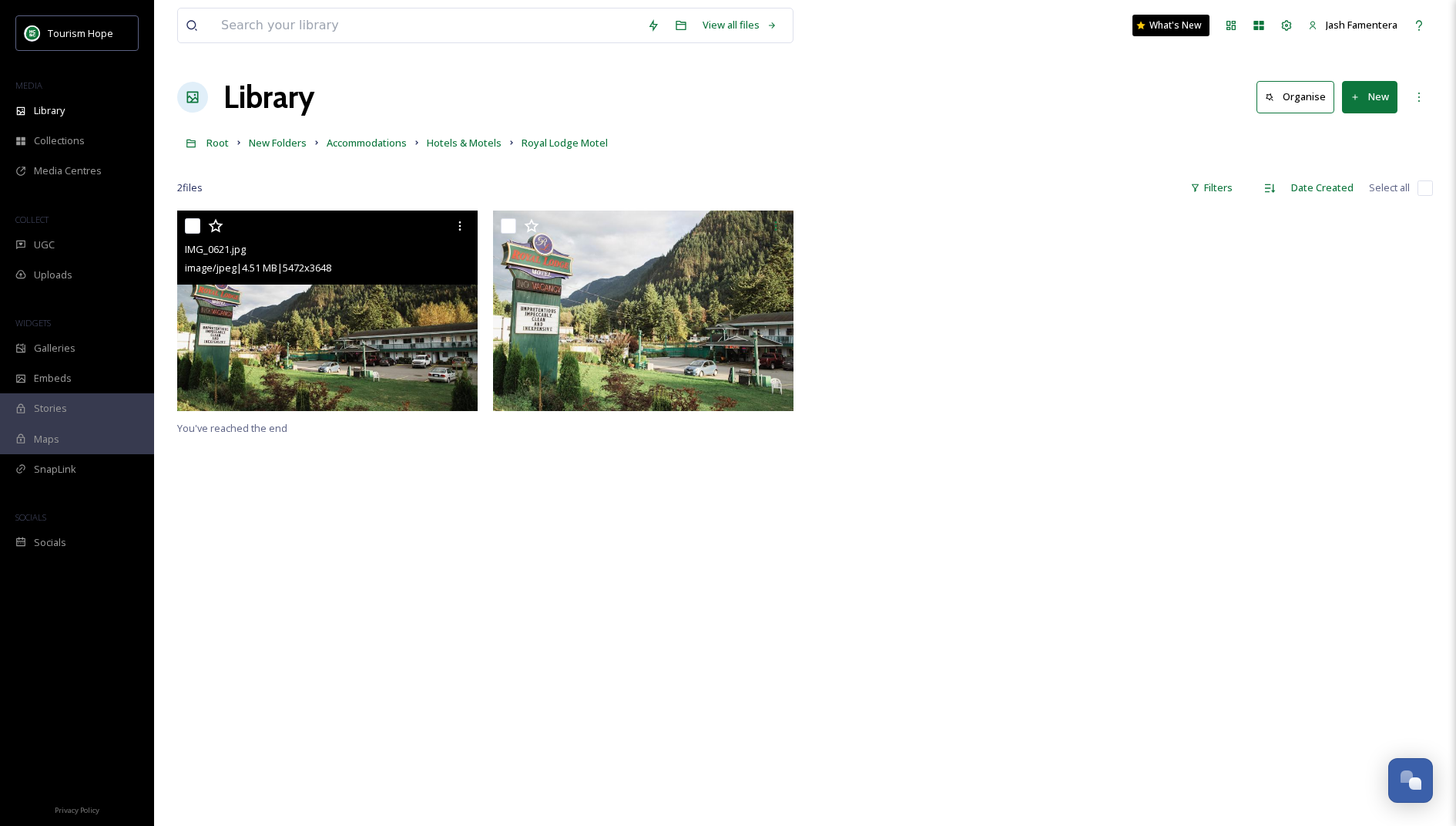
click at [324, 304] on img at bounding box center [327, 310] width 301 height 200
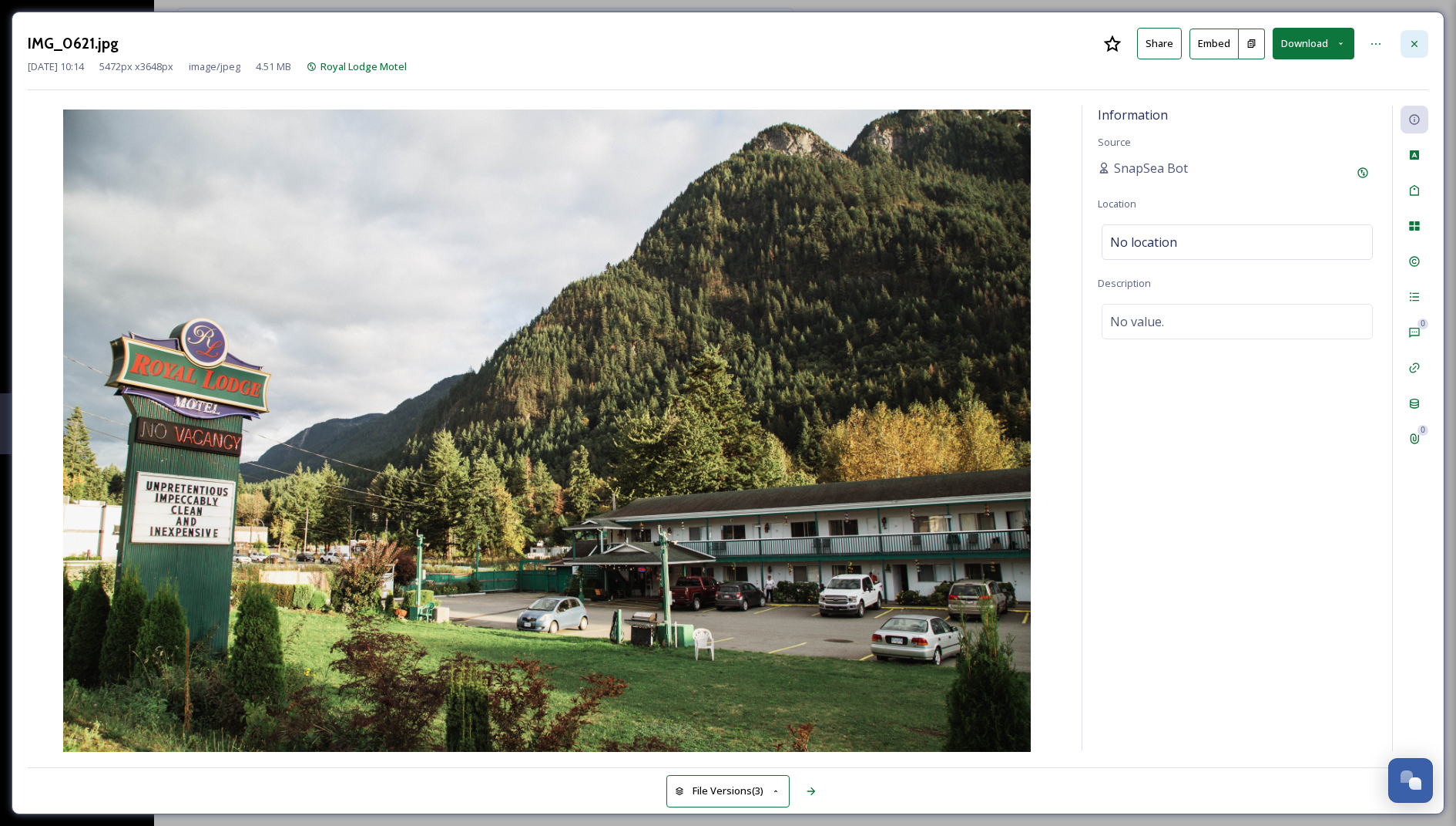
click at [1407, 44] on div at bounding box center [1414, 44] width 28 height 28
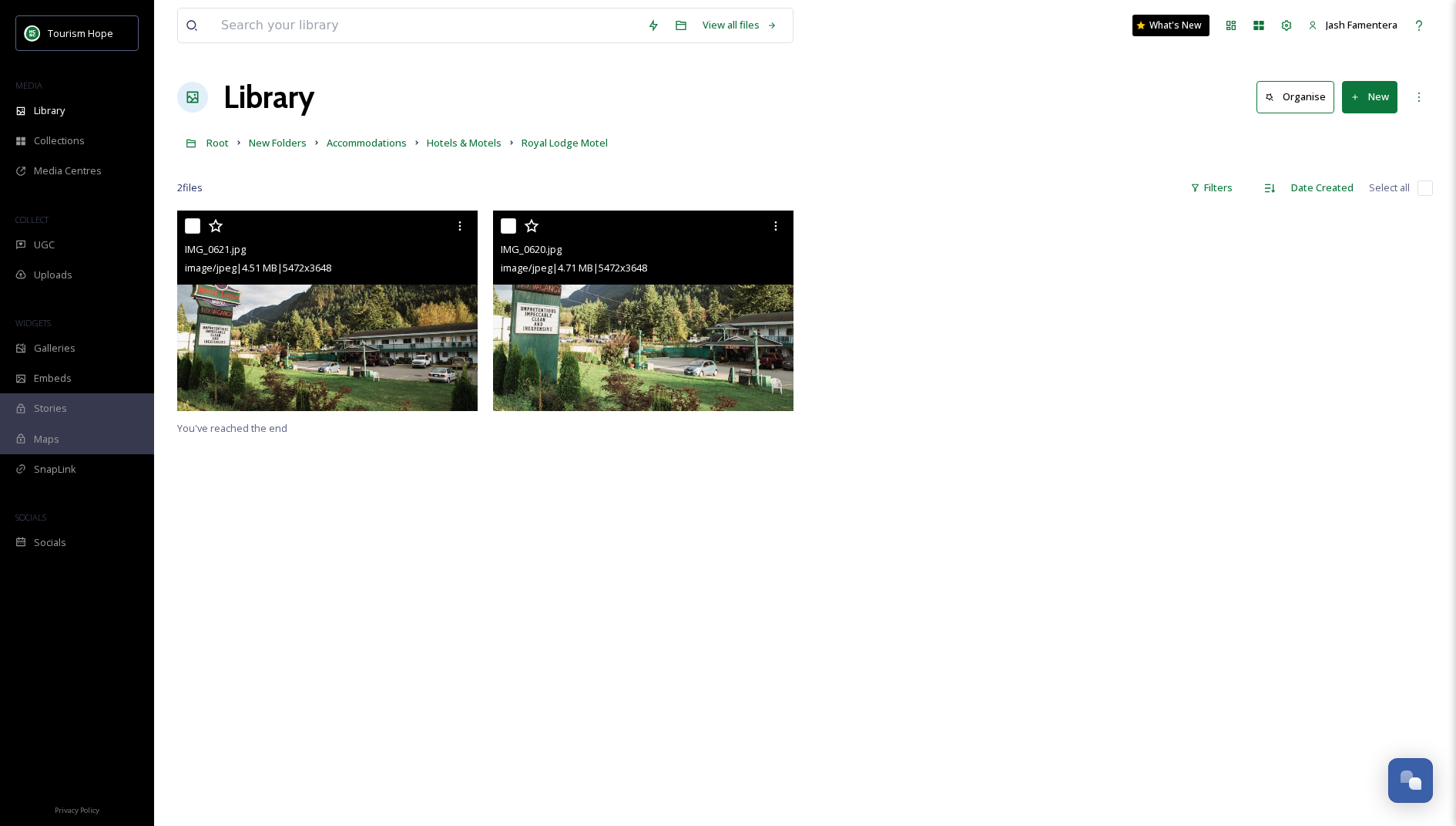
click at [677, 293] on img at bounding box center [643, 310] width 301 height 200
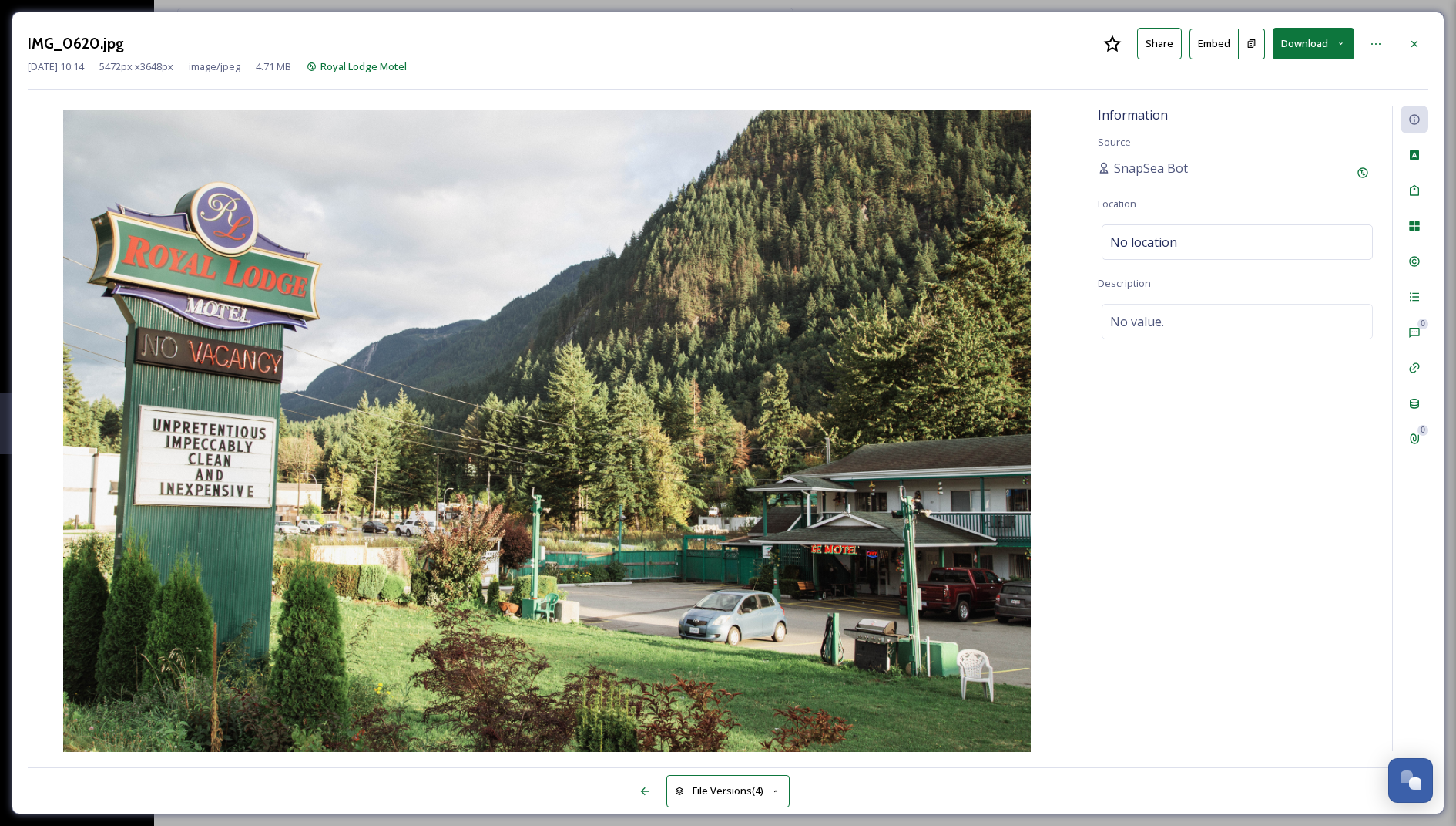
click at [1308, 50] on button "Download" at bounding box center [1314, 44] width 82 height 31
click at [1254, 113] on span "Download Large (2000 x 1333)" at bounding box center [1267, 109] width 135 height 15
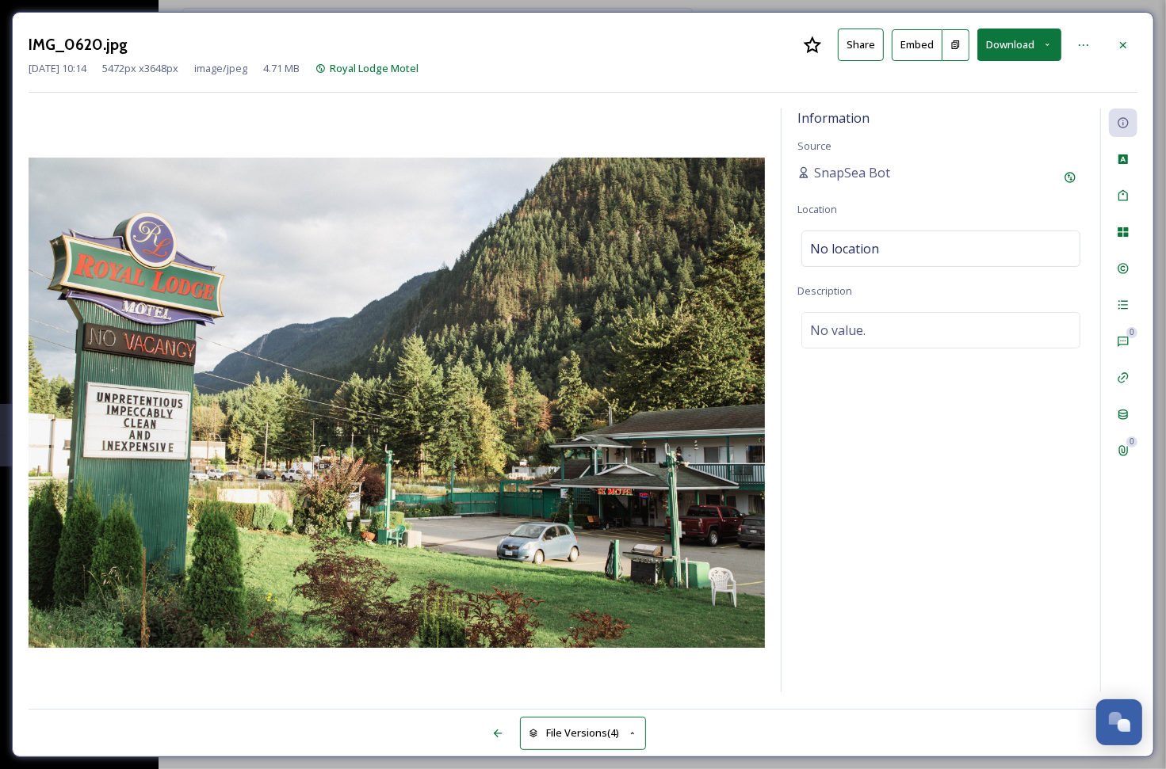
click at [590, 44] on div "IMG_0620.jpg Share Embed Download" at bounding box center [583, 45] width 1108 height 32
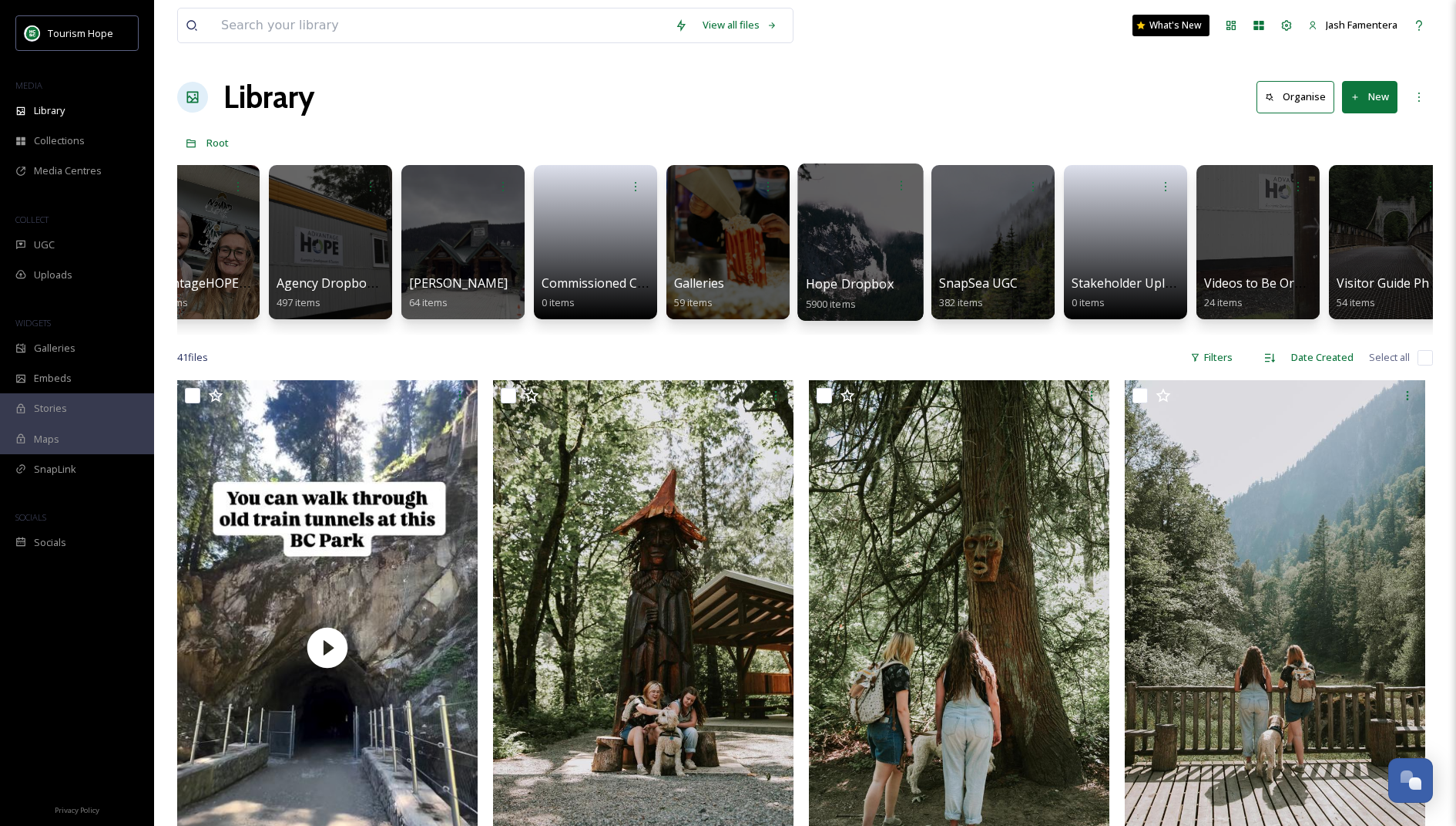
scroll to position [0, 466]
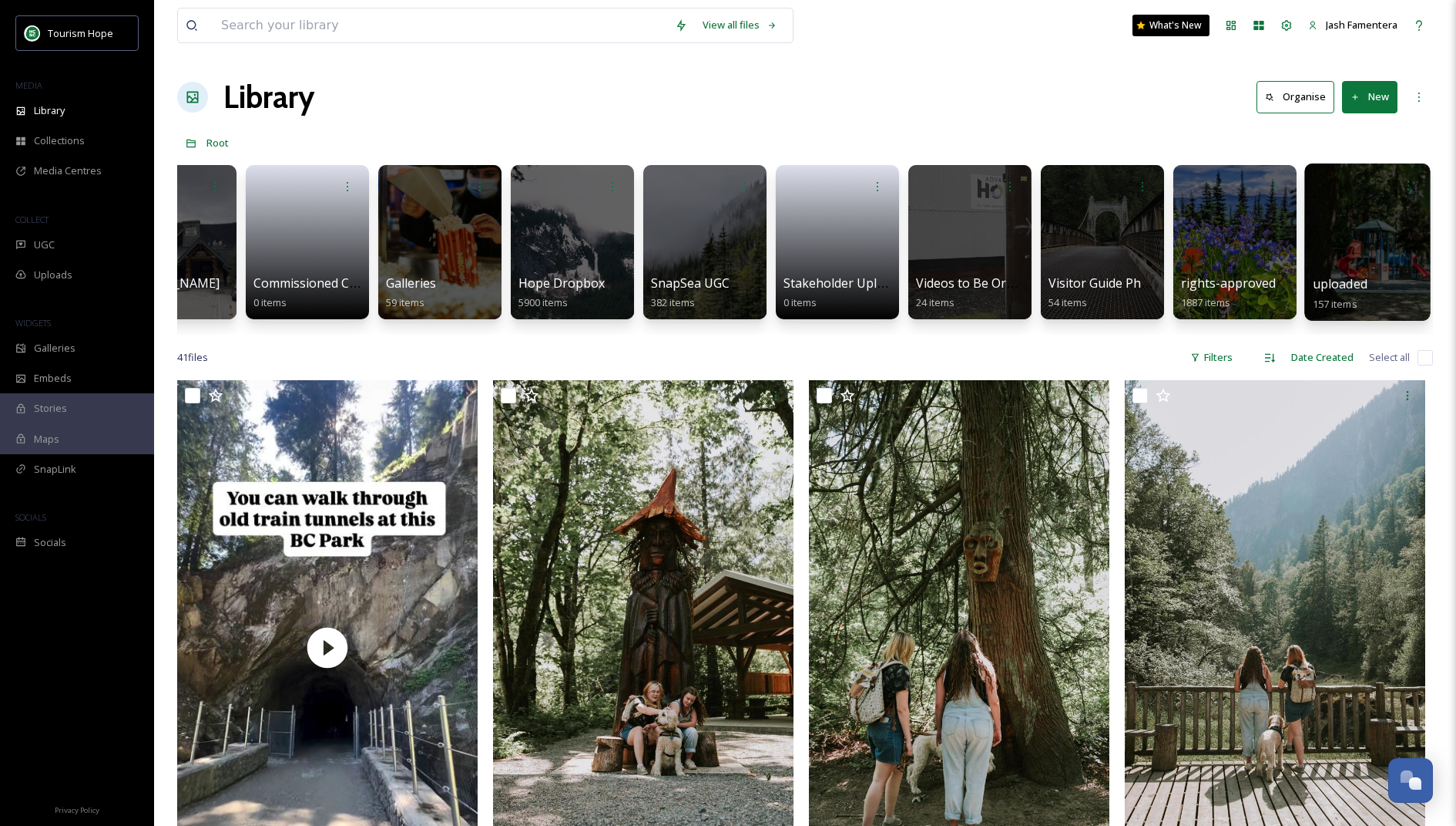
click at [1369, 244] on div at bounding box center [1367, 242] width 125 height 158
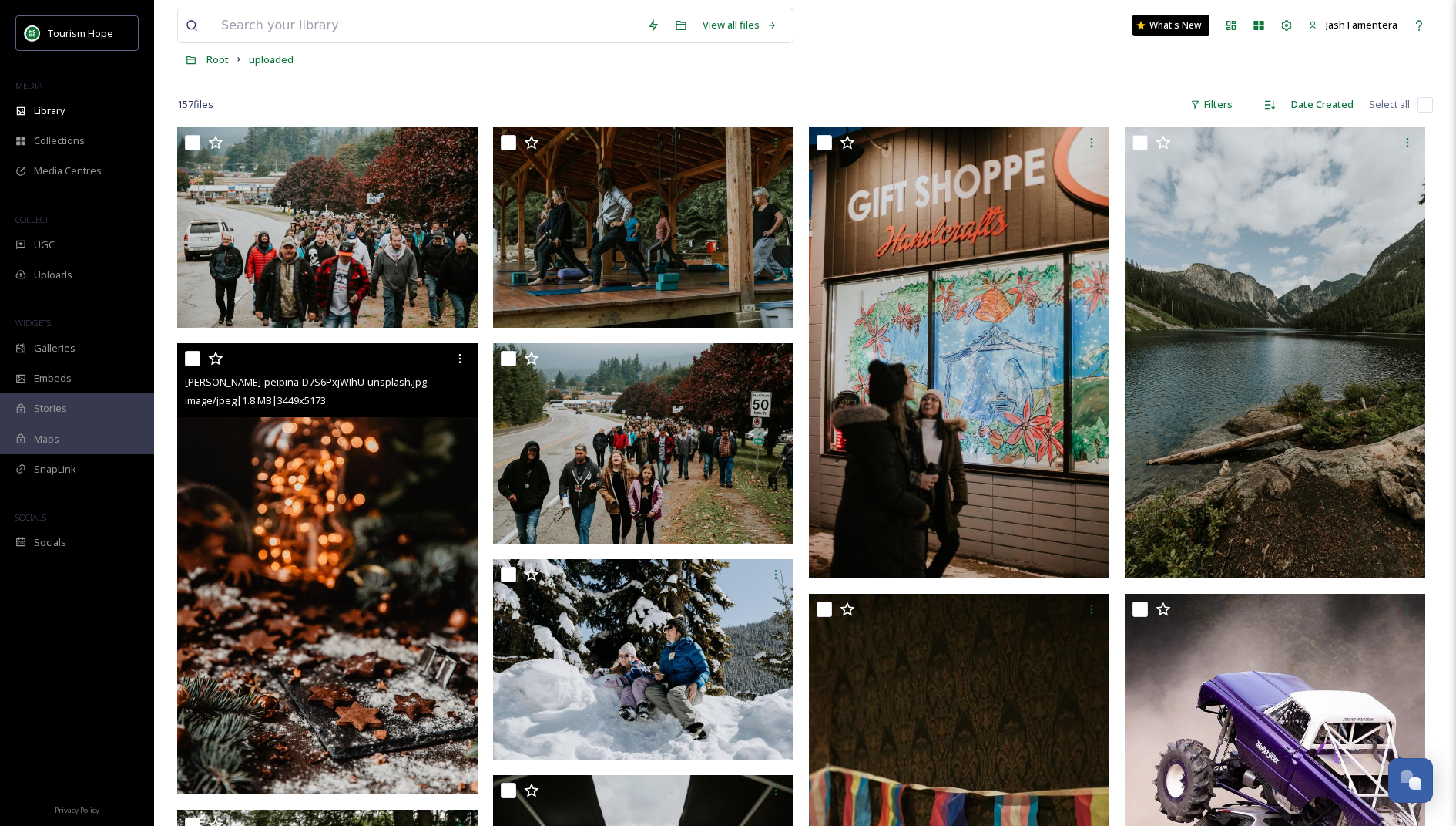
scroll to position [106, 0]
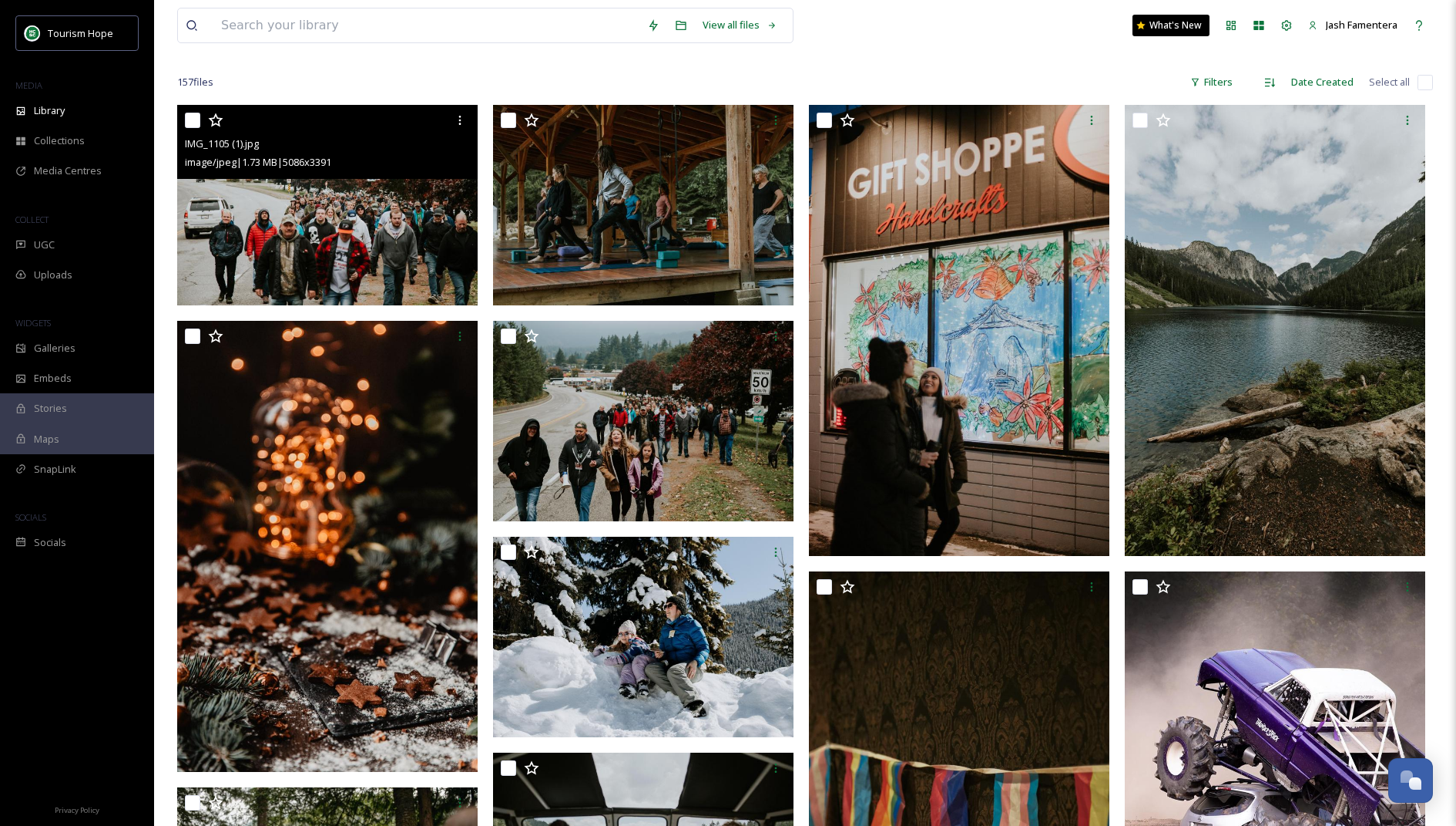
click at [302, 266] on img at bounding box center [327, 205] width 301 height 200
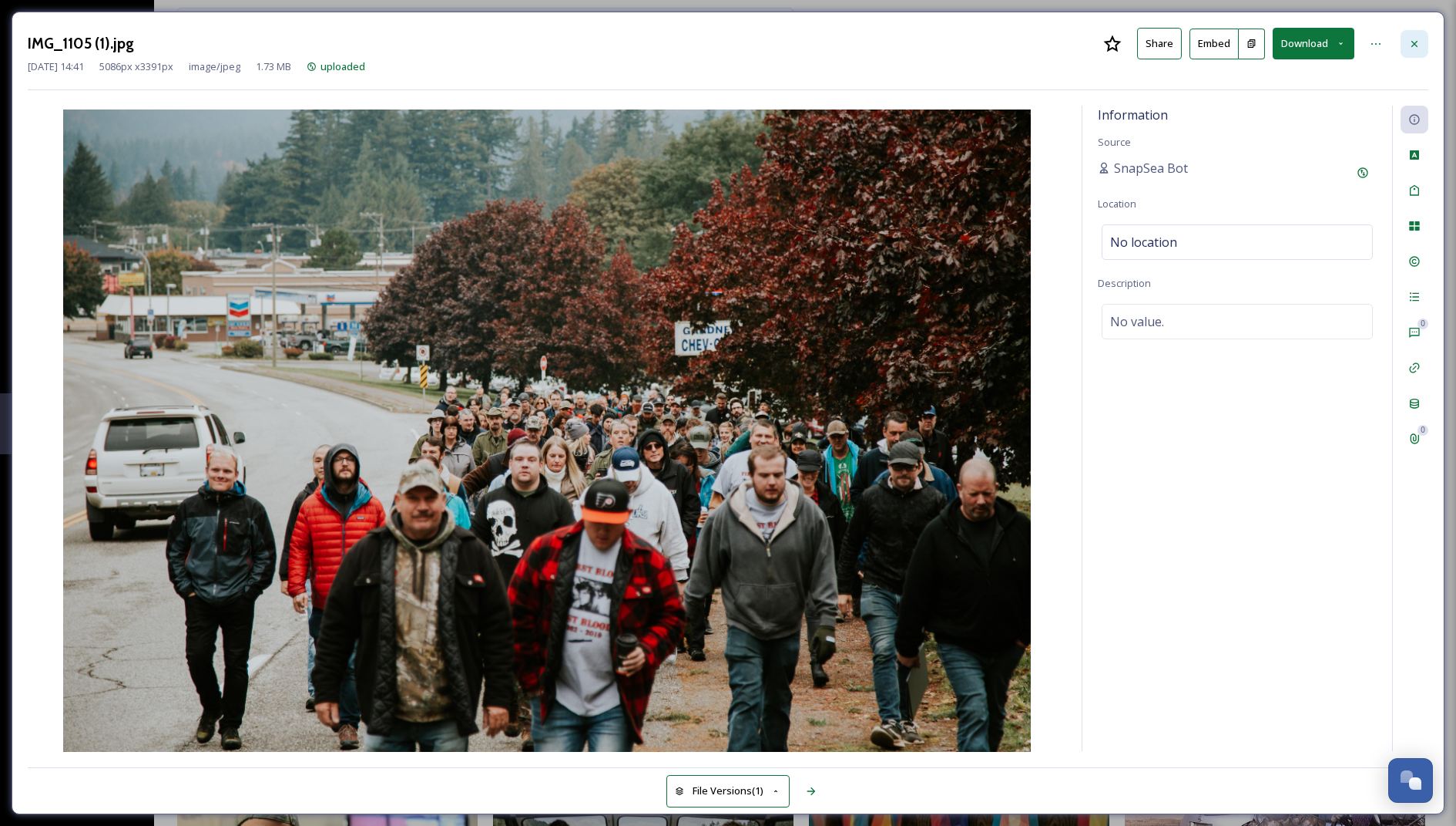
click at [1401, 51] on div at bounding box center [1414, 44] width 28 height 28
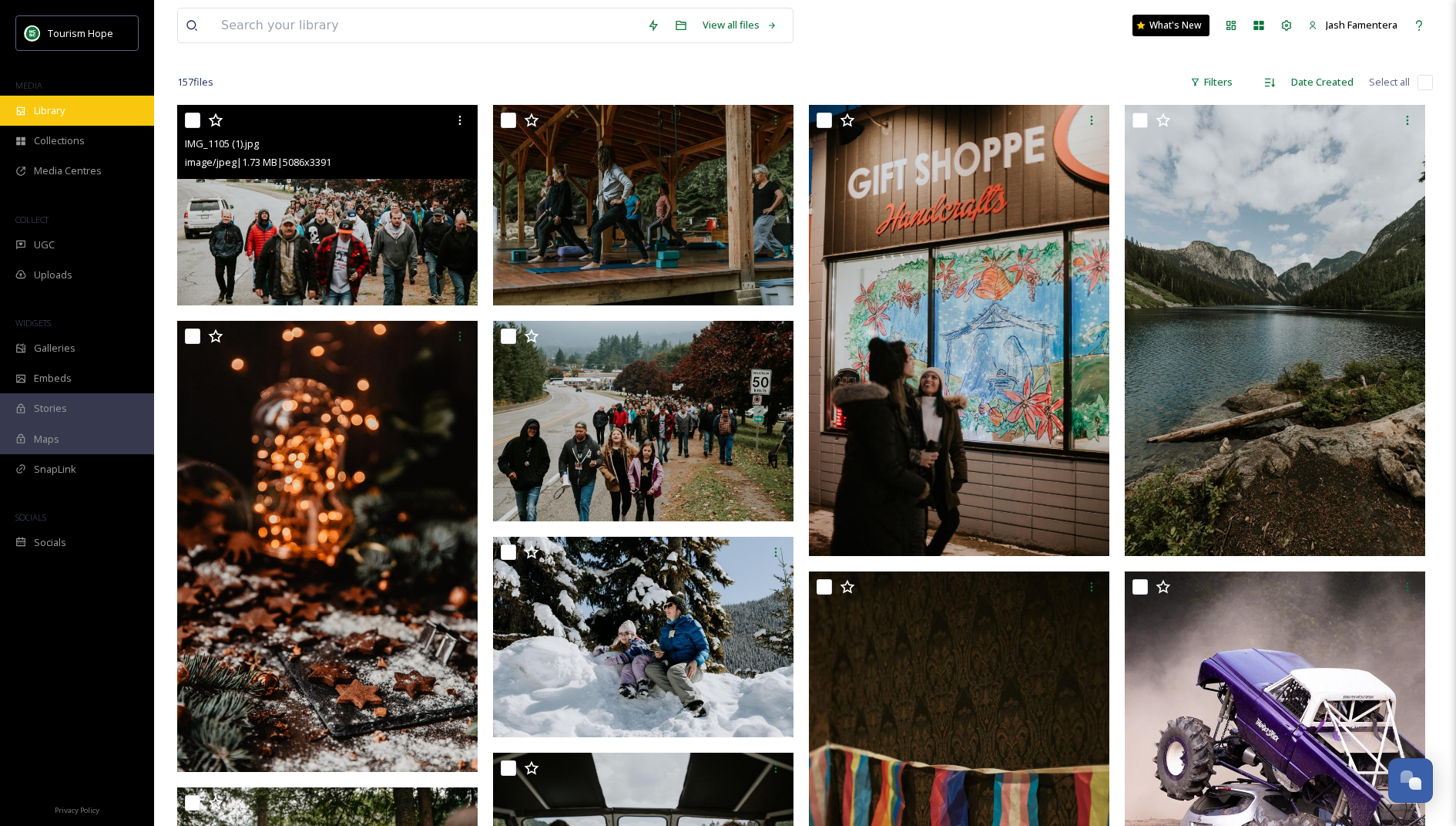
click at [66, 123] on div "Library" at bounding box center [77, 110] width 154 height 30
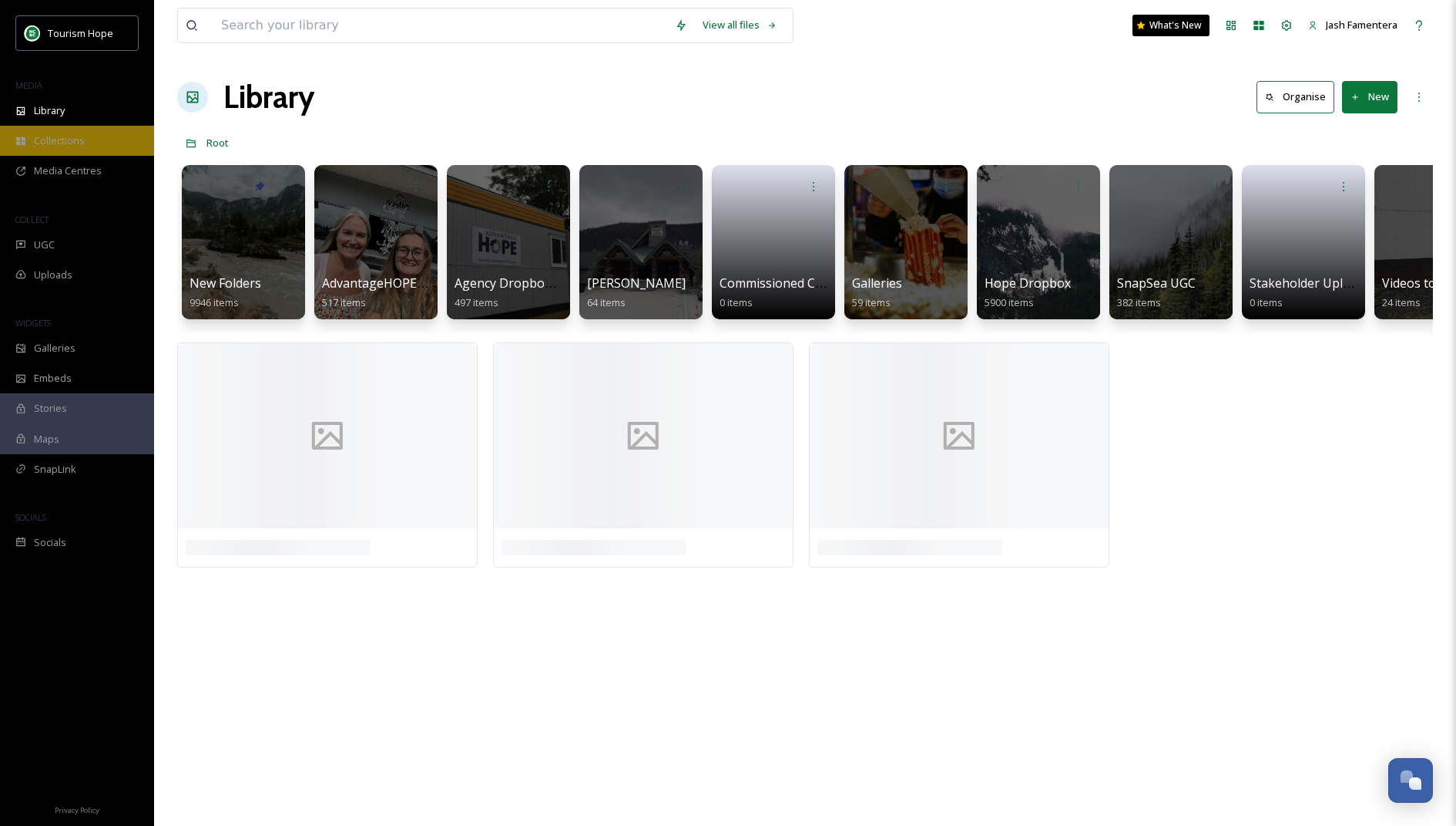
click at [76, 128] on div "Collections" at bounding box center [77, 140] width 154 height 30
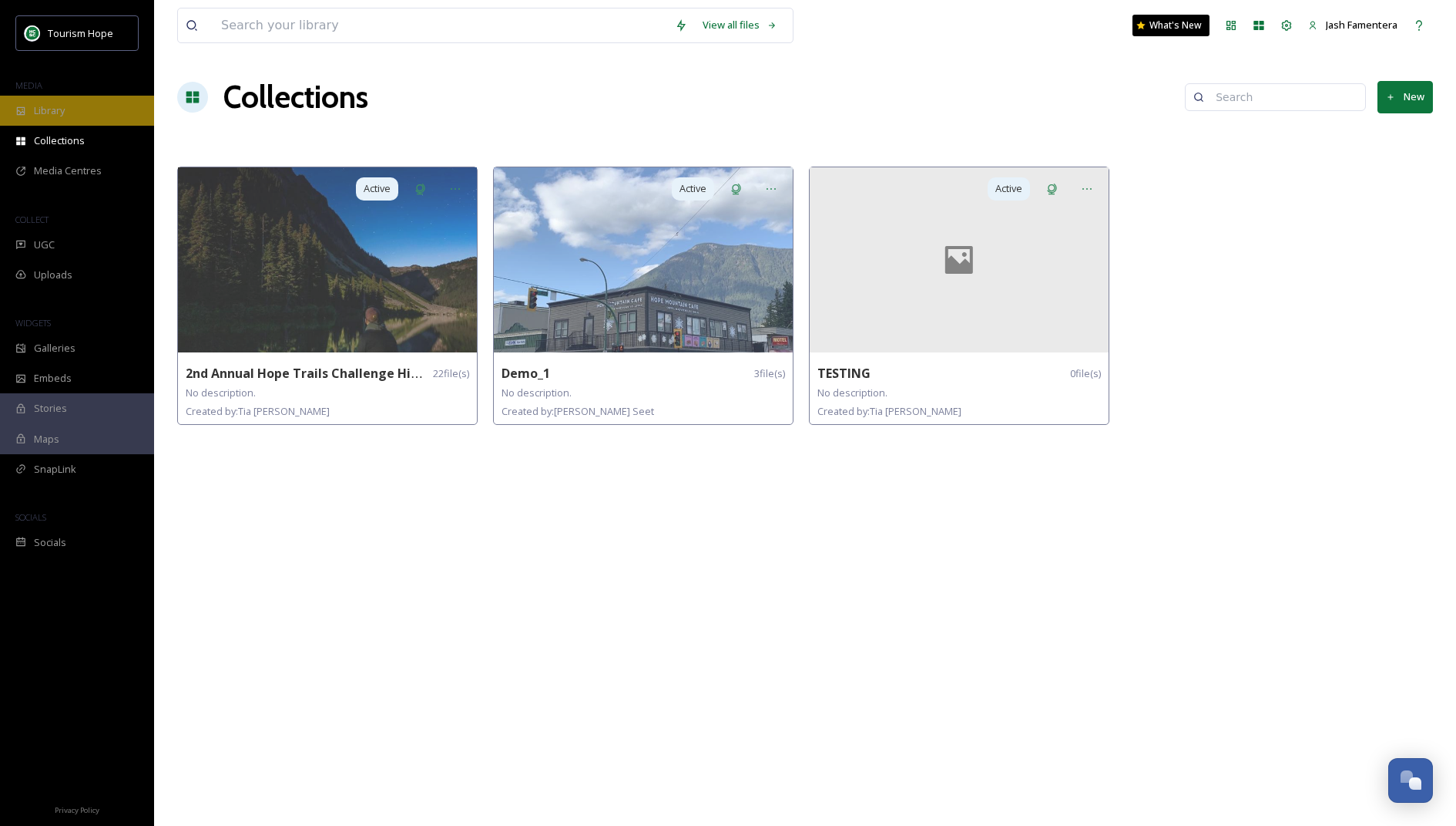
click at [84, 109] on div "Library" at bounding box center [77, 110] width 154 height 30
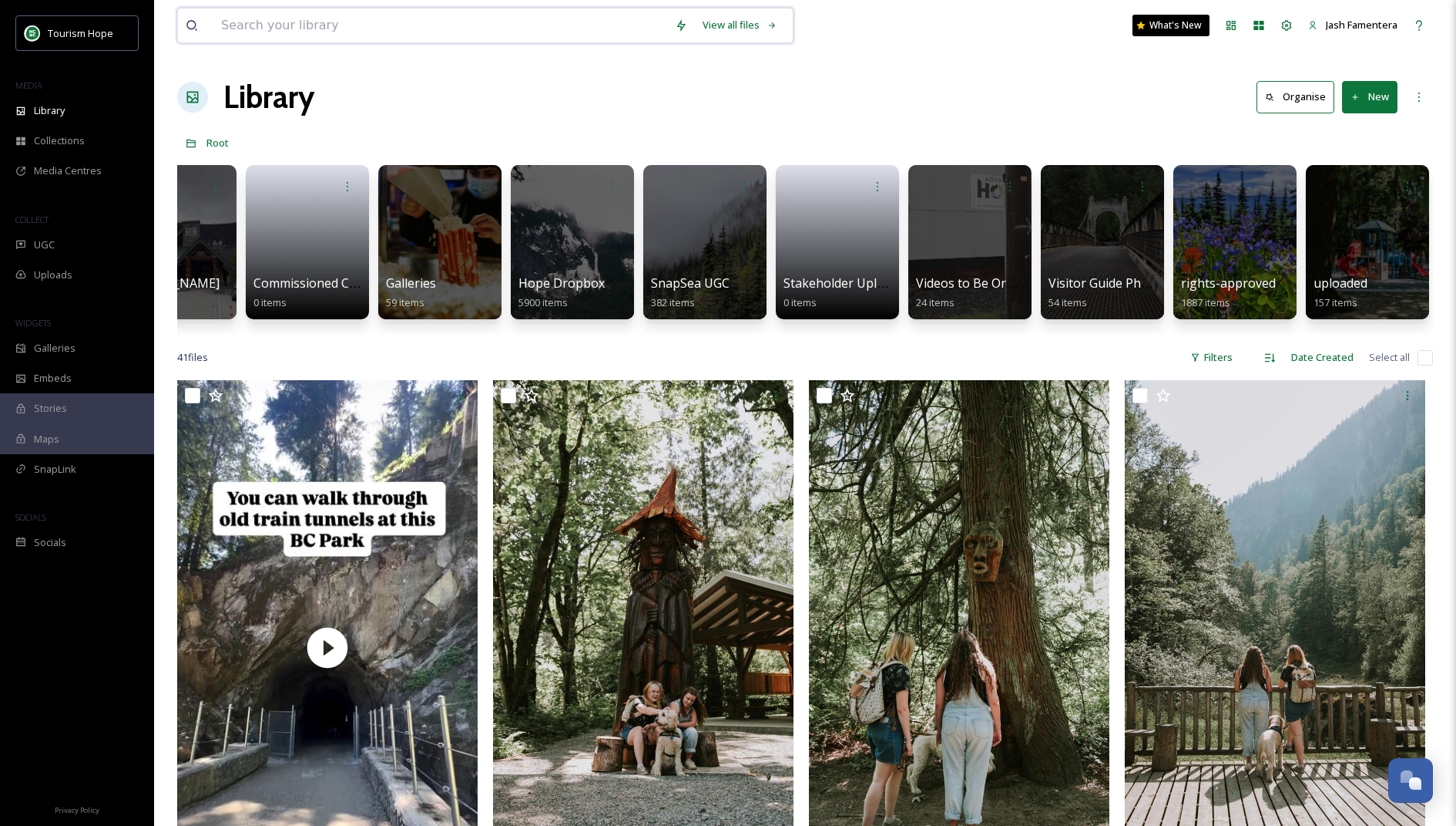
click at [466, 30] on input at bounding box center [440, 25] width 454 height 34
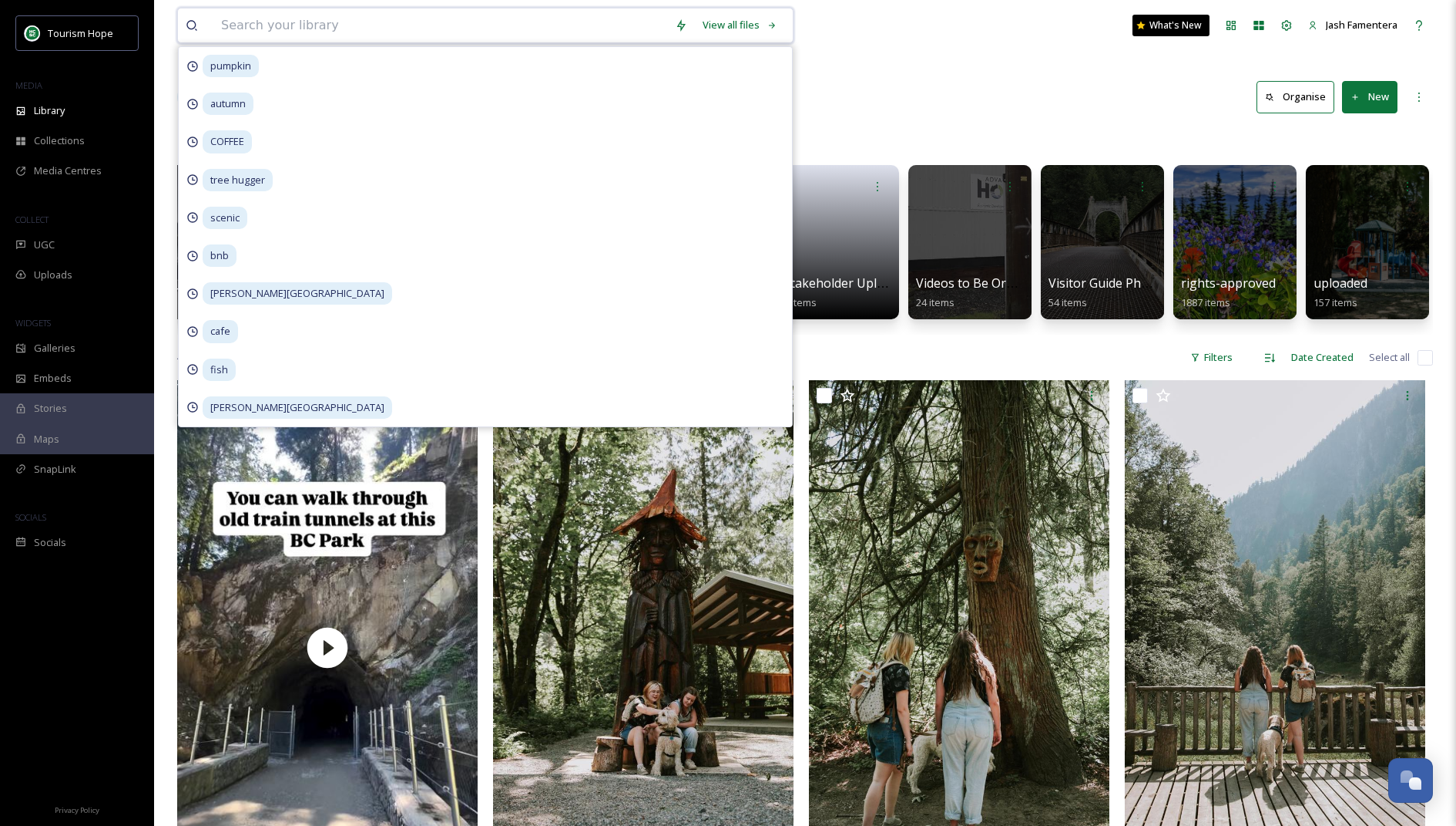
type input "i"
type input "fish"
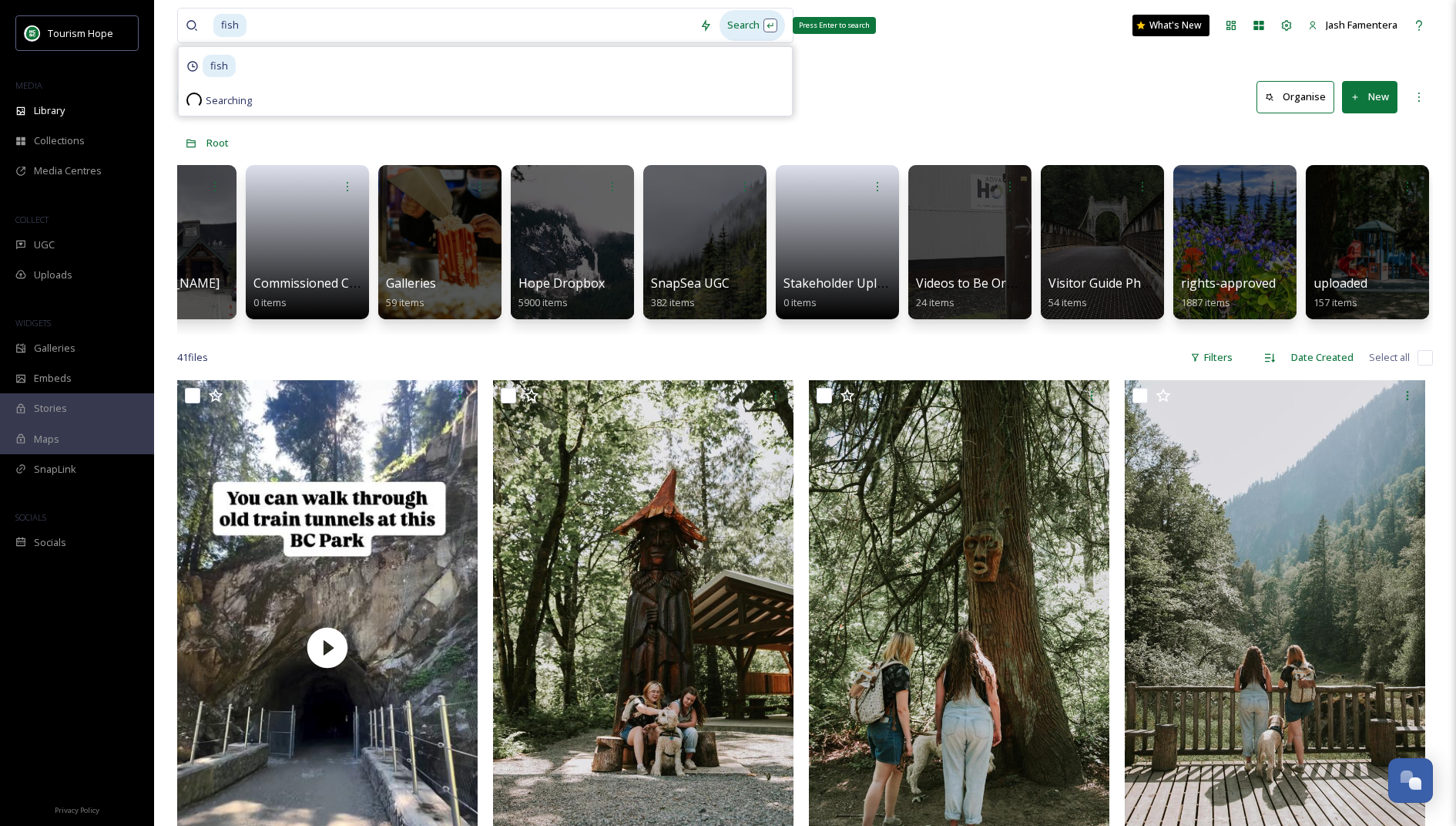
click at [728, 32] on div "Search Press Enter to search" at bounding box center [752, 24] width 65 height 30
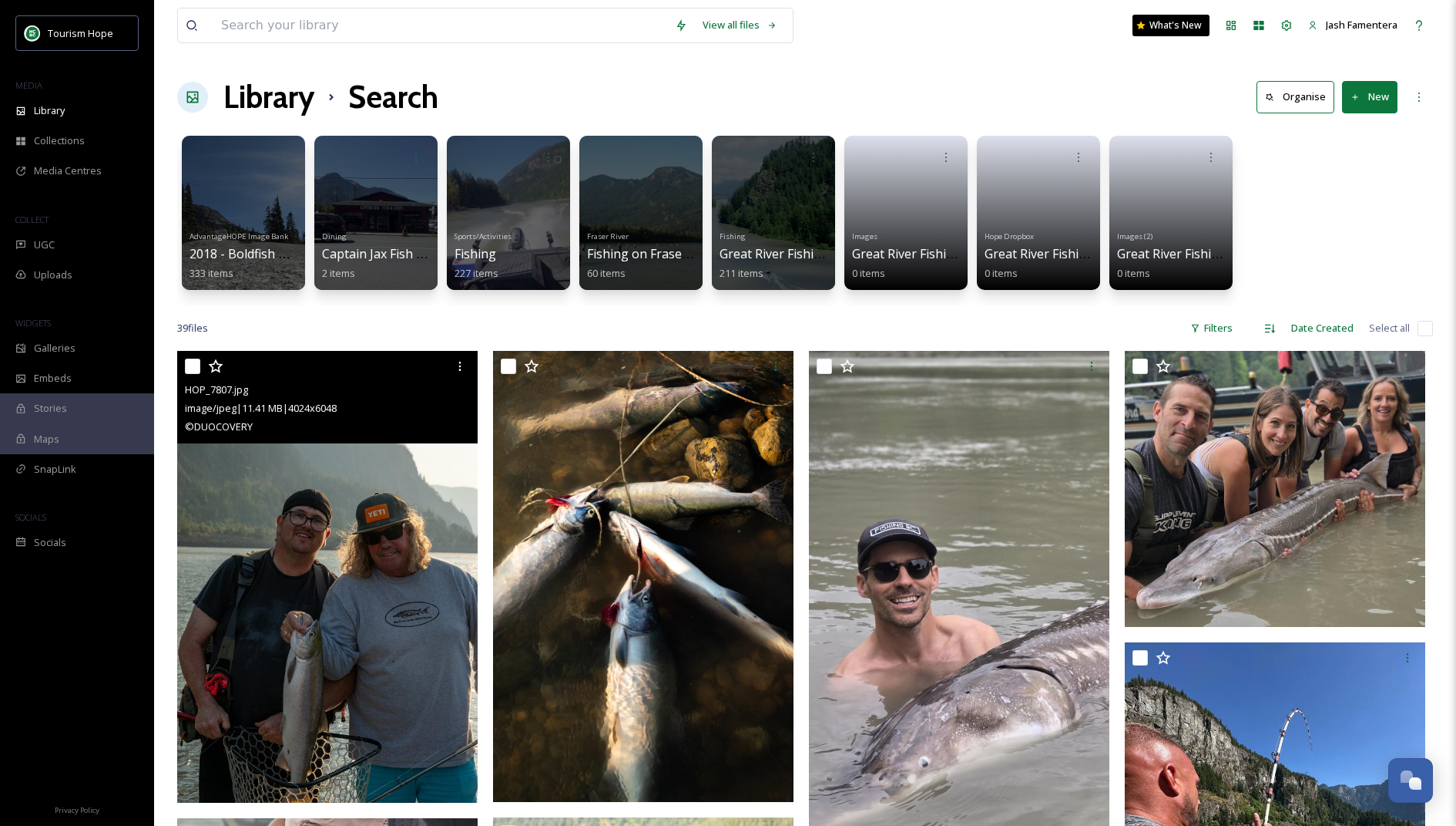
click at [353, 548] on img at bounding box center [327, 577] width 301 height 451
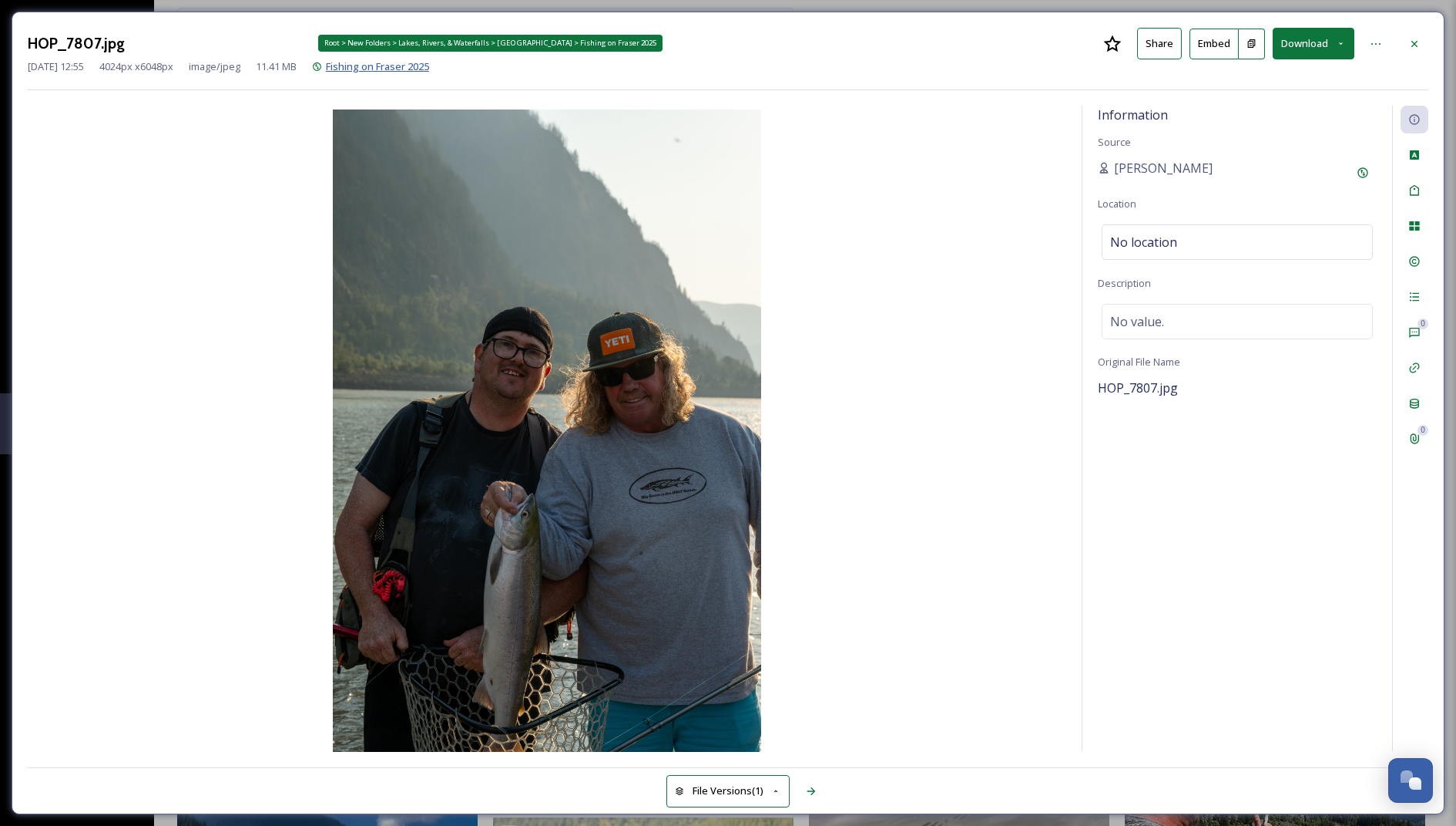
click at [405, 69] on span "Fishing on Fraser 2025" at bounding box center [377, 66] width 103 height 14
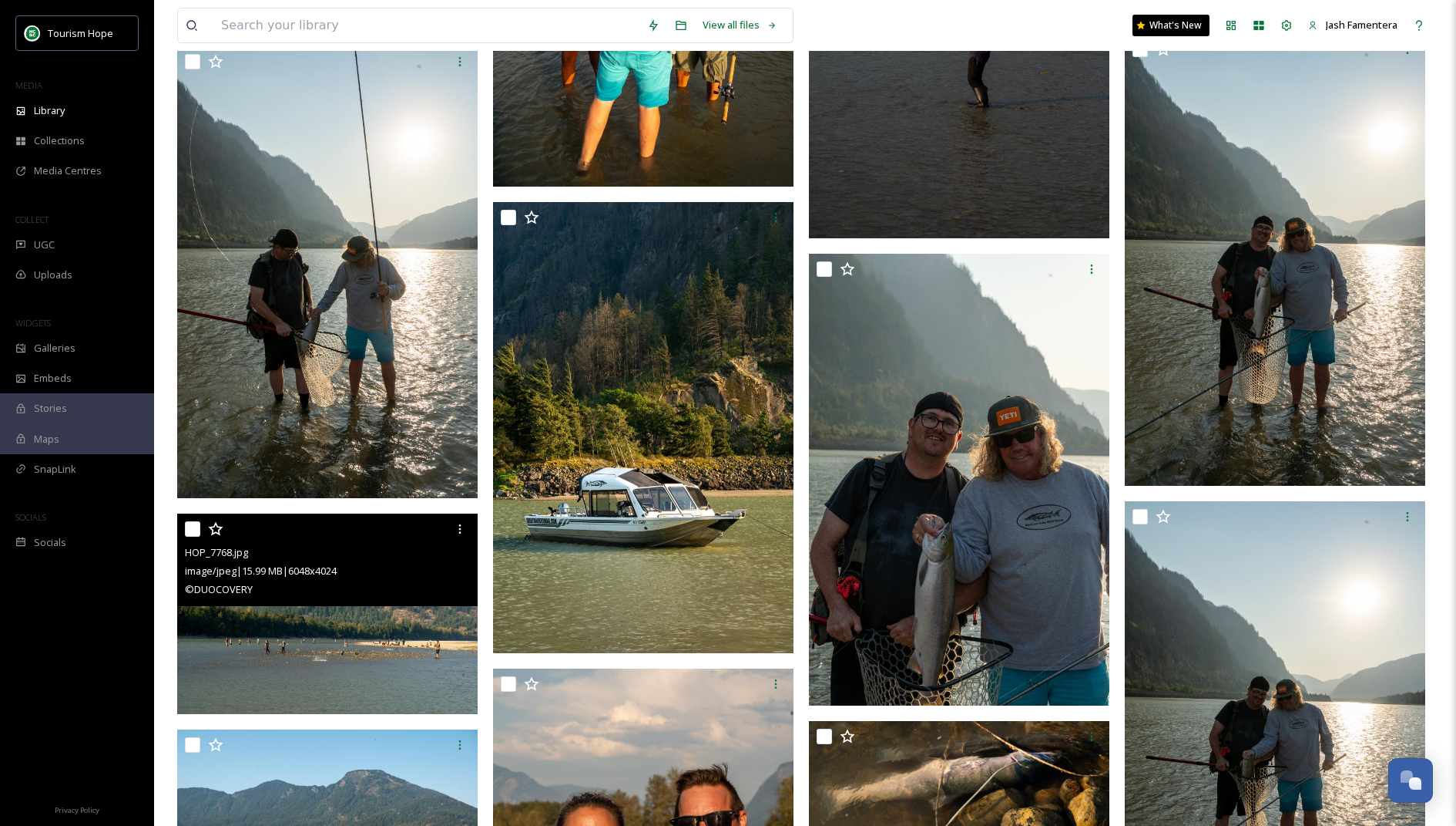
scroll to position [5002, 0]
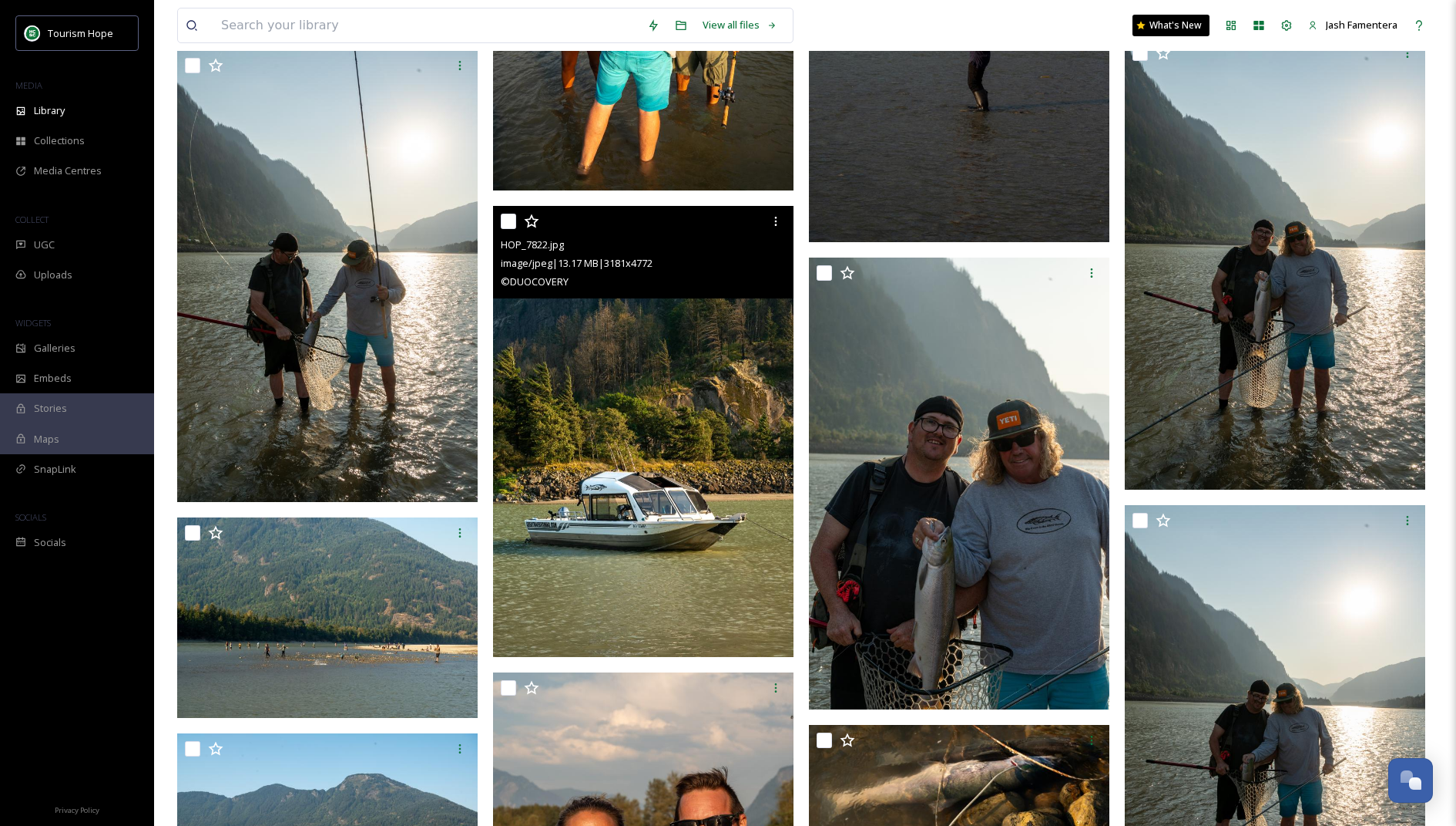
click at [582, 436] on img at bounding box center [643, 432] width 301 height 451
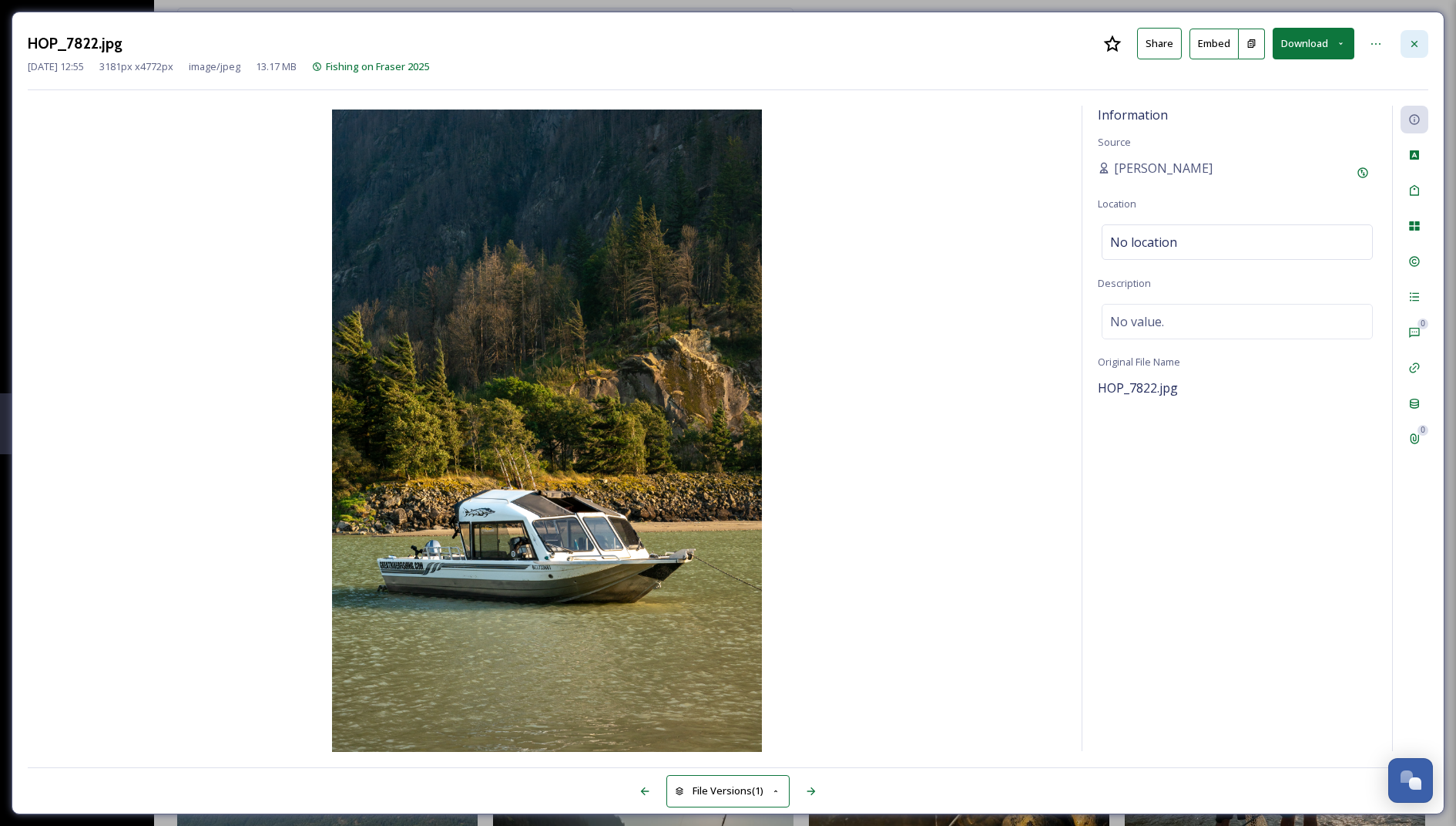
click at [1406, 43] on div at bounding box center [1414, 44] width 28 height 28
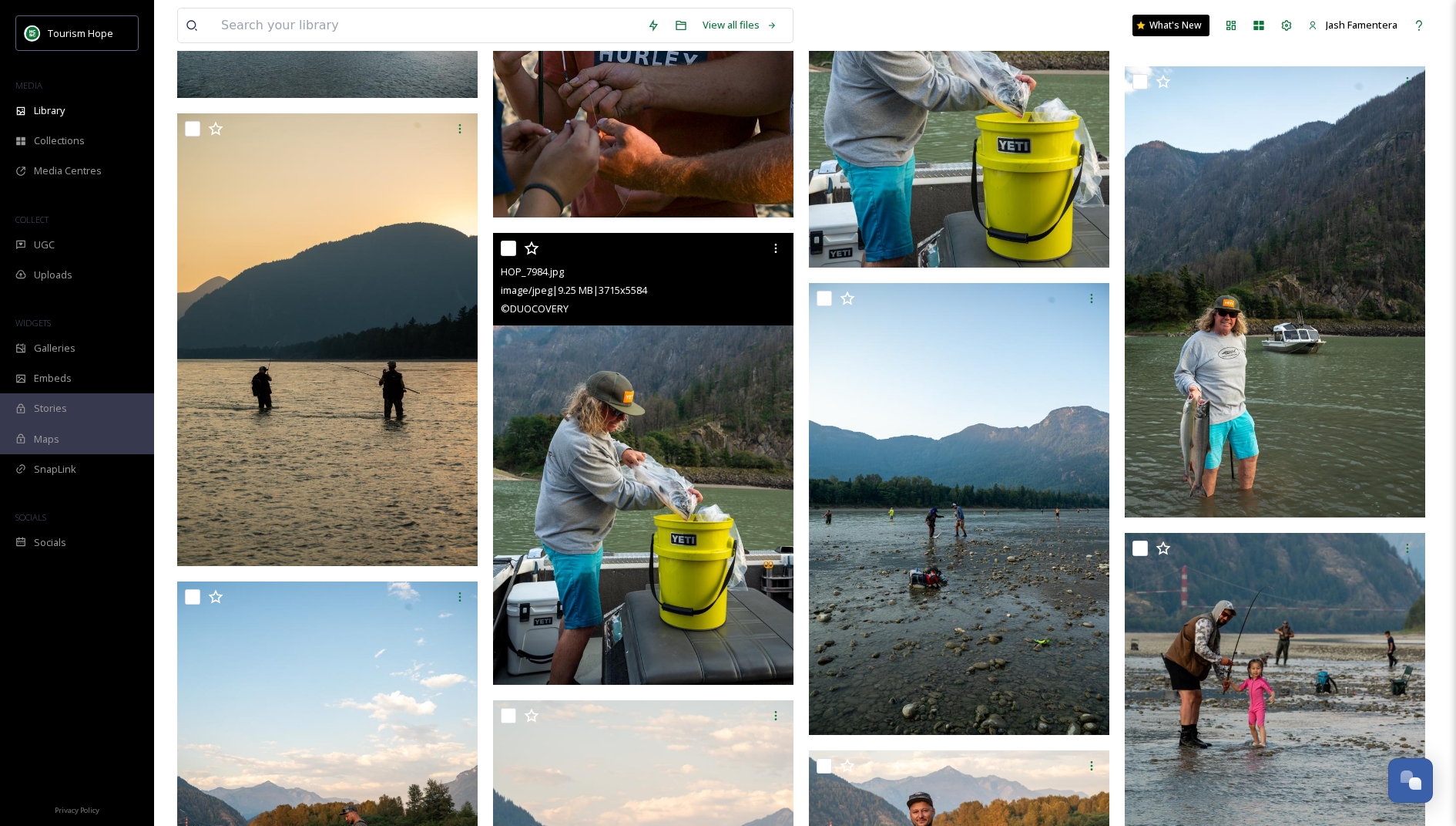
scroll to position [1225, 0]
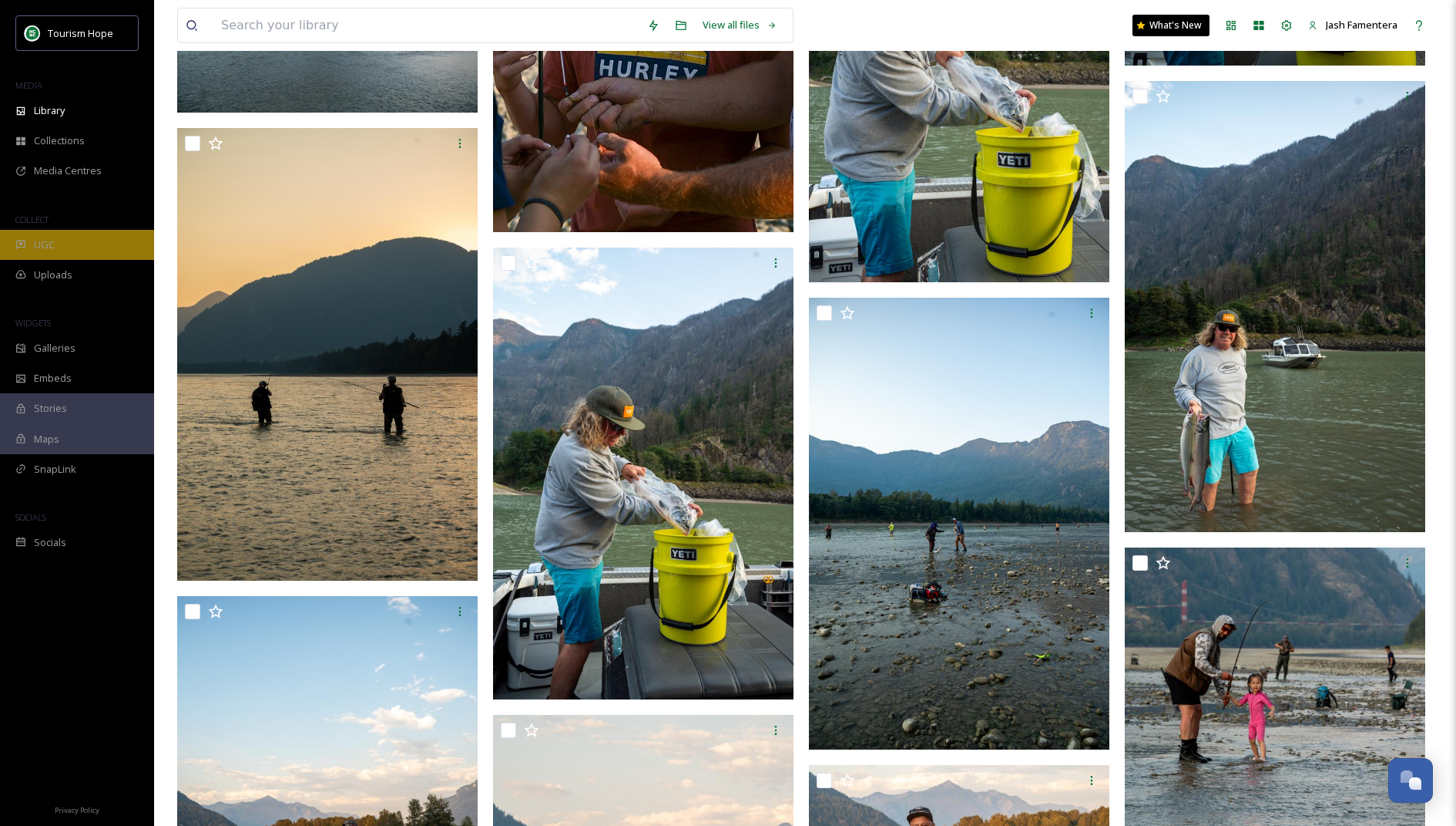
click at [34, 248] on span "UGC" at bounding box center [44, 244] width 20 height 15
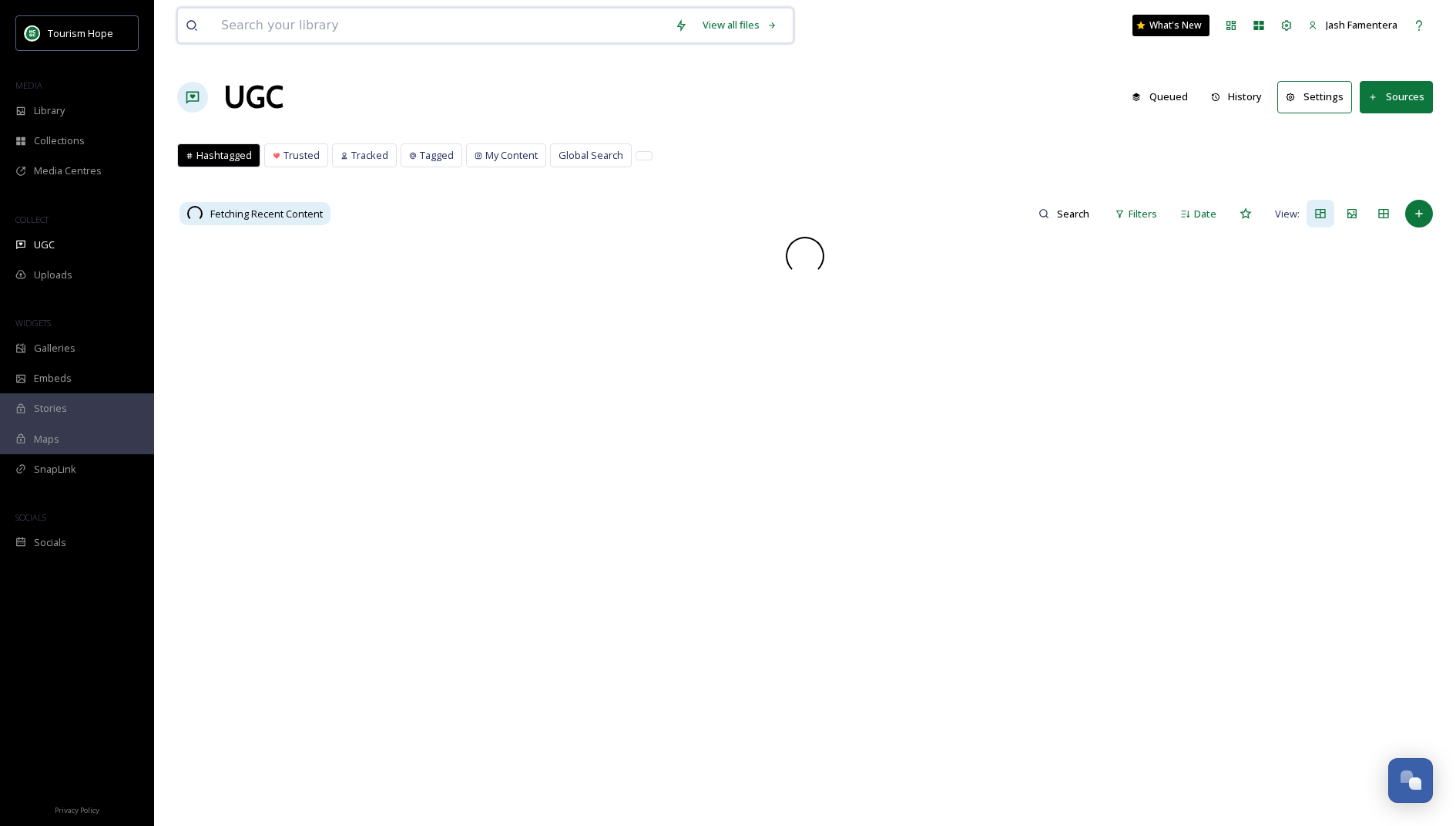
click at [317, 39] on input at bounding box center [440, 25] width 454 height 34
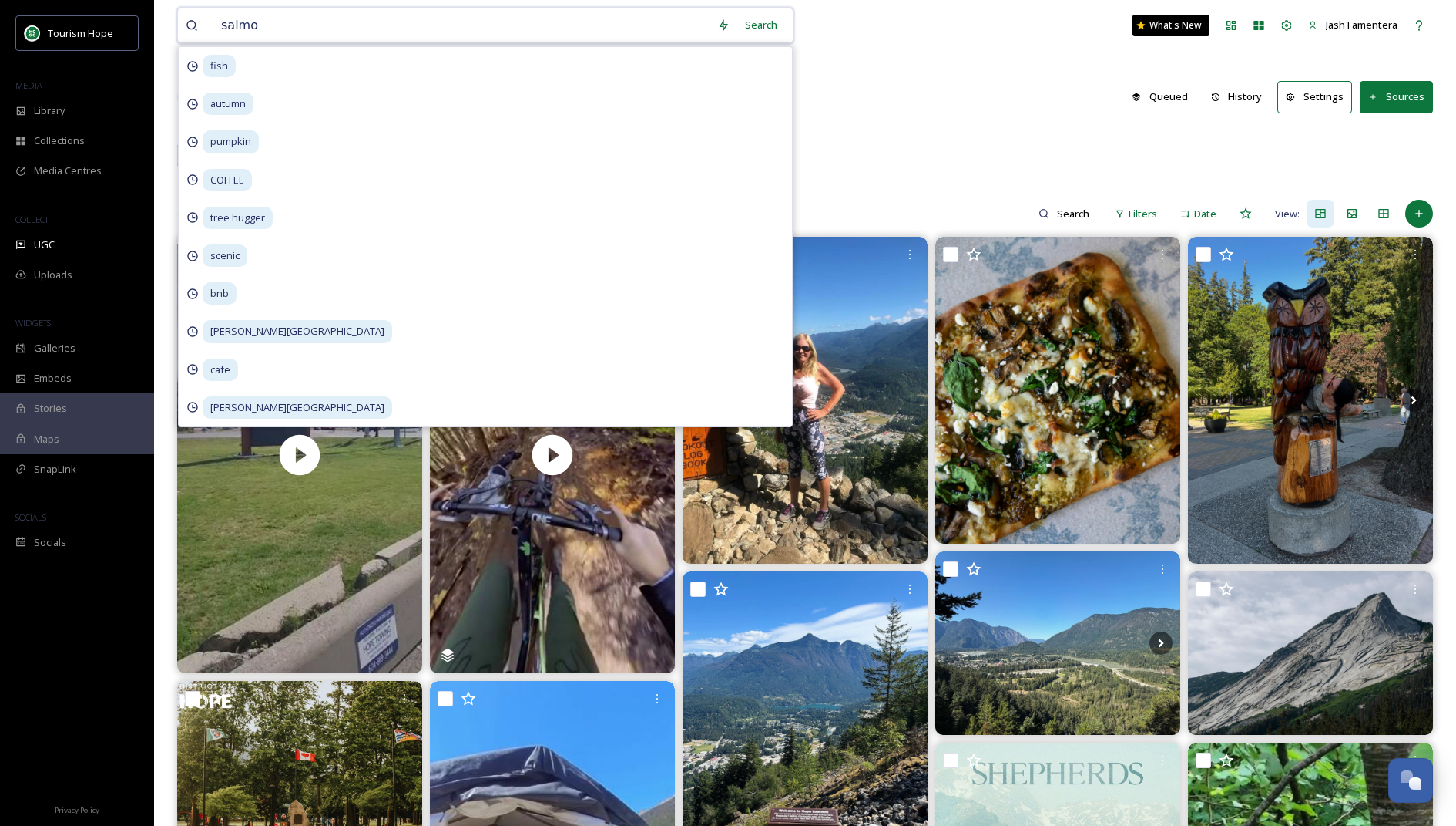
type input "salmon"
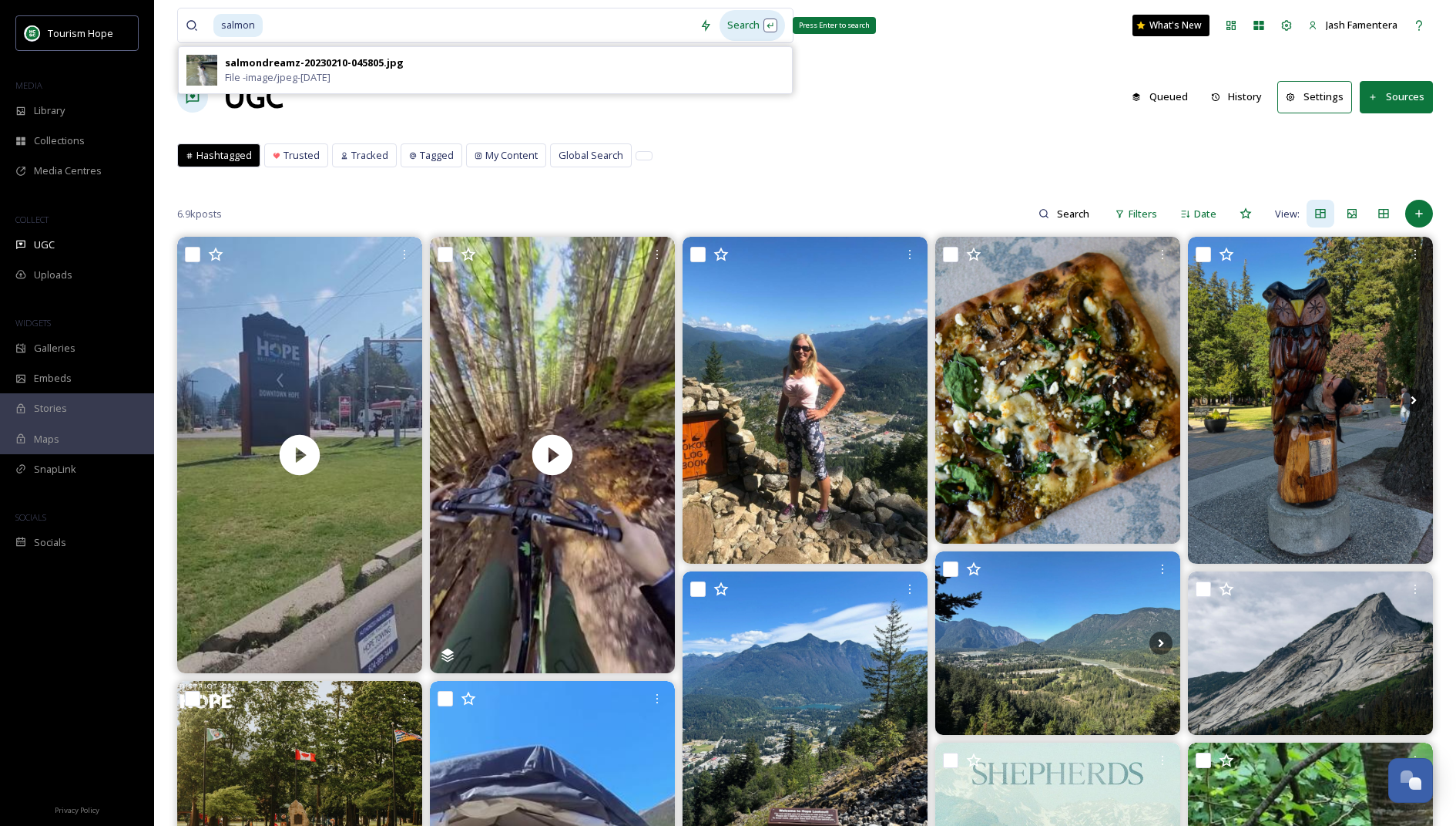
click at [770, 29] on div "Search Press Enter to search" at bounding box center [752, 24] width 65 height 30
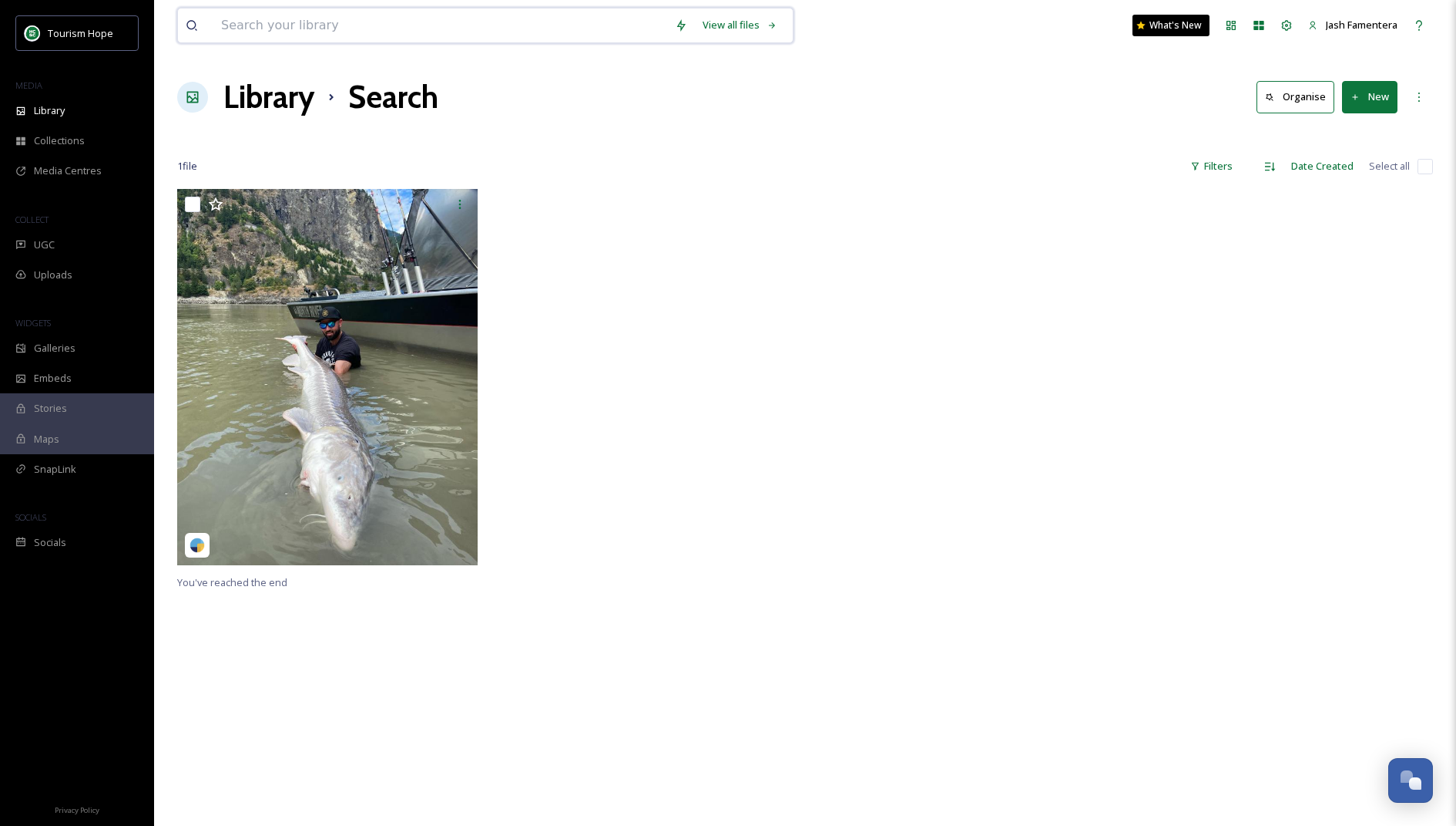
click at [287, 37] on input at bounding box center [440, 25] width 454 height 34
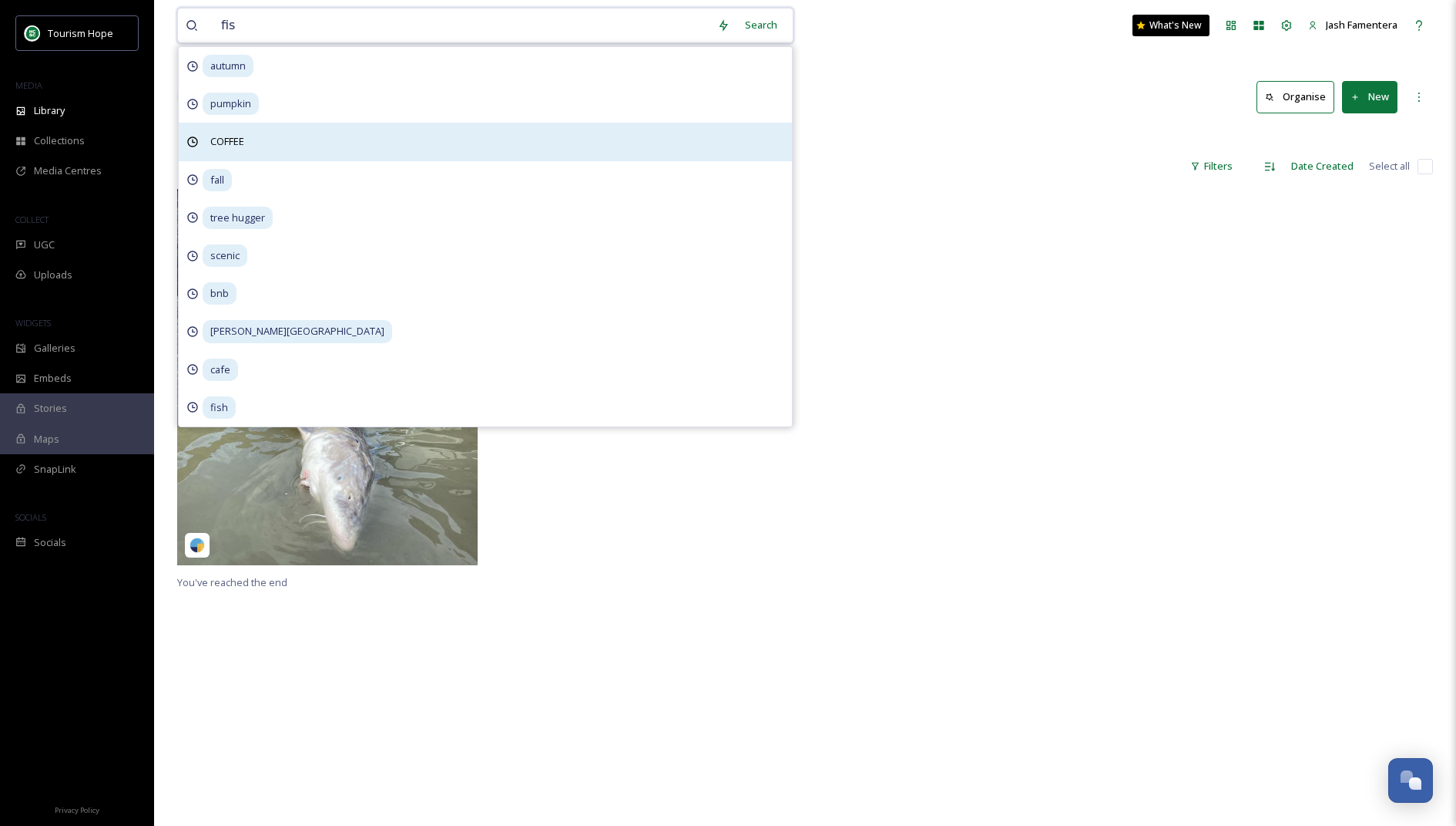
type input "fish"
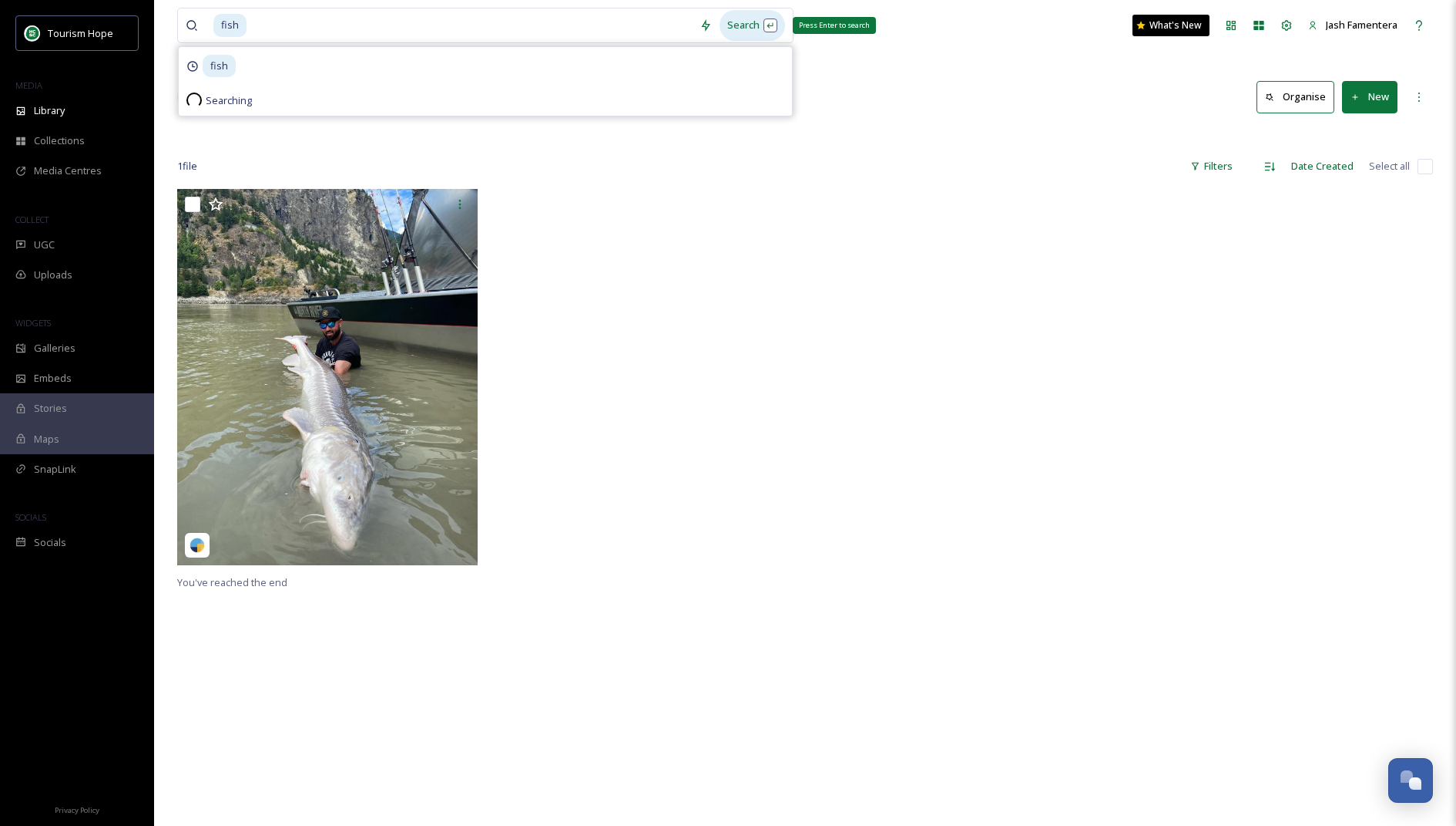
click at [764, 23] on div "Search Press Enter to search" at bounding box center [752, 24] width 65 height 30
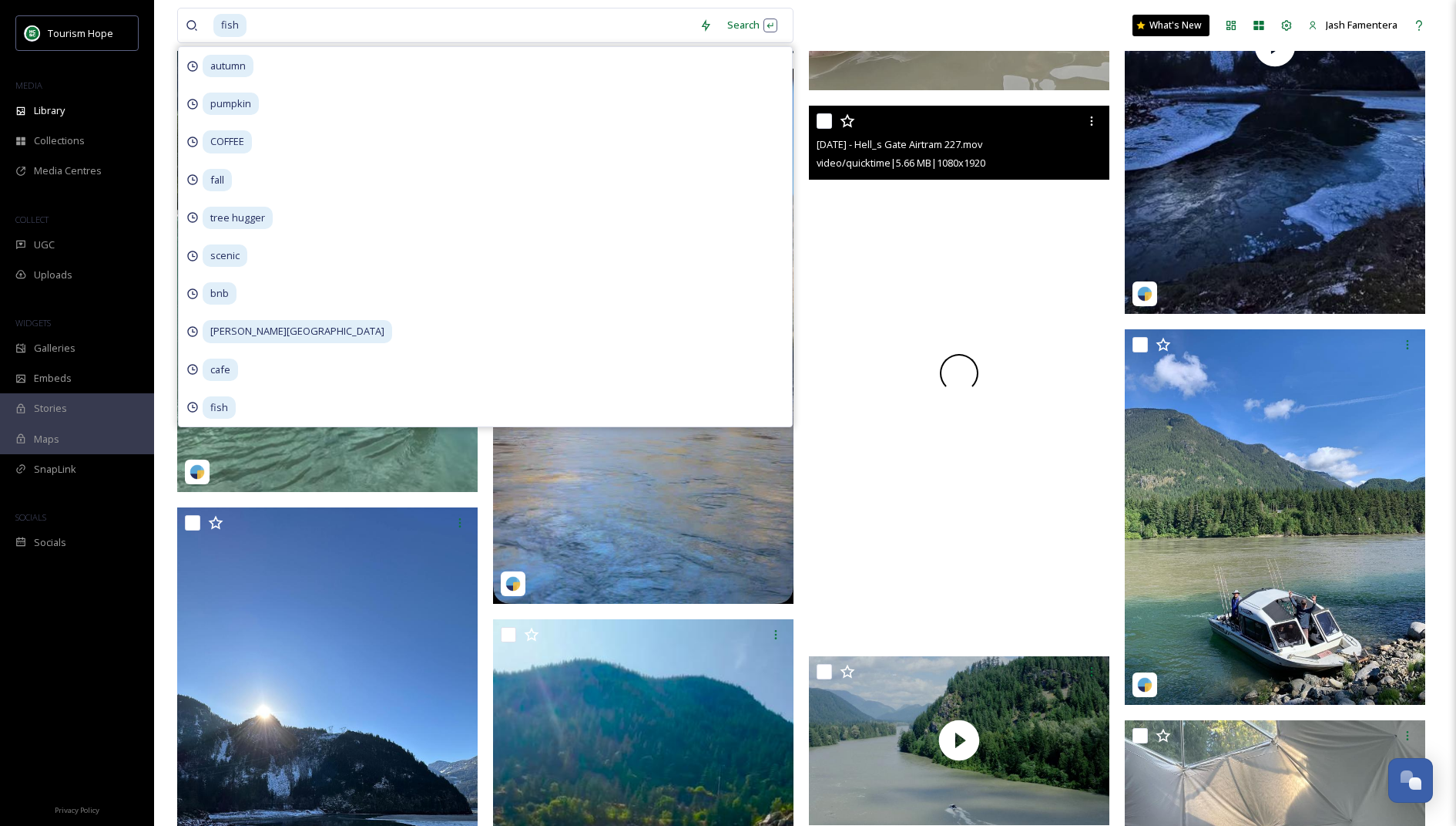
scroll to position [1315, 0]
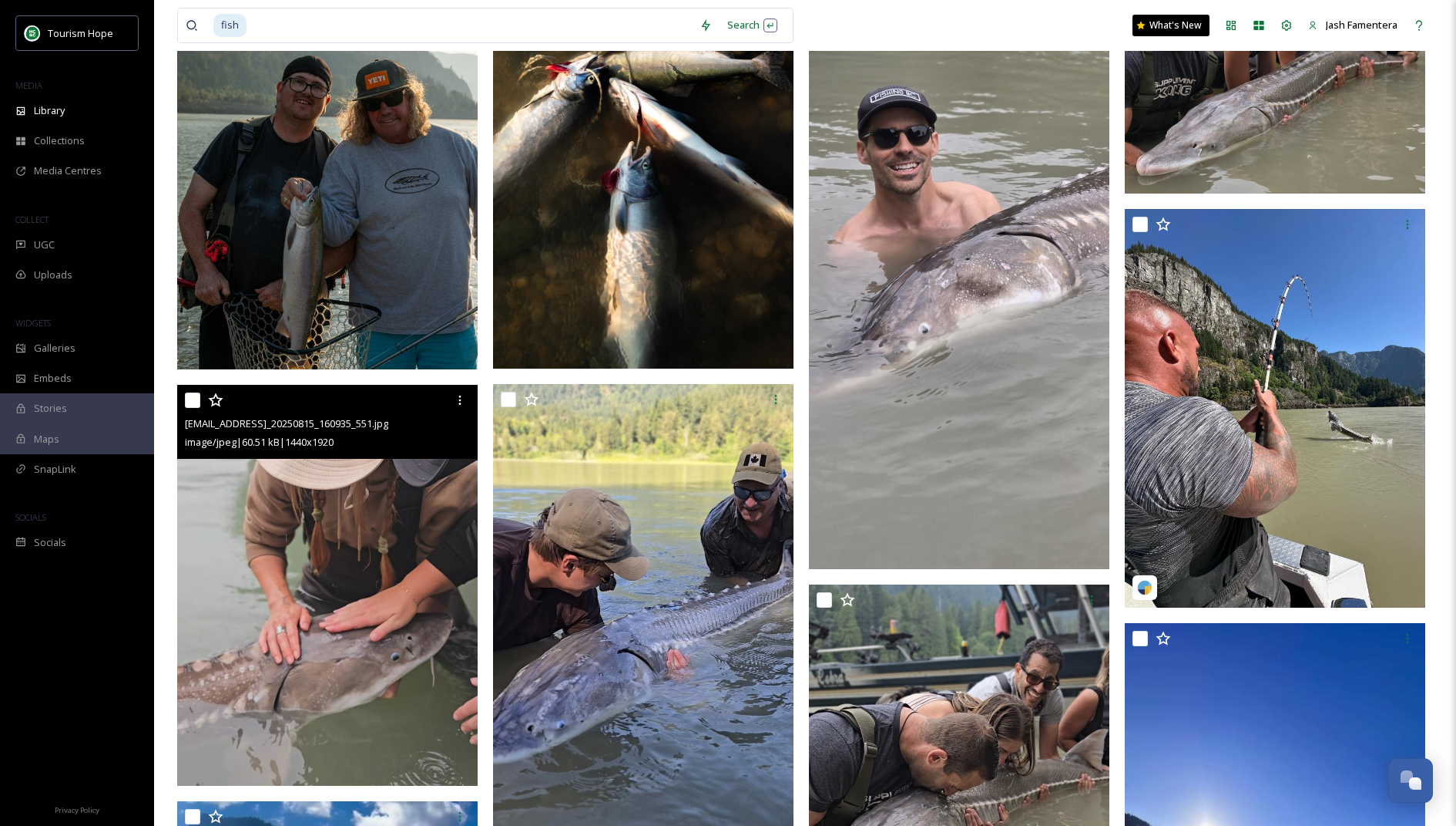
scroll to position [330, 0]
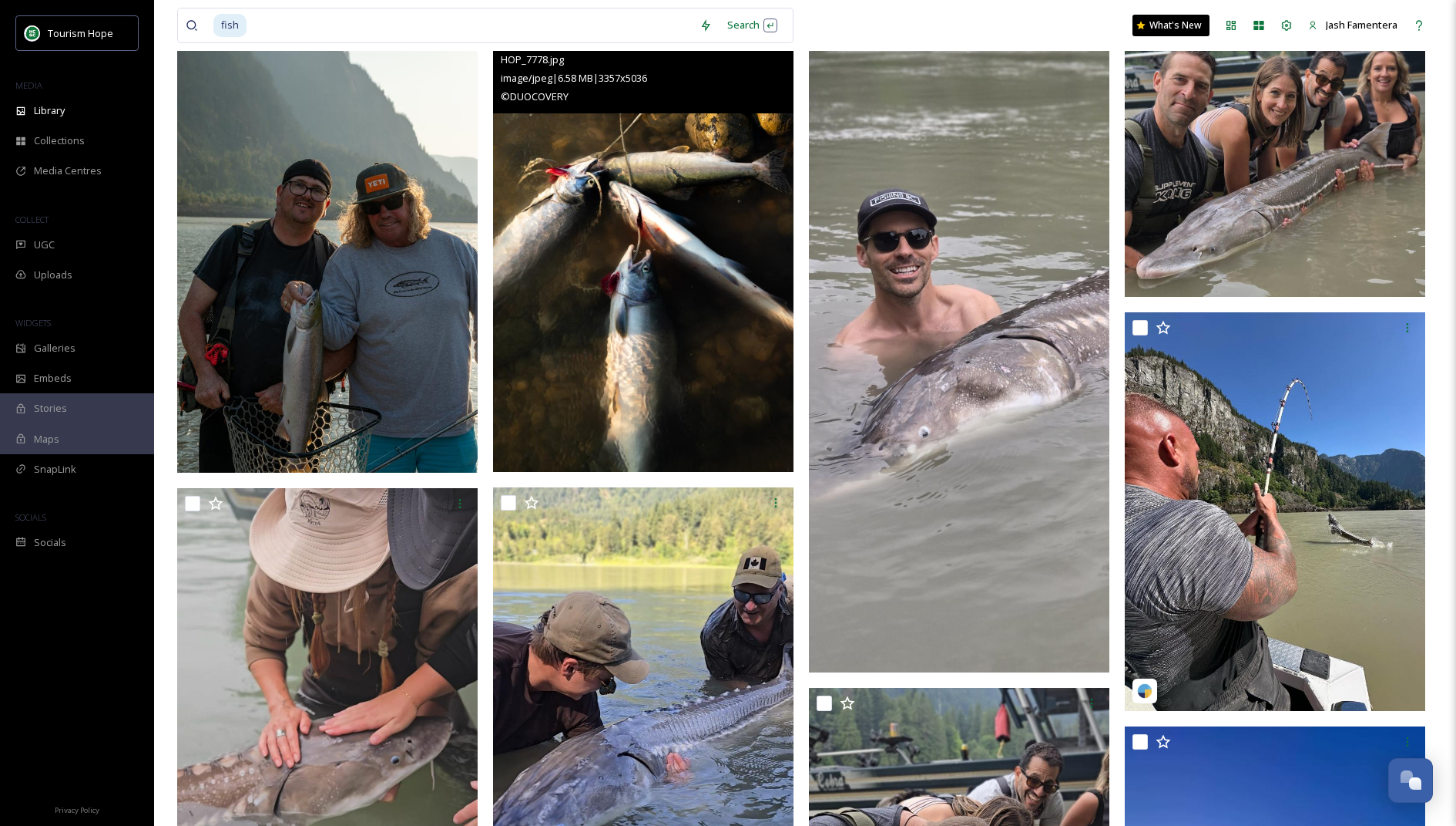
click at [603, 308] on img at bounding box center [643, 246] width 301 height 451
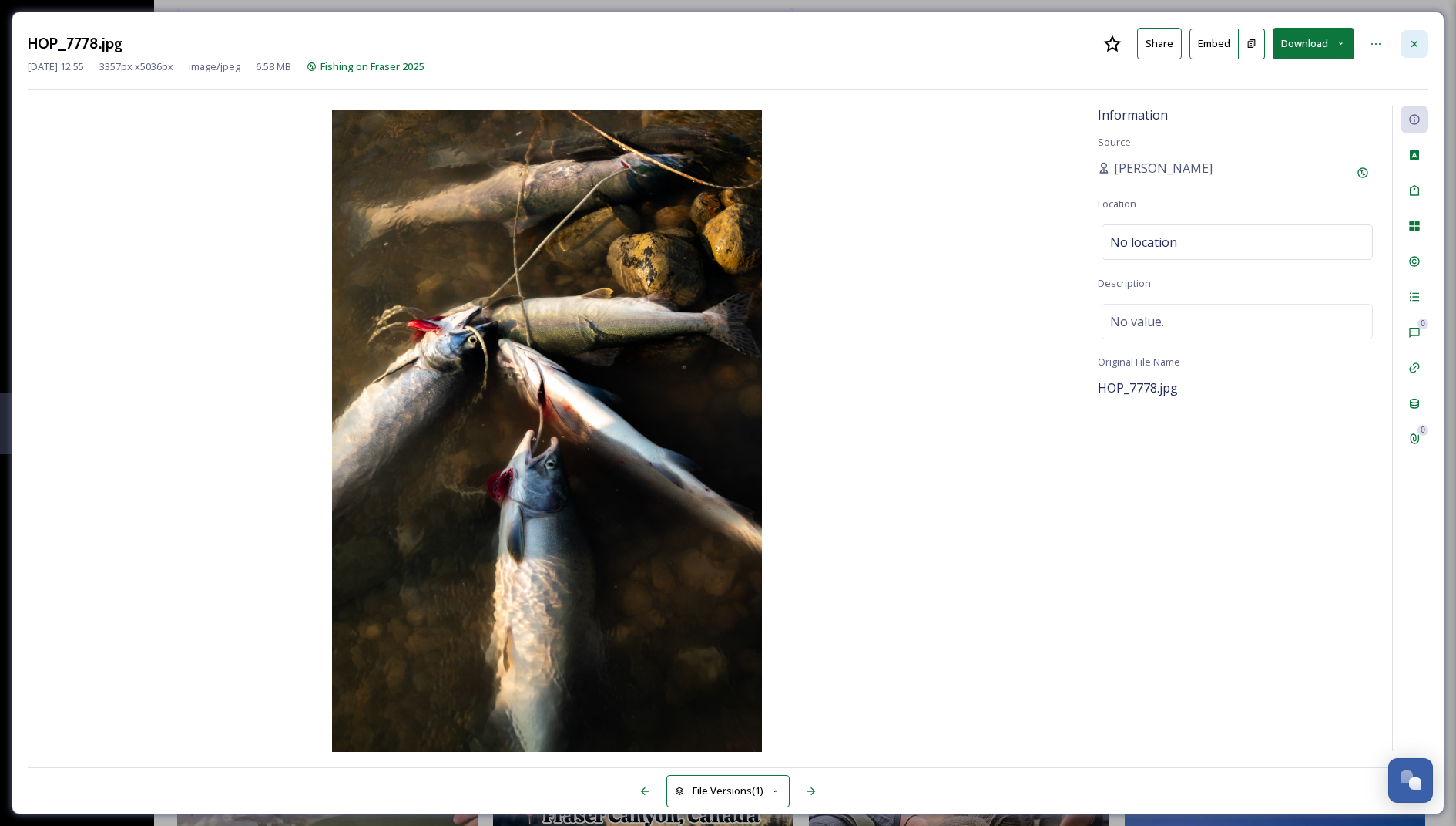
click at [1408, 44] on icon at bounding box center [1414, 44] width 13 height 13
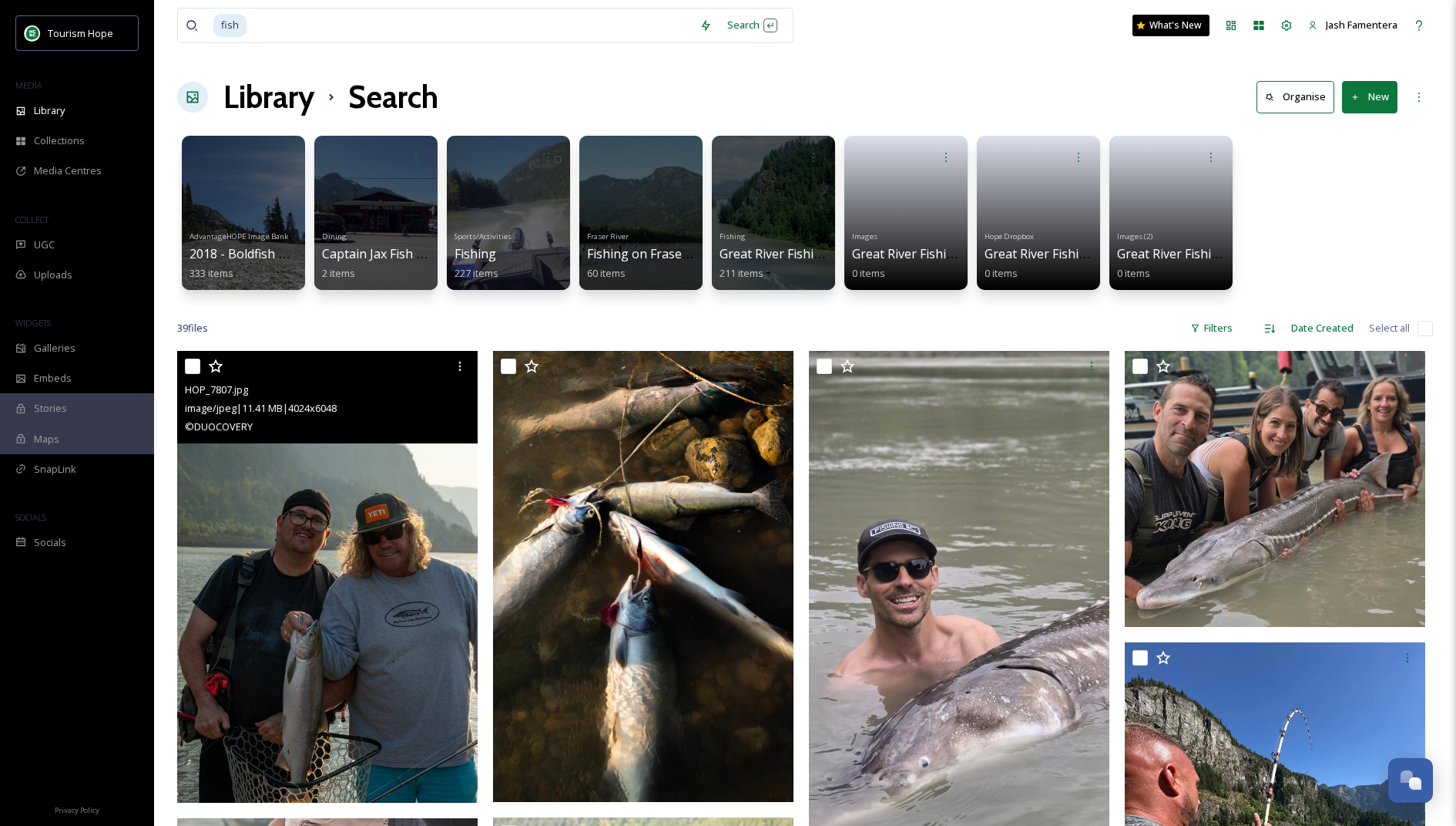
click at [353, 448] on img at bounding box center [327, 577] width 301 height 451
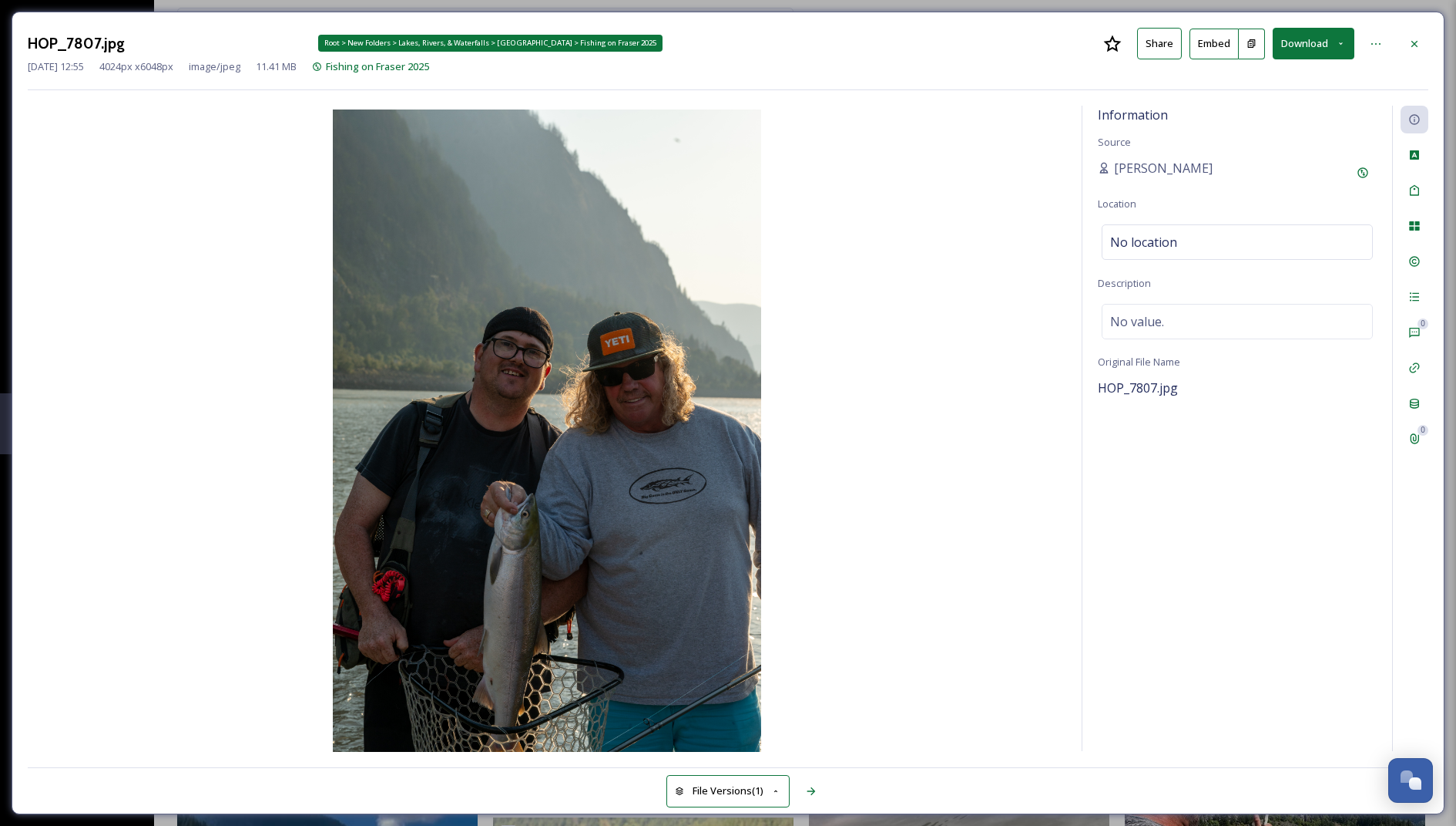
click at [362, 63] on span "Fishing on Fraser 2025" at bounding box center [377, 66] width 103 height 14
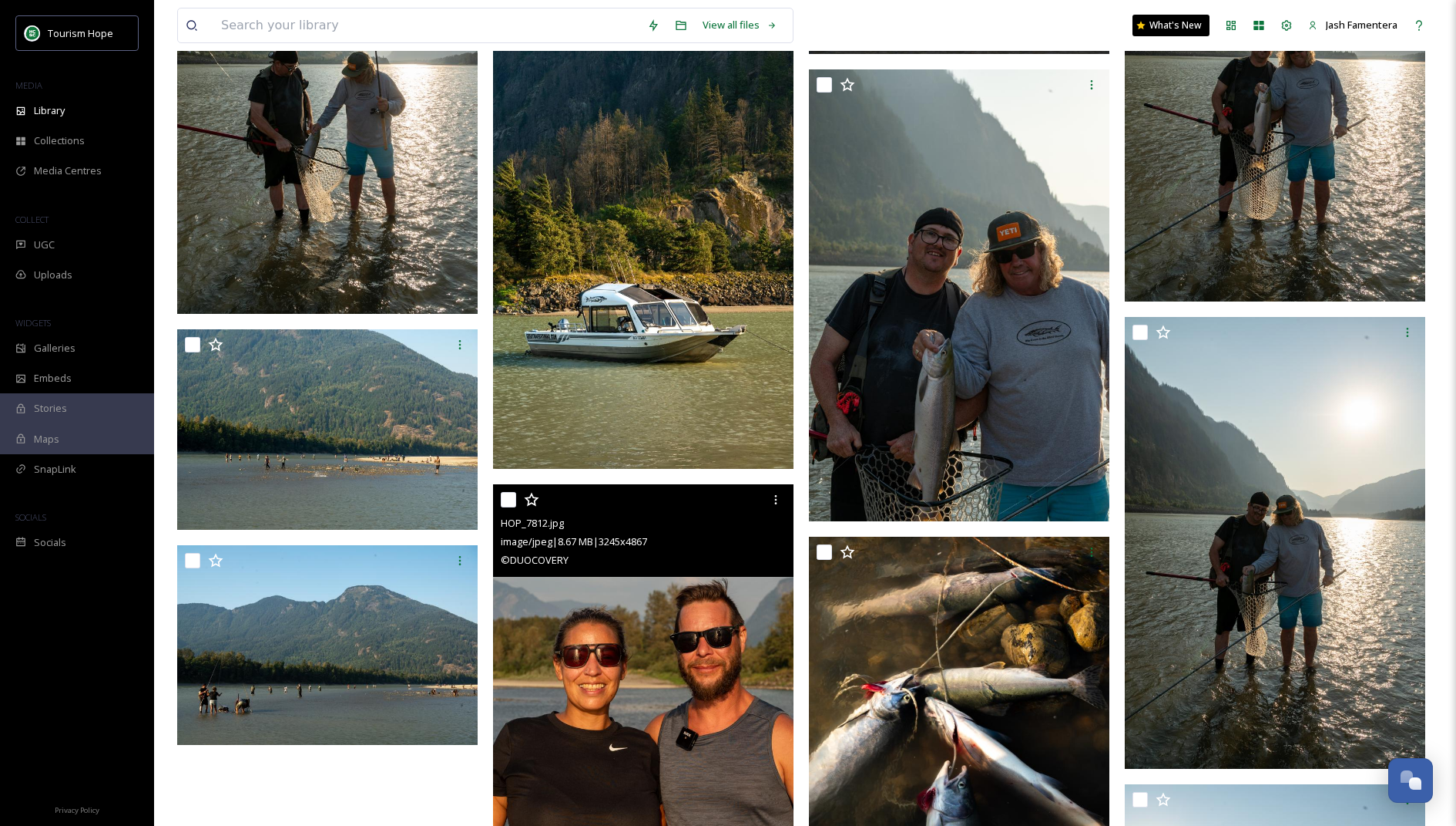
scroll to position [4995, 0]
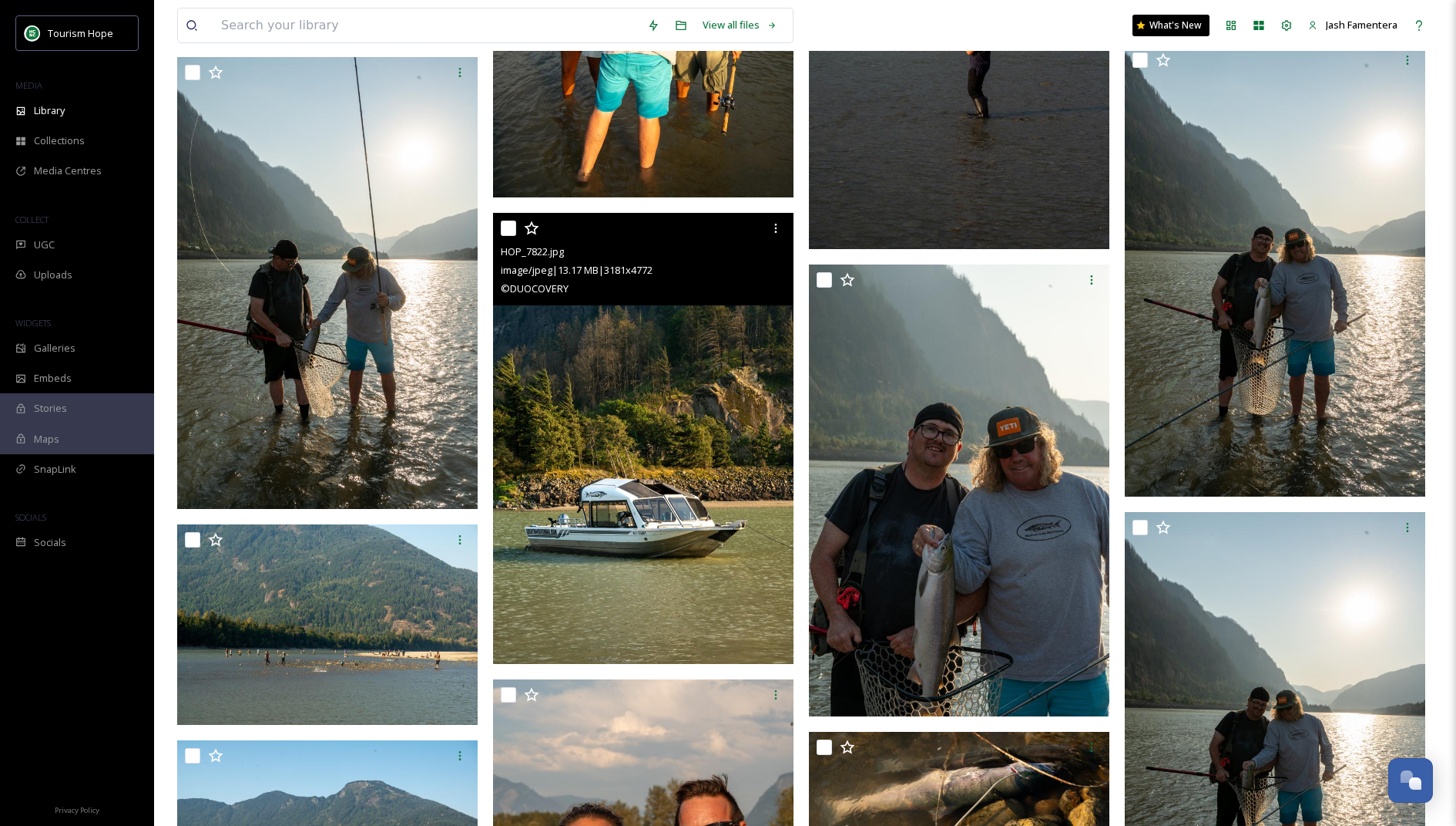
click at [681, 464] on img at bounding box center [643, 439] width 301 height 451
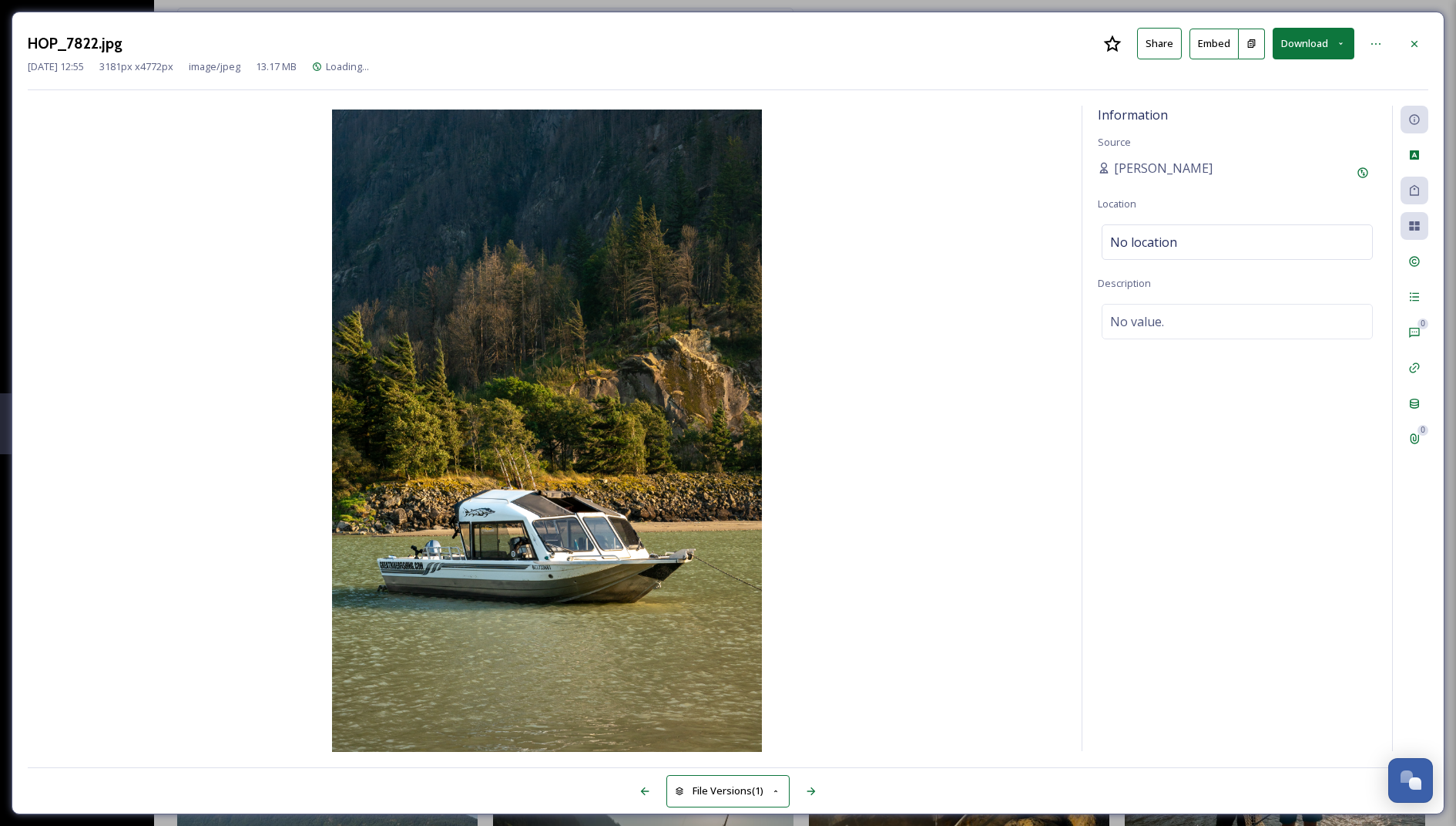
click at [1293, 60] on div "Aug 27 2025 12:55 3181 px x 4772 px image/jpeg 13.17 MB Loading..." at bounding box center [728, 66] width 1401 height 15
click at [1290, 42] on button "Download" at bounding box center [1314, 44] width 82 height 31
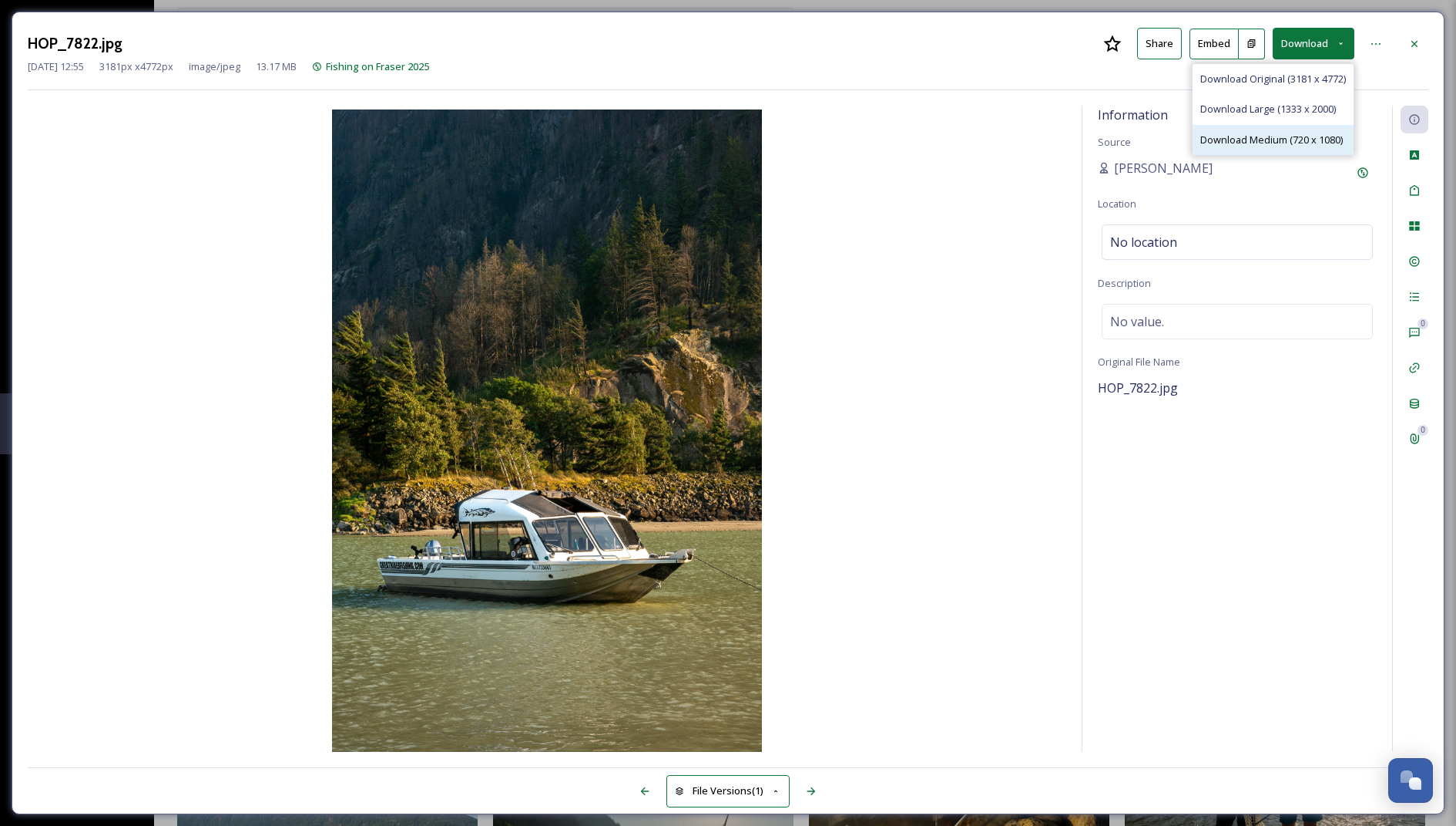
click at [1261, 132] on span "Download Medium (720 x 1080)" at bounding box center [1271, 139] width 143 height 15
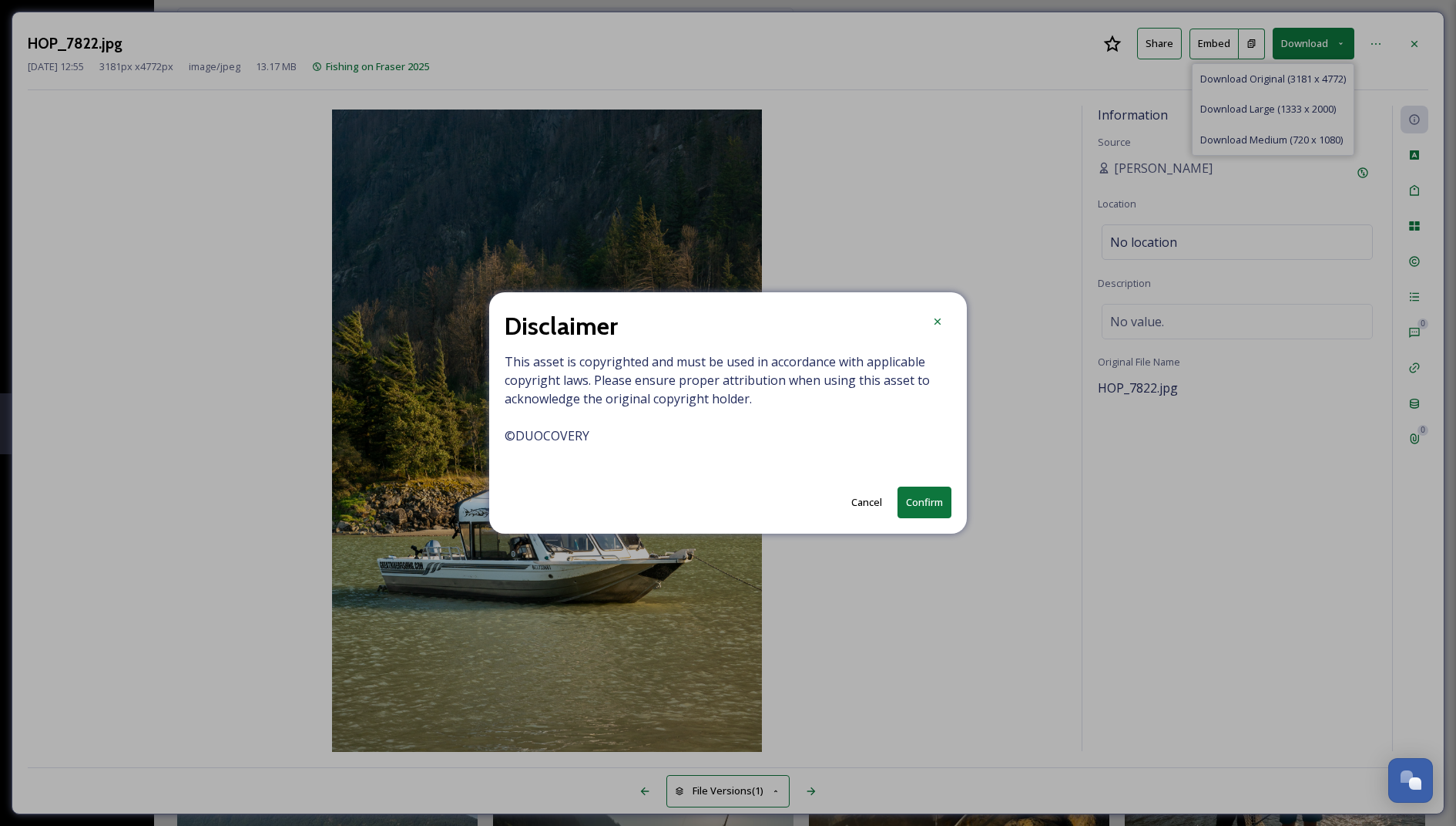
click at [920, 503] on button "Confirm" at bounding box center [924, 502] width 53 height 31
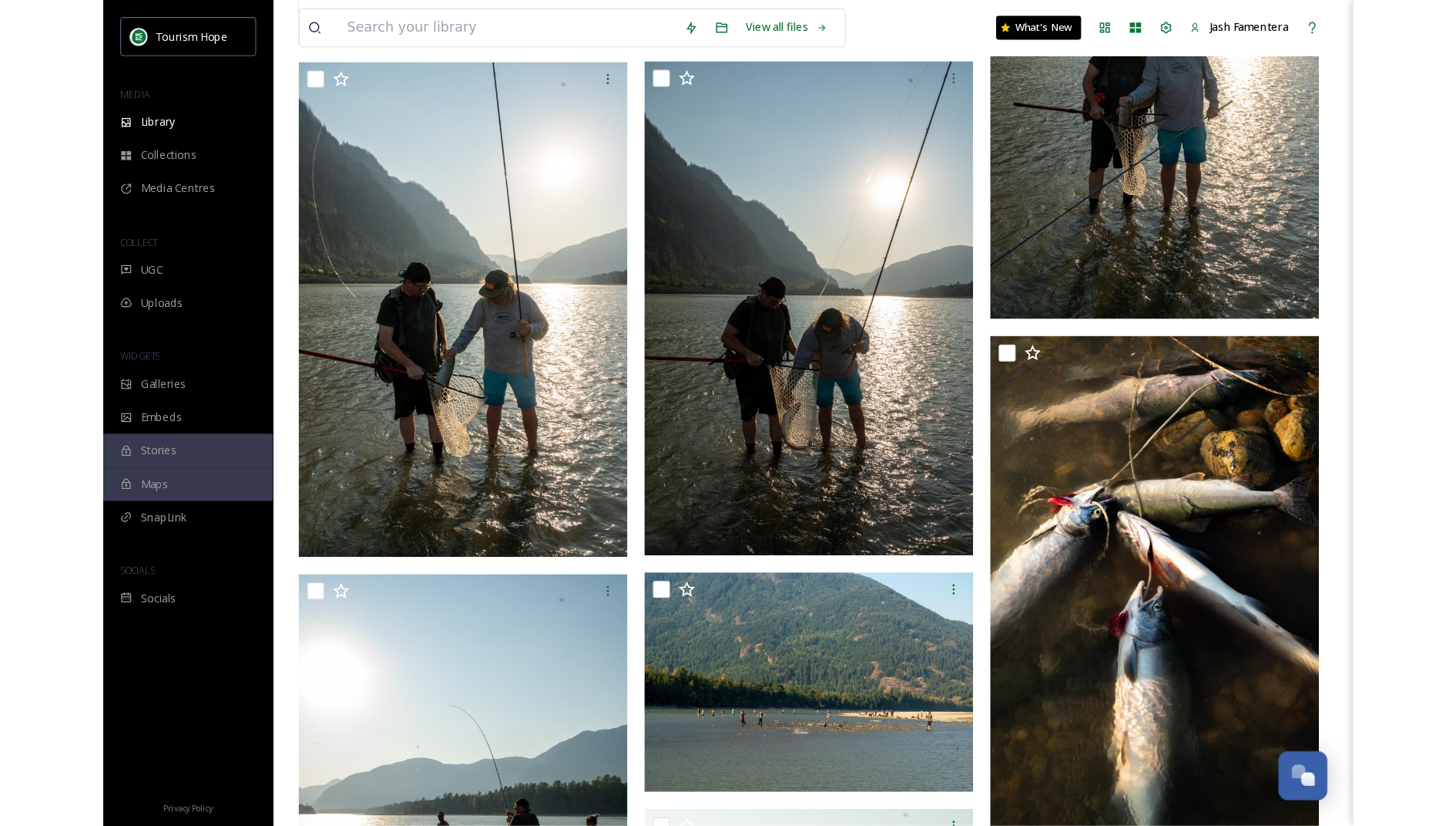
scroll to position [4995, 0]
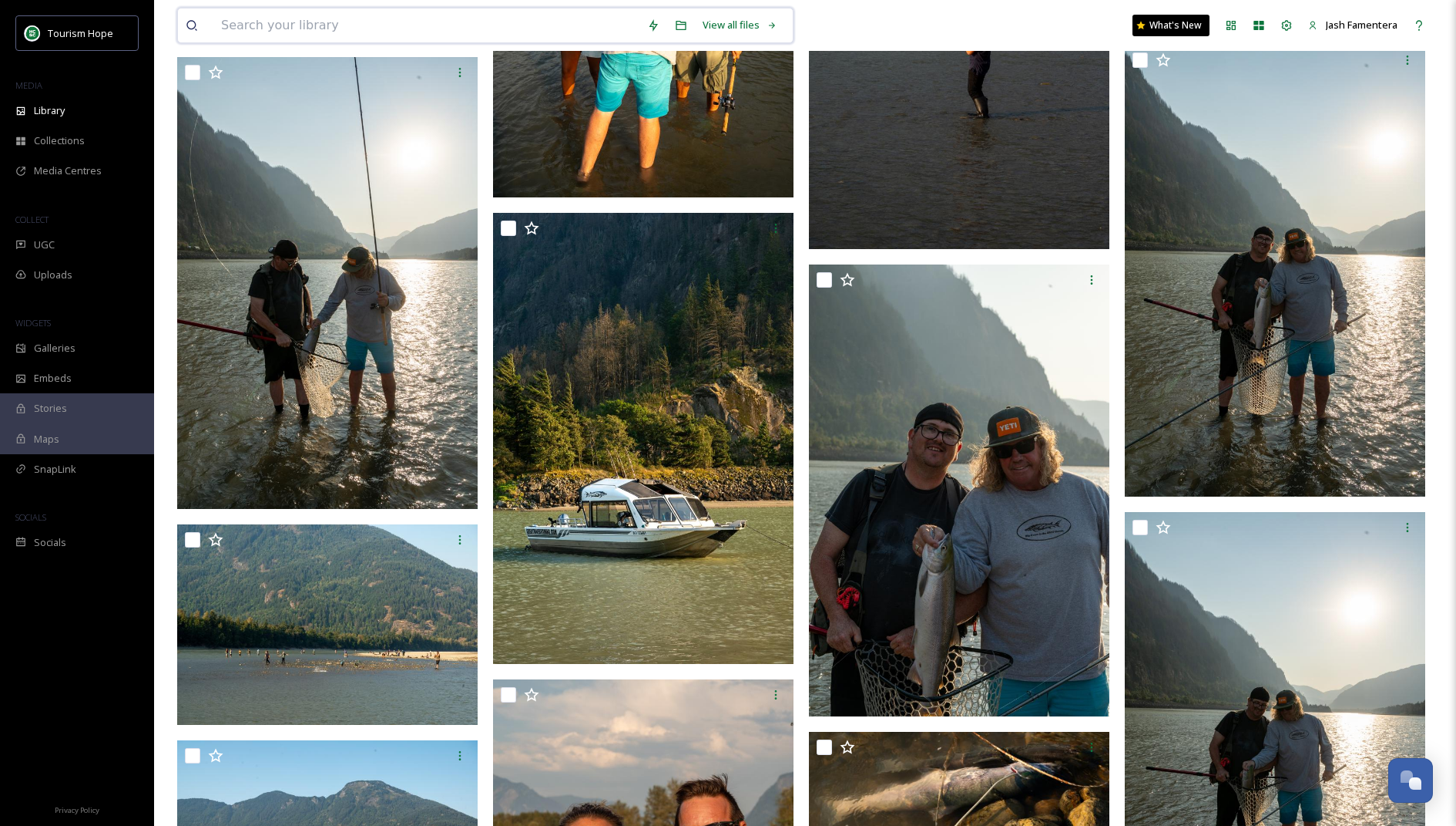
click at [565, 34] on input at bounding box center [426, 25] width 426 height 34
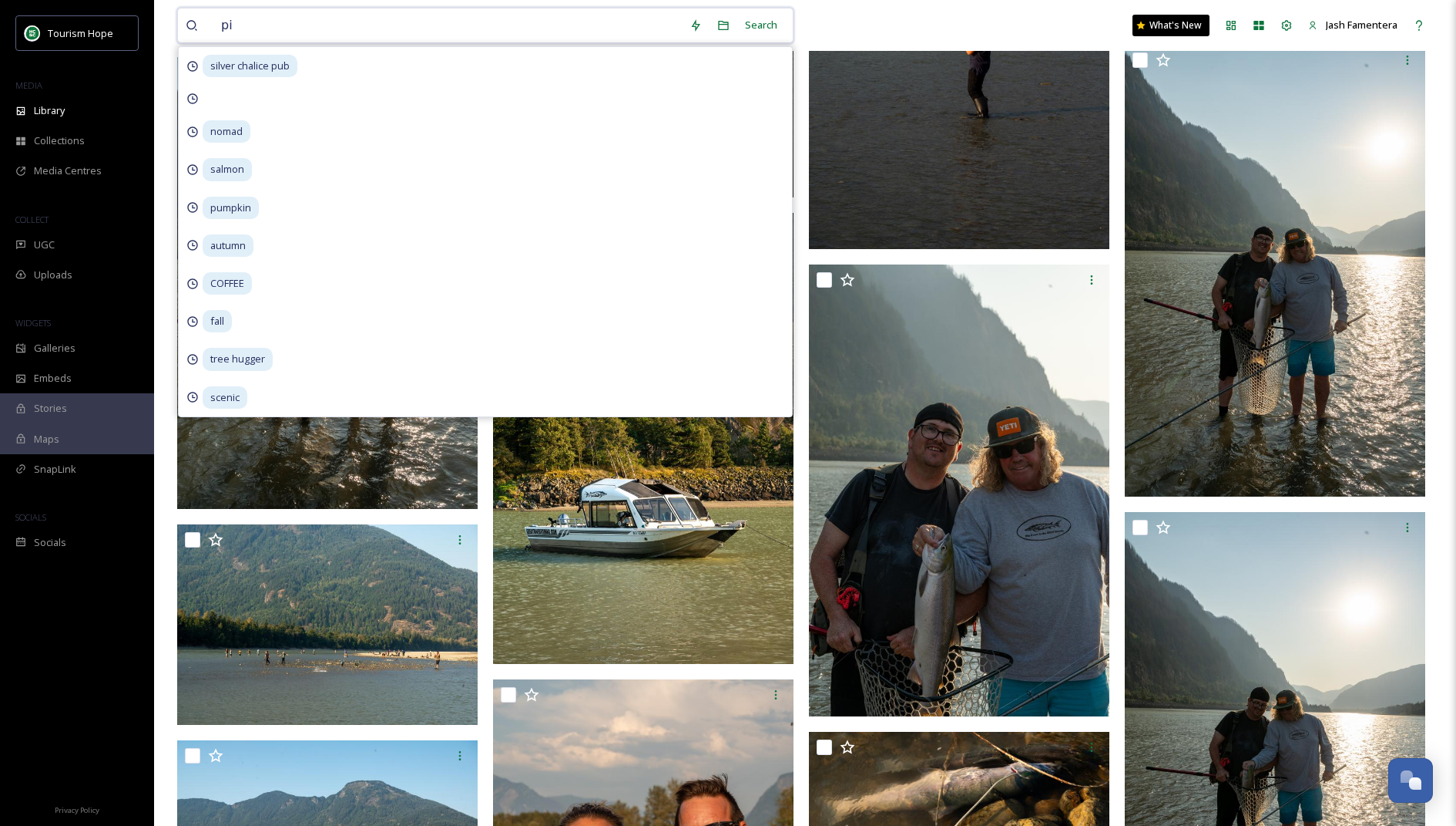
type input "pie"
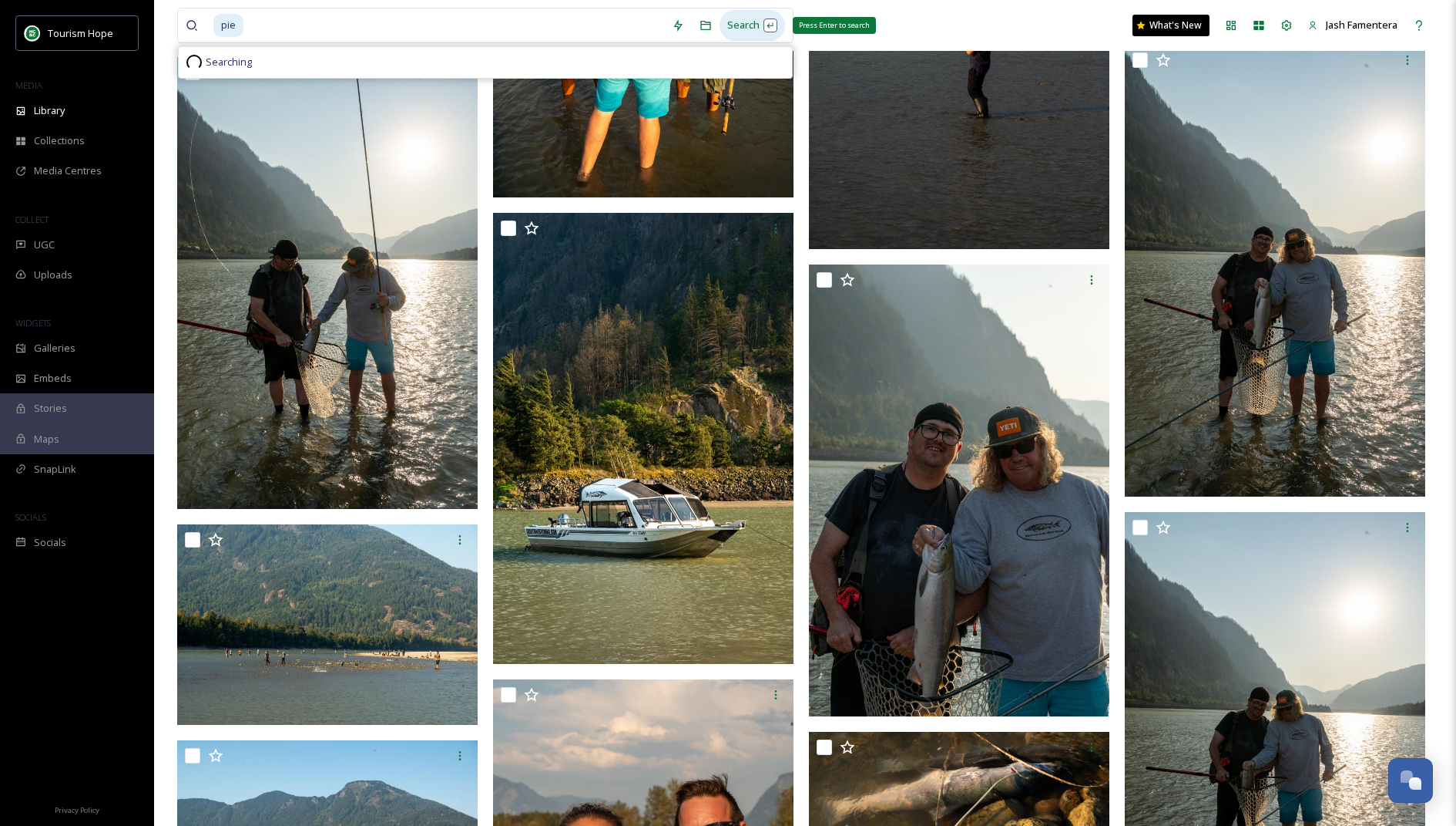
click at [746, 29] on div "Search Press Enter to search" at bounding box center [752, 24] width 65 height 30
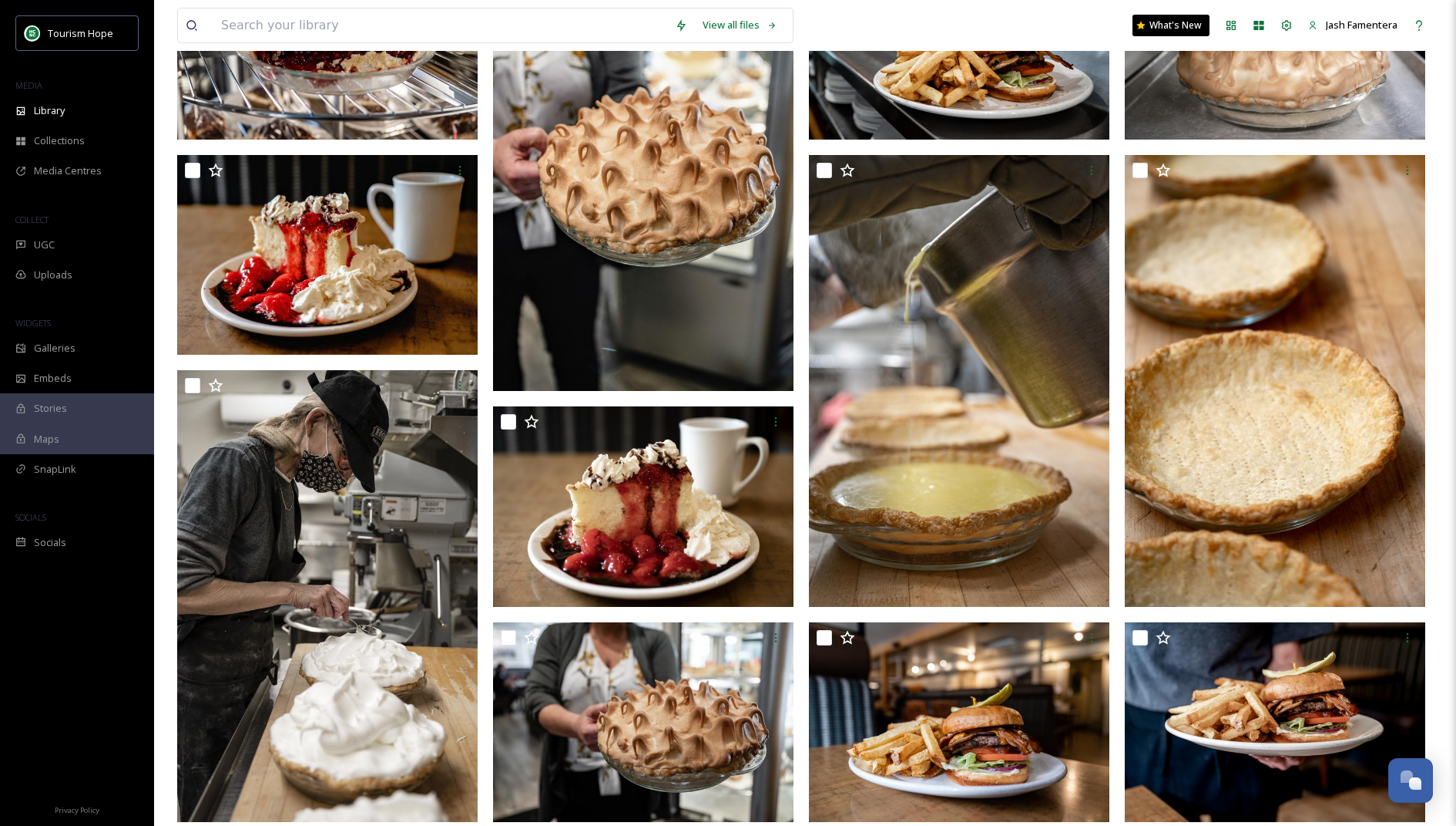
scroll to position [291, 0]
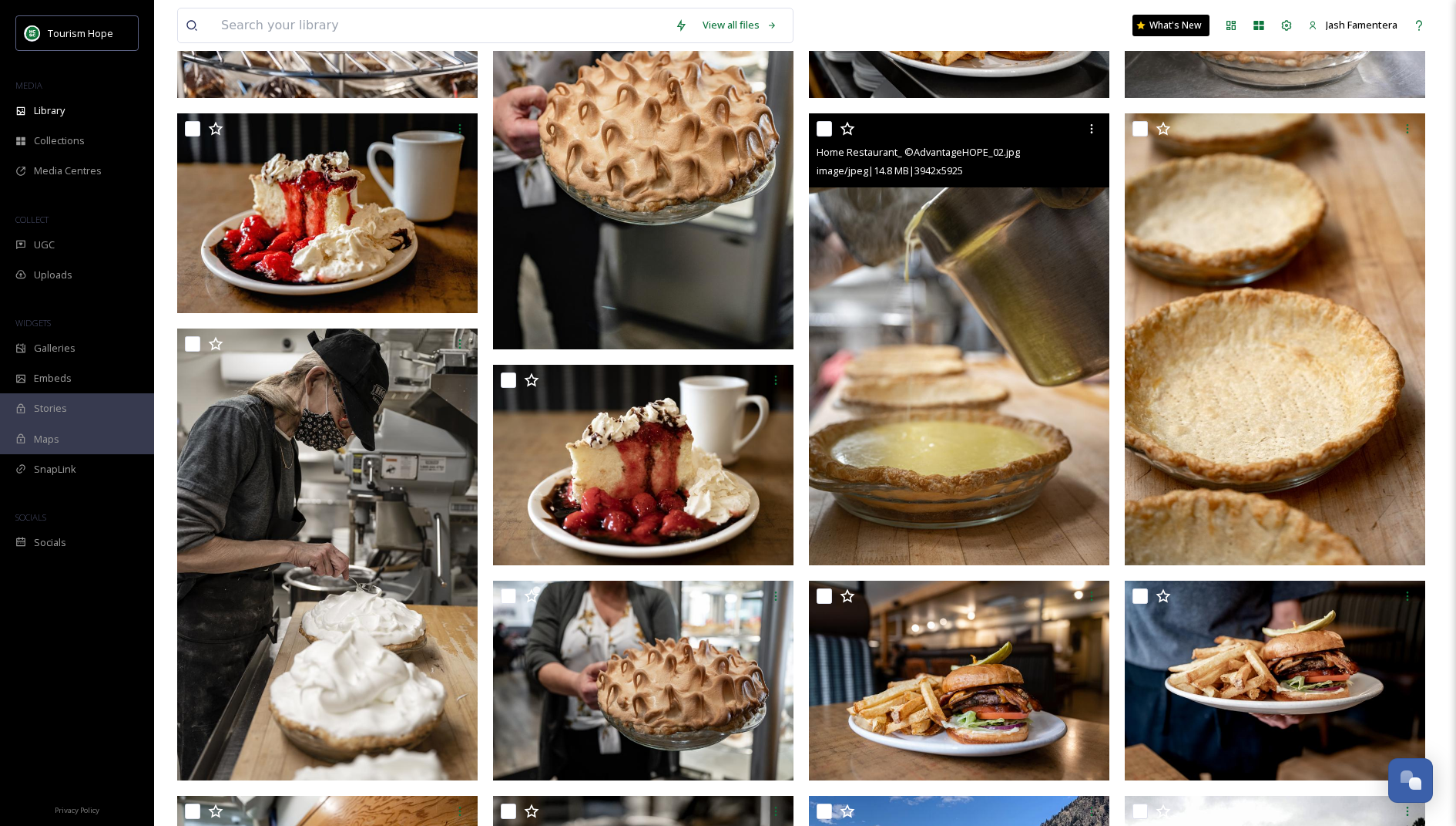
click at [908, 271] on img at bounding box center [959, 339] width 301 height 451
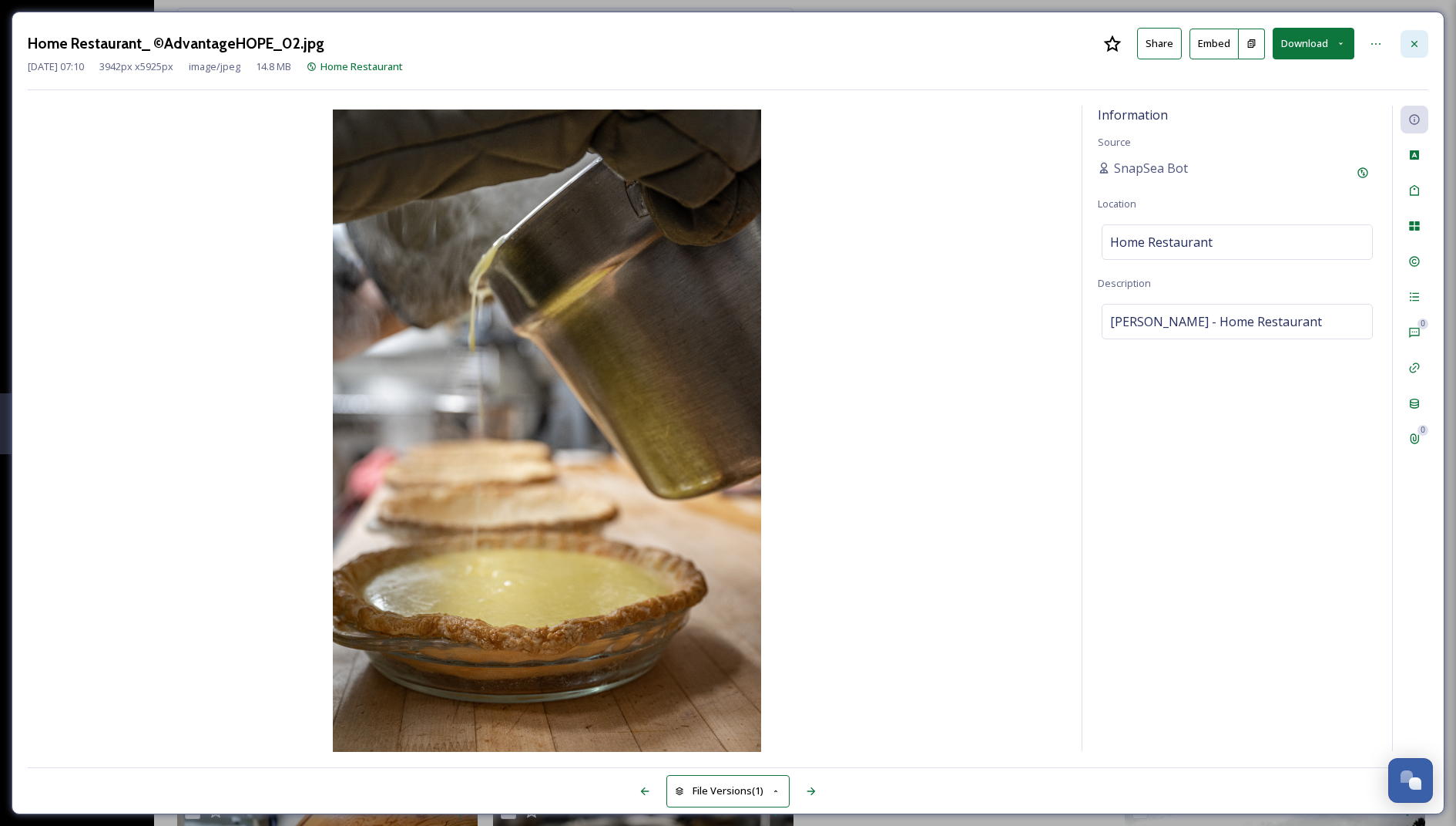
click at [1407, 51] on div at bounding box center [1414, 44] width 28 height 28
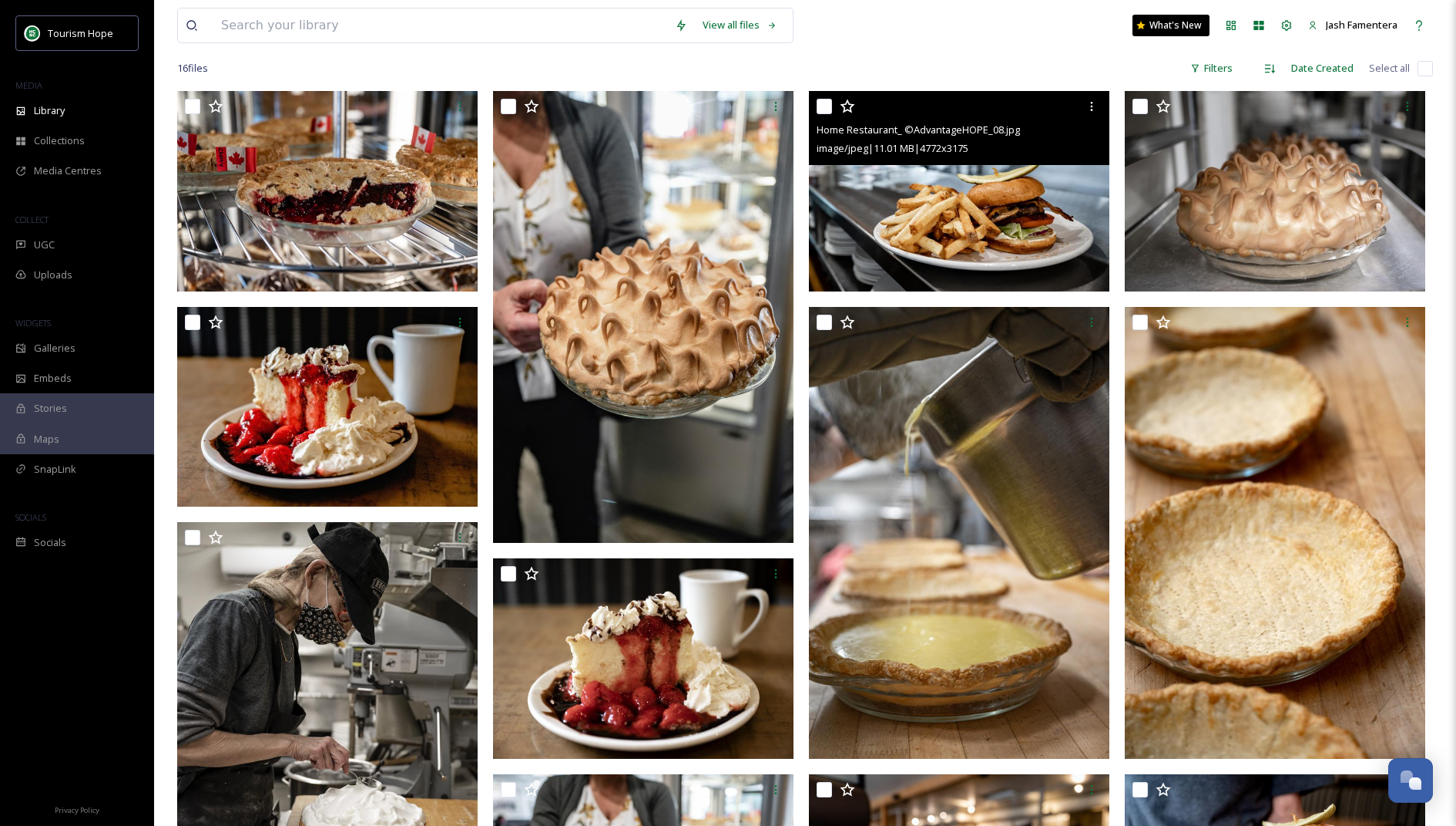
scroll to position [98, 0]
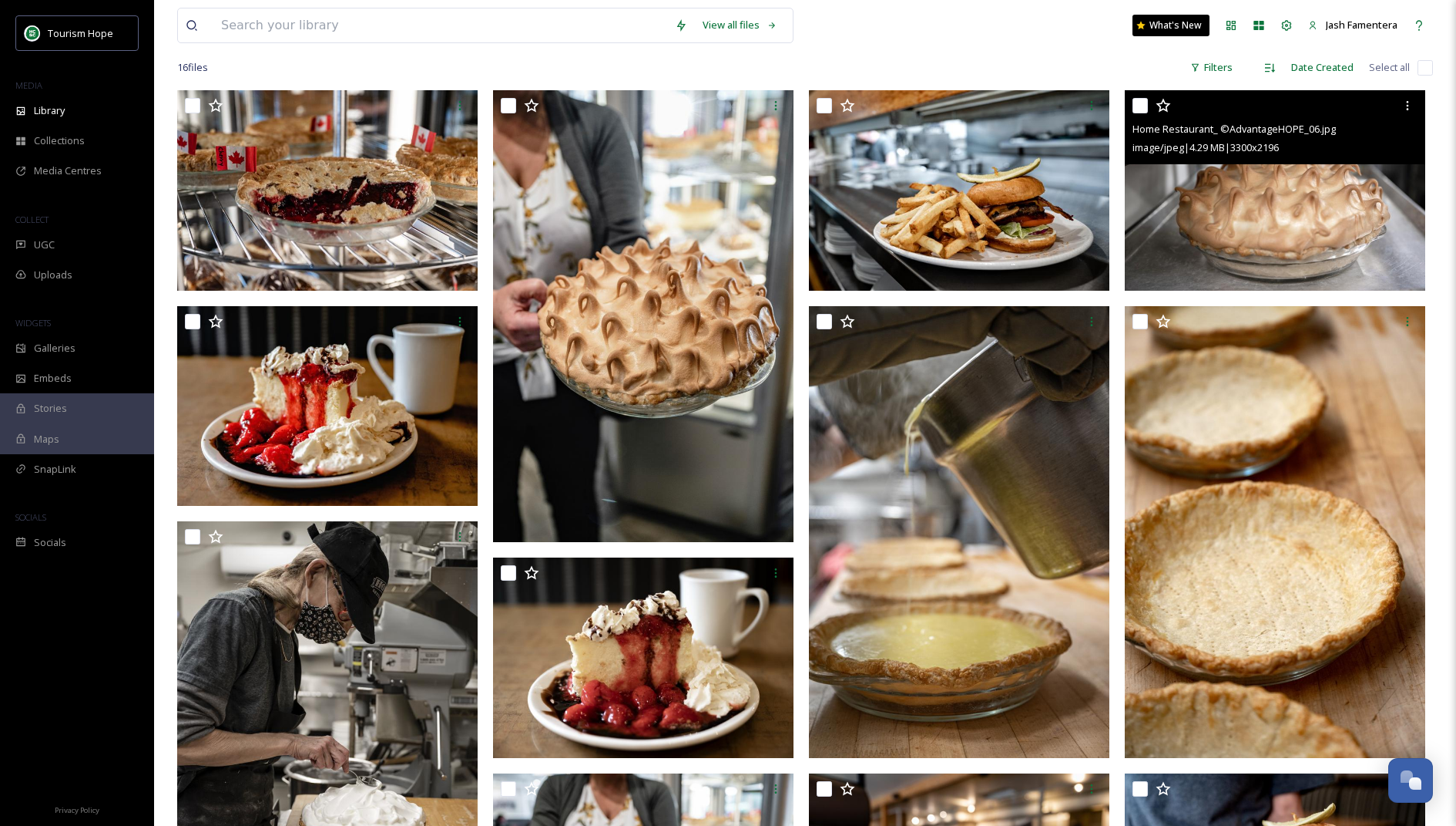
click at [1288, 217] on img at bounding box center [1275, 191] width 301 height 200
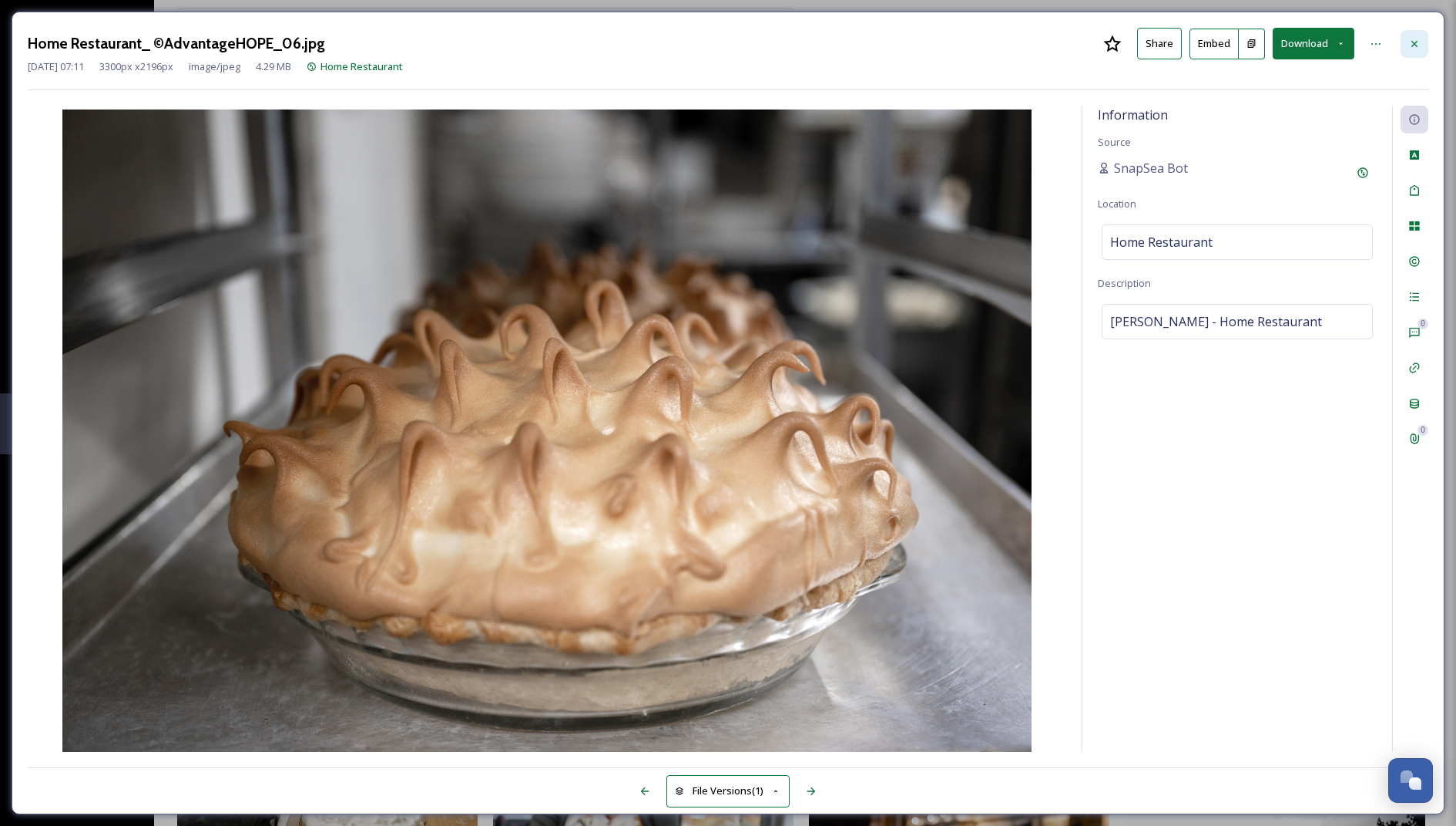
click at [1416, 42] on icon at bounding box center [1415, 43] width 6 height 6
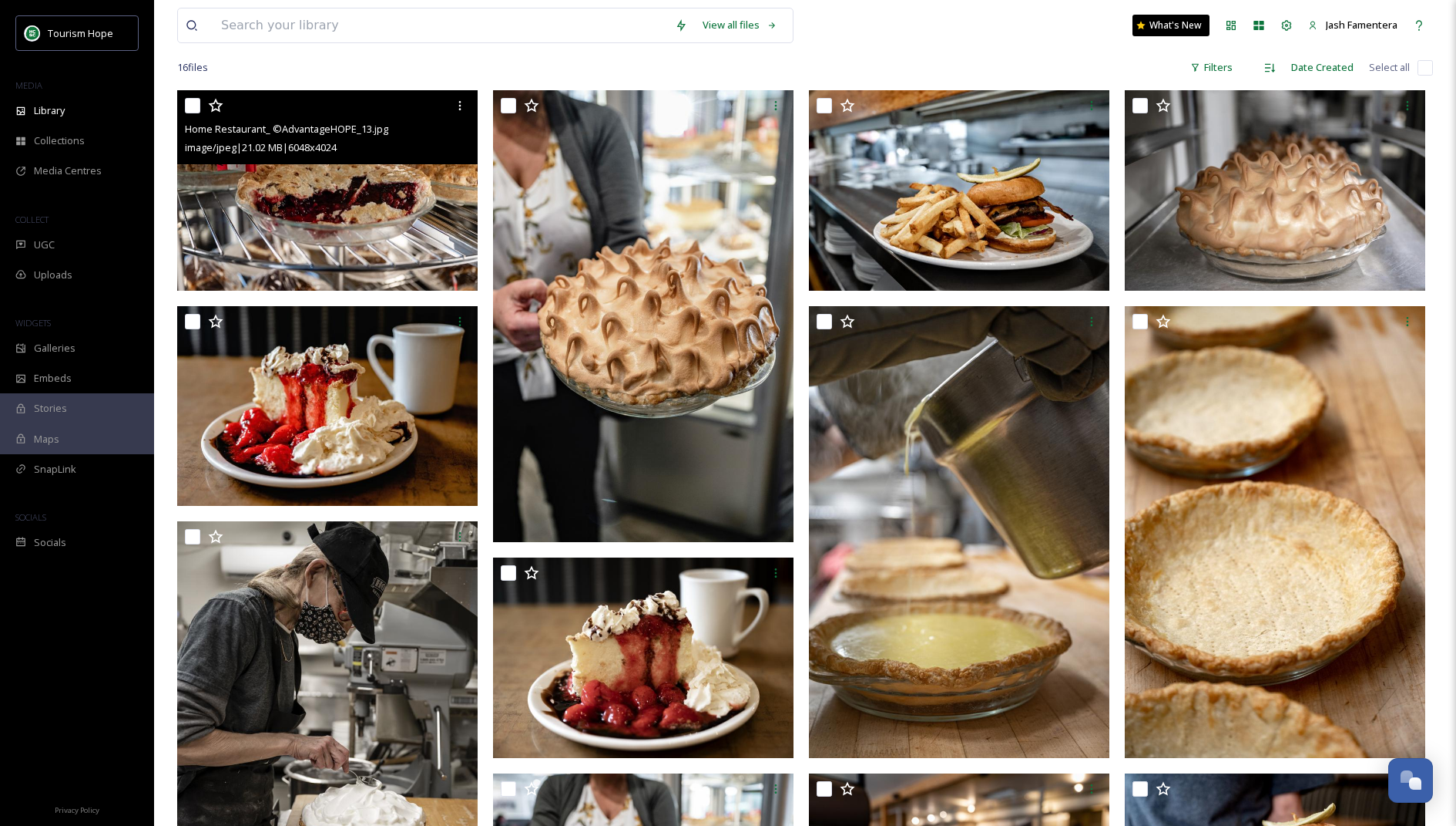
click at [342, 191] on img at bounding box center [327, 191] width 301 height 200
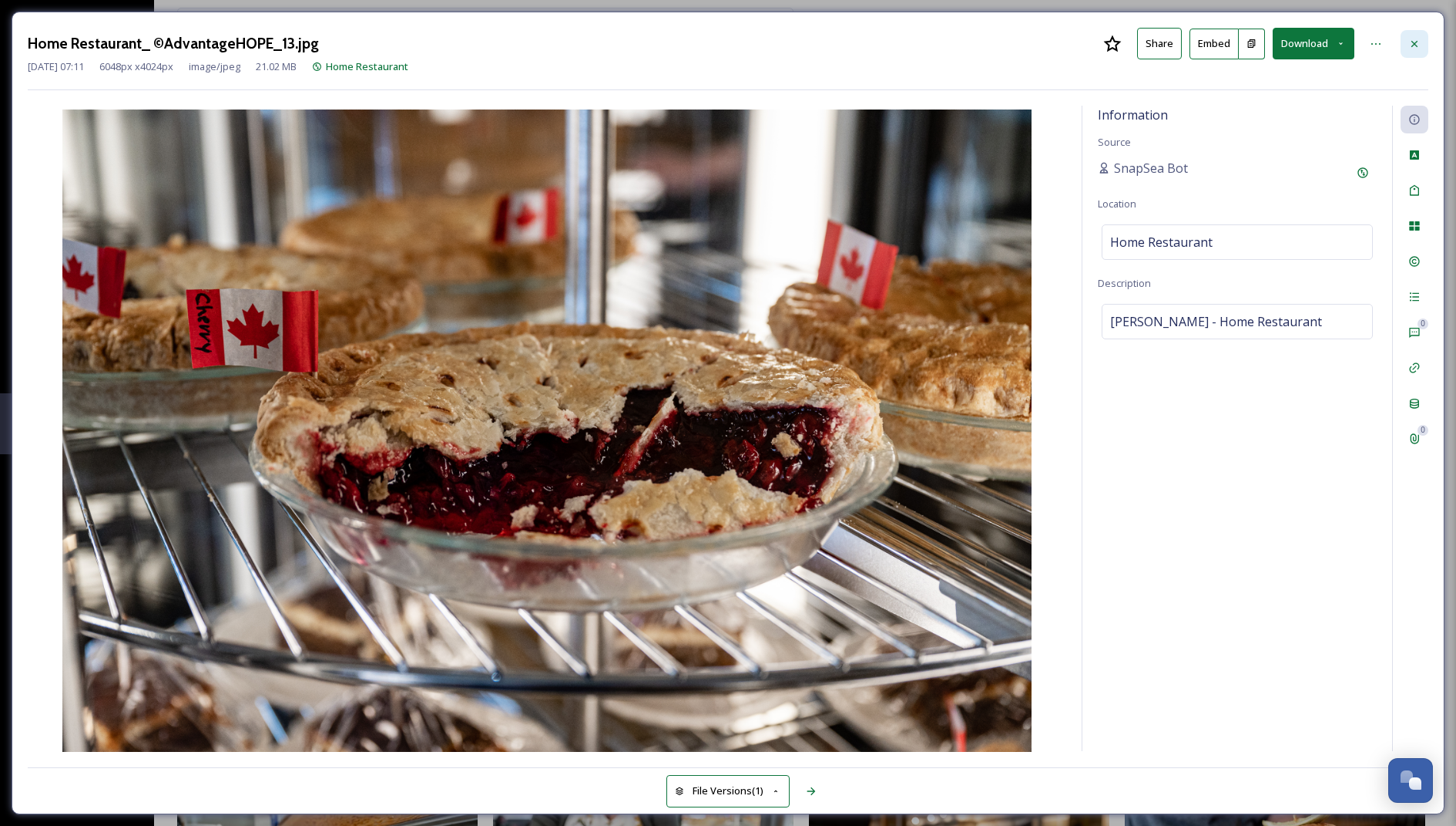
click at [1405, 35] on div at bounding box center [1414, 44] width 28 height 28
